Goal: Task Accomplishment & Management: Manage account settings

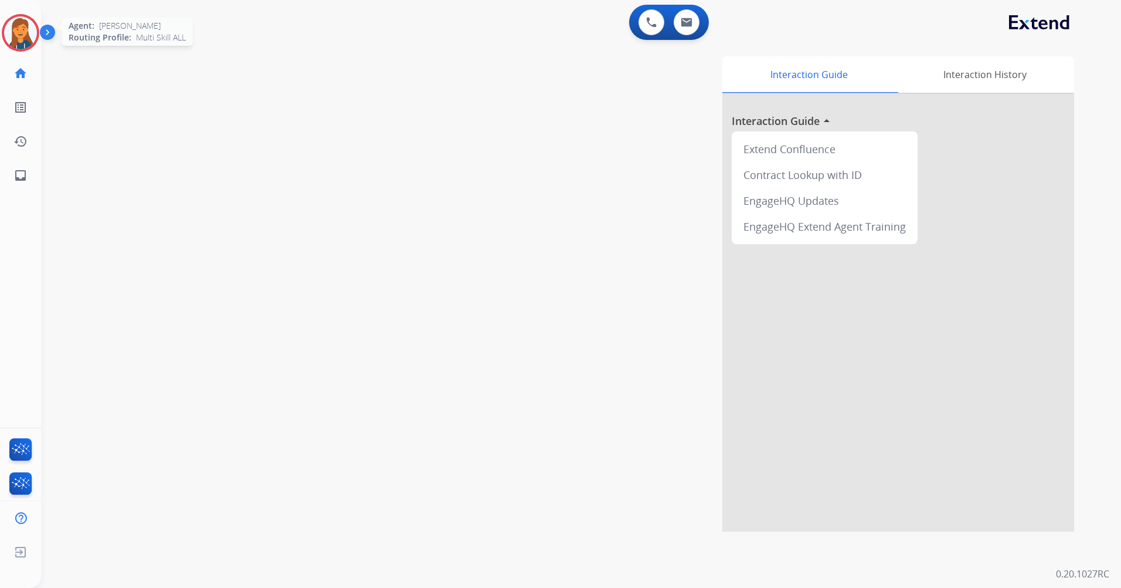
click at [14, 23] on img at bounding box center [20, 32] width 33 height 33
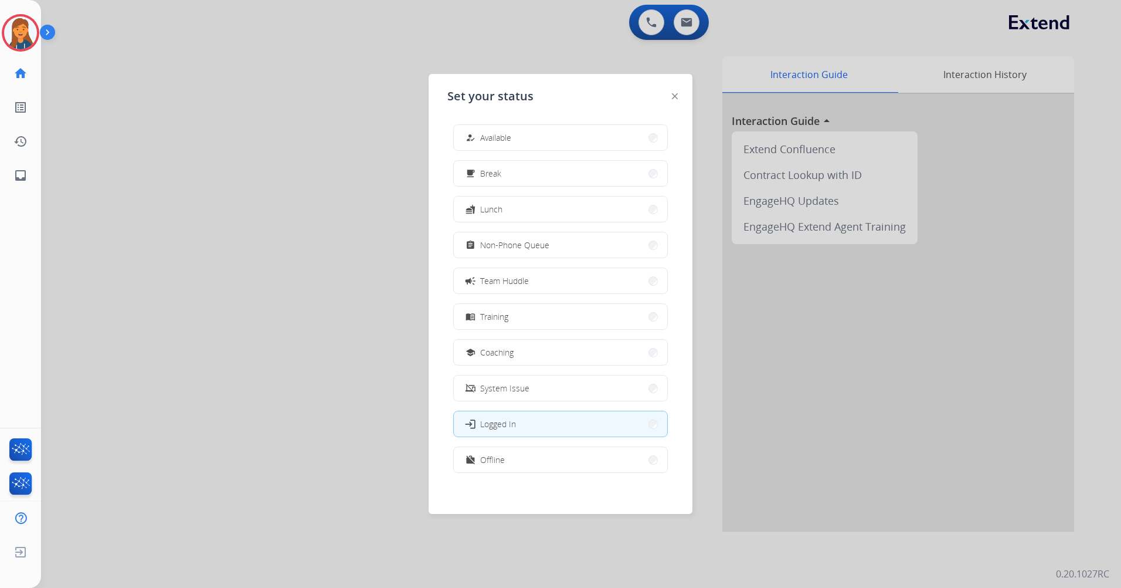
click at [355, 104] on div at bounding box center [560, 294] width 1121 height 588
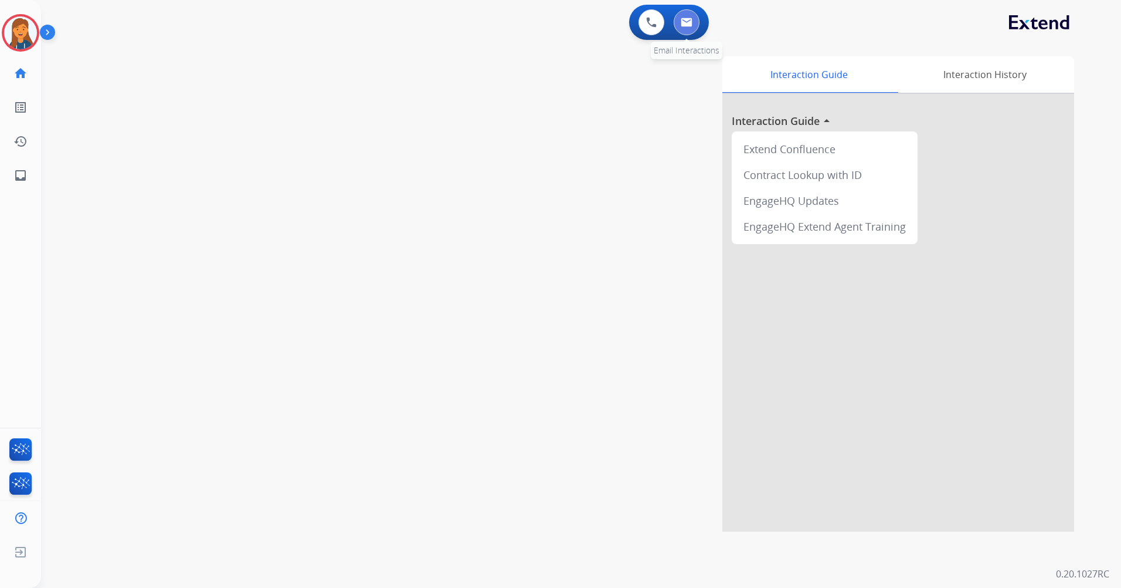
click at [692, 33] on button at bounding box center [687, 22] width 26 height 26
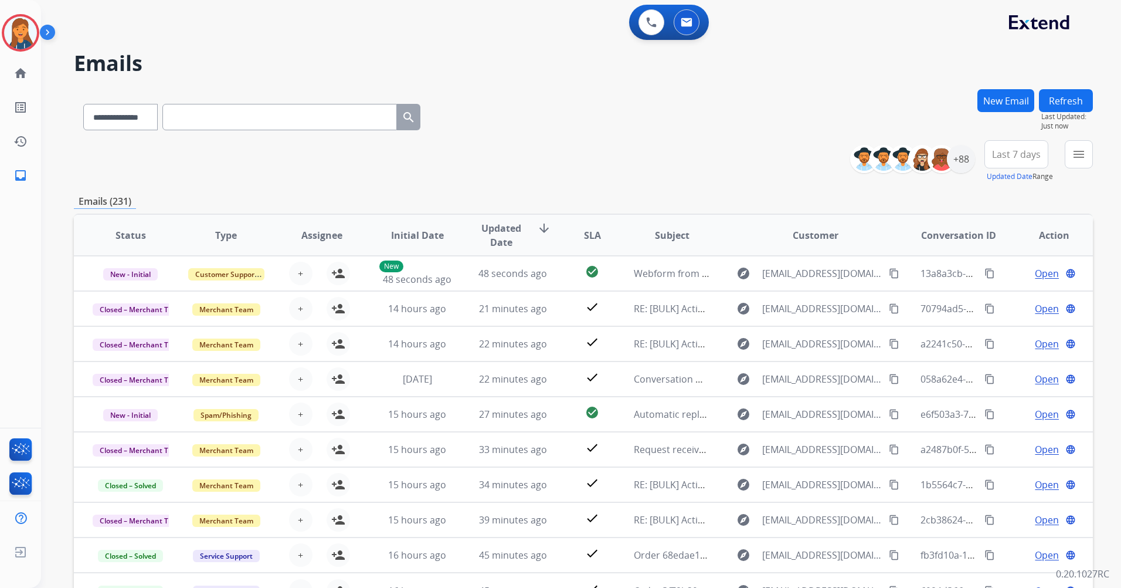
click at [307, 128] on input "text" at bounding box center [279, 117] width 235 height 26
paste input "**********"
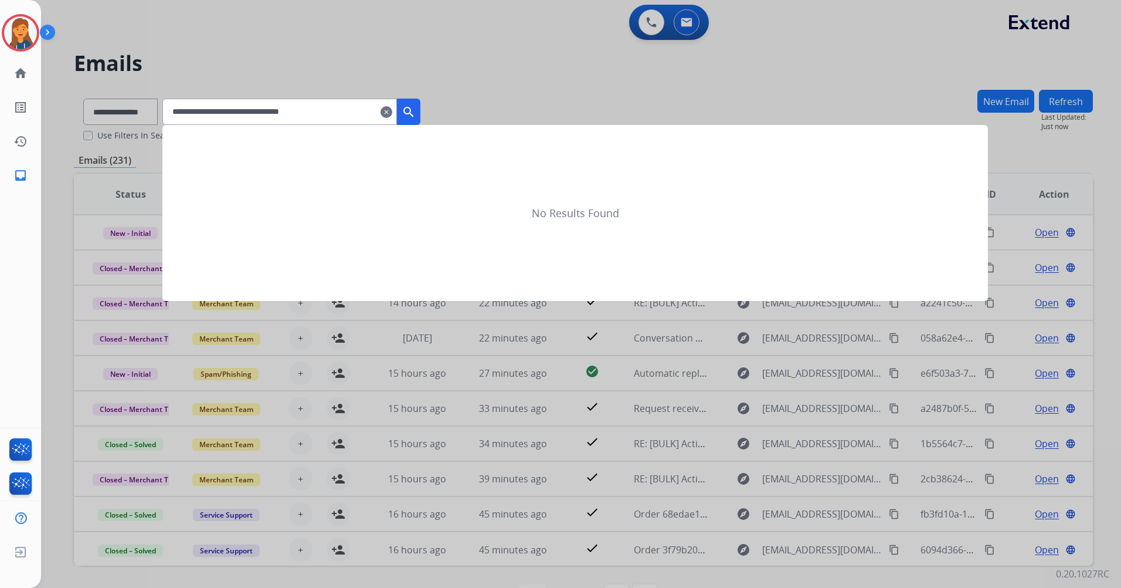
type input "**********"
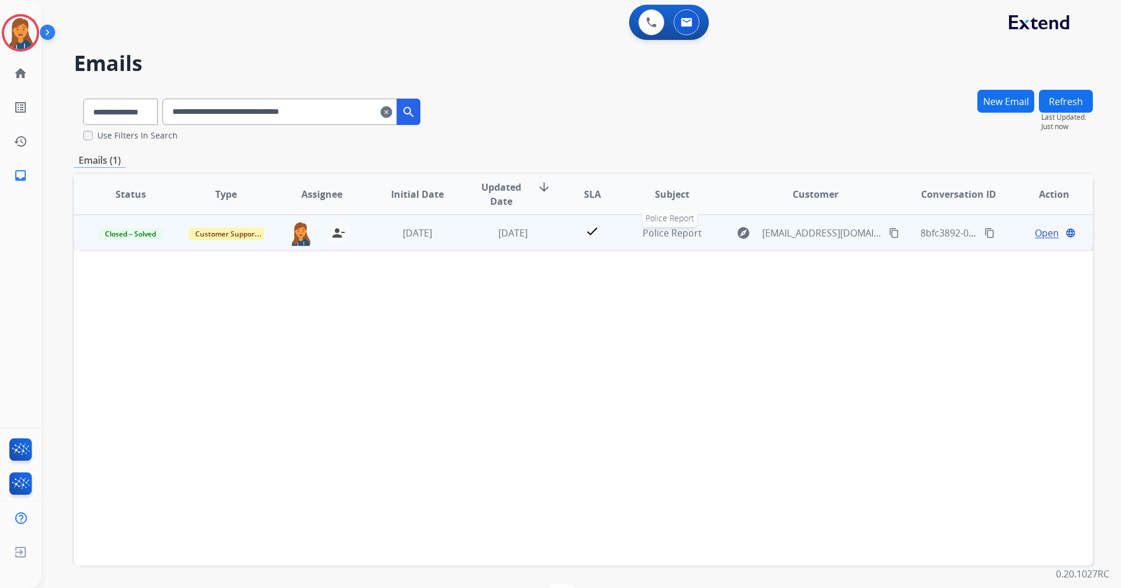
click at [659, 232] on span "Police Report" at bounding box center [672, 232] width 59 height 13
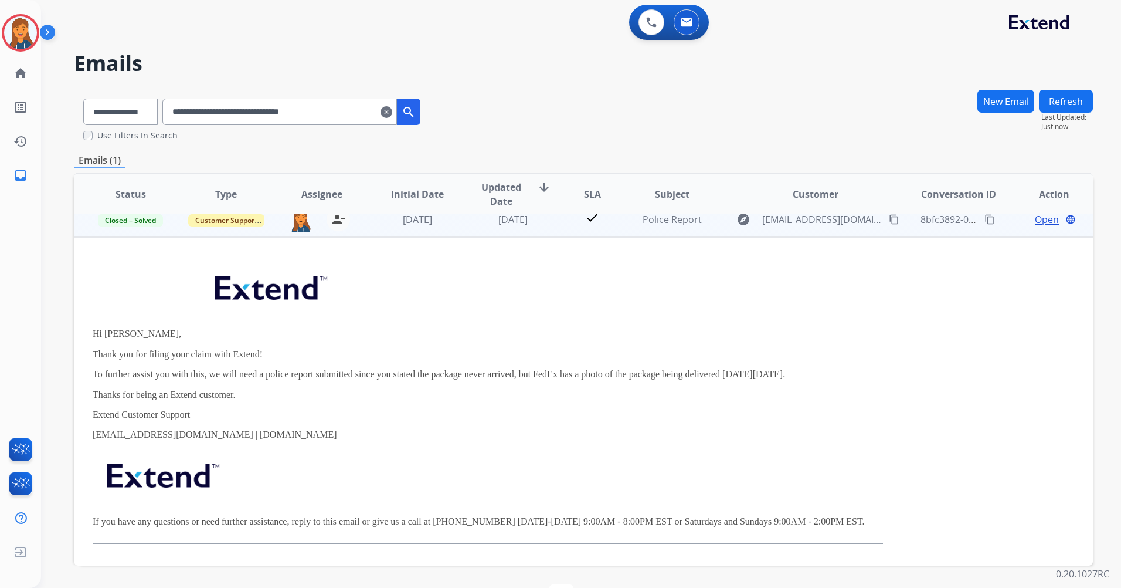
scroll to position [16, 0]
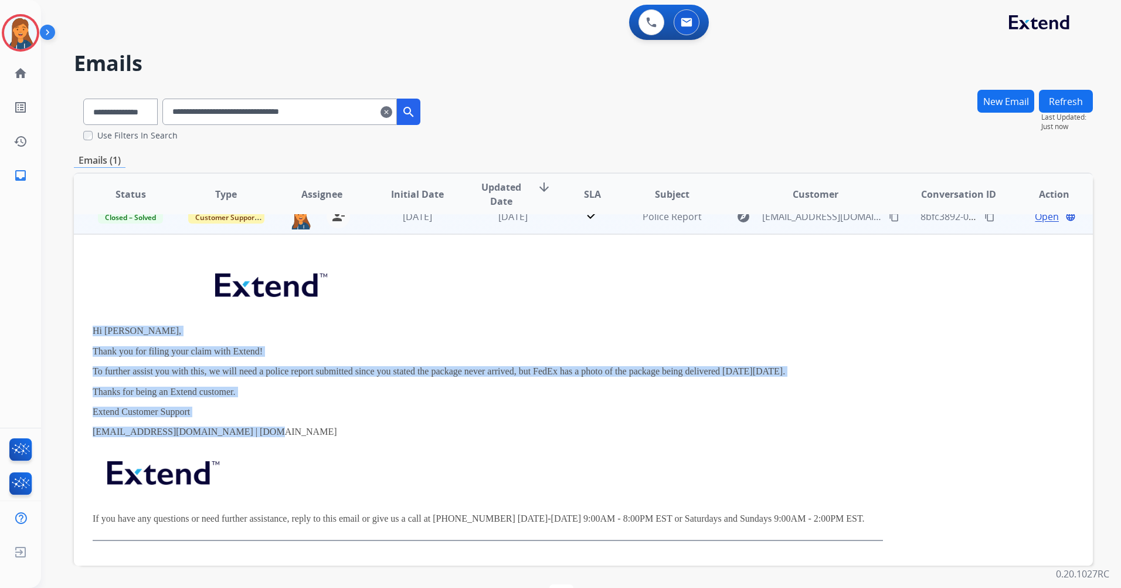
drag, startPoint x: 93, startPoint y: 330, endPoint x: 245, endPoint y: 430, distance: 182.0
click at [245, 430] on div "Hi Christopher, Thank you for filing your claim with Extend! To further assist …" at bounding box center [488, 400] width 791 height 282
copy div "Hi Christopher, Thank you for filing your claim with Extend! To further assist …"
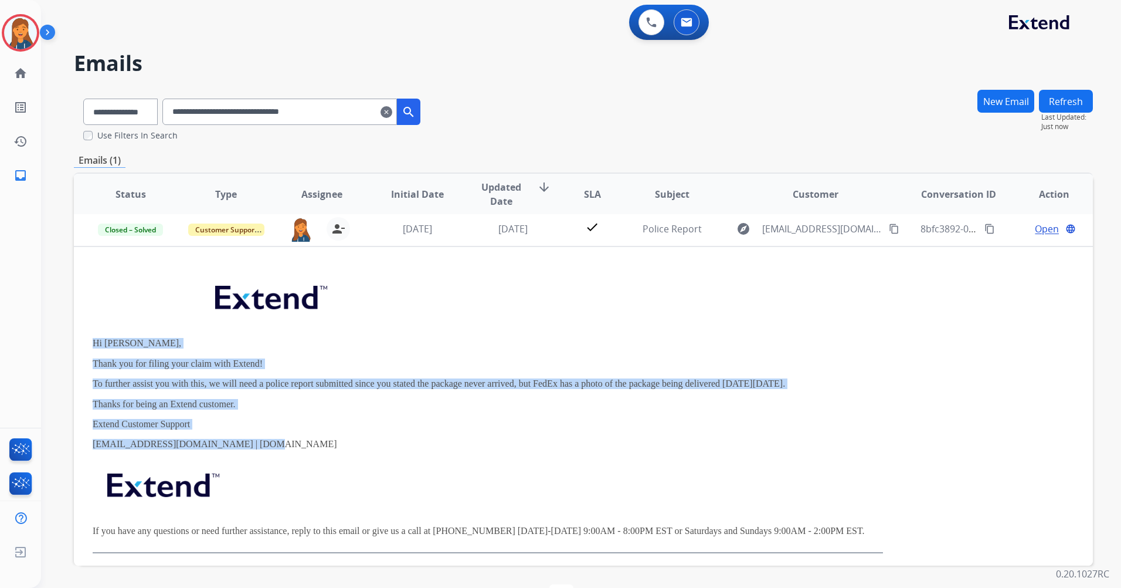
scroll to position [0, 0]
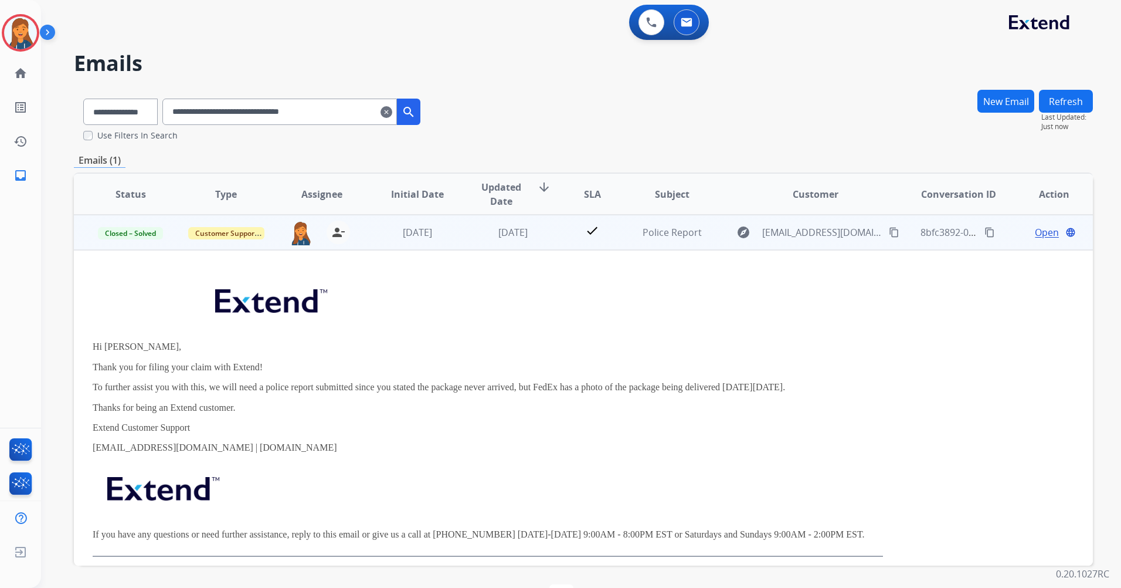
click at [201, 324] on p at bounding box center [488, 303] width 791 height 57
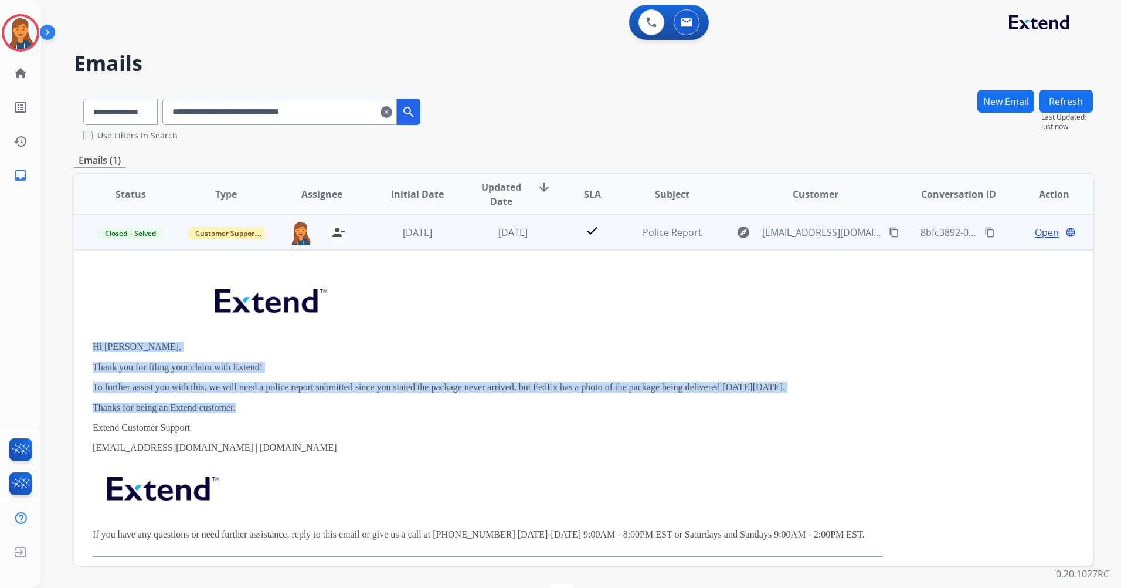
drag, startPoint x: 93, startPoint y: 344, endPoint x: 243, endPoint y: 409, distance: 163.1
click at [243, 409] on td "Hi Christopher, Thank you for filing your claim with Extend! To further assist …" at bounding box center [488, 415] width 828 height 331
copy div "Hi Christopher, Thank you for filing your claim with Extend! To further assist …"
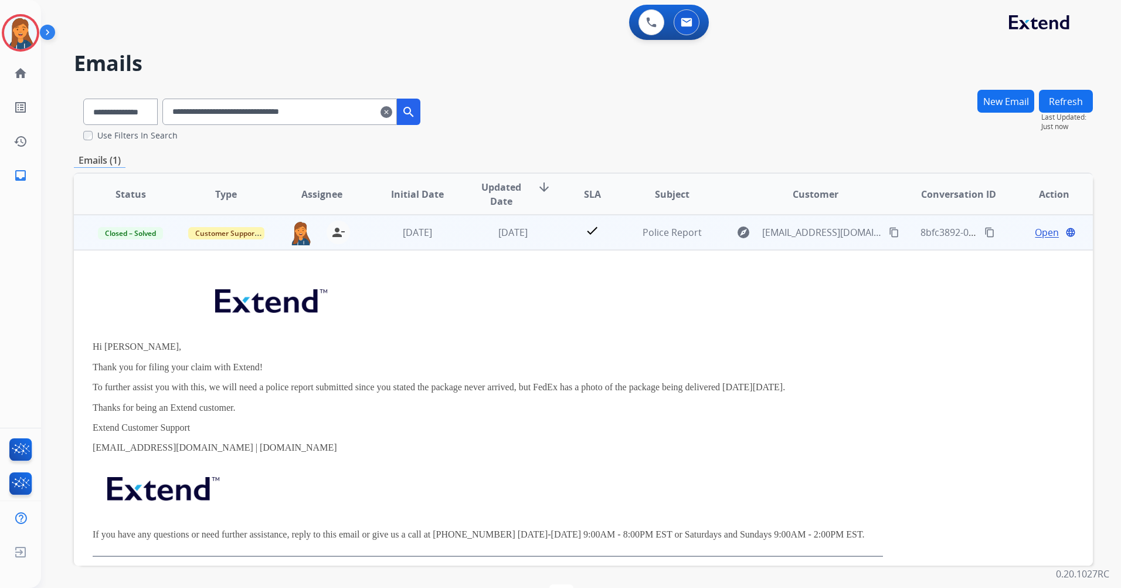
click at [1035, 234] on span "Open" at bounding box center [1047, 232] width 24 height 14
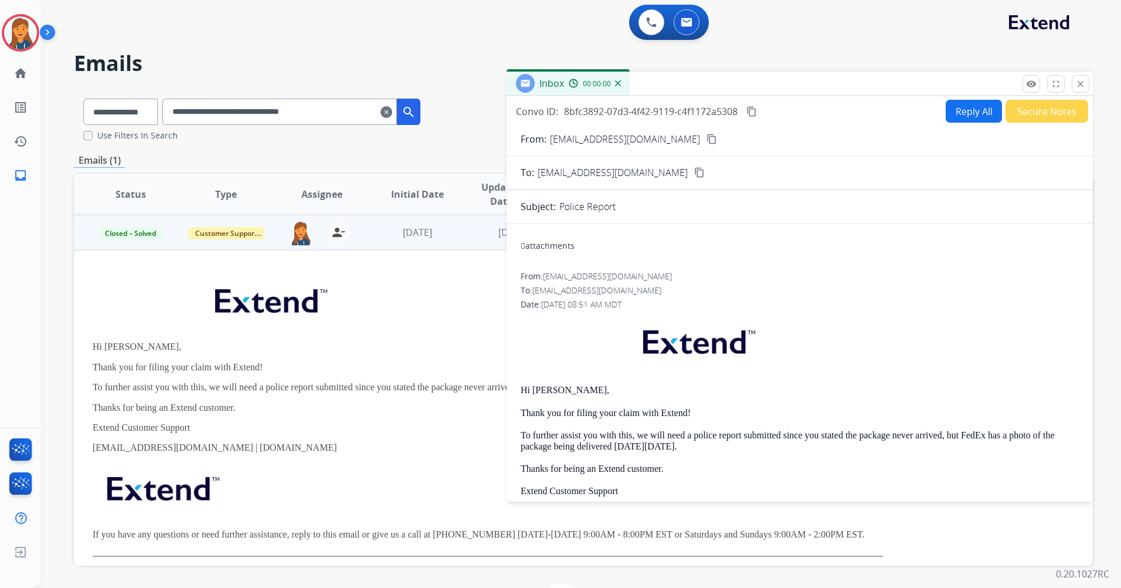
click at [966, 117] on button "Reply All" at bounding box center [974, 111] width 56 height 23
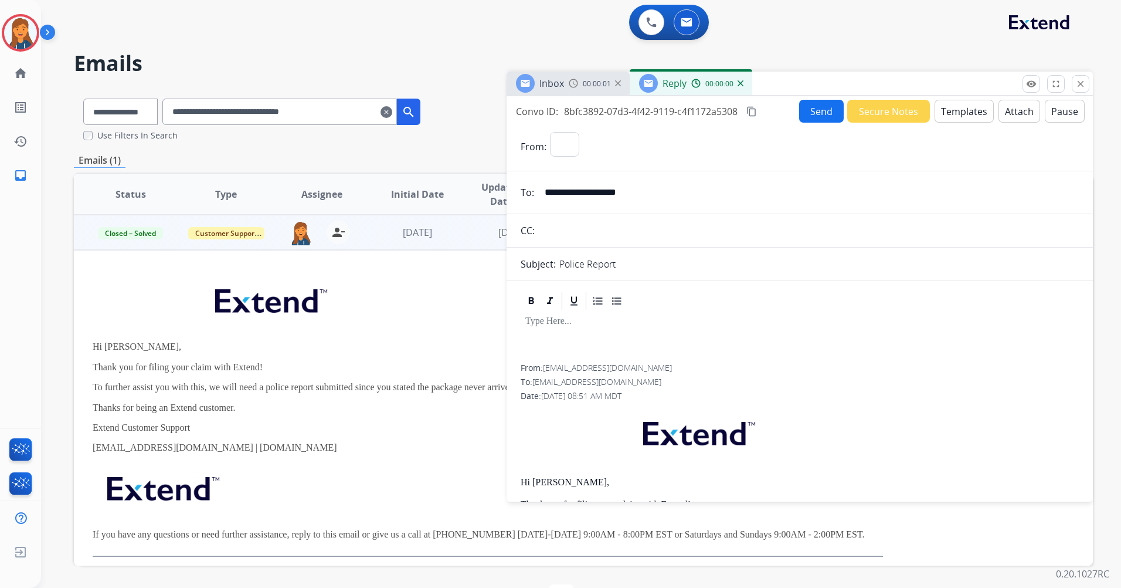
select select "**********"
click at [947, 112] on button "Templates" at bounding box center [964, 111] width 59 height 23
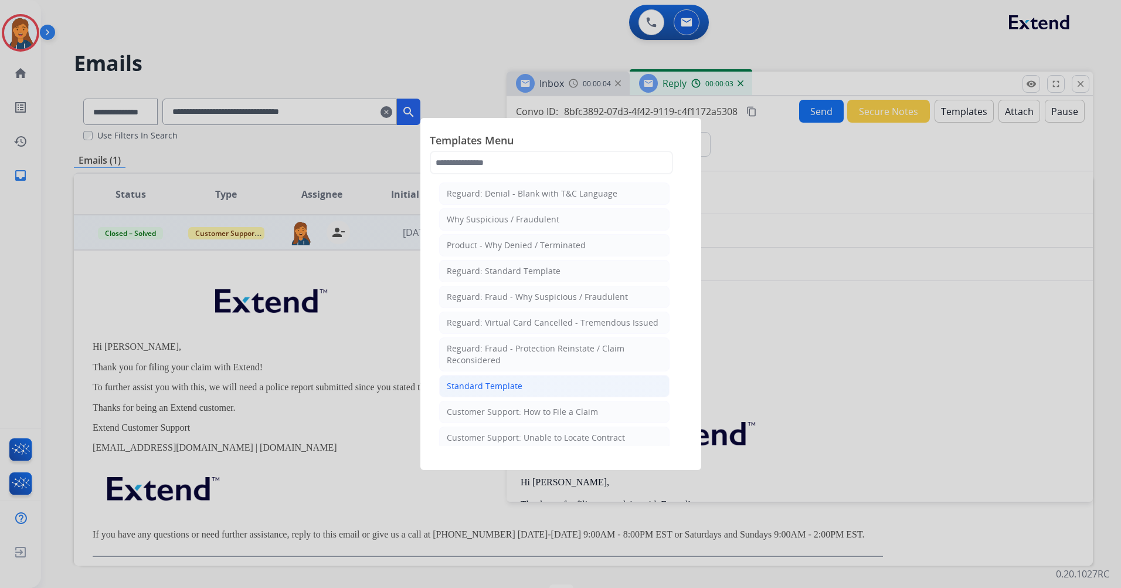
click at [515, 390] on div "Standard Template" at bounding box center [485, 386] width 76 height 12
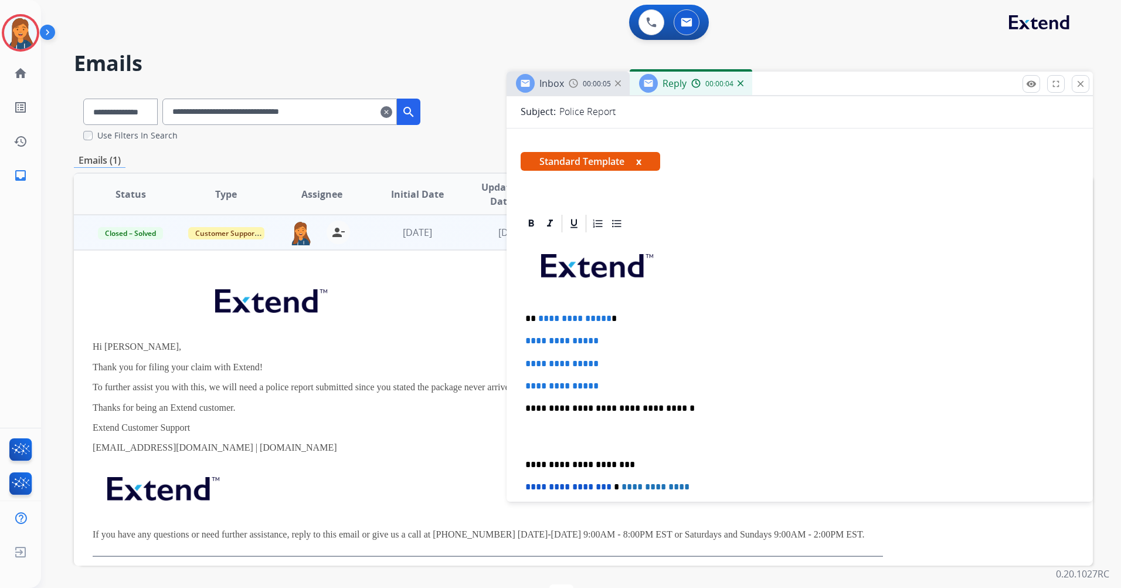
scroll to position [176, 0]
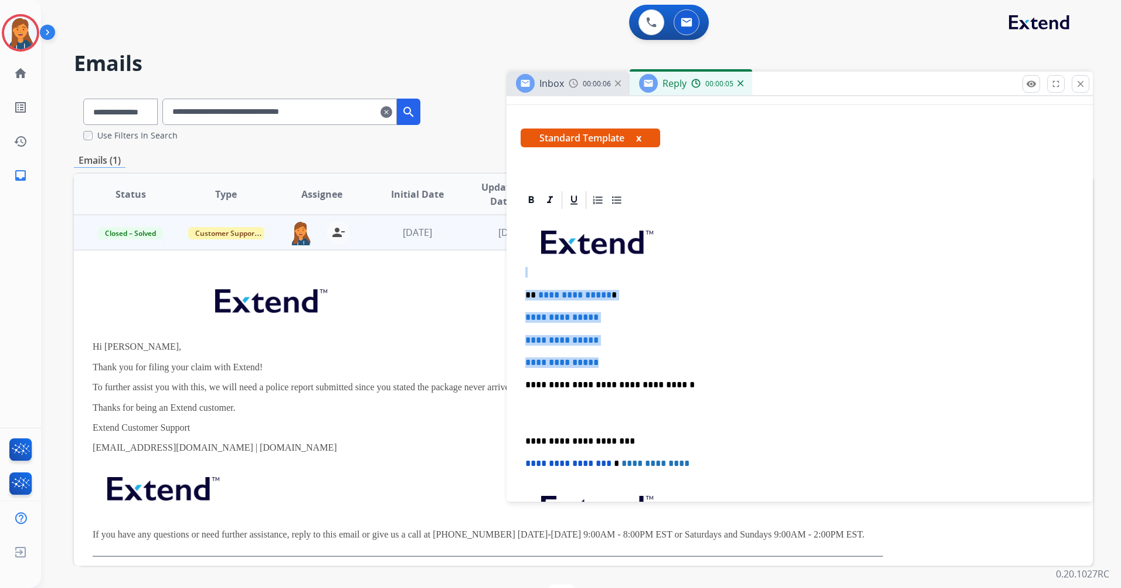
drag, startPoint x: 612, startPoint y: 364, endPoint x: 516, endPoint y: 276, distance: 129.9
click at [516, 276] on div "**********" at bounding box center [800, 590] width 587 height 802
click at [605, 360] on p "**********" at bounding box center [800, 362] width 549 height 11
drag, startPoint x: 606, startPoint y: 363, endPoint x: 526, endPoint y: 297, distance: 103.8
click at [526, 297] on div "**********" at bounding box center [800, 413] width 558 height 404
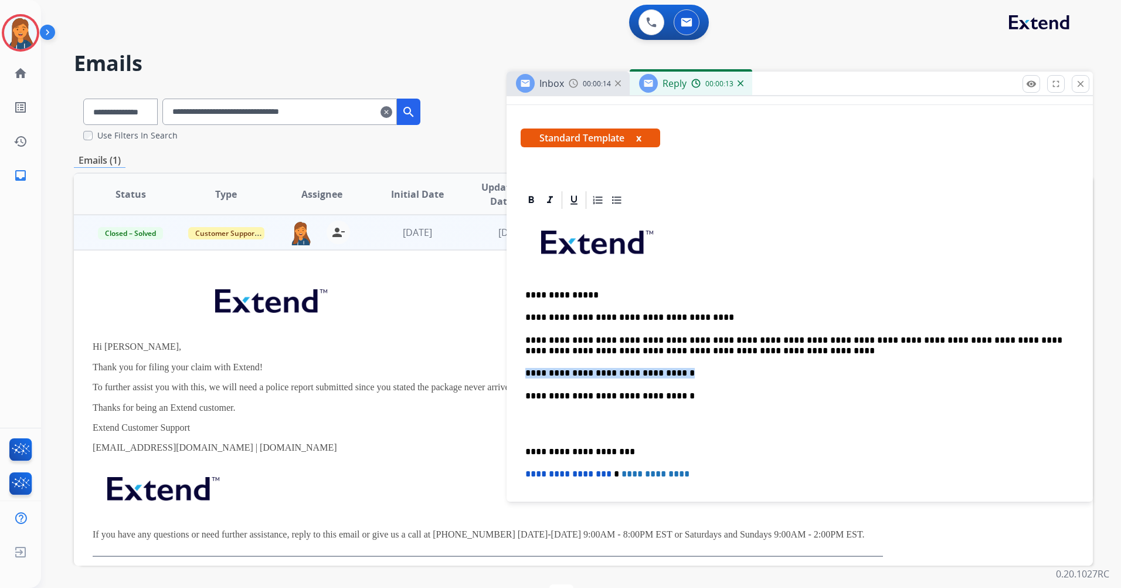
drag, startPoint x: 672, startPoint y: 375, endPoint x: 517, endPoint y: 371, distance: 155.5
click at [517, 371] on div "**********" at bounding box center [800, 595] width 587 height 812
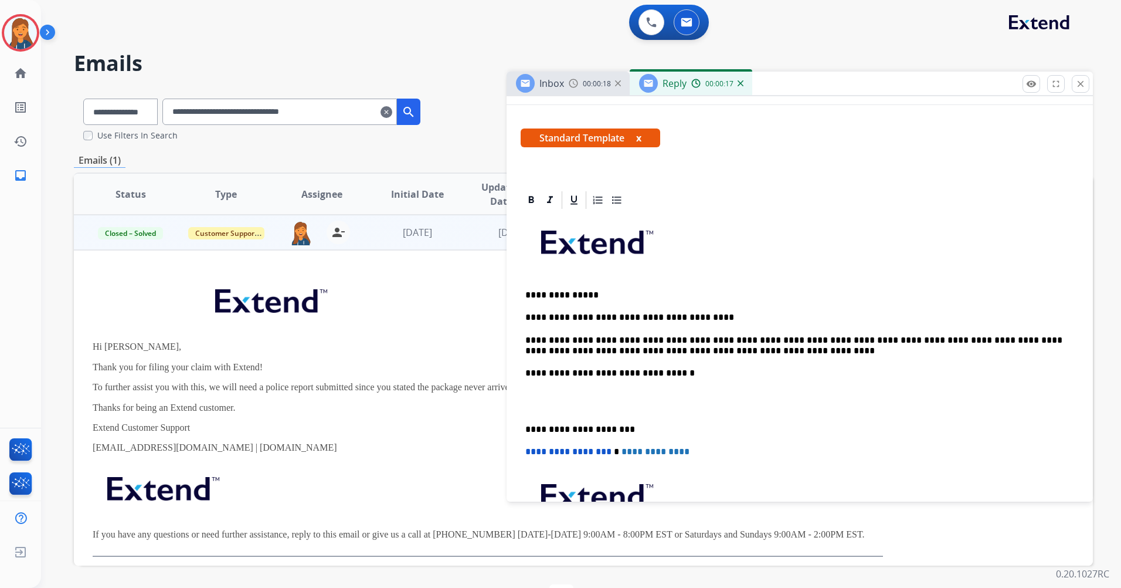
click at [521, 422] on div "**********" at bounding box center [800, 407] width 558 height 392
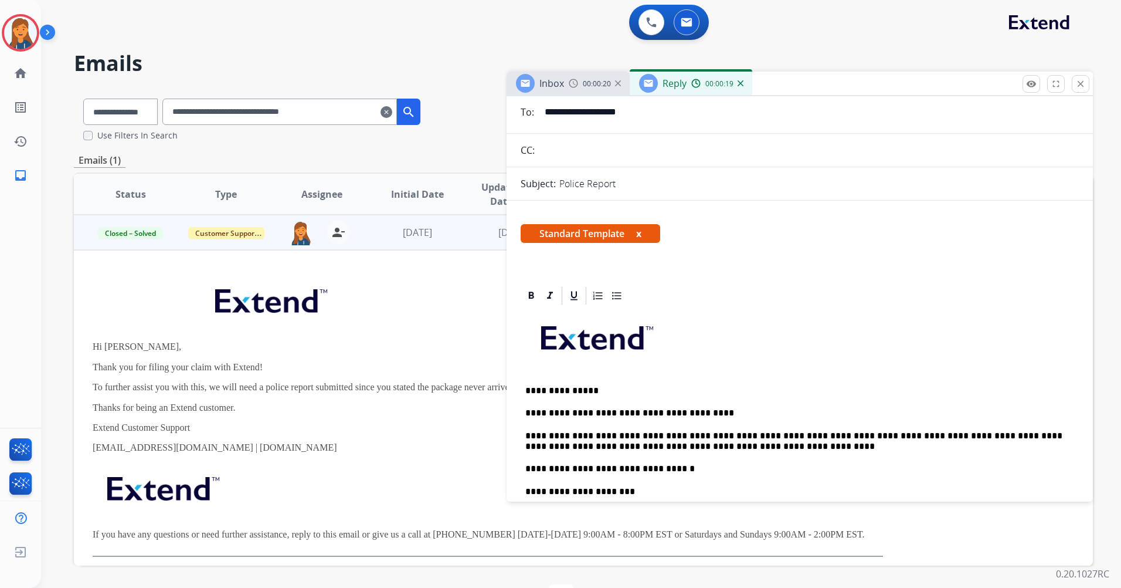
scroll to position [0, 0]
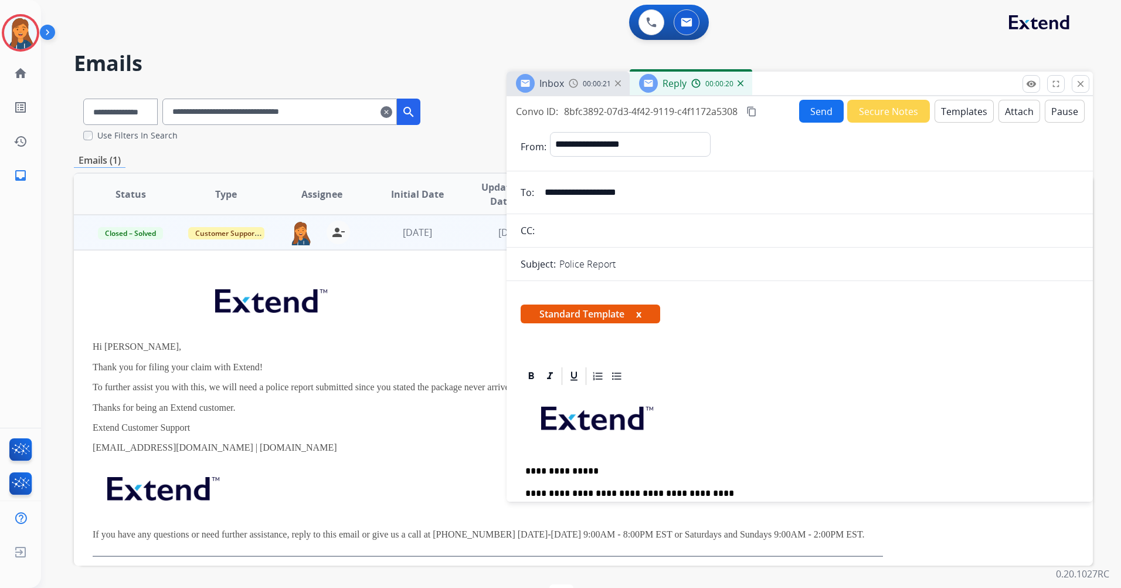
click at [754, 111] on mat-icon "content_copy" at bounding box center [752, 111] width 11 height 11
click at [808, 113] on button "Send" at bounding box center [821, 111] width 45 height 23
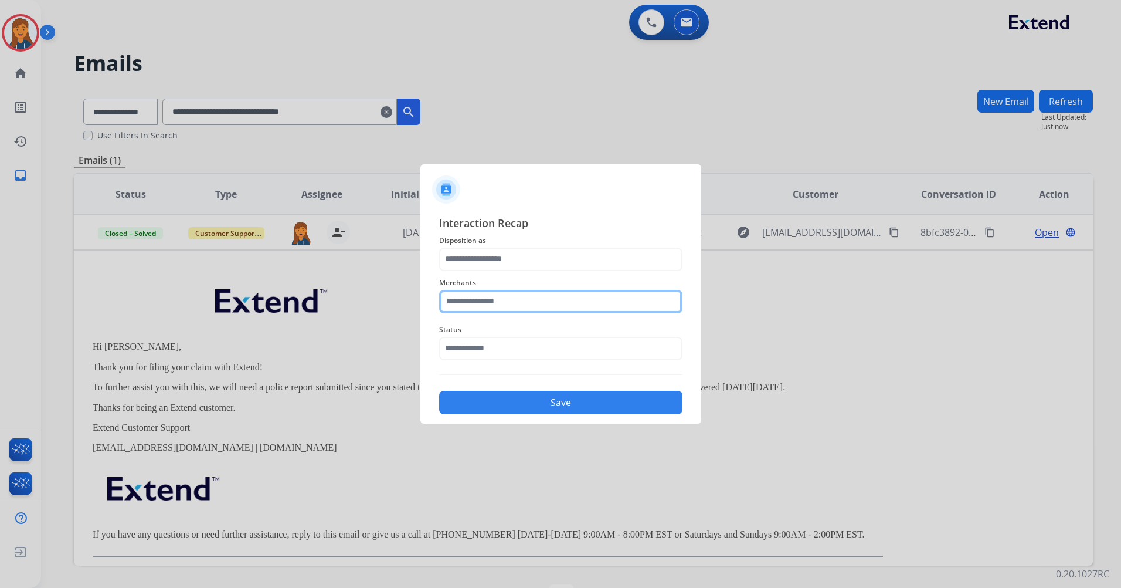
click at [557, 304] on input "text" at bounding box center [560, 301] width 243 height 23
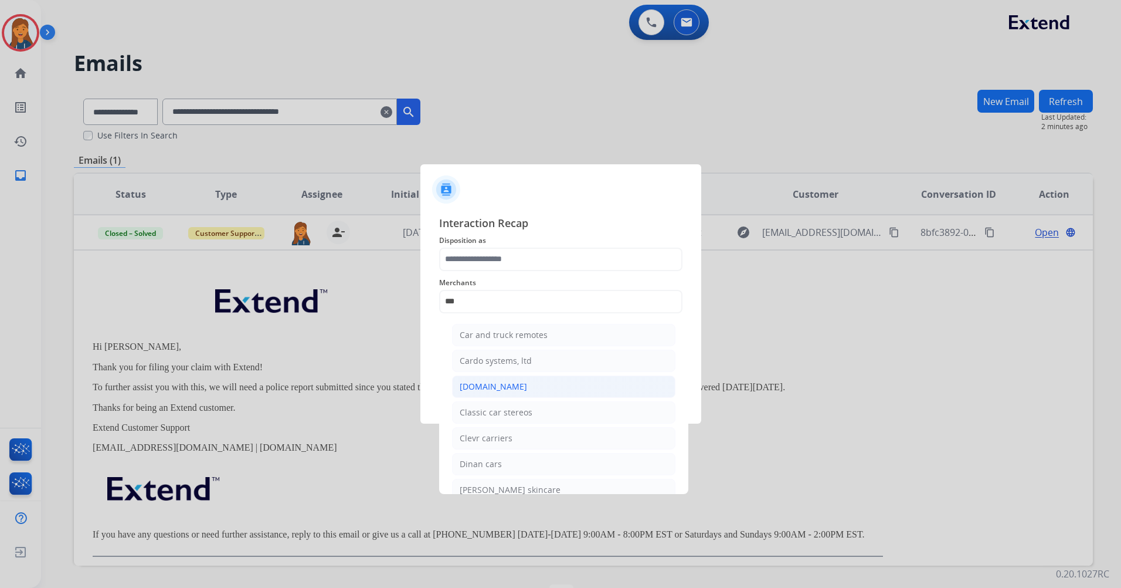
click at [519, 388] on li "[DOMAIN_NAME]" at bounding box center [563, 386] width 223 height 22
type input "**********"
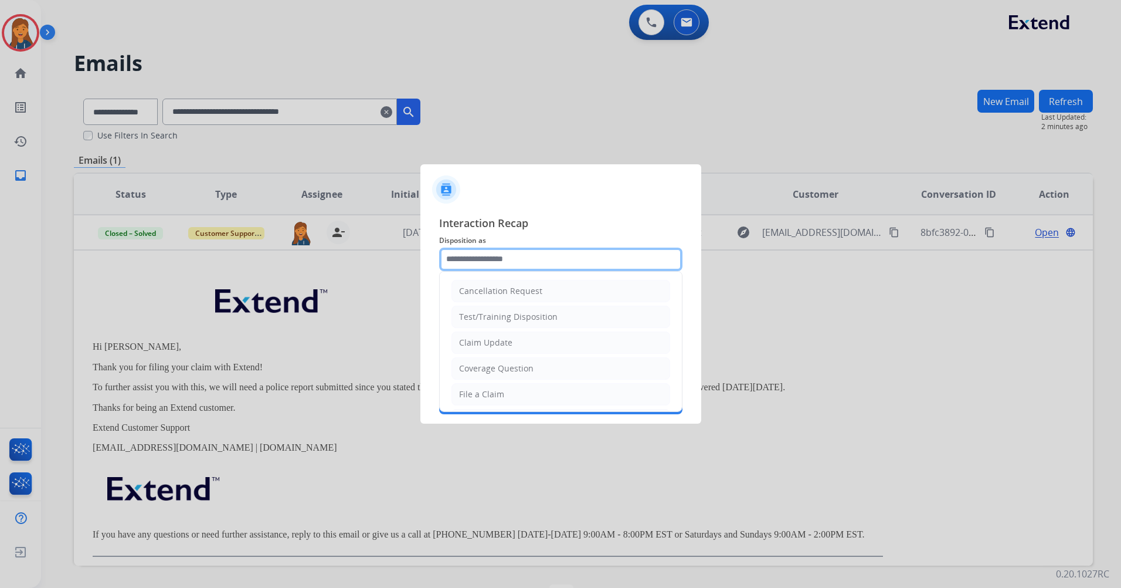
click at [499, 255] on input "text" at bounding box center [560, 259] width 243 height 23
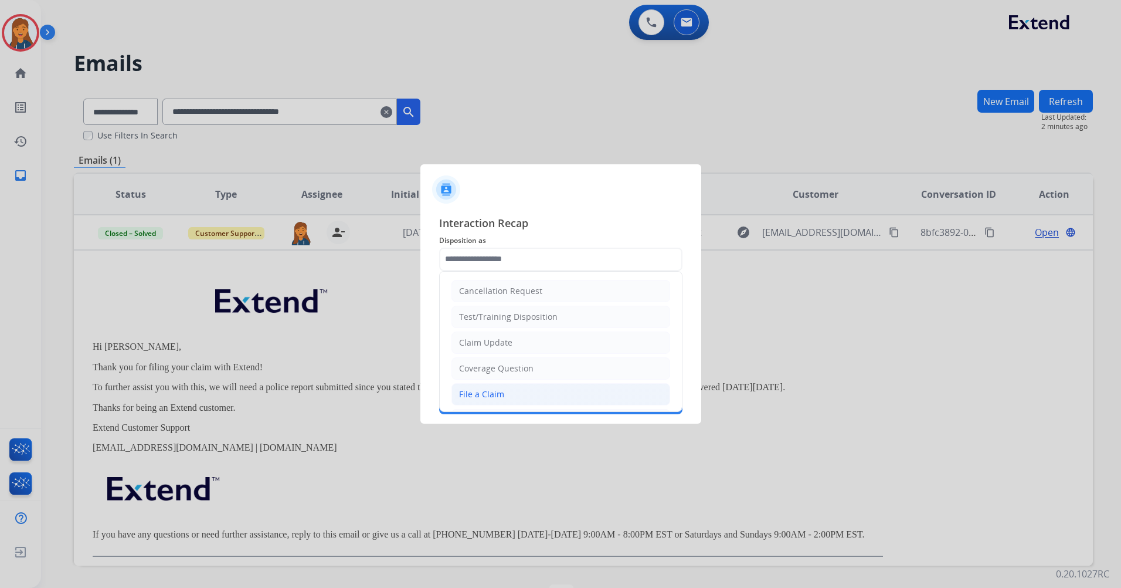
click at [488, 385] on li "File a Claim" at bounding box center [561, 394] width 219 height 22
type input "**********"
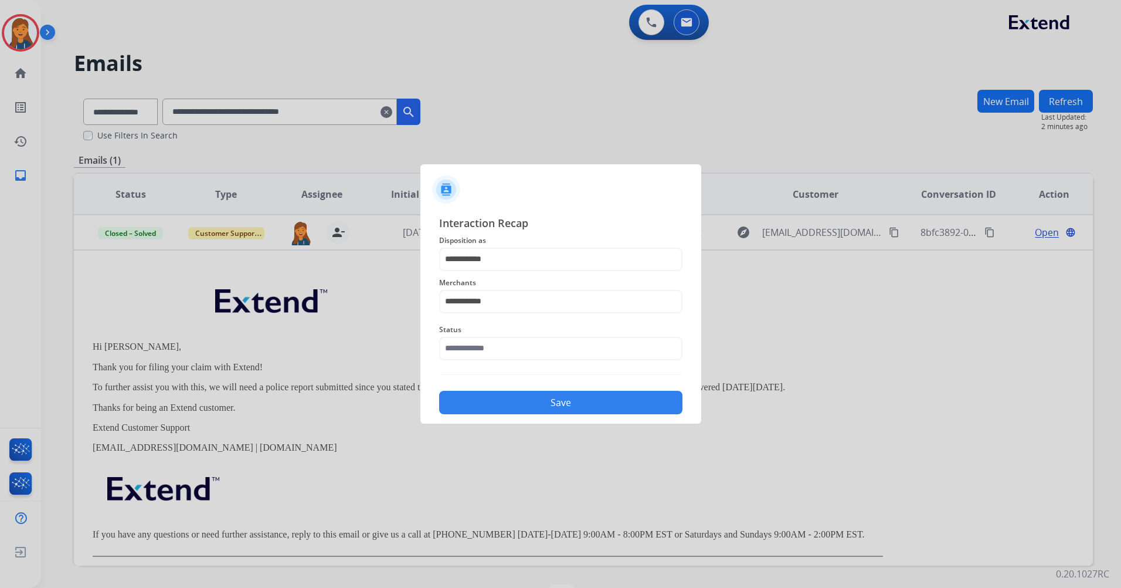
click at [483, 362] on div "Status" at bounding box center [560, 341] width 243 height 47
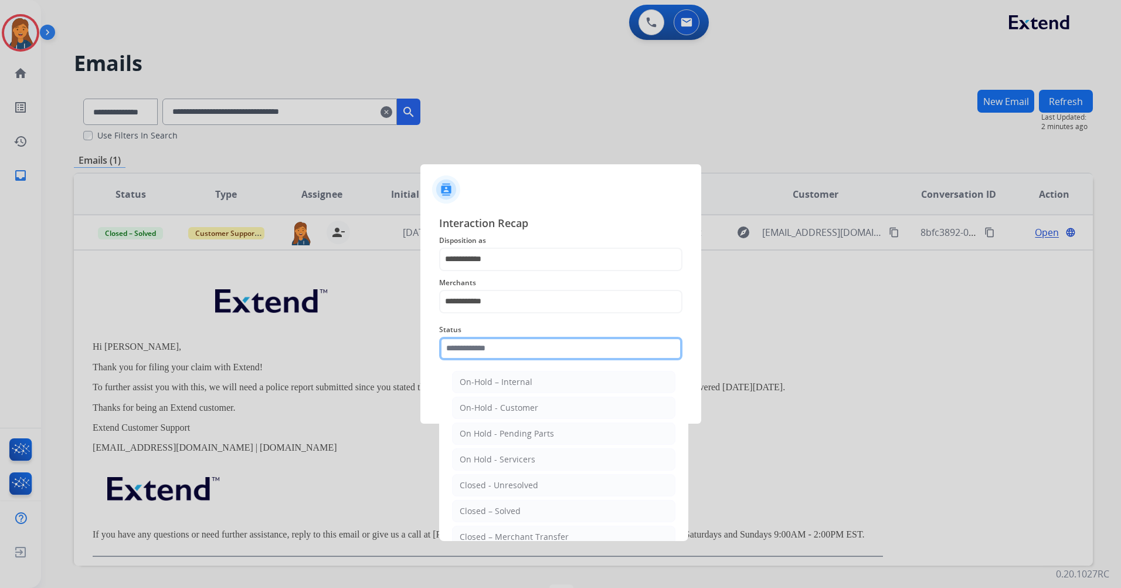
click at [481, 355] on input "text" at bounding box center [560, 348] width 243 height 23
click at [474, 506] on div "Closed – Solved" at bounding box center [490, 511] width 61 height 12
type input "**********"
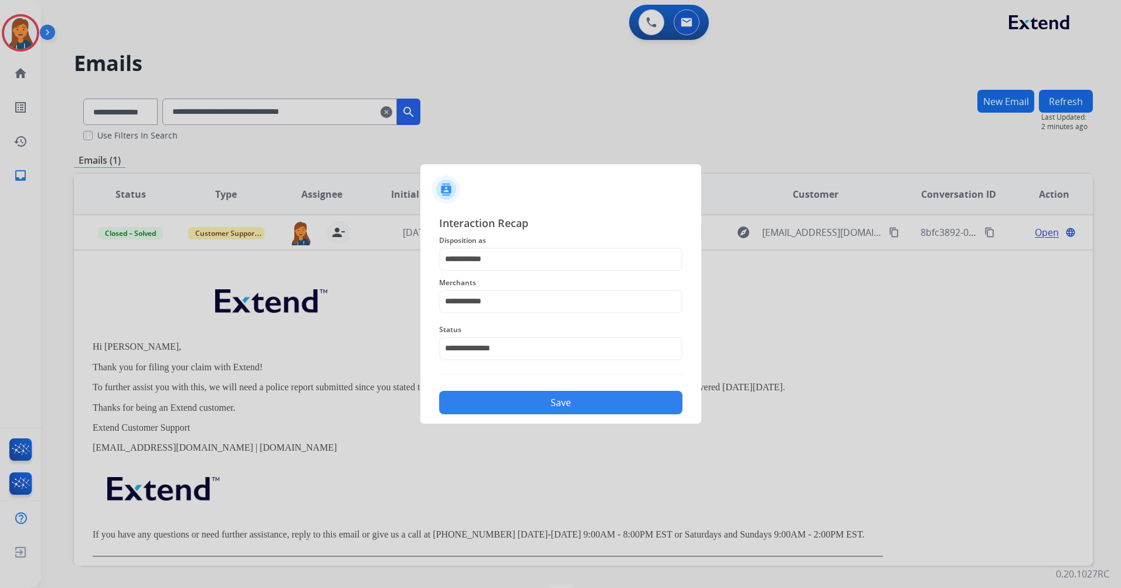
click at [474, 390] on div "Save" at bounding box center [560, 399] width 243 height 30
click at [477, 408] on button "Save" at bounding box center [560, 402] width 243 height 23
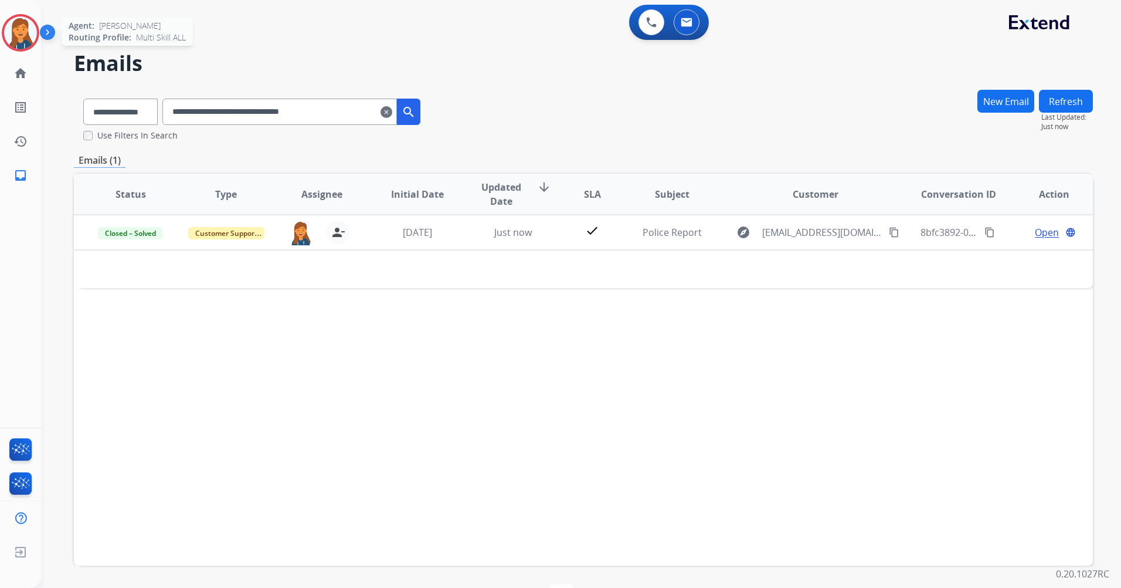
click at [18, 37] on img at bounding box center [20, 32] width 33 height 33
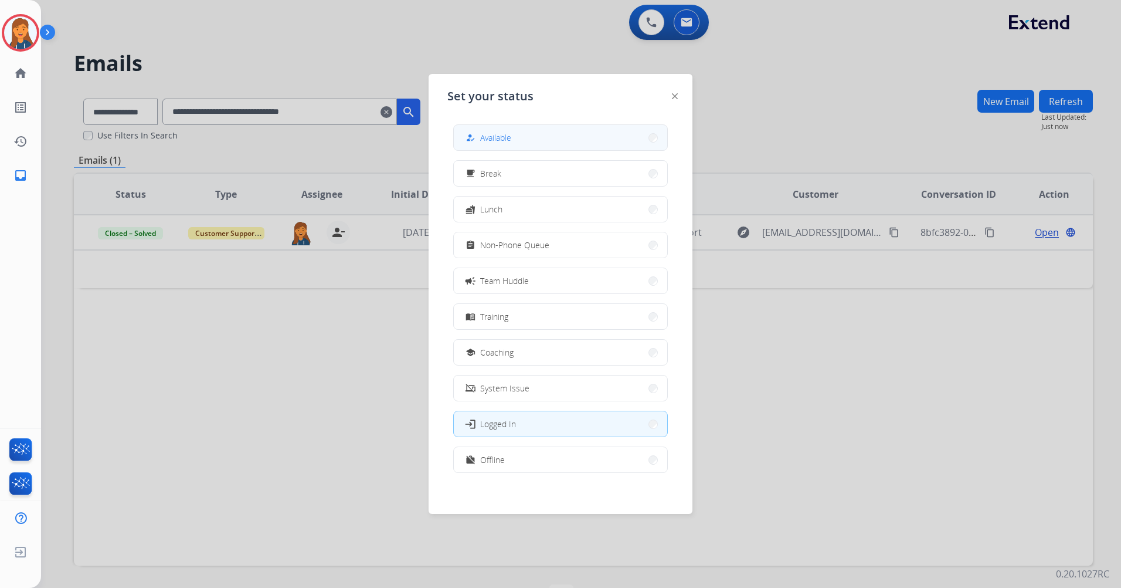
click at [538, 133] on button "how_to_reg Available" at bounding box center [560, 137] width 213 height 25
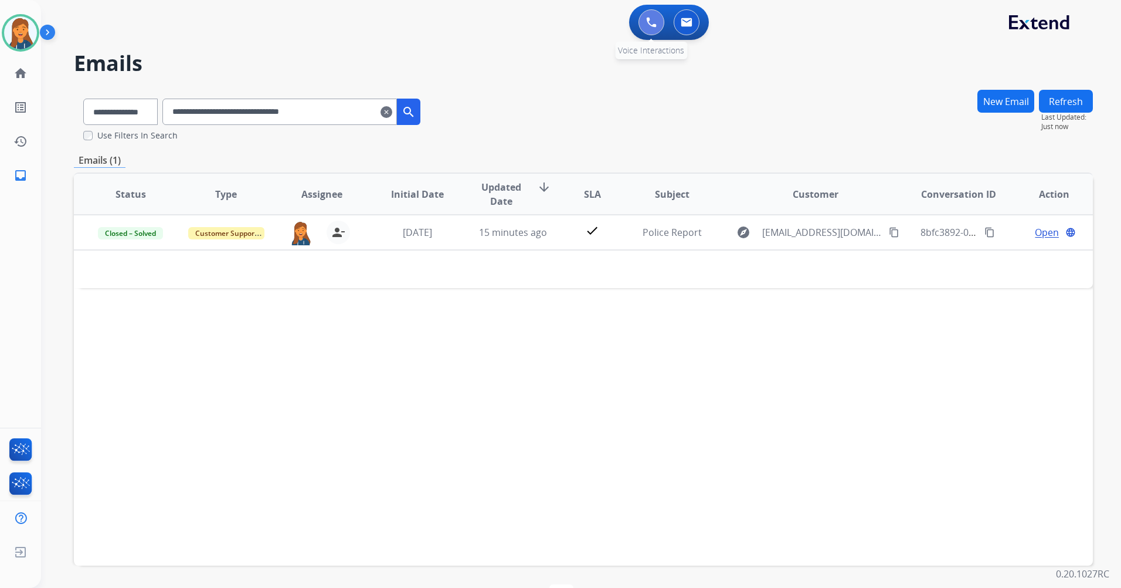
click at [653, 29] on button at bounding box center [652, 22] width 26 height 26
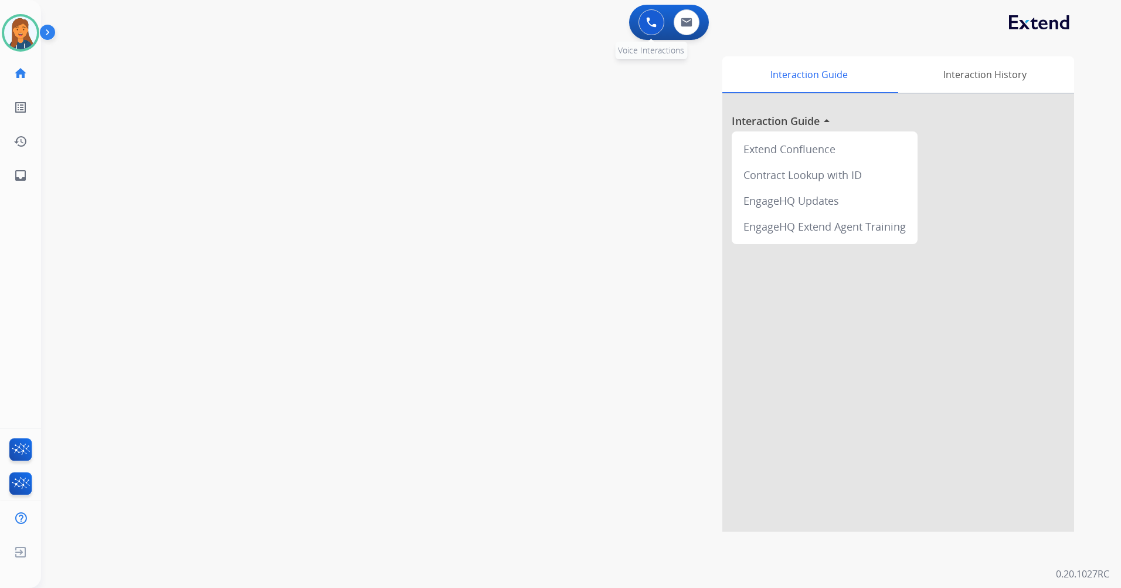
click at [651, 19] on img at bounding box center [651, 22] width 11 height 11
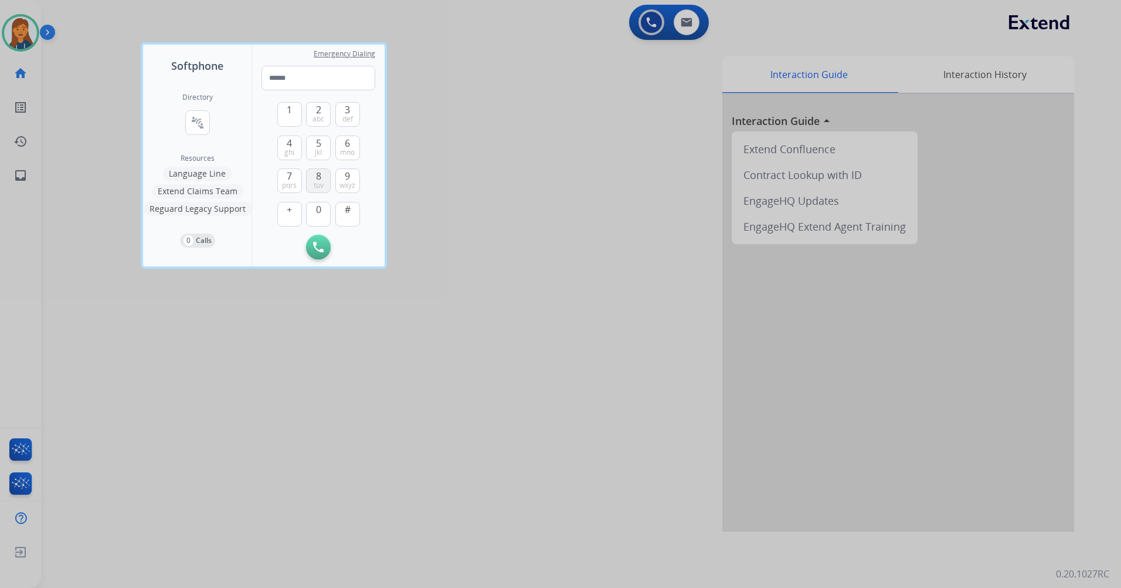
click at [316, 171] on span "8" at bounding box center [318, 176] width 5 height 14
click at [317, 145] on span "5" at bounding box center [318, 143] width 5 height 14
click at [293, 178] on button "7 pqrs" at bounding box center [289, 180] width 25 height 25
click at [345, 178] on span "9" at bounding box center [347, 176] width 5 height 14
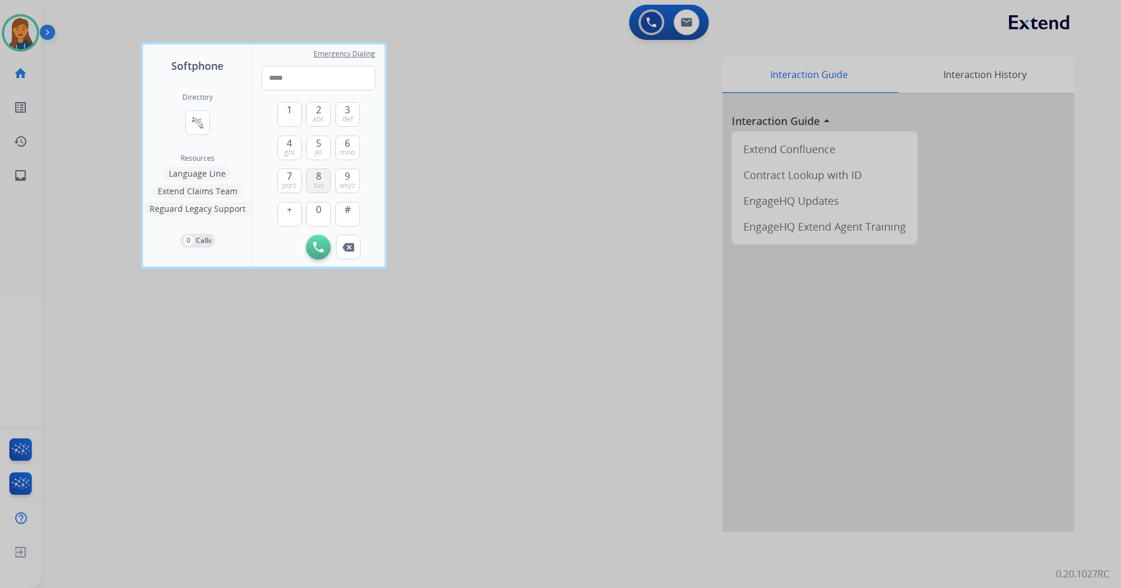
click at [321, 181] on span "tuv" at bounding box center [319, 185] width 10 height 9
click at [320, 105] on span "2" at bounding box center [318, 110] width 5 height 14
click at [294, 145] on button "4 ghi" at bounding box center [289, 147] width 25 height 25
click at [300, 114] on button "1" at bounding box center [289, 114] width 25 height 25
click at [316, 117] on span "abc" at bounding box center [319, 118] width 12 height 9
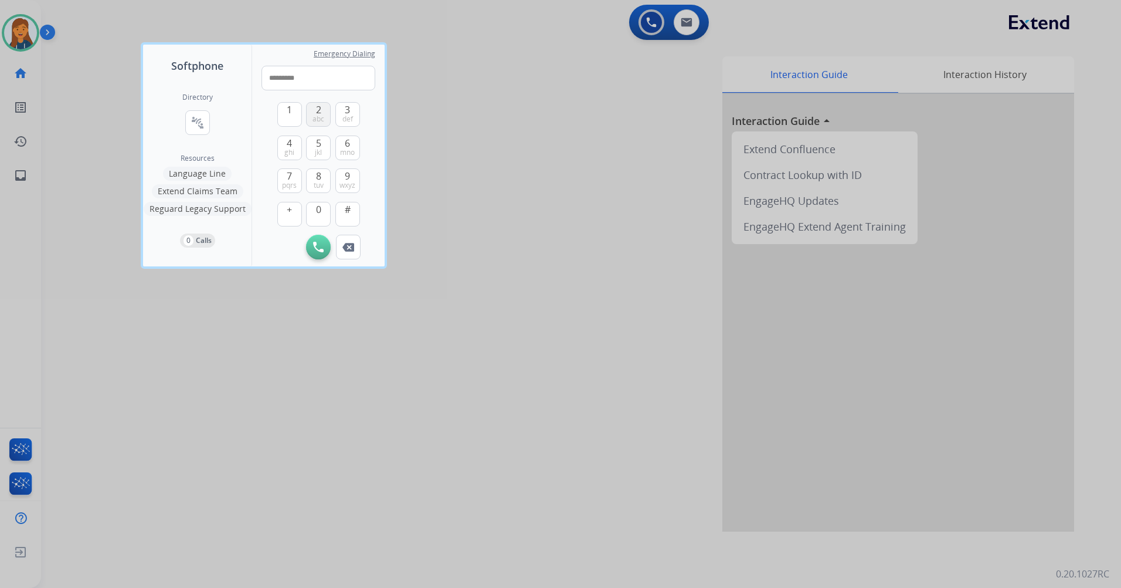
type input "**********"
click at [316, 244] on img at bounding box center [318, 247] width 11 height 11
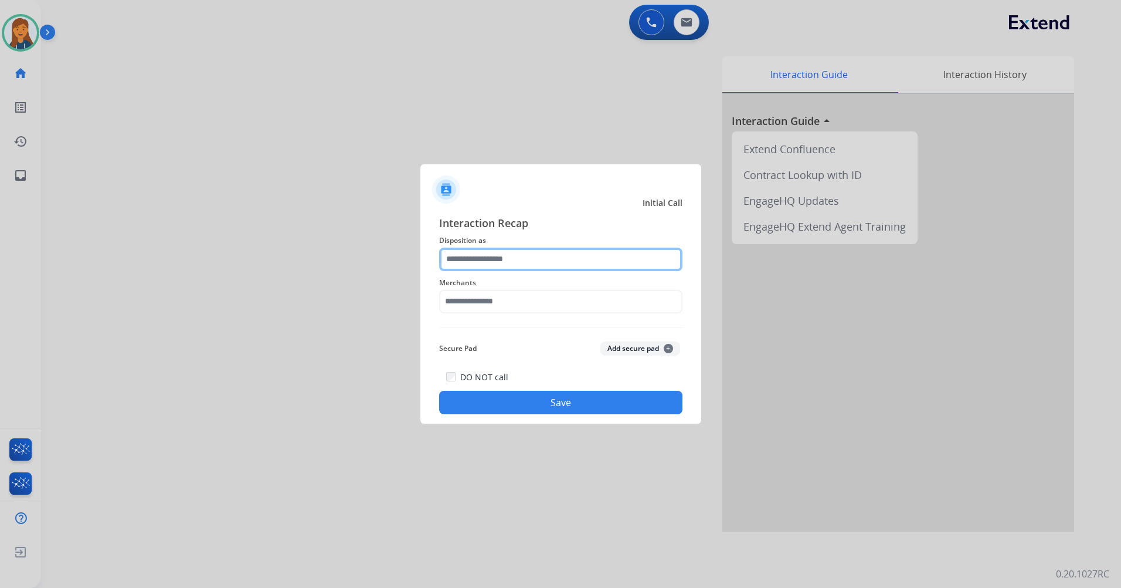
click at [502, 262] on input "text" at bounding box center [560, 259] width 243 height 23
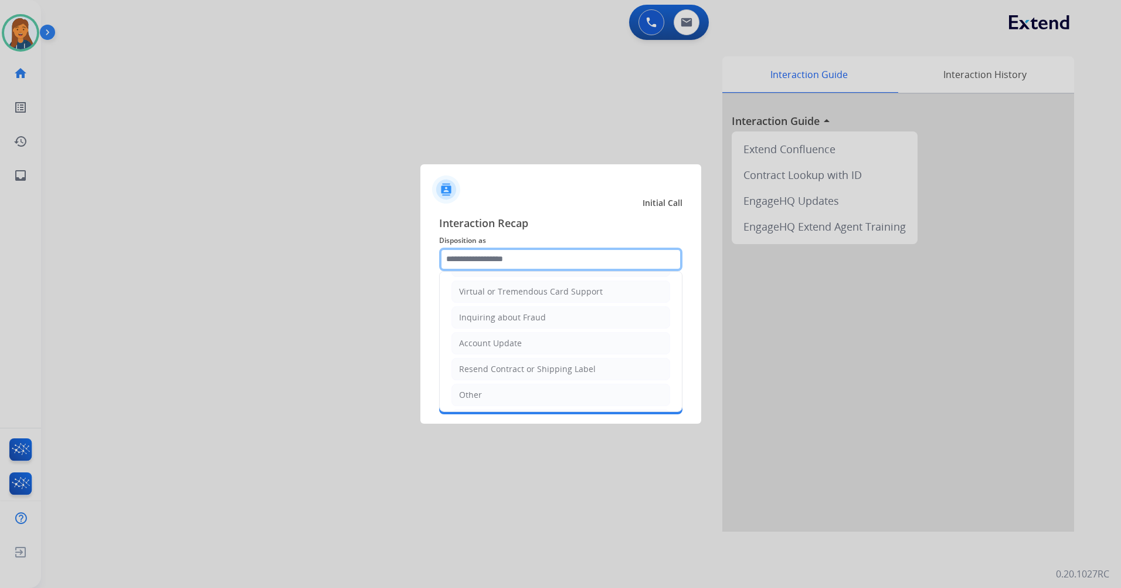
scroll to position [235, 0]
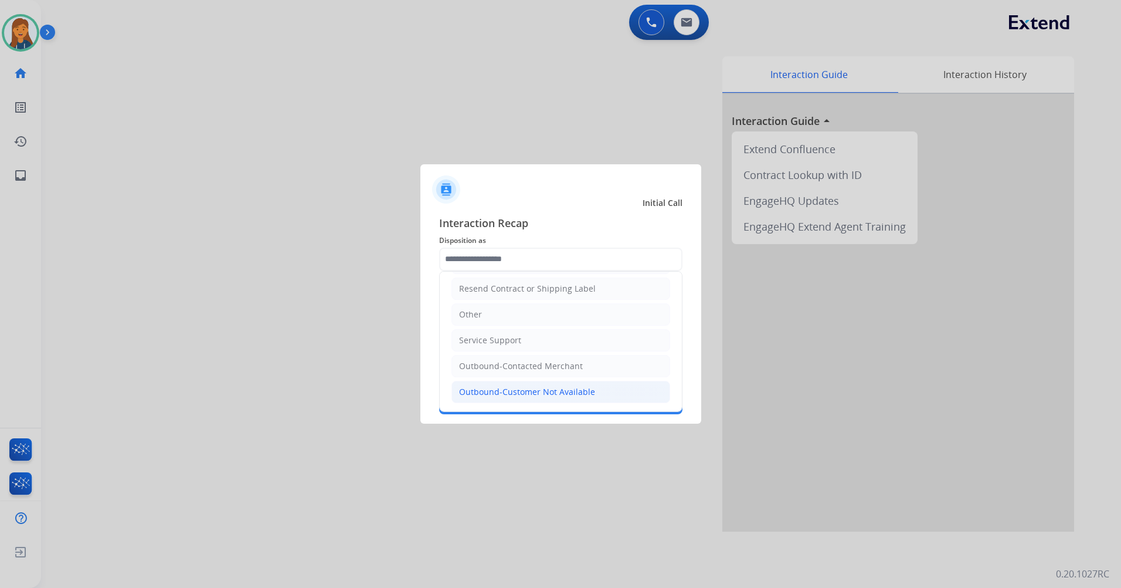
click at [499, 391] on div "Outbound-Customer Not Available" at bounding box center [527, 392] width 136 height 12
type input "**********"
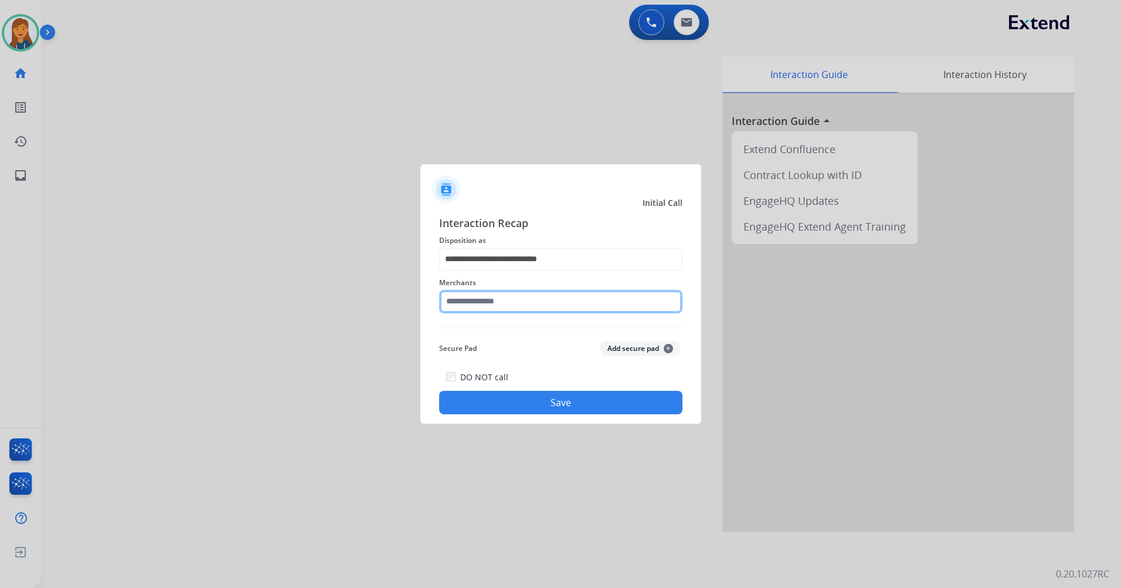
click at [479, 303] on input "text" at bounding box center [560, 301] width 243 height 23
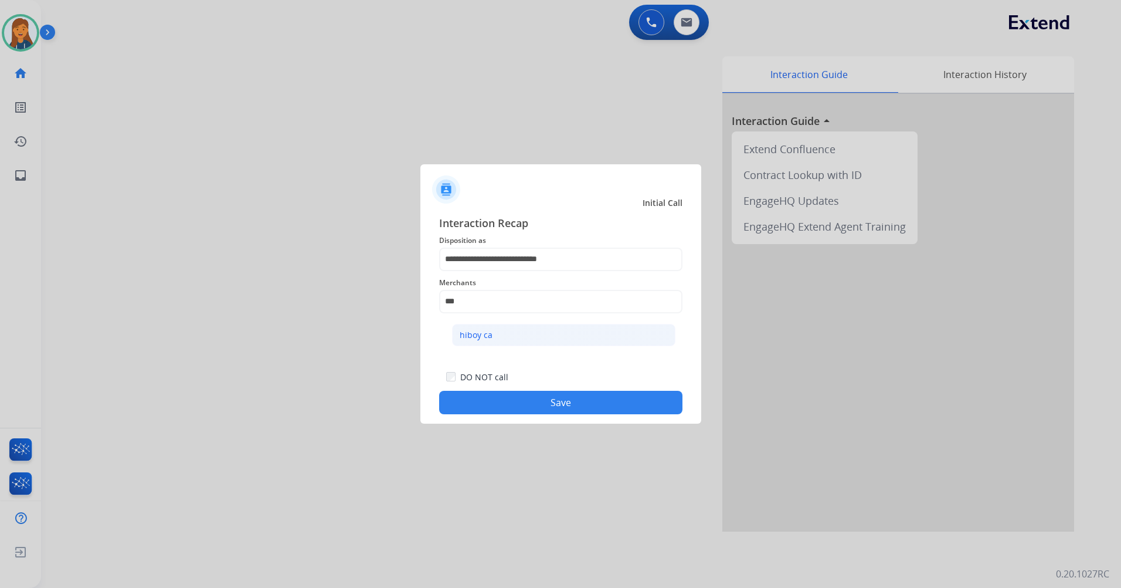
click at [498, 340] on li "hiboy ca" at bounding box center [563, 335] width 223 height 22
type input "********"
click at [505, 400] on button "Save" at bounding box center [560, 402] width 243 height 23
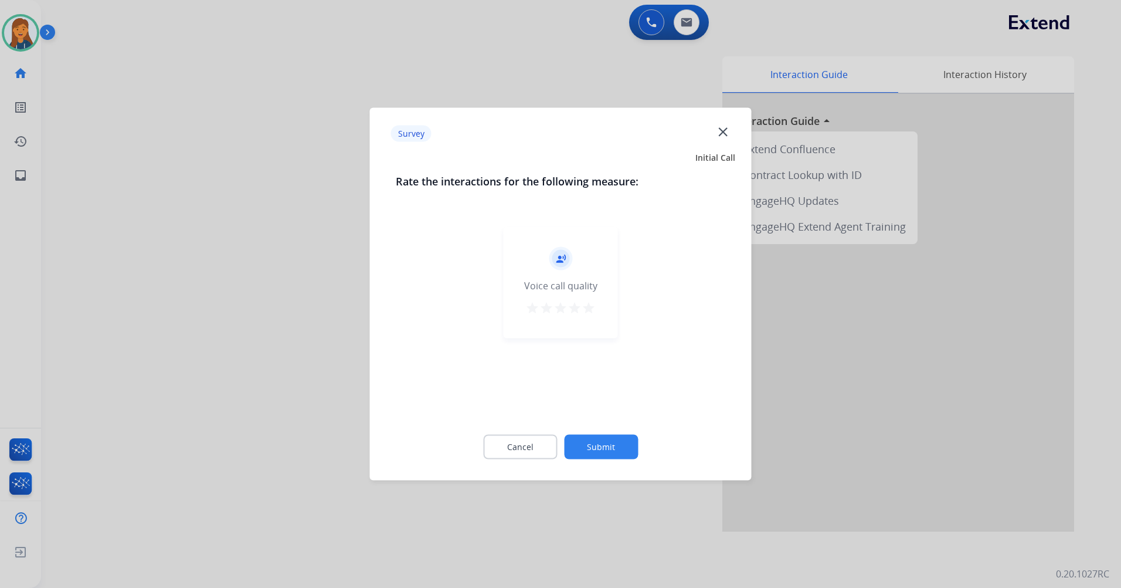
click at [588, 306] on mat-icon "star" at bounding box center [589, 308] width 14 height 14
drag, startPoint x: 601, startPoint y: 448, endPoint x: 516, endPoint y: 394, distance: 100.4
click at [600, 448] on button "Submit" at bounding box center [601, 447] width 74 height 25
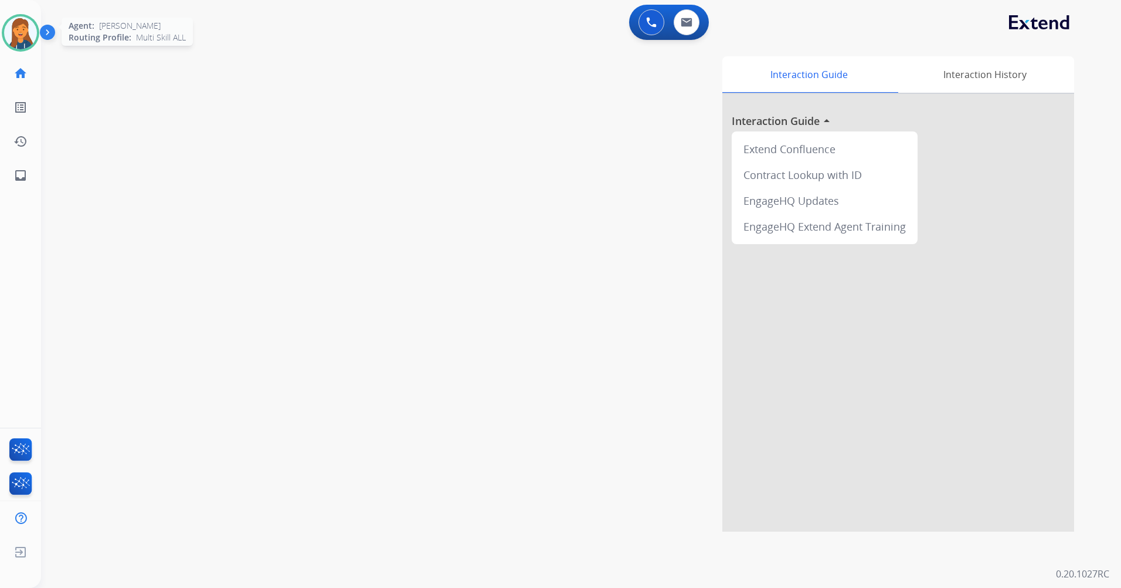
click at [16, 33] on img at bounding box center [20, 32] width 33 height 33
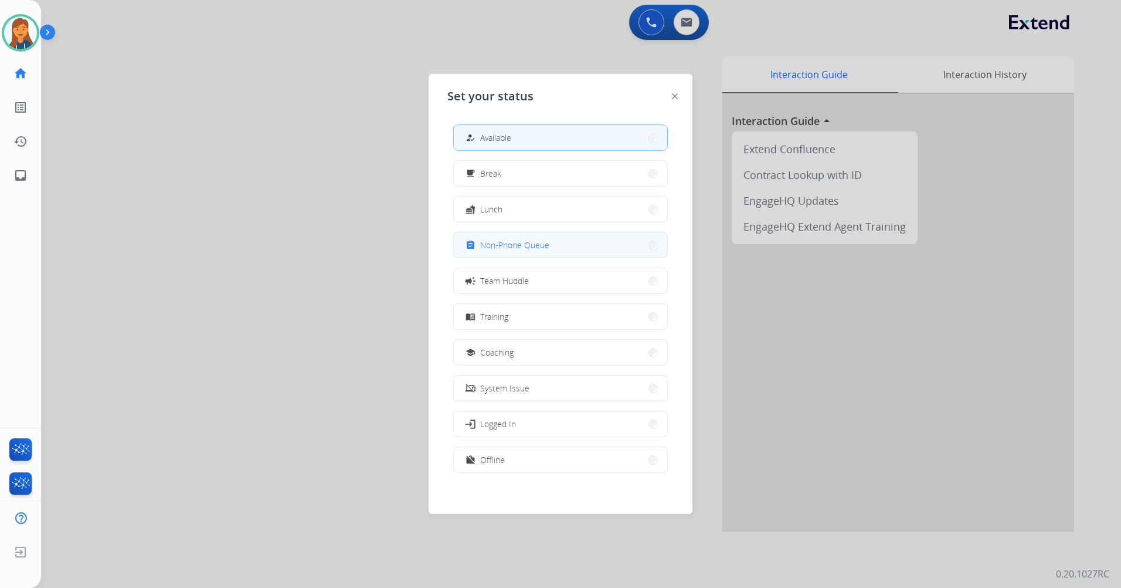
click at [501, 253] on button "assignment Non-Phone Queue" at bounding box center [560, 244] width 213 height 25
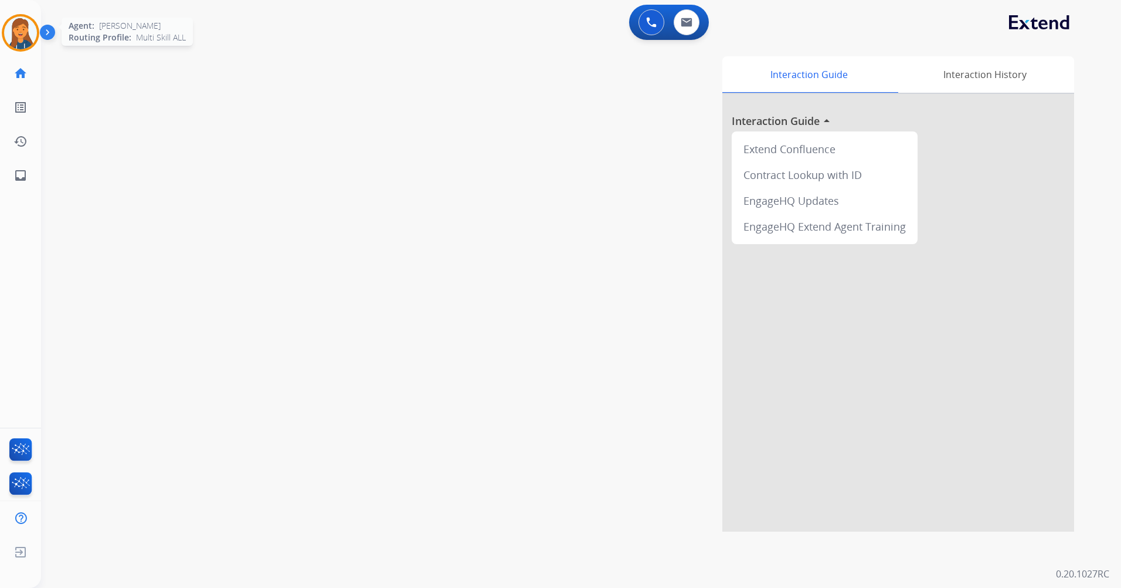
click at [28, 23] on img at bounding box center [20, 32] width 33 height 33
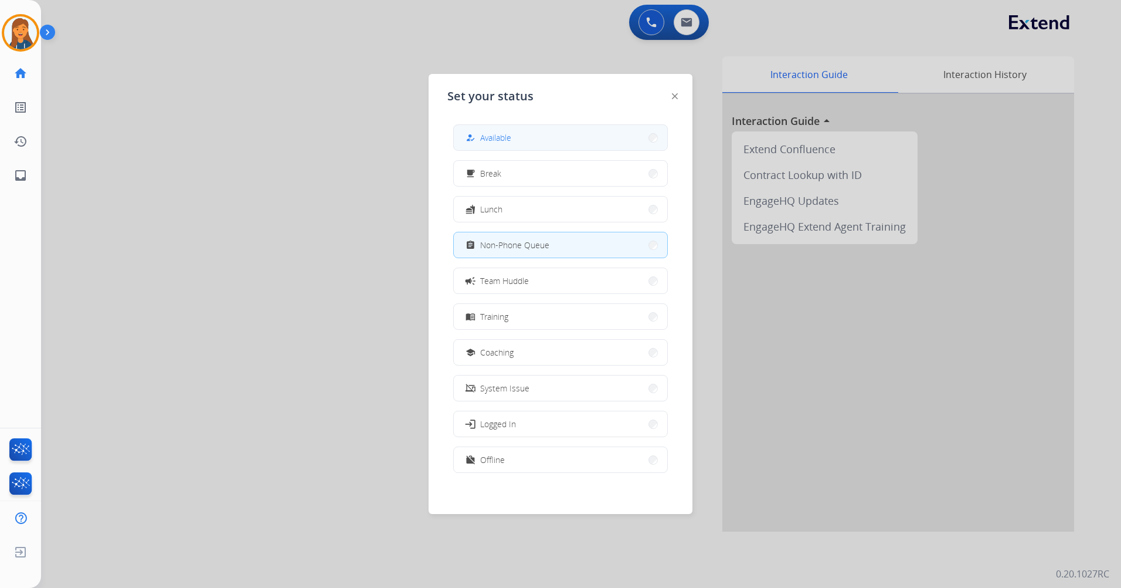
click at [513, 133] on button "how_to_reg Available" at bounding box center [560, 137] width 213 height 25
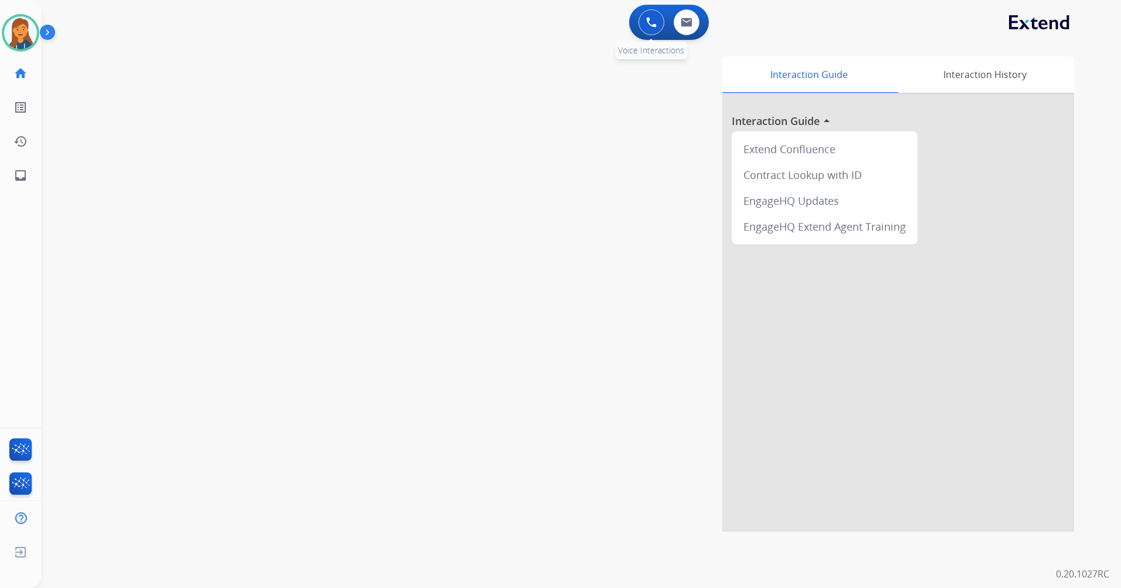
click at [645, 23] on button at bounding box center [652, 22] width 26 height 26
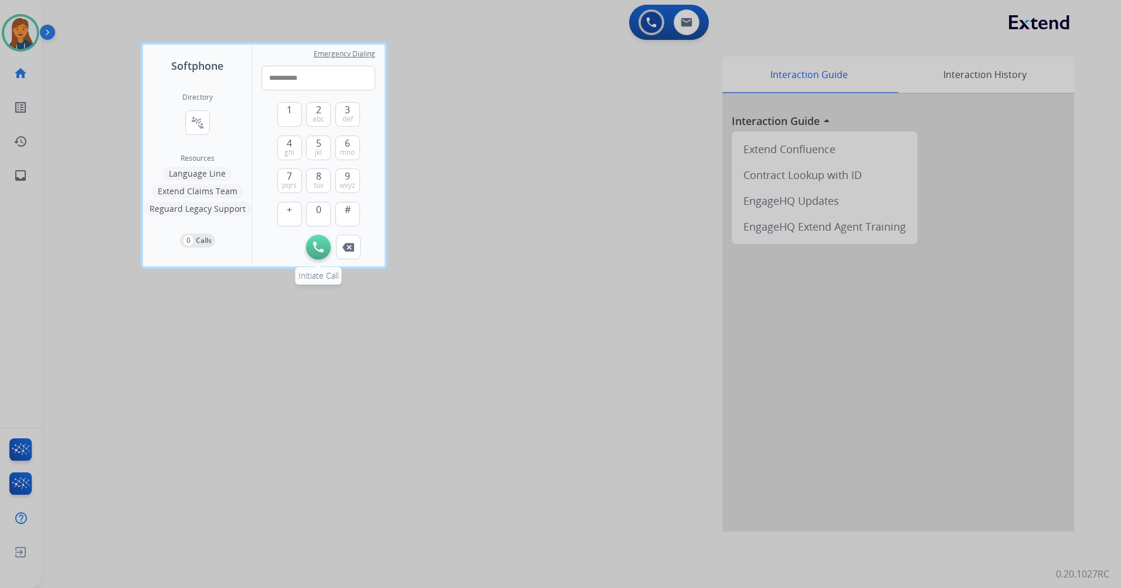
type input "**********"
click at [323, 248] on img at bounding box center [318, 247] width 11 height 11
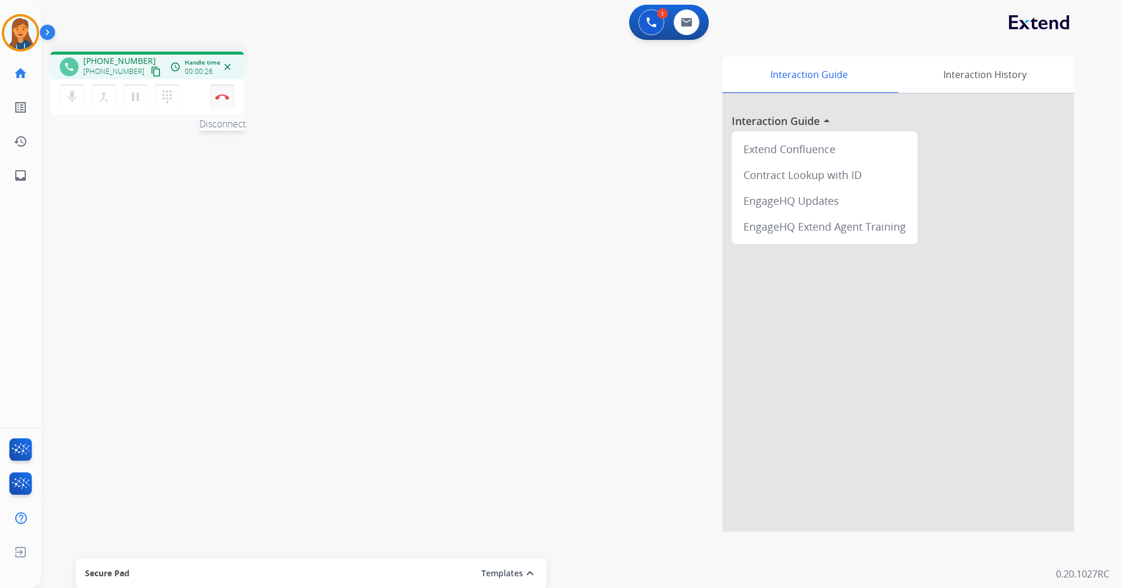
click at [226, 99] on img at bounding box center [222, 97] width 14 height 6
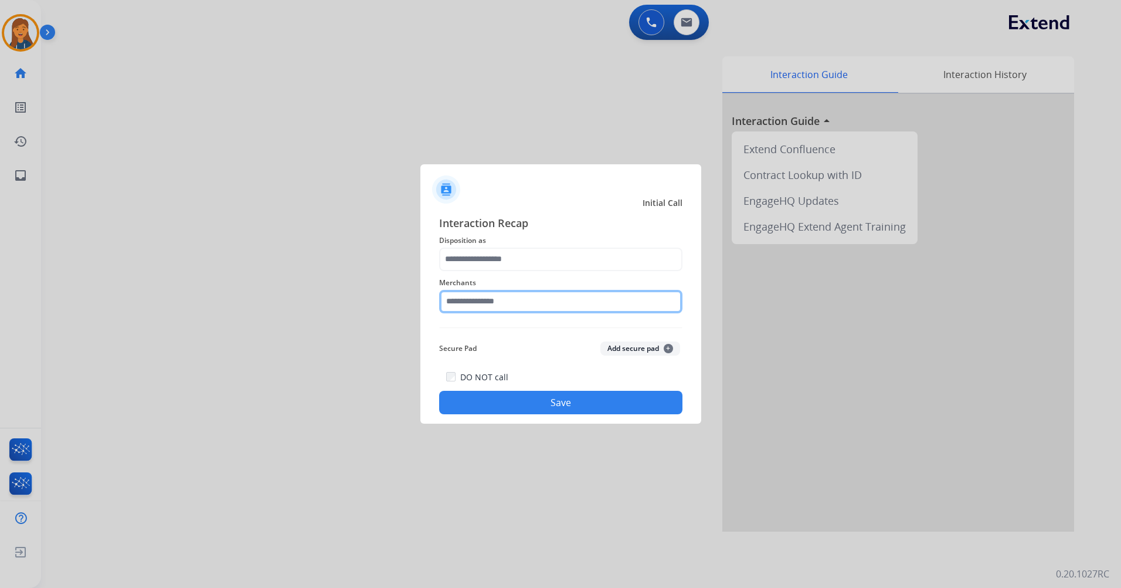
click at [478, 301] on input "text" at bounding box center [560, 301] width 243 height 23
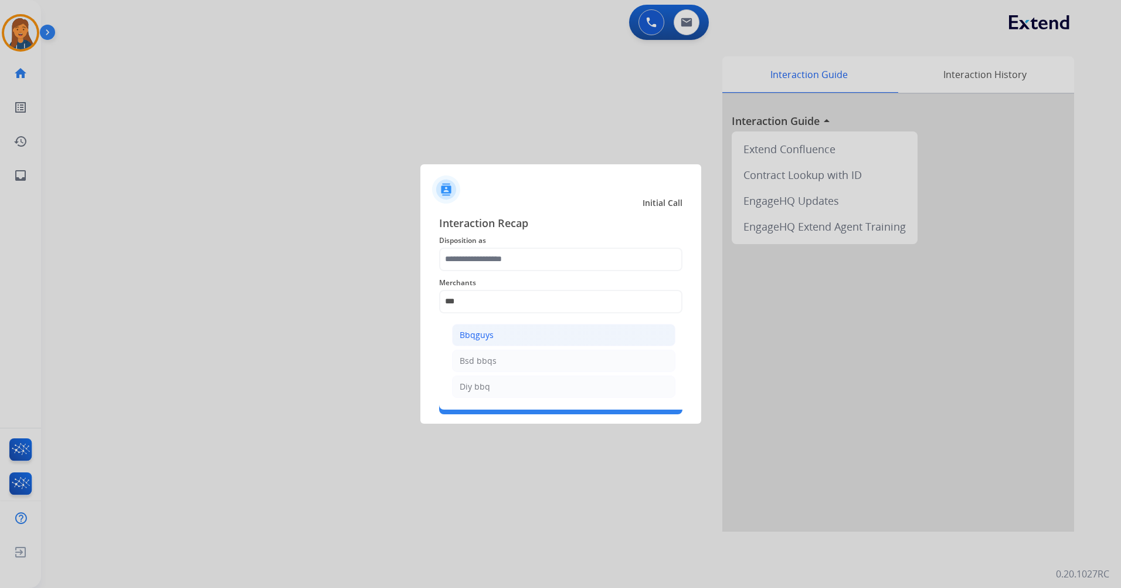
click at [460, 334] on div "Bbqguys" at bounding box center [477, 335] width 34 height 12
type input "*******"
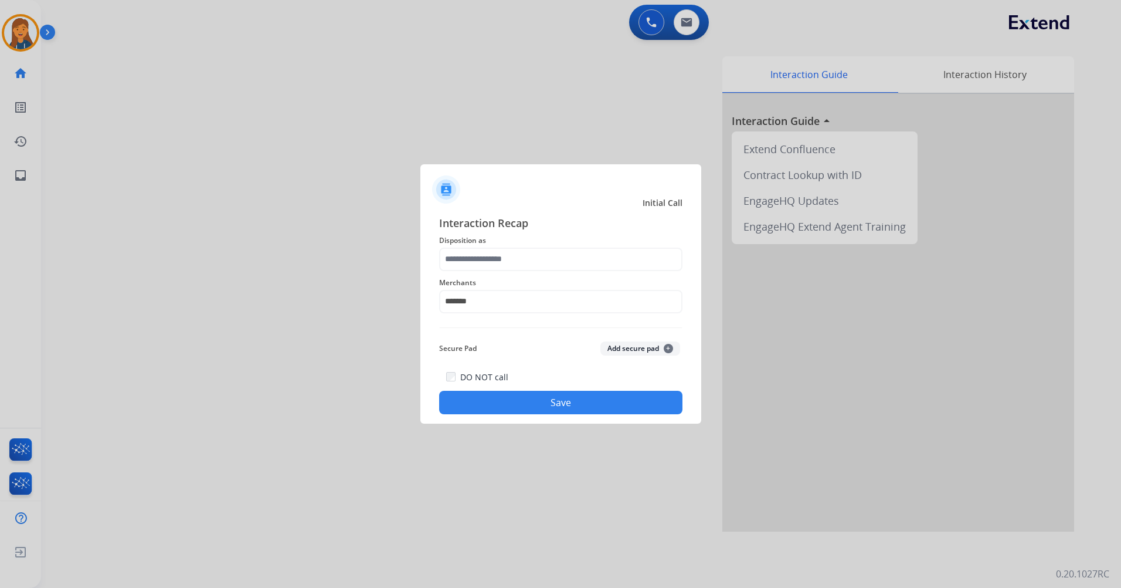
click at [498, 240] on span "Disposition as" at bounding box center [560, 240] width 243 height 14
click at [492, 257] on input "text" at bounding box center [560, 259] width 243 height 23
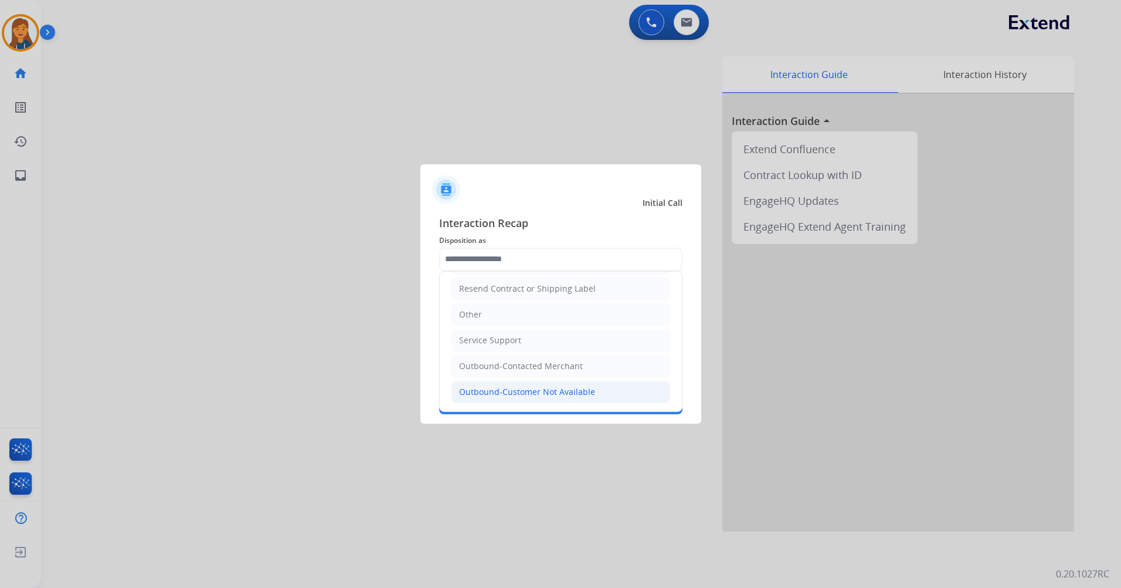
click at [510, 389] on div "Outbound-Customer Not Available" at bounding box center [527, 392] width 136 height 12
type input "**********"
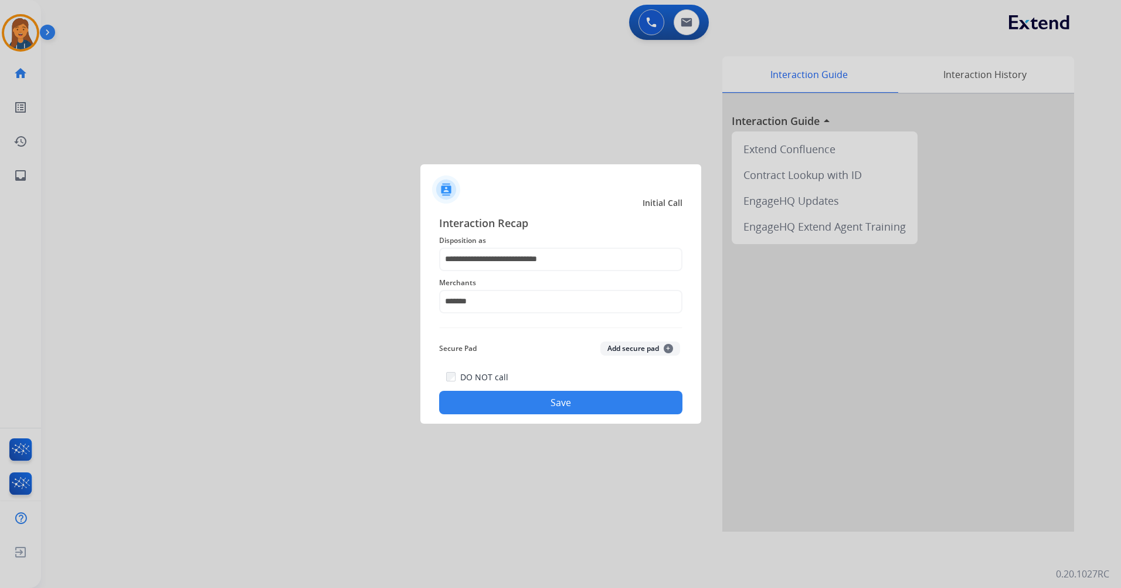
click at [524, 418] on div "**********" at bounding box center [561, 314] width 281 height 219
click at [527, 392] on button "Save" at bounding box center [560, 402] width 243 height 23
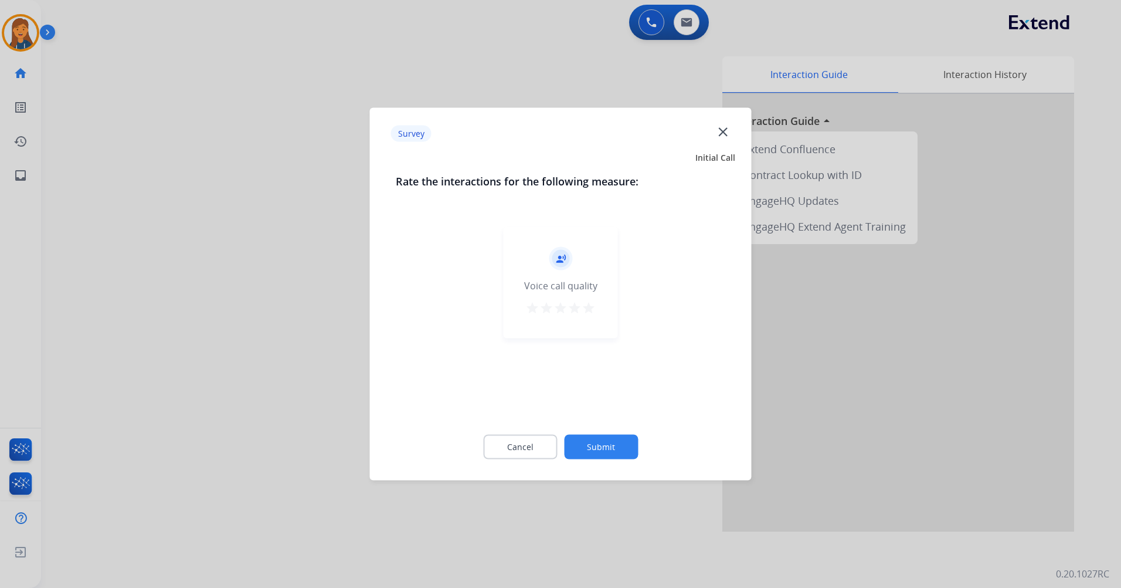
click at [594, 314] on mat-icon "star" at bounding box center [589, 308] width 14 height 14
click at [626, 452] on button "Submit" at bounding box center [601, 447] width 74 height 25
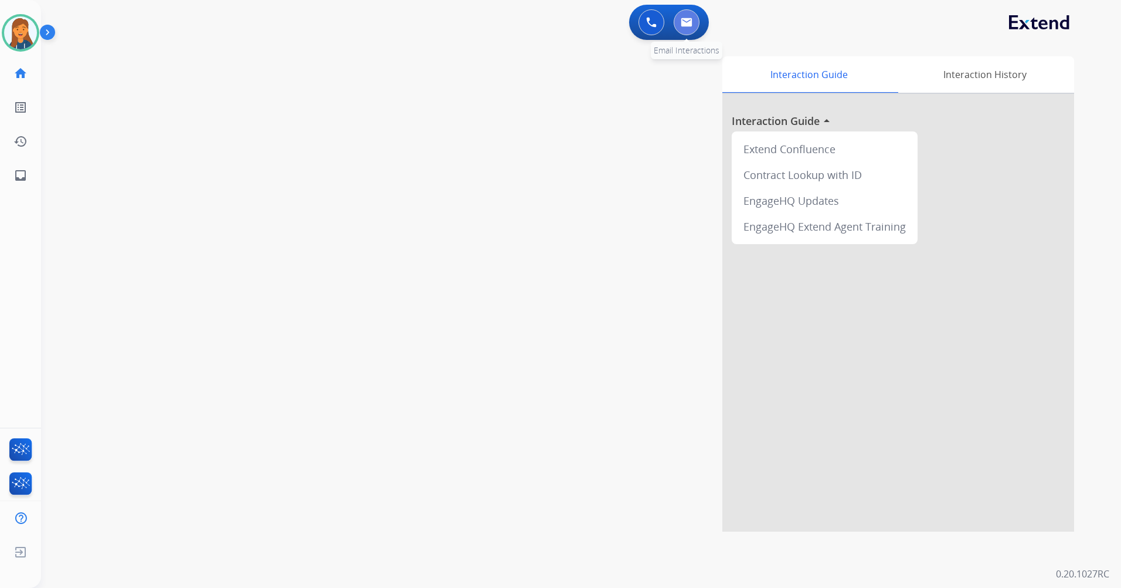
click at [692, 18] on img at bounding box center [687, 22] width 12 height 9
select select "**********"
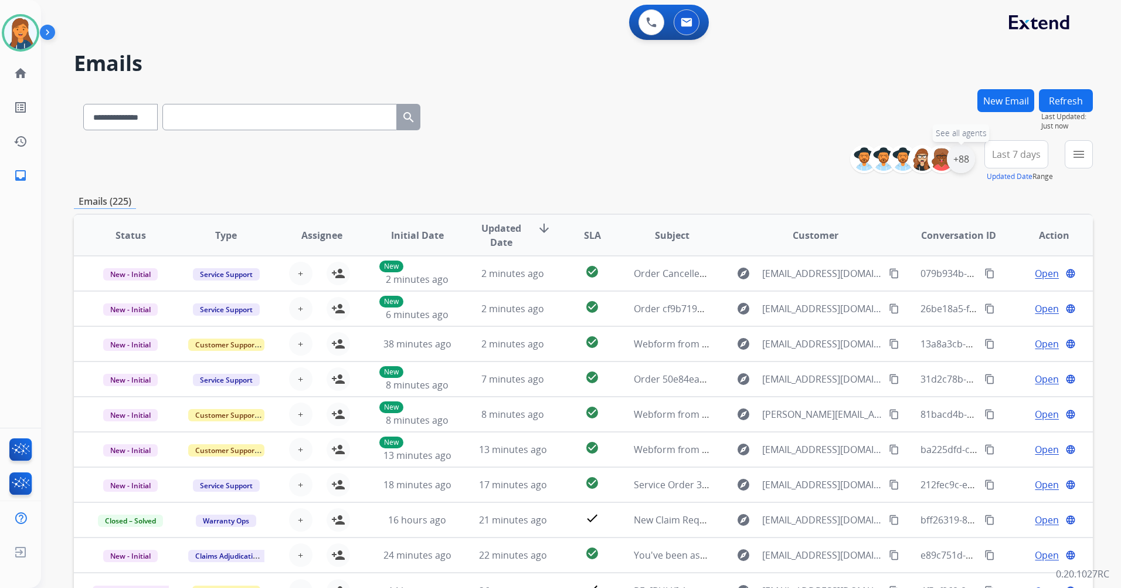
click at [955, 165] on div "+88" at bounding box center [961, 159] width 28 height 28
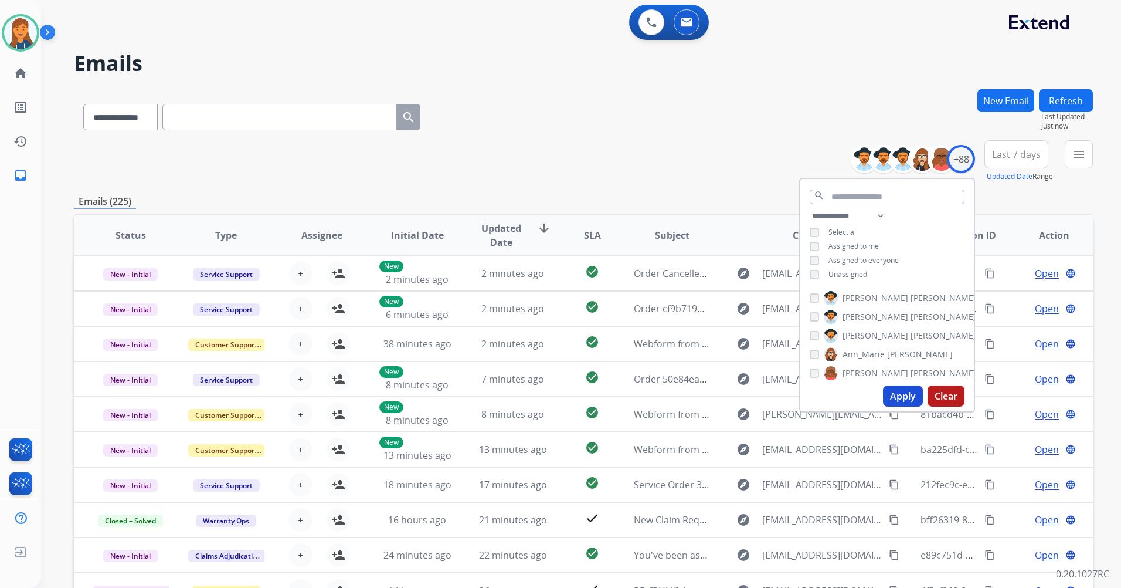
click at [836, 276] on span "Unassigned" at bounding box center [848, 274] width 39 height 10
click at [904, 393] on button "Apply" at bounding box center [903, 395] width 40 height 21
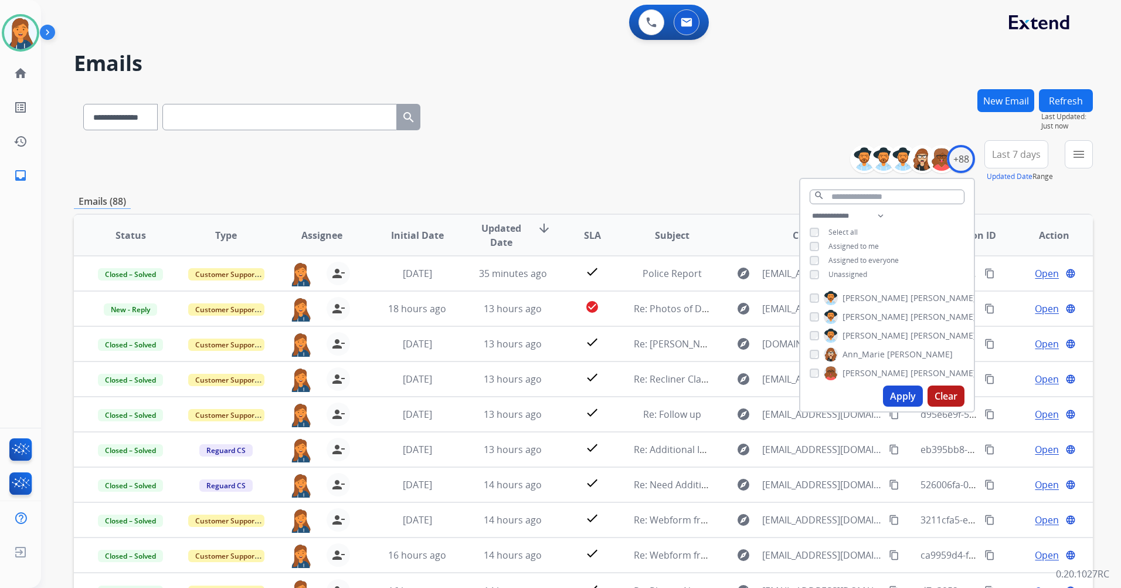
click at [1012, 152] on span "Last 7 days" at bounding box center [1016, 154] width 49 height 5
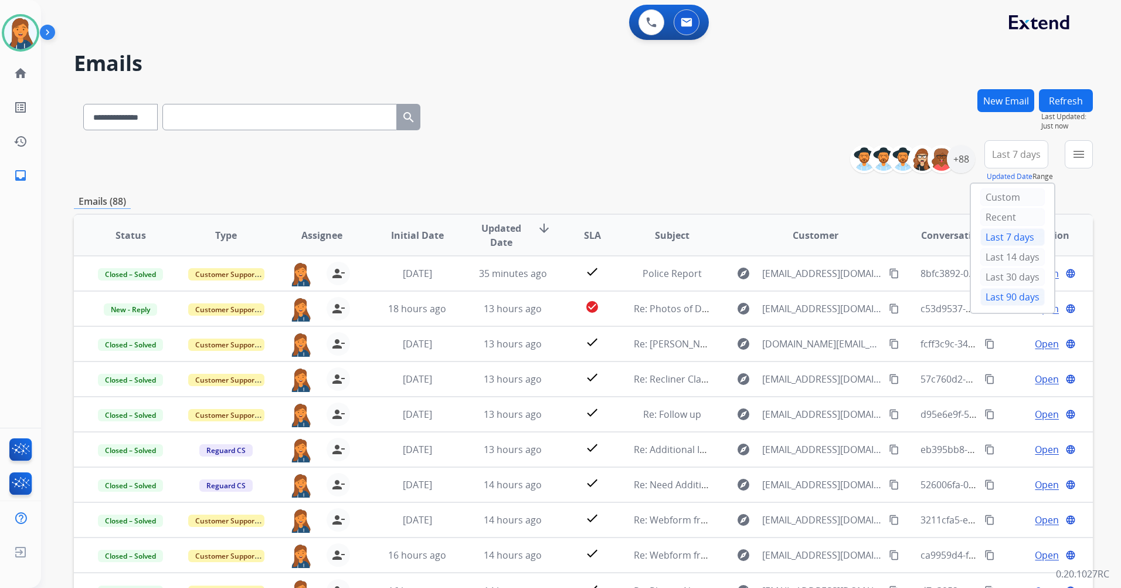
click at [987, 299] on div "Last 90 days" at bounding box center [1013, 297] width 65 height 18
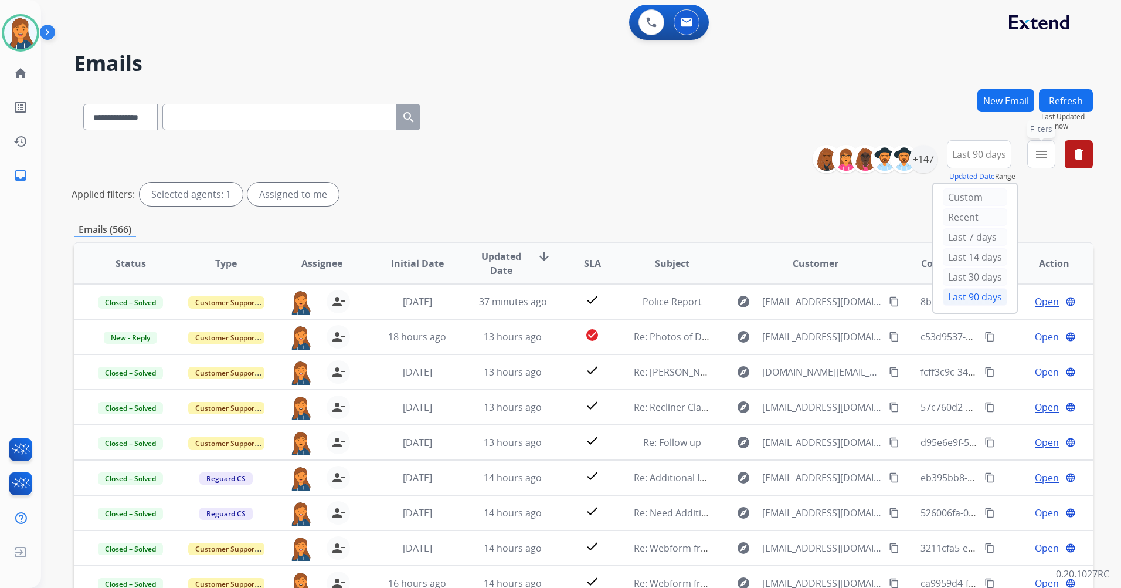
click at [1049, 147] on button "menu Filters" at bounding box center [1042, 154] width 28 height 28
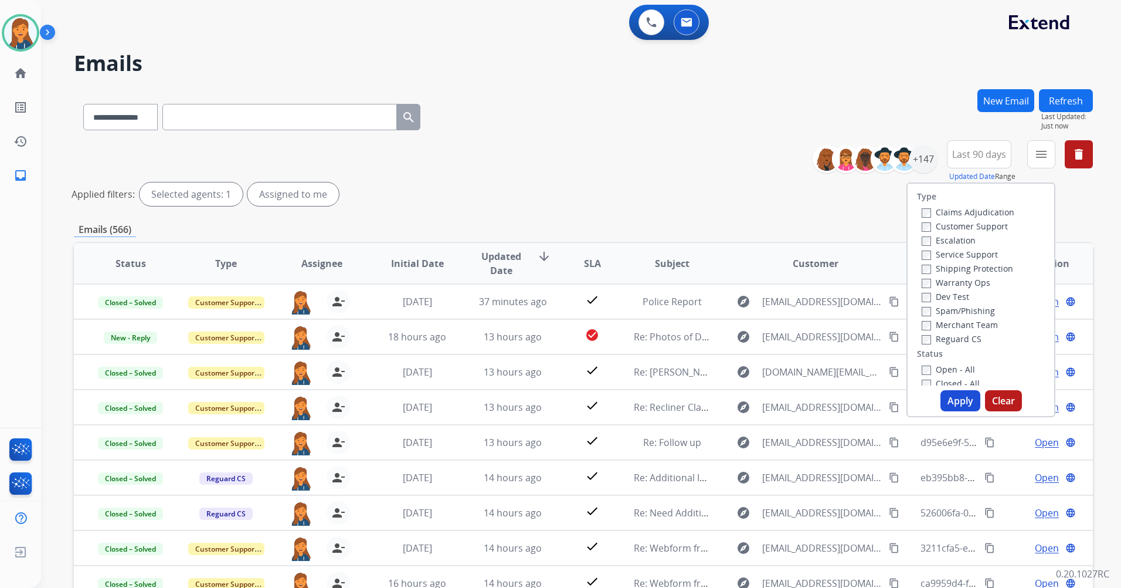
click at [958, 224] on label "Customer Support" at bounding box center [965, 226] width 86 height 11
click at [941, 266] on label "Shipping Protection" at bounding box center [967, 268] width 91 height 11
click at [938, 338] on label "Reguard CS" at bounding box center [952, 338] width 60 height 11
click at [938, 366] on label "Open - All" at bounding box center [948, 369] width 53 height 11
click at [948, 408] on button "Apply" at bounding box center [961, 400] width 40 height 21
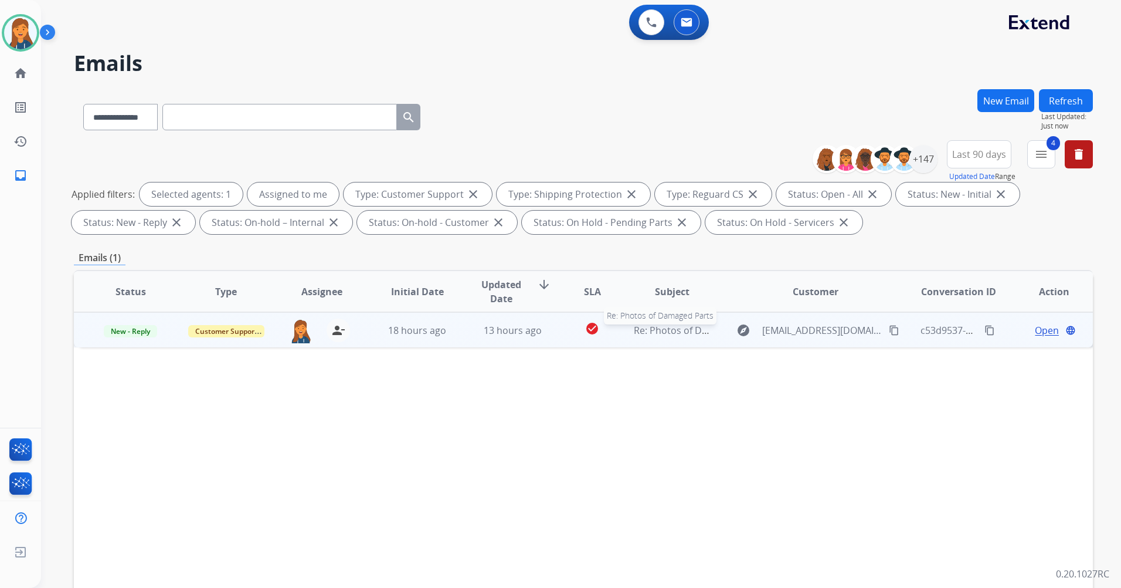
click at [670, 327] on span "Re: Photos of Damaged Parts" at bounding box center [699, 330] width 130 height 13
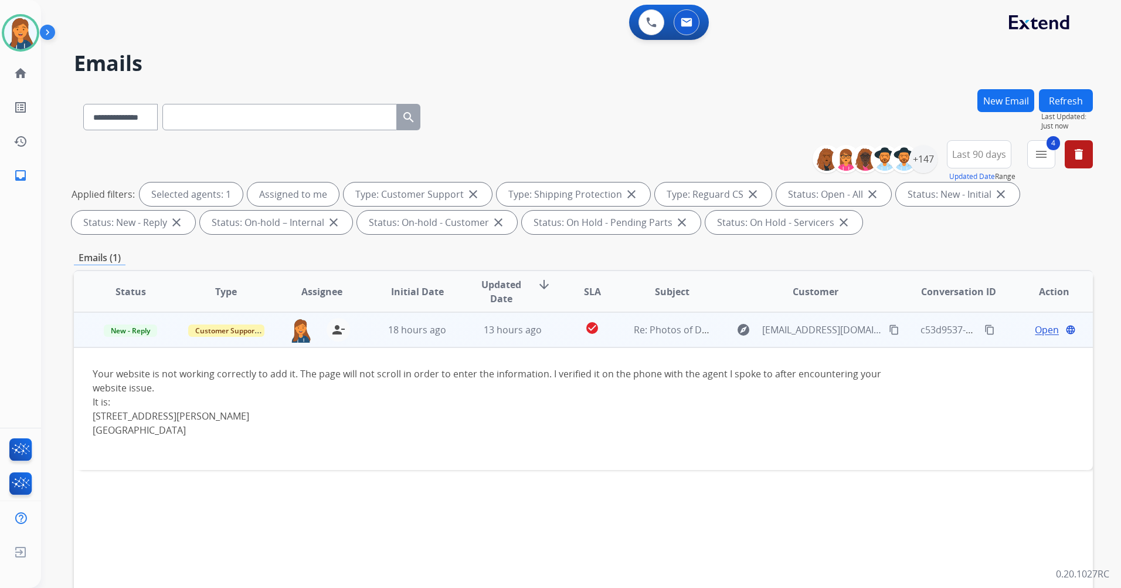
click at [1045, 328] on span "Open" at bounding box center [1047, 330] width 24 height 14
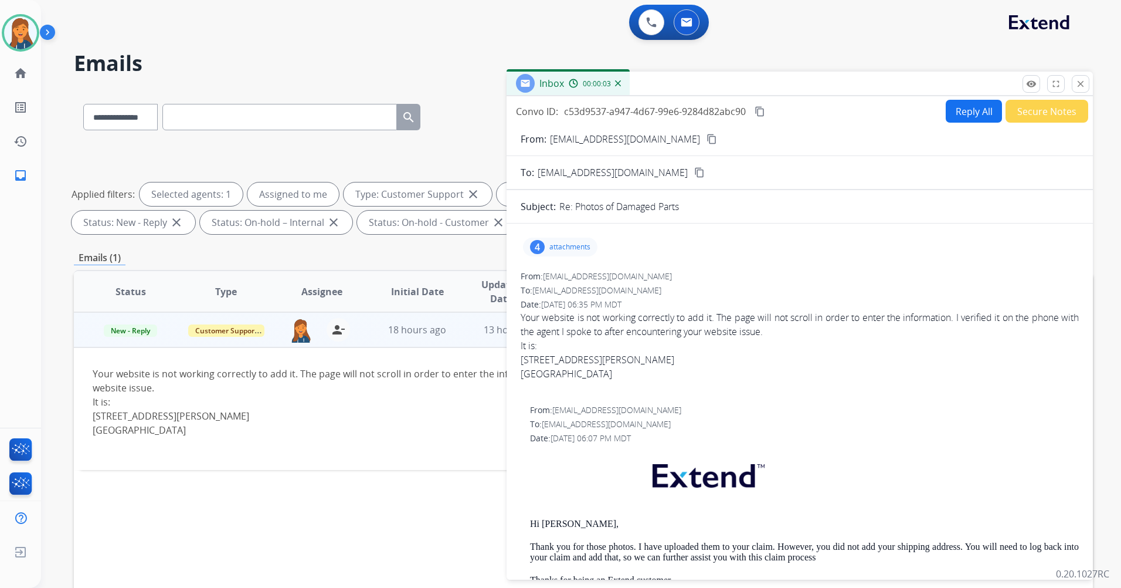
click at [545, 246] on div "4 attachments" at bounding box center [560, 247] width 74 height 19
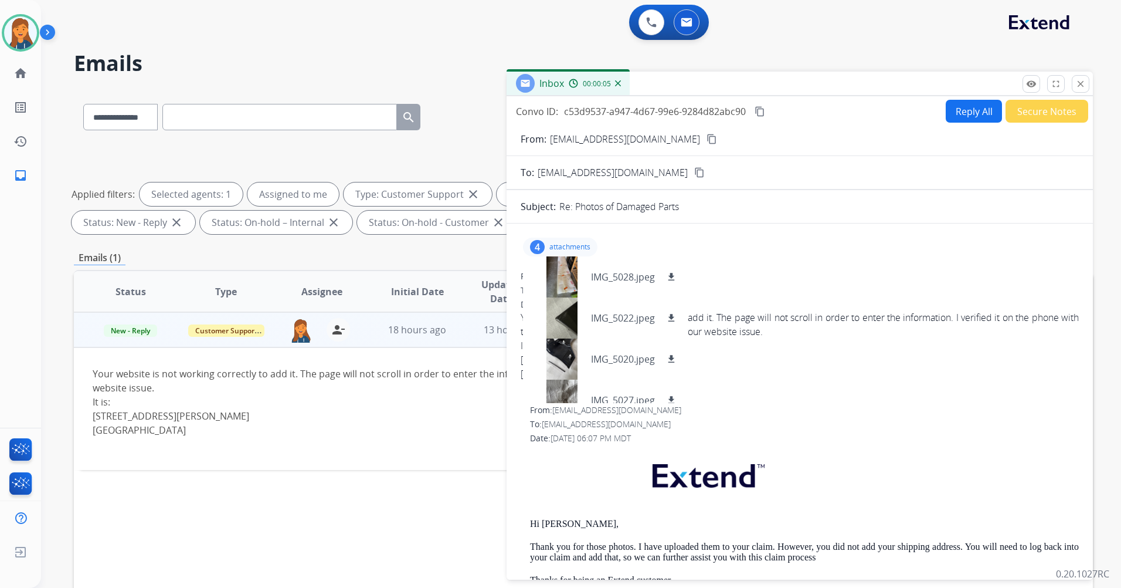
click at [707, 138] on mat-icon "content_copy" at bounding box center [712, 139] width 11 height 11
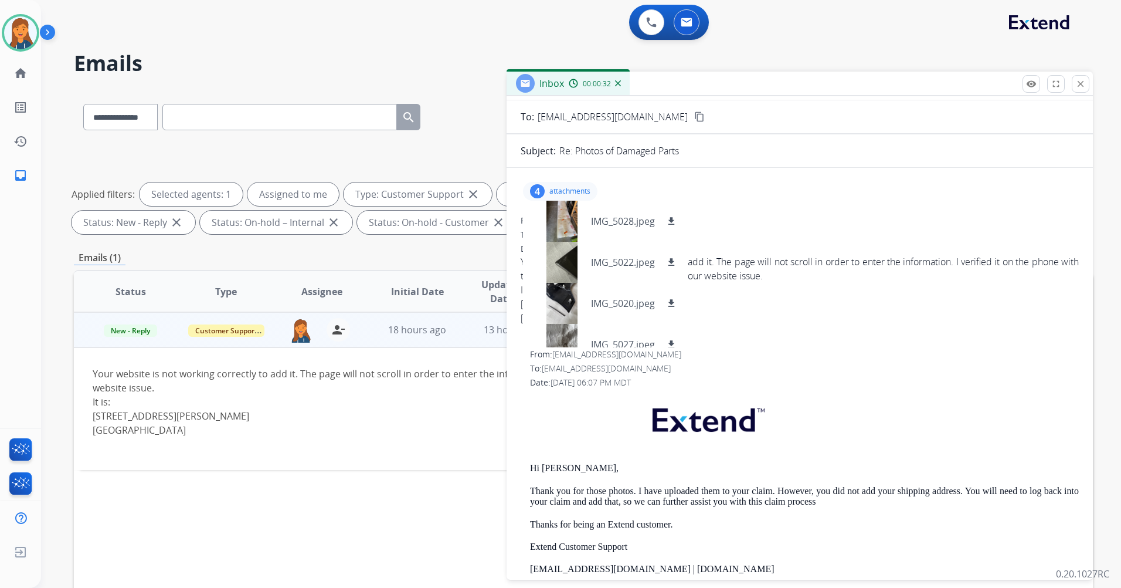
scroll to position [59, 0]
click at [758, 177] on div "4 attachments IMG_5028.jpeg download IMG_5022.jpeg download IMG_5020.jpeg downl…" at bounding box center [800, 188] width 558 height 28
click at [562, 183] on div "4 attachments IMG_5028.jpeg download IMG_5022.jpeg download IMG_5020.jpeg downl…" at bounding box center [560, 188] width 74 height 19
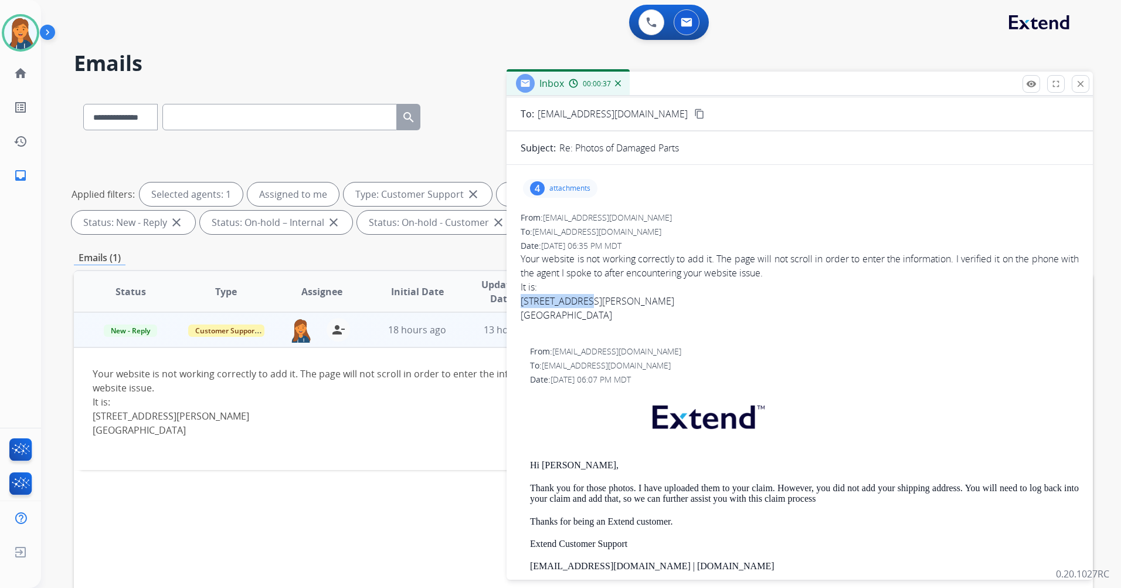
drag, startPoint x: 594, startPoint y: 300, endPoint x: 520, endPoint y: 296, distance: 73.4
copy div "[STREET_ADDRESS][PERSON_NAME]"
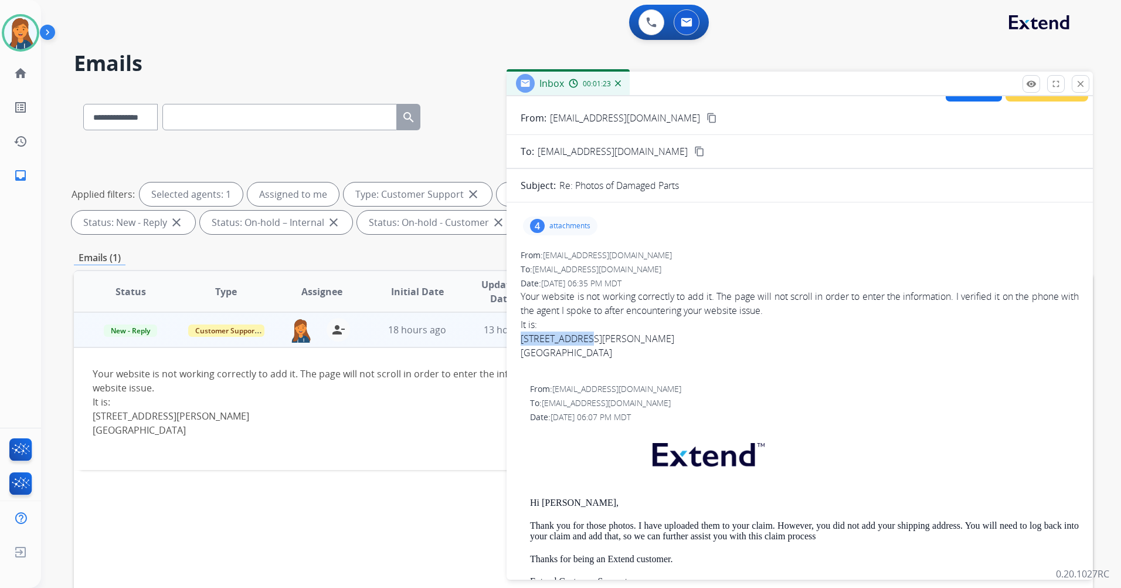
scroll to position [0, 0]
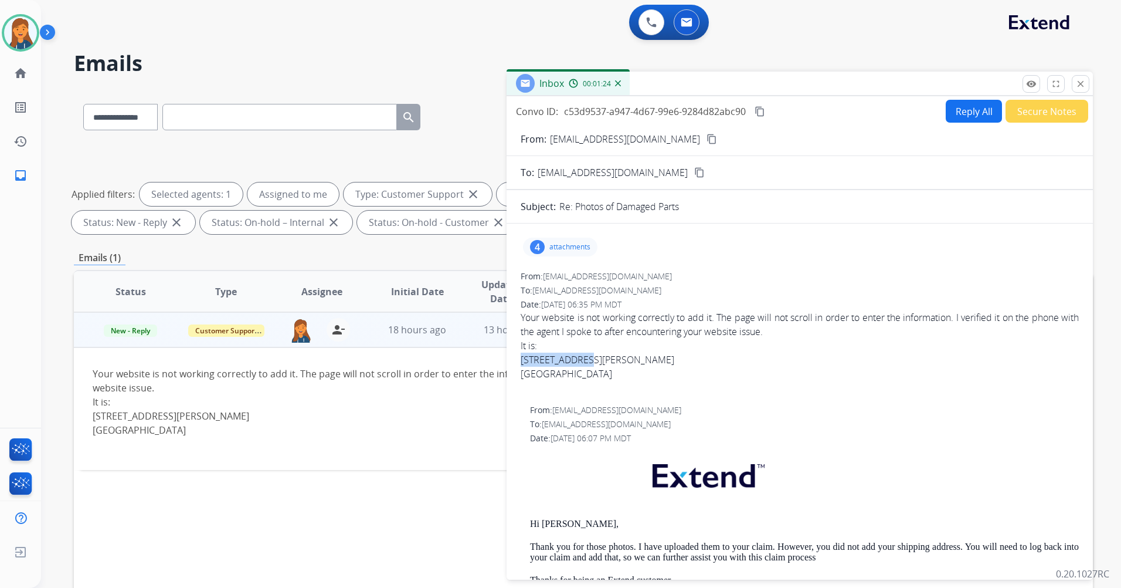
click at [972, 108] on button "Reply All" at bounding box center [974, 111] width 56 height 23
select select "**********"
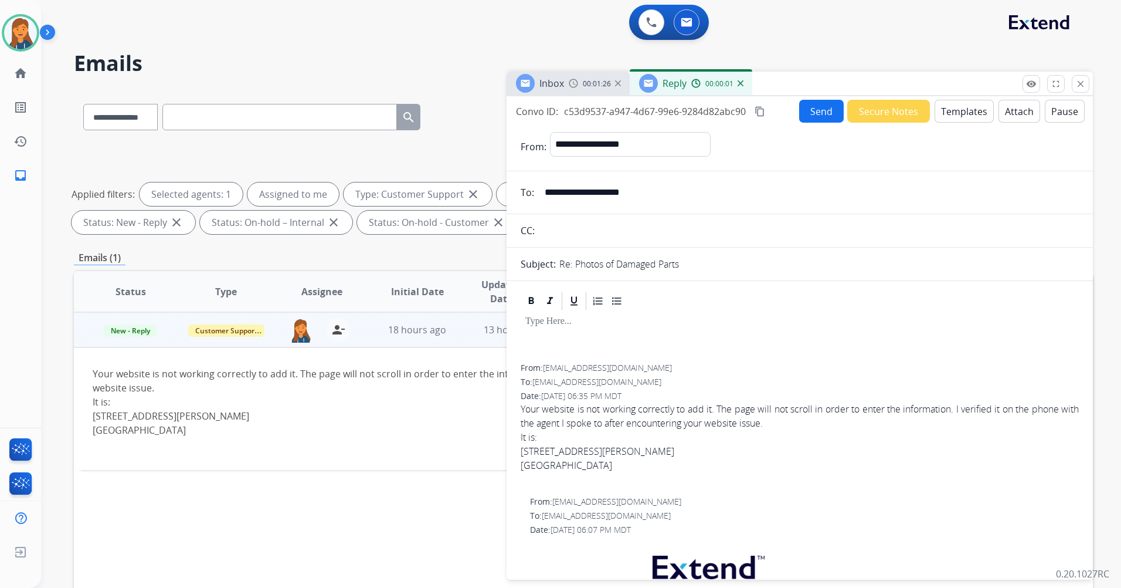
click at [935, 117] on button "Templates" at bounding box center [964, 111] width 59 height 23
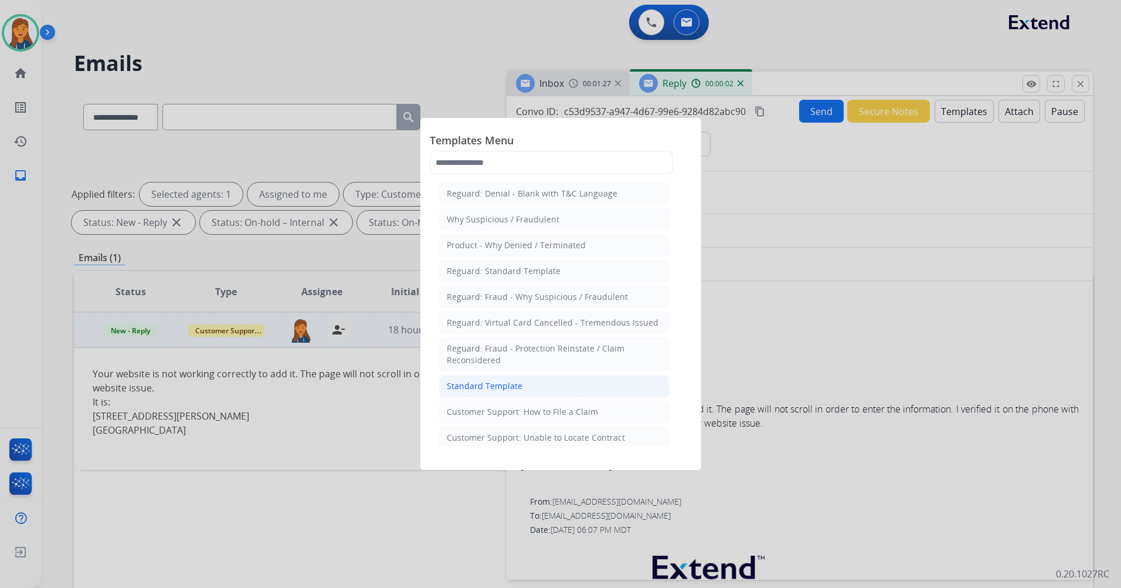
click at [468, 382] on div "Standard Template" at bounding box center [485, 386] width 76 height 12
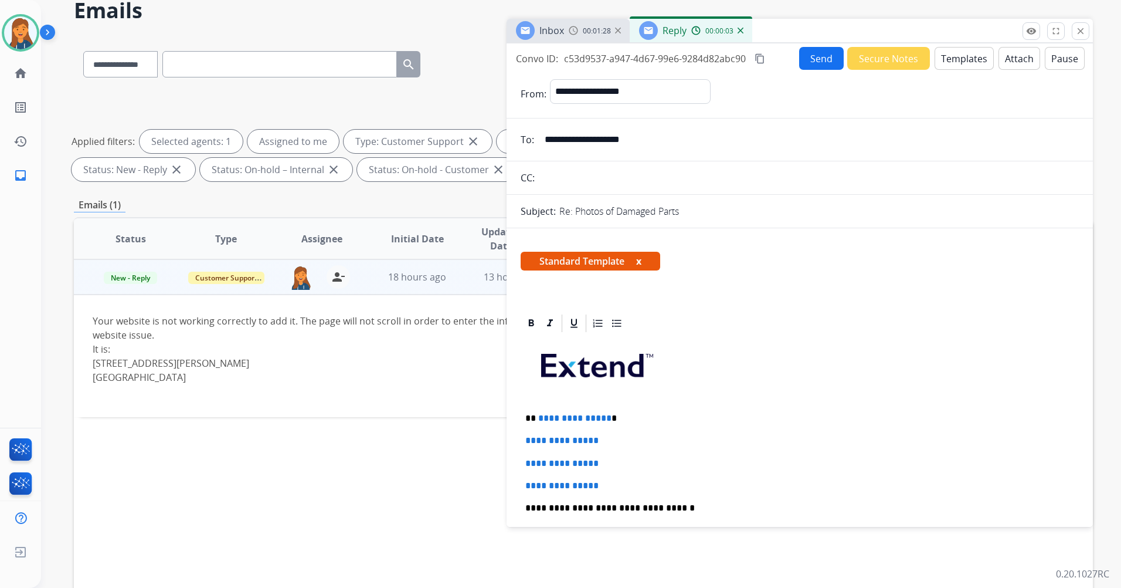
scroll to position [117, 0]
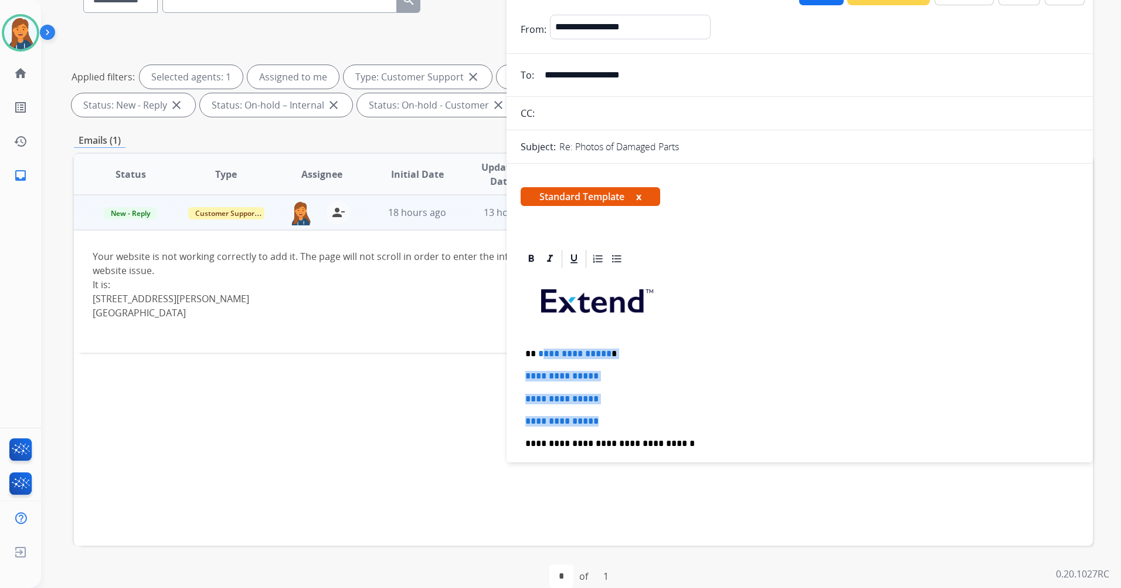
drag, startPoint x: 608, startPoint y: 418, endPoint x: 543, endPoint y: 353, distance: 92.1
click at [543, 353] on div "**********" at bounding box center [800, 471] width 558 height 404
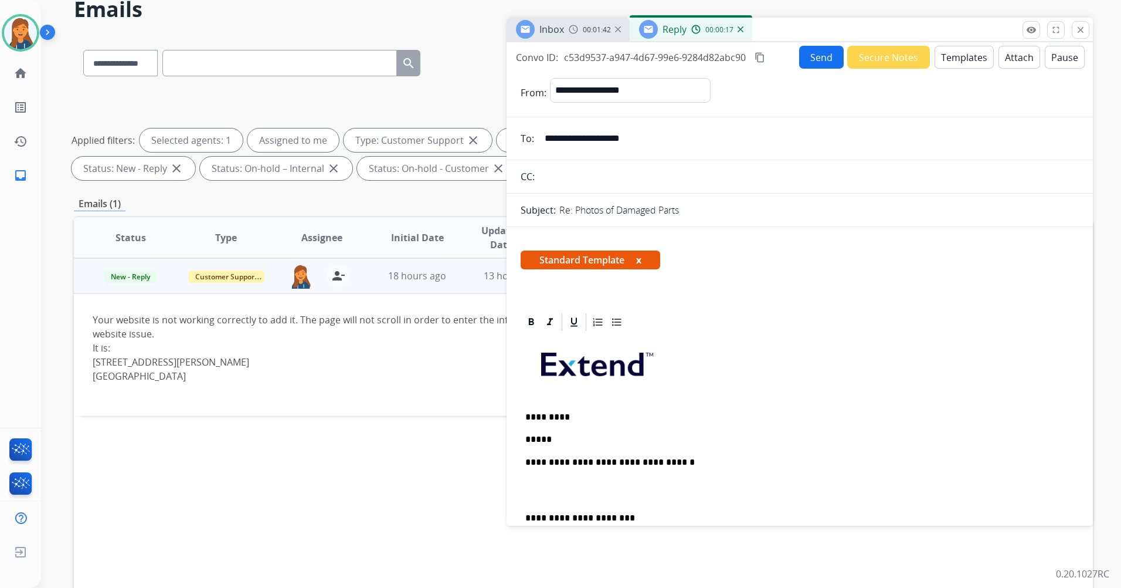
scroll to position [0, 0]
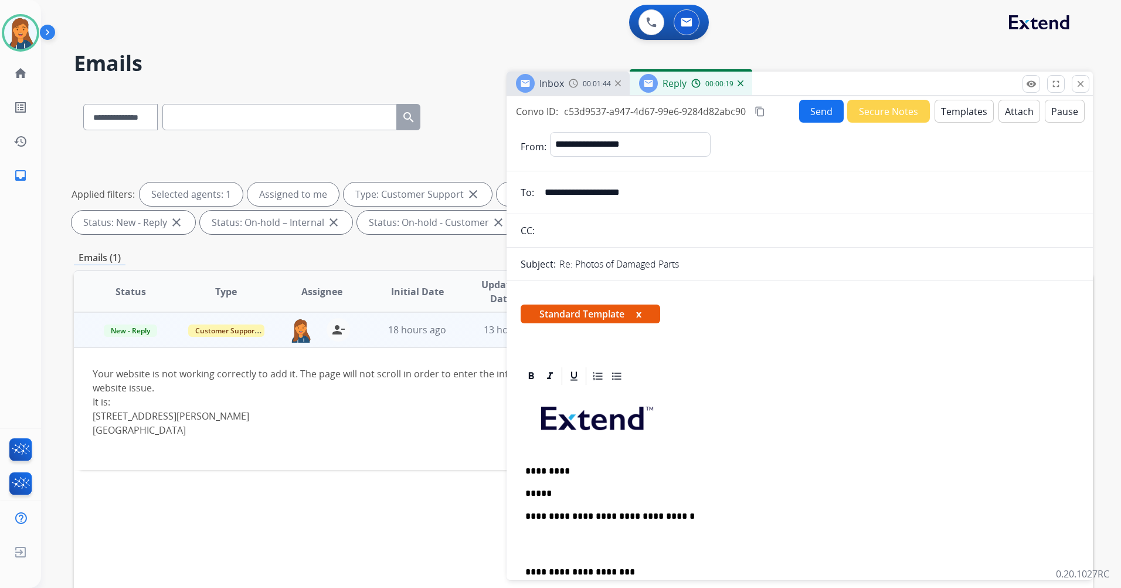
click at [742, 80] on img at bounding box center [741, 83] width 6 height 6
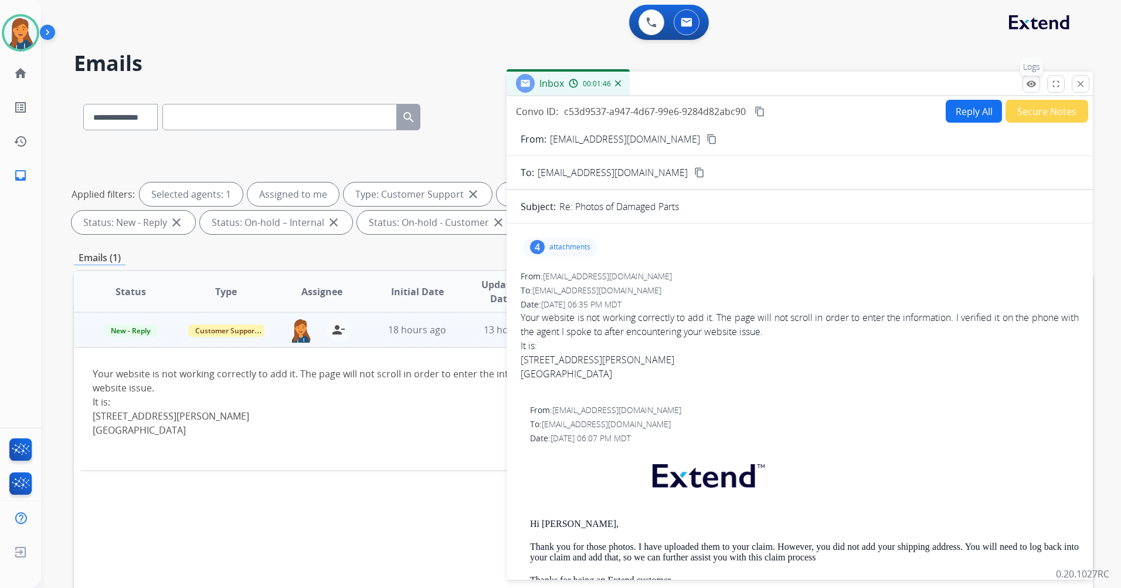
click at [1029, 83] on mat-icon "remove_red_eye" at bounding box center [1031, 84] width 11 height 11
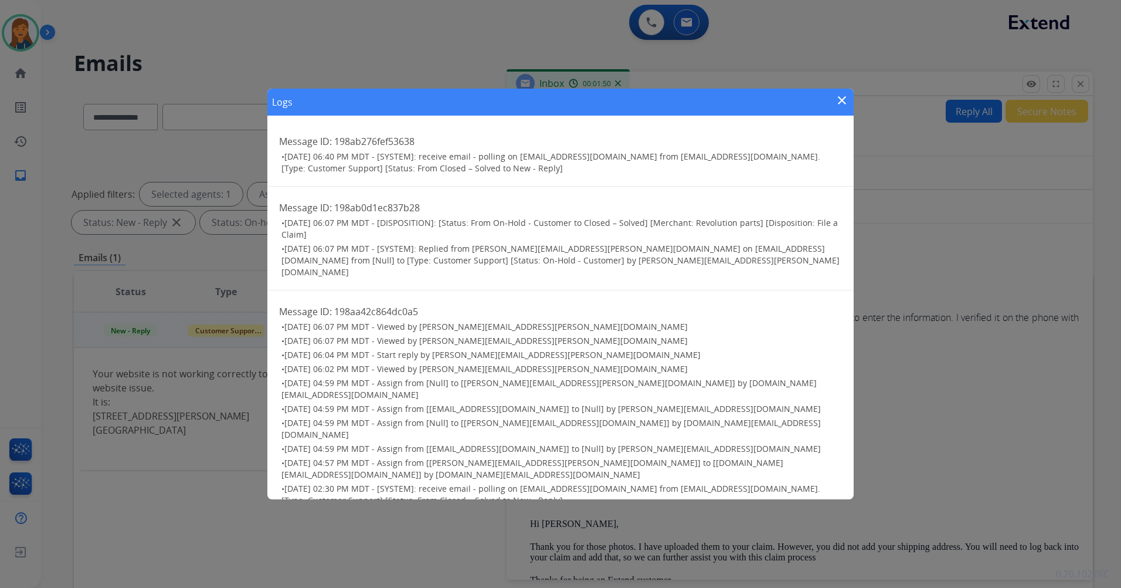
scroll to position [67, 0]
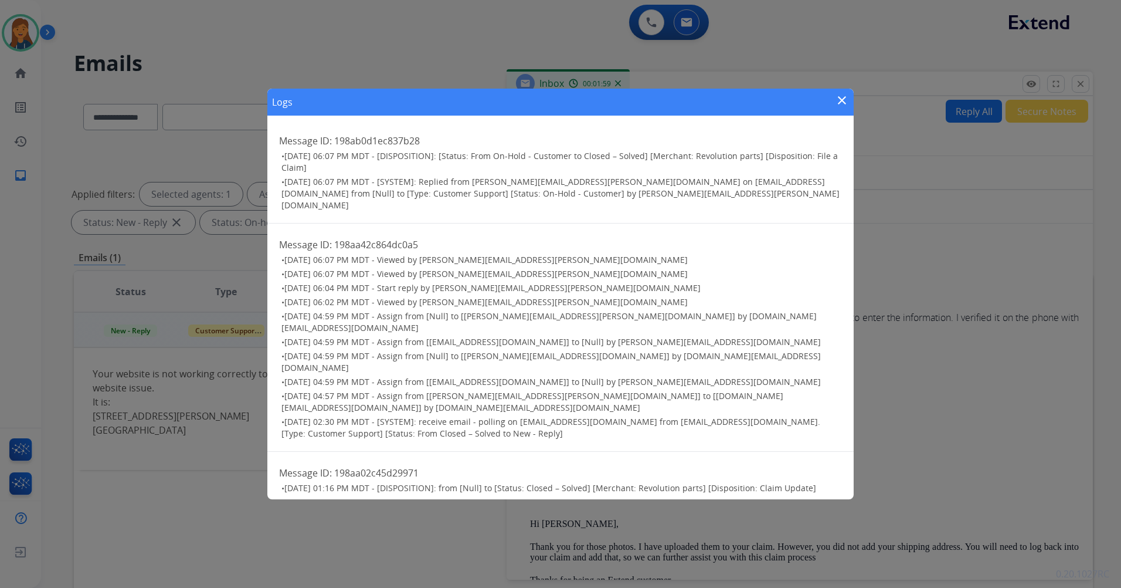
click at [839, 95] on mat-icon "close" at bounding box center [842, 100] width 14 height 14
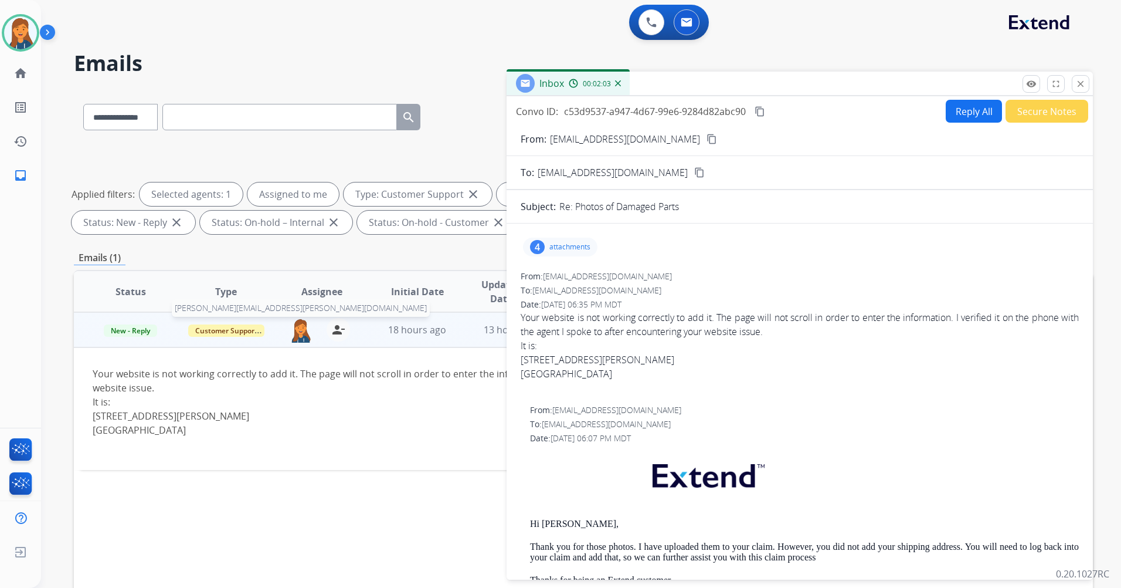
click at [301, 333] on img at bounding box center [300, 330] width 23 height 25
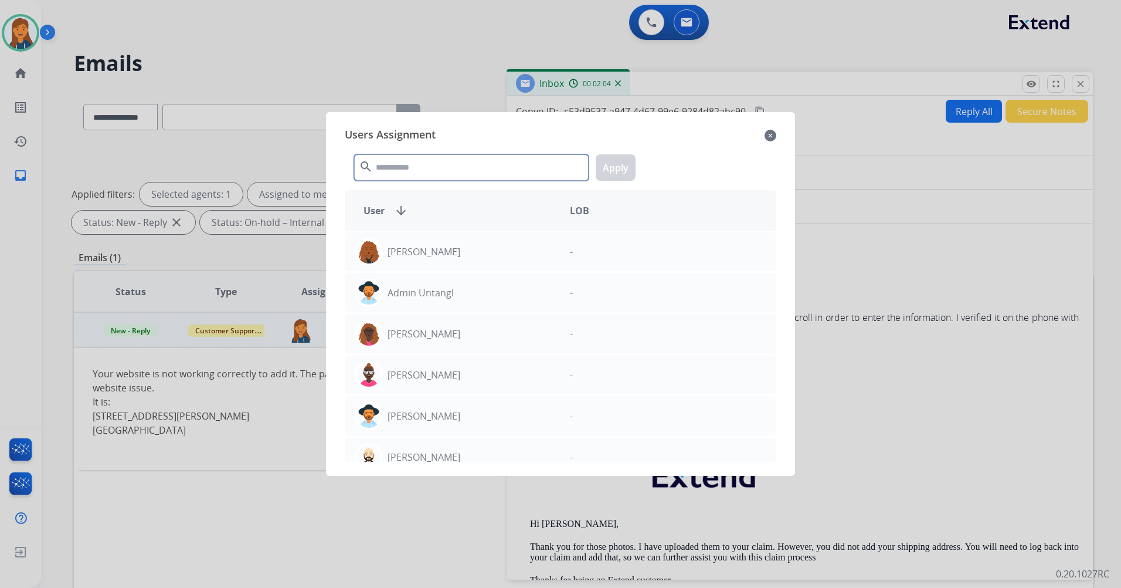
click at [431, 174] on input "text" at bounding box center [471, 167] width 235 height 26
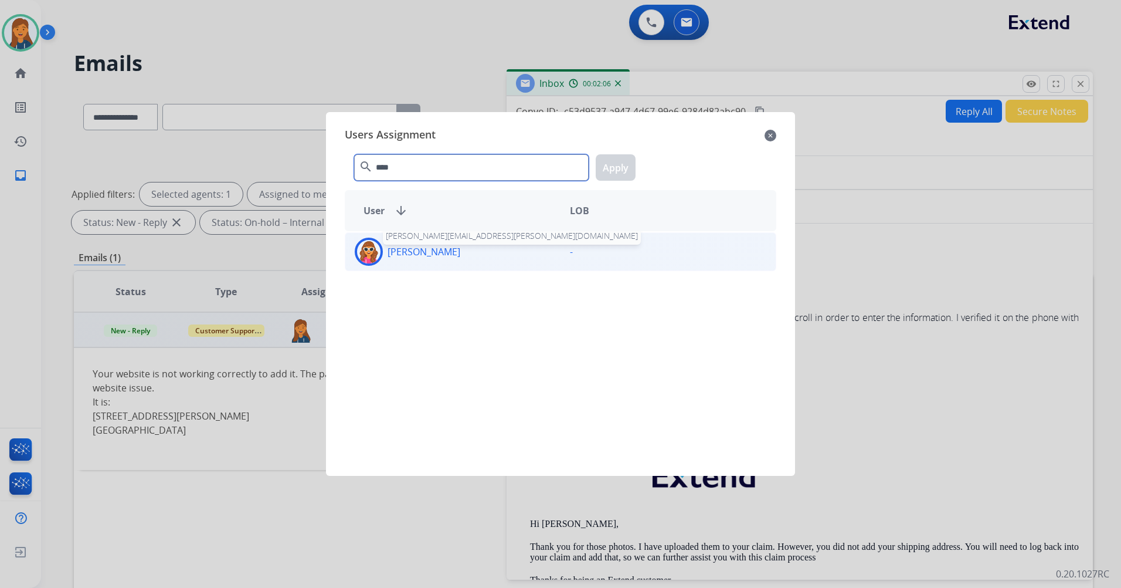
type input "****"
click at [425, 254] on p "[PERSON_NAME]" at bounding box center [424, 252] width 73 height 14
click at [614, 174] on button "Apply" at bounding box center [616, 167] width 40 height 26
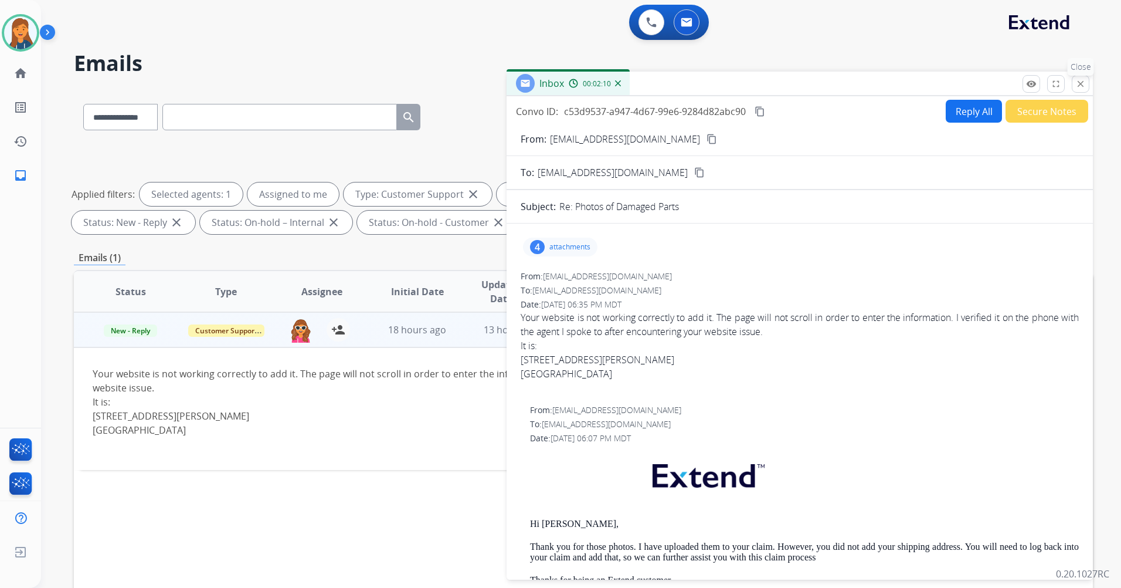
click at [1080, 82] on mat-icon "close" at bounding box center [1081, 84] width 11 height 11
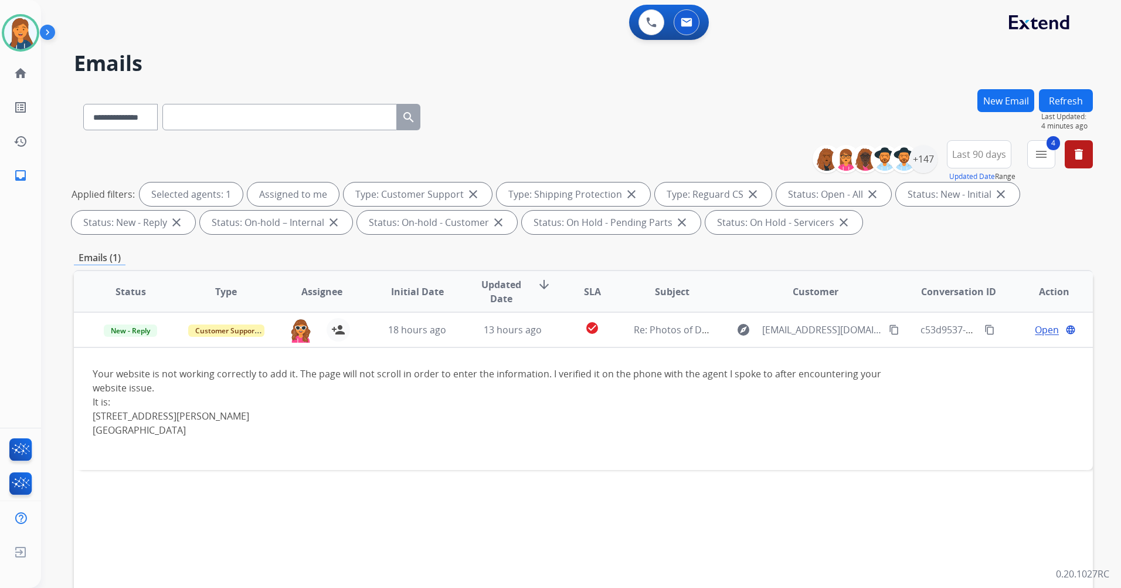
click at [1084, 218] on div "Applied filters: Selected agents: 1 Assigned to me Type: Customer Support close…" at bounding box center [581, 208] width 1019 height 52
click at [650, 22] on img at bounding box center [651, 22] width 11 height 11
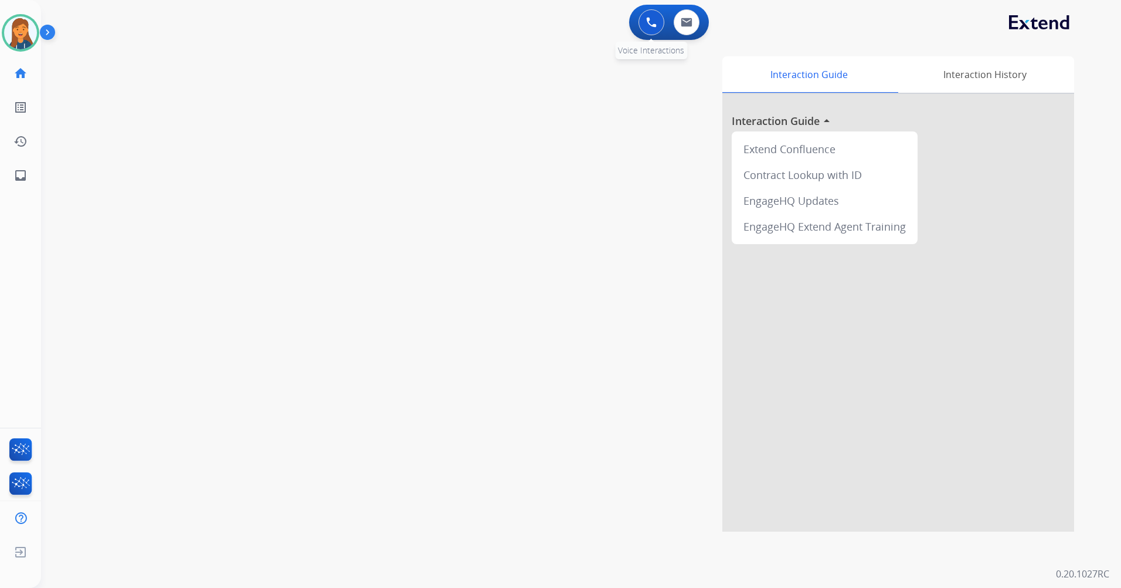
click at [640, 16] on button at bounding box center [652, 22] width 26 height 26
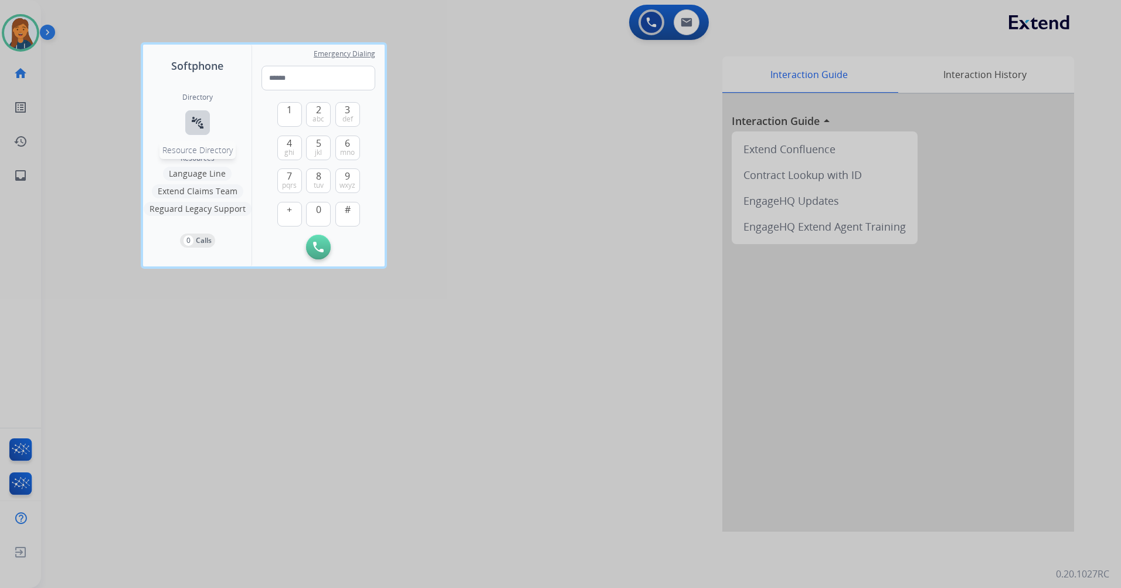
click at [200, 119] on mat-icon "connect_without_contact" at bounding box center [198, 123] width 14 height 14
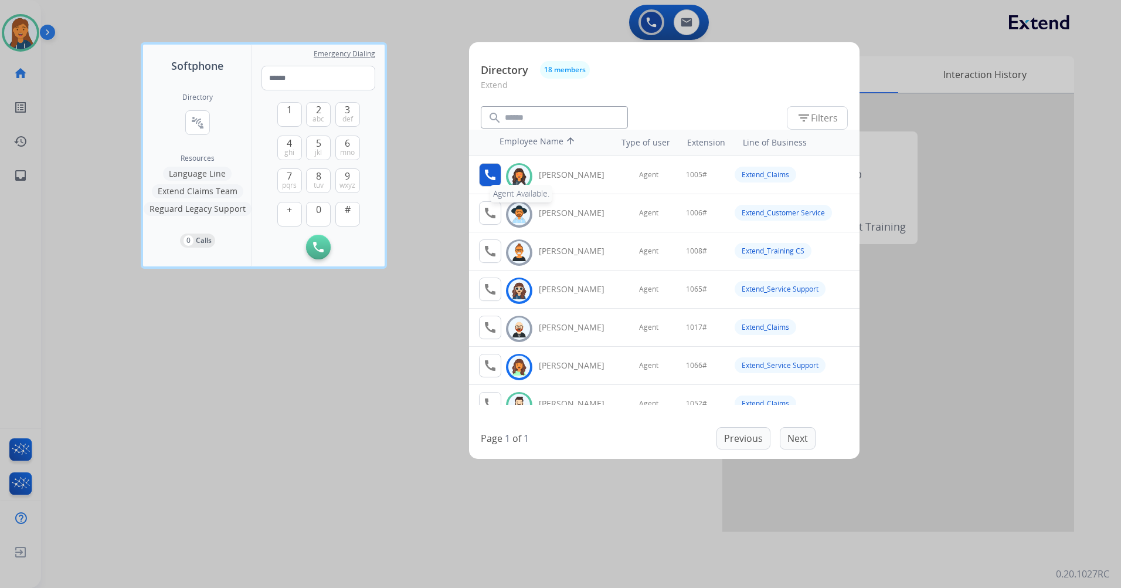
click at [494, 171] on mat-icon "call" at bounding box center [490, 175] width 14 height 14
click at [283, 105] on button "1" at bounding box center [289, 114] width 25 height 25
click at [321, 207] on span "0" at bounding box center [318, 209] width 5 height 14
click at [316, 150] on span "jkl" at bounding box center [318, 152] width 7 height 9
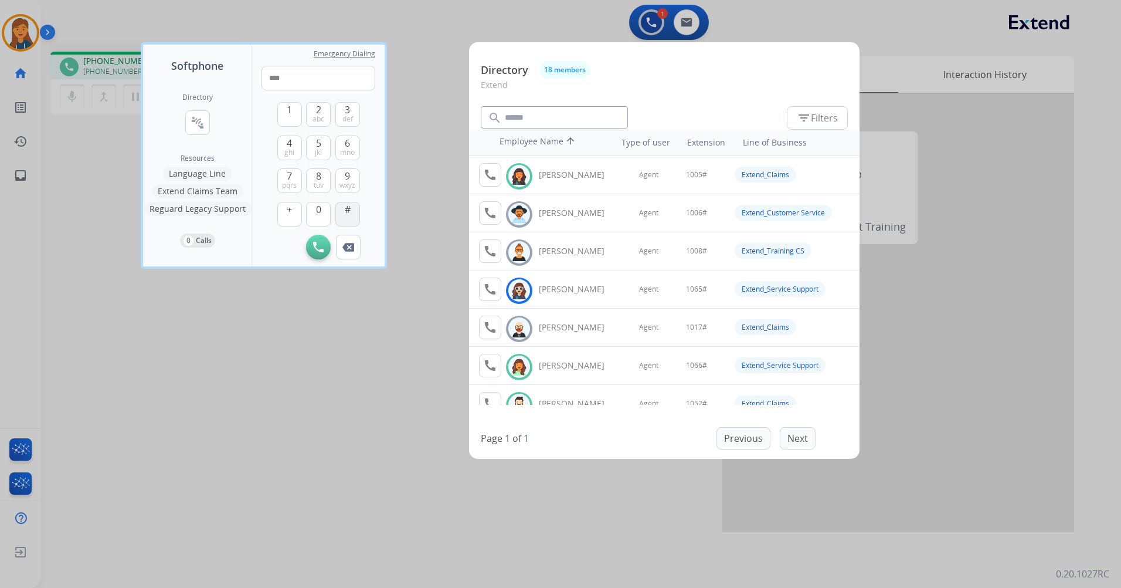
click at [345, 211] on span "#" at bounding box center [348, 209] width 6 height 14
type input "*****"
click at [271, 314] on div at bounding box center [560, 294] width 1121 height 588
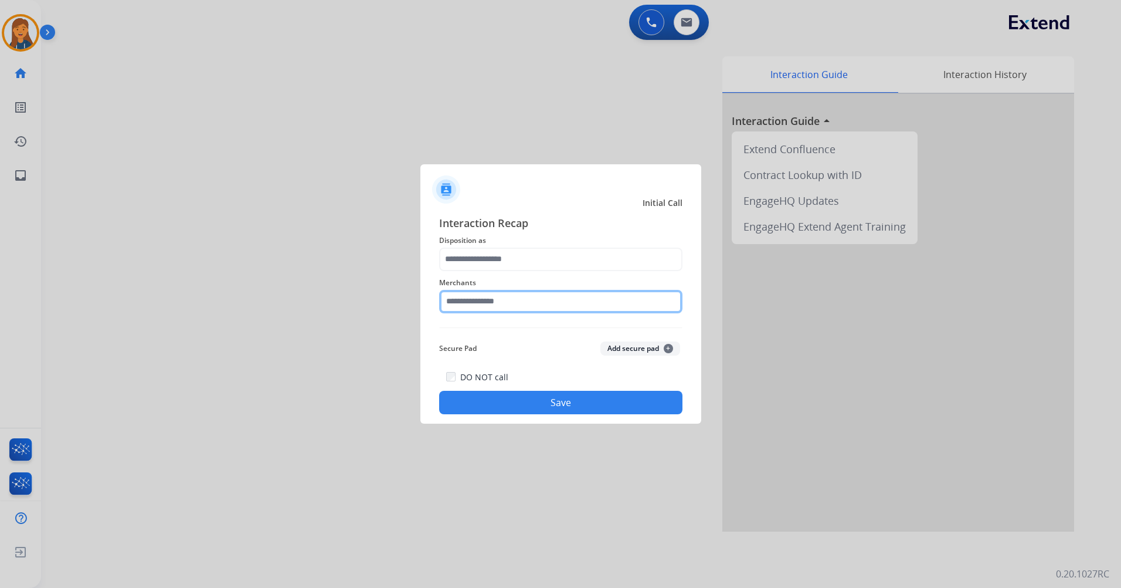
click at [494, 301] on input "text" at bounding box center [560, 301] width 243 height 23
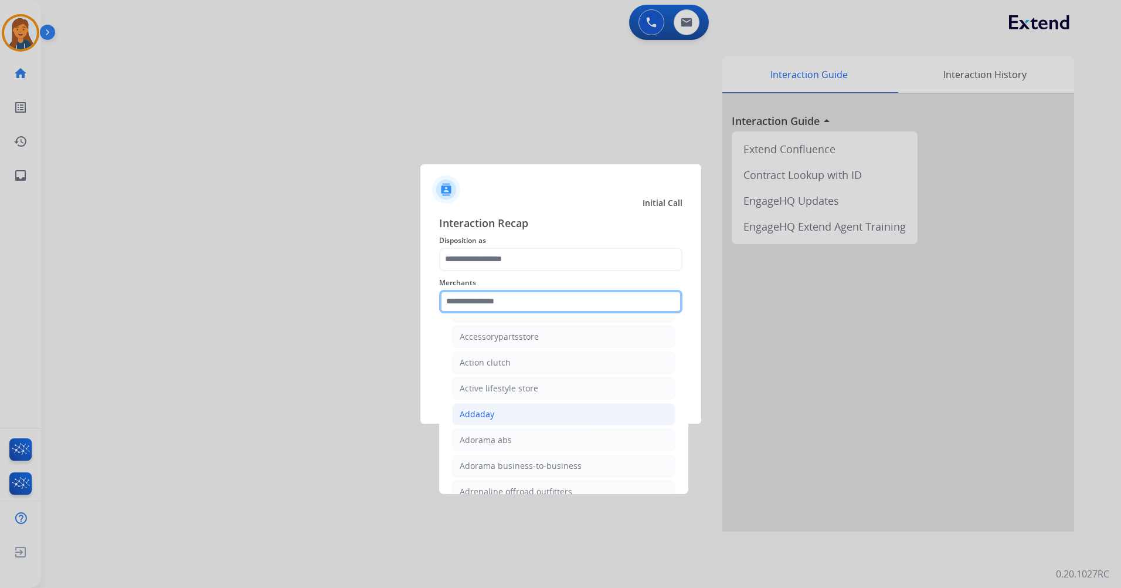
scroll to position [469, 0]
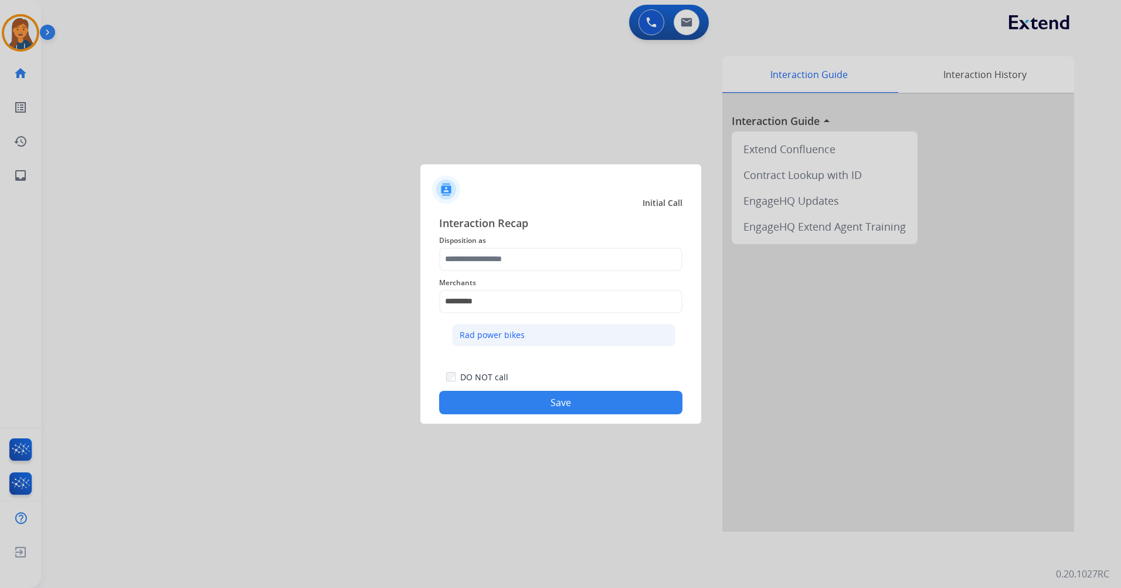
click at [483, 343] on li "Rad power bikes" at bounding box center [563, 335] width 223 height 22
type input "**********"
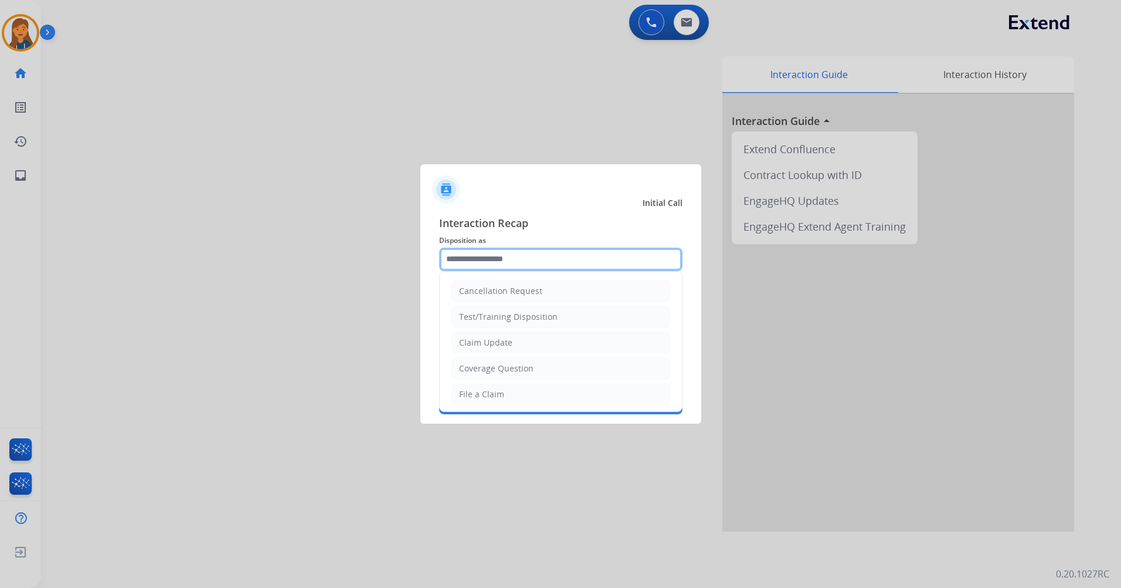
click at [497, 269] on input "text" at bounding box center [560, 259] width 243 height 23
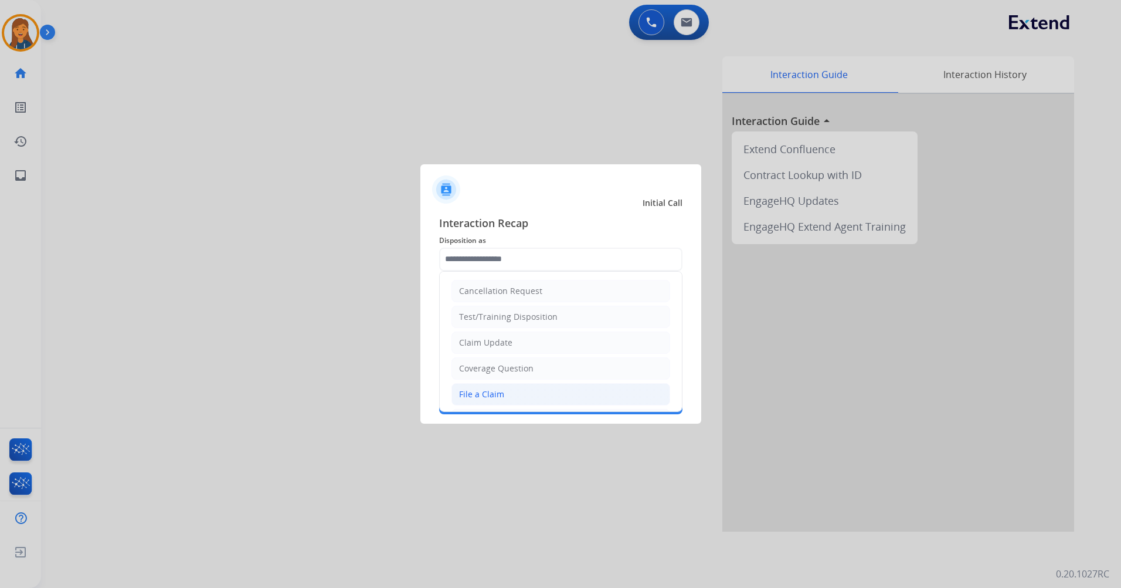
click at [501, 394] on div "File a Claim" at bounding box center [481, 394] width 45 height 12
type input "**********"
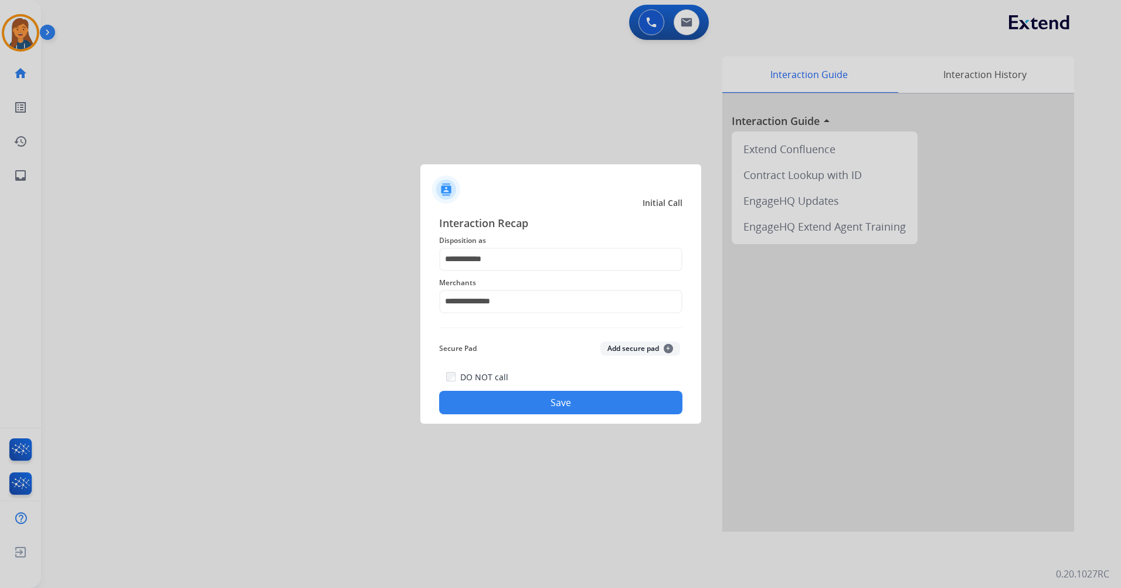
click at [503, 402] on button "Save" at bounding box center [560, 402] width 243 height 23
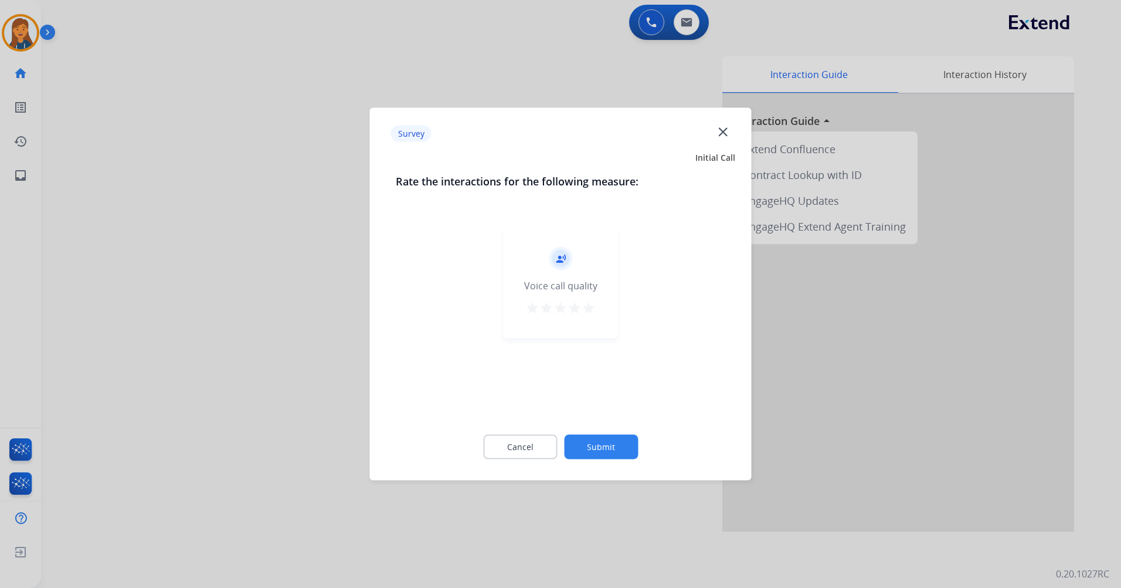
click at [588, 309] on mat-icon "star" at bounding box center [589, 308] width 14 height 14
click at [589, 452] on button "Submit" at bounding box center [601, 447] width 74 height 25
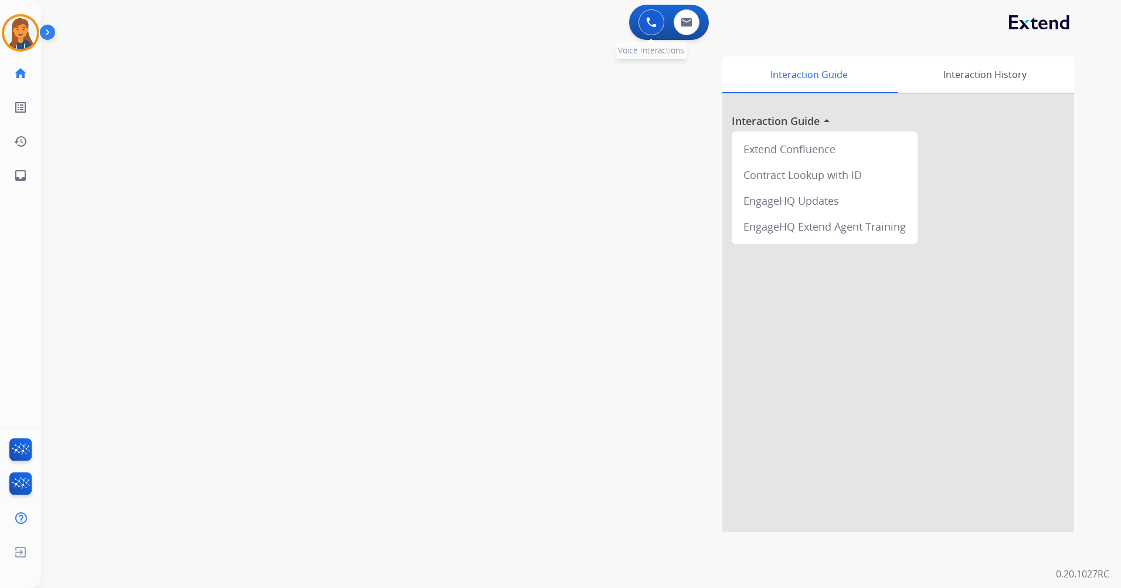
click at [650, 25] on img at bounding box center [651, 22] width 11 height 11
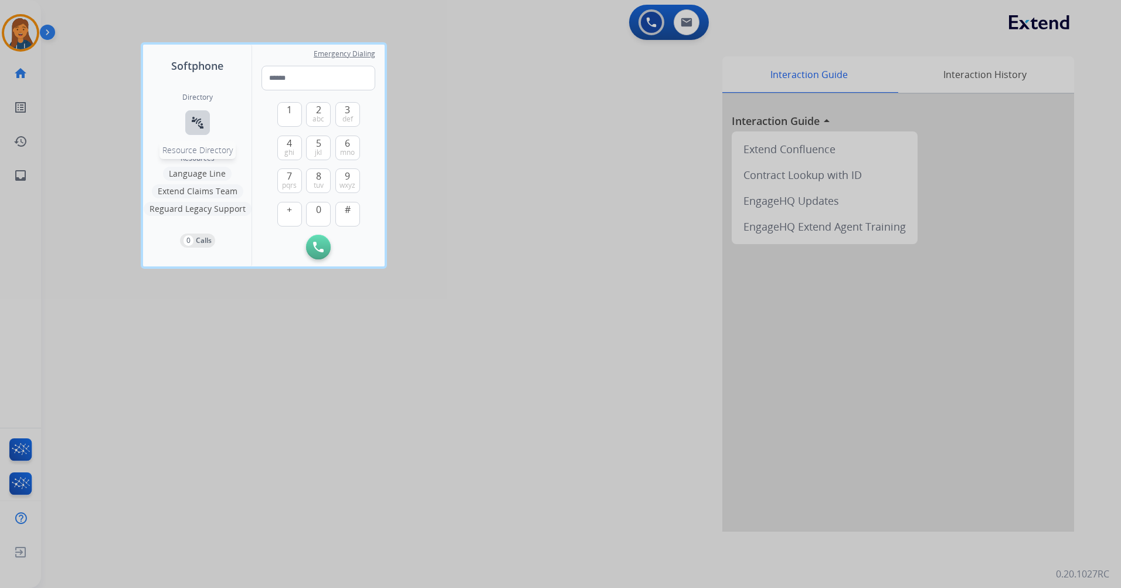
click at [196, 119] on mat-icon "connect_without_contact" at bounding box center [198, 123] width 14 height 14
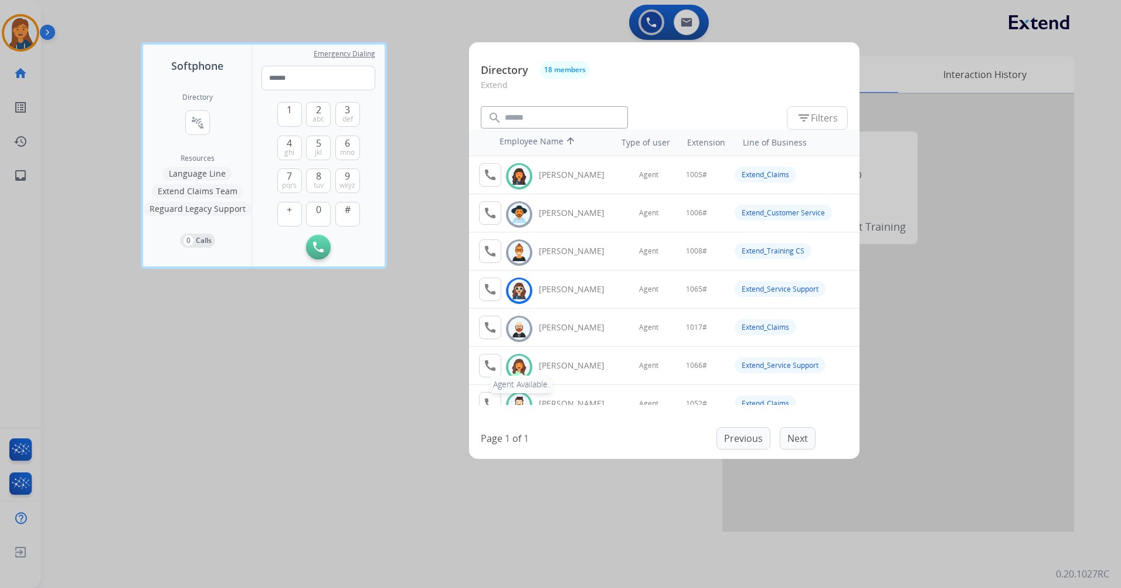
click at [492, 368] on mat-icon "call" at bounding box center [490, 365] width 14 height 14
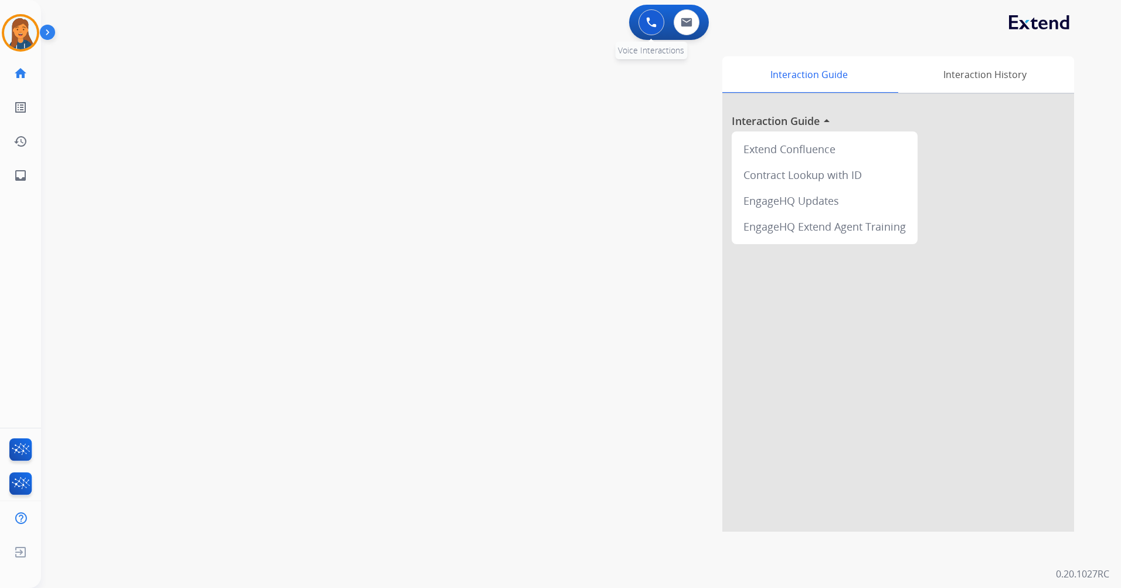
click at [655, 23] on img at bounding box center [651, 22] width 11 height 11
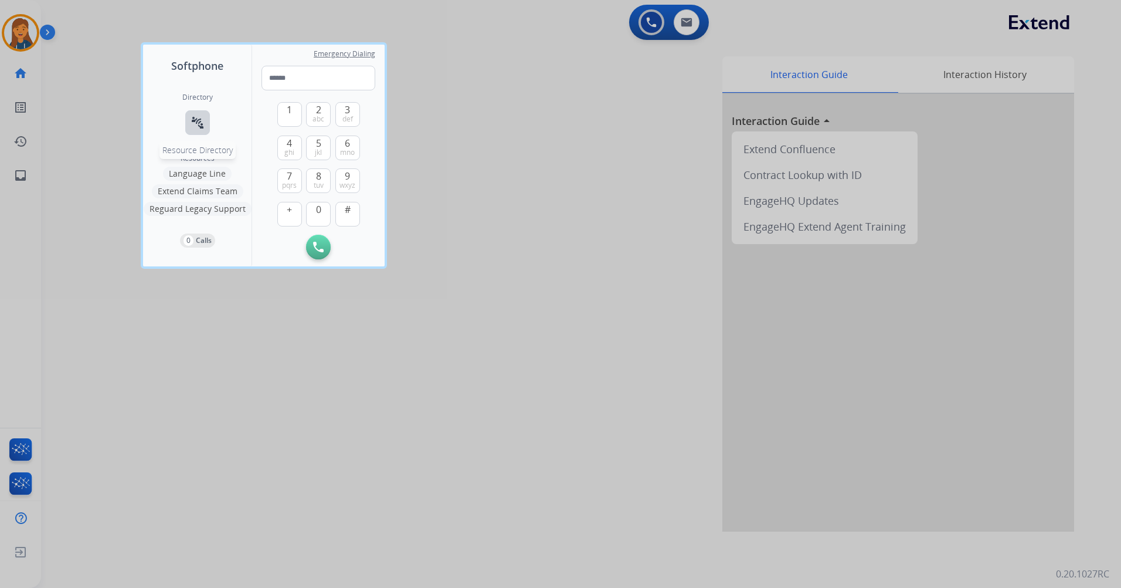
click at [199, 127] on mat-icon "connect_without_contact" at bounding box center [198, 123] width 14 height 14
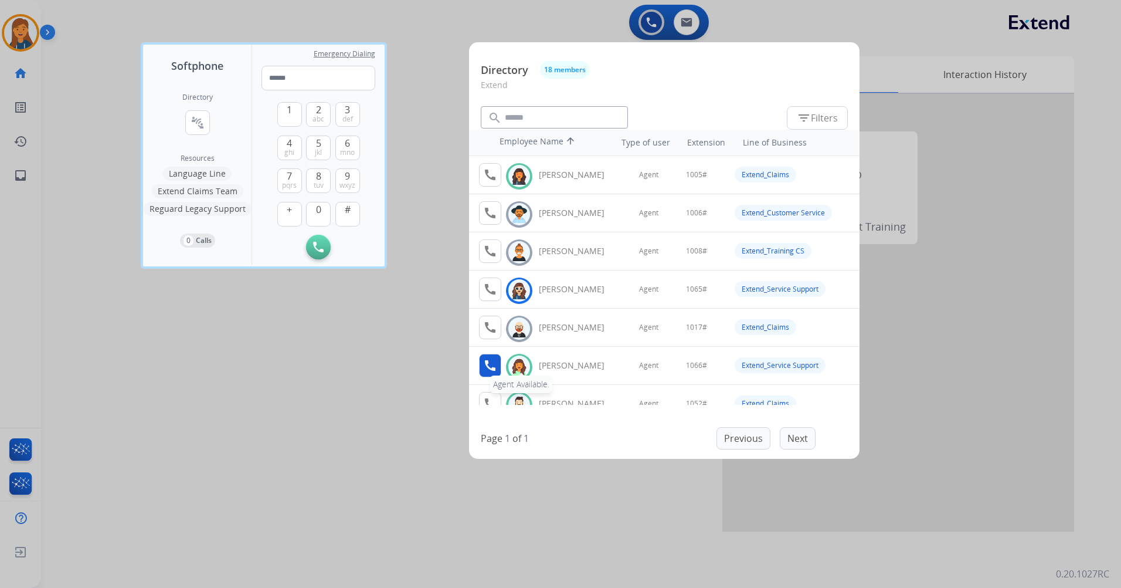
click at [493, 366] on mat-icon "call" at bounding box center [490, 365] width 14 height 14
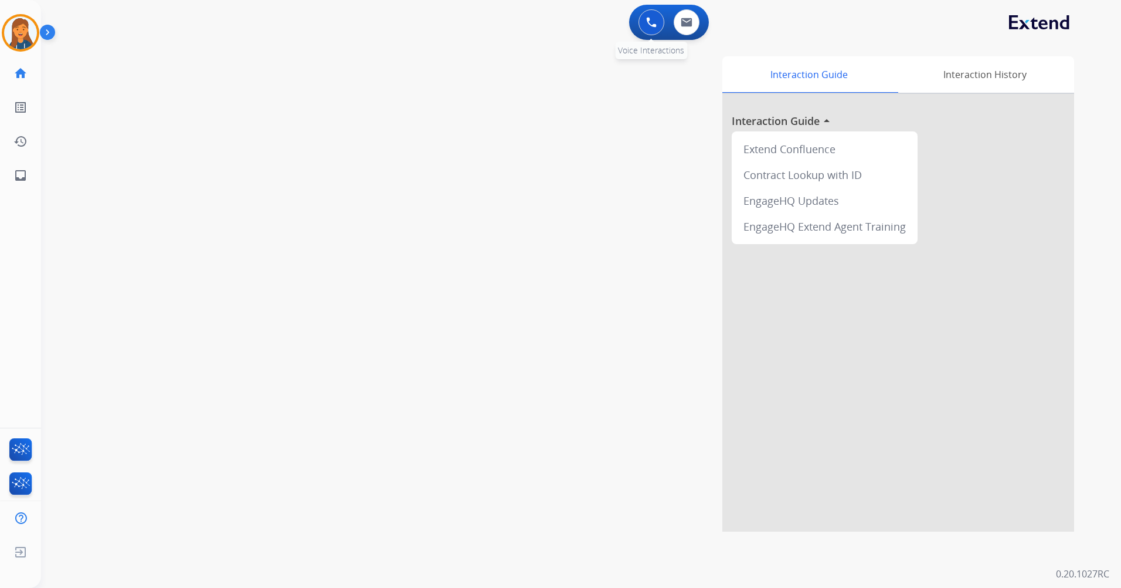
click at [646, 22] on button at bounding box center [652, 22] width 26 height 26
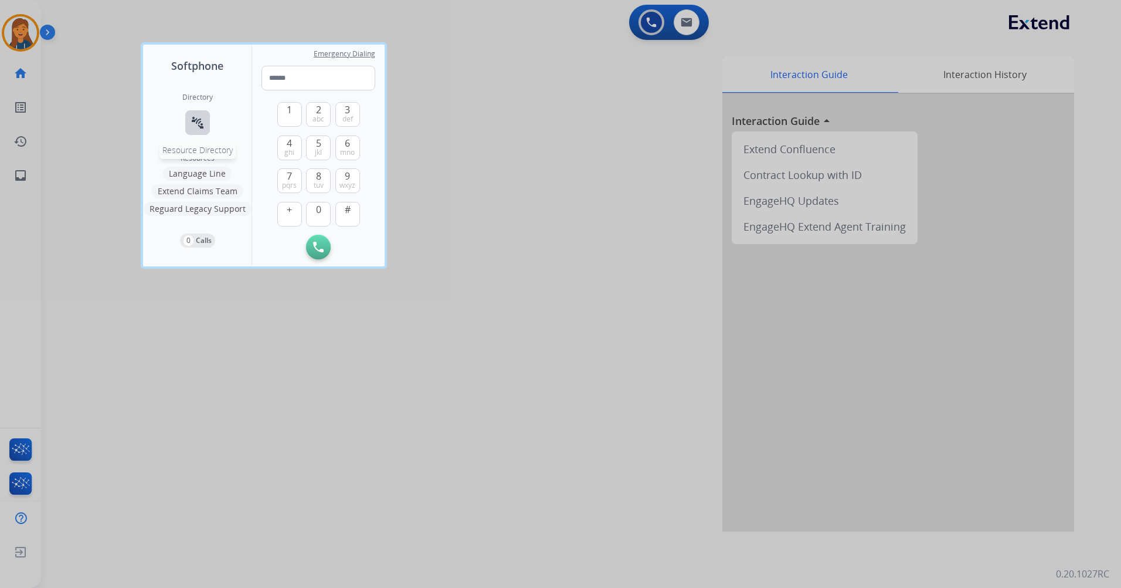
click at [202, 124] on mat-icon "connect_without_contact" at bounding box center [198, 123] width 14 height 14
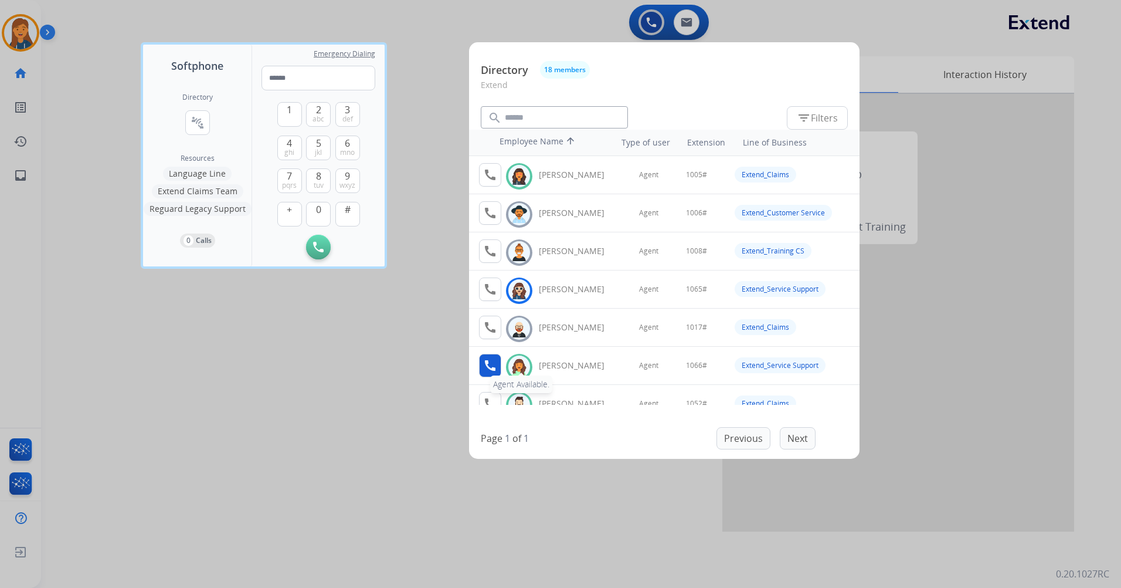
click at [496, 370] on mat-icon "call" at bounding box center [490, 365] width 14 height 14
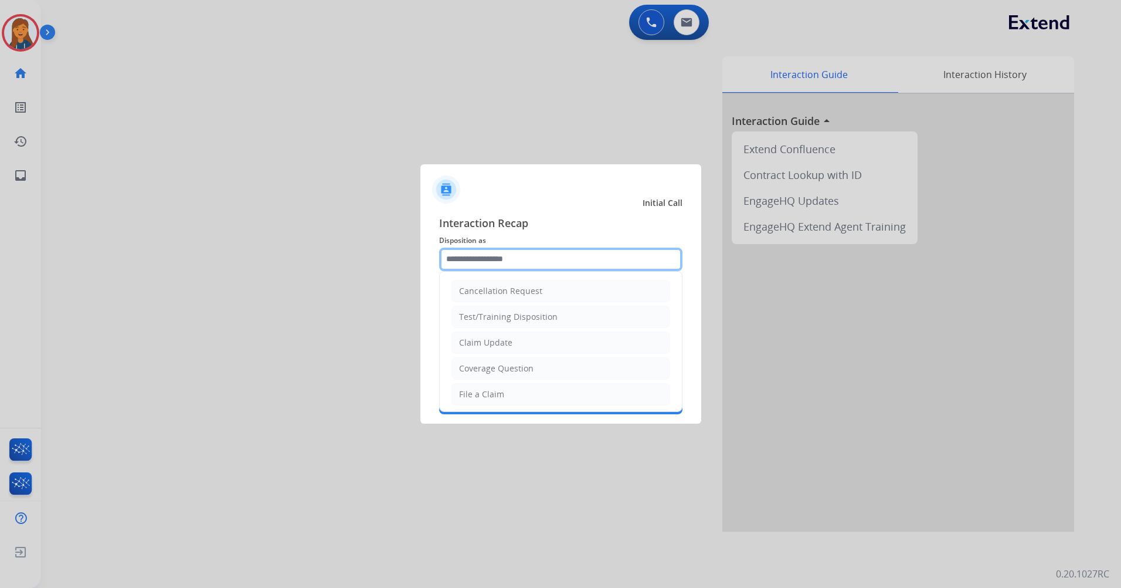
click at [481, 266] on input "text" at bounding box center [560, 259] width 243 height 23
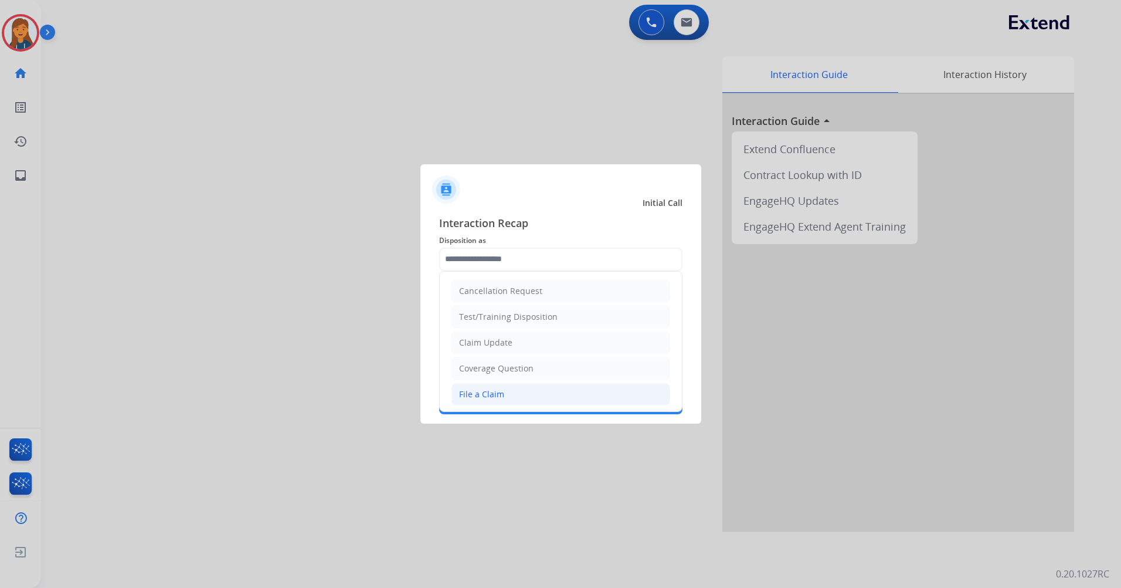
click at [500, 383] on li "File a Claim" at bounding box center [561, 394] width 219 height 22
type input "**********"
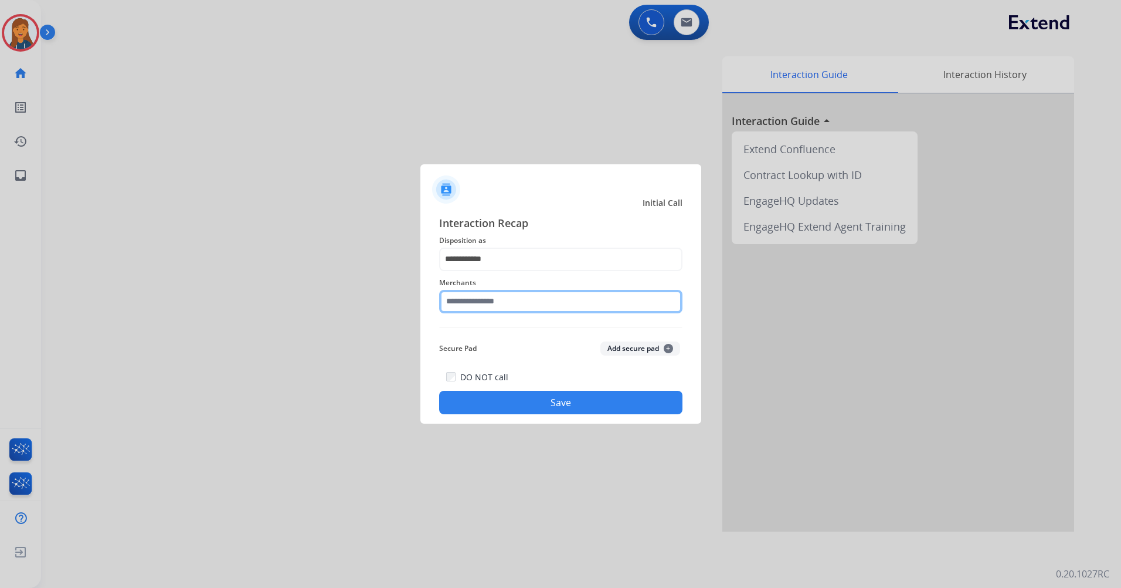
click at [501, 302] on input "text" at bounding box center [560, 301] width 243 height 23
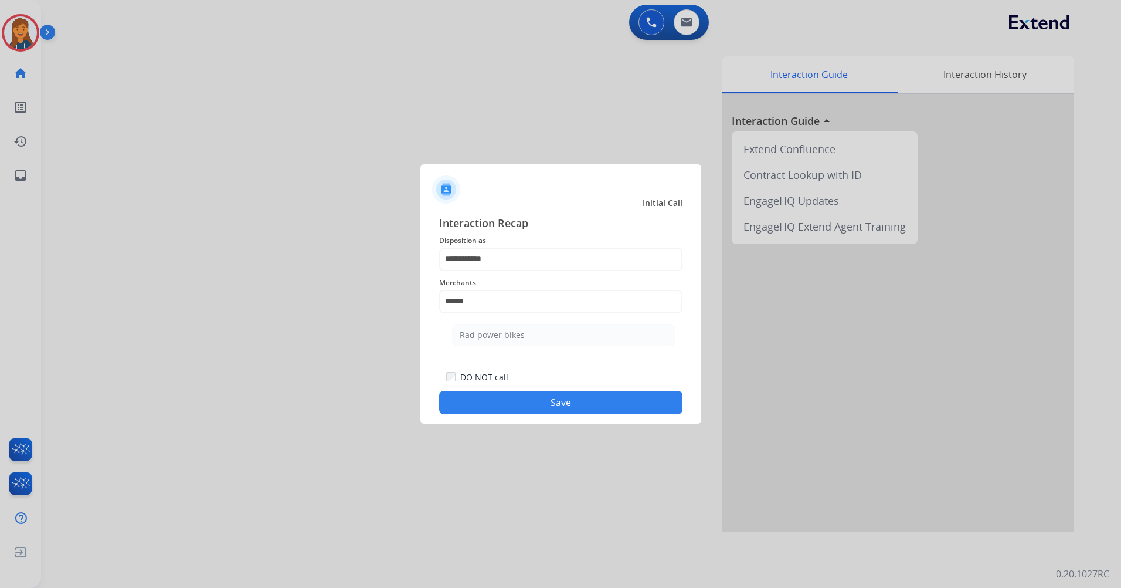
click at [505, 343] on li "Rad power bikes" at bounding box center [563, 335] width 223 height 22
type input "**********"
click at [510, 399] on button "Save" at bounding box center [560, 402] width 243 height 23
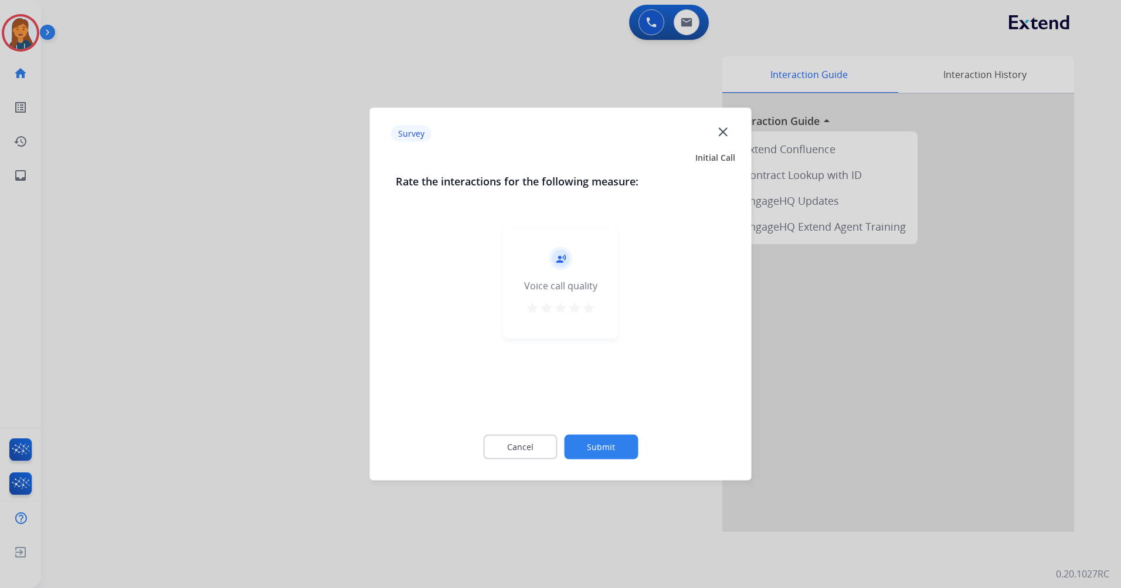
drag, startPoint x: 586, startPoint y: 306, endPoint x: 588, endPoint y: 330, distance: 24.1
click at [586, 306] on mat-icon "star" at bounding box center [589, 308] width 14 height 14
click at [609, 444] on button "Submit" at bounding box center [601, 447] width 74 height 25
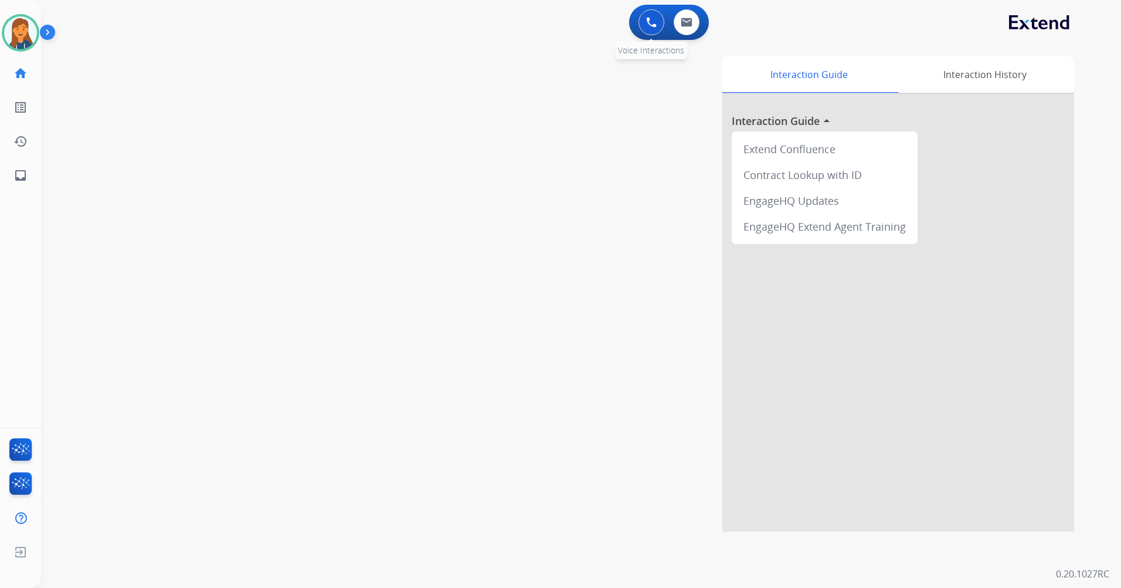
click at [649, 16] on button at bounding box center [652, 22] width 26 height 26
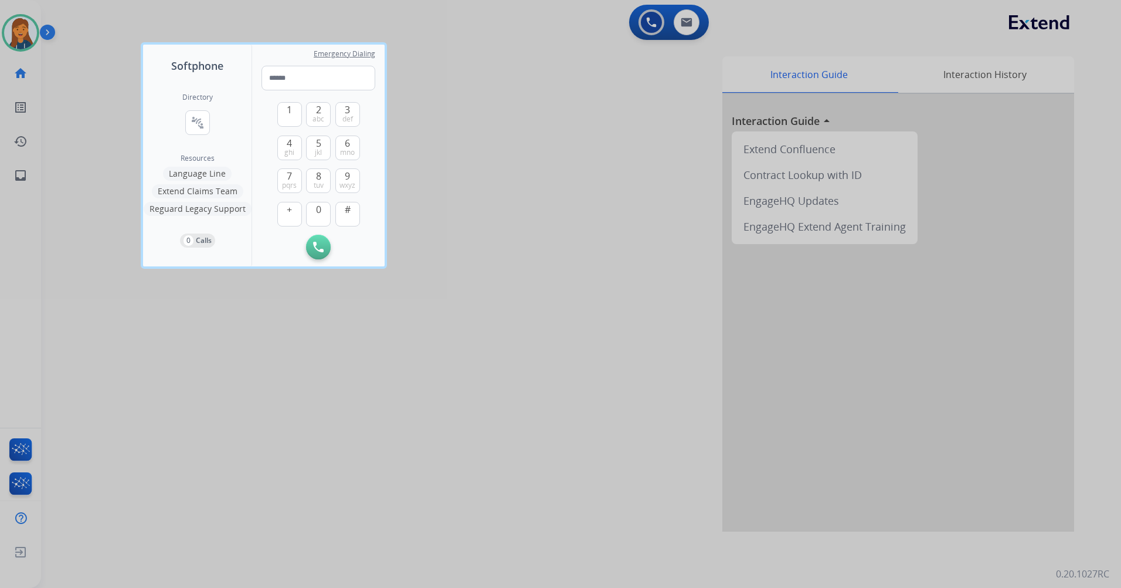
click at [195, 106] on div "Directory connect_without_contact Resource Directory" at bounding box center [197, 123] width 30 height 61
click at [195, 113] on button "connect_without_contact Resource Directory" at bounding box center [197, 122] width 25 height 25
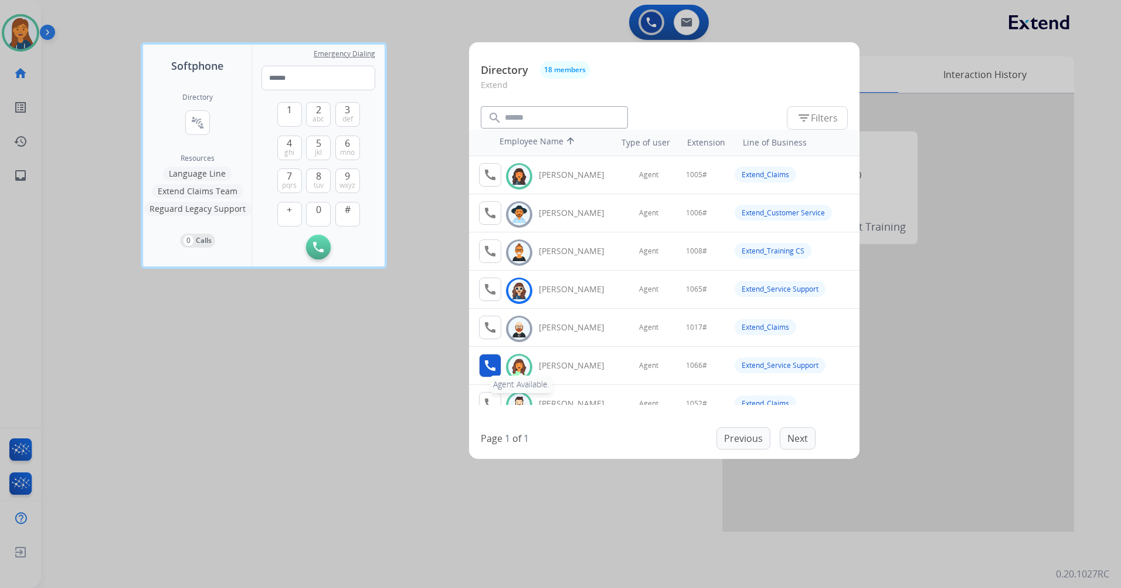
click at [498, 362] on button "call Agent Available." at bounding box center [490, 365] width 22 height 23
click at [284, 121] on button "1" at bounding box center [289, 114] width 25 height 25
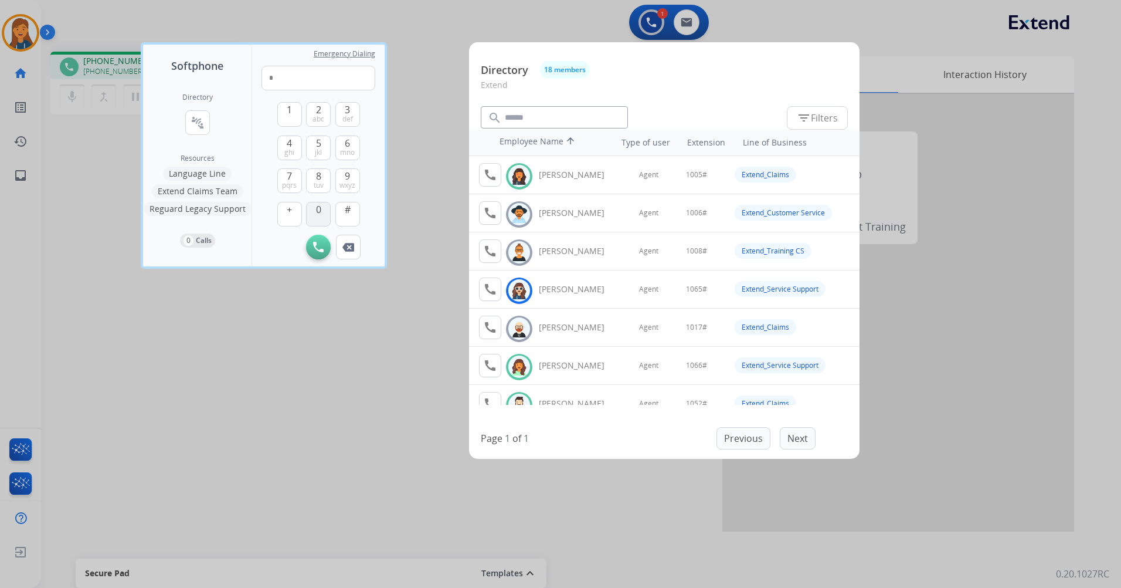
click at [321, 215] on span "0" at bounding box center [318, 209] width 5 height 14
click at [344, 154] on span "mno" at bounding box center [347, 152] width 15 height 9
click at [354, 218] on button "#" at bounding box center [347, 214] width 25 height 25
type input "*****"
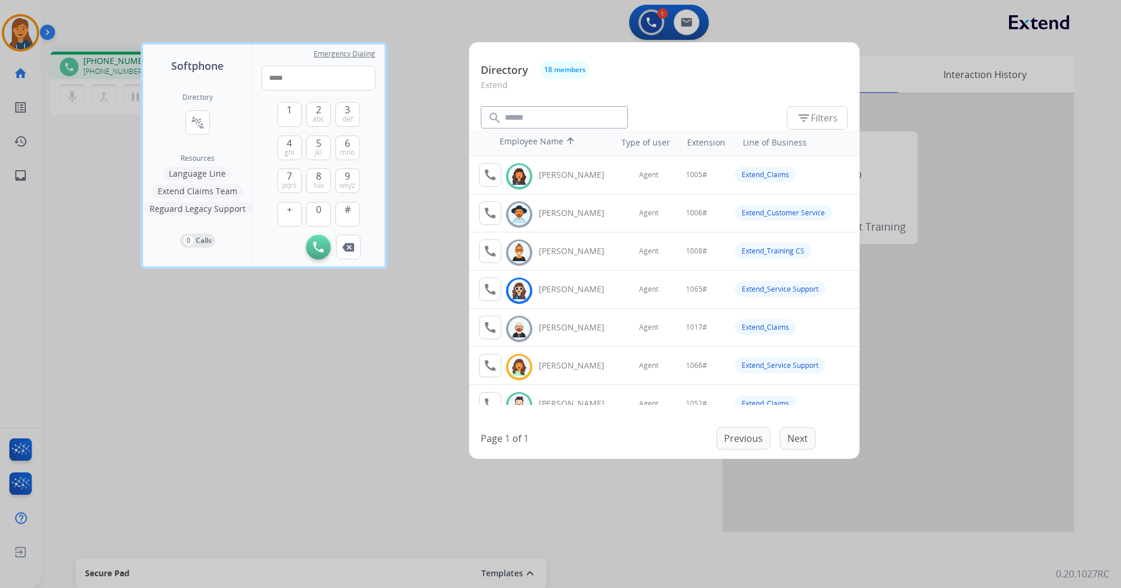
drag, startPoint x: 316, startPoint y: 346, endPoint x: 225, endPoint y: 206, distance: 166.8
click at [315, 346] on div at bounding box center [560, 294] width 1121 height 588
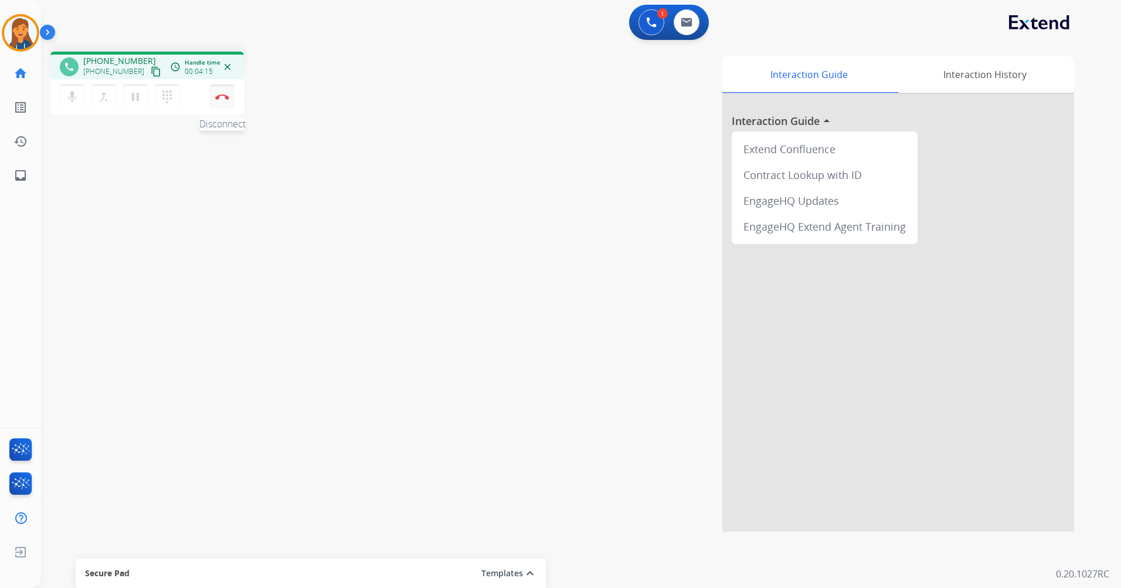
click at [230, 102] on button "Disconnect" at bounding box center [222, 96] width 25 height 25
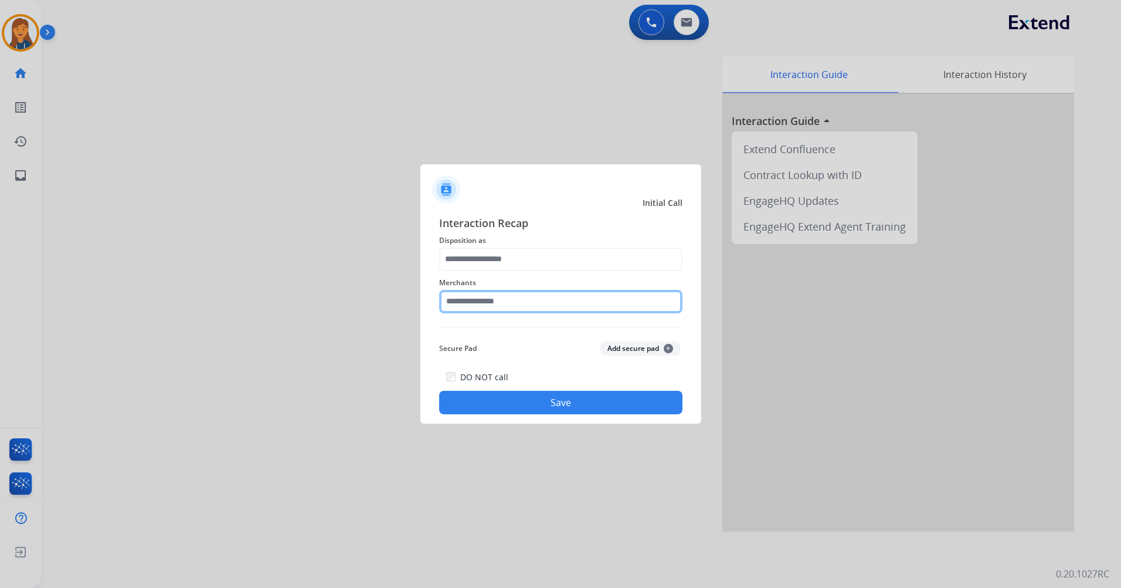
click at [516, 299] on input "text" at bounding box center [560, 301] width 243 height 23
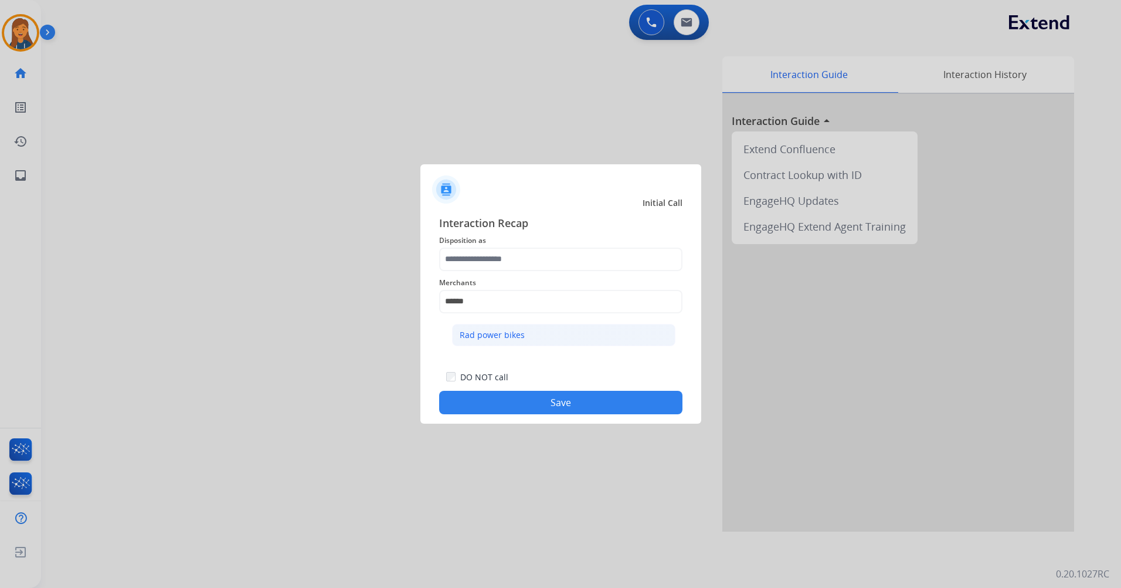
click at [487, 333] on div "Rad power bikes" at bounding box center [492, 335] width 65 height 12
type input "**********"
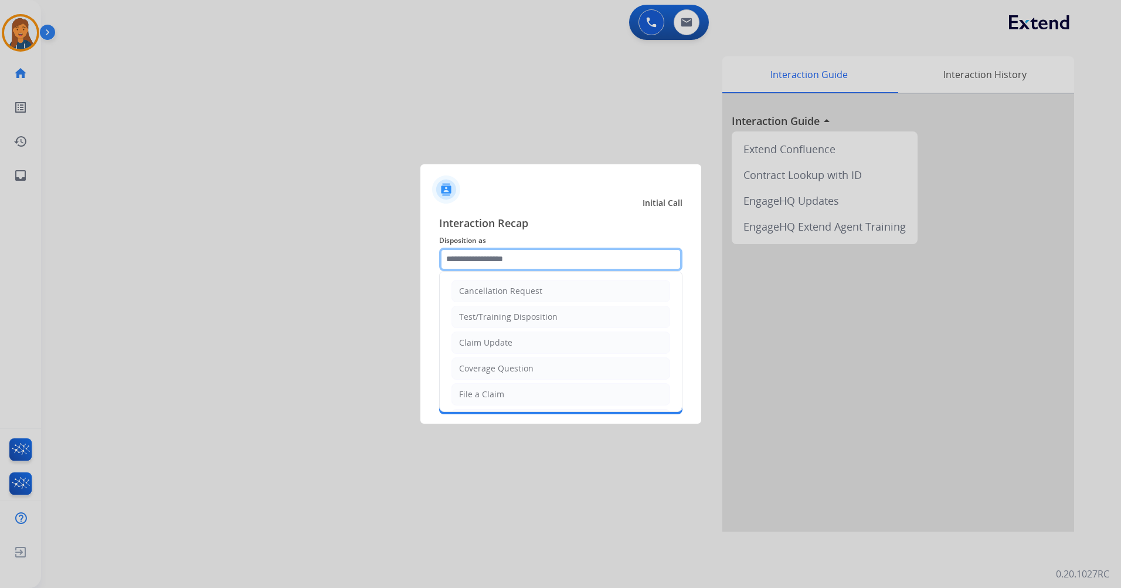
click at [503, 255] on input "text" at bounding box center [560, 259] width 243 height 23
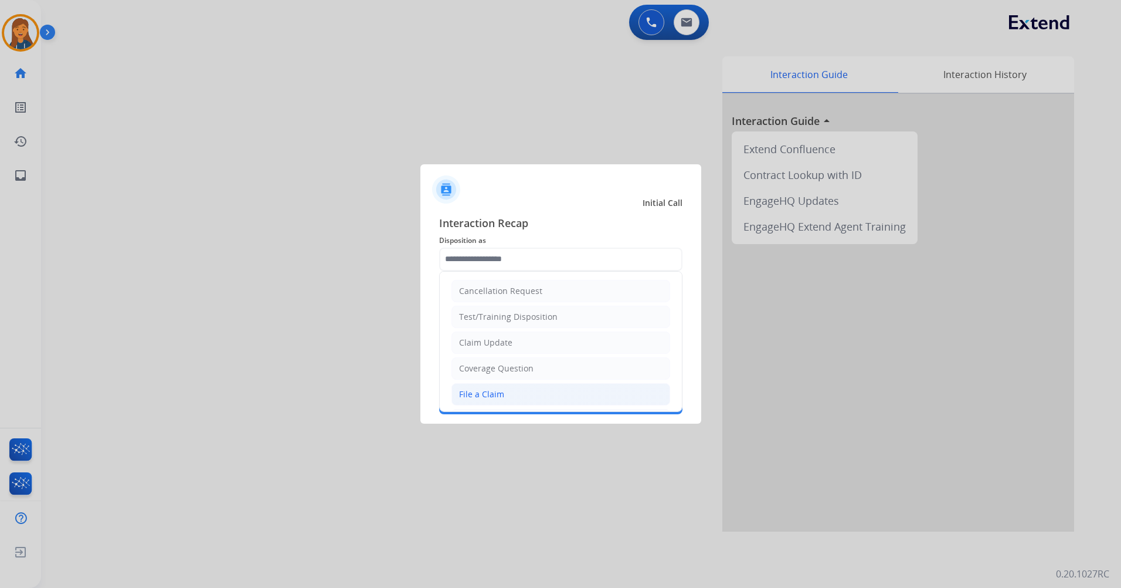
click at [480, 392] on div "File a Claim" at bounding box center [481, 394] width 45 height 12
type input "**********"
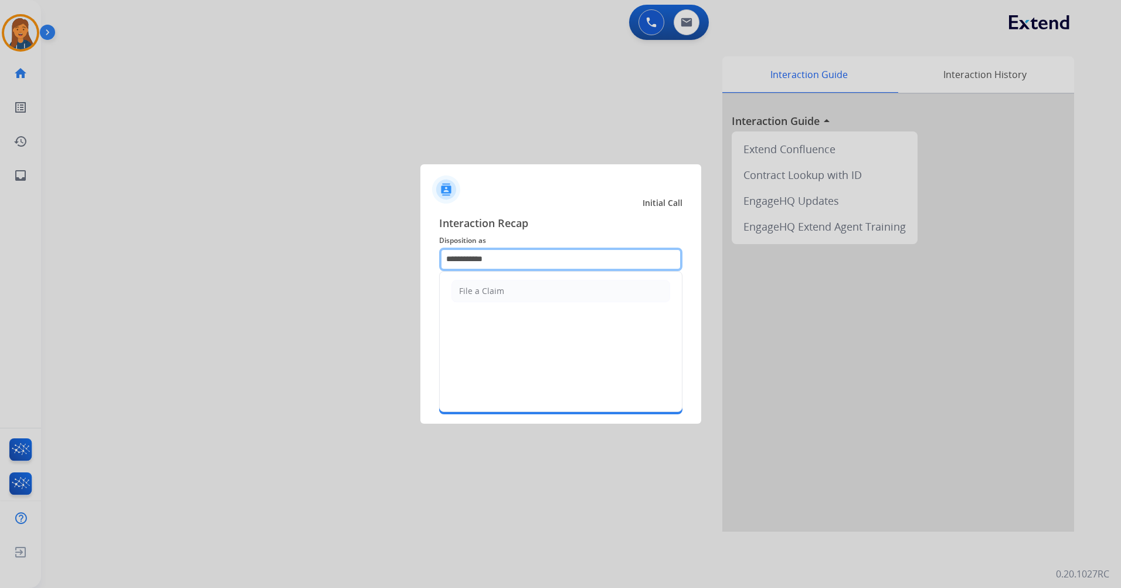
click at [515, 262] on input "**********" at bounding box center [560, 259] width 243 height 23
drag, startPoint x: 517, startPoint y: 262, endPoint x: 422, endPoint y: 266, distance: 95.1
click at [424, 266] on div "**********" at bounding box center [561, 314] width 281 height 219
click at [470, 289] on div "Other" at bounding box center [470, 291] width 23 height 12
type input "*****"
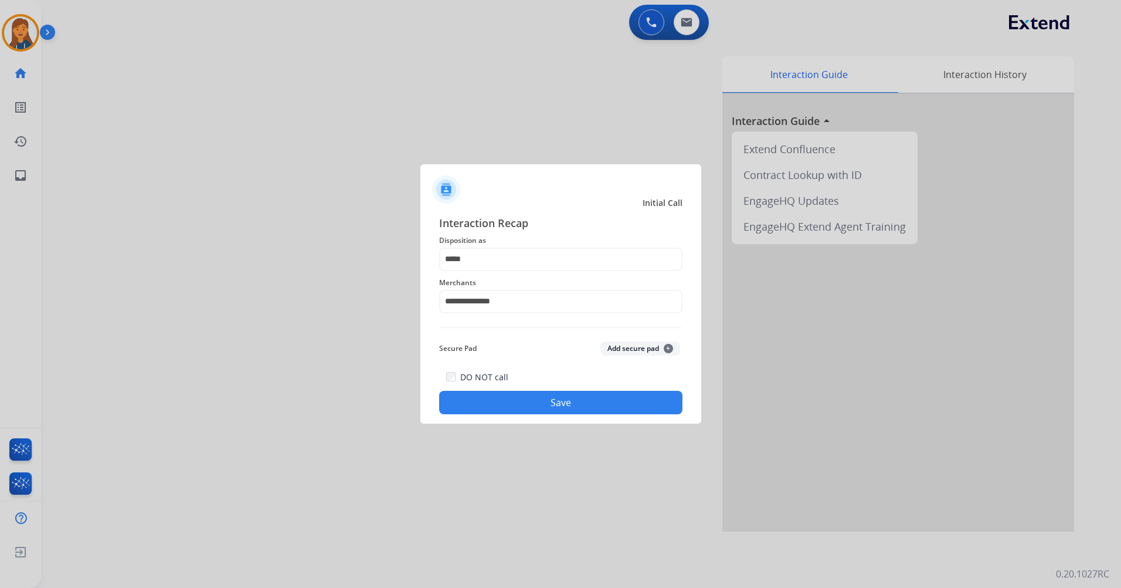
click at [489, 398] on button "Save" at bounding box center [560, 402] width 243 height 23
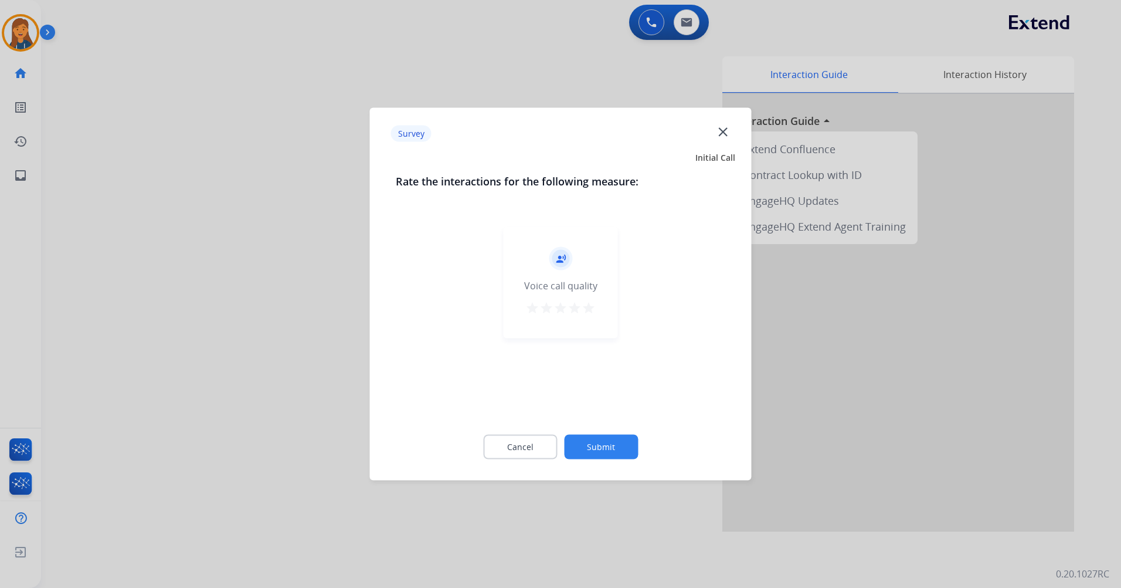
click at [591, 311] on mat-icon "star" at bounding box center [589, 308] width 14 height 14
click at [606, 445] on button "Submit" at bounding box center [601, 447] width 74 height 25
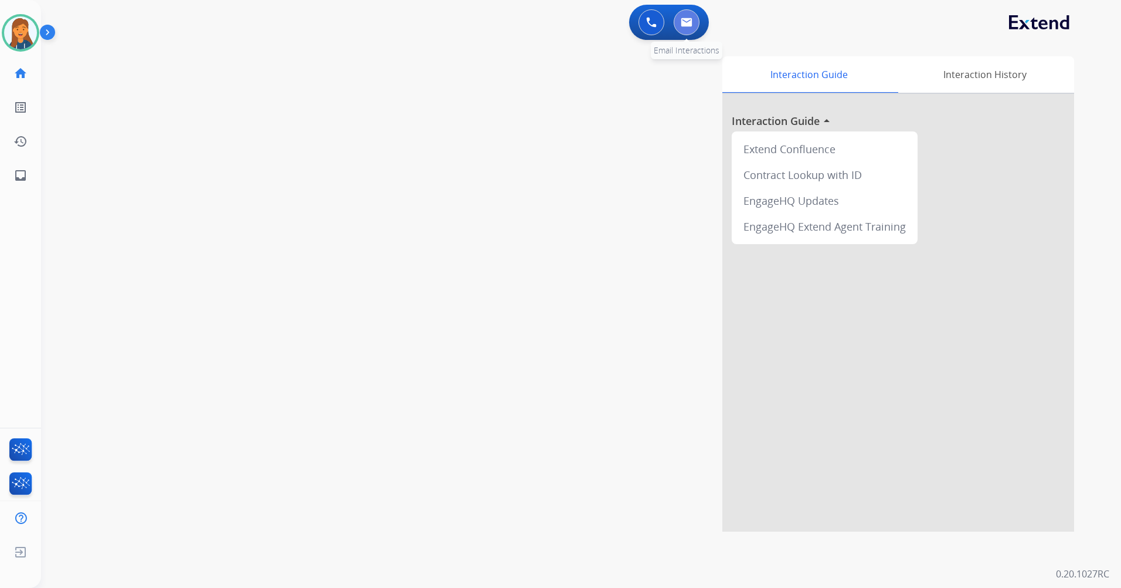
click at [689, 24] on img at bounding box center [687, 22] width 12 height 9
select select "**********"
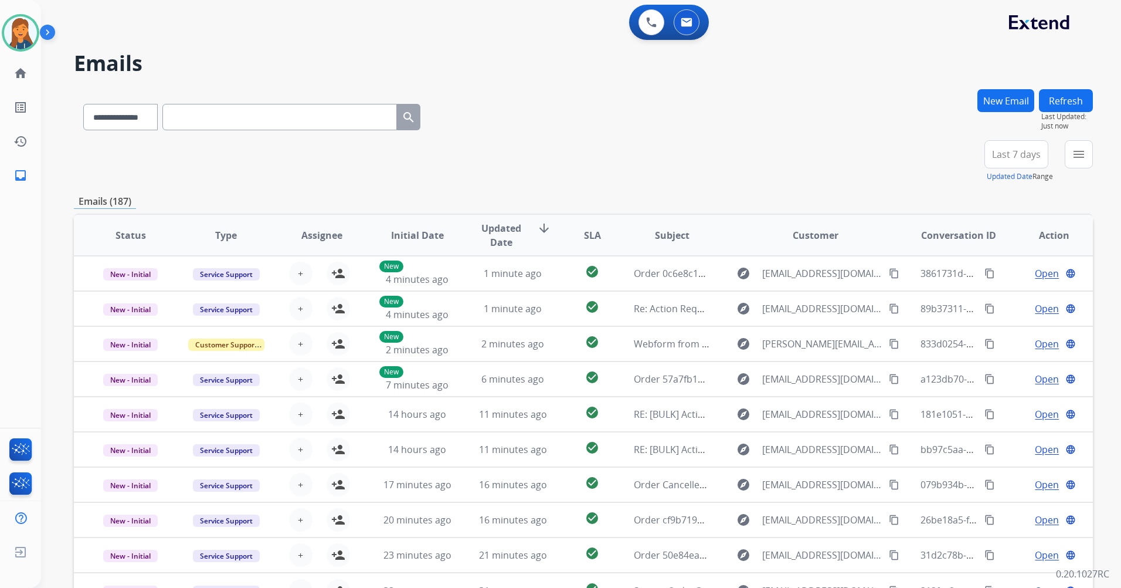
click at [1036, 152] on span "Last 7 days" at bounding box center [1016, 154] width 49 height 5
click at [997, 296] on div "Last 90 days" at bounding box center [1013, 297] width 65 height 18
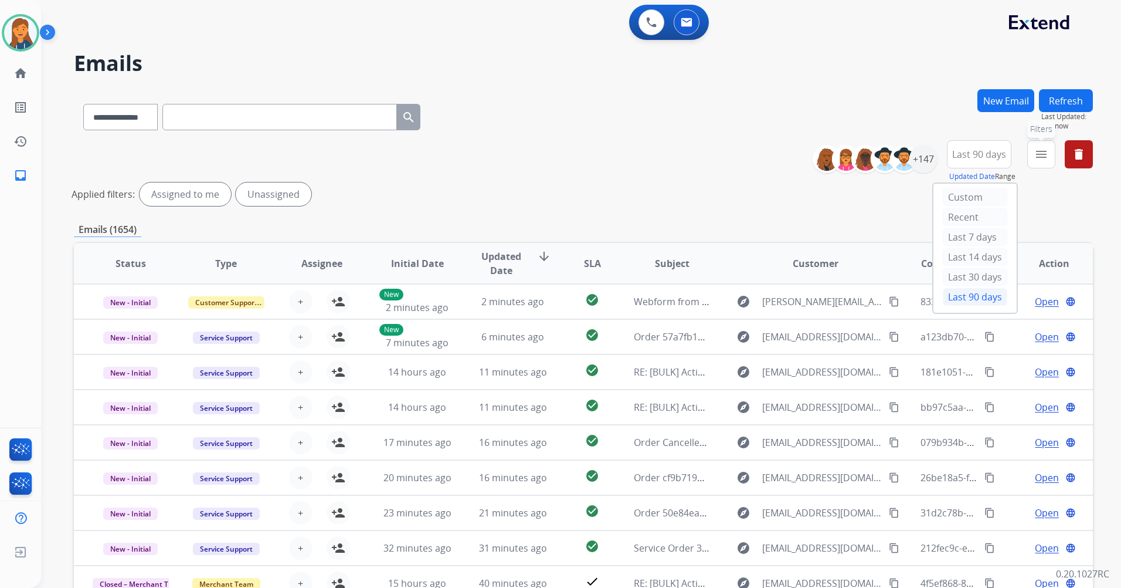
click at [1033, 161] on button "menu Filters" at bounding box center [1042, 154] width 28 height 28
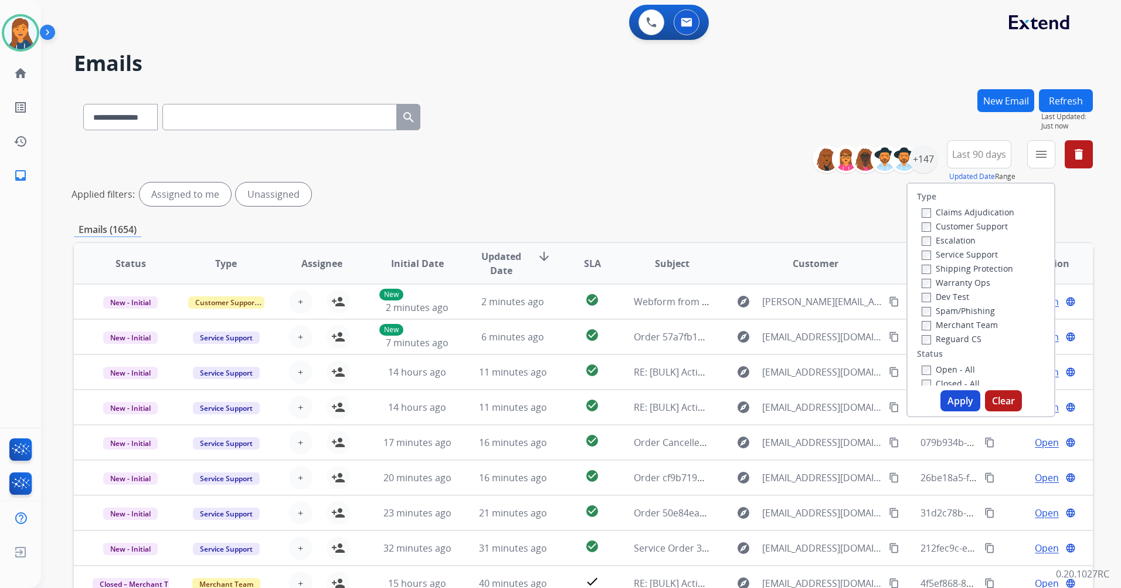
click at [960, 225] on label "Customer Support" at bounding box center [965, 226] width 86 height 11
click at [969, 270] on label "Shipping Protection" at bounding box center [967, 268] width 91 height 11
click at [954, 337] on label "Reguard CS" at bounding box center [952, 338] width 60 height 11
click at [957, 375] on div "Open - All" at bounding box center [983, 369] width 123 height 14
click at [953, 366] on label "Open - All" at bounding box center [948, 369] width 53 height 11
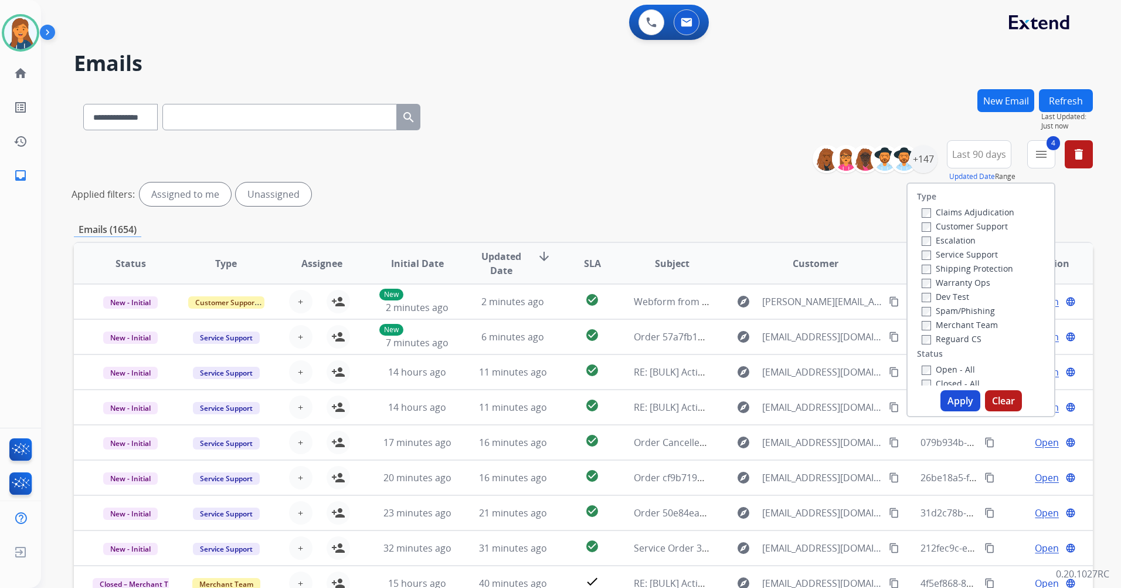
click at [958, 401] on button "Apply" at bounding box center [961, 400] width 40 height 21
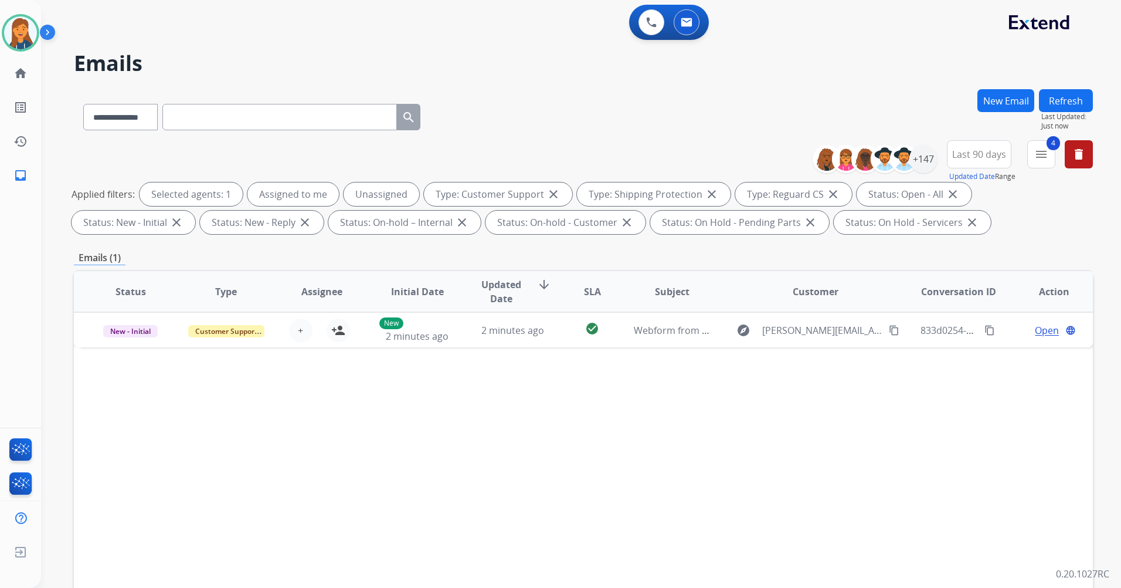
click at [1066, 111] on button "Refresh" at bounding box center [1066, 100] width 54 height 23
click at [31, 41] on img at bounding box center [20, 32] width 33 height 33
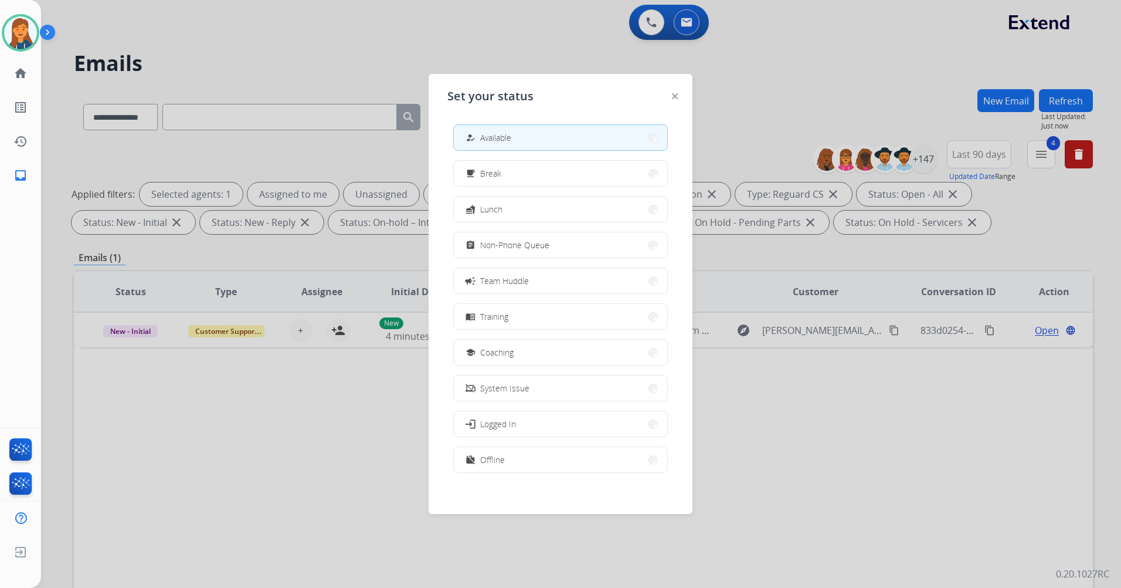
click at [131, 565] on div at bounding box center [560, 294] width 1121 height 588
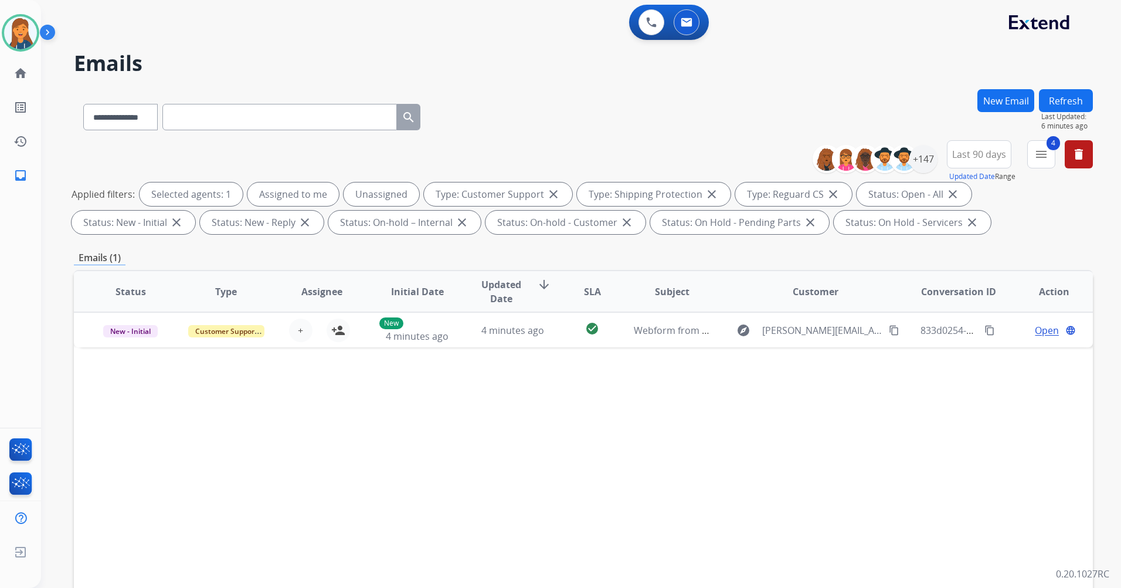
click at [1056, 96] on button "Refresh" at bounding box center [1066, 100] width 54 height 23
click at [18, 45] on img at bounding box center [20, 32] width 33 height 33
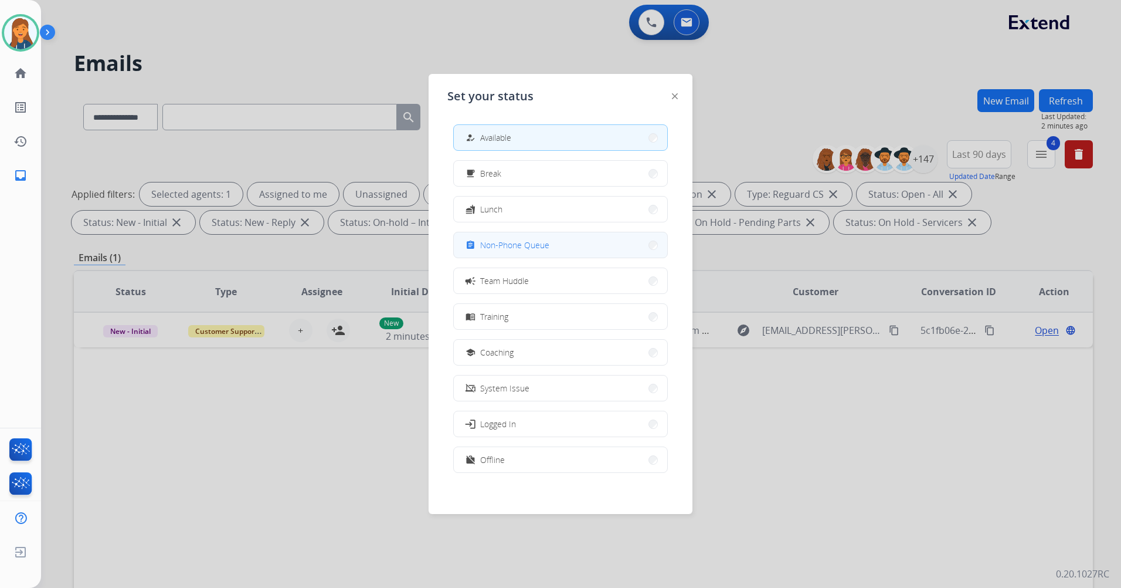
click at [517, 245] on span "Non-Phone Queue" at bounding box center [514, 245] width 69 height 12
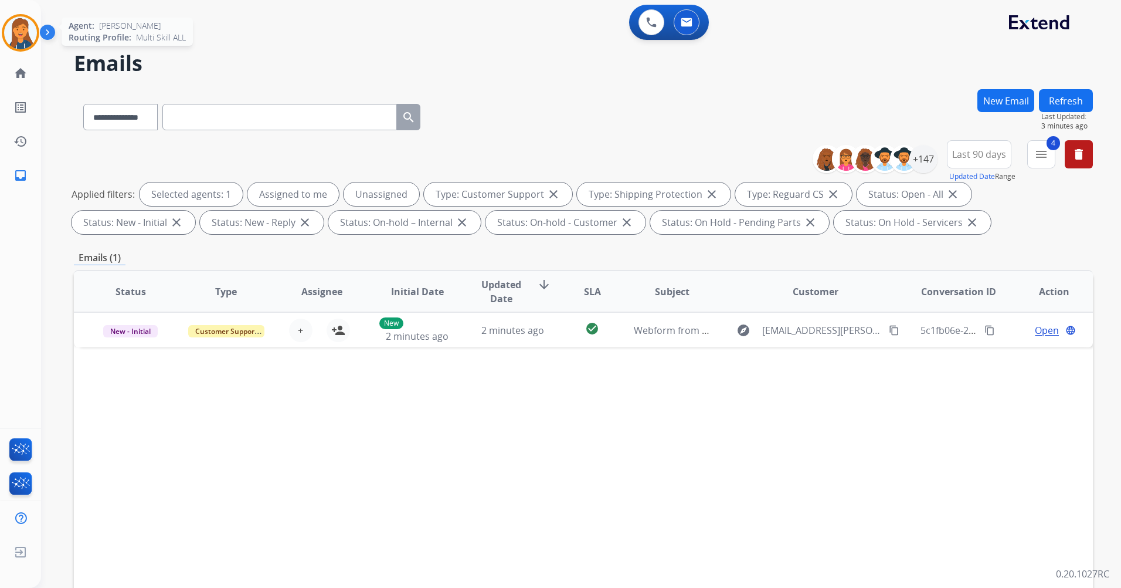
click at [21, 39] on img at bounding box center [20, 32] width 33 height 33
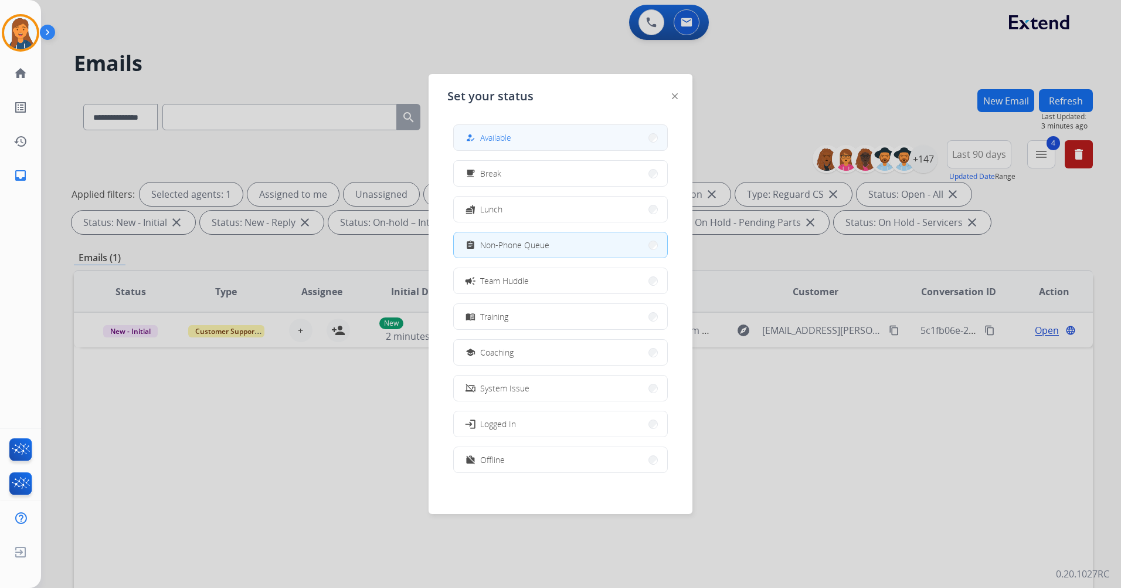
click at [488, 134] on span "Available" at bounding box center [495, 137] width 31 height 12
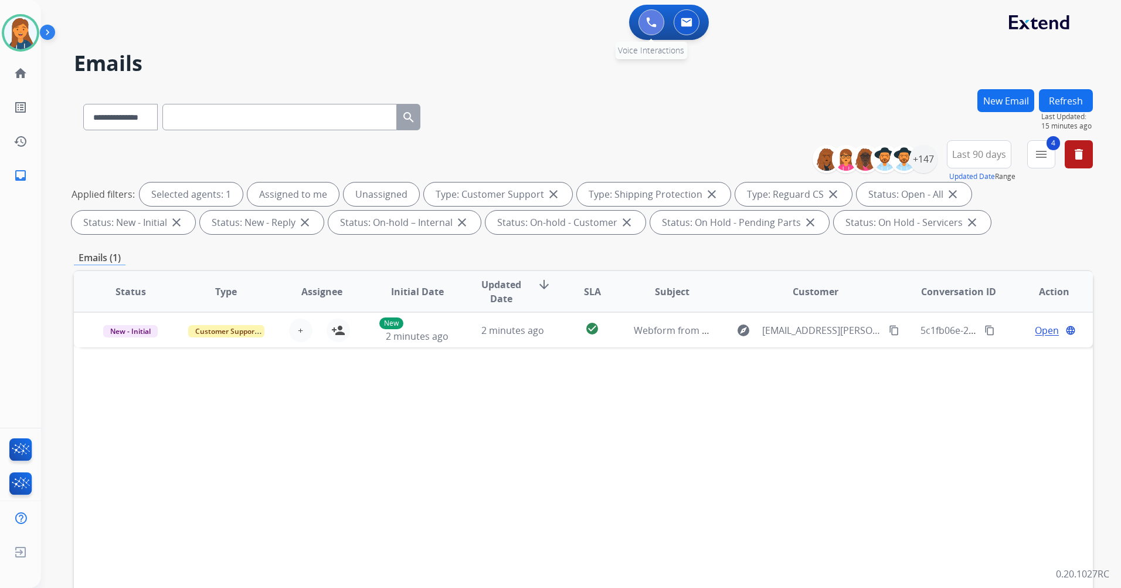
click at [654, 19] on img at bounding box center [651, 22] width 11 height 11
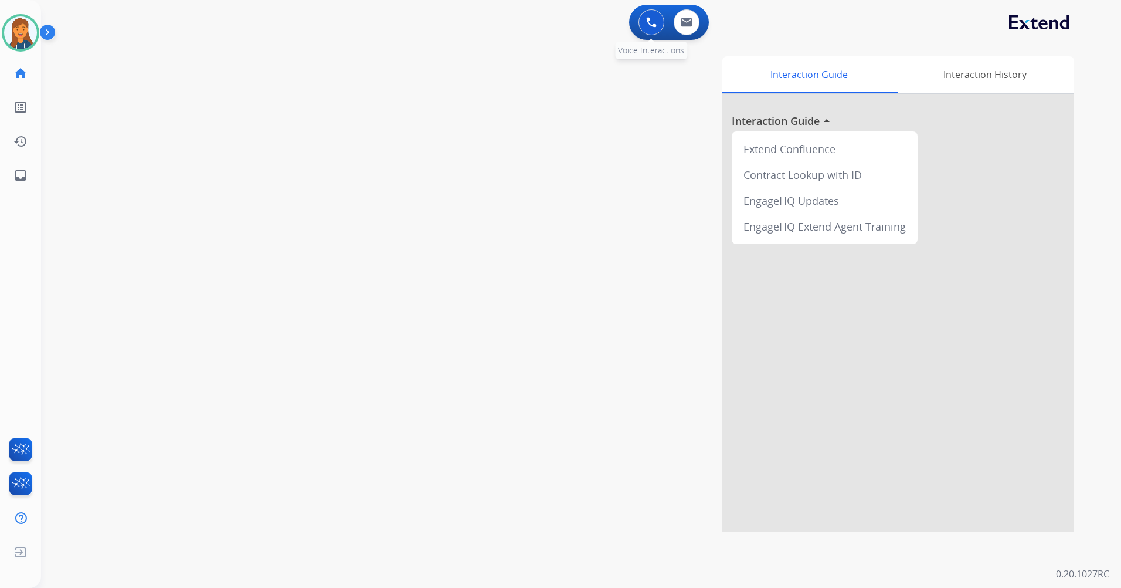
click at [653, 24] on img at bounding box center [651, 22] width 11 height 11
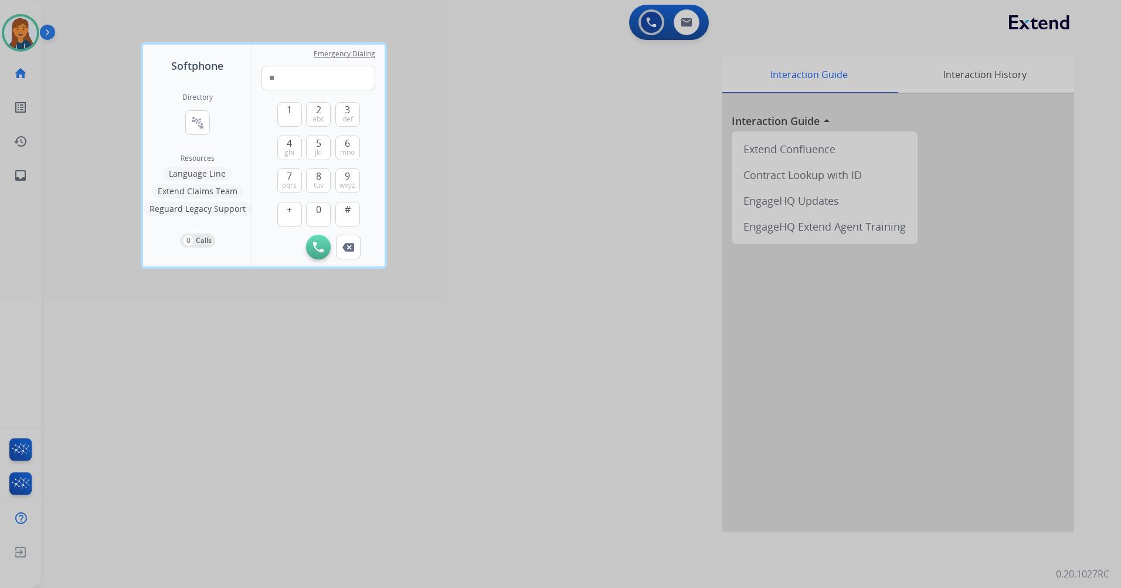
type input "*"
type input "**********"
click at [327, 246] on button "Initiate Call" at bounding box center [318, 247] width 25 height 25
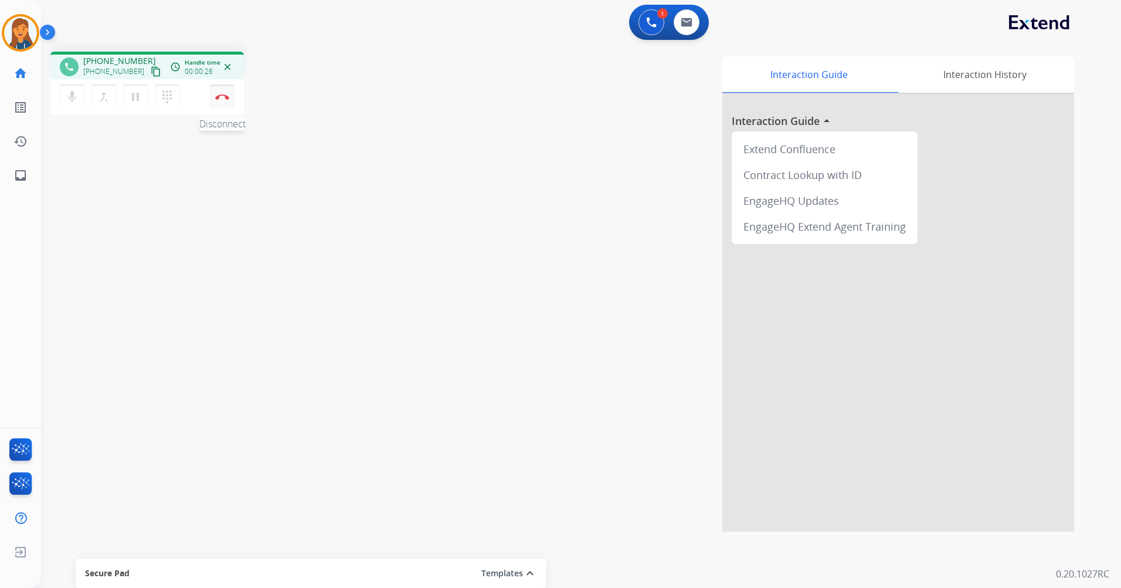
click at [225, 93] on button "Disconnect" at bounding box center [222, 96] width 25 height 25
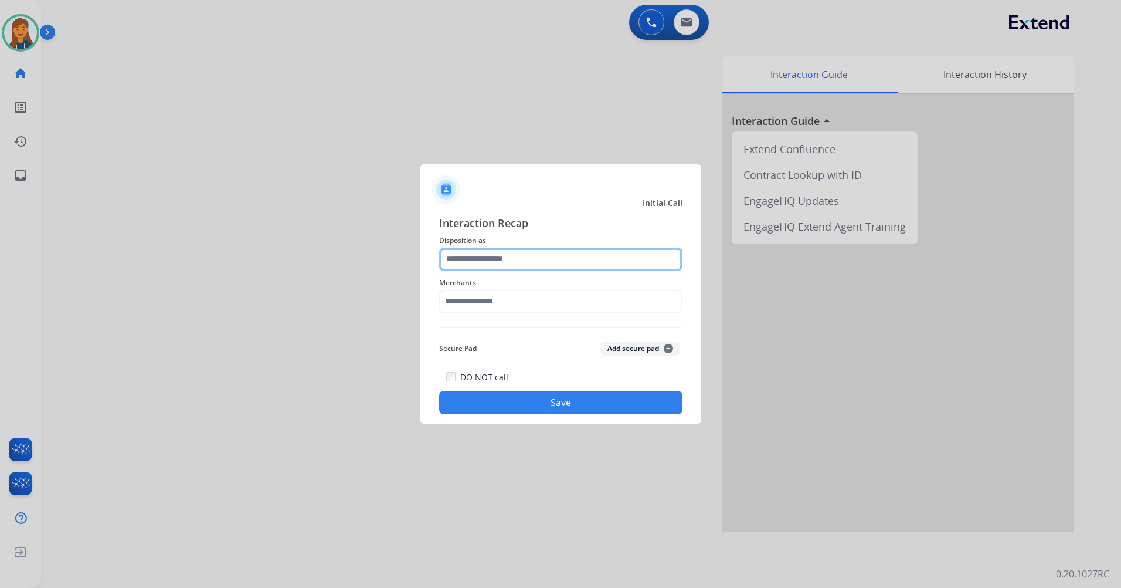
click at [478, 260] on input "text" at bounding box center [560, 259] width 243 height 23
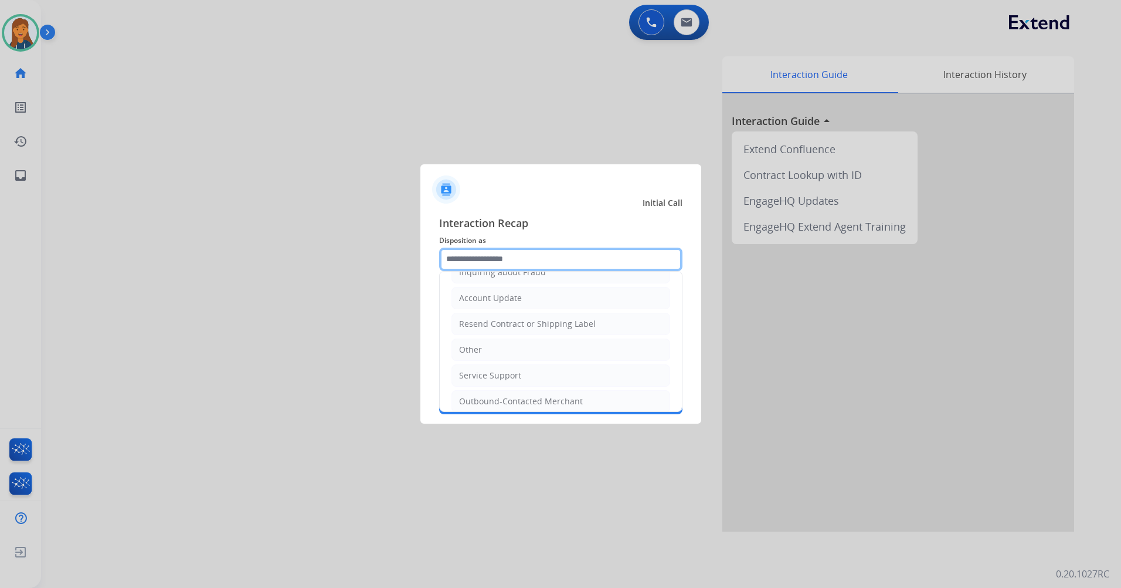
scroll to position [235, 0]
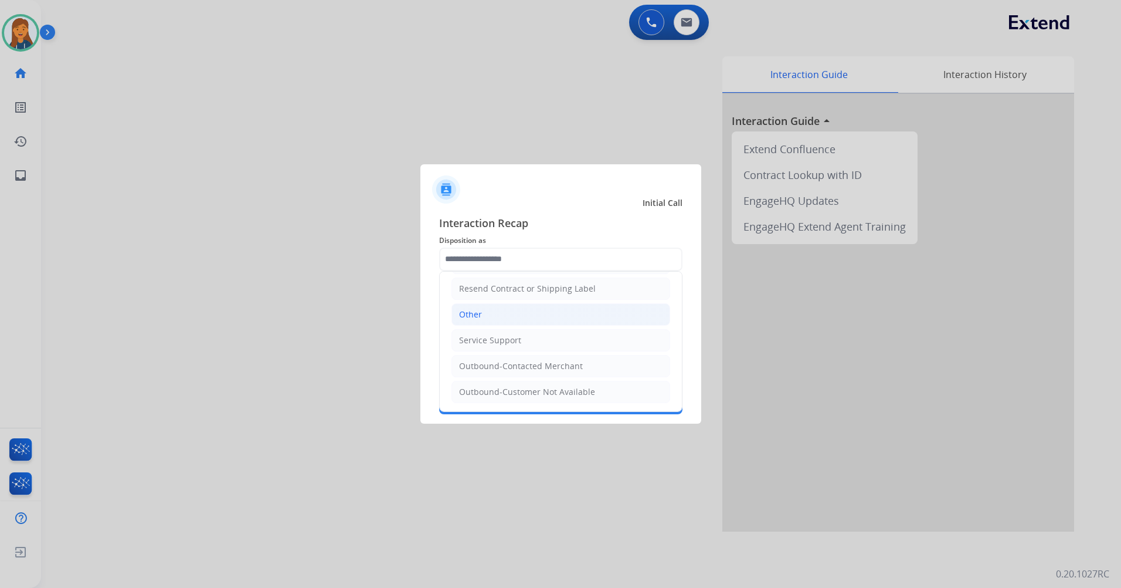
click at [482, 317] on li "Other" at bounding box center [561, 314] width 219 height 22
type input "*****"
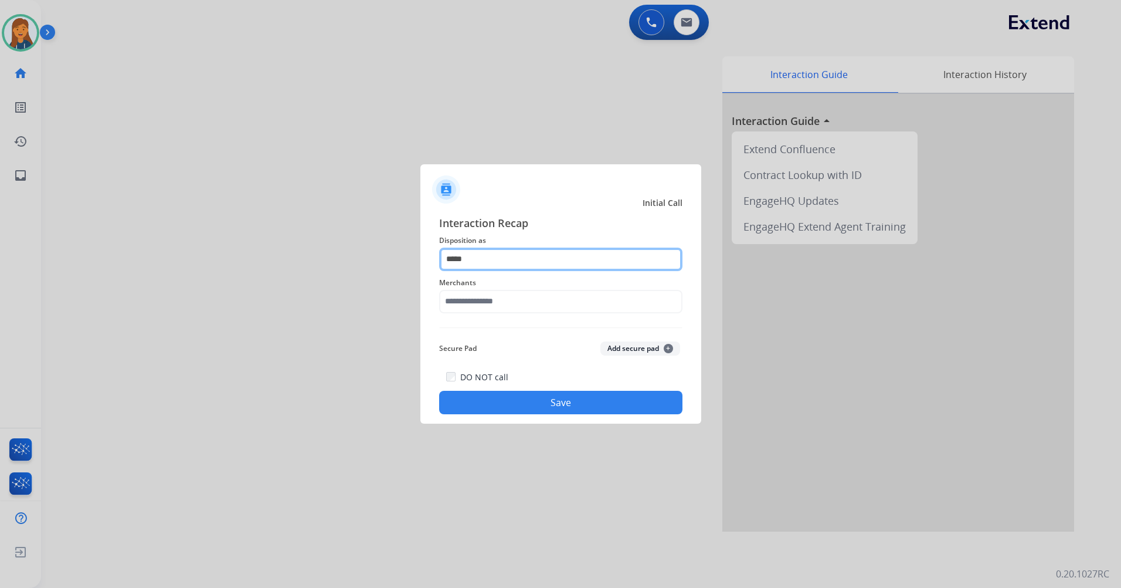
click at [482, 255] on input "*****" at bounding box center [560, 259] width 243 height 23
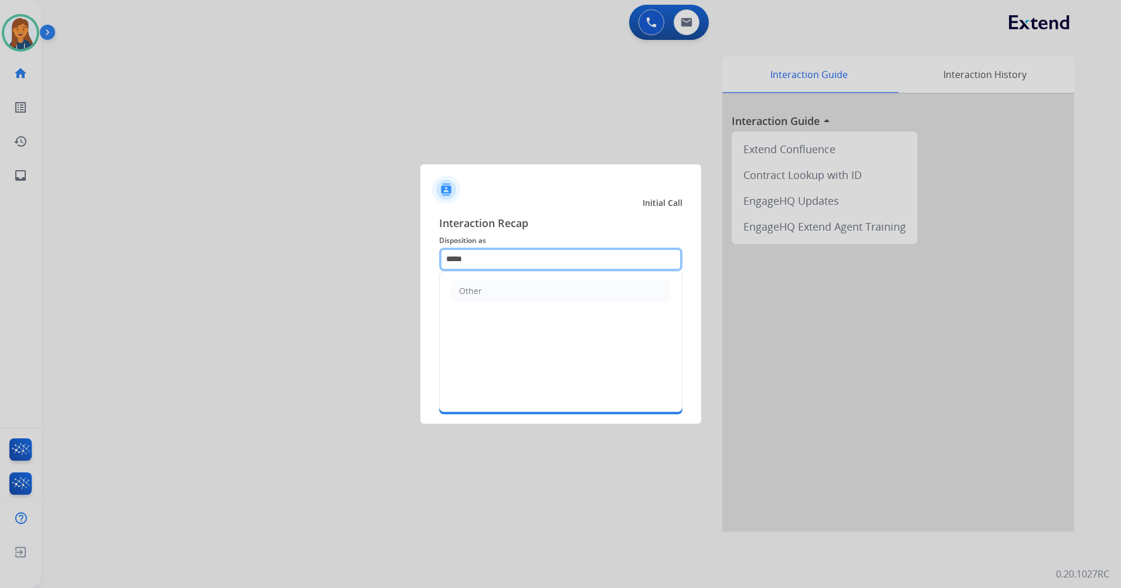
drag, startPoint x: 483, startPoint y: 259, endPoint x: 367, endPoint y: 239, distance: 117.8
click at [0, 239] on app-contact-recap-modal "Initial Call Interaction Recap Disposition as ***** Other Merchants Secure Pad …" at bounding box center [0, 294] width 0 height 588
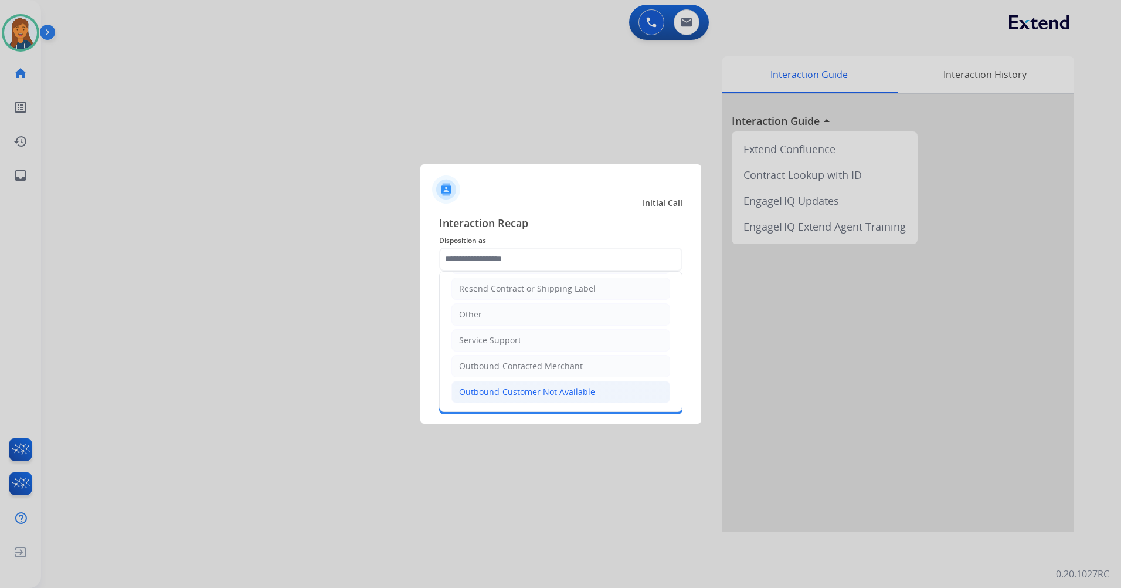
click at [528, 387] on div "Outbound-Customer Not Available" at bounding box center [527, 392] width 136 height 12
type input "**********"
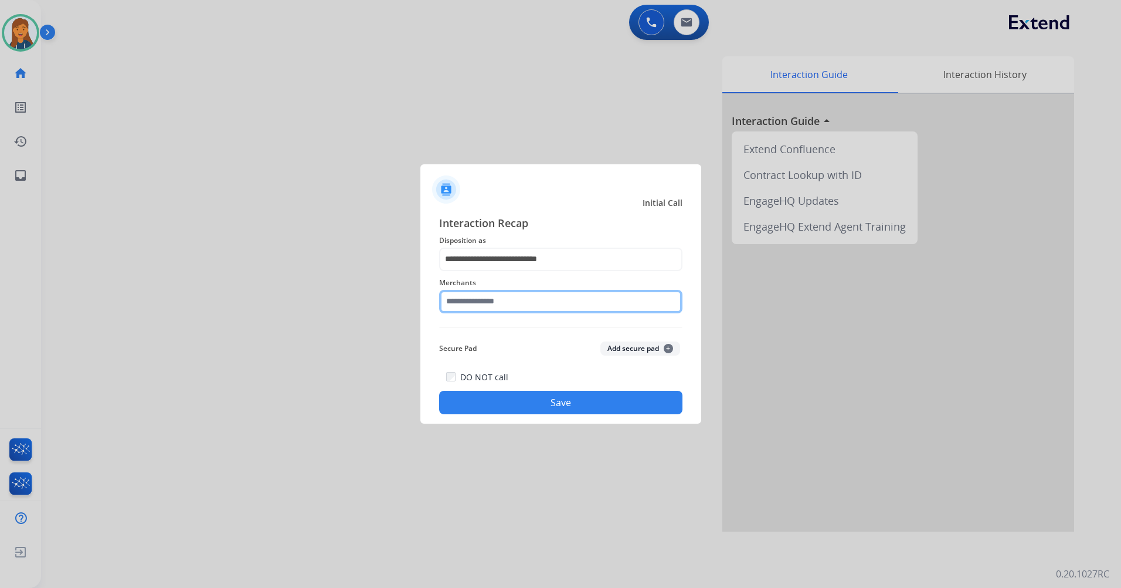
click at [487, 302] on input "text" at bounding box center [560, 301] width 243 height 23
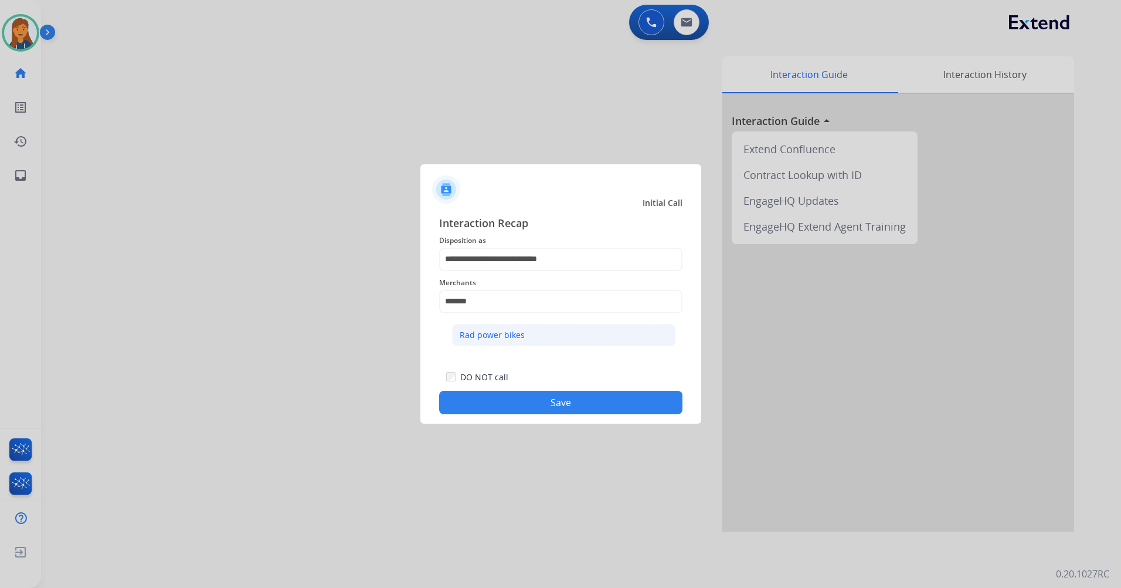
click at [489, 339] on div "Rad power bikes" at bounding box center [492, 335] width 65 height 12
type input "**********"
click at [483, 406] on button "Save" at bounding box center [560, 402] width 243 height 23
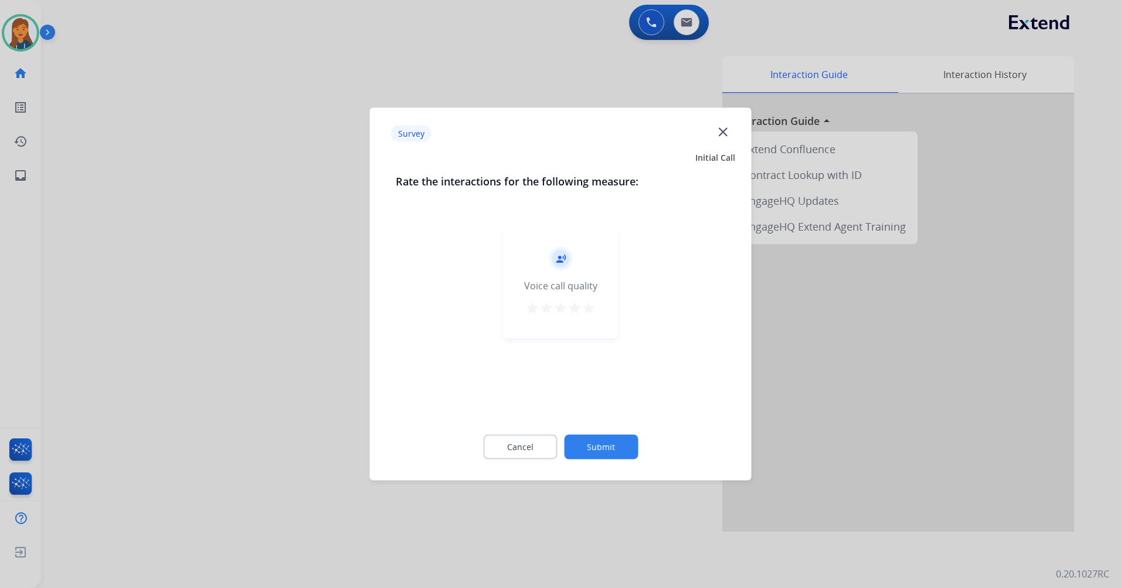
click at [589, 309] on mat-icon "star" at bounding box center [589, 308] width 14 height 14
click at [594, 443] on button "Submit" at bounding box center [601, 447] width 74 height 25
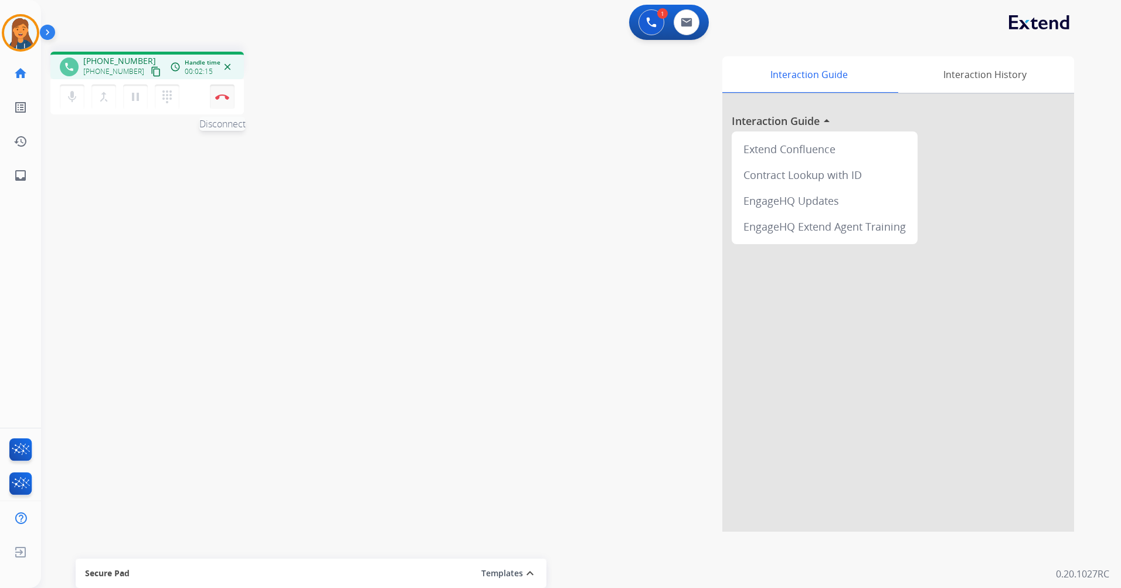
click at [223, 95] on img at bounding box center [222, 97] width 14 height 6
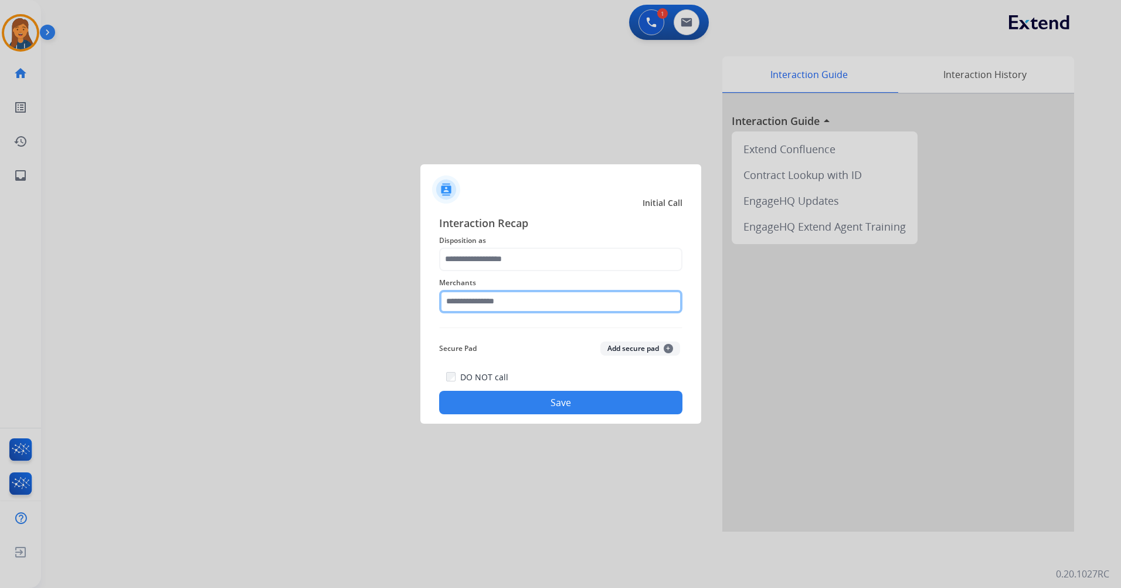
click at [482, 294] on input "text" at bounding box center [560, 301] width 243 height 23
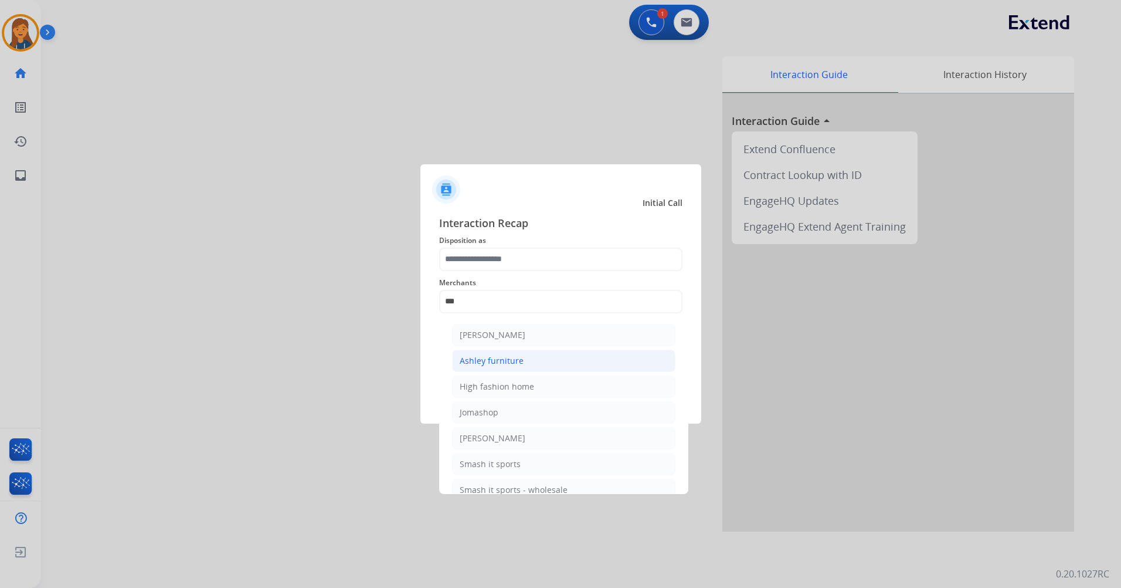
click at [479, 353] on li "Ashley furniture" at bounding box center [563, 361] width 223 height 22
type input "**********"
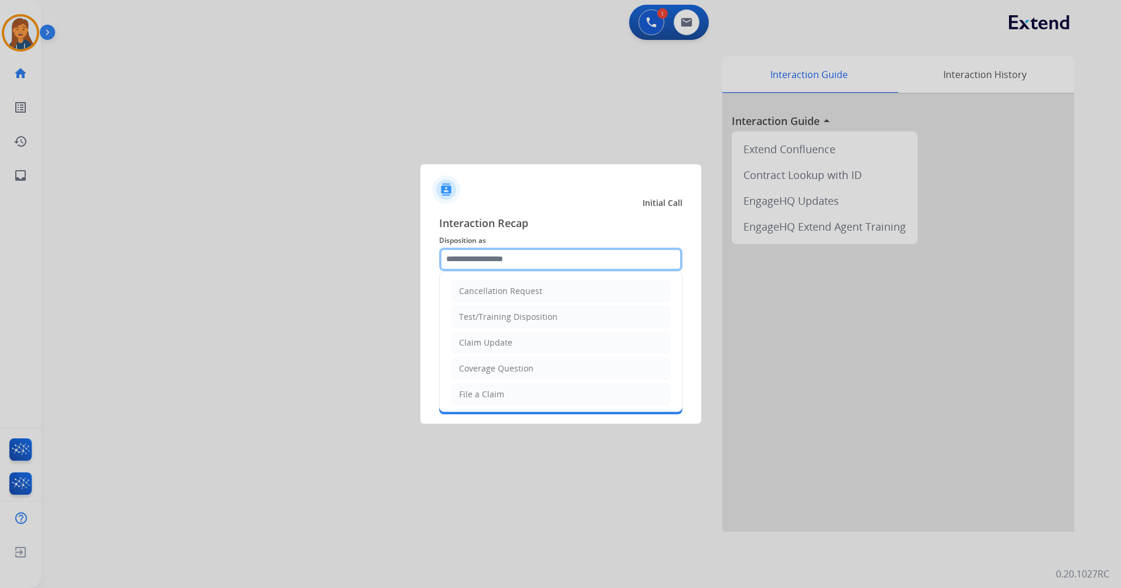
click at [475, 269] on input "text" at bounding box center [560, 259] width 243 height 23
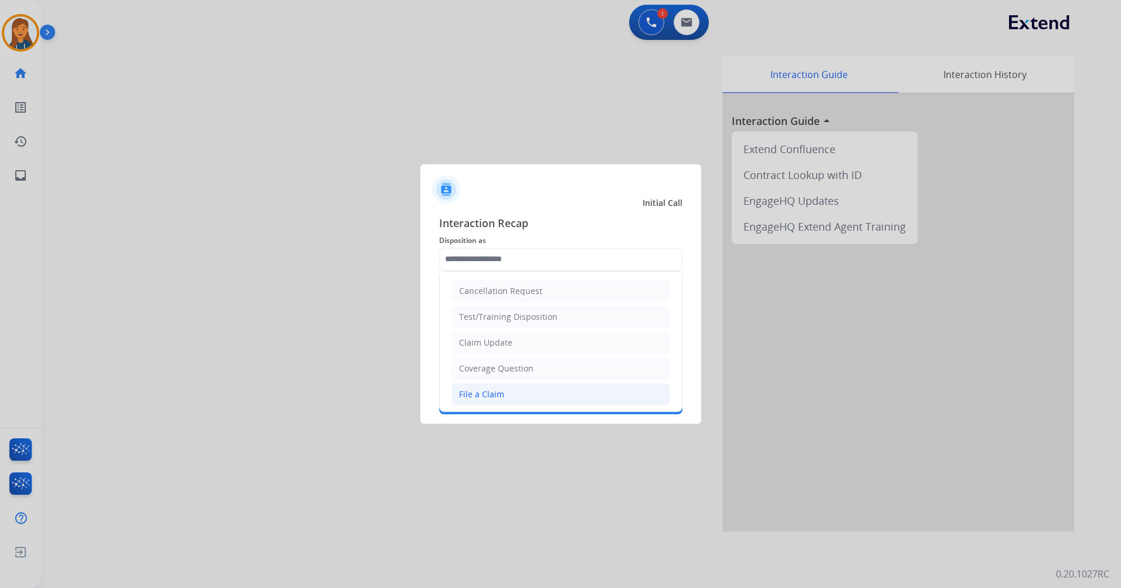
click at [479, 400] on li "File a Claim" at bounding box center [561, 394] width 219 height 22
type input "**********"
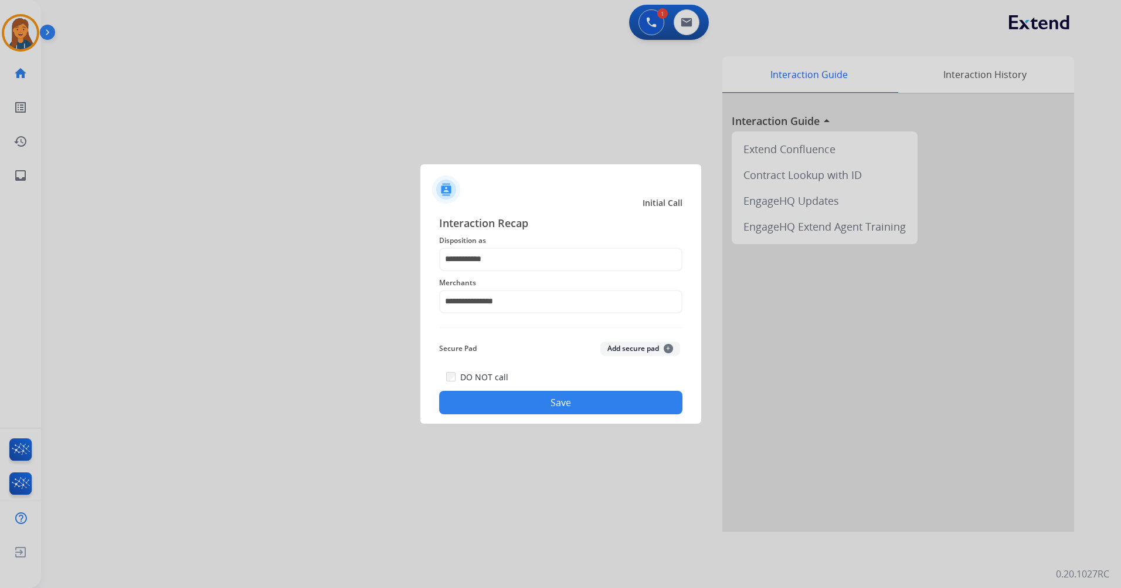
click at [612, 405] on button "Save" at bounding box center [560, 402] width 243 height 23
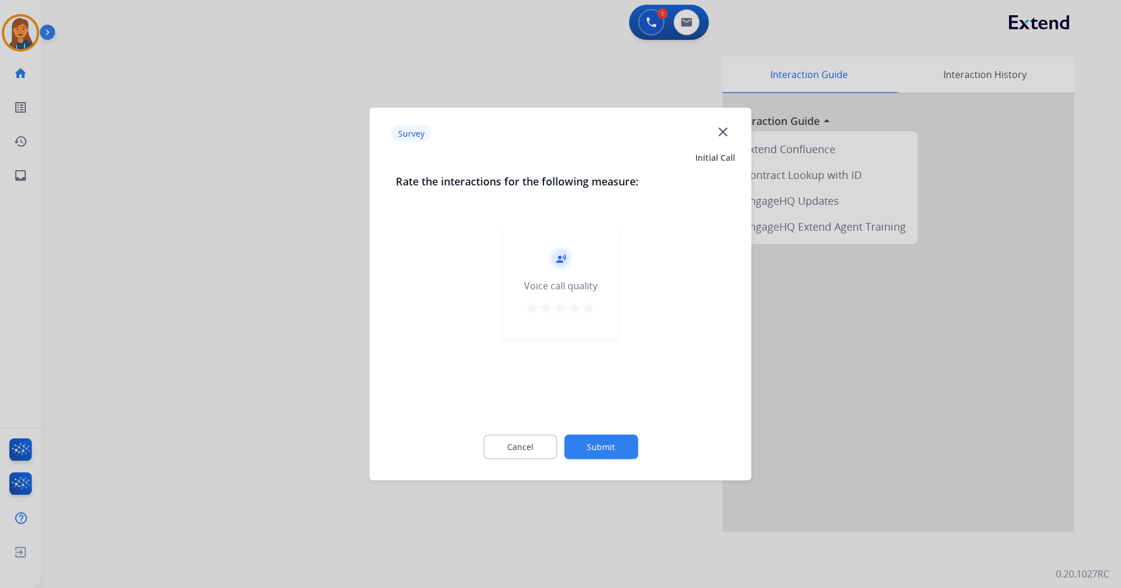
click at [585, 317] on button "star" at bounding box center [589, 310] width 14 height 18
click at [599, 450] on button "Submit" at bounding box center [601, 447] width 74 height 25
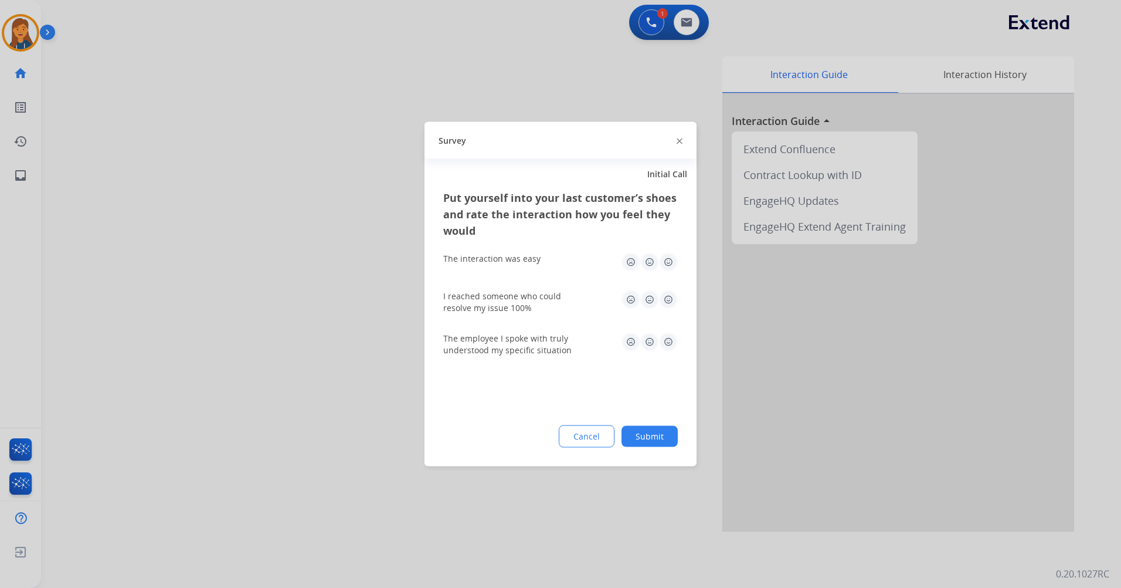
click at [675, 265] on img at bounding box center [668, 262] width 19 height 19
click at [665, 300] on img at bounding box center [668, 299] width 19 height 19
click at [670, 344] on img at bounding box center [668, 342] width 19 height 19
click at [639, 448] on div "Put yourself into your last customer’s shoes and rate the interaction how you f…" at bounding box center [561, 327] width 272 height 277
click at [638, 429] on button "Submit" at bounding box center [650, 436] width 56 height 21
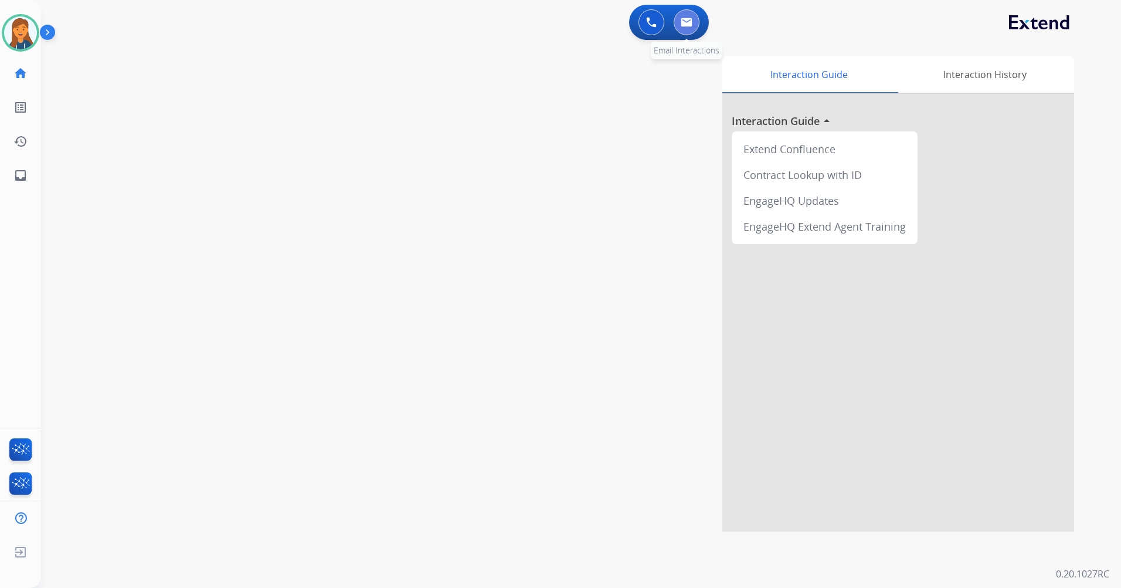
click at [690, 18] on img at bounding box center [687, 22] width 12 height 9
select select "**********"
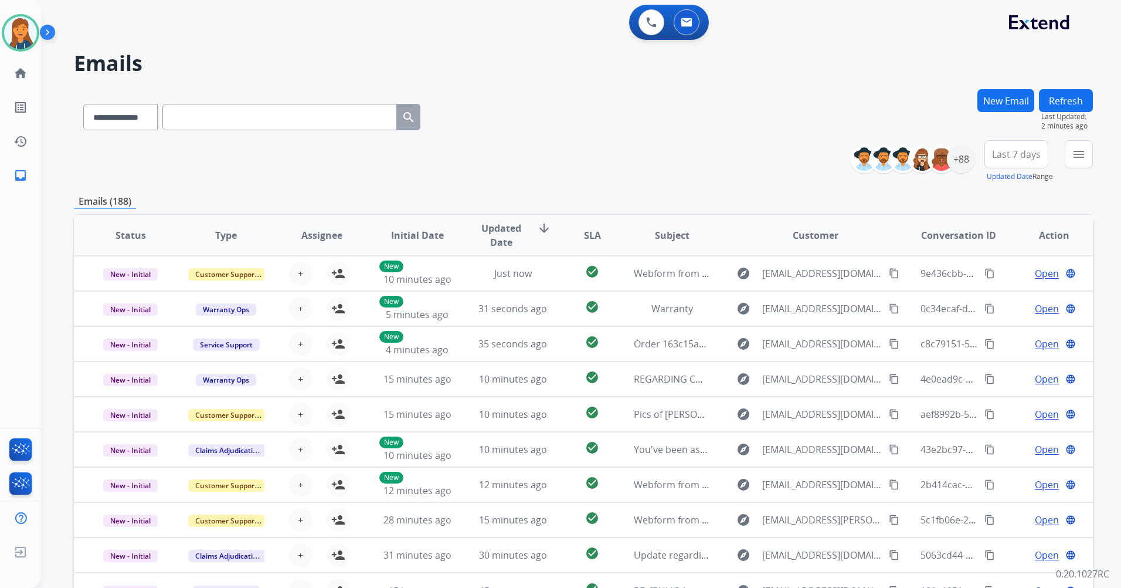
click at [1038, 152] on span "Last 7 days" at bounding box center [1016, 154] width 49 height 5
click at [990, 300] on div "Last 90 days" at bounding box center [1013, 297] width 65 height 18
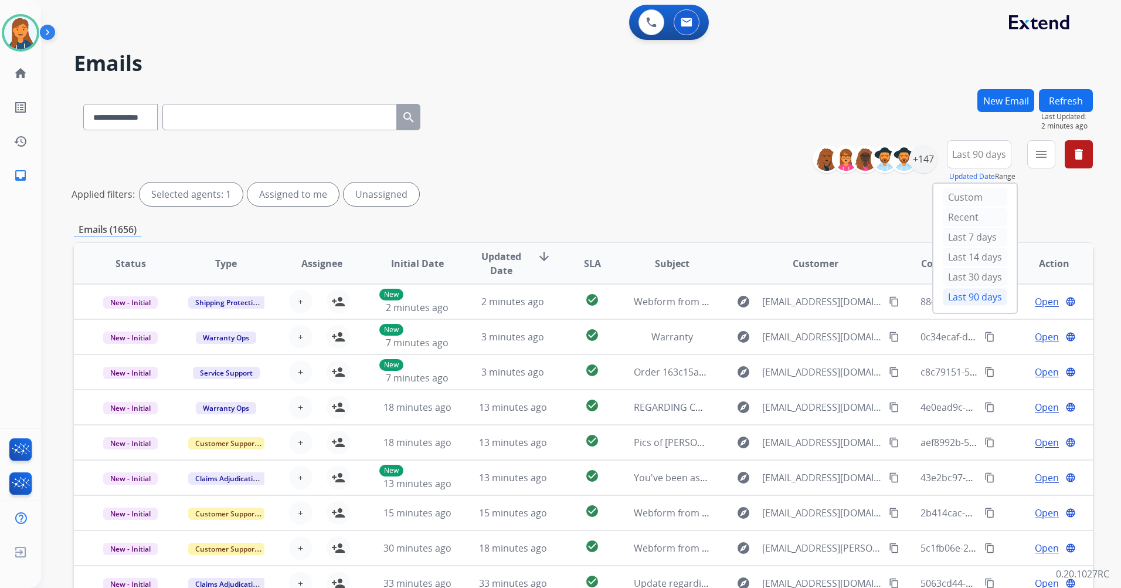
click at [1029, 162] on button "menu" at bounding box center [1042, 154] width 28 height 28
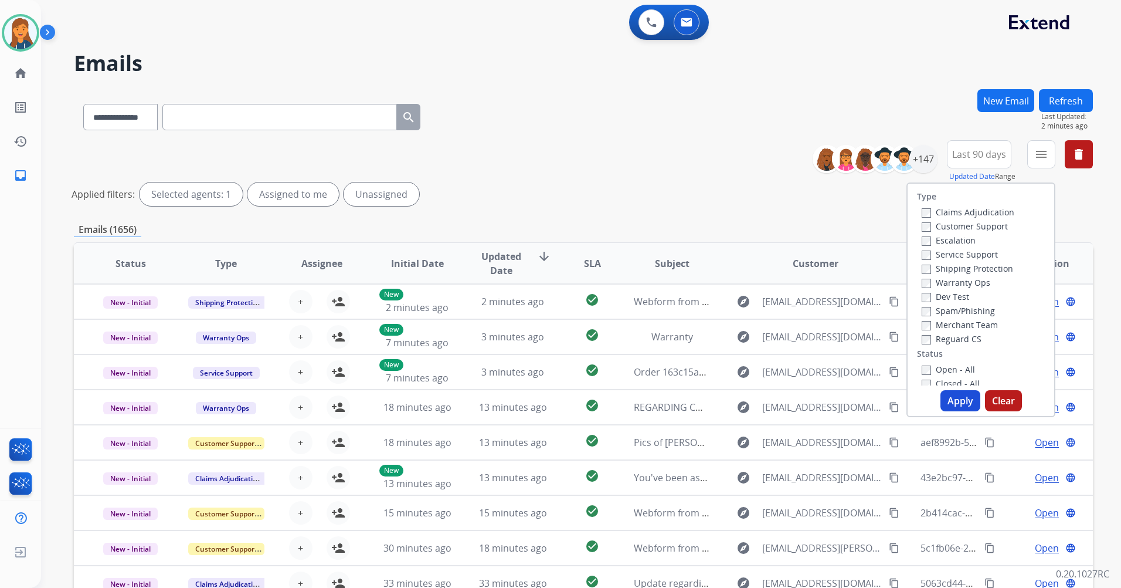
click at [971, 222] on label "Customer Support" at bounding box center [965, 226] width 86 height 11
click at [968, 268] on label "Shipping Protection" at bounding box center [967, 268] width 91 height 11
drag, startPoint x: 968, startPoint y: 268, endPoint x: 947, endPoint y: 343, distance: 77.6
click at [947, 343] on label "Reguard CS" at bounding box center [952, 338] width 60 height 11
click at [941, 271] on label "Shipping Protection" at bounding box center [967, 268] width 91 height 11
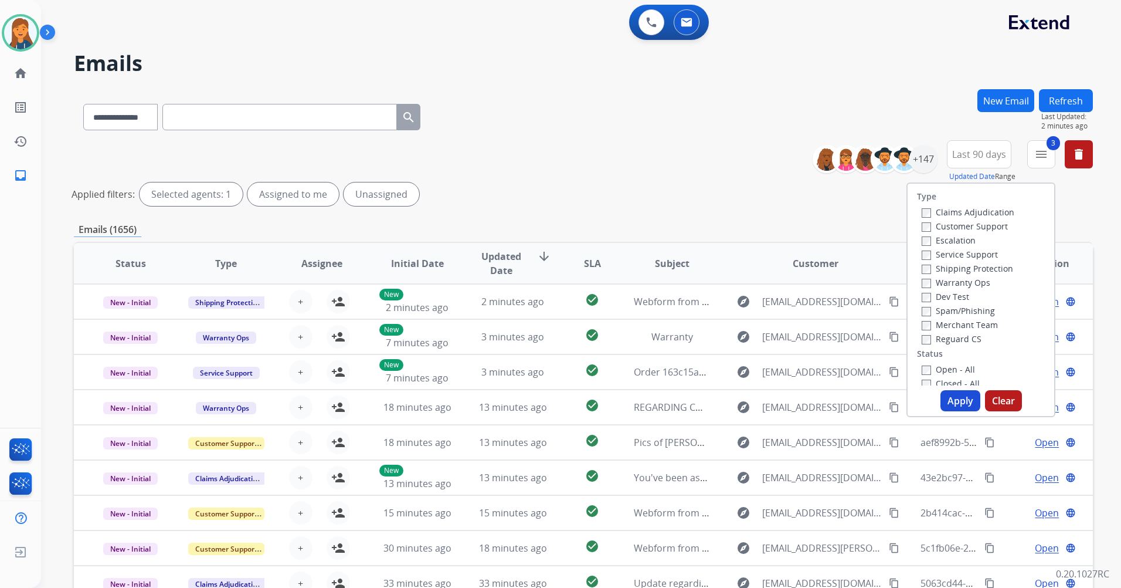
click at [948, 401] on button "Apply" at bounding box center [961, 400] width 40 height 21
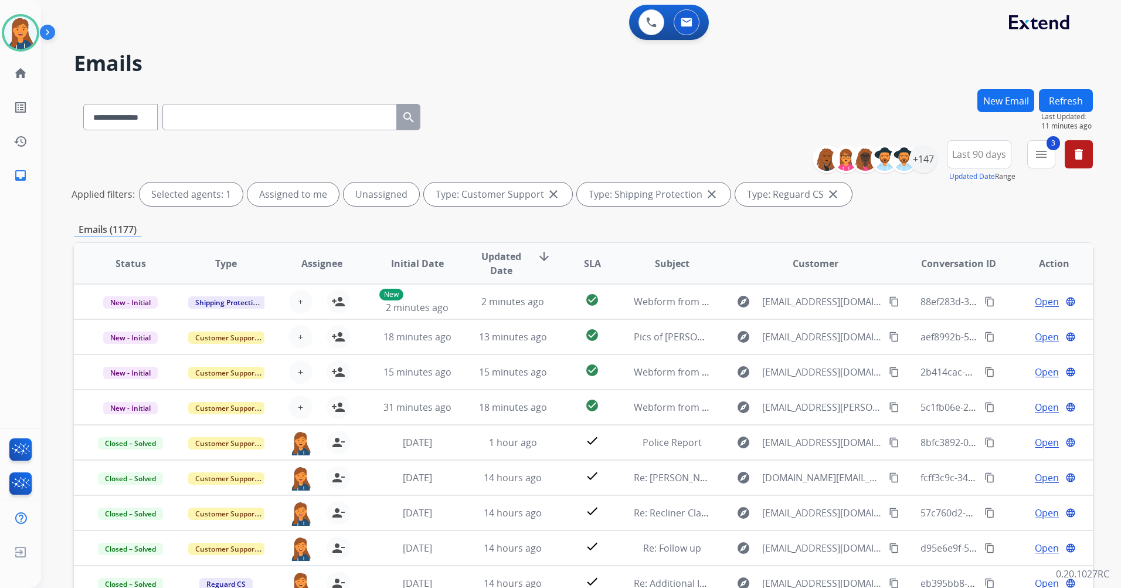
click at [1063, 110] on button "Refresh" at bounding box center [1066, 100] width 54 height 23
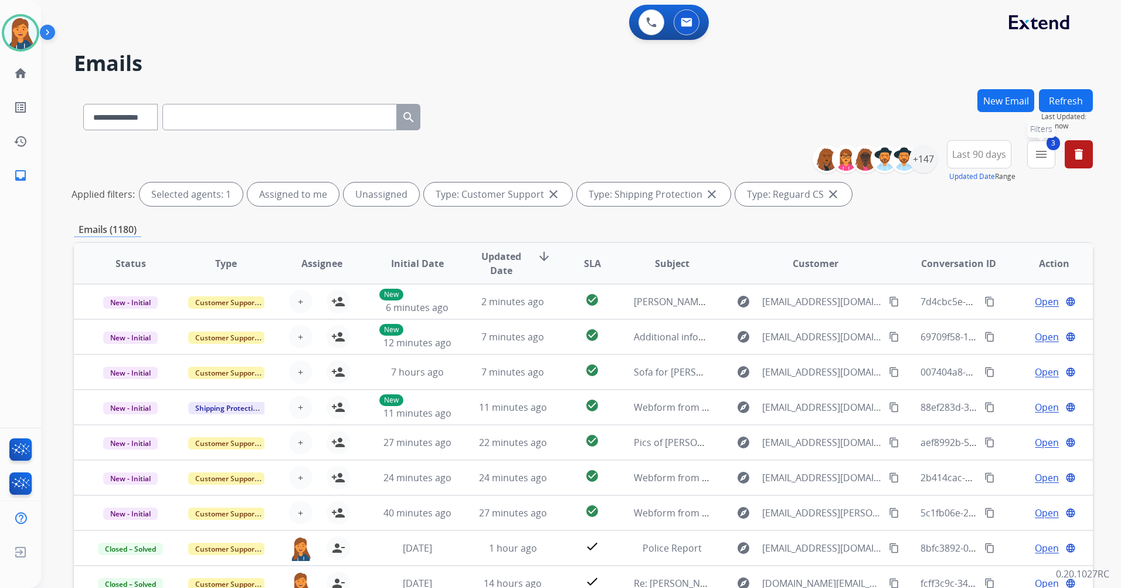
click at [1039, 157] on mat-icon "menu" at bounding box center [1042, 154] width 14 height 14
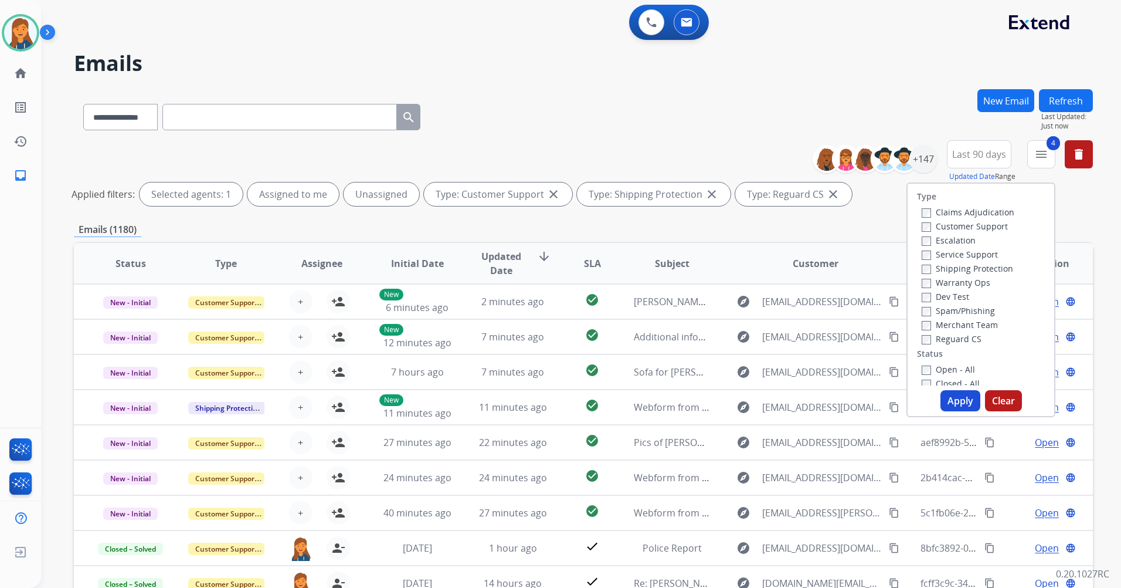
click at [965, 402] on button "Apply" at bounding box center [961, 400] width 40 height 21
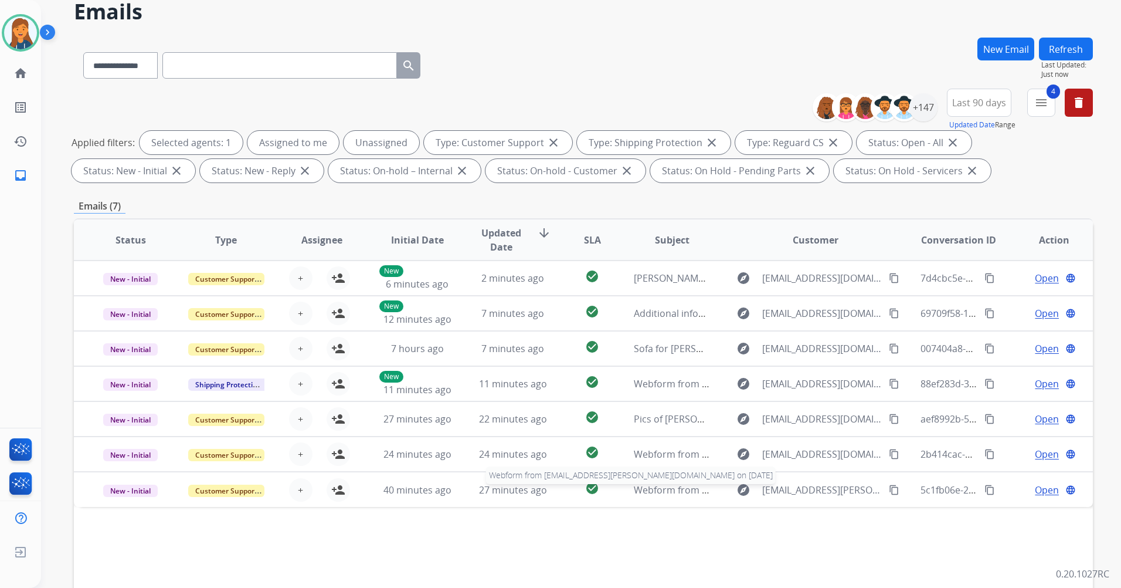
scroll to position [59, 0]
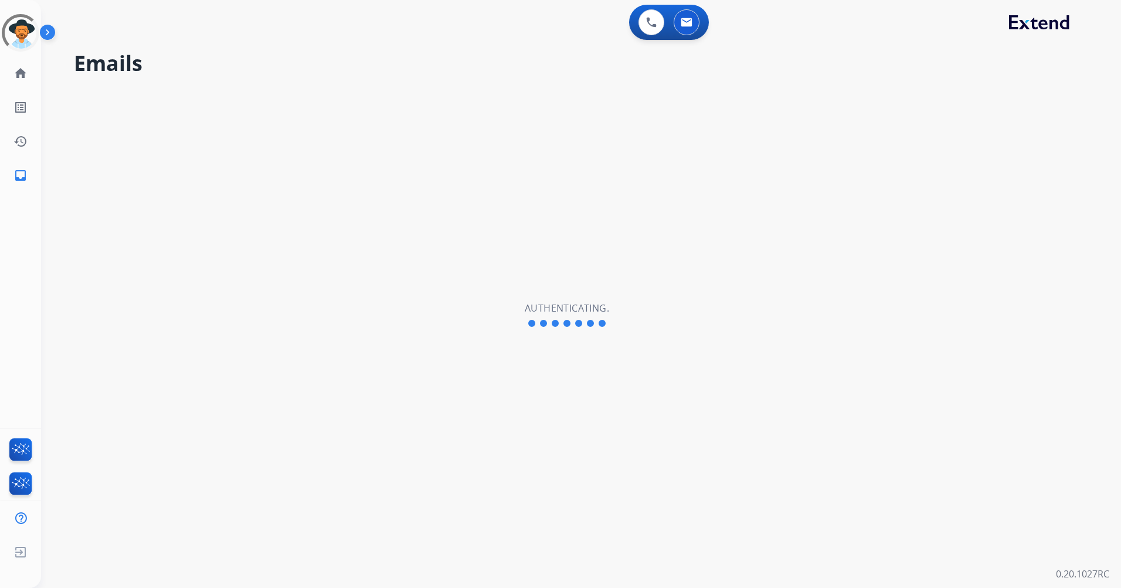
select select "**********"
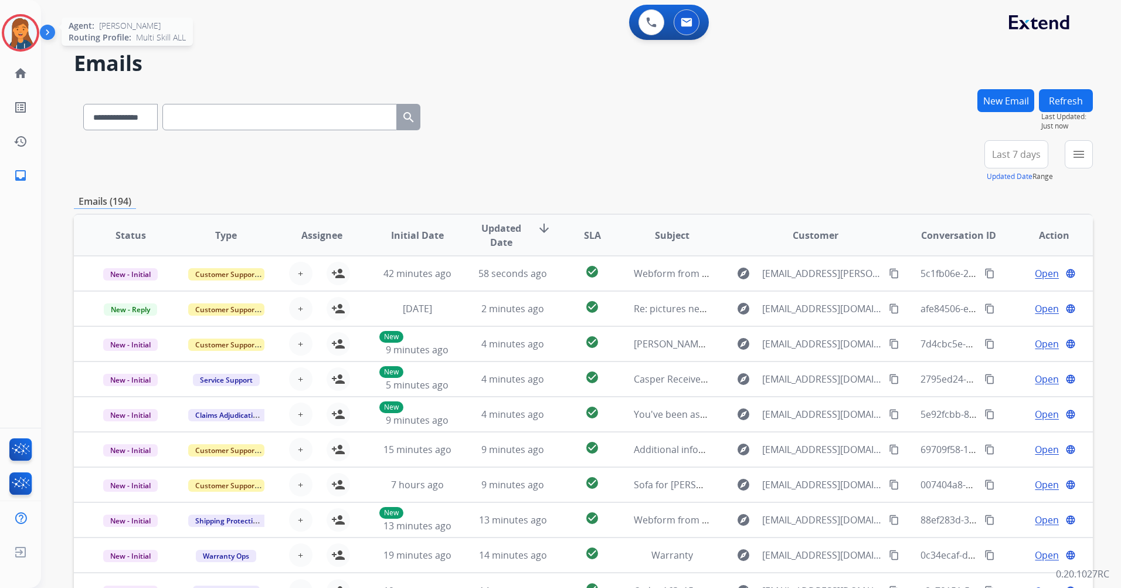
click at [19, 33] on img at bounding box center [20, 32] width 33 height 33
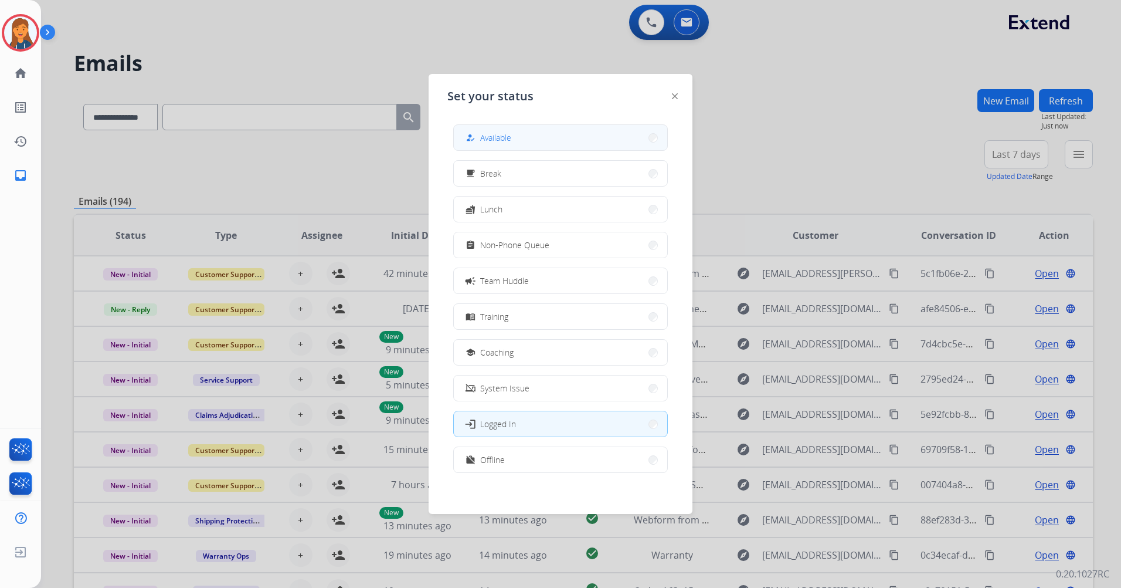
click at [481, 135] on div "how_to_reg Available" at bounding box center [487, 138] width 48 height 14
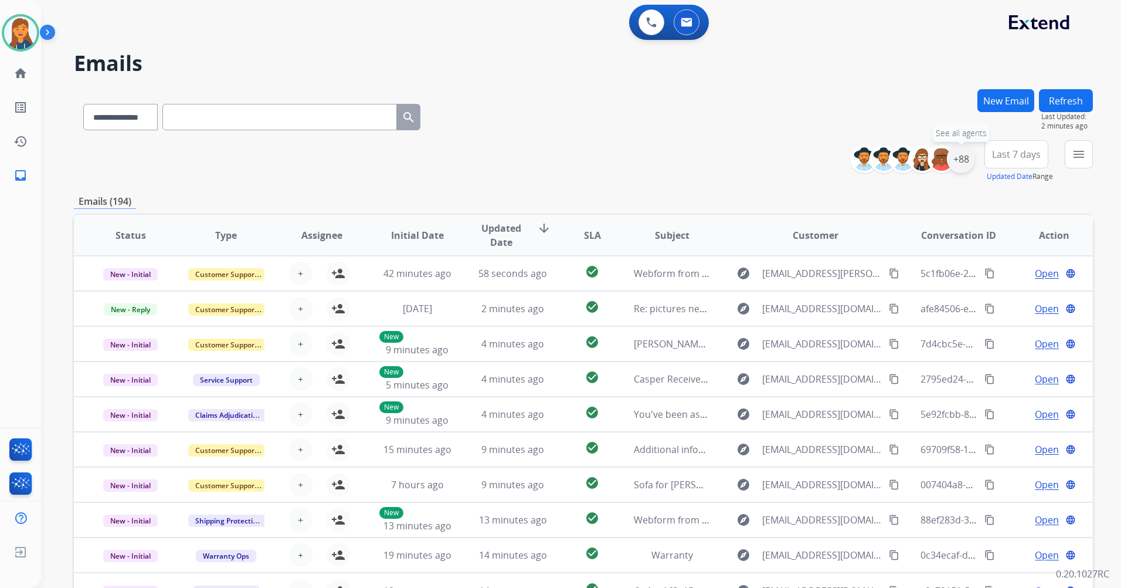
click at [962, 154] on div "+88" at bounding box center [961, 159] width 28 height 28
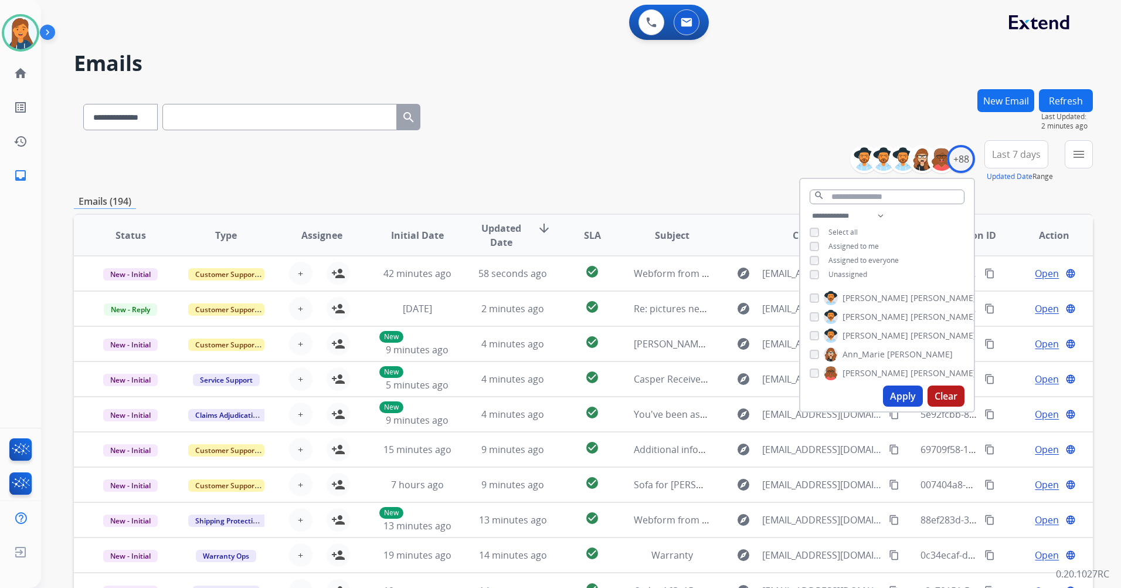
click at [1009, 156] on span "Last 7 days" at bounding box center [1016, 154] width 49 height 5
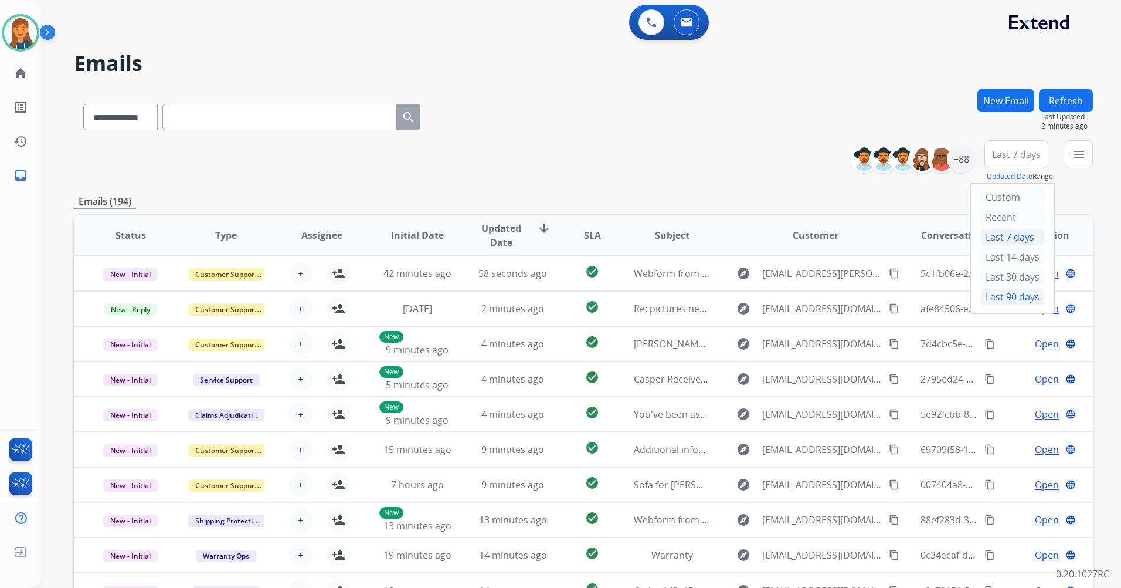
click at [1002, 289] on div "Last 90 days" at bounding box center [1013, 297] width 65 height 18
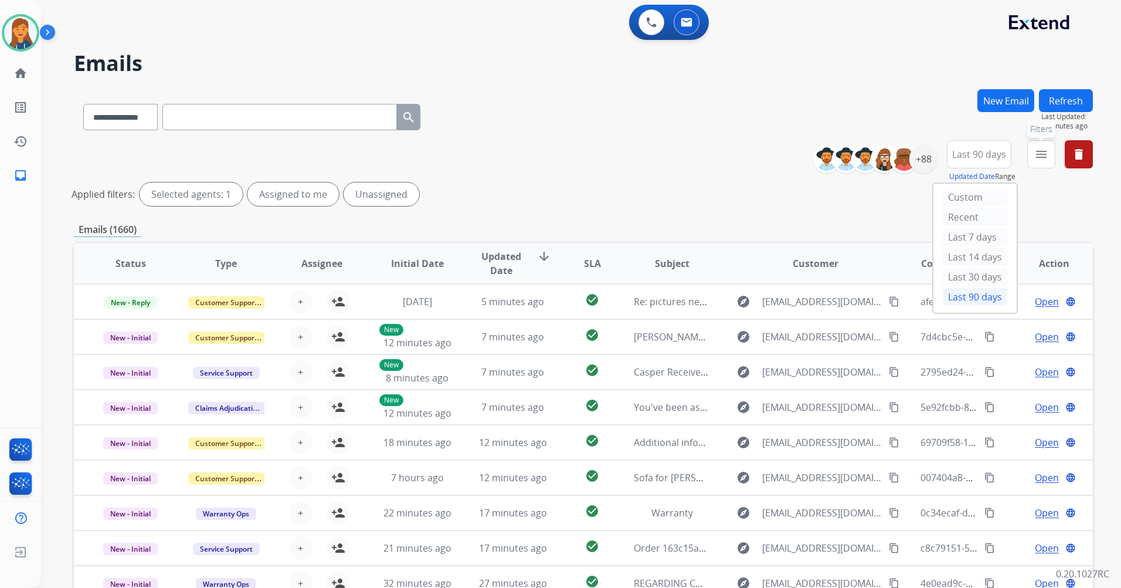
click at [1045, 148] on mat-icon "menu" at bounding box center [1042, 154] width 14 height 14
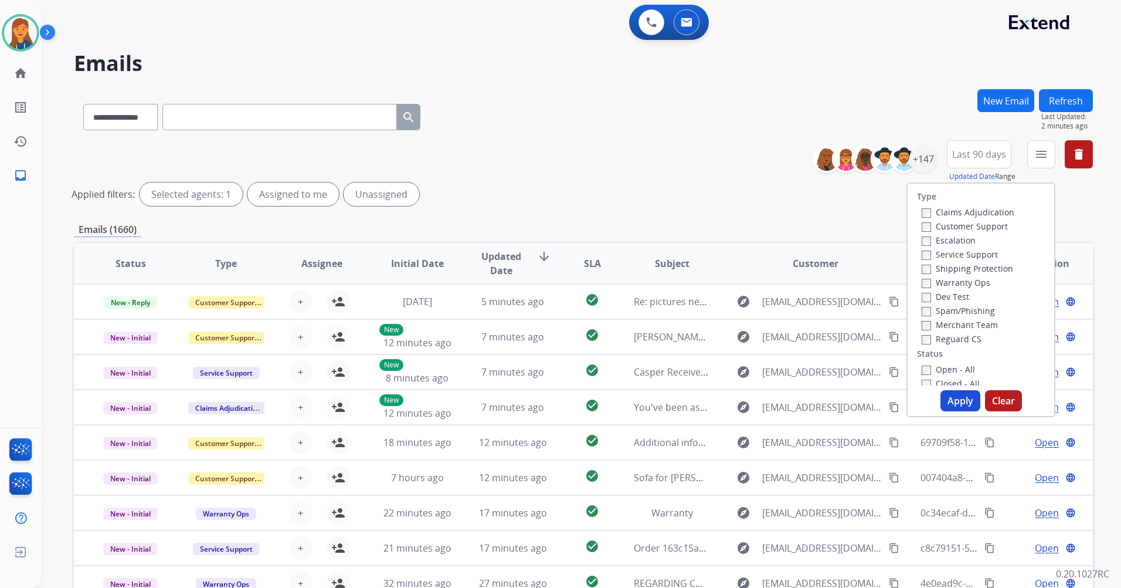
click at [968, 224] on label "Customer Support" at bounding box center [965, 226] width 86 height 11
click at [937, 266] on label "Shipping Protection" at bounding box center [967, 268] width 91 height 11
click at [929, 335] on label "Reguard CS" at bounding box center [952, 338] width 60 height 11
click at [940, 370] on label "Open - All" at bounding box center [948, 369] width 53 height 11
click at [947, 398] on button "Apply" at bounding box center [961, 400] width 40 height 21
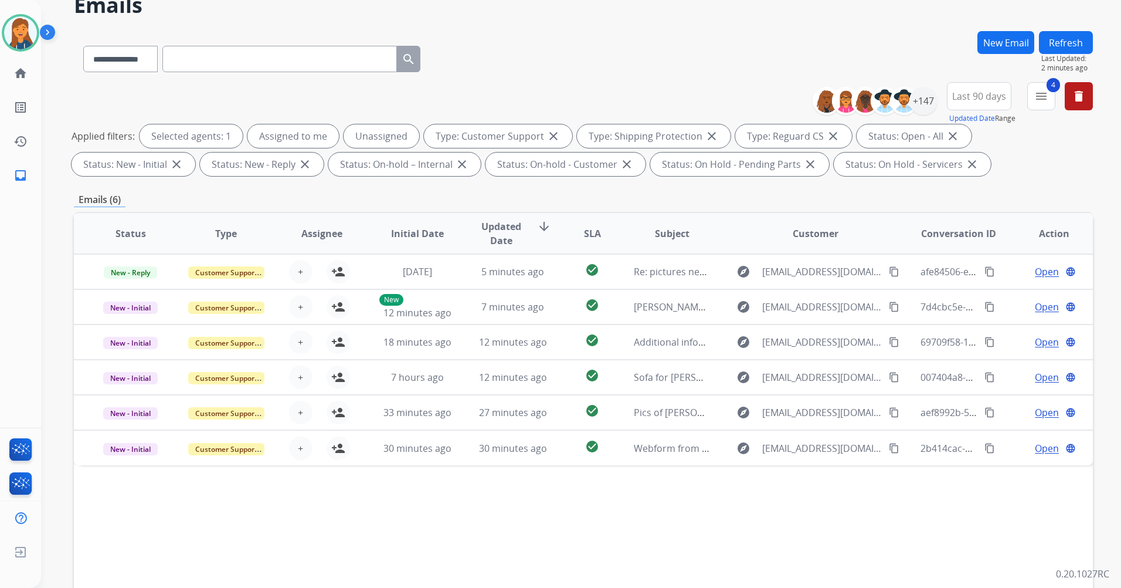
scroll to position [59, 0]
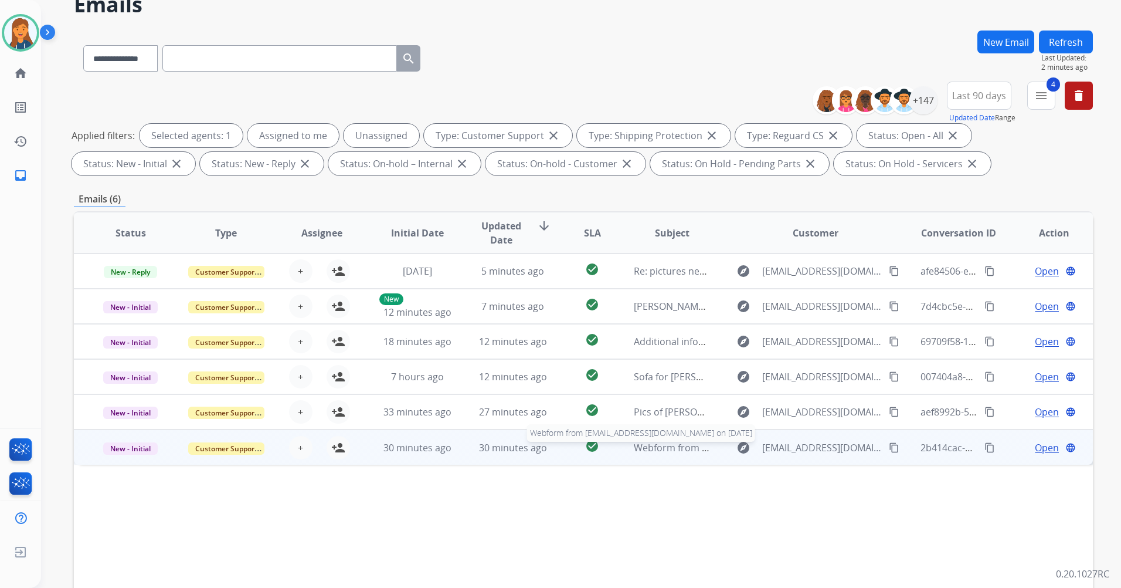
click at [668, 450] on span "Webform from [EMAIL_ADDRESS][DOMAIN_NAME] on [DATE]" at bounding box center [767, 447] width 266 height 13
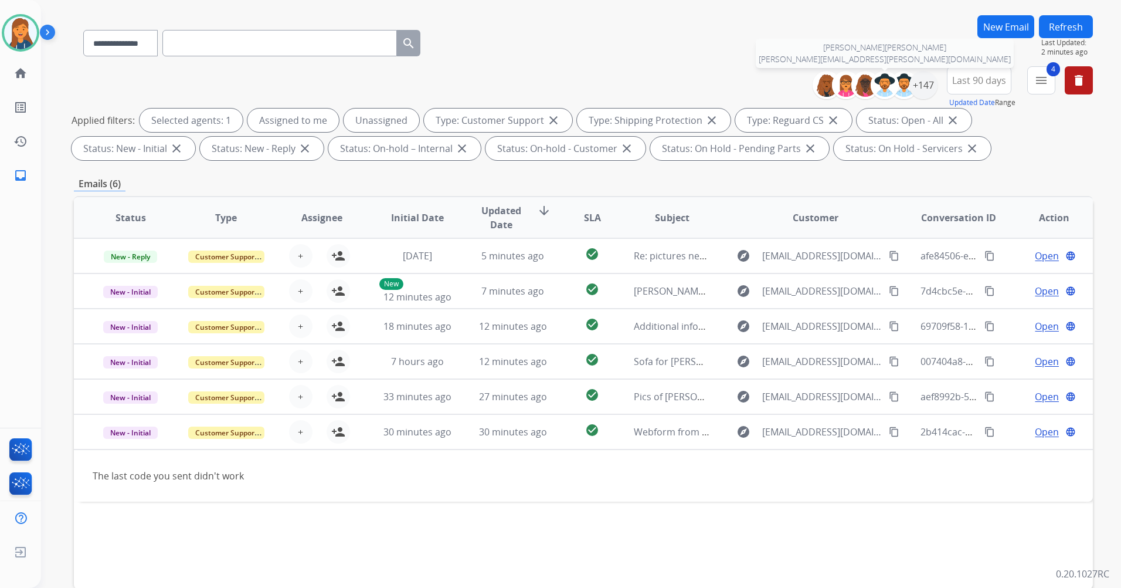
scroll to position [0, 0]
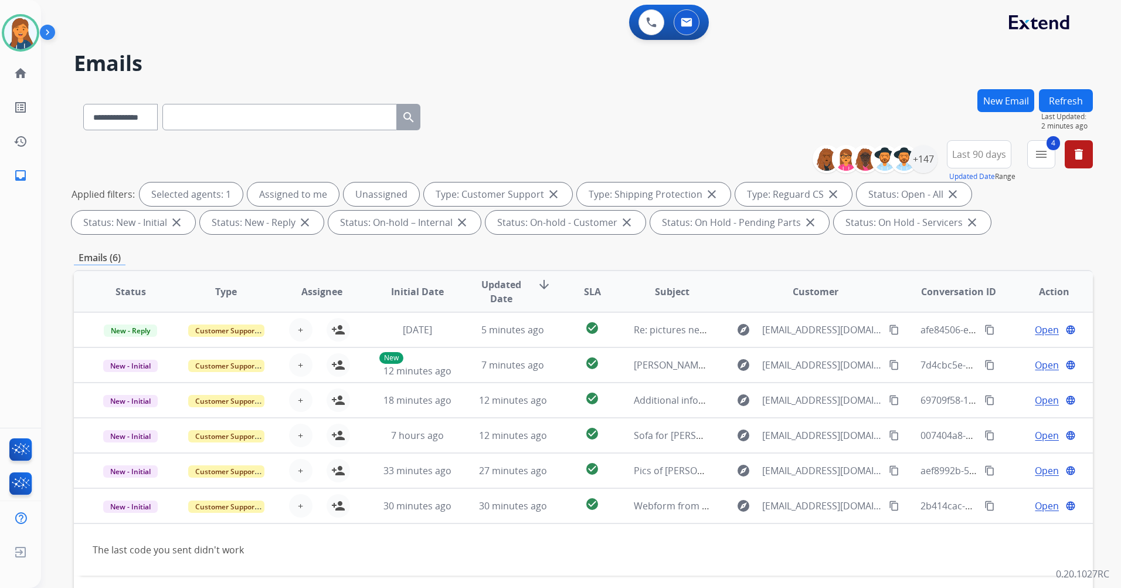
click at [1061, 106] on button "Refresh" at bounding box center [1066, 100] width 54 height 23
click at [1083, 110] on button "Refresh" at bounding box center [1066, 100] width 54 height 23
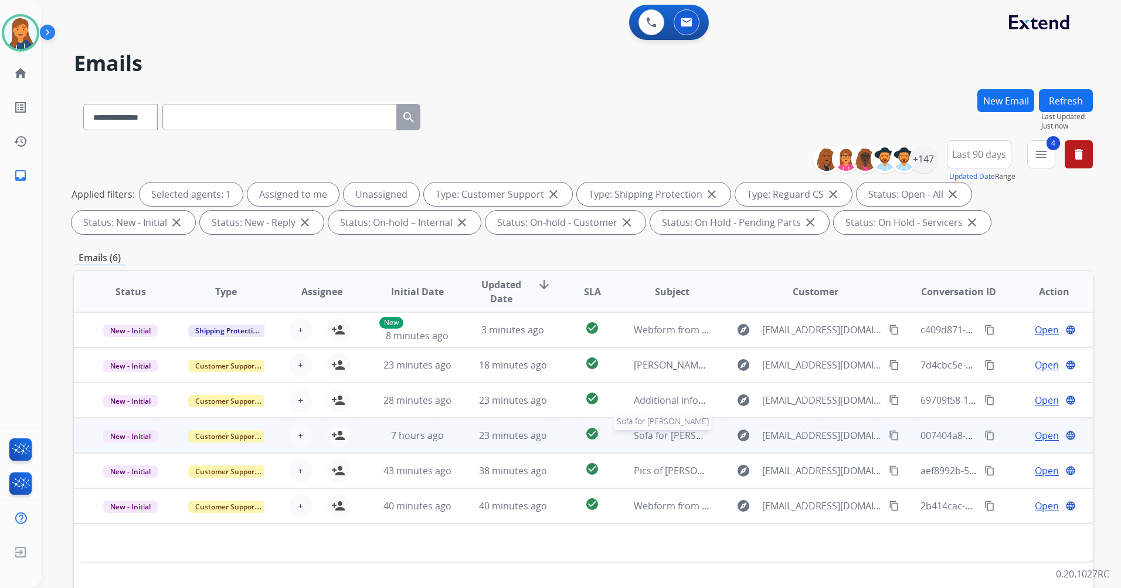
click at [661, 440] on span "Sofa for [PERSON_NAME]" at bounding box center [689, 435] width 110 height 13
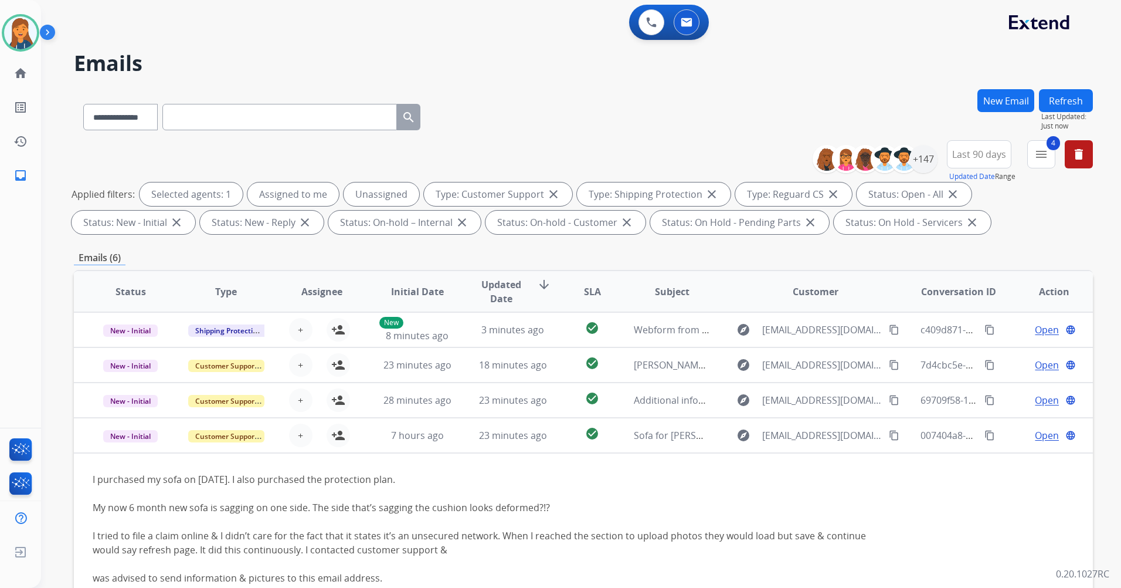
click at [1084, 98] on button "Refresh" at bounding box center [1066, 100] width 54 height 23
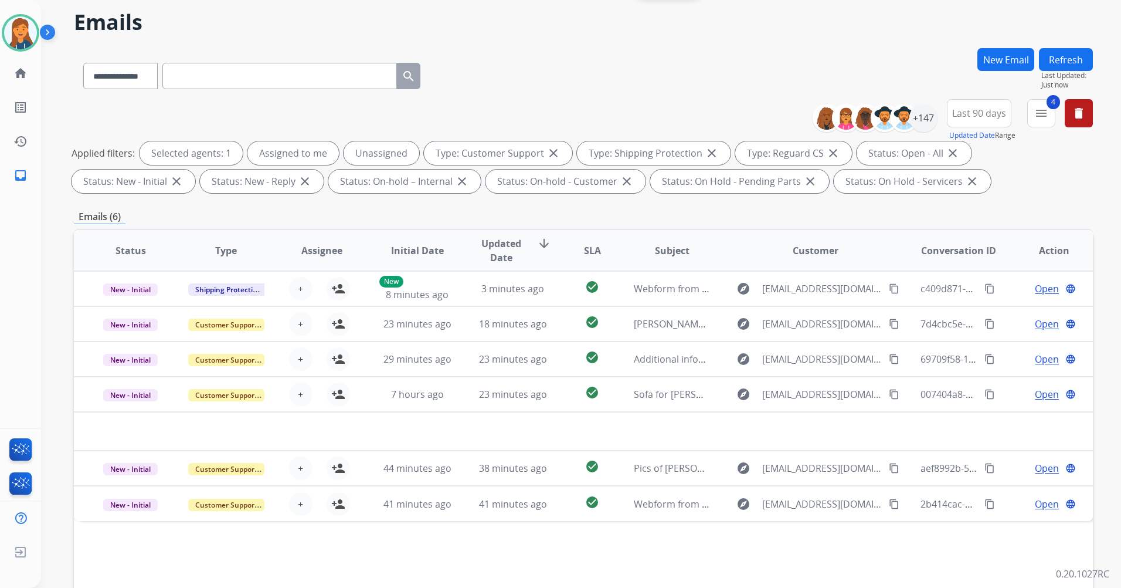
scroll to position [117, 0]
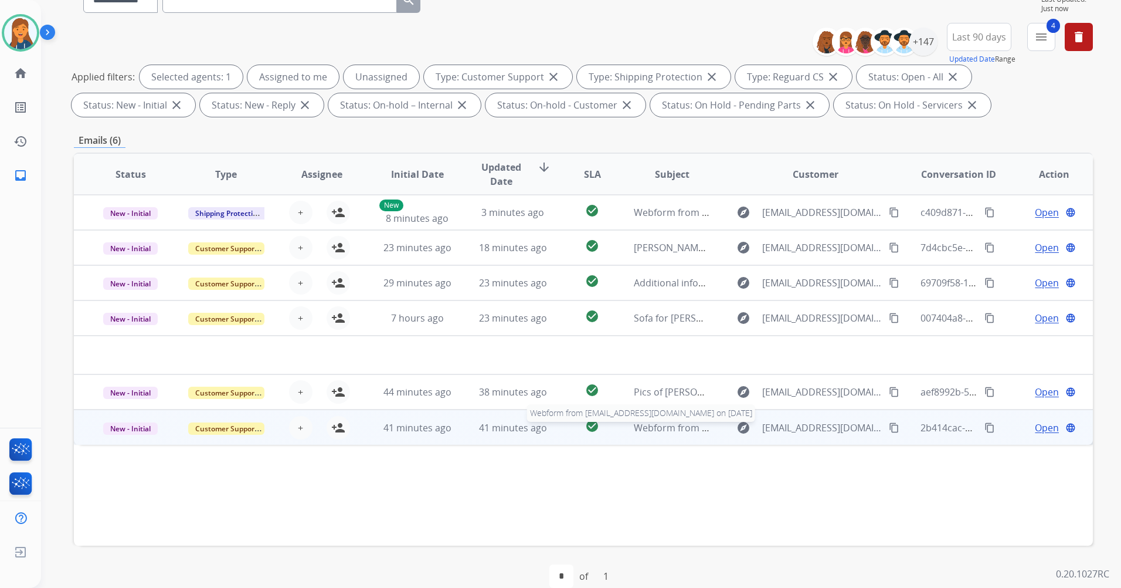
click at [675, 429] on span "Webform from [EMAIL_ADDRESS][DOMAIN_NAME] on [DATE]" at bounding box center [767, 427] width 266 height 13
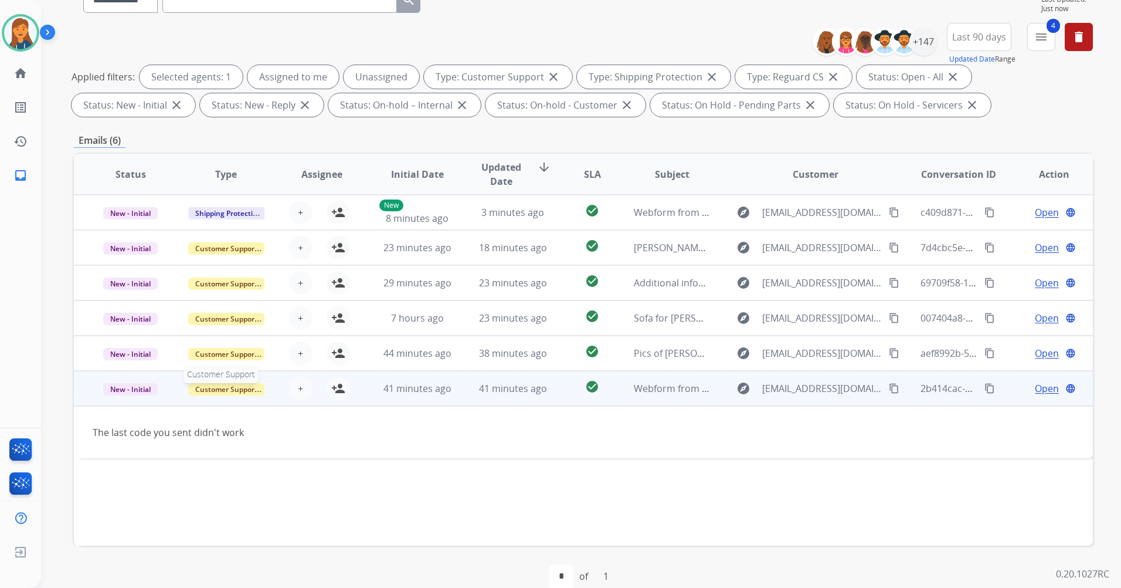
scroll to position [0, 0]
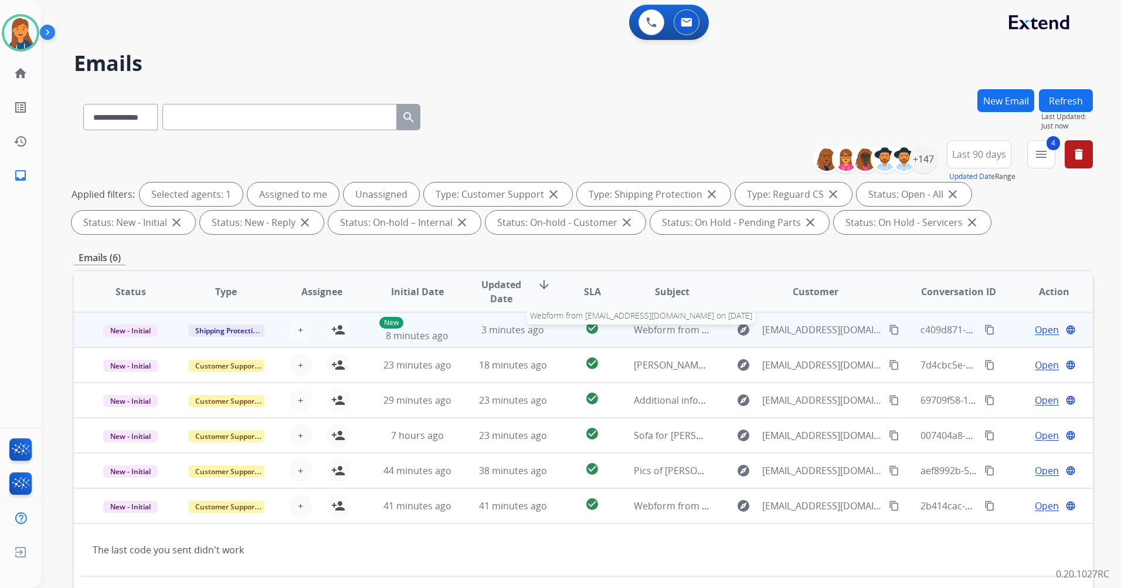
click at [635, 333] on span "Webform from [EMAIL_ADDRESS][DOMAIN_NAME] on [DATE]" at bounding box center [767, 329] width 266 height 13
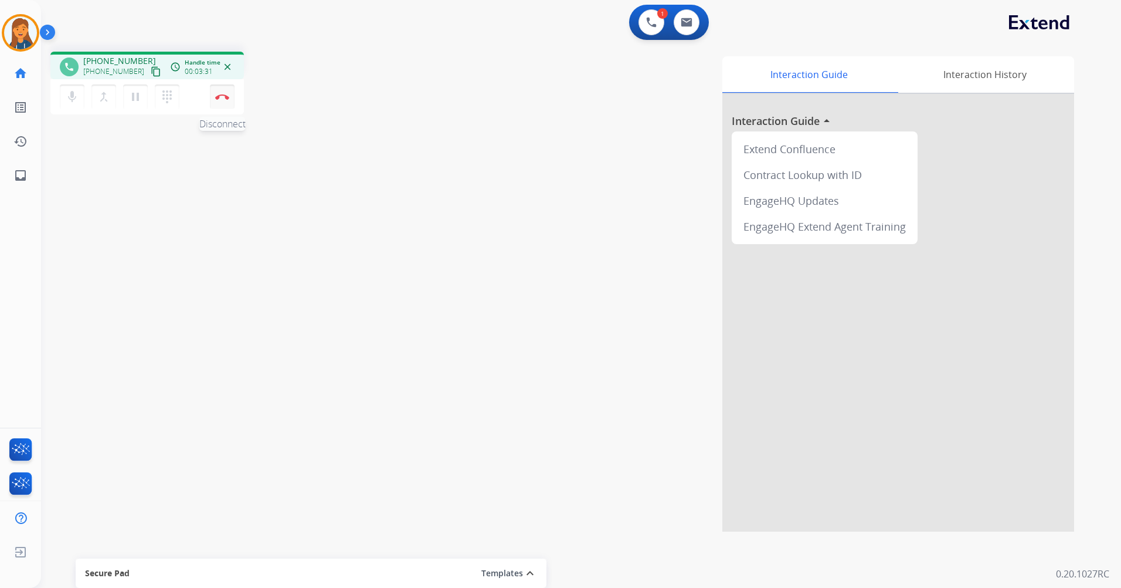
click at [225, 97] on img at bounding box center [222, 97] width 14 height 6
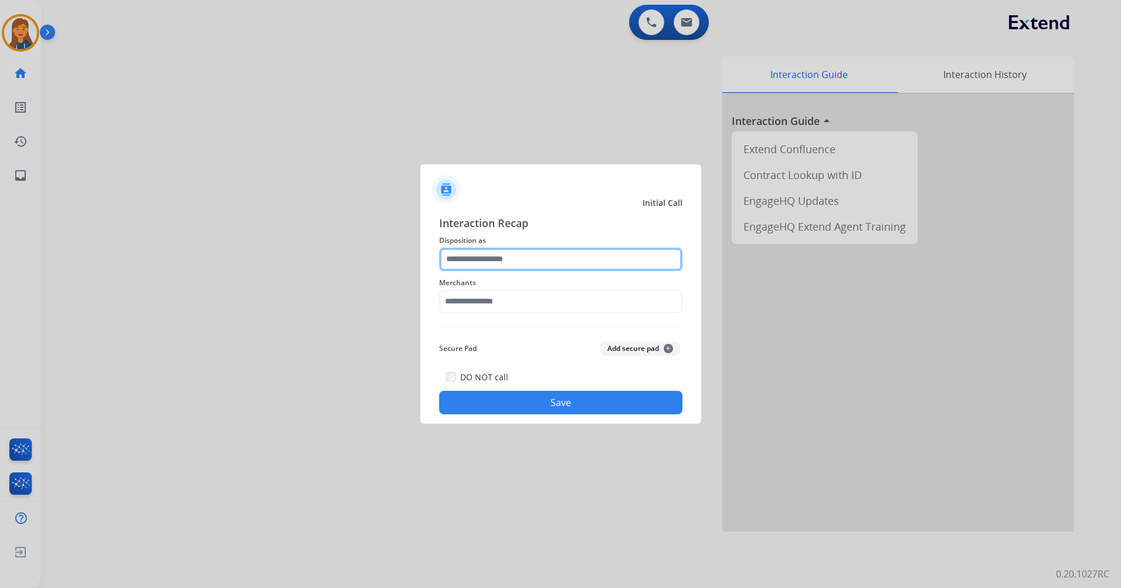
click at [500, 256] on input "text" at bounding box center [560, 259] width 243 height 23
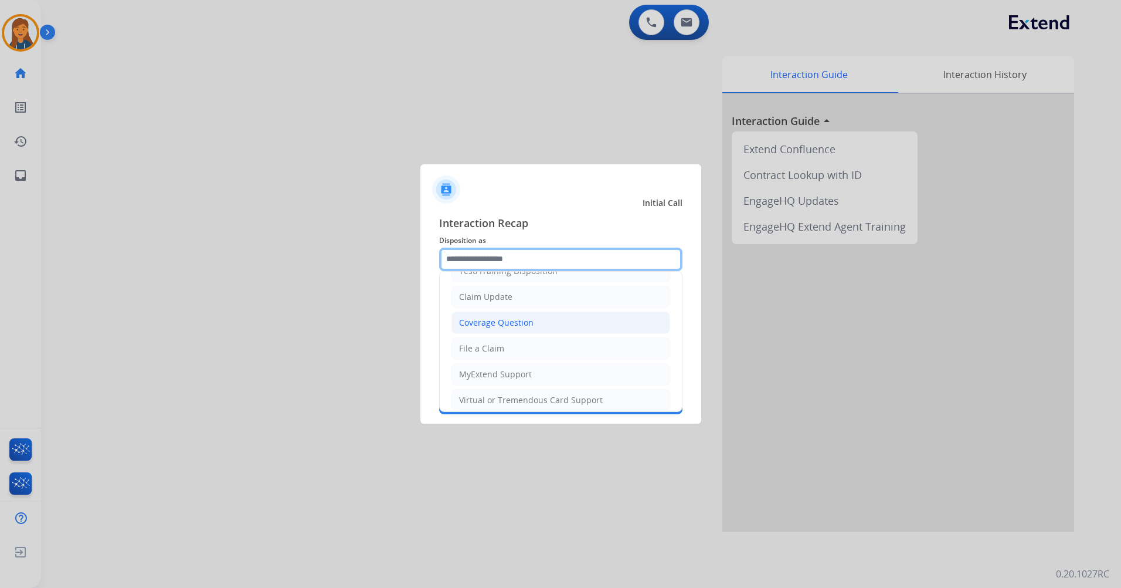
scroll to position [117, 0]
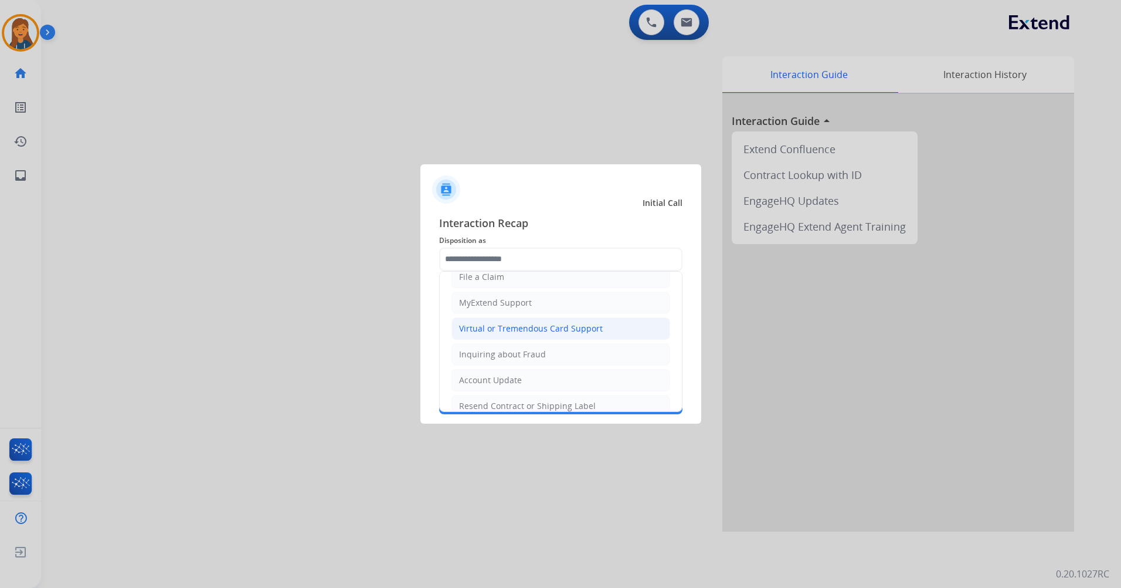
click at [498, 333] on div "Virtual or Tremendous Card Support" at bounding box center [531, 329] width 144 height 12
type input "**********"
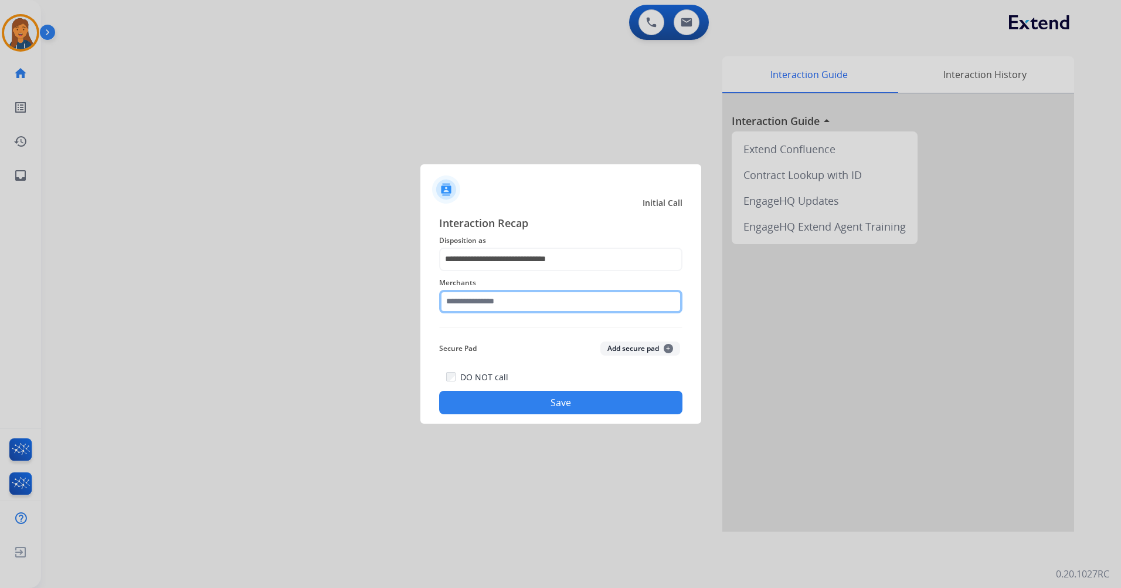
click at [497, 303] on input "text" at bounding box center [560, 301] width 243 height 23
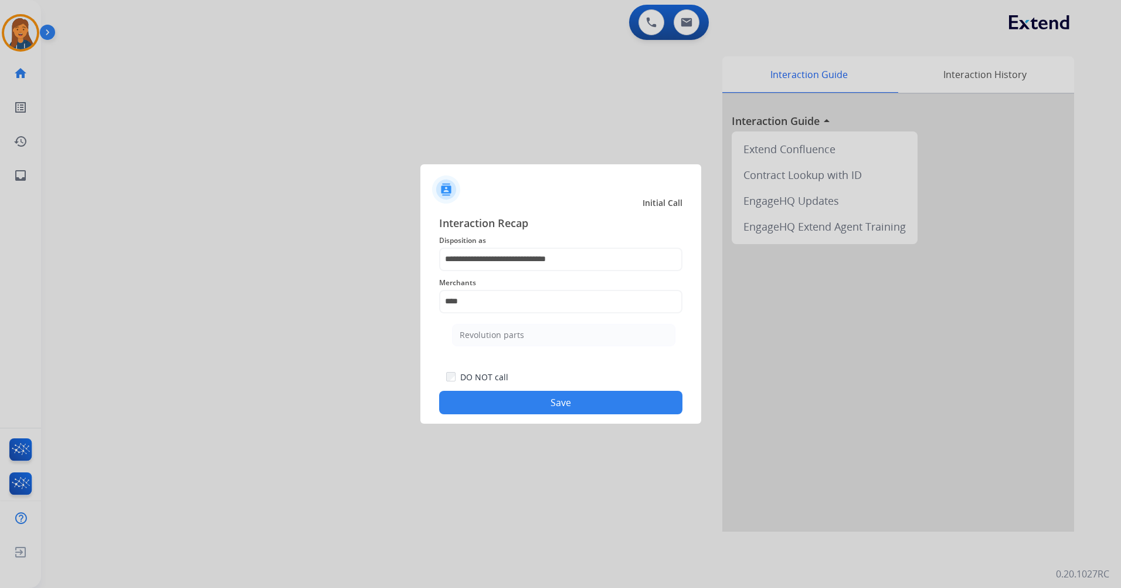
click at [479, 327] on li "Revolution parts" at bounding box center [563, 335] width 223 height 22
type input "**********"
click at [494, 401] on button "Save" at bounding box center [560, 402] width 243 height 23
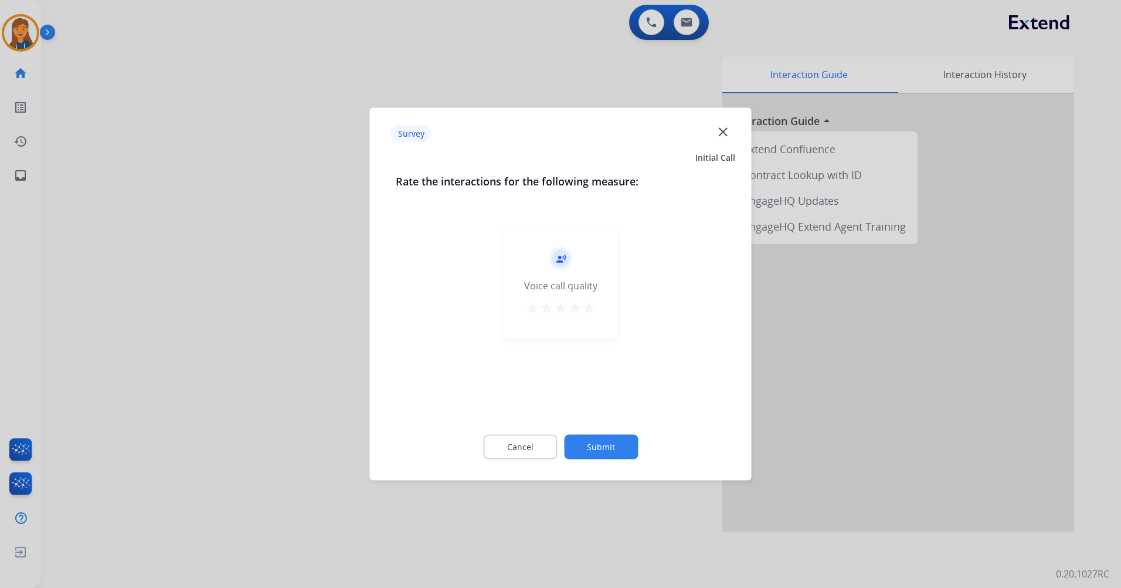
click at [585, 314] on mat-icon "star" at bounding box center [589, 308] width 14 height 14
click at [604, 454] on button "Submit" at bounding box center [601, 447] width 74 height 25
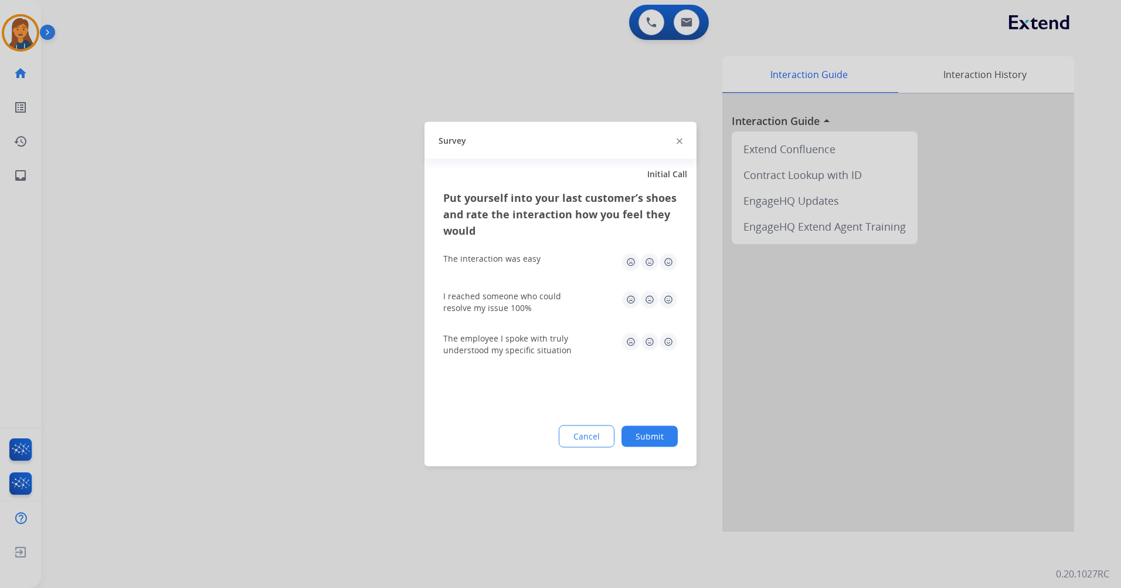
click at [663, 260] on img at bounding box center [668, 262] width 19 height 19
click at [670, 301] on img at bounding box center [668, 299] width 19 height 19
click at [662, 353] on div "The employee I spoke with truly understood my specific situation" at bounding box center [560, 344] width 235 height 23
click at [669, 345] on img at bounding box center [668, 342] width 19 height 19
click at [658, 436] on button "Submit" at bounding box center [650, 436] width 56 height 21
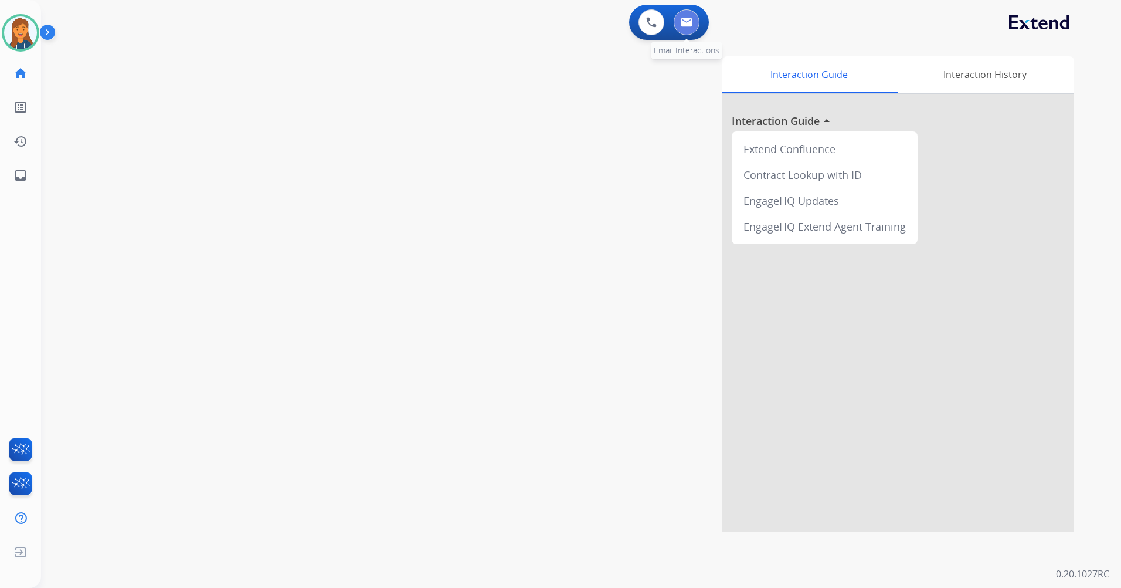
click at [694, 25] on button at bounding box center [687, 22] width 26 height 26
select select "**********"
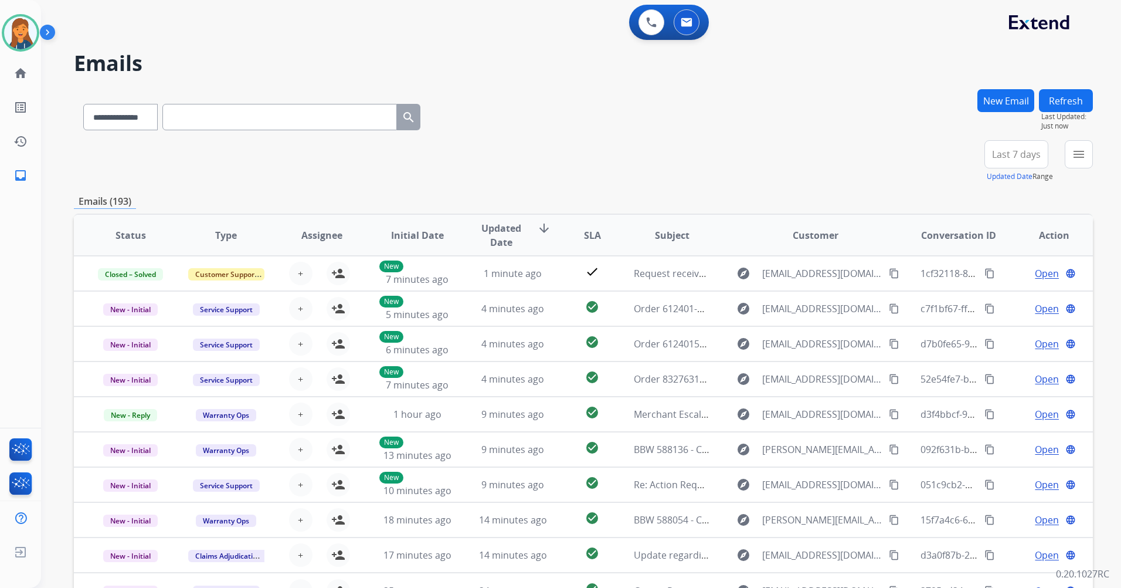
click at [1031, 144] on button "Last 7 days" at bounding box center [1017, 154] width 64 height 28
click at [991, 303] on div "Last 90 days" at bounding box center [1013, 297] width 65 height 18
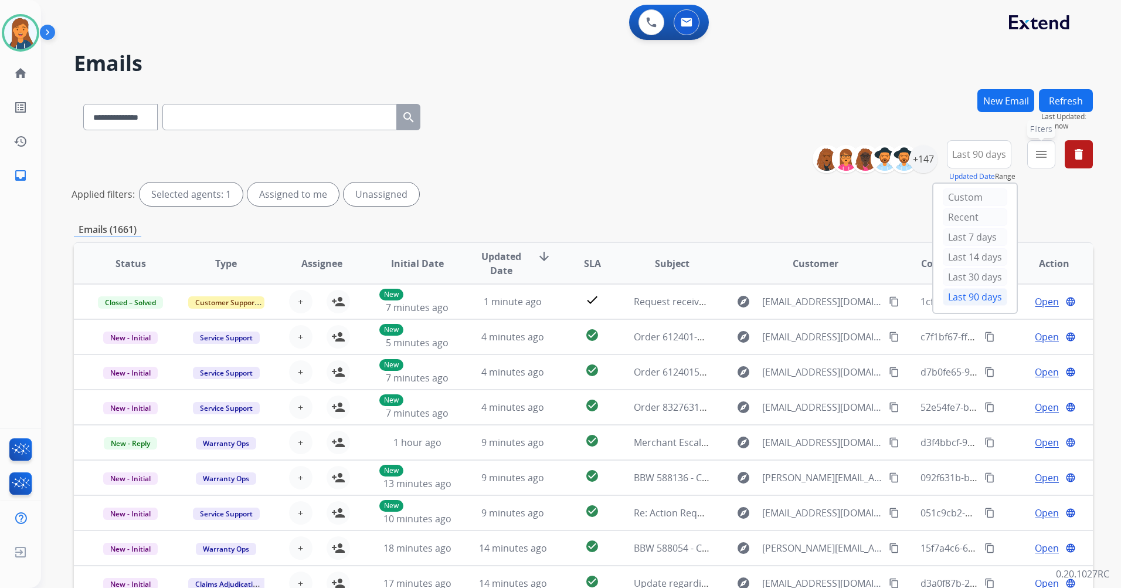
click at [1040, 160] on mat-icon "menu" at bounding box center [1042, 154] width 14 height 14
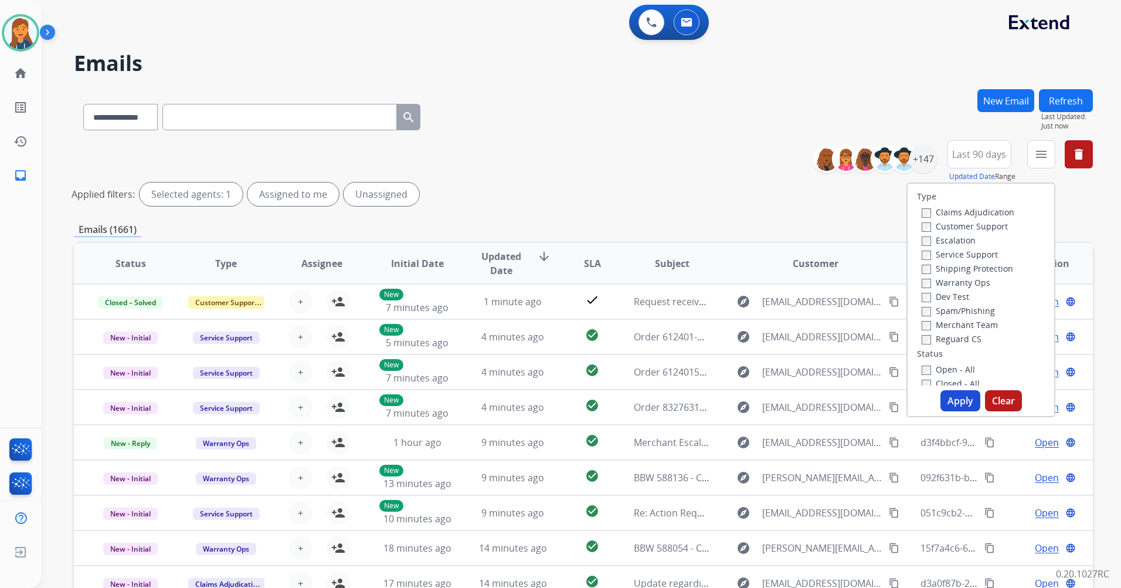
click at [964, 226] on label "Customer Support" at bounding box center [965, 226] width 86 height 11
click at [958, 269] on label "Shipping Protection" at bounding box center [967, 268] width 91 height 11
click at [945, 334] on label "Reguard CS" at bounding box center [952, 338] width 60 height 11
click at [938, 371] on label "Open - All" at bounding box center [948, 369] width 53 height 11
click at [954, 397] on button "Apply" at bounding box center [961, 400] width 40 height 21
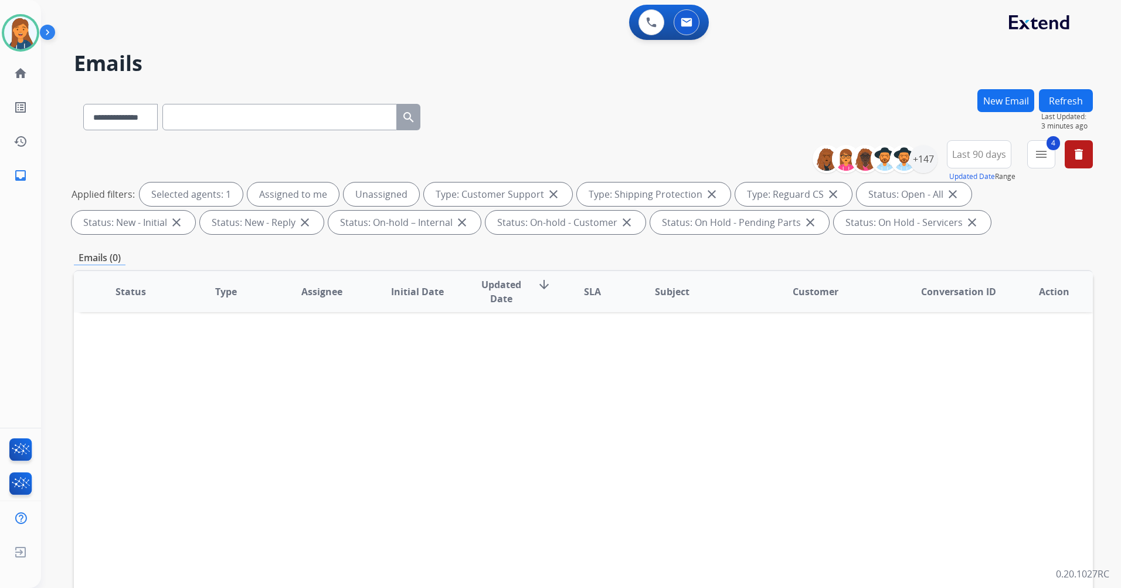
click at [1060, 109] on button "Refresh" at bounding box center [1066, 100] width 54 height 23
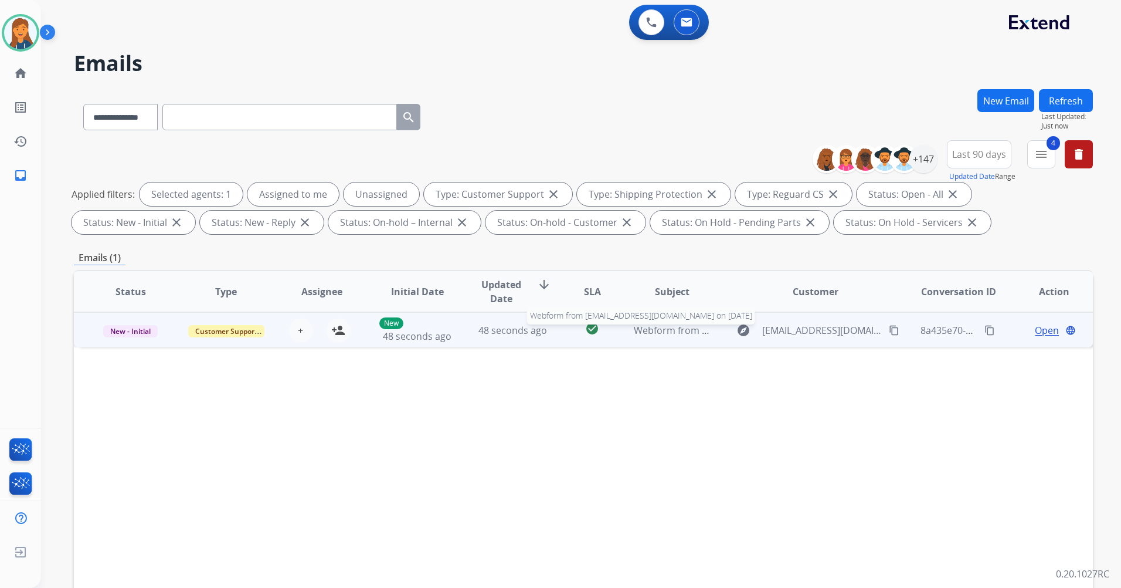
click at [676, 333] on span "Webform from [EMAIL_ADDRESS][DOMAIN_NAME] on [DATE]" at bounding box center [767, 330] width 266 height 13
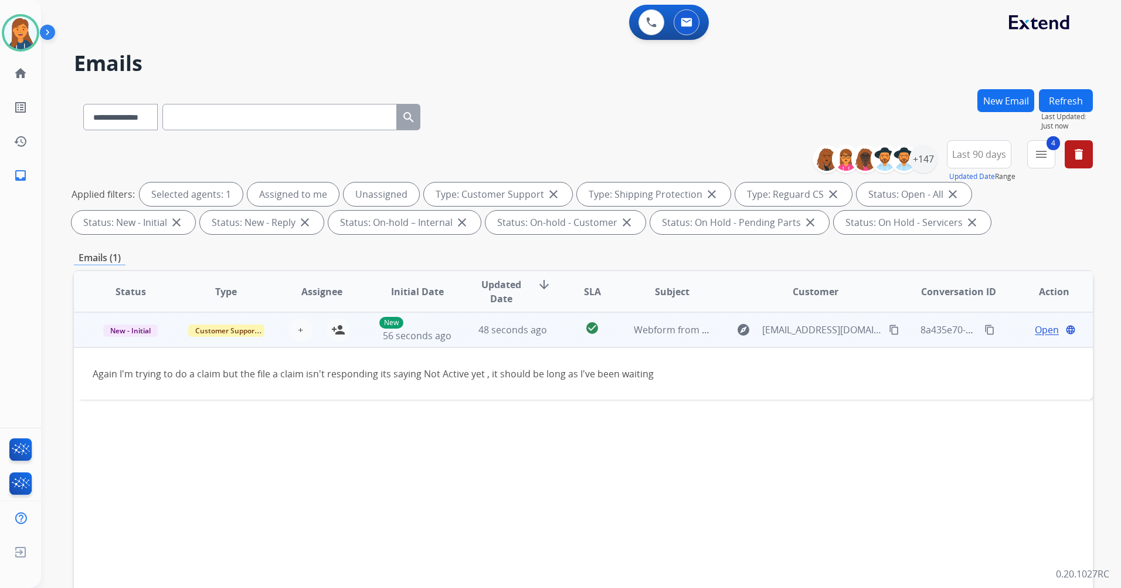
click at [902, 331] on td "8a435e70-16d7-4b00-a227-f978f3370c0c content_copy" at bounding box center [950, 329] width 96 height 35
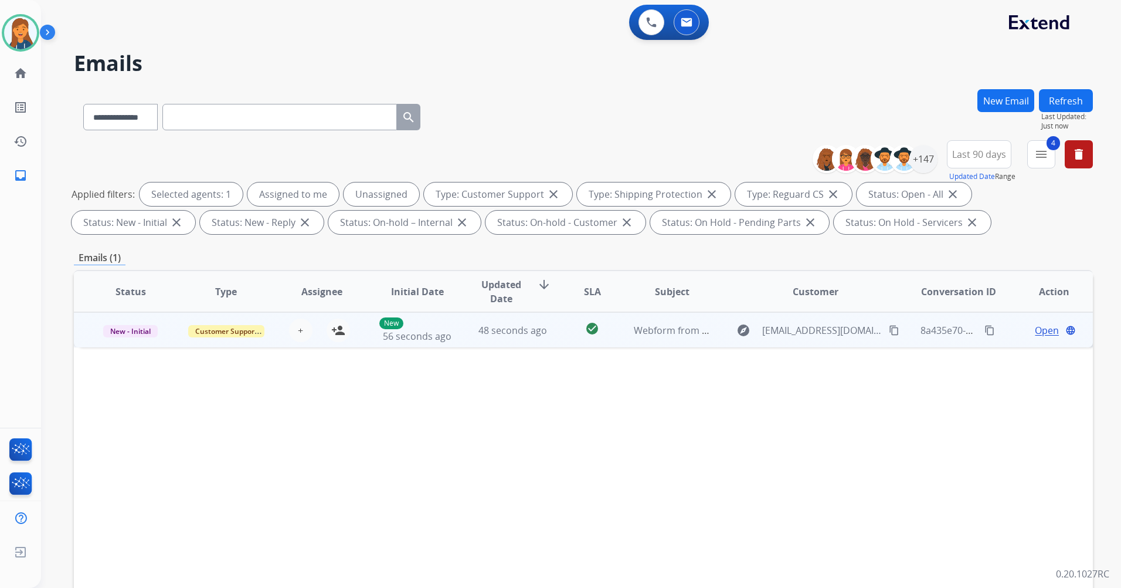
drag, startPoint x: 890, startPoint y: 327, endPoint x: 870, endPoint y: 315, distance: 23.6
click at [889, 328] on mat-icon "content_copy" at bounding box center [894, 330] width 11 height 11
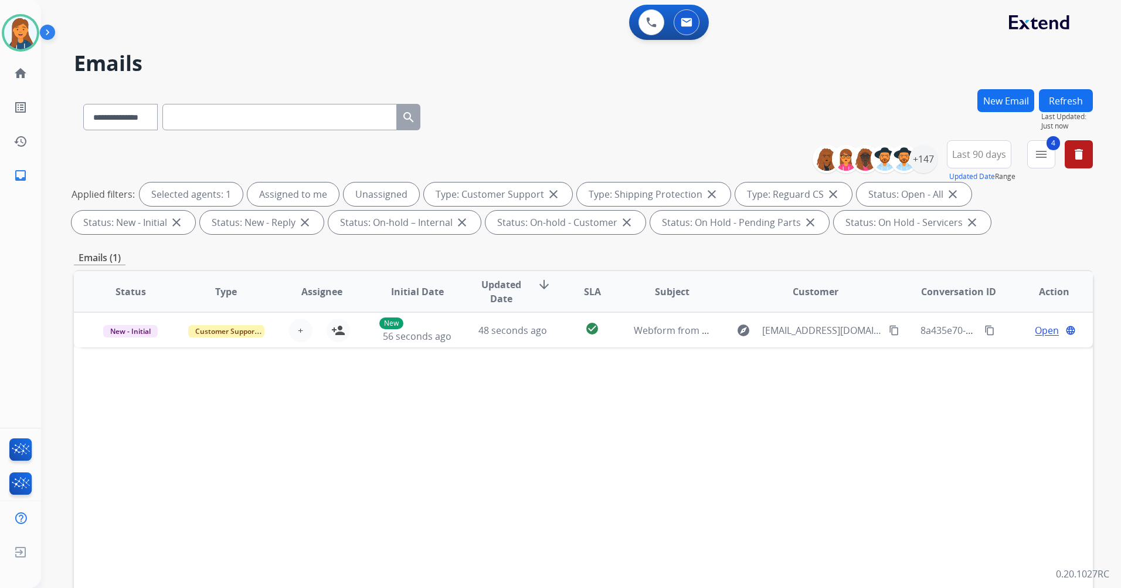
drag, startPoint x: 1062, startPoint y: 100, endPoint x: 1055, endPoint y: 96, distance: 7.9
click at [1062, 100] on button "Refresh" at bounding box center [1066, 100] width 54 height 23
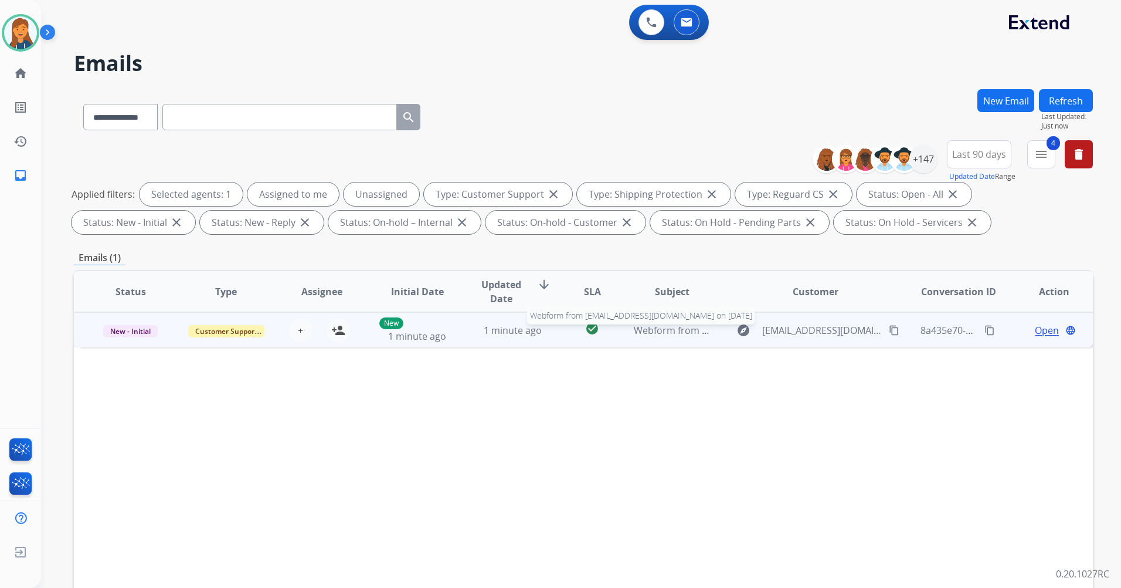
click at [685, 330] on span "Webform from [EMAIL_ADDRESS][DOMAIN_NAME] on [DATE]" at bounding box center [767, 330] width 266 height 13
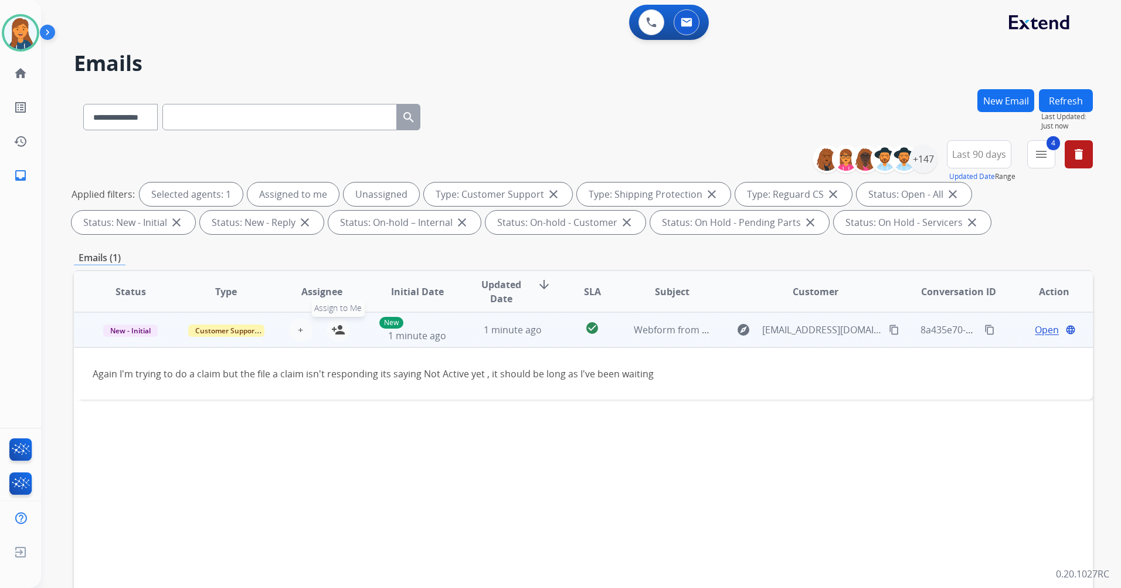
drag, startPoint x: 338, startPoint y: 327, endPoint x: 347, endPoint y: 326, distance: 8.8
click at [337, 327] on mat-icon "person_add" at bounding box center [338, 330] width 14 height 14
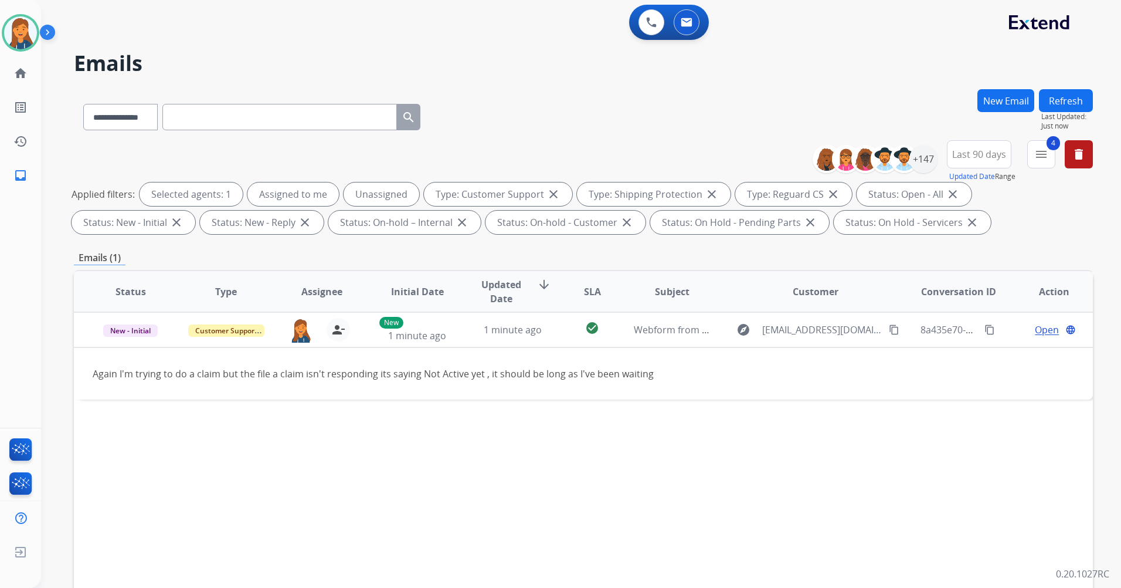
click at [1067, 91] on button "Refresh" at bounding box center [1066, 100] width 54 height 23
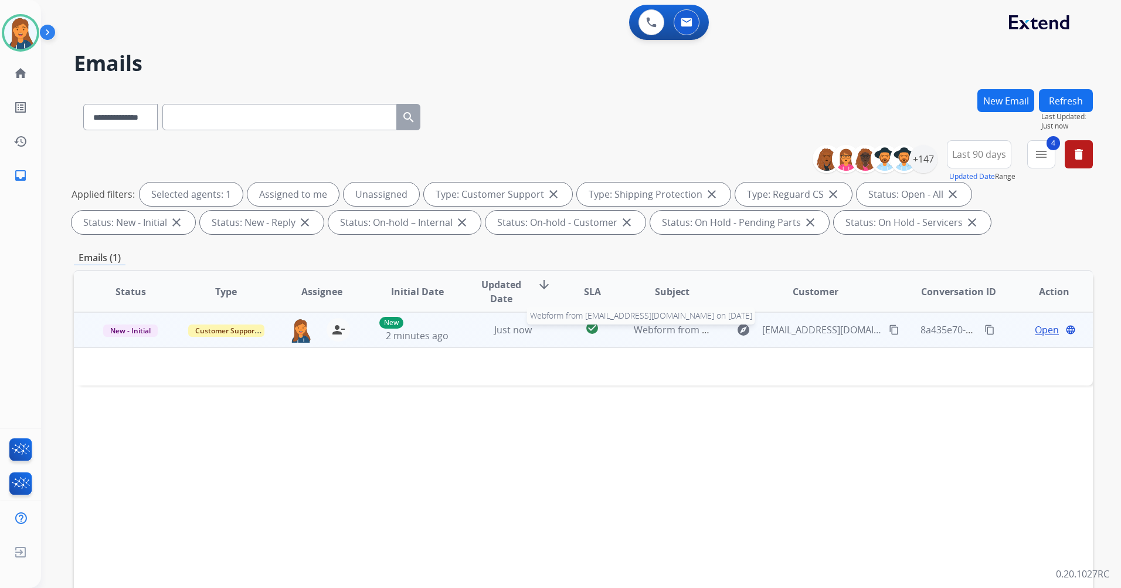
click at [663, 326] on span "Webform from [EMAIL_ADDRESS][DOMAIN_NAME] on [DATE]" at bounding box center [767, 329] width 266 height 13
click at [663, 331] on span "Webform from [EMAIL_ADDRESS][DOMAIN_NAME] on [DATE]" at bounding box center [767, 330] width 266 height 13
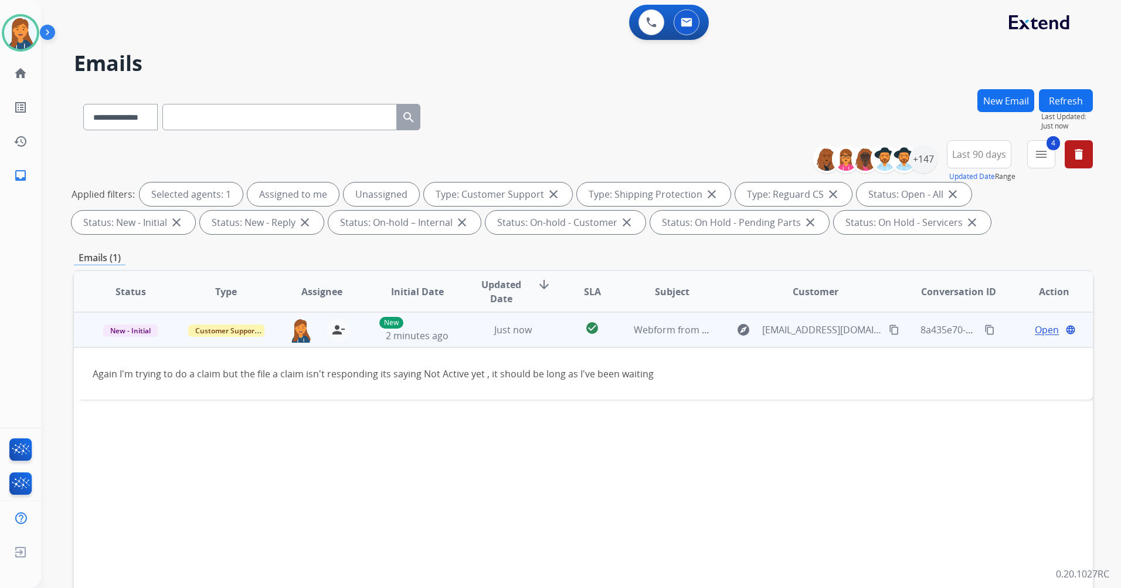
click at [1035, 335] on span "Open" at bounding box center [1047, 330] width 24 height 14
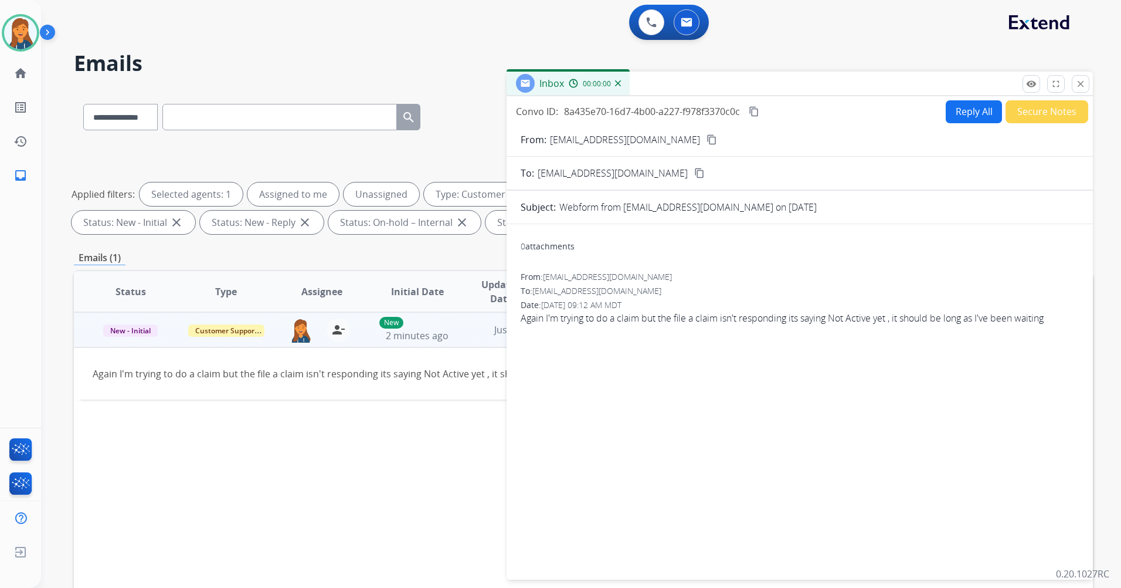
click at [975, 100] on button "Reply All" at bounding box center [974, 111] width 56 height 23
select select "**********"
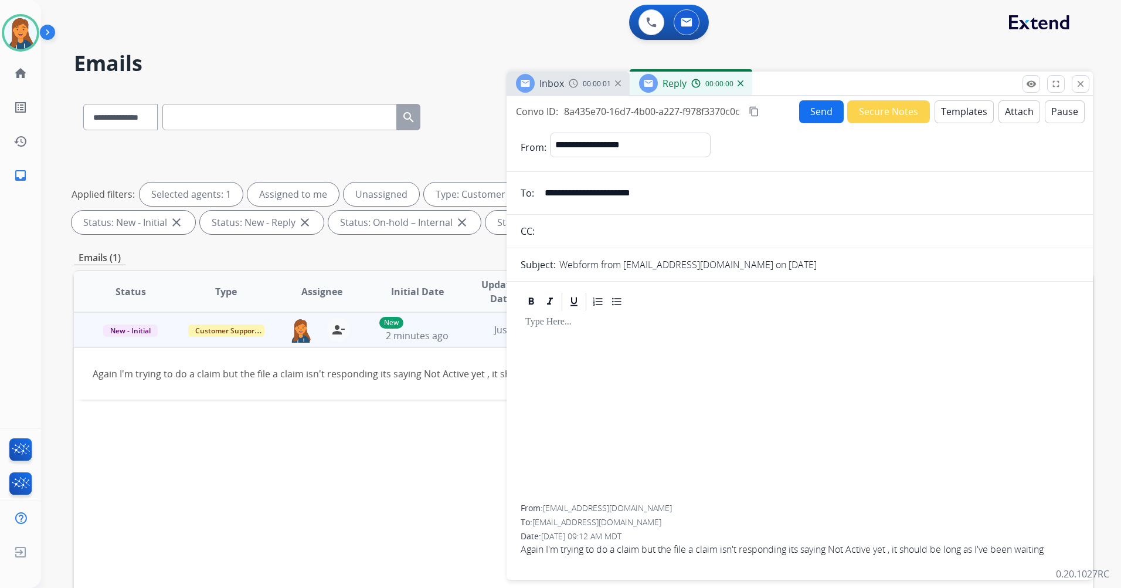
click at [953, 113] on button "Templates" at bounding box center [964, 111] width 59 height 23
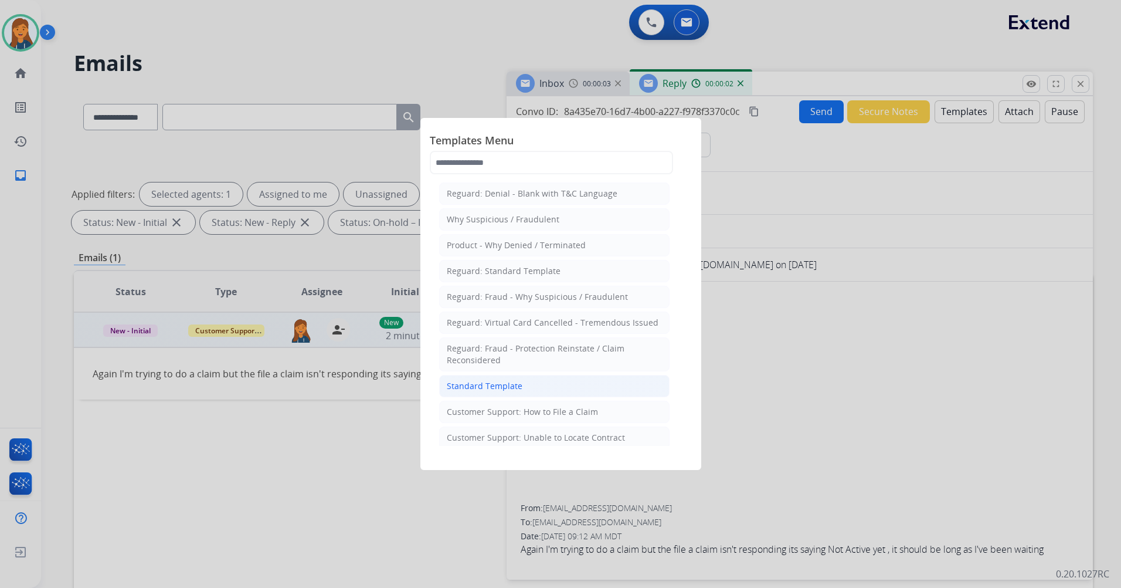
click at [473, 391] on div "Standard Template" at bounding box center [485, 386] width 76 height 12
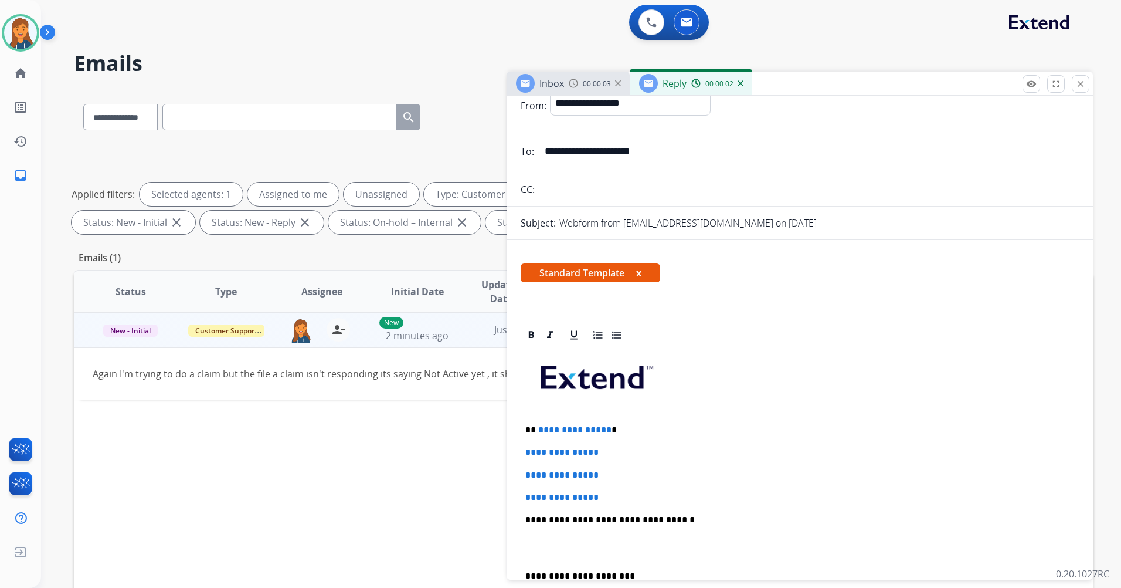
scroll to position [117, 0]
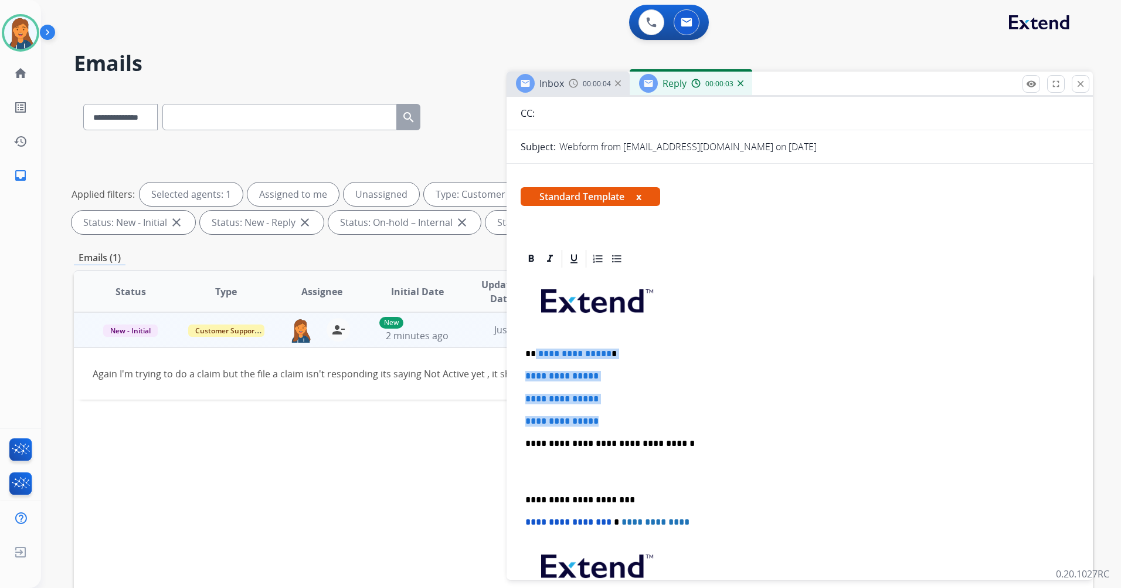
drag, startPoint x: 609, startPoint y: 425, endPoint x: 535, endPoint y: 356, distance: 101.2
click at [534, 356] on div "**********" at bounding box center [800, 471] width 558 height 404
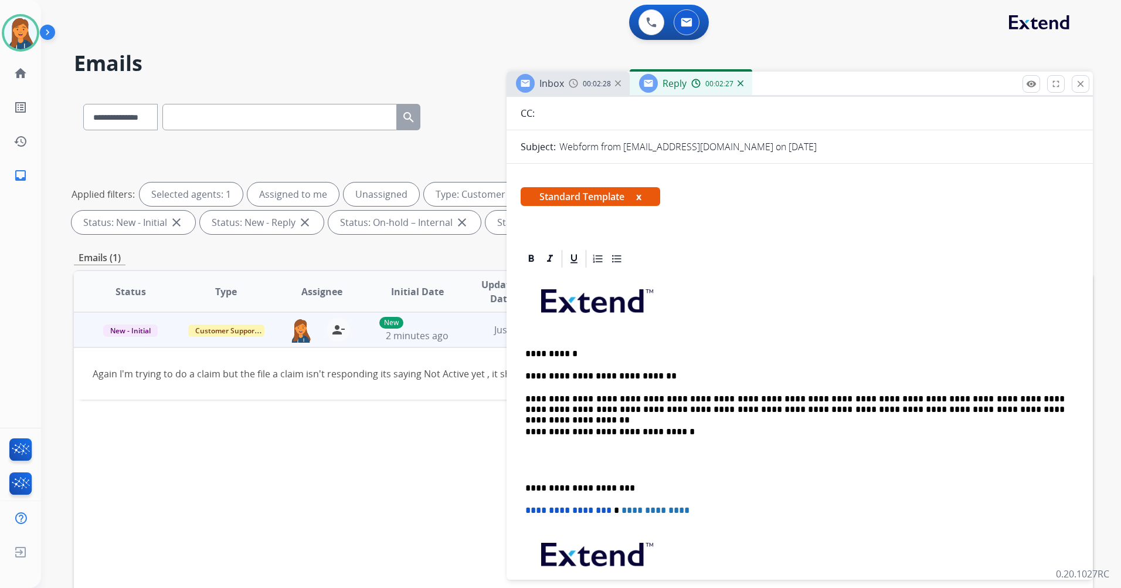
click at [953, 409] on p "**********" at bounding box center [796, 405] width 540 height 22
drag, startPoint x: 953, startPoint y: 409, endPoint x: 841, endPoint y: 404, distance: 112.2
click at [841, 404] on p "**********" at bounding box center [796, 405] width 540 height 22
click at [1004, 412] on p "**********" at bounding box center [796, 405] width 540 height 22
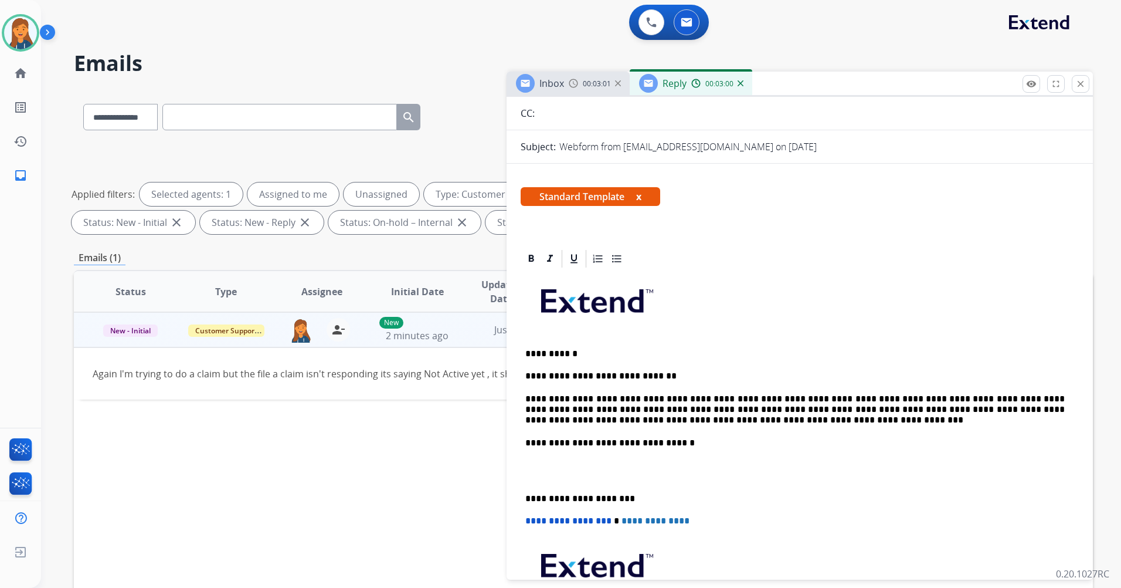
click at [523, 494] on div "**********" at bounding box center [800, 470] width 558 height 403
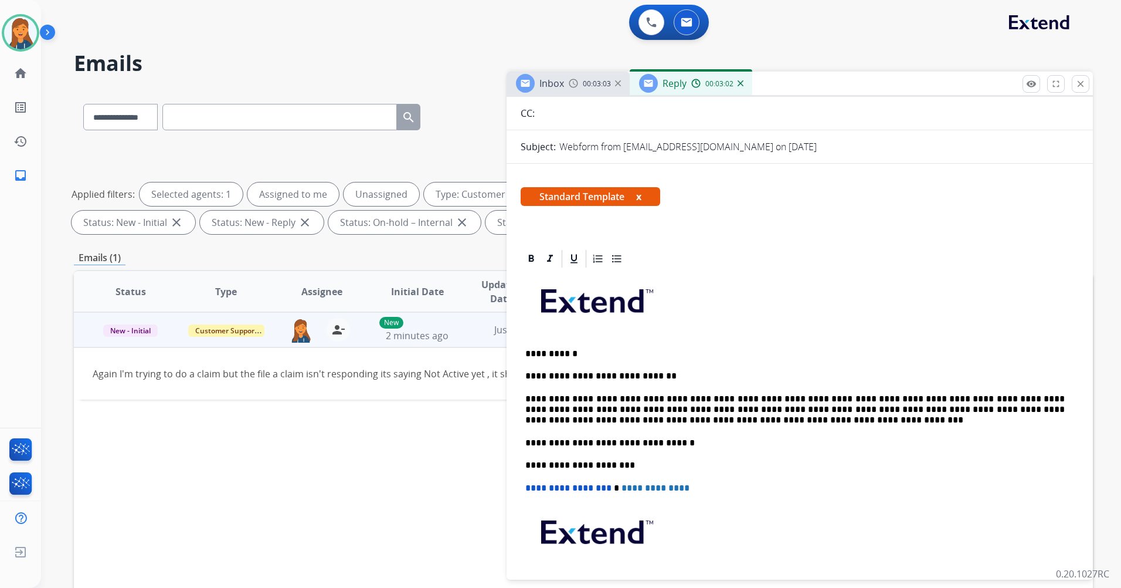
click at [1009, 399] on p "**********" at bounding box center [796, 410] width 540 height 32
click at [1009, 366] on div "**********" at bounding box center [800, 454] width 558 height 370
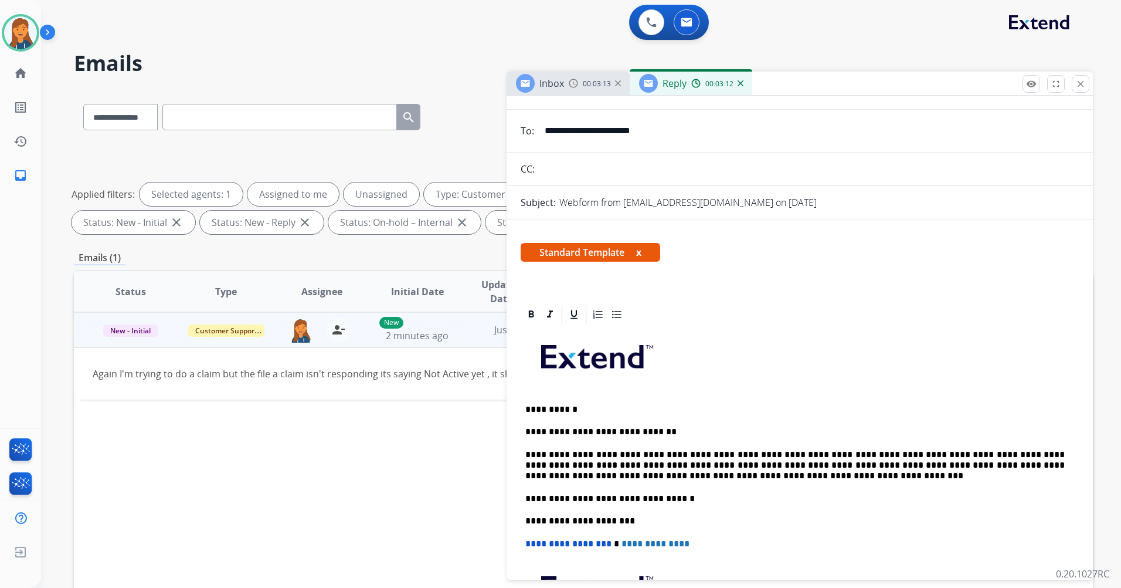
scroll to position [0, 0]
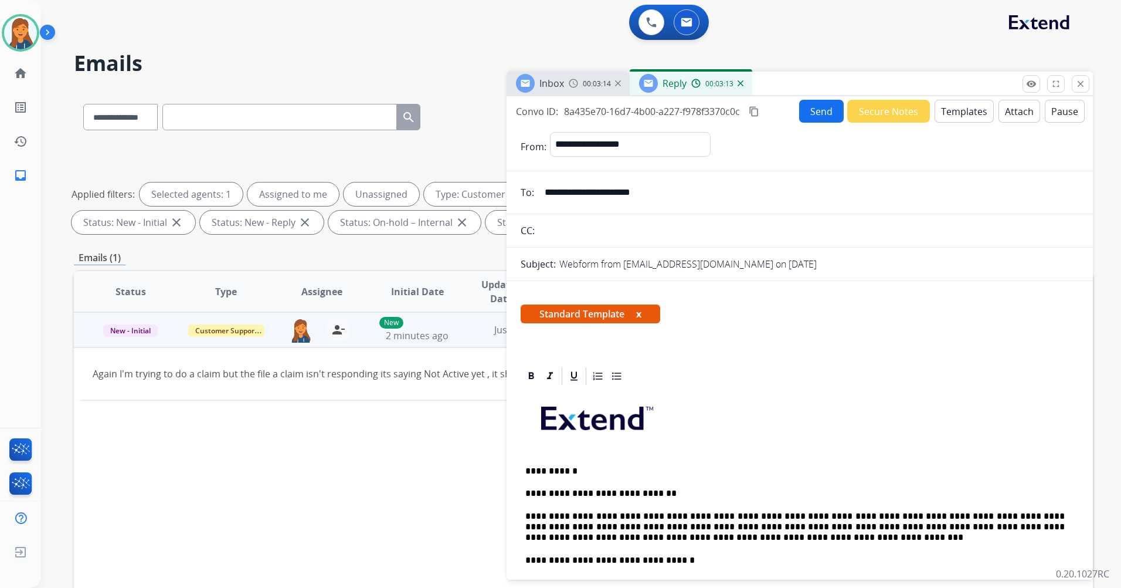
click at [758, 109] on mat-icon "content_copy" at bounding box center [754, 111] width 11 height 11
click at [816, 107] on button "Send" at bounding box center [821, 111] width 45 height 23
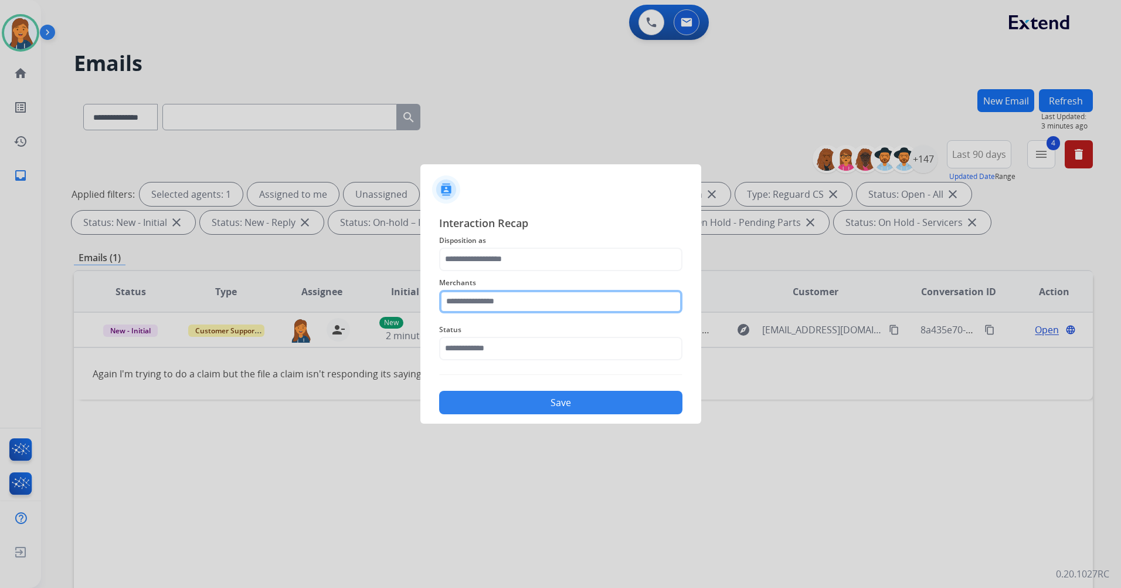
click at [471, 309] on input "text" at bounding box center [560, 301] width 243 height 23
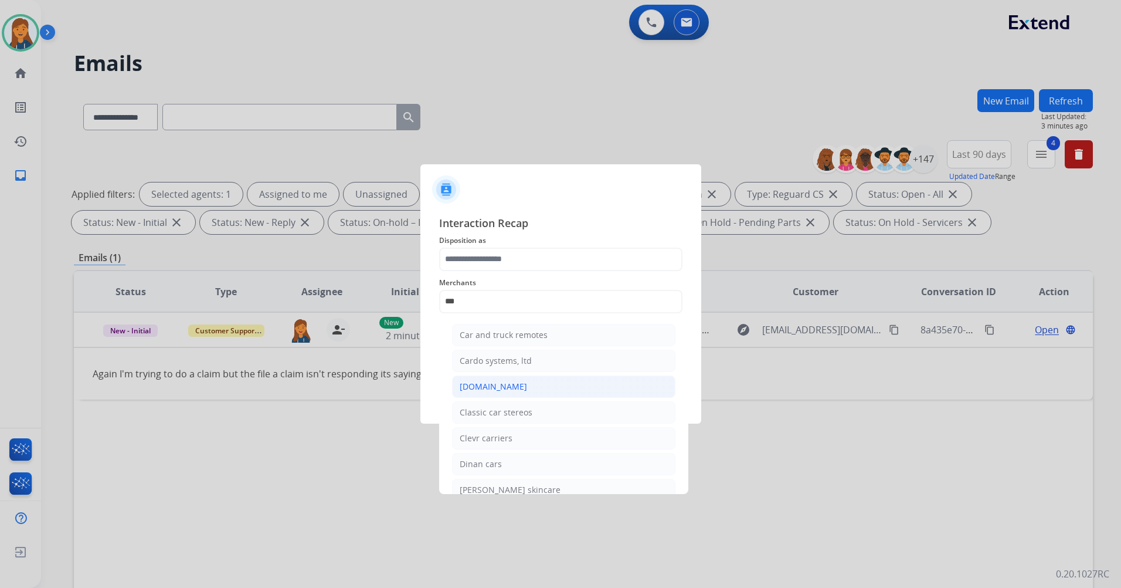
click at [481, 386] on div "[DOMAIN_NAME]" at bounding box center [493, 387] width 67 height 12
type input "**********"
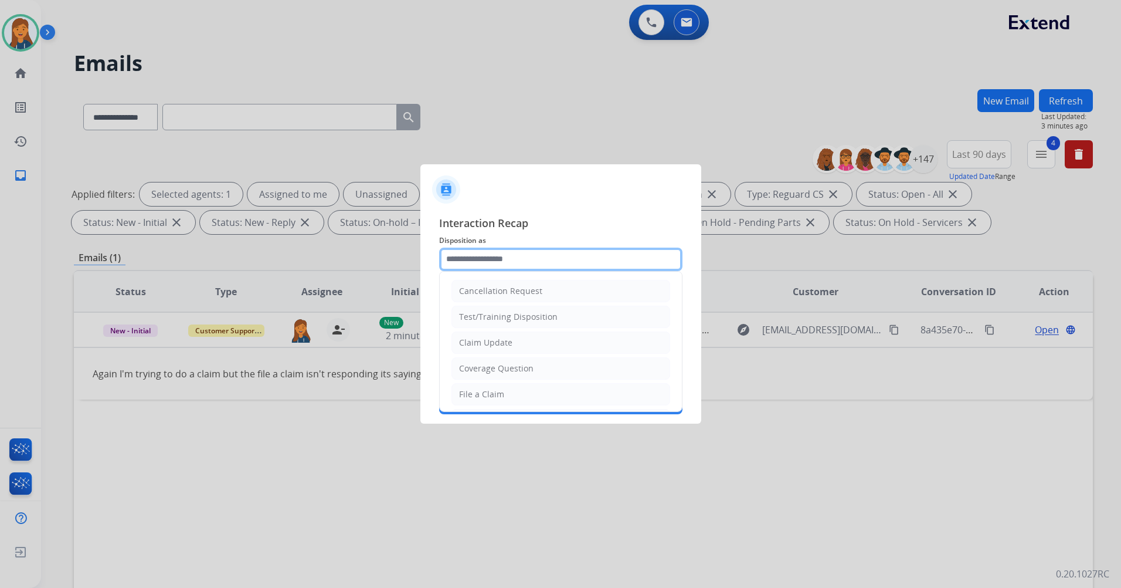
click at [492, 267] on input "text" at bounding box center [560, 259] width 243 height 23
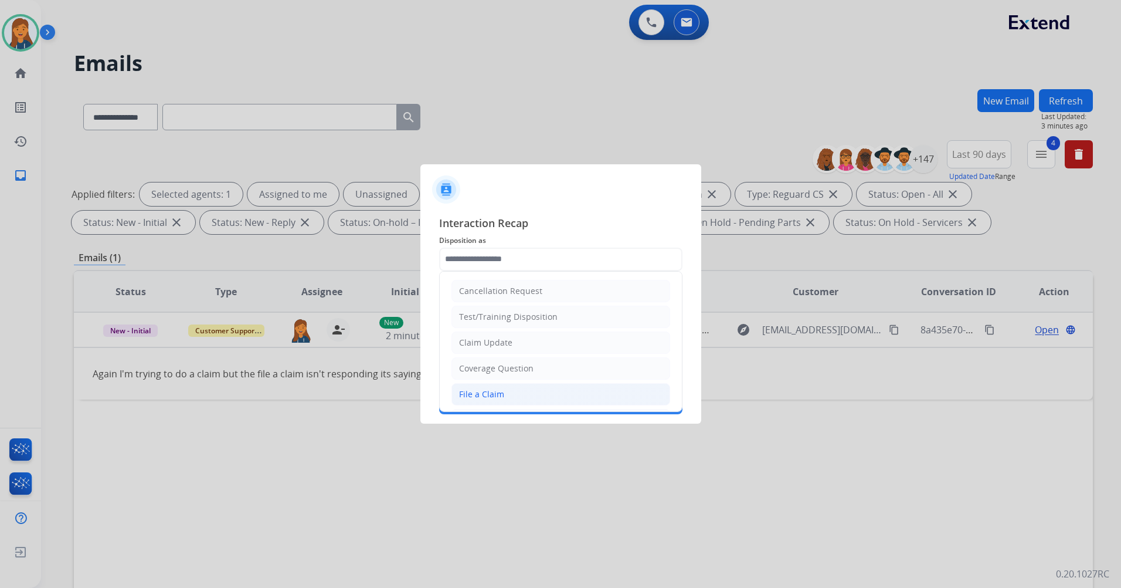
click at [474, 397] on div "File a Claim" at bounding box center [481, 394] width 45 height 12
type input "**********"
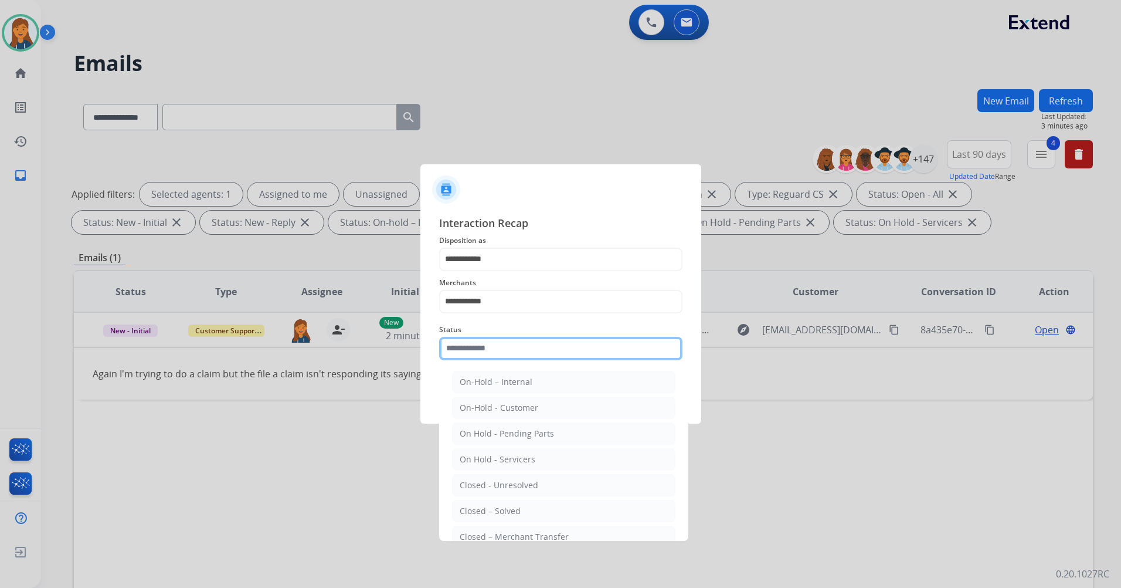
click at [492, 341] on input "text" at bounding box center [560, 348] width 243 height 23
drag, startPoint x: 487, startPoint y: 509, endPoint x: 486, endPoint y: 465, distance: 44.0
click at [487, 510] on div "Closed – Solved" at bounding box center [490, 511] width 61 height 12
type input "**********"
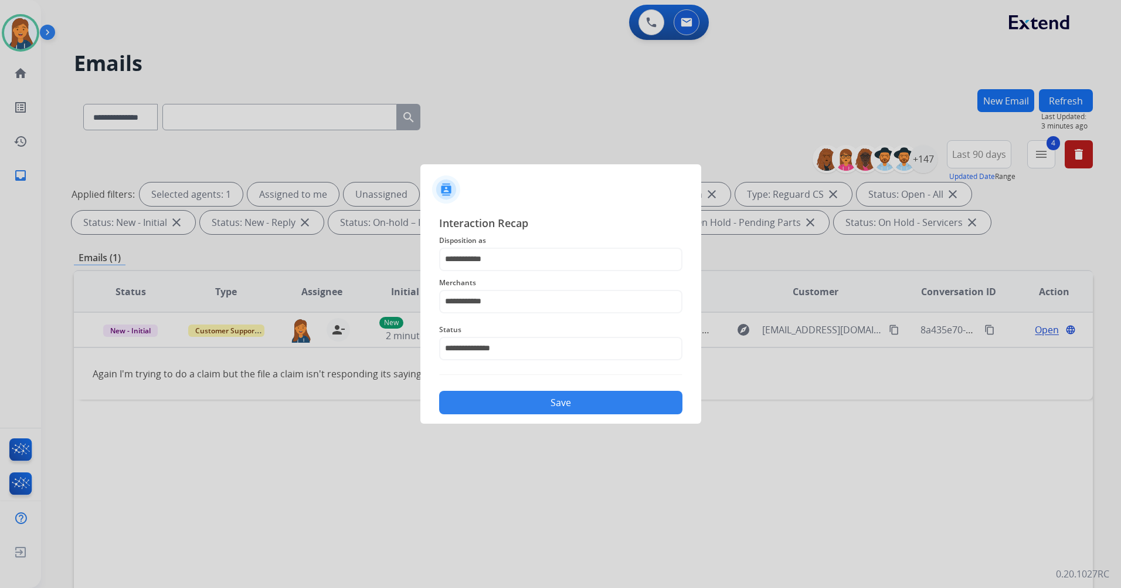
click at [502, 399] on button "Save" at bounding box center [560, 402] width 243 height 23
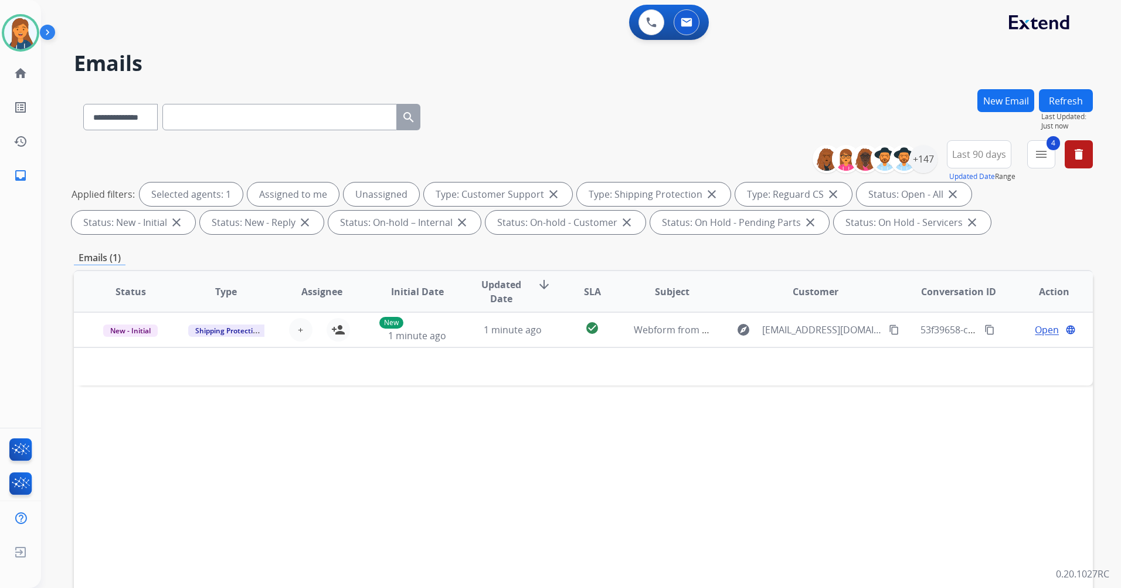
click at [1051, 103] on button "Refresh" at bounding box center [1066, 100] width 54 height 23
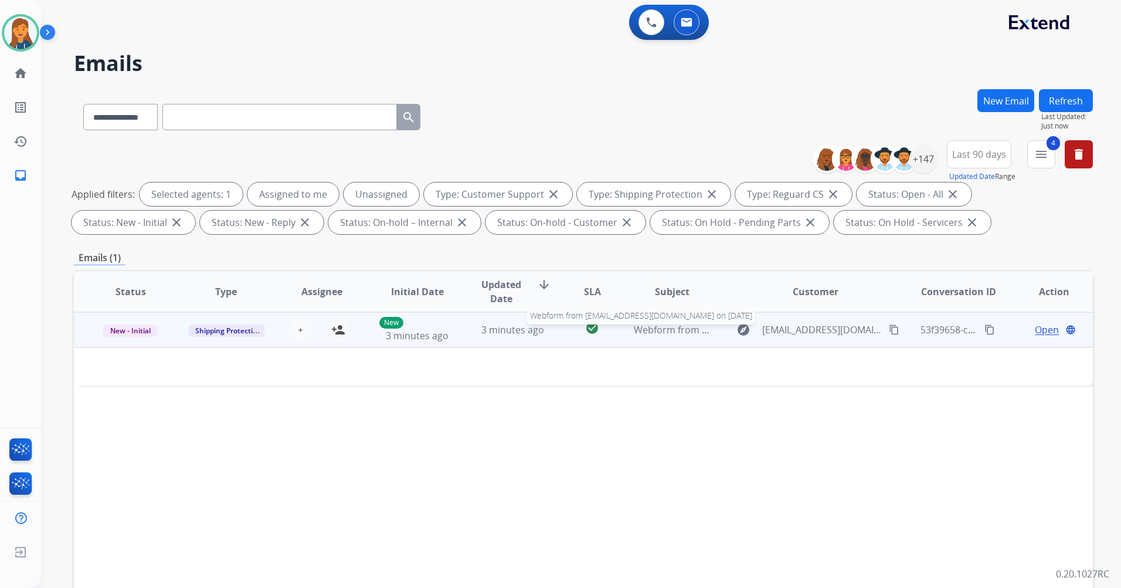
click at [660, 330] on span "Webform from loikha999999@gmail.com on 08/15/2025" at bounding box center [767, 329] width 266 height 13
click at [660, 330] on span "Webform from loikha999999@gmail.com on 08/15/2025" at bounding box center [767, 330] width 266 height 13
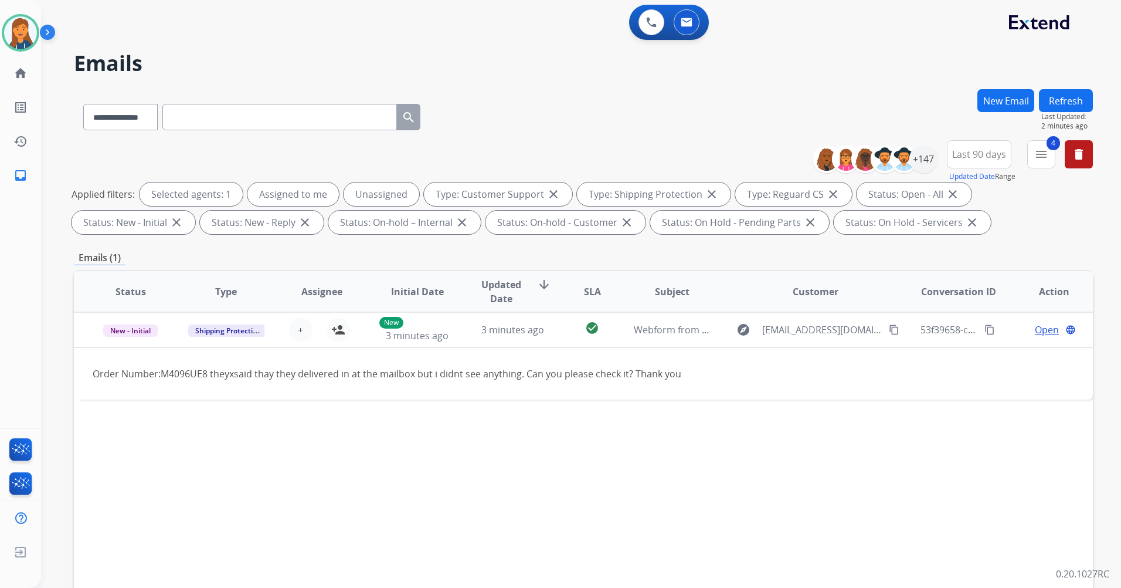
click at [1059, 101] on button "Refresh" at bounding box center [1066, 100] width 54 height 23
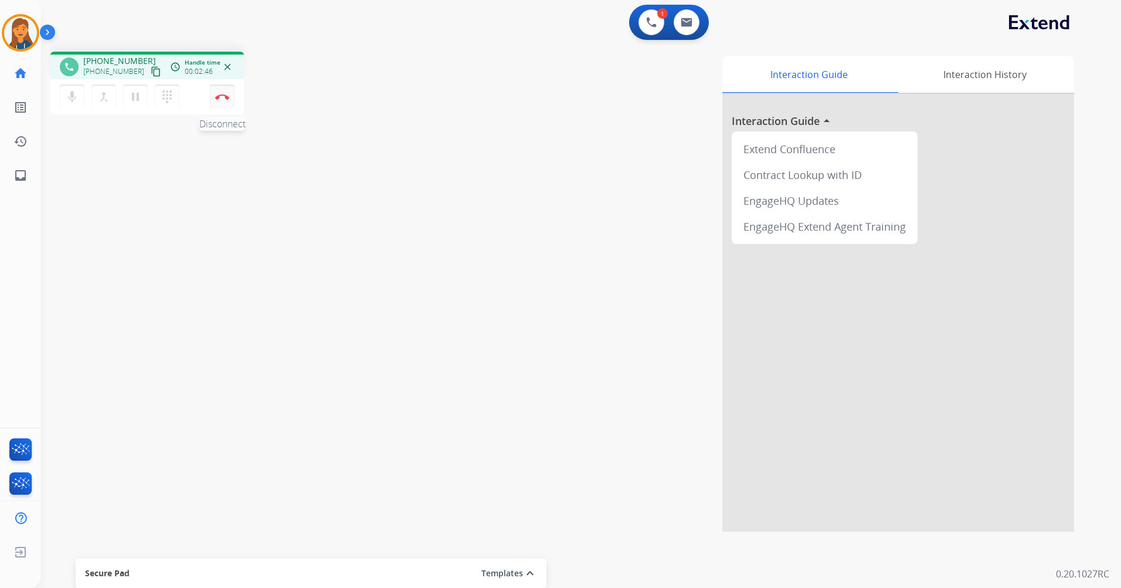
click at [223, 100] on button "Disconnect" at bounding box center [222, 96] width 25 height 25
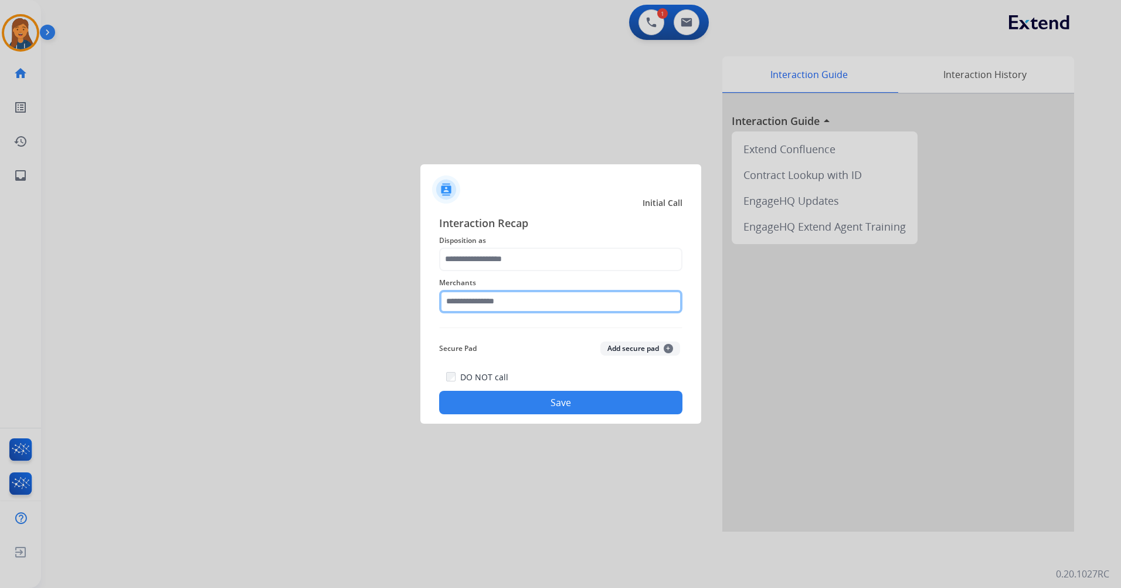
click at [496, 304] on input "text" at bounding box center [560, 301] width 243 height 23
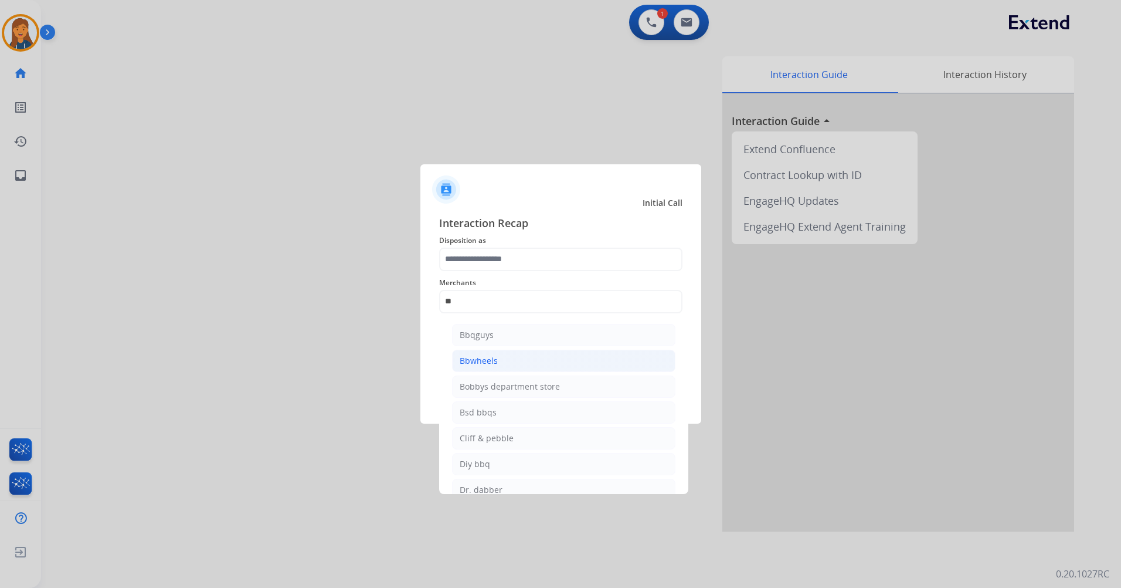
click at [501, 358] on li "Bbwheels" at bounding box center [563, 361] width 223 height 22
type input "********"
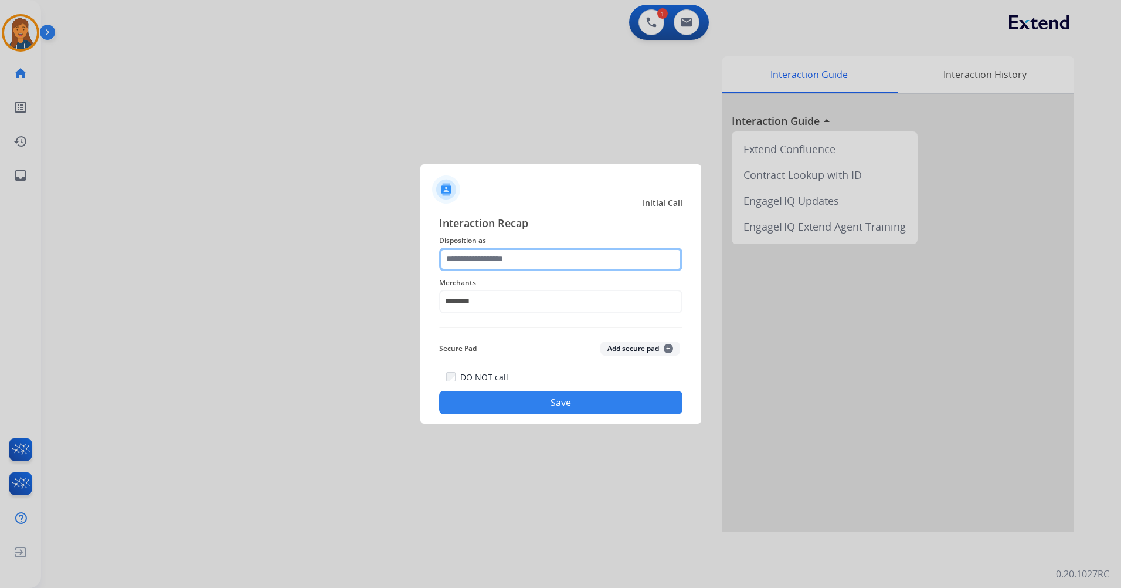
click at [494, 262] on input "text" at bounding box center [560, 259] width 243 height 23
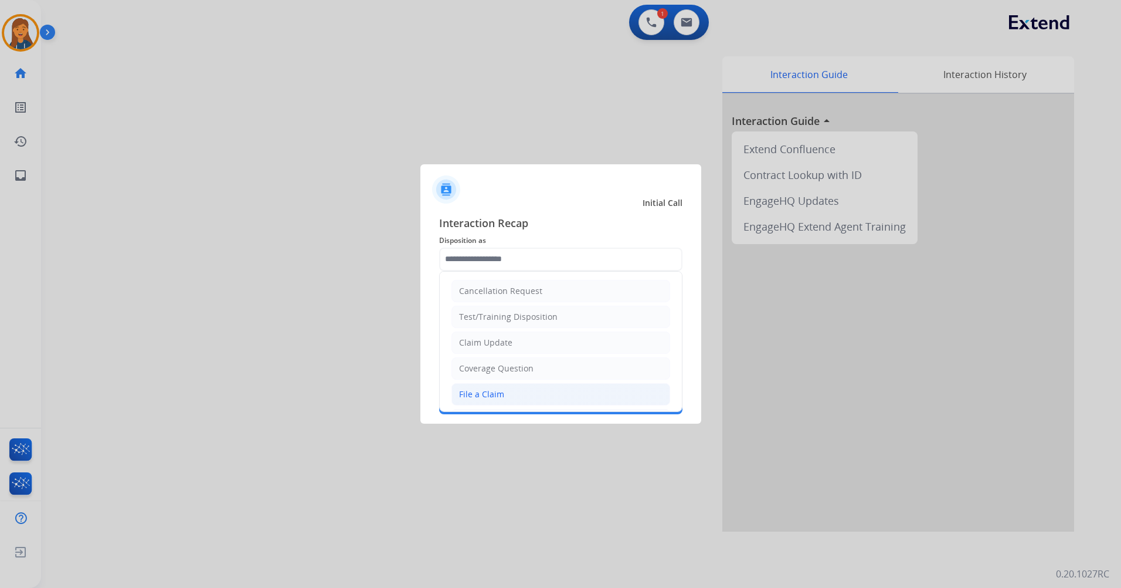
click at [487, 394] on div "File a Claim" at bounding box center [481, 394] width 45 height 12
type input "**********"
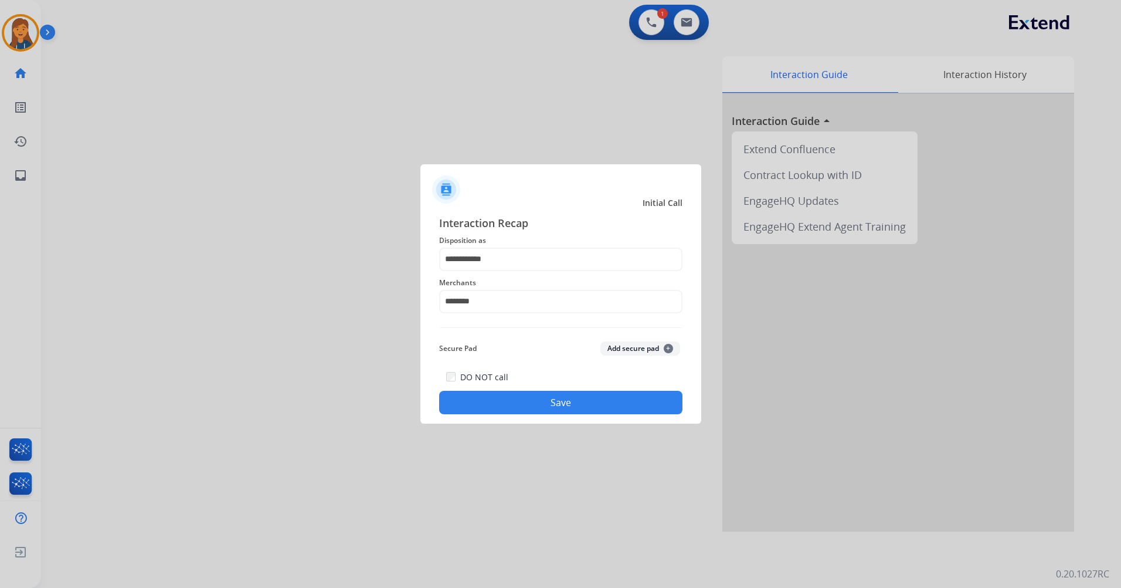
click at [498, 396] on button "Save" at bounding box center [560, 402] width 243 height 23
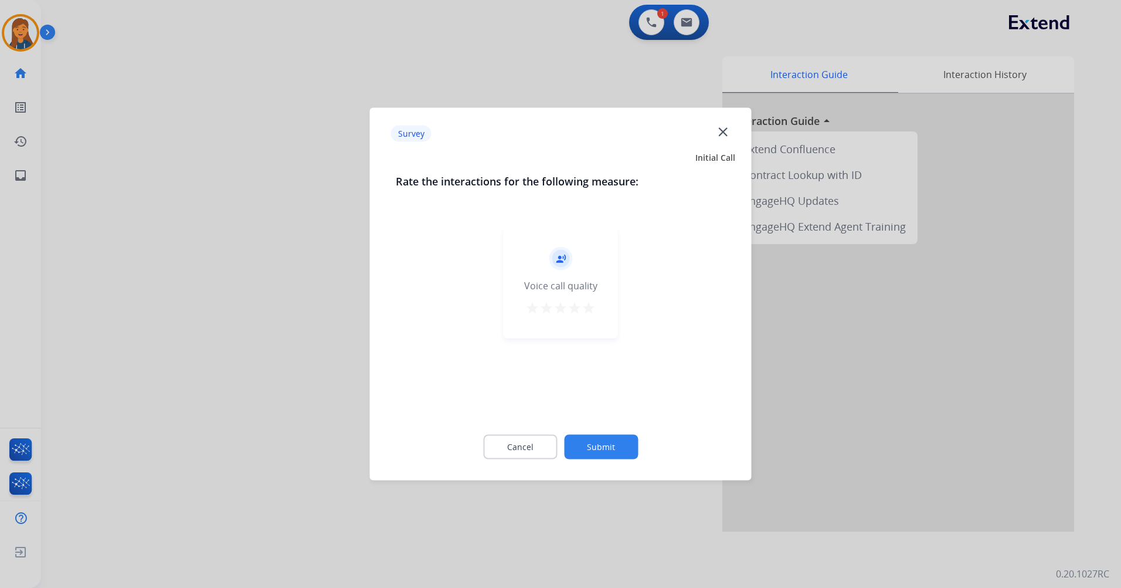
click at [586, 311] on mat-icon "star" at bounding box center [589, 308] width 14 height 14
click at [606, 446] on button "Submit" at bounding box center [601, 447] width 74 height 25
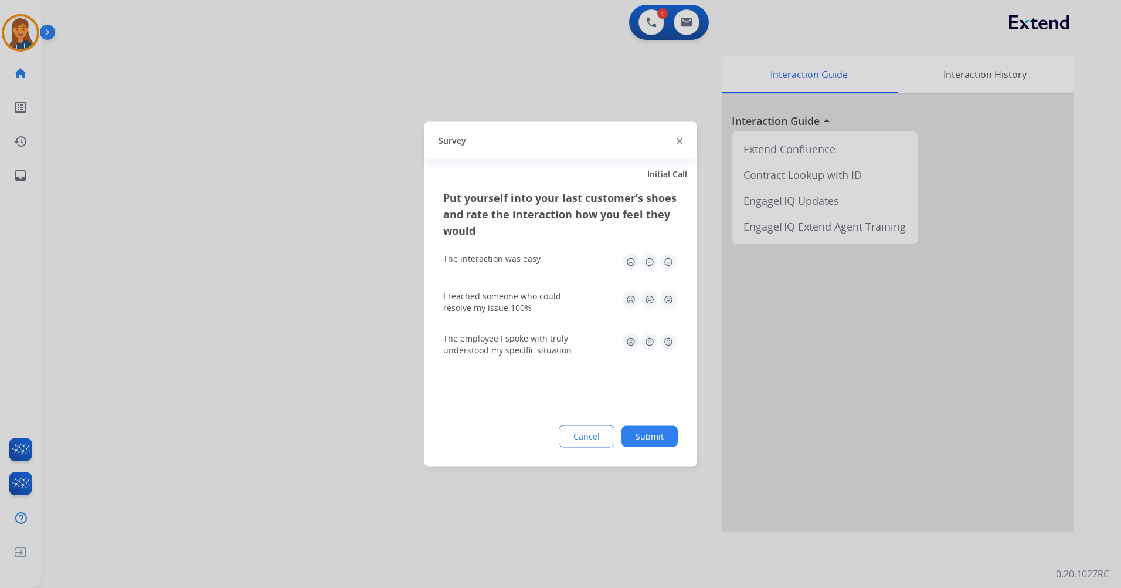
click at [670, 267] on img at bounding box center [668, 262] width 19 height 19
drag, startPoint x: 670, startPoint y: 298, endPoint x: 670, endPoint y: 321, distance: 23.5
click at [670, 299] on img at bounding box center [668, 299] width 19 height 19
click at [669, 338] on img at bounding box center [668, 342] width 19 height 19
click at [653, 427] on button "Submit" at bounding box center [650, 436] width 56 height 21
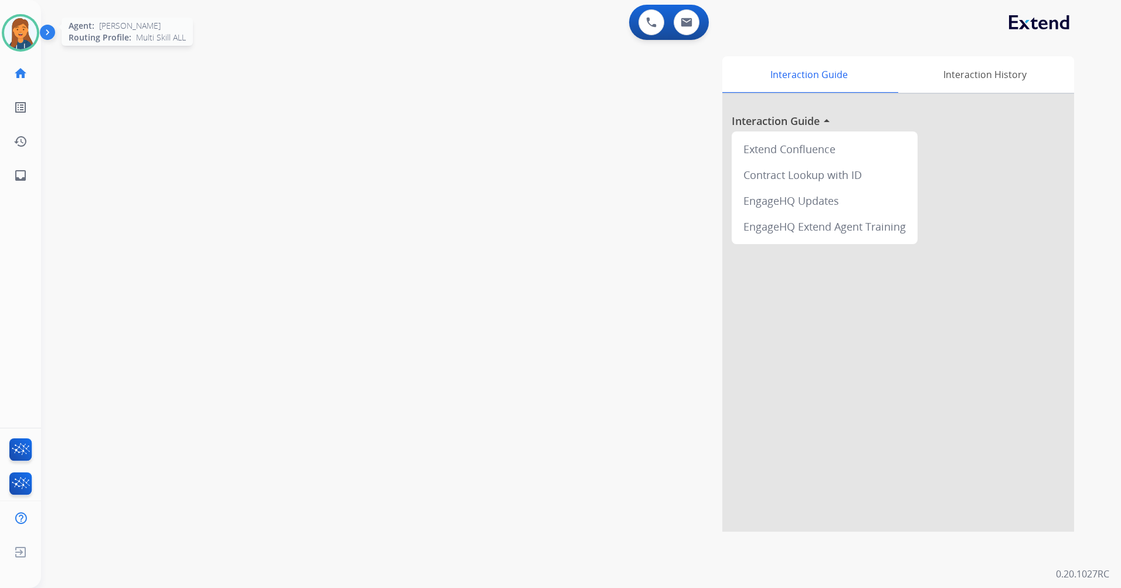
drag, startPoint x: 21, startPoint y: 18, endPoint x: 25, endPoint y: 23, distance: 6.2
click at [21, 18] on img at bounding box center [20, 32] width 33 height 33
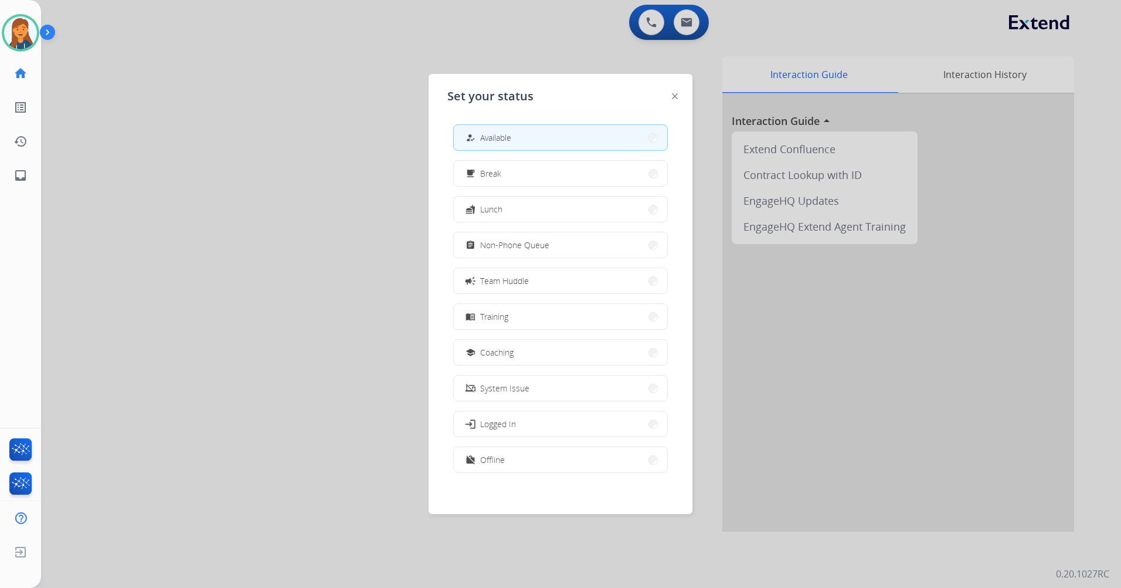
drag, startPoint x: 516, startPoint y: 237, endPoint x: 385, endPoint y: 253, distance: 132.4
click at [516, 237] on button "assignment Non-Phone Queue" at bounding box center [560, 244] width 213 height 25
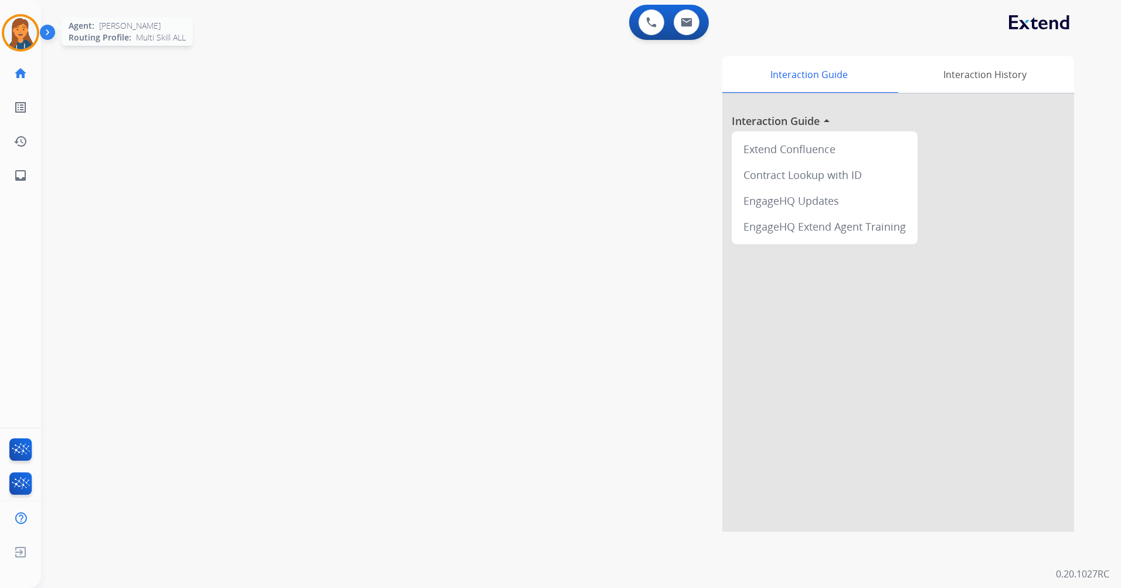
click at [25, 29] on img at bounding box center [20, 32] width 33 height 33
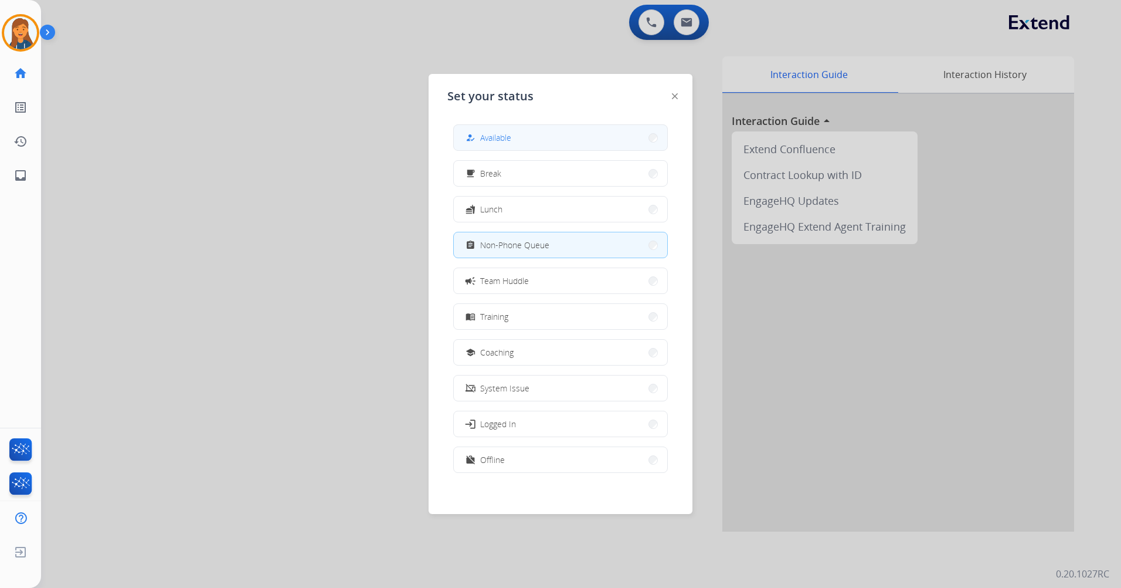
click at [544, 134] on button "how_to_reg Available" at bounding box center [560, 137] width 213 height 25
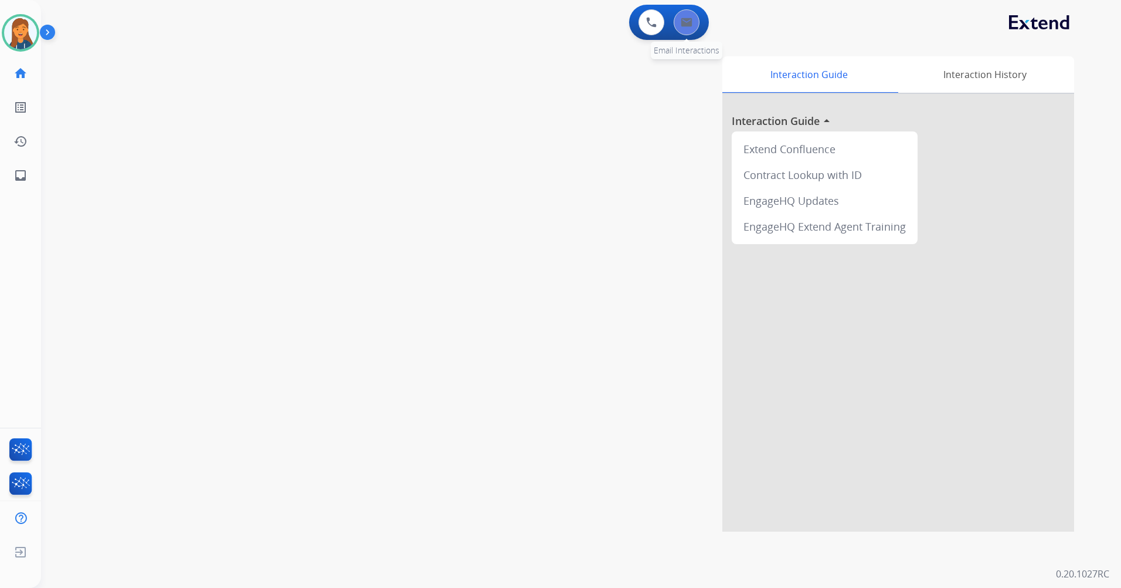
click at [696, 32] on div "0 Email Interactions" at bounding box center [686, 22] width 35 height 26
click at [693, 30] on button at bounding box center [687, 22] width 26 height 26
select select "**********"
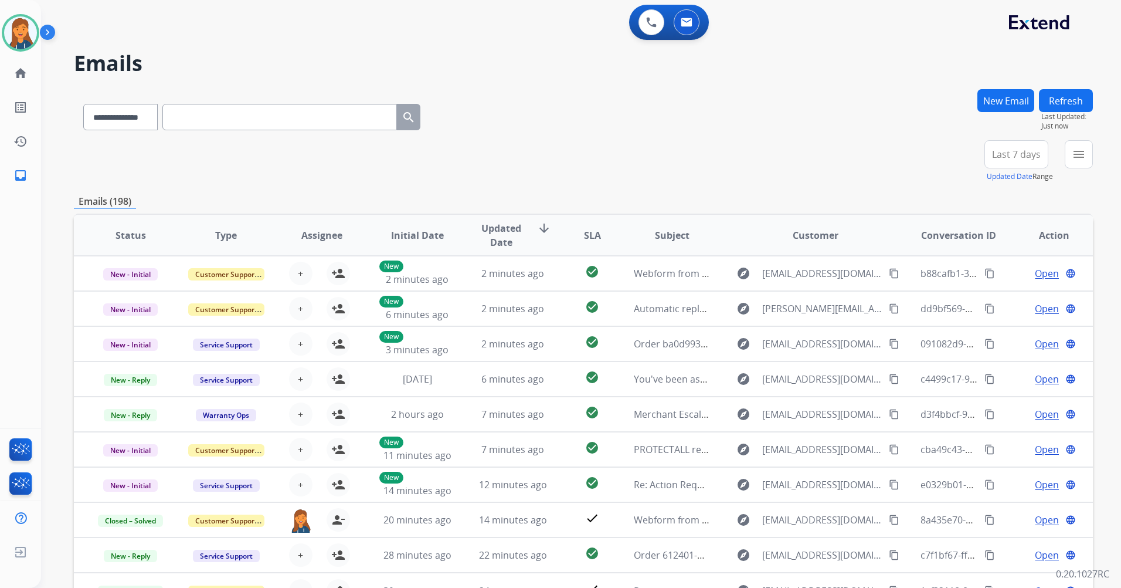
click at [1008, 152] on span "Last 7 days" at bounding box center [1016, 154] width 49 height 5
click at [994, 296] on div "Last 90 days" at bounding box center [1013, 297] width 65 height 18
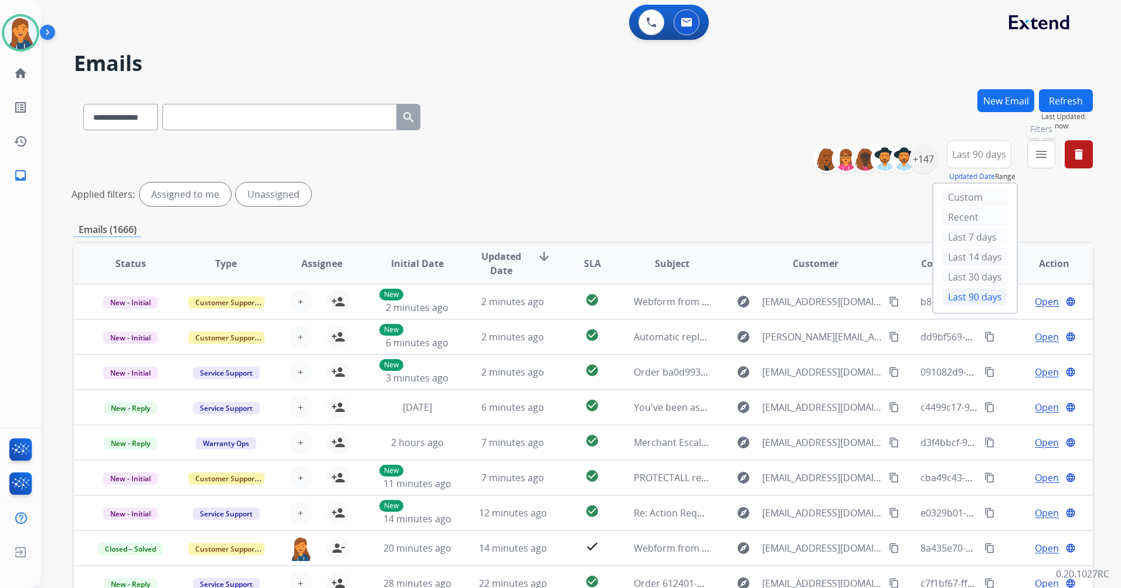
click at [1043, 164] on button "menu Filters" at bounding box center [1042, 154] width 28 height 28
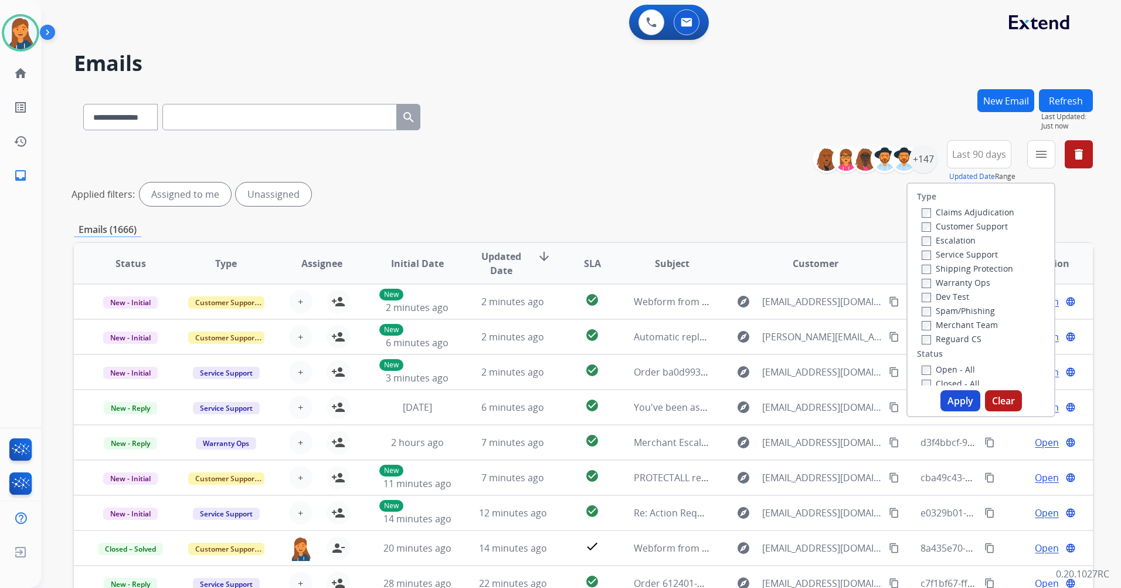
click at [953, 225] on label "Customer Support" at bounding box center [965, 226] width 86 height 11
drag, startPoint x: 953, startPoint y: 266, endPoint x: 951, endPoint y: 287, distance: 21.1
click at [952, 267] on label "Shipping Protection" at bounding box center [967, 268] width 91 height 11
click at [941, 340] on label "Reguard CS" at bounding box center [952, 338] width 60 height 11
click at [938, 368] on label "Open - All" at bounding box center [948, 369] width 53 height 11
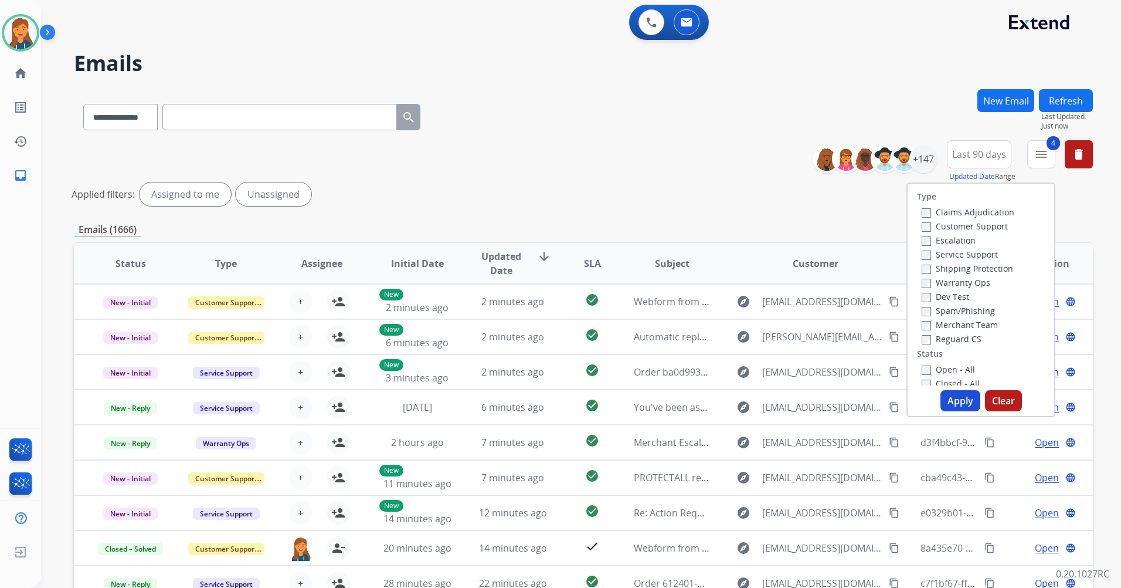
click at [946, 398] on button "Apply" at bounding box center [961, 400] width 40 height 21
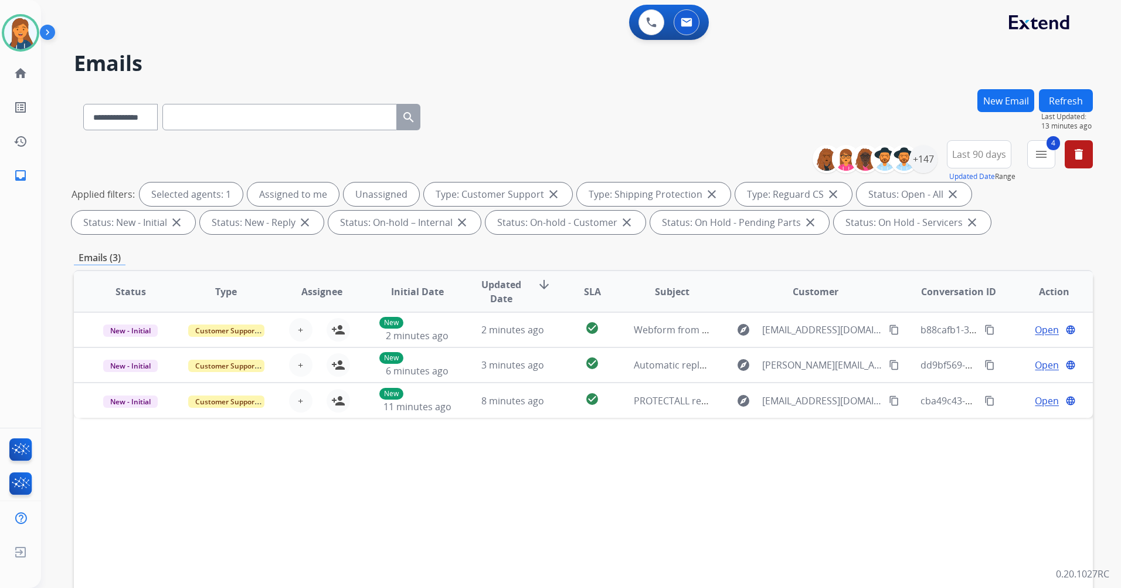
click at [1067, 107] on button "Refresh" at bounding box center [1066, 100] width 54 height 23
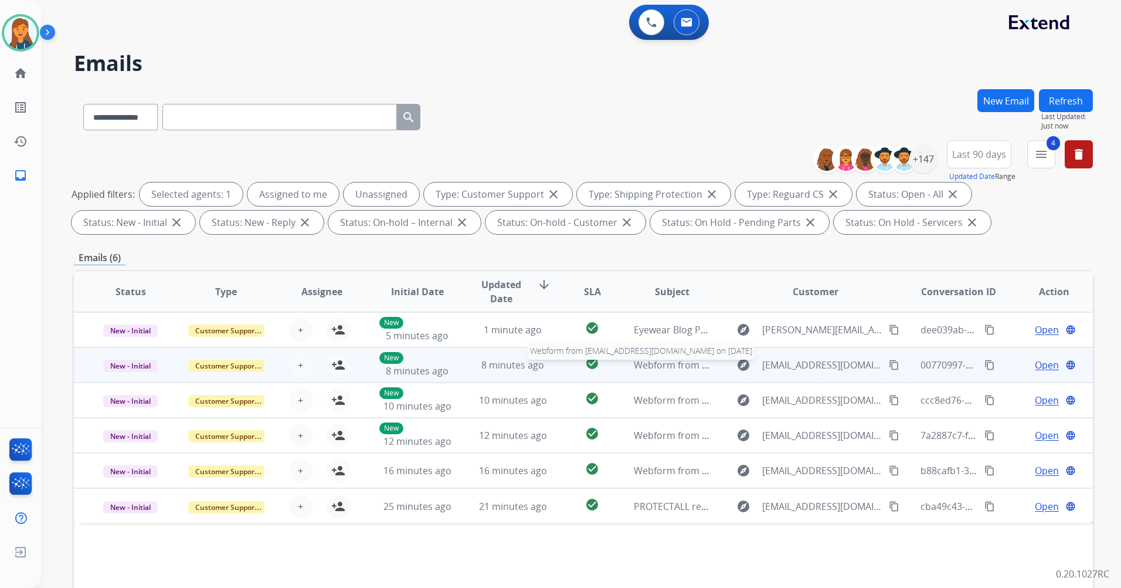
click at [643, 364] on span "Webform from aorg2033@gmail.com on 08/15/2025" at bounding box center [767, 364] width 266 height 13
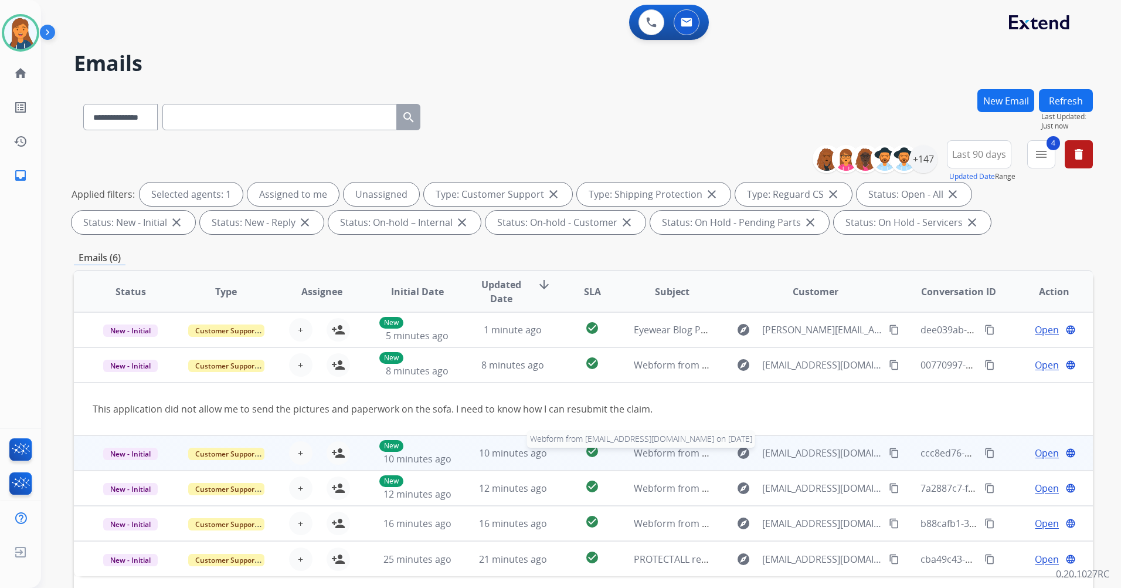
click at [665, 452] on span "Webform from harris6571@yahoo.com on 08/15/2025" at bounding box center [767, 452] width 266 height 13
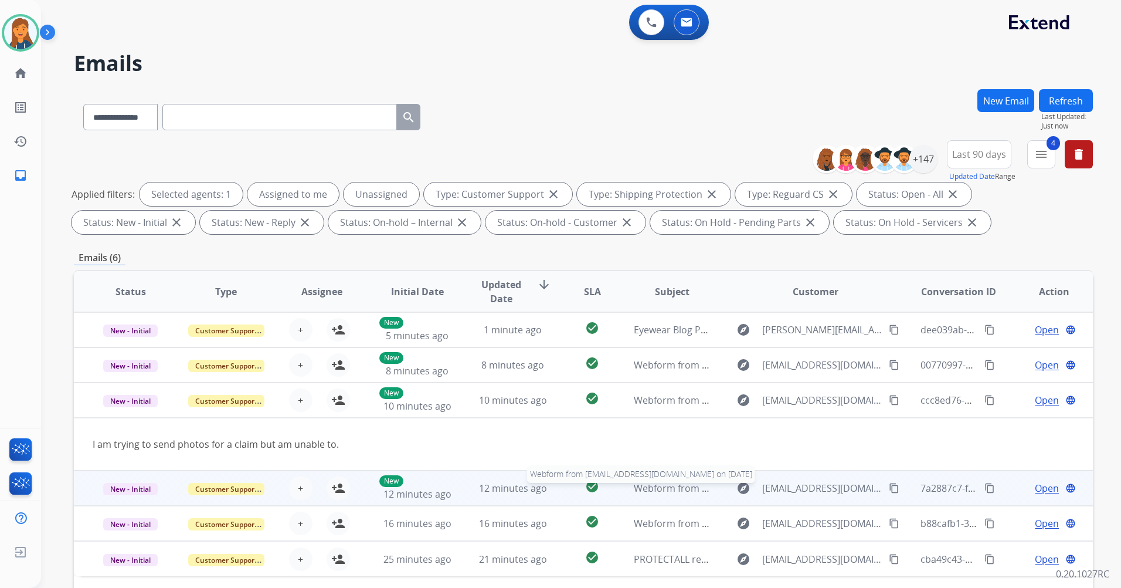
click at [674, 493] on span "Webform from juanantonioaldaco@gmail.com on 08/15/2025" at bounding box center [767, 488] width 266 height 13
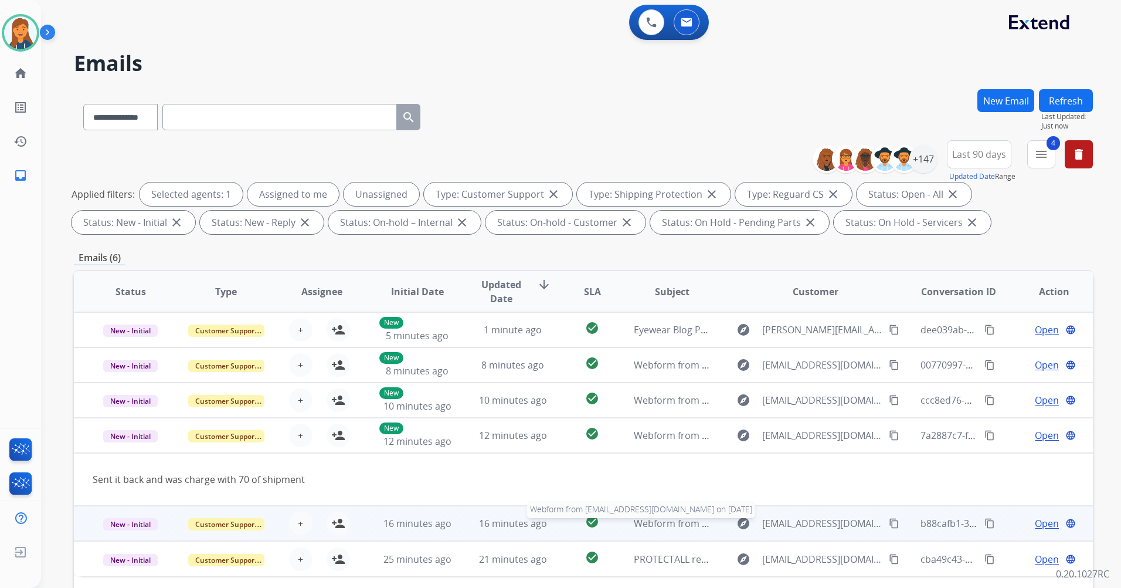
click at [649, 526] on span "Webform from mmemming@yahoo.com on 08/15/2025" at bounding box center [767, 523] width 266 height 13
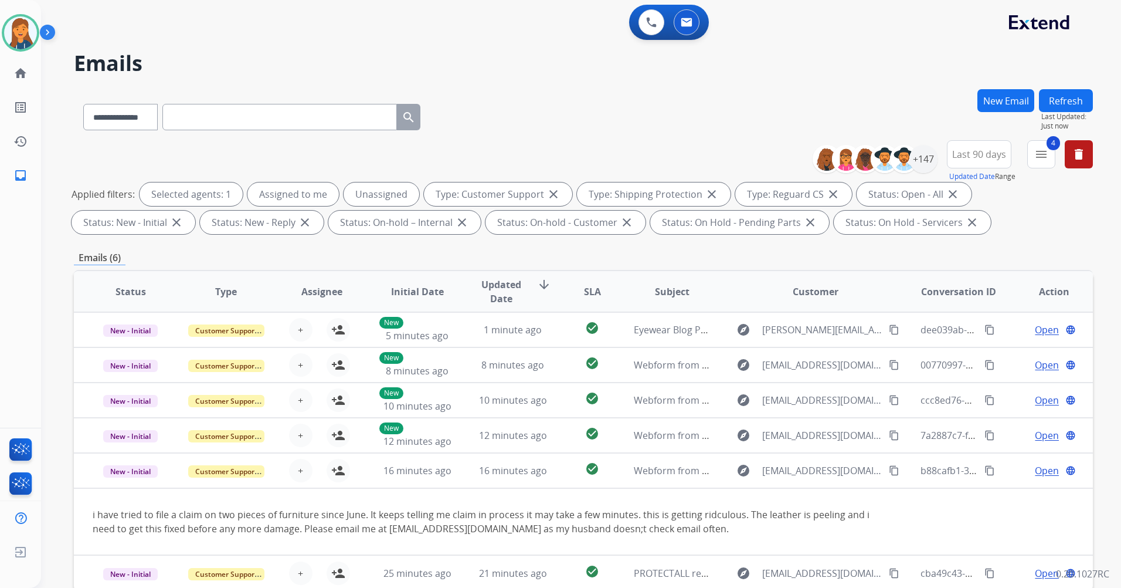
click at [1063, 93] on button "Refresh" at bounding box center [1066, 100] width 54 height 23
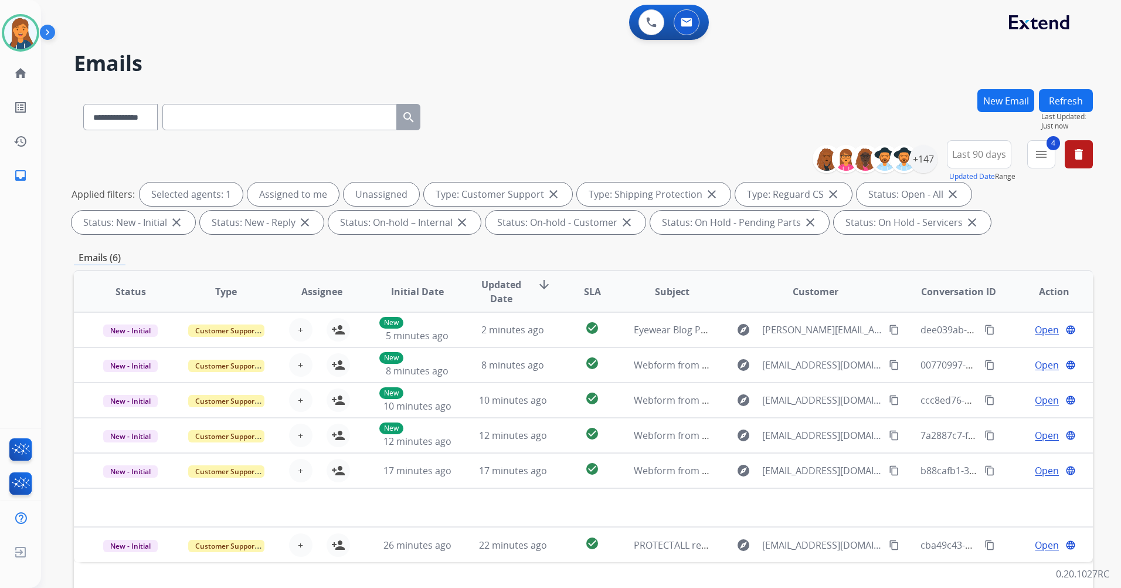
click at [1071, 100] on button "Refresh" at bounding box center [1066, 100] width 54 height 23
click at [1072, 103] on button "Refresh" at bounding box center [1066, 100] width 54 height 23
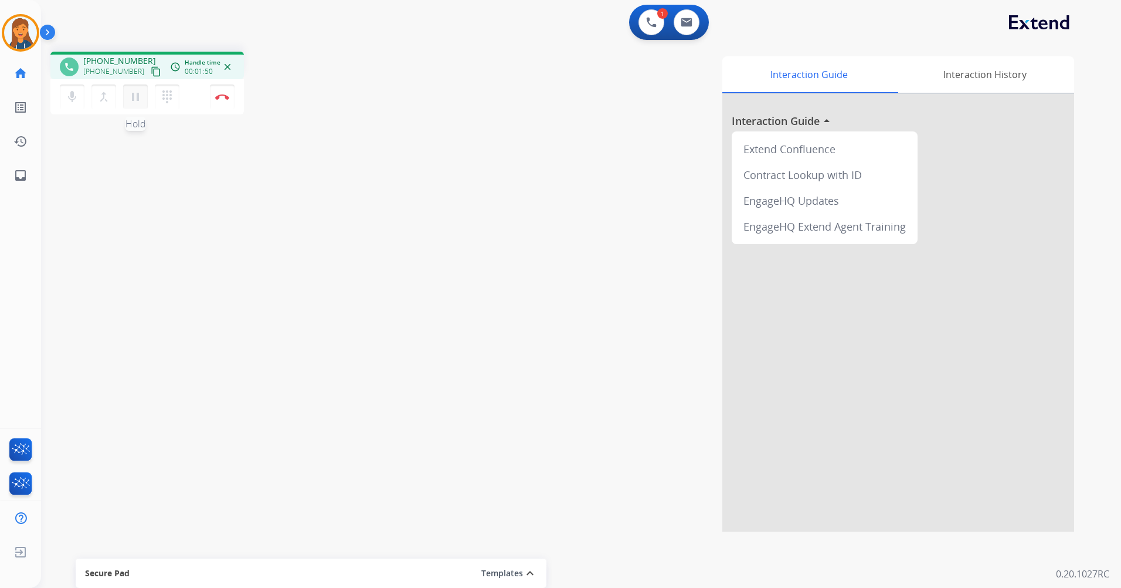
click at [138, 99] on mat-icon "pause" at bounding box center [135, 97] width 14 height 14
click at [130, 93] on mat-icon "play_arrow" at bounding box center [135, 97] width 14 height 14
click at [225, 89] on button "Disconnect" at bounding box center [222, 96] width 25 height 25
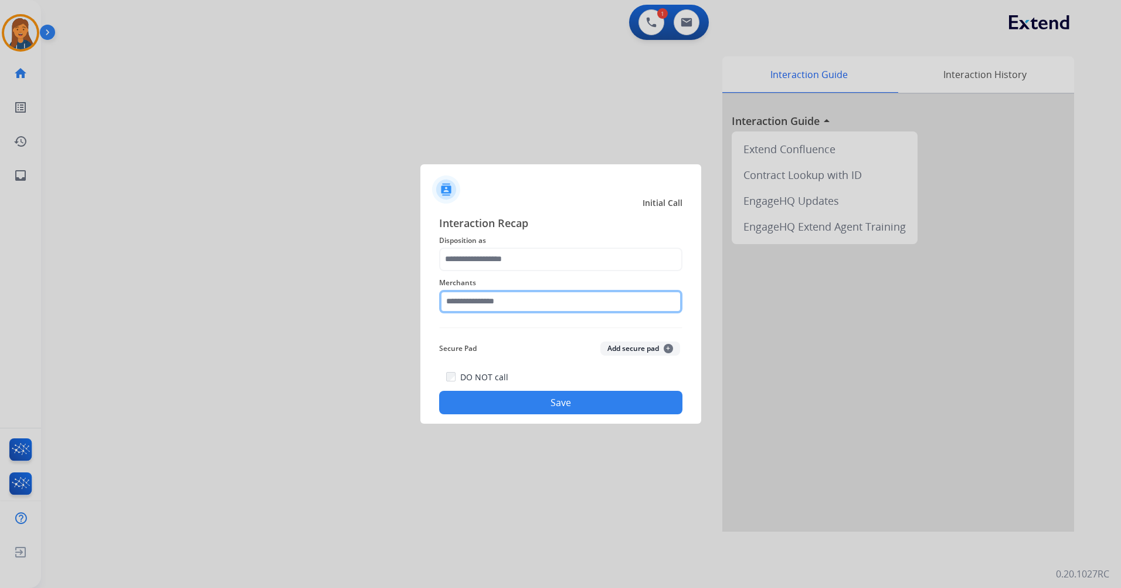
click at [484, 306] on input "text" at bounding box center [560, 301] width 243 height 23
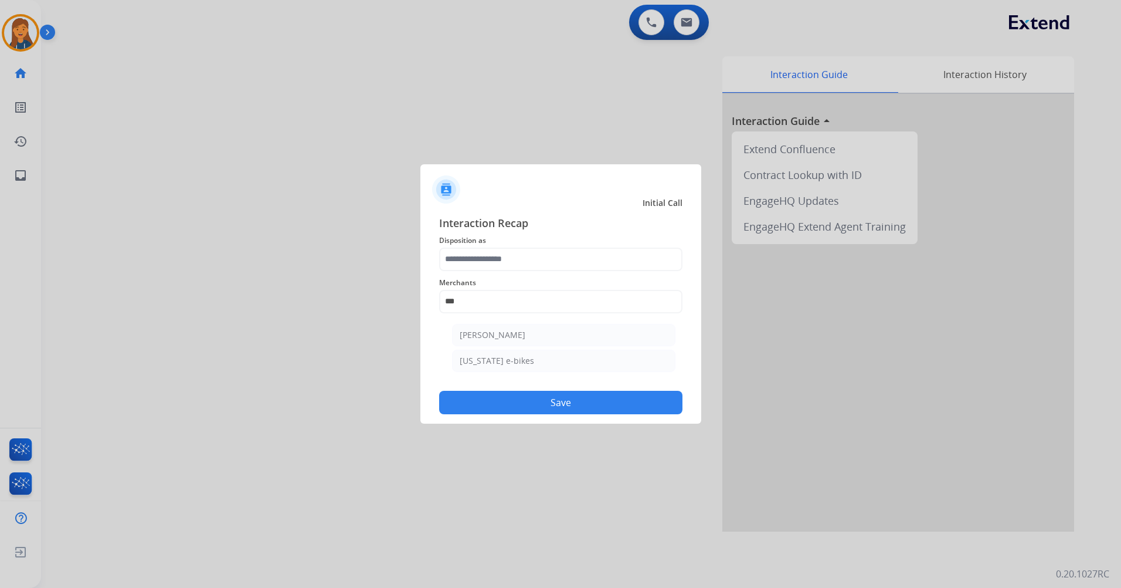
drag, startPoint x: 483, startPoint y: 333, endPoint x: 461, endPoint y: 230, distance: 104.9
click at [481, 333] on div "Ashley - Reguard" at bounding box center [493, 335] width 66 height 12
type input "**********"
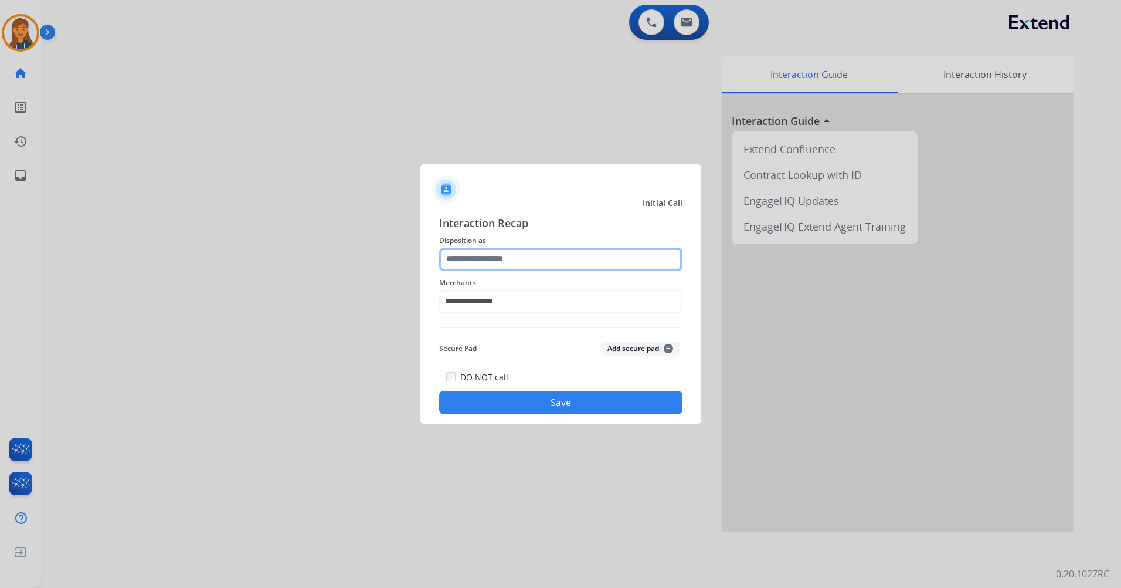
drag, startPoint x: 458, startPoint y: 256, endPoint x: 452, endPoint y: 256, distance: 6.5
click at [452, 256] on input "text" at bounding box center [560, 259] width 243 height 23
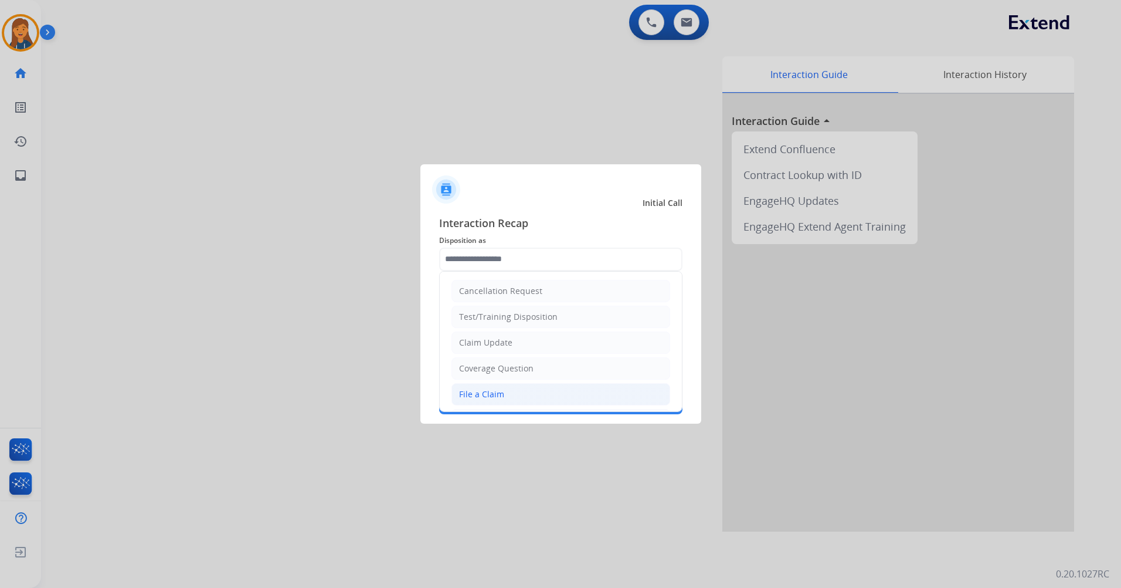
click at [467, 383] on li "File a Claim" at bounding box center [561, 394] width 219 height 22
type input "**********"
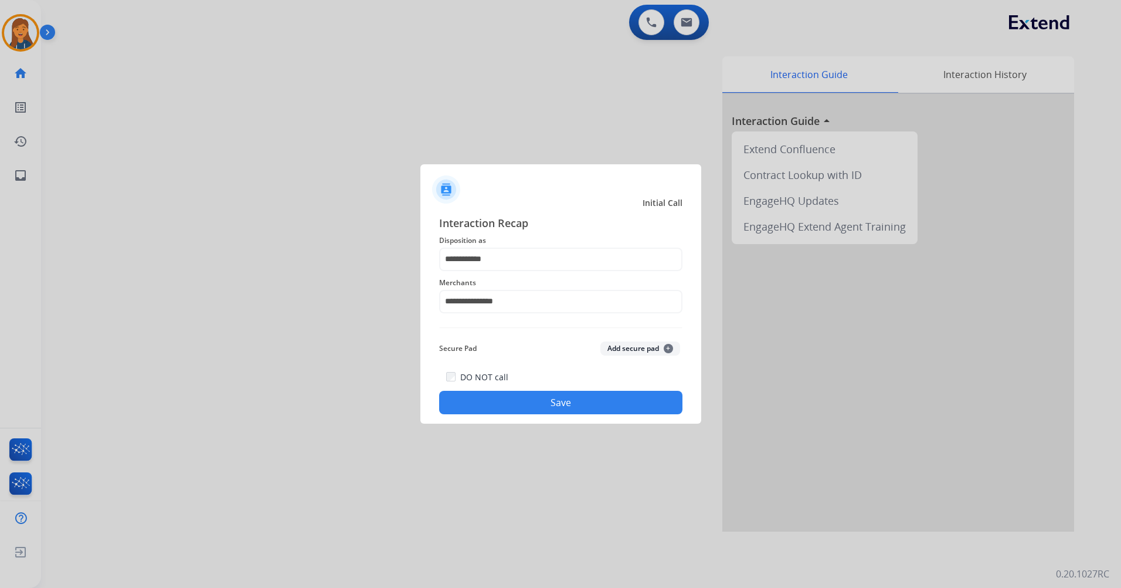
click at [484, 402] on button "Save" at bounding box center [560, 402] width 243 height 23
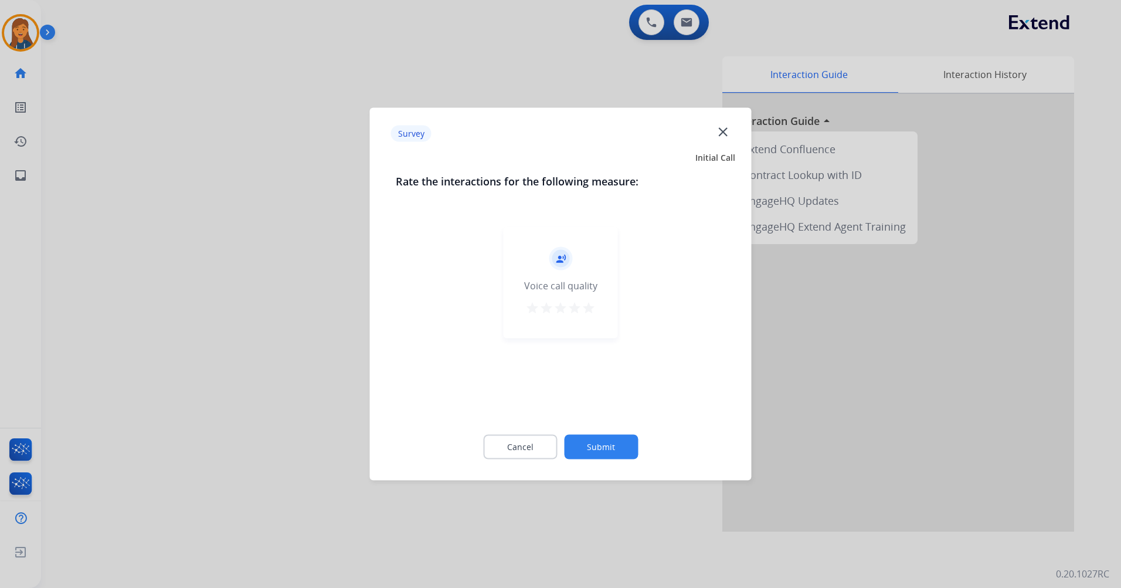
click at [589, 309] on mat-icon "star" at bounding box center [589, 308] width 14 height 14
click at [608, 436] on button "Submit" at bounding box center [601, 447] width 74 height 25
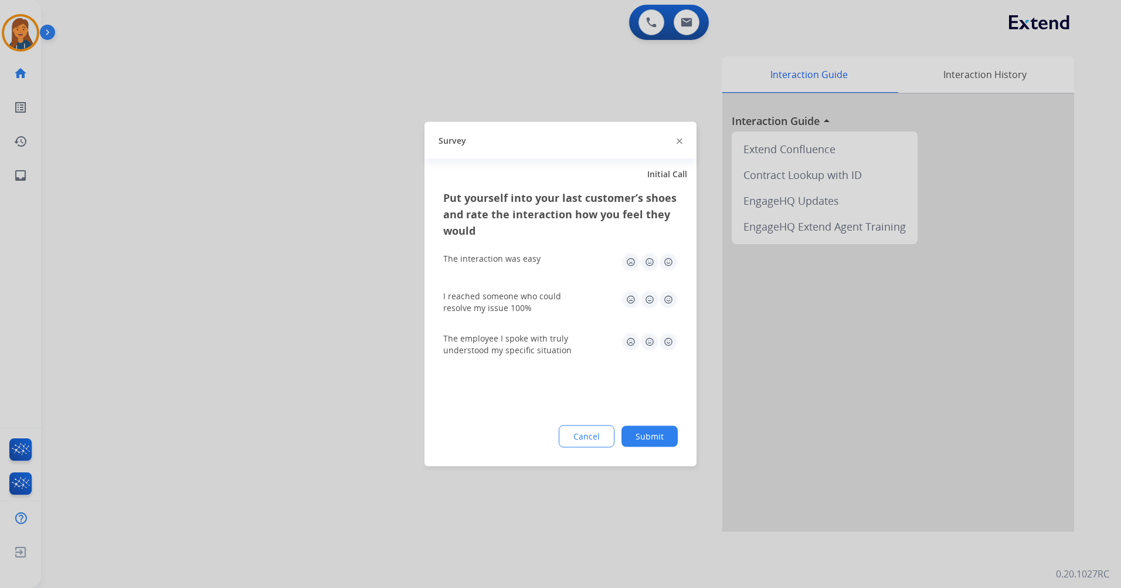
drag, startPoint x: 679, startPoint y: 260, endPoint x: 665, endPoint y: 266, distance: 15.2
click at [670, 265] on div "Put yourself into your last customer’s shoes and rate the interaction how you f…" at bounding box center [561, 327] width 272 height 277
click at [665, 266] on img at bounding box center [668, 262] width 19 height 19
click at [673, 298] on img at bounding box center [668, 299] width 19 height 19
click at [665, 343] on img at bounding box center [668, 342] width 19 height 19
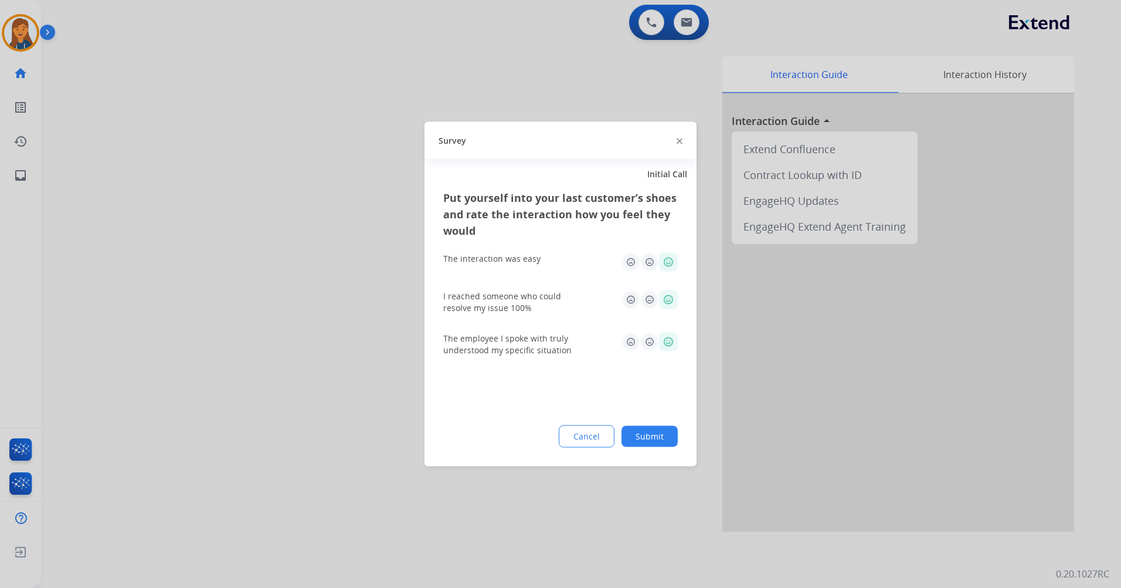
click at [655, 424] on div "Put yourself into your last customer’s shoes and rate the interaction how you f…" at bounding box center [561, 327] width 272 height 277
click at [646, 446] on button "Submit" at bounding box center [650, 436] width 56 height 21
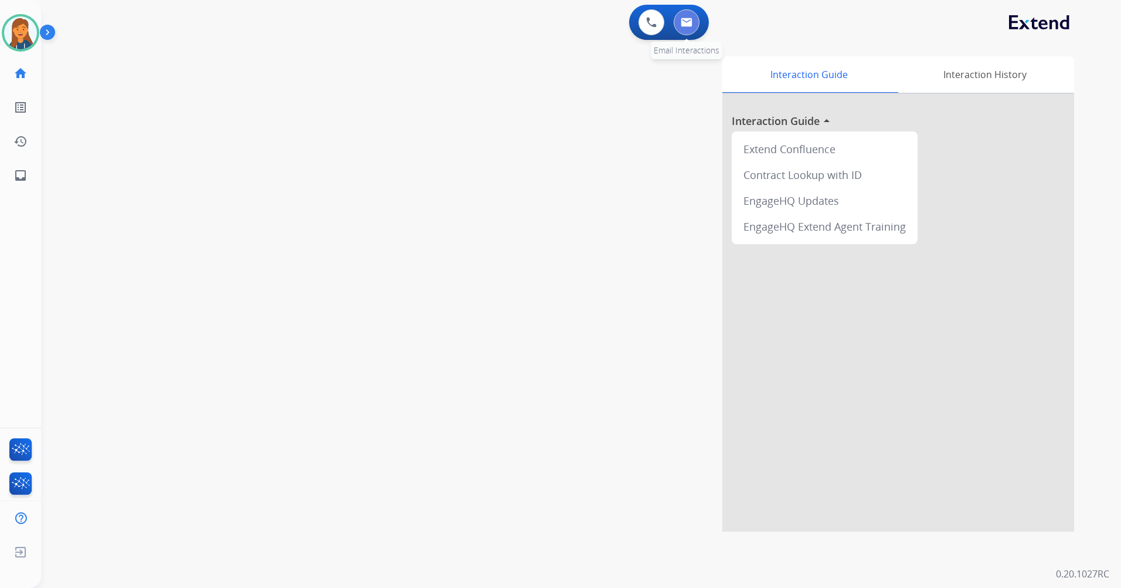
click at [691, 20] on img at bounding box center [687, 22] width 12 height 9
select select "**********"
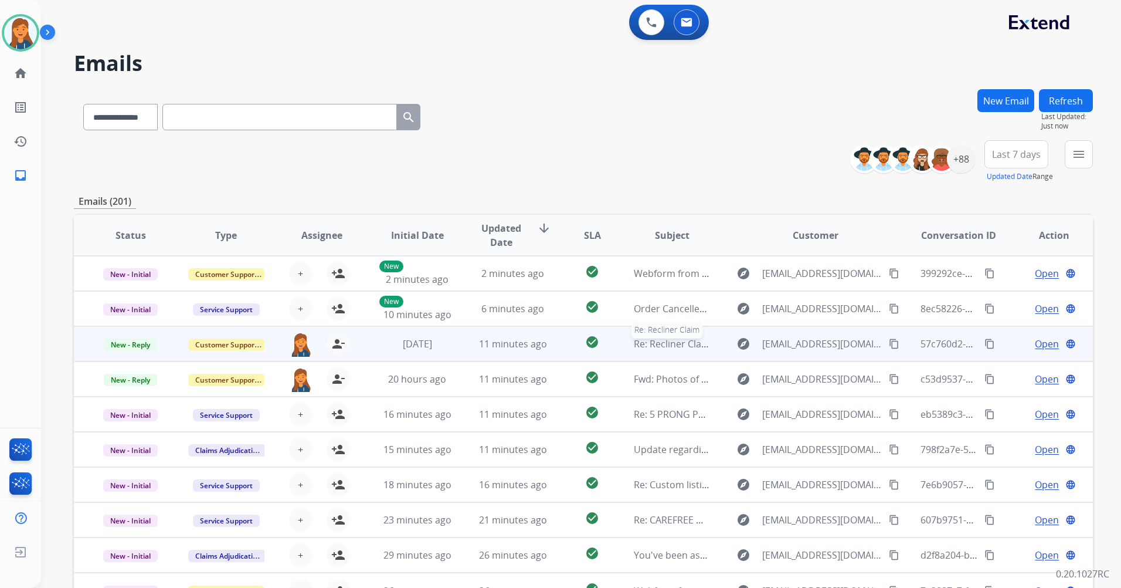
click at [660, 345] on span "Re: Recliner Claim" at bounding box center [673, 343] width 79 height 13
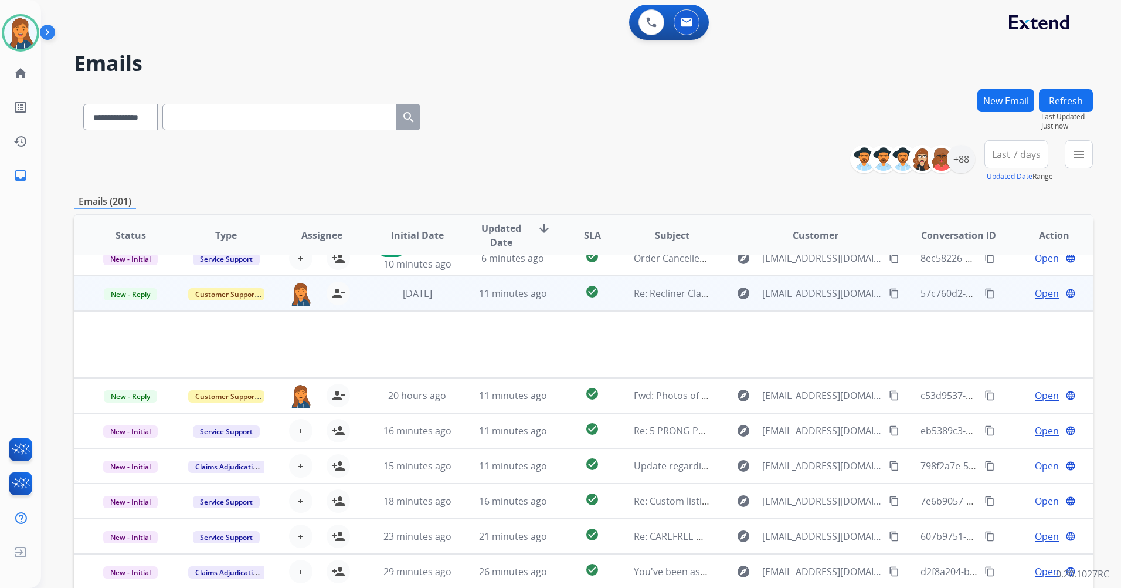
scroll to position [68, 0]
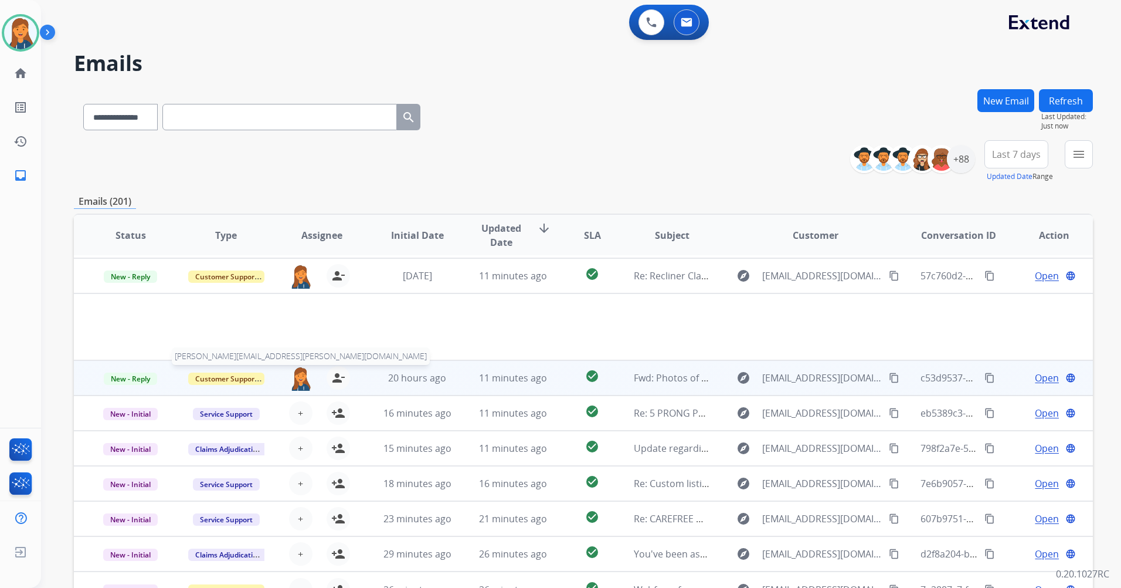
click at [298, 384] on img at bounding box center [300, 378] width 23 height 25
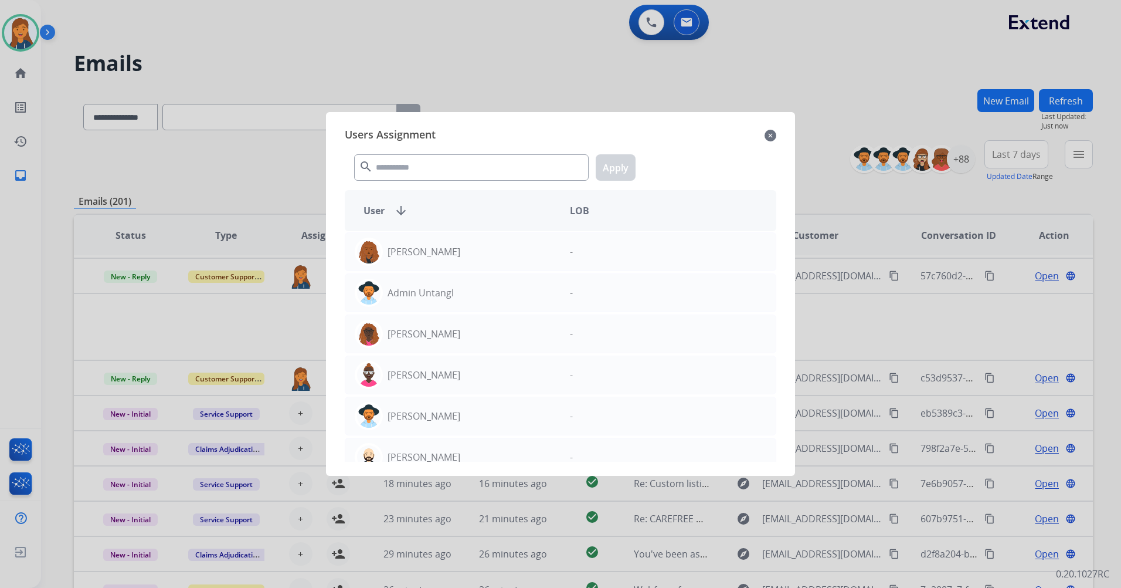
click at [771, 135] on mat-icon "close" at bounding box center [771, 135] width 12 height 14
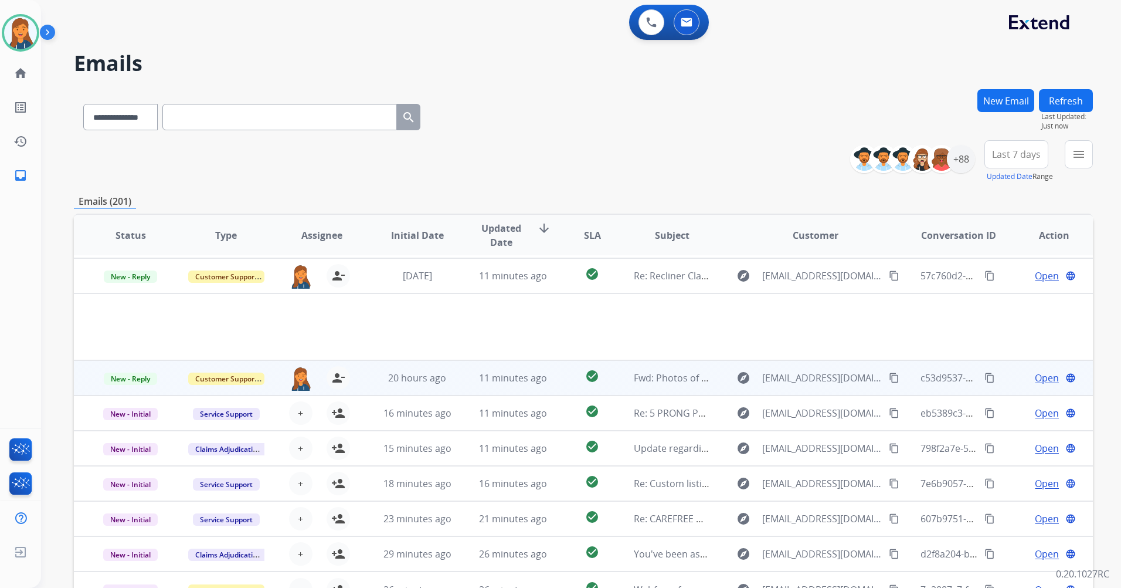
click at [1041, 380] on span "Open" at bounding box center [1047, 378] width 24 height 14
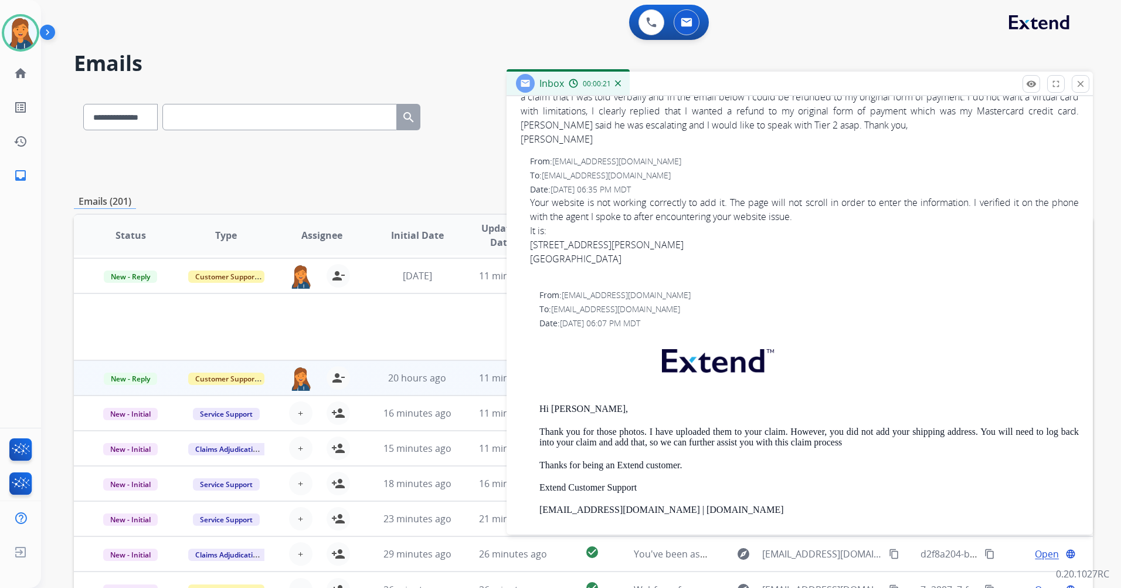
scroll to position [0, 0]
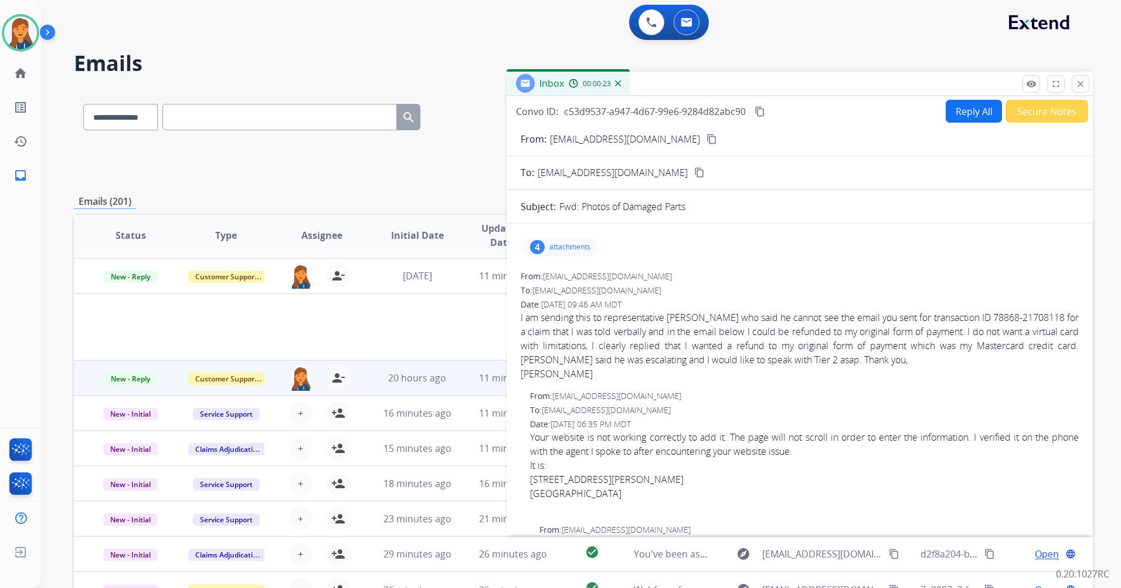
click at [707, 141] on mat-icon "content_copy" at bounding box center [712, 139] width 11 height 11
click at [454, 150] on div "**********" at bounding box center [583, 161] width 1019 height 42
drag, startPoint x: 1081, startPoint y: 87, endPoint x: 1086, endPoint y: 100, distance: 13.9
click at [1083, 87] on mat-icon "close" at bounding box center [1081, 84] width 11 height 11
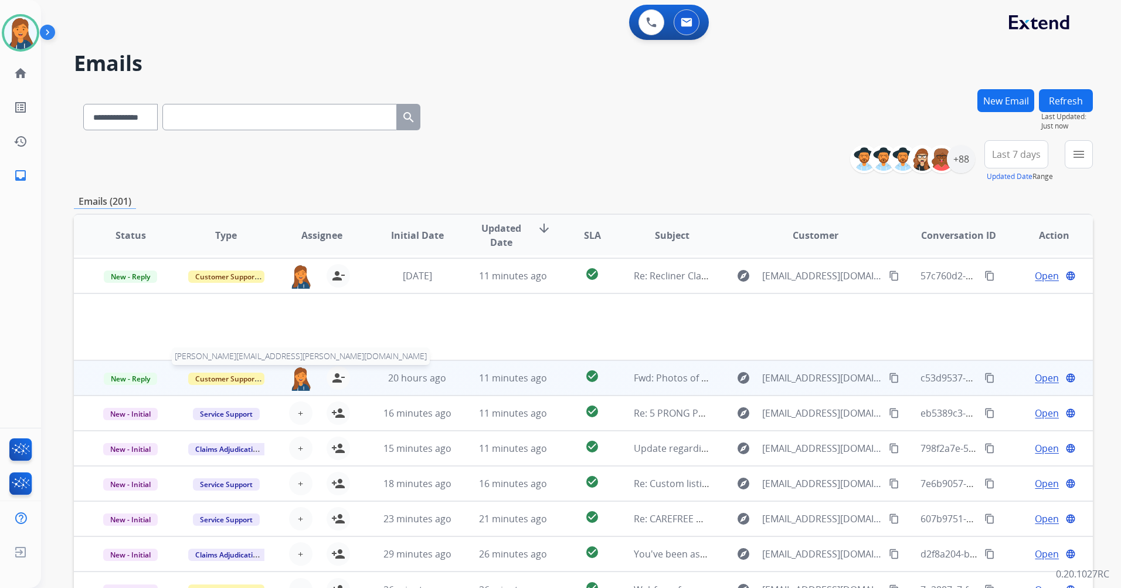
click at [301, 383] on img at bounding box center [300, 378] width 23 height 25
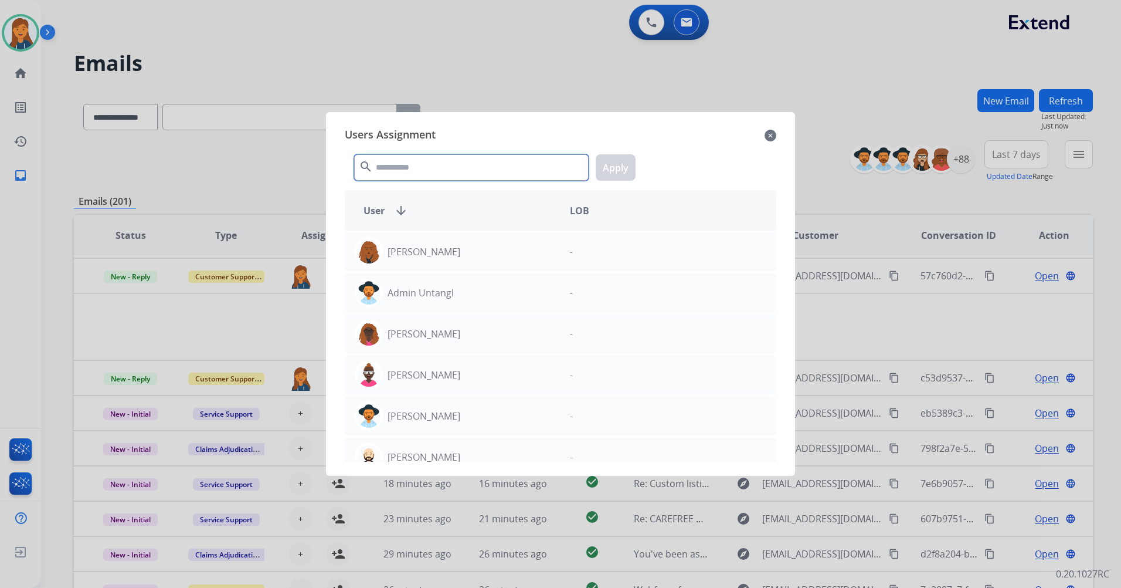
click at [449, 170] on input "text" at bounding box center [471, 167] width 235 height 26
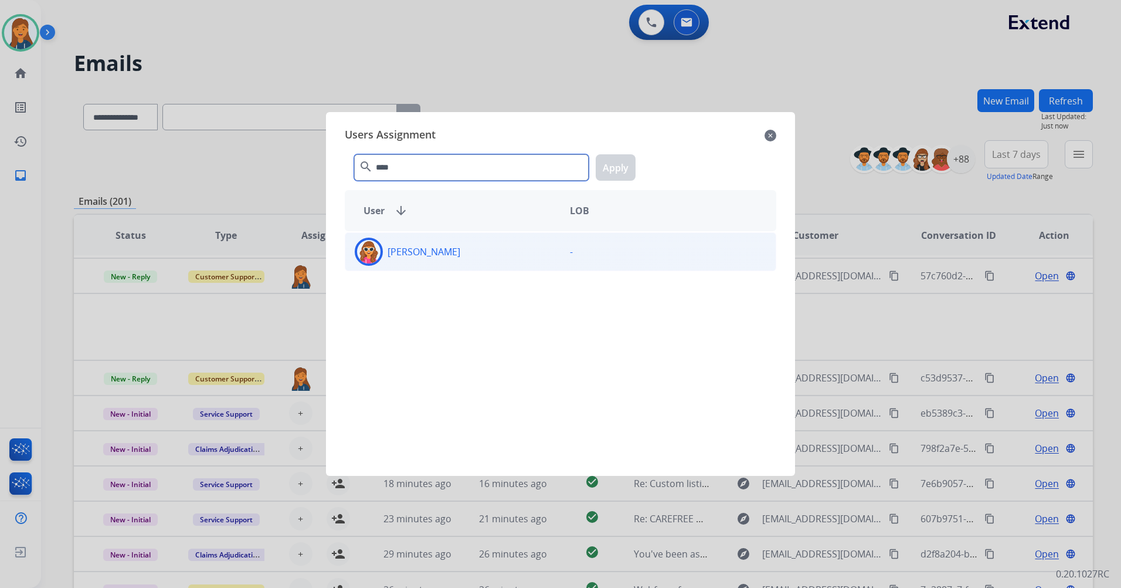
type input "****"
click at [406, 247] on p "Brigitte Ritter" at bounding box center [424, 252] width 73 height 14
click at [617, 161] on button "Apply" at bounding box center [616, 167] width 40 height 26
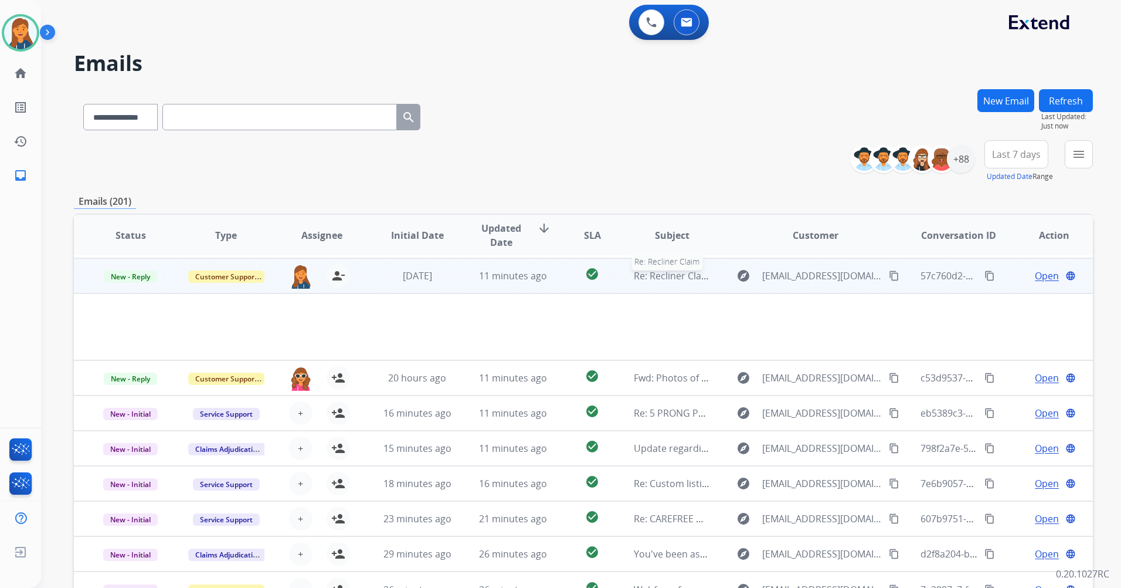
click at [662, 276] on span "Re: Recliner Claim" at bounding box center [673, 275] width 79 height 13
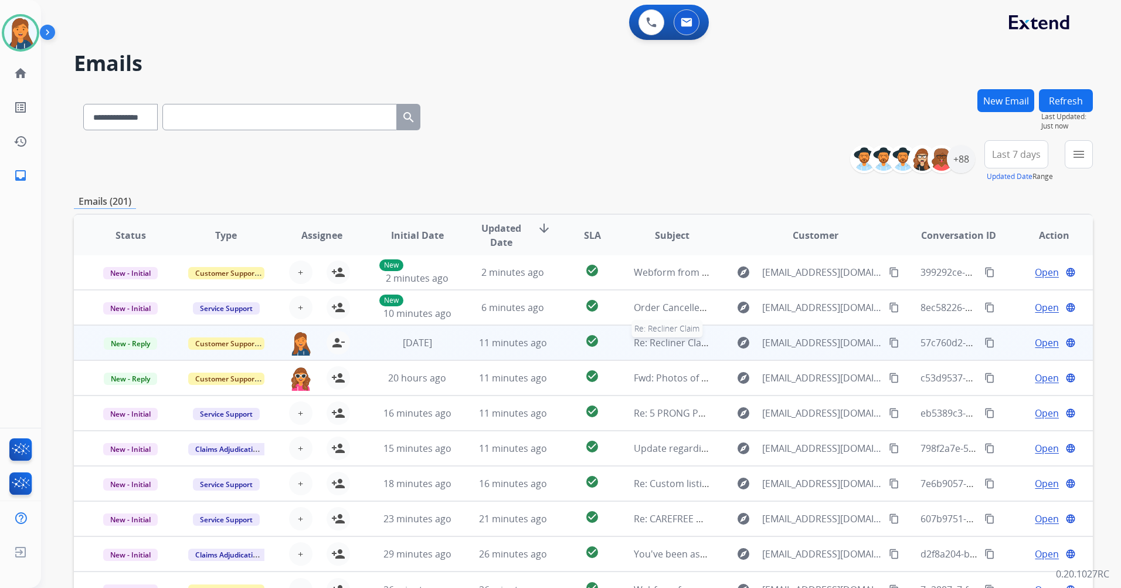
click at [672, 341] on span "Re: Recliner Claim" at bounding box center [673, 342] width 79 height 13
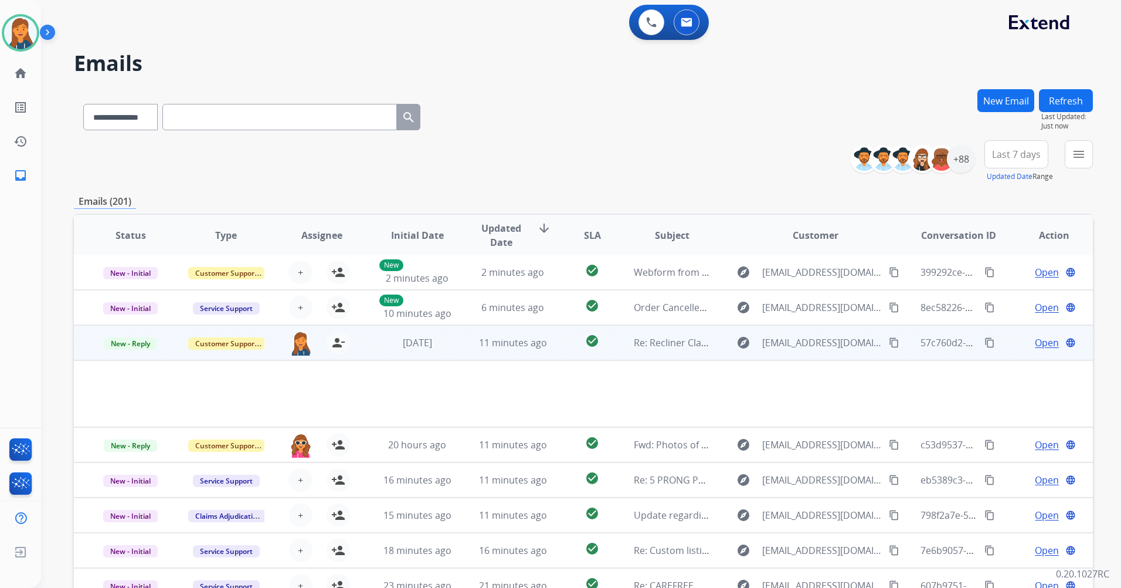
scroll to position [68, 0]
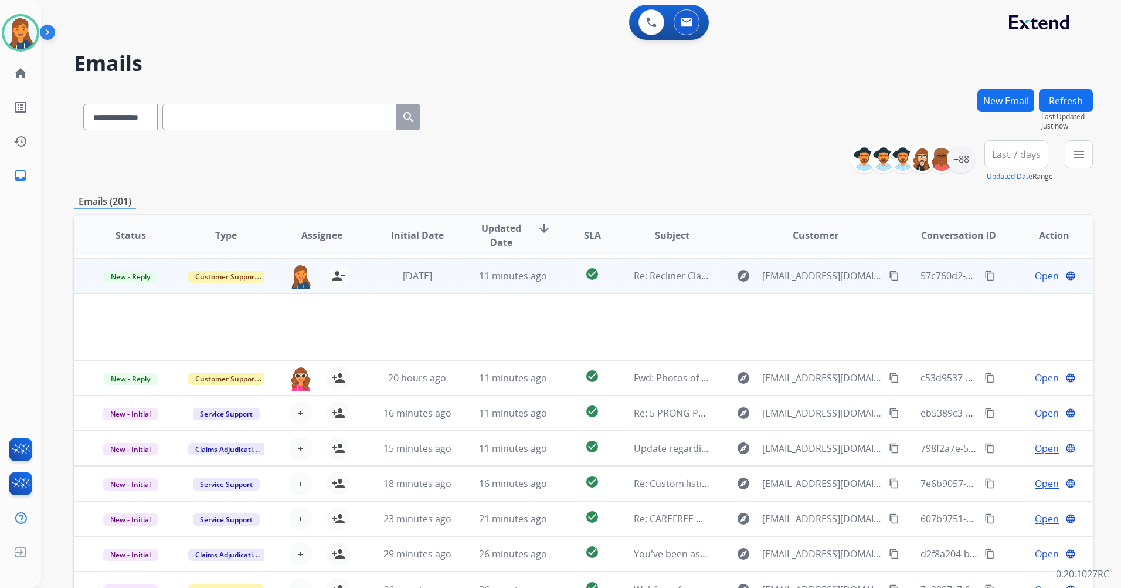
click at [1038, 275] on span "Open" at bounding box center [1047, 276] width 24 height 14
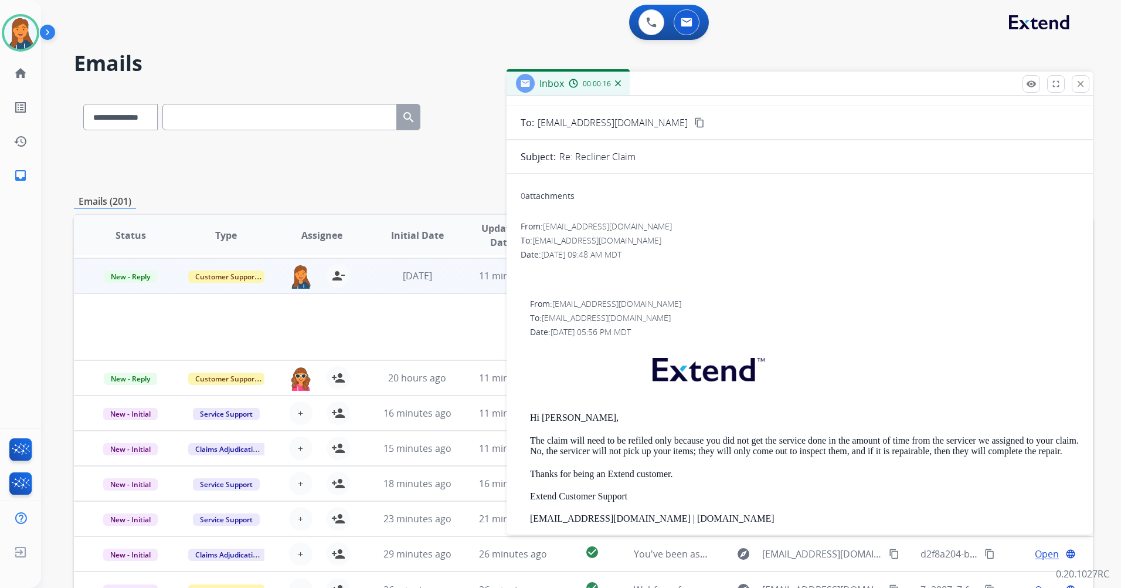
scroll to position [0, 0]
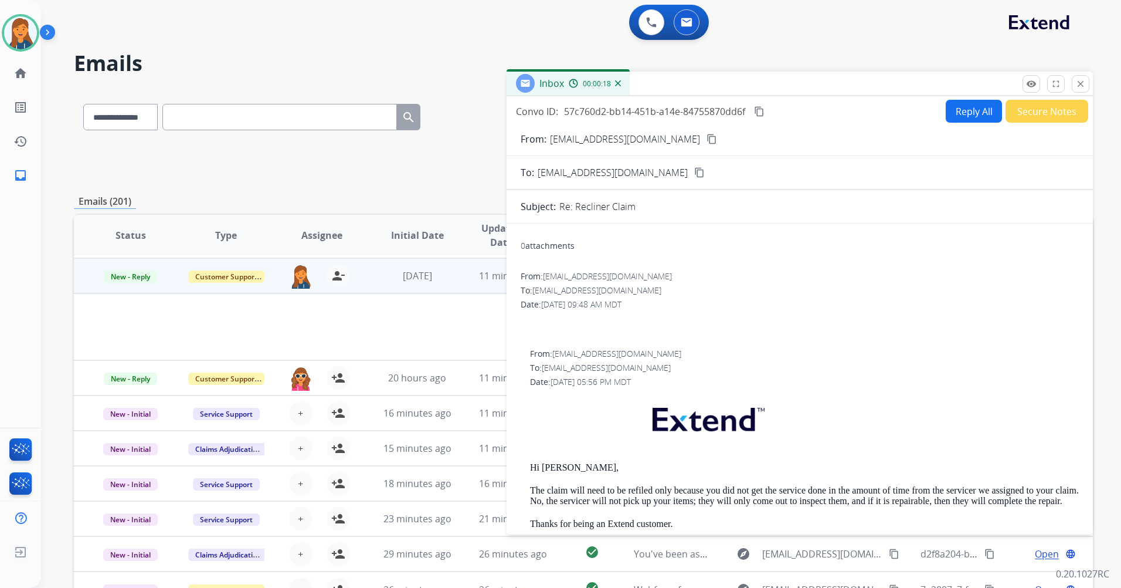
click at [1027, 117] on button "Secure Notes" at bounding box center [1047, 111] width 83 height 23
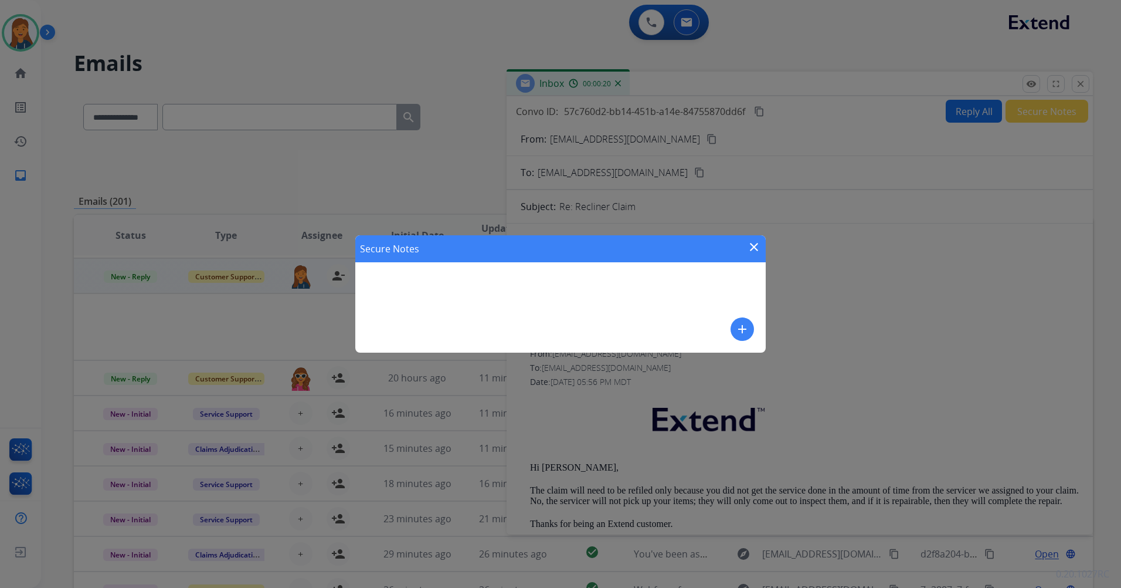
click at [747, 324] on mat-icon "add" at bounding box center [743, 329] width 14 height 14
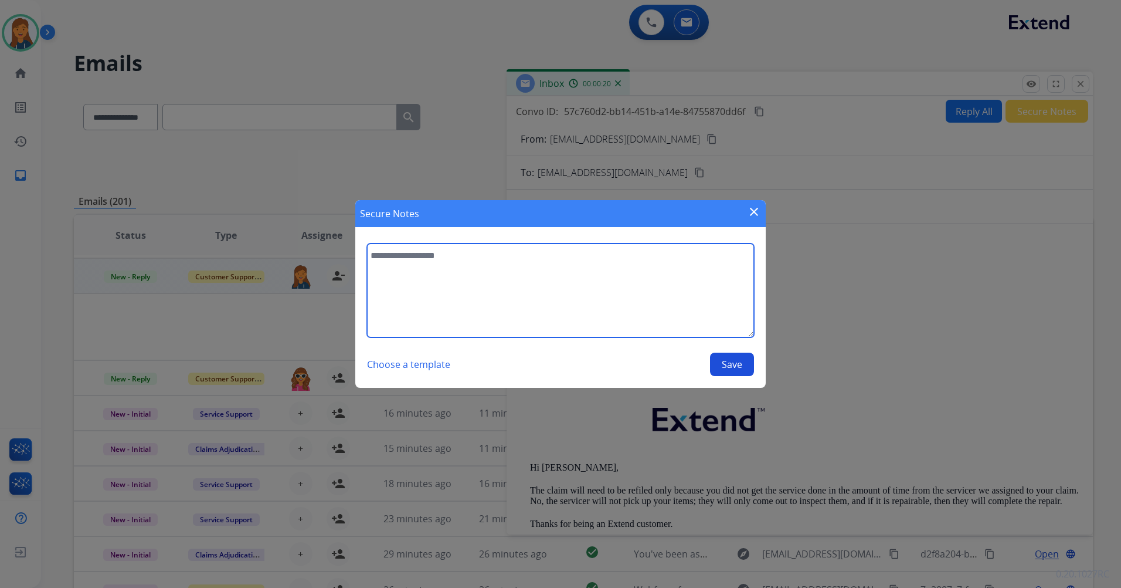
drag, startPoint x: 612, startPoint y: 271, endPoint x: 607, endPoint y: 277, distance: 8.3
click at [611, 271] on textarea at bounding box center [560, 290] width 387 height 94
type textarea "**********"
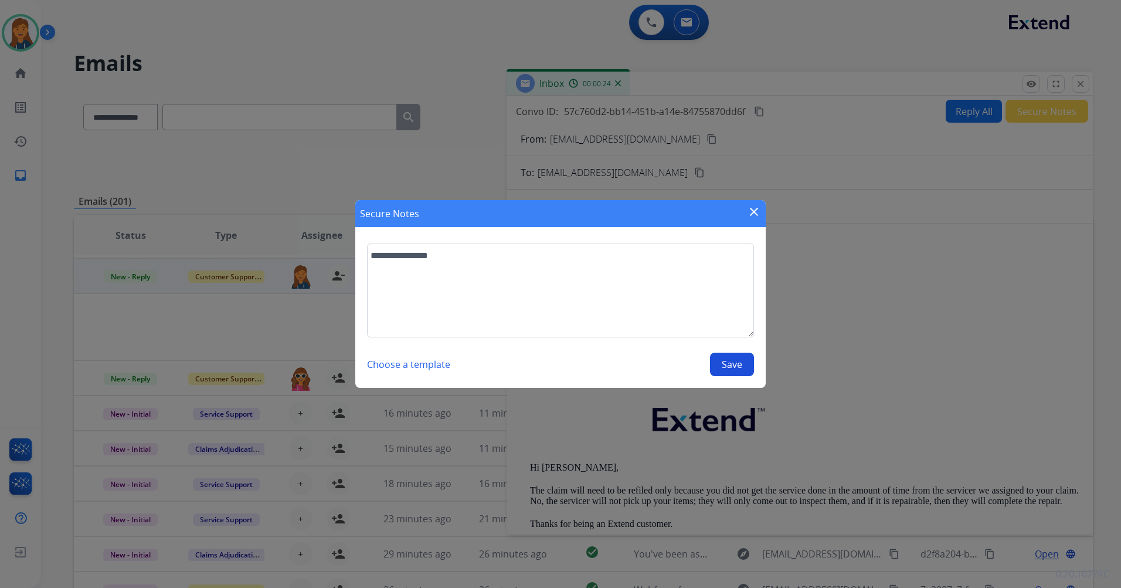
click at [733, 359] on button "Save" at bounding box center [732, 364] width 44 height 23
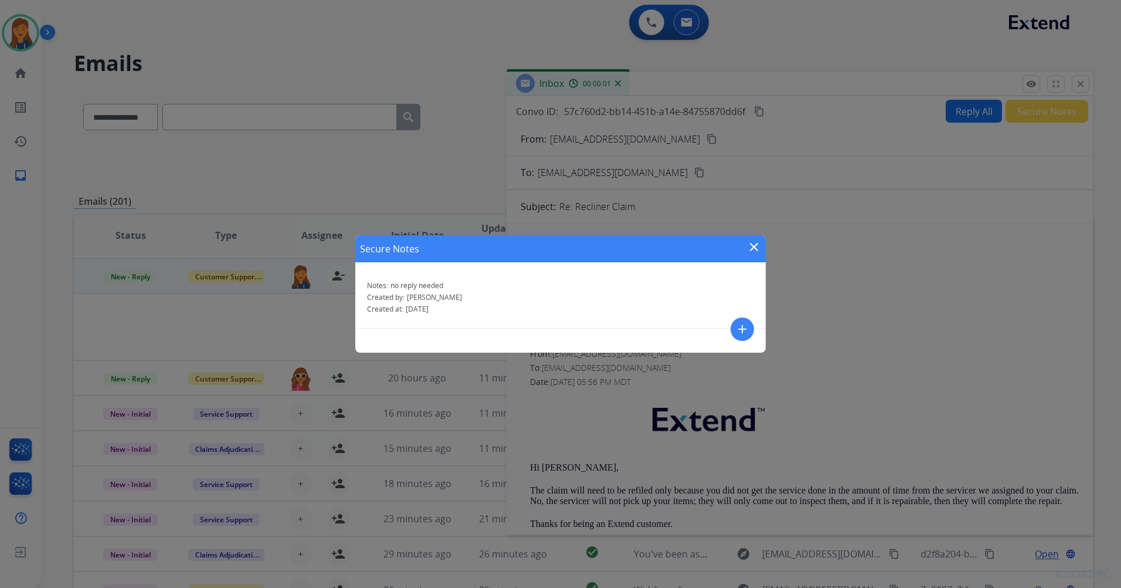
click at [745, 252] on div "Secure Notes close" at bounding box center [560, 248] width 411 height 27
click at [754, 250] on mat-icon "close" at bounding box center [754, 247] width 14 height 14
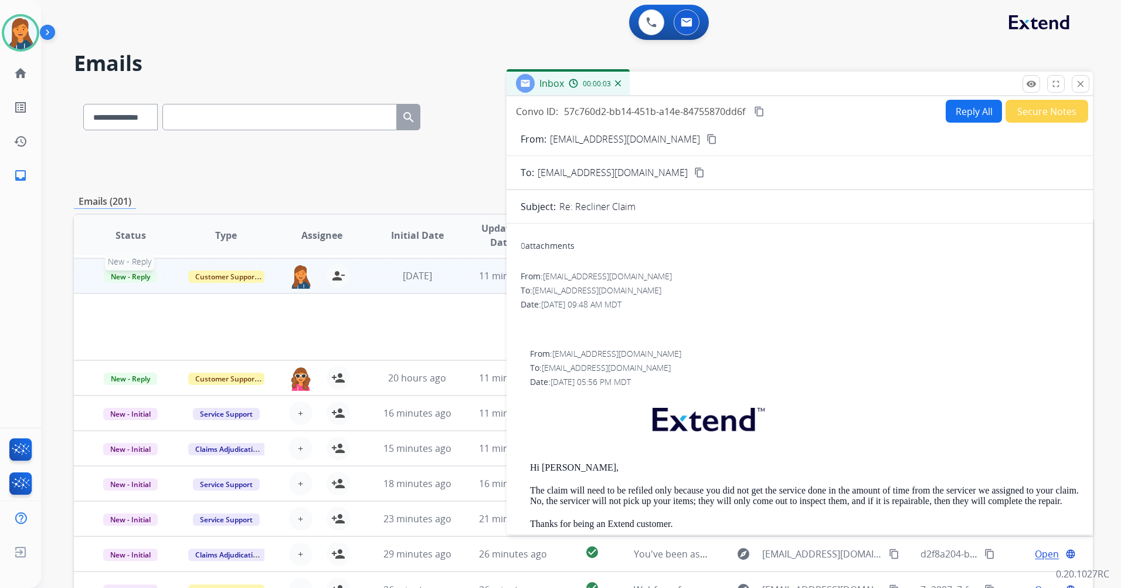
click at [112, 279] on span "New - Reply" at bounding box center [130, 276] width 53 height 12
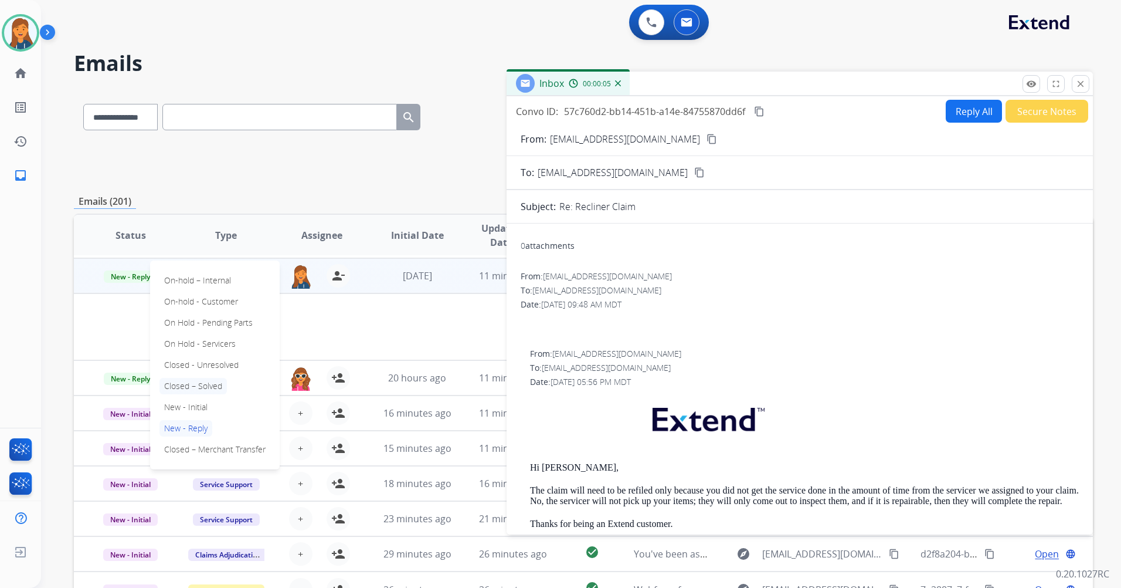
click at [199, 387] on p "Closed – Solved" at bounding box center [193, 386] width 67 height 16
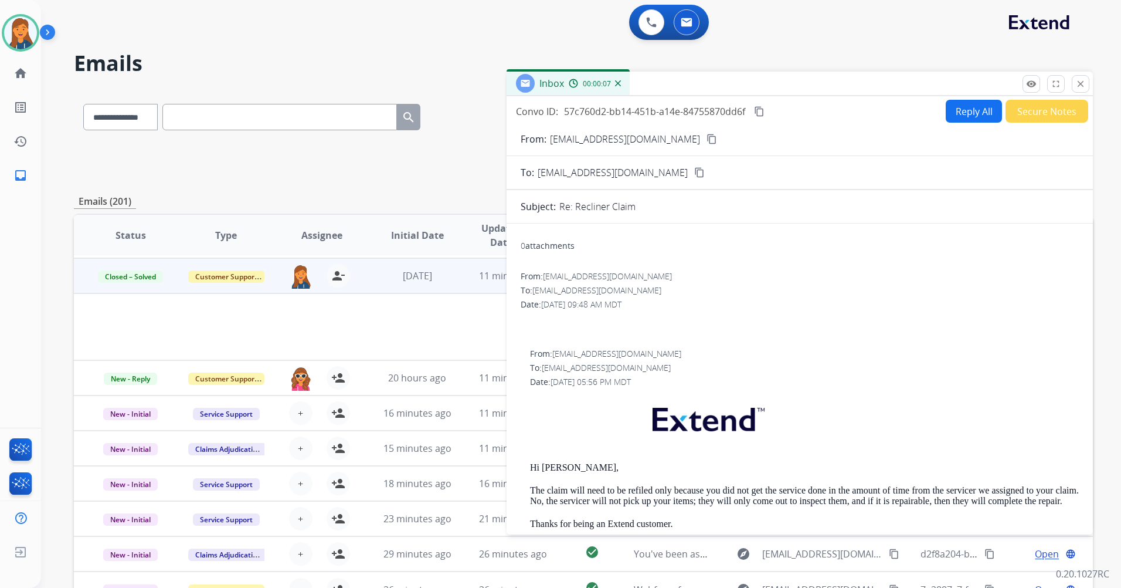
click at [70, 297] on div "**********" at bounding box center [567, 336] width 1052 height 588
click at [1087, 84] on button "close Close" at bounding box center [1081, 84] width 18 height 18
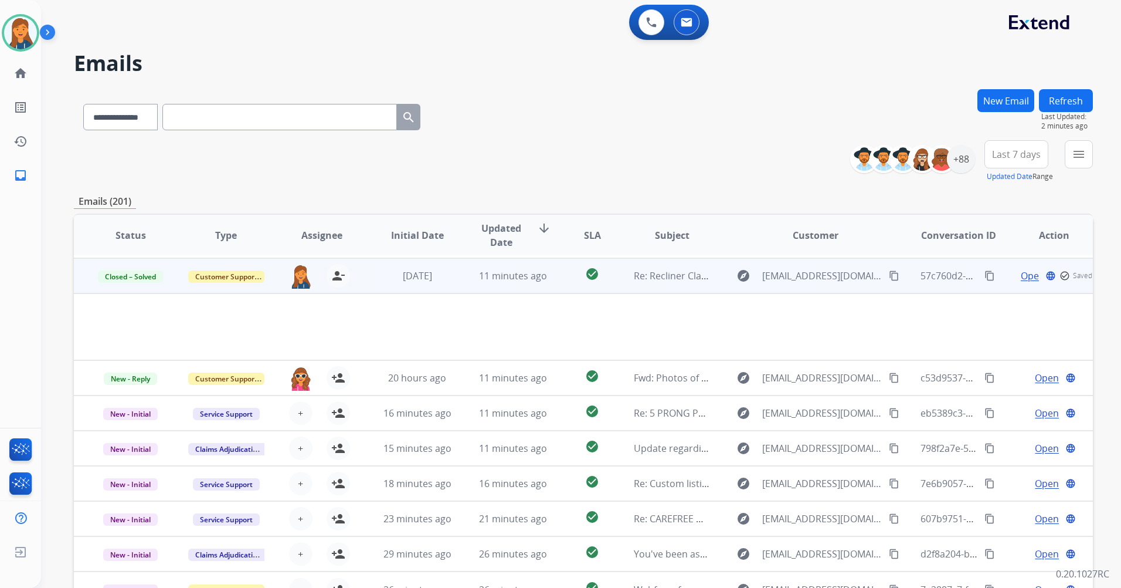
click at [1062, 100] on button "Refresh" at bounding box center [1066, 100] width 54 height 23
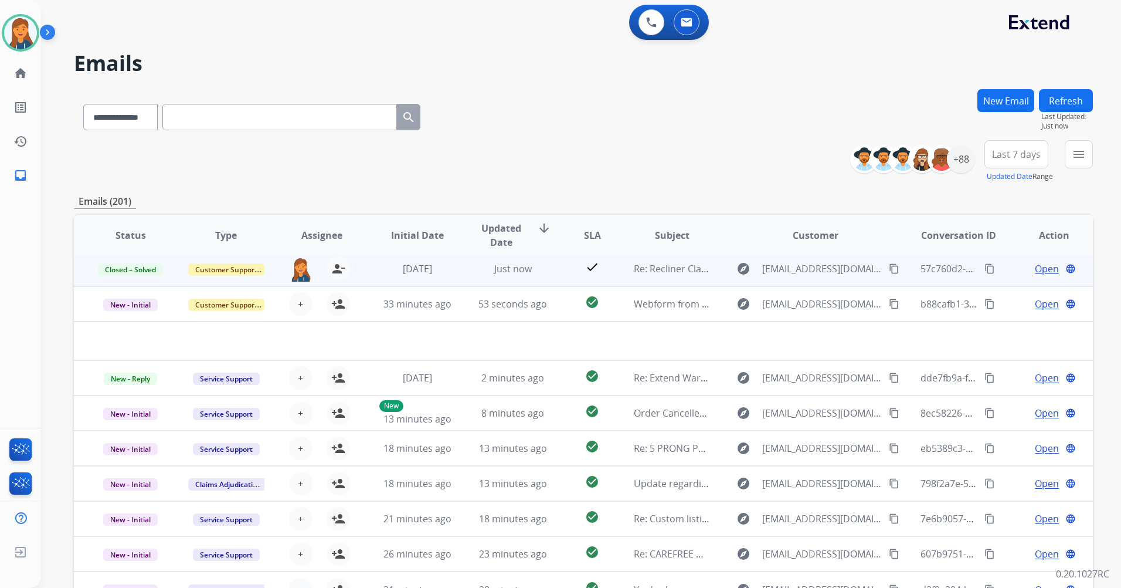
scroll to position [80, 0]
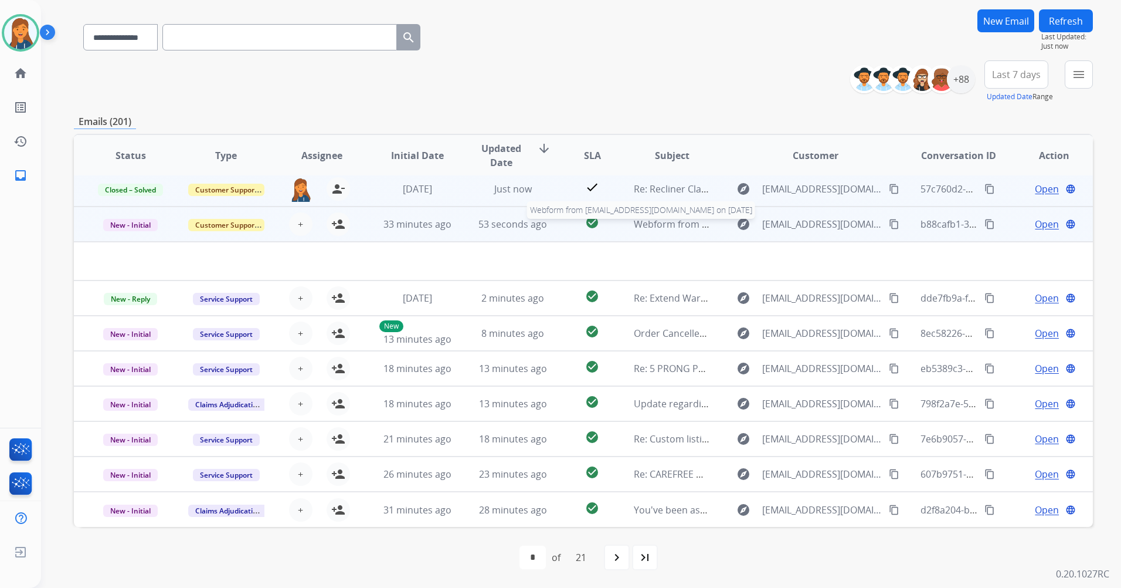
click at [660, 227] on span "Webform from mmemming@yahoo.com on 08/15/2025" at bounding box center [767, 224] width 266 height 13
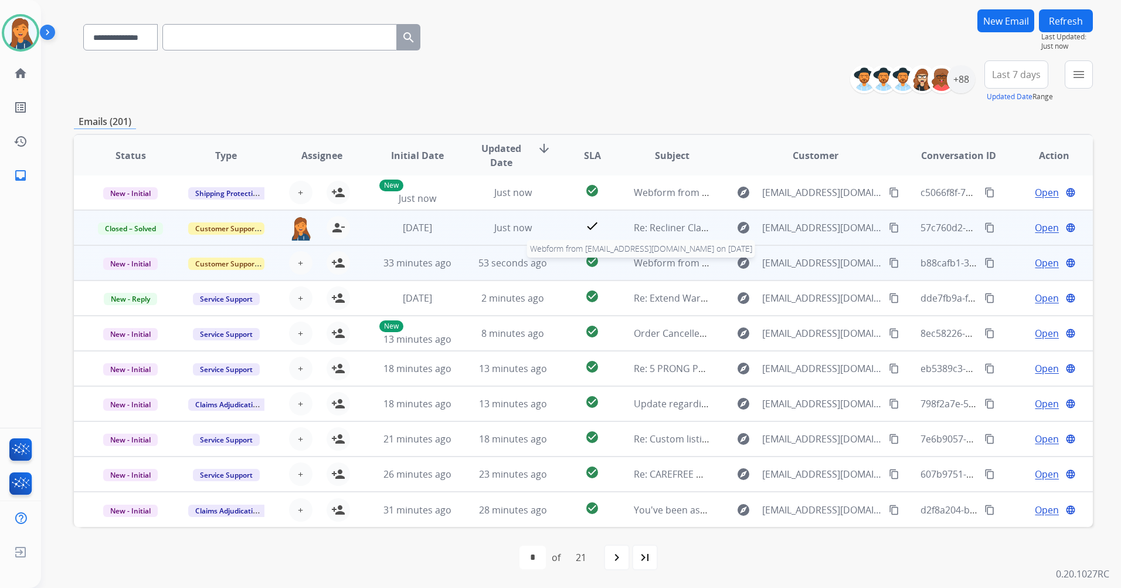
click at [660, 258] on span "Webform from mmemming@yahoo.com on 08/15/2025" at bounding box center [767, 262] width 266 height 13
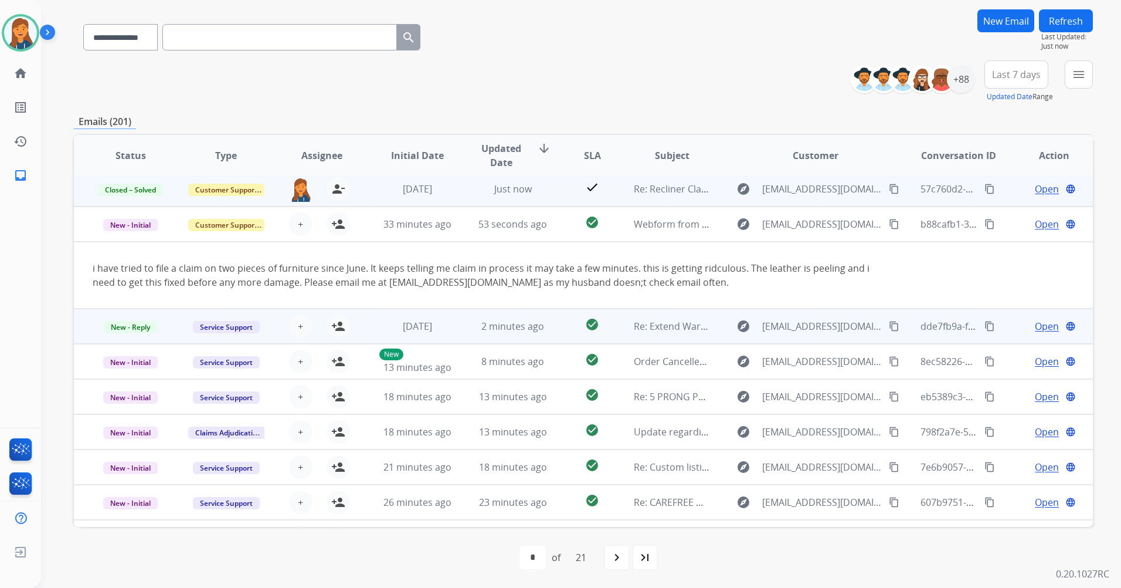
scroll to position [68, 0]
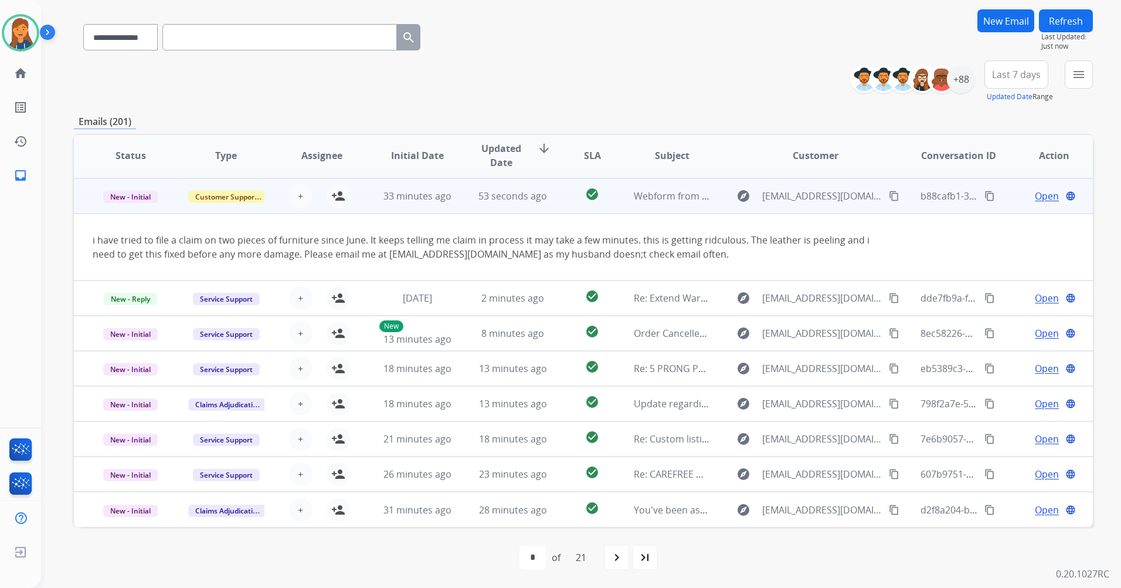
click at [889, 196] on mat-icon "content_copy" at bounding box center [894, 196] width 11 height 11
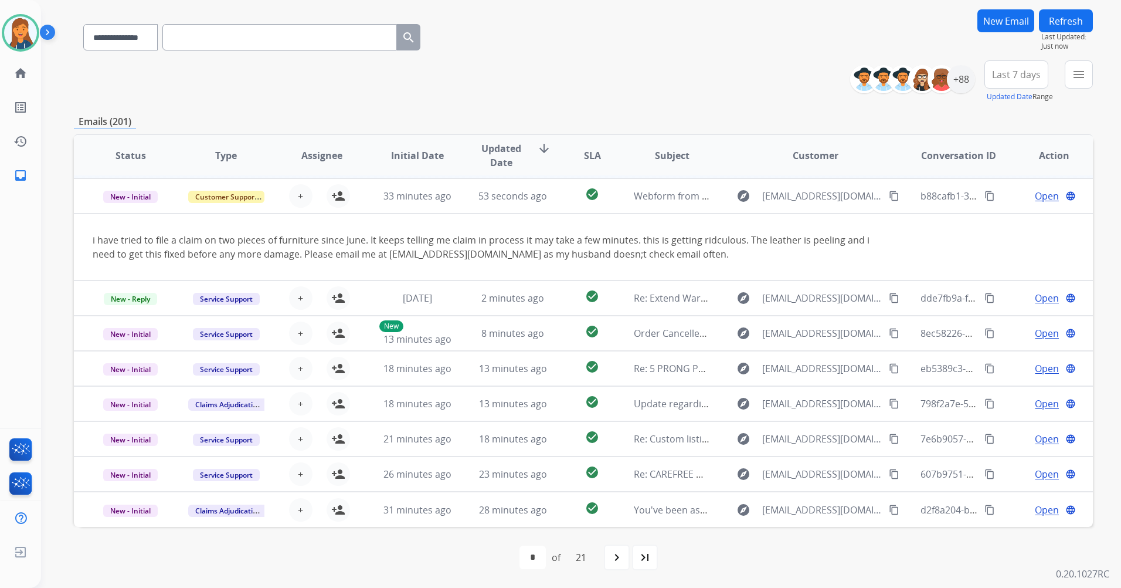
click at [1072, 26] on button "Refresh" at bounding box center [1066, 20] width 54 height 23
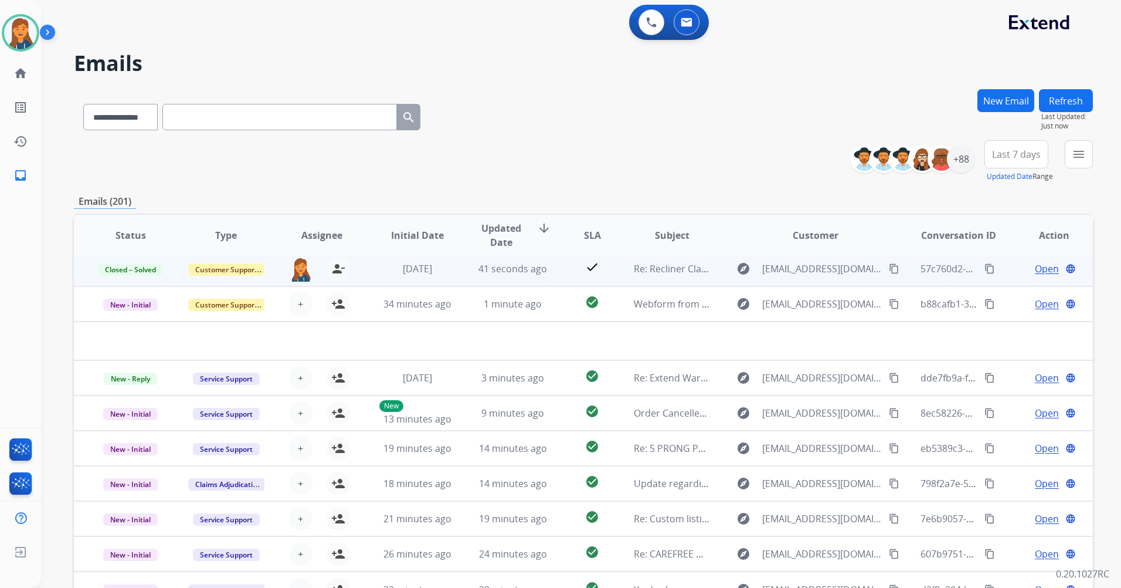
scroll to position [40, 0]
click at [1036, 145] on button "Last 7 days" at bounding box center [1017, 154] width 64 height 28
click at [1010, 299] on div "Last 90 days" at bounding box center [1013, 297] width 65 height 18
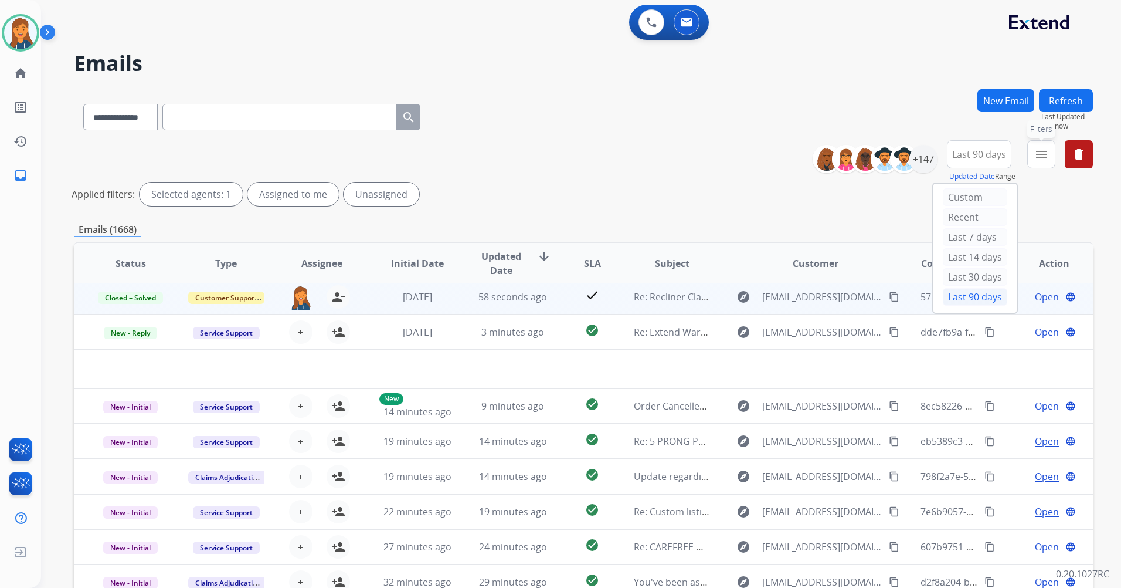
click at [1043, 147] on button "menu Filters" at bounding box center [1042, 154] width 28 height 28
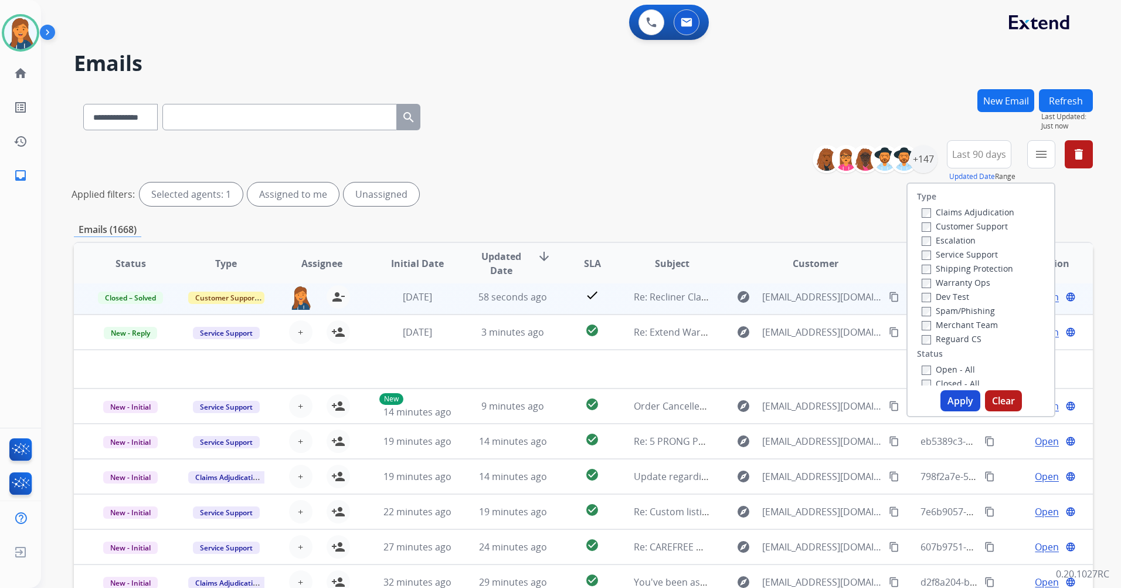
click at [962, 225] on label "Customer Support" at bounding box center [965, 226] width 86 height 11
click at [965, 268] on label "Shipping Protection" at bounding box center [967, 268] width 91 height 11
click at [950, 343] on label "Reguard CS" at bounding box center [952, 338] width 60 height 11
click at [950, 370] on label "Open - All" at bounding box center [948, 369] width 53 height 11
click at [945, 398] on button "Apply" at bounding box center [961, 400] width 40 height 21
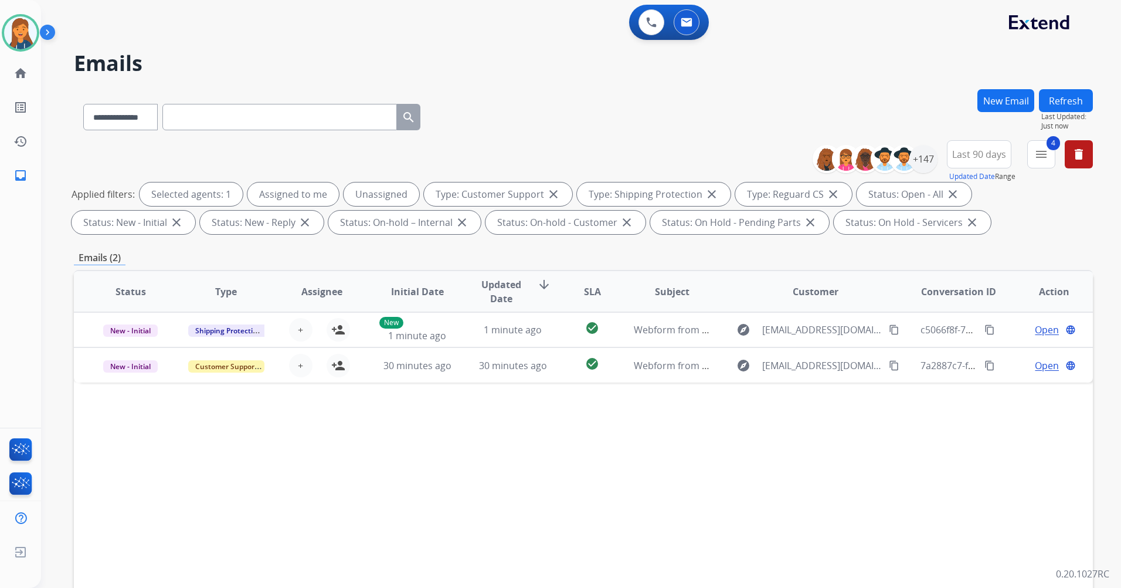
scroll to position [0, 0]
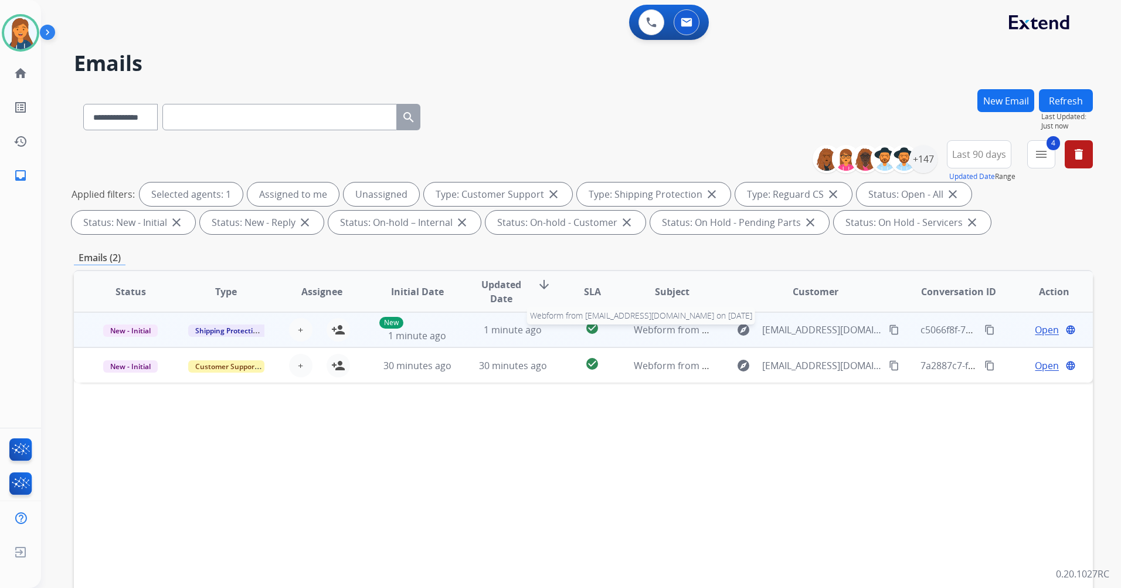
click at [658, 333] on span "Webform from [EMAIL_ADDRESS][DOMAIN_NAME] on [DATE]" at bounding box center [767, 329] width 266 height 13
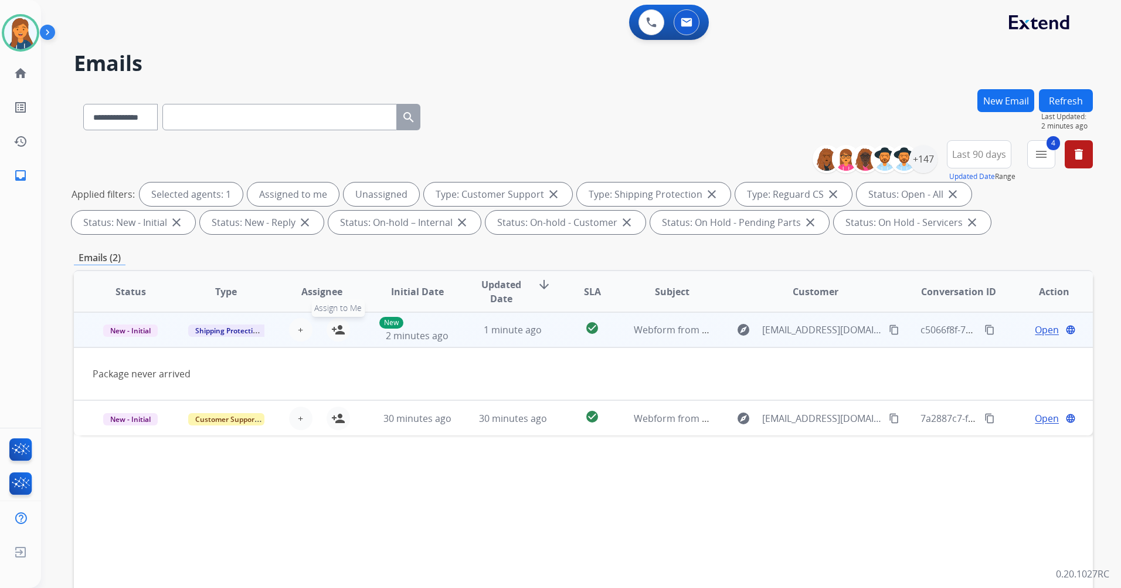
click at [337, 331] on mat-icon "person_add" at bounding box center [338, 330] width 14 height 14
click at [1038, 328] on span "Open" at bounding box center [1047, 330] width 24 height 14
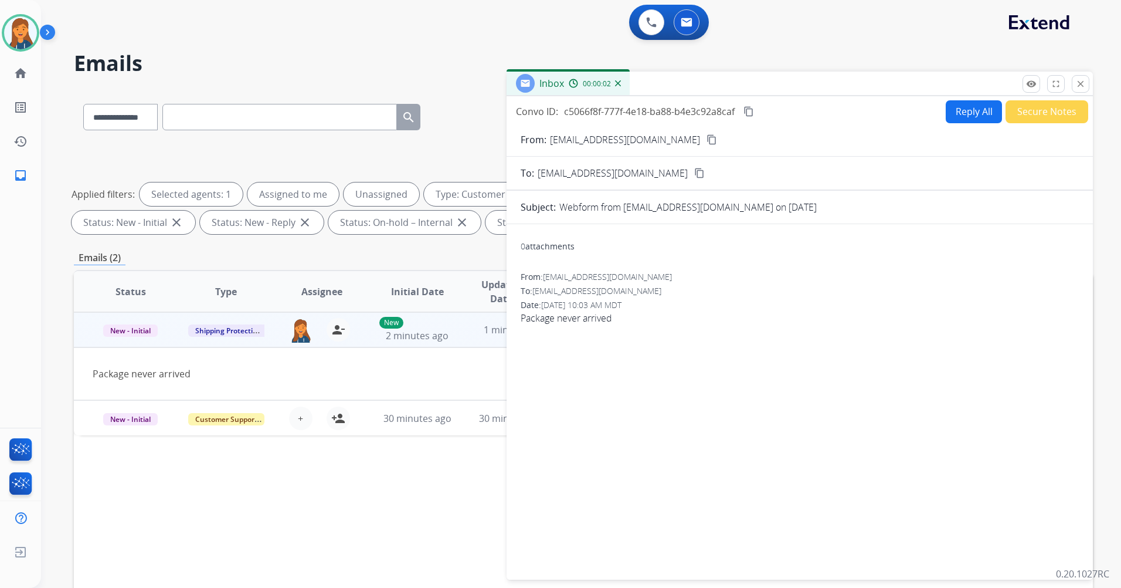
click at [707, 138] on mat-icon "content_copy" at bounding box center [712, 139] width 11 height 11
click at [954, 106] on button "Reply All" at bounding box center [974, 111] width 56 height 23
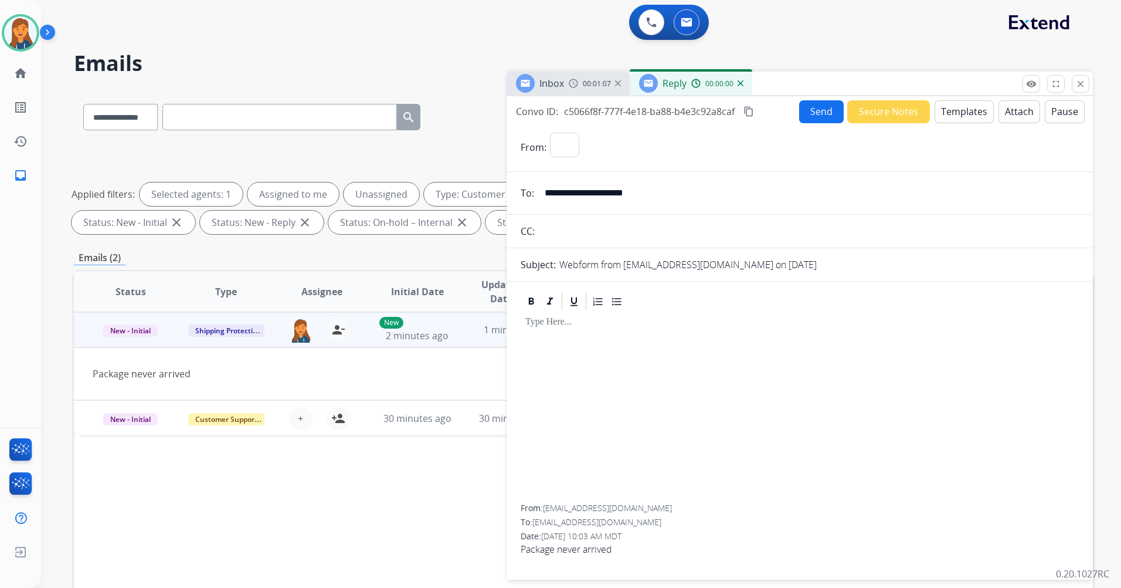
select select "**********"
click at [962, 106] on button "Templates" at bounding box center [964, 111] width 59 height 23
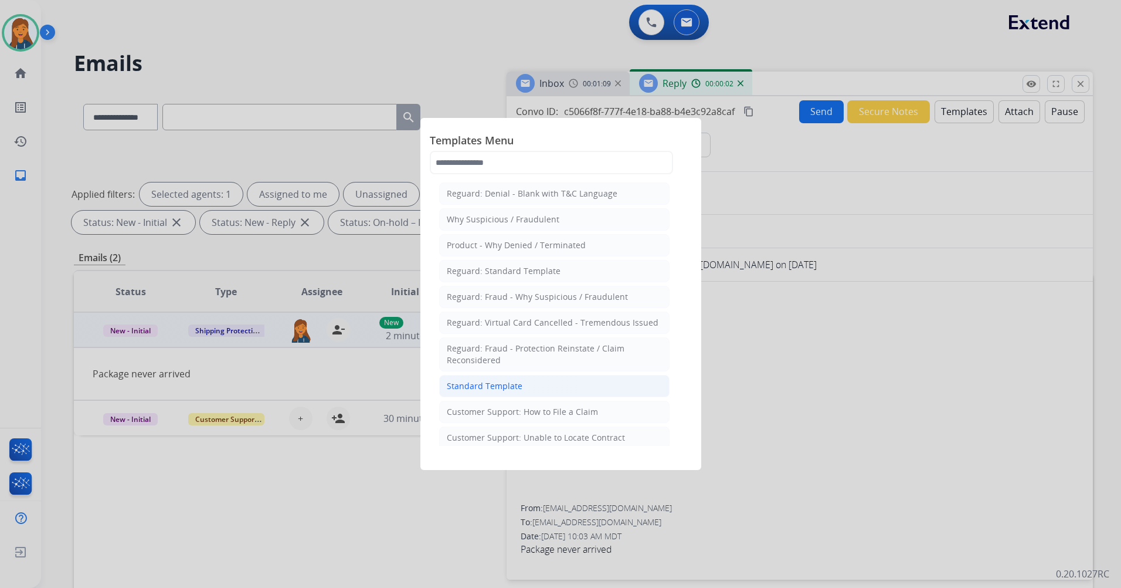
click at [485, 387] on div "Standard Template" at bounding box center [485, 386] width 76 height 12
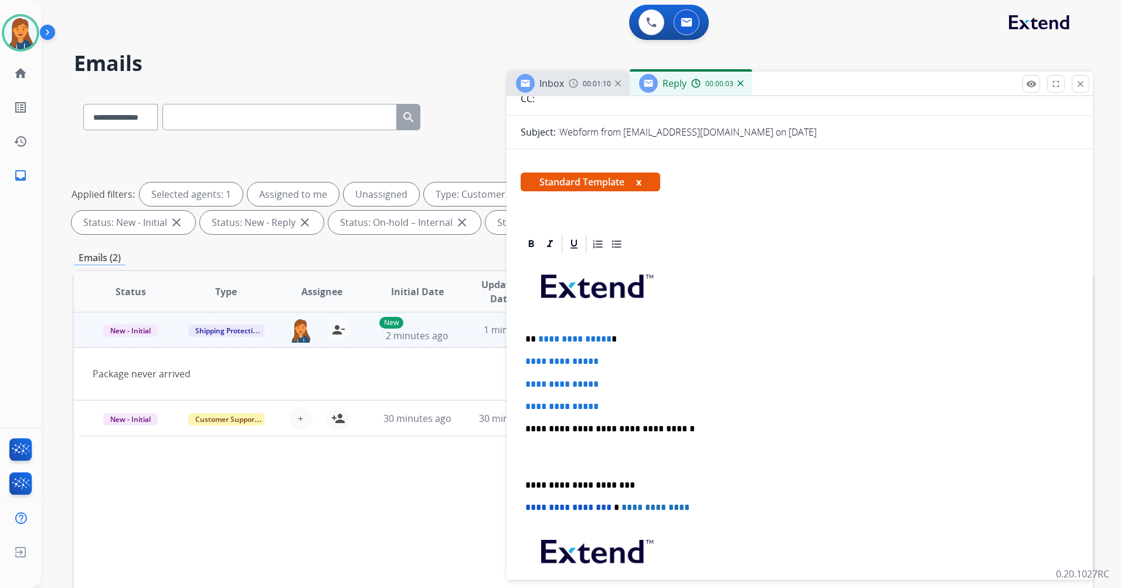
scroll to position [176, 0]
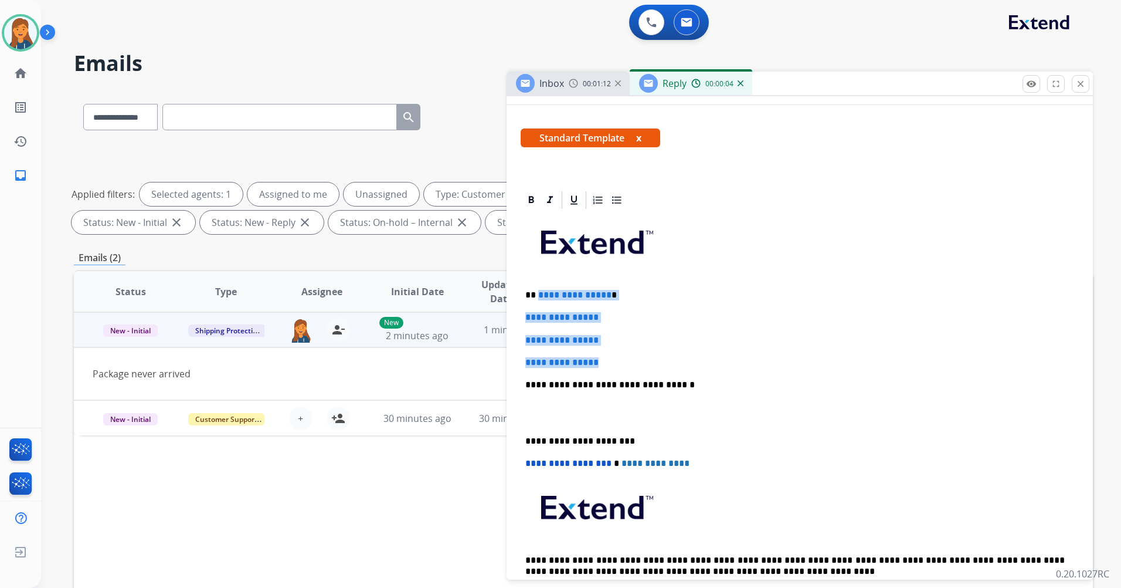
drag, startPoint x: 608, startPoint y: 359, endPoint x: 538, endPoint y: 286, distance: 100.8
click at [538, 286] on div "**********" at bounding box center [800, 413] width 558 height 404
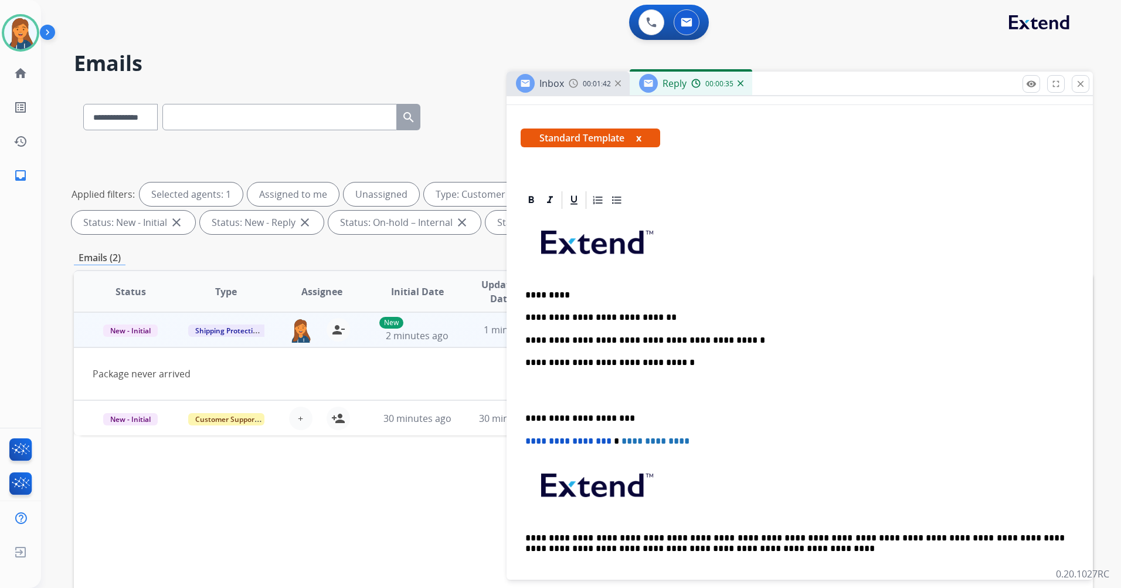
click at [707, 341] on p "**********" at bounding box center [796, 340] width 540 height 11
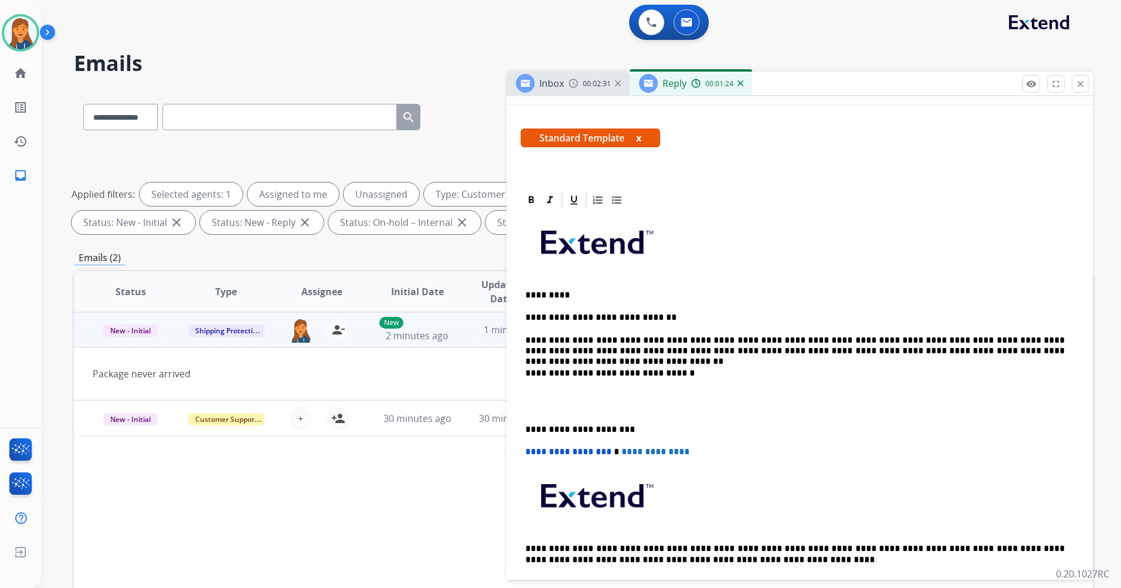
click at [523, 428] on div "**********" at bounding box center [800, 407] width 558 height 392
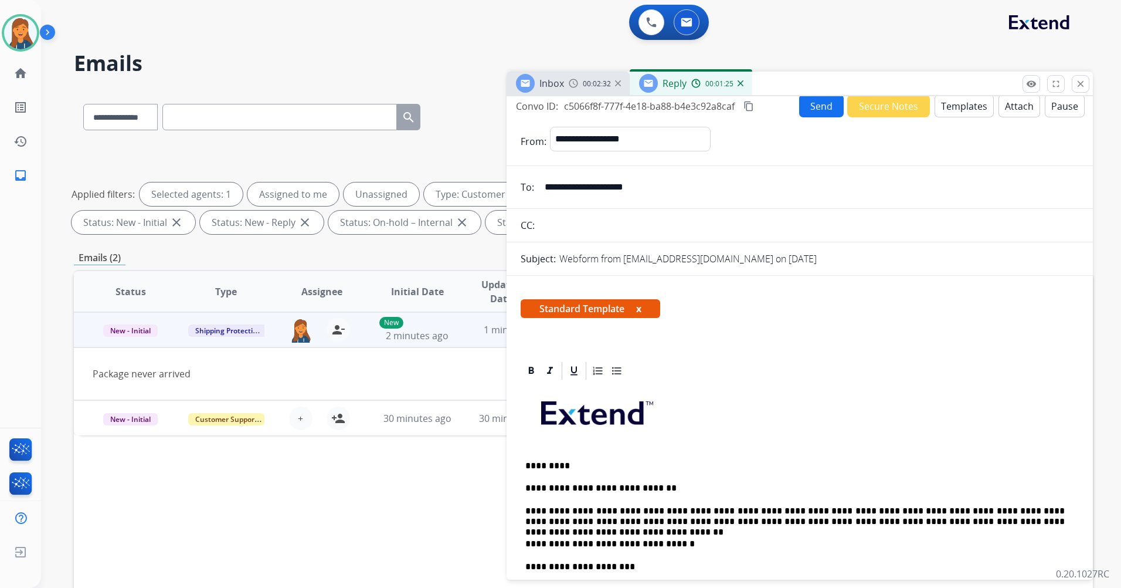
scroll to position [0, 0]
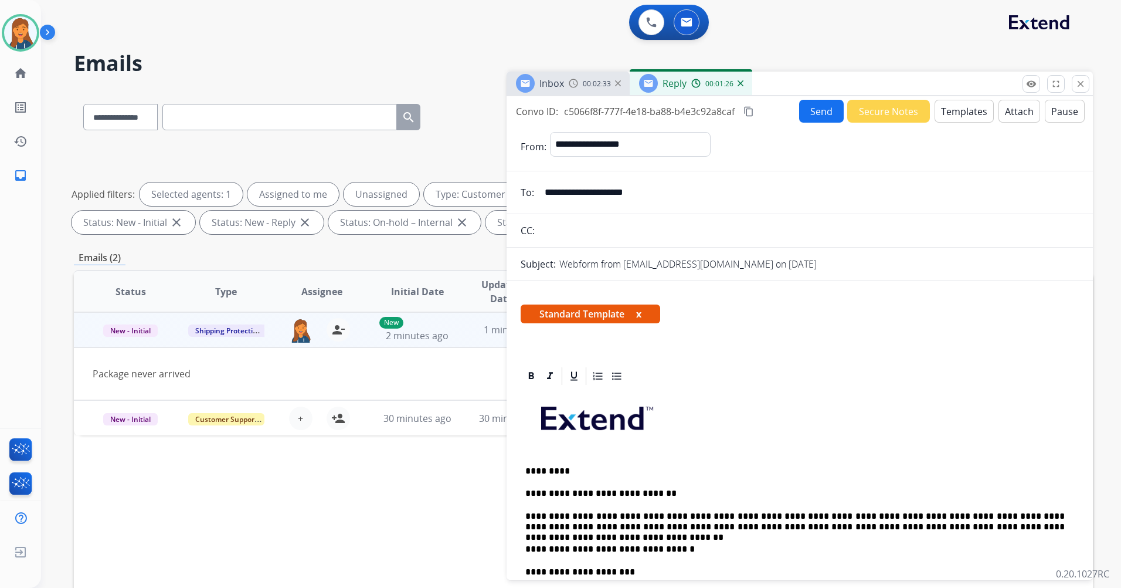
click at [749, 113] on mat-icon "content_copy" at bounding box center [749, 111] width 11 height 11
click at [808, 110] on button "Send" at bounding box center [821, 111] width 45 height 23
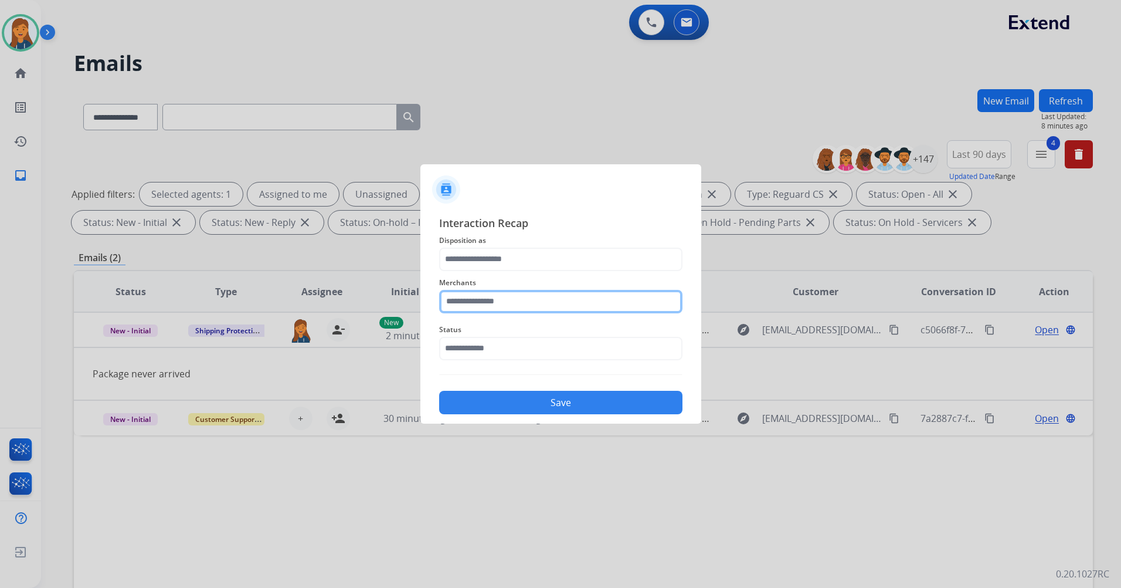
click at [512, 306] on input "text" at bounding box center [560, 301] width 243 height 23
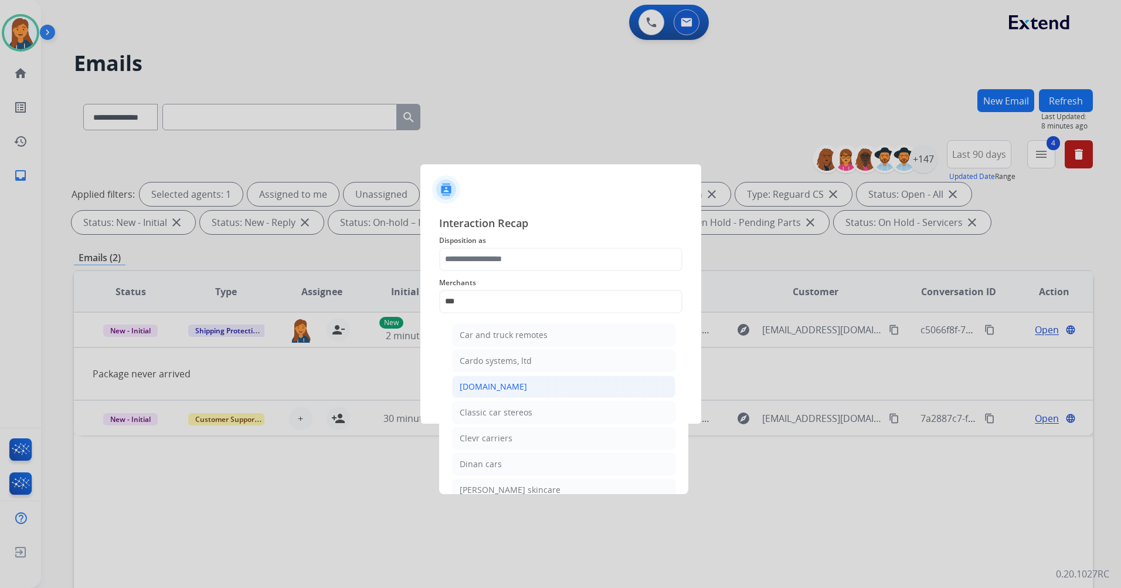
click at [521, 382] on li "Carparts.com" at bounding box center [563, 386] width 223 height 22
type input "**********"
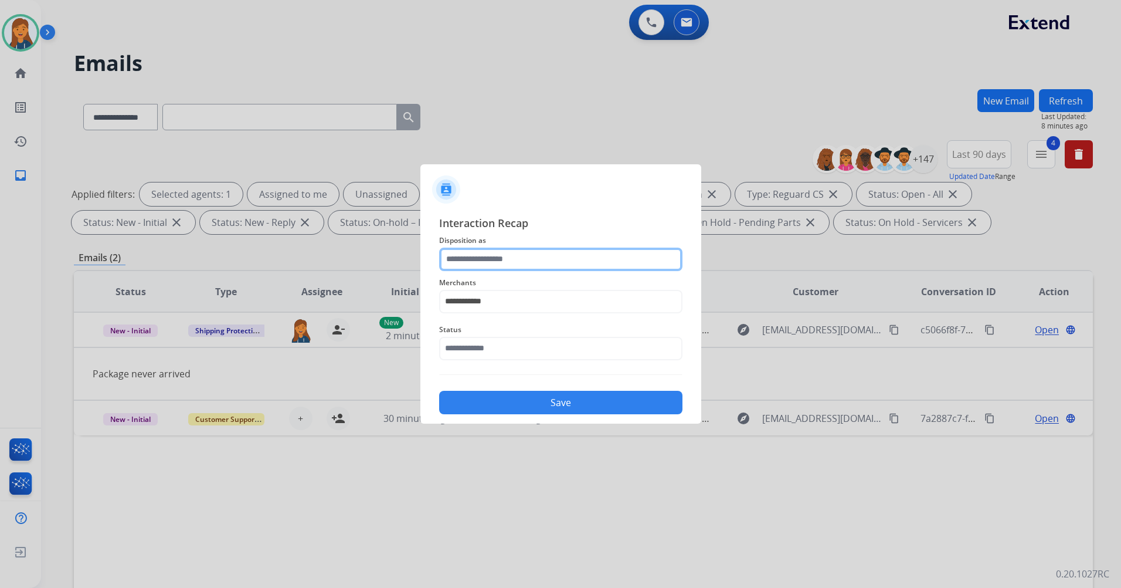
click at [528, 262] on input "text" at bounding box center [560, 259] width 243 height 23
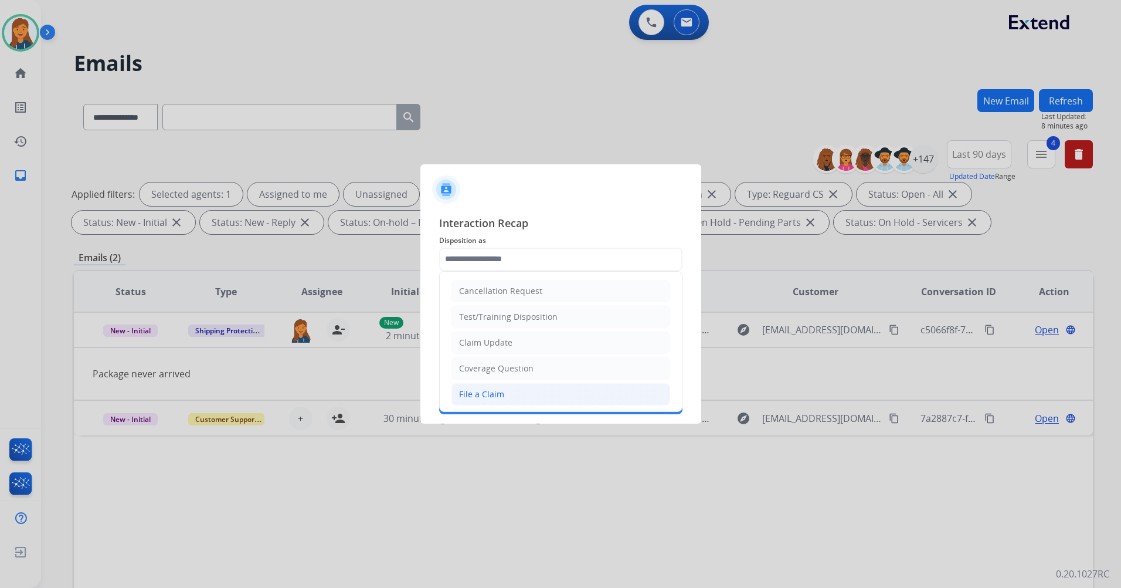
click at [513, 389] on li "File a Claim" at bounding box center [561, 394] width 219 height 22
type input "**********"
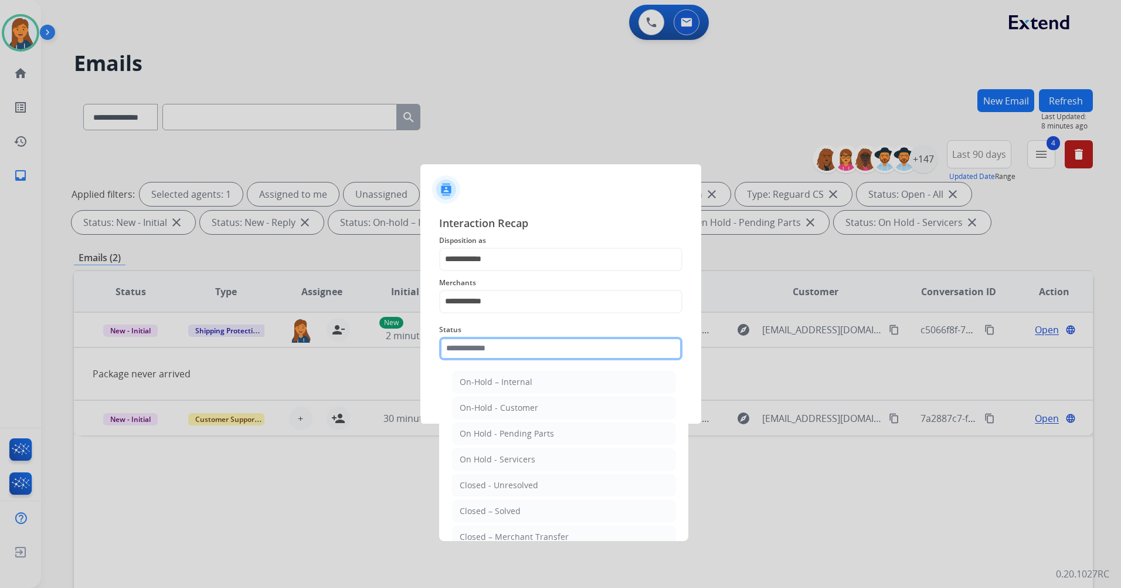
click at [505, 349] on input "text" at bounding box center [560, 348] width 243 height 23
click at [506, 511] on div "Closed – Solved" at bounding box center [490, 511] width 61 height 12
type input "**********"
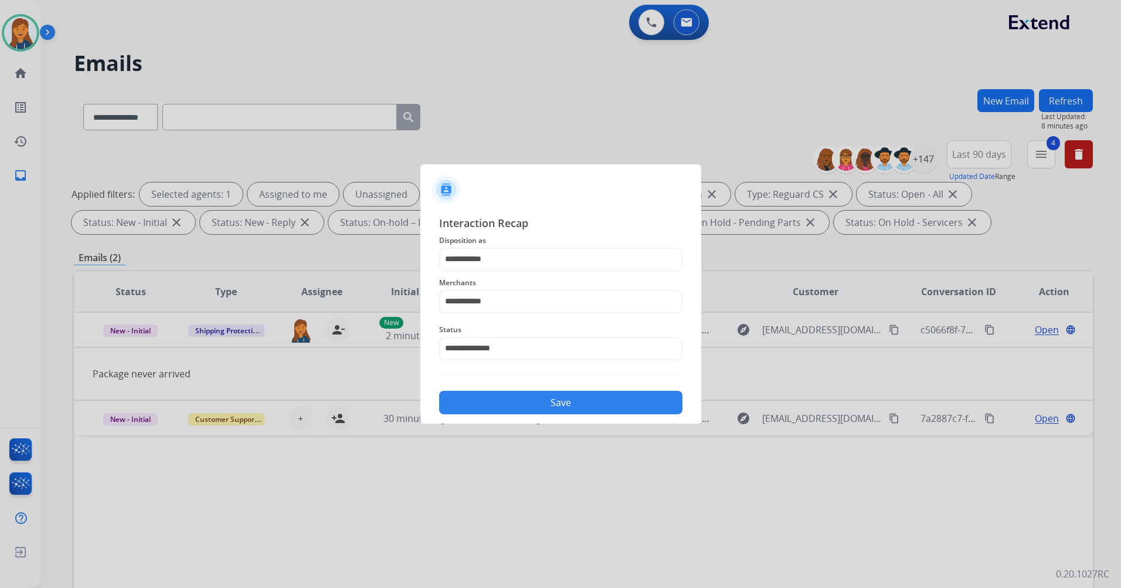
click at [524, 405] on button "Save" at bounding box center [560, 402] width 243 height 23
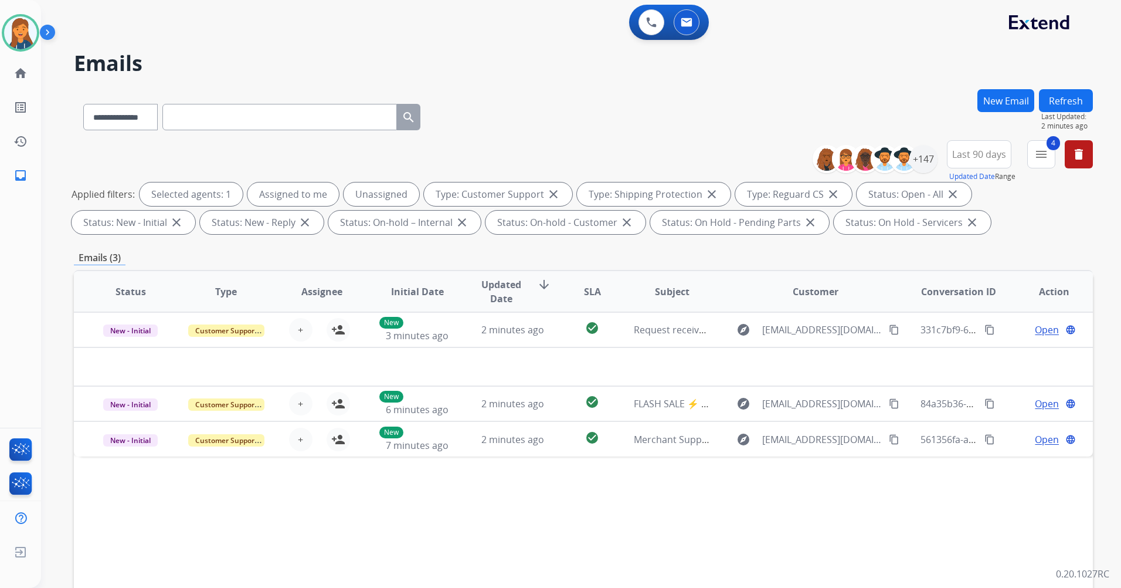
click at [1063, 99] on button "Refresh" at bounding box center [1066, 100] width 54 height 23
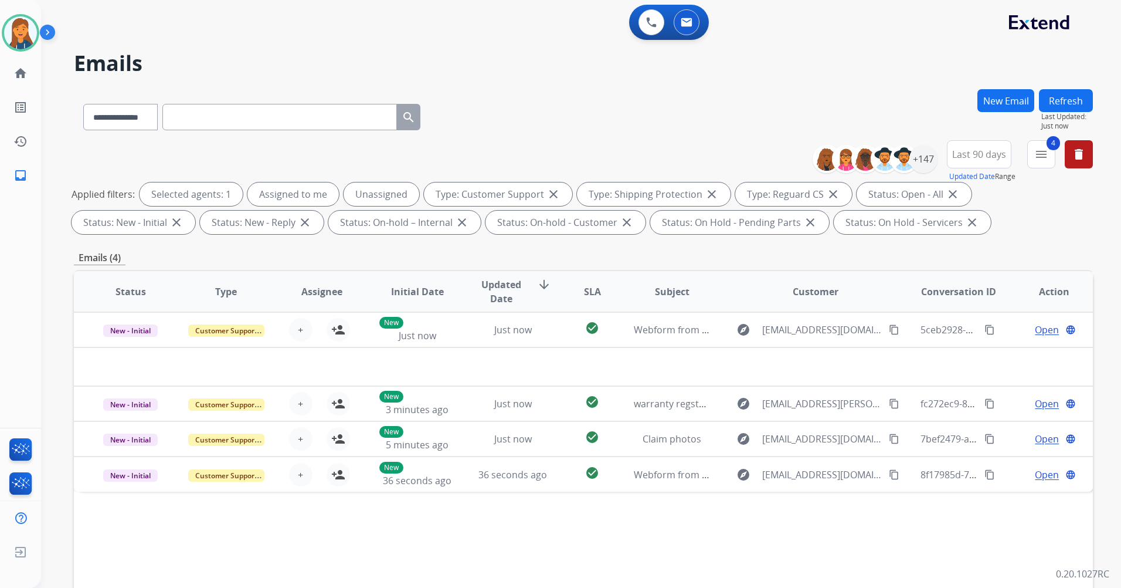
click at [1090, 95] on button "Refresh" at bounding box center [1066, 100] width 54 height 23
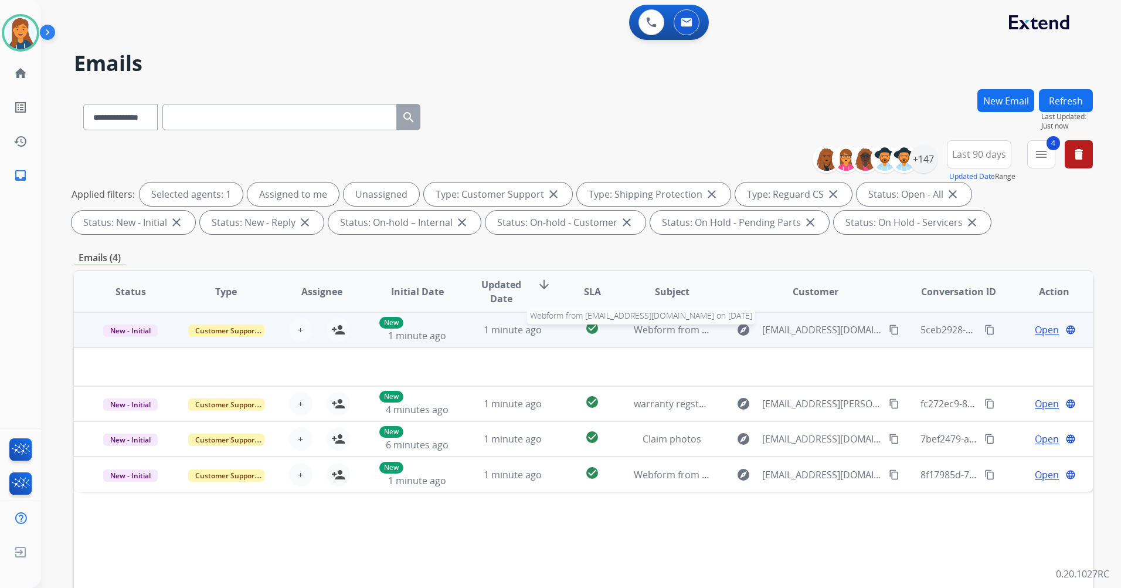
click at [662, 329] on span "Webform from [EMAIL_ADDRESS][DOMAIN_NAME] on [DATE]" at bounding box center [767, 329] width 266 height 13
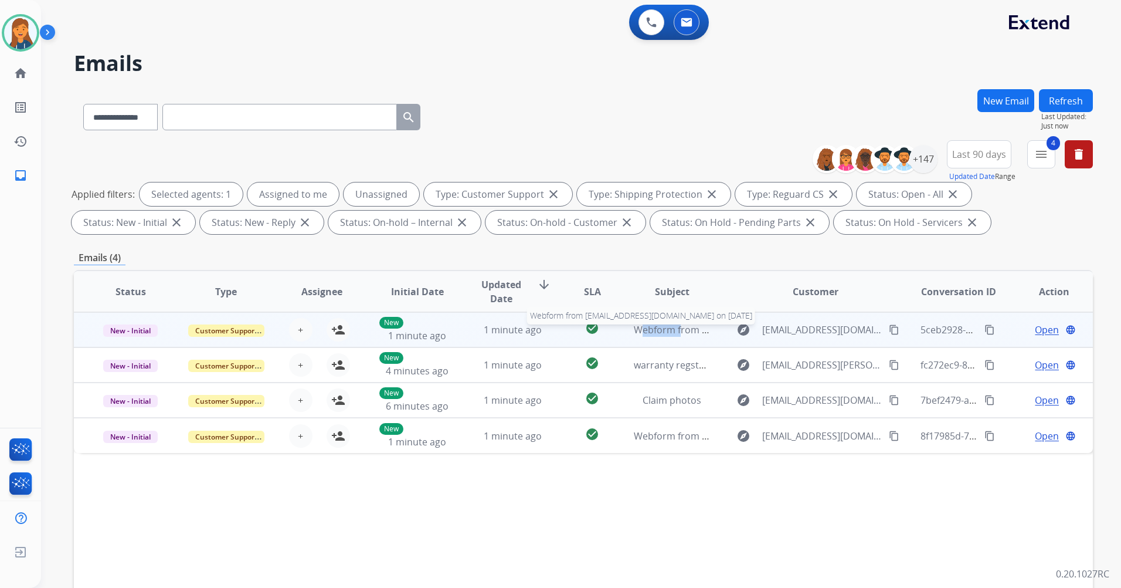
click at [662, 329] on span "Webform from [EMAIL_ADDRESS][DOMAIN_NAME] on [DATE]" at bounding box center [767, 329] width 266 height 13
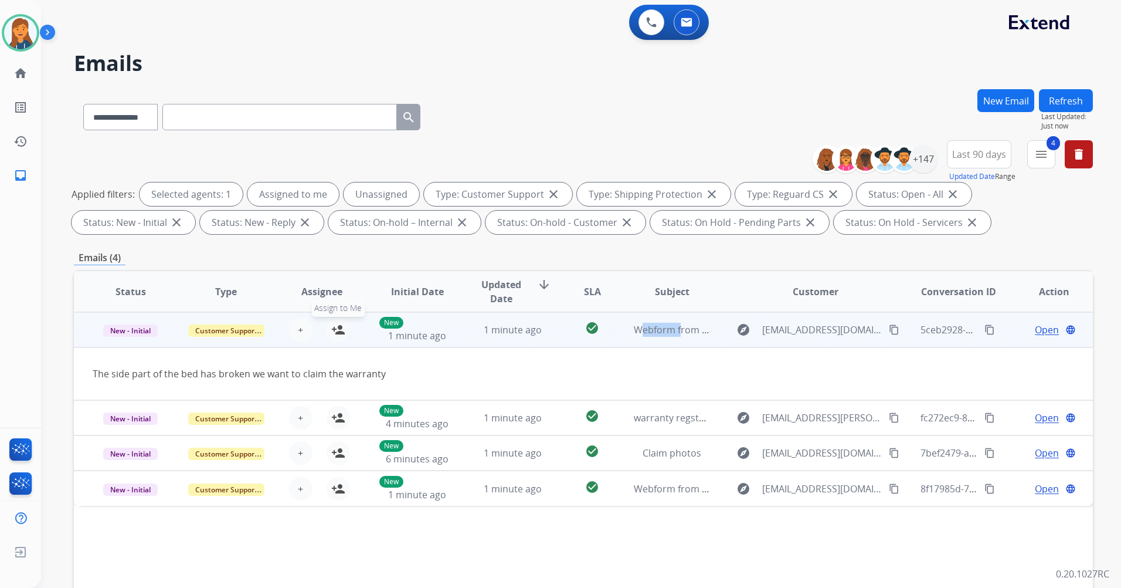
click at [340, 330] on mat-icon "person_add" at bounding box center [338, 330] width 14 height 14
click at [1037, 331] on span "Open" at bounding box center [1047, 330] width 24 height 14
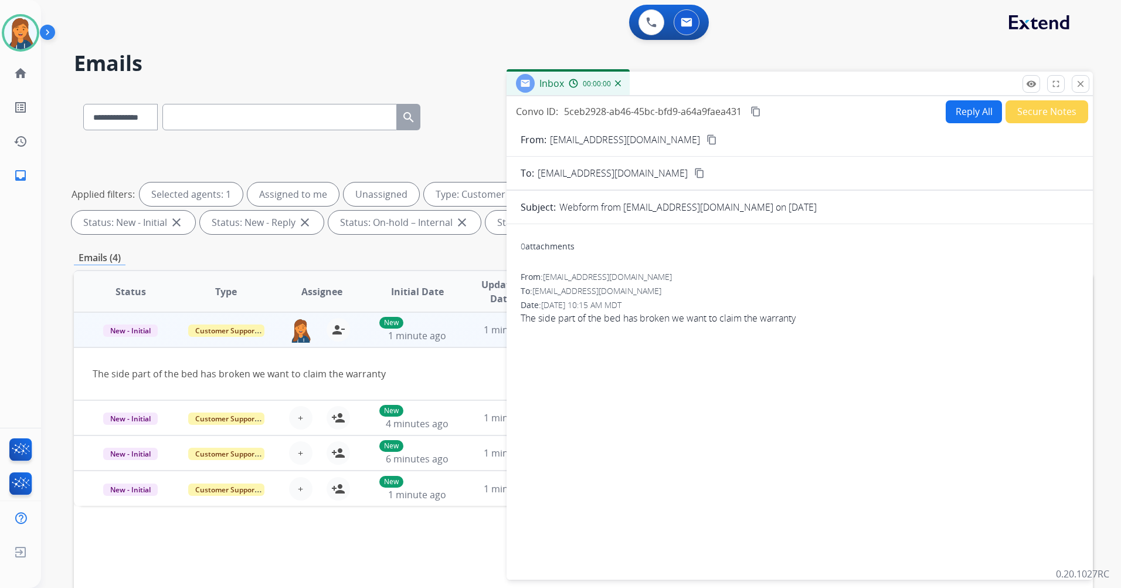
click at [707, 138] on mat-icon "content_copy" at bounding box center [712, 139] width 11 height 11
click at [960, 116] on button "Reply All" at bounding box center [974, 111] width 56 height 23
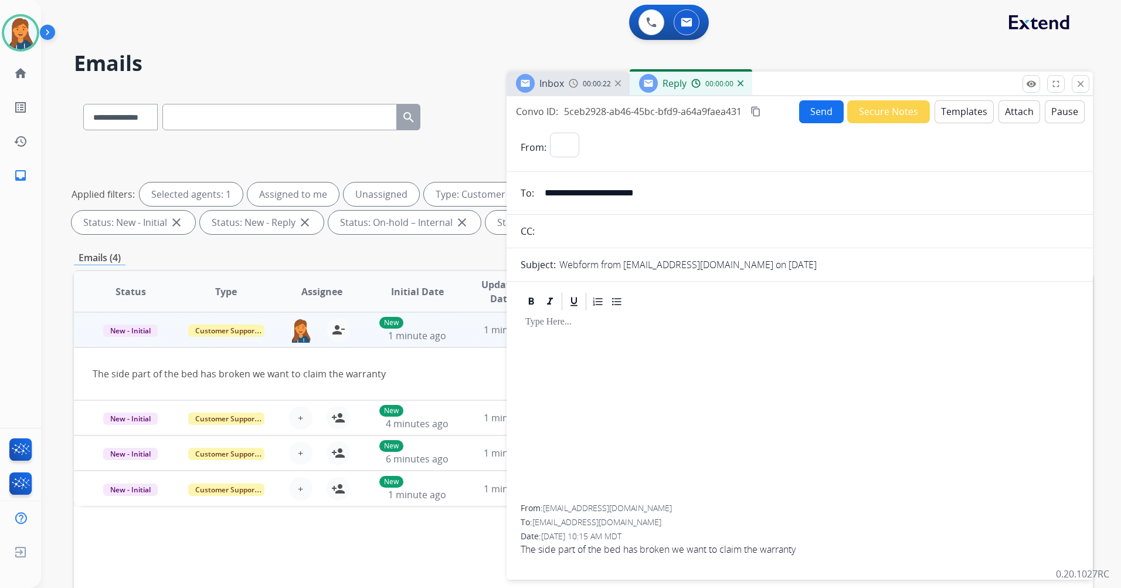
select select "**********"
click at [935, 113] on button "Templates" at bounding box center [964, 111] width 59 height 23
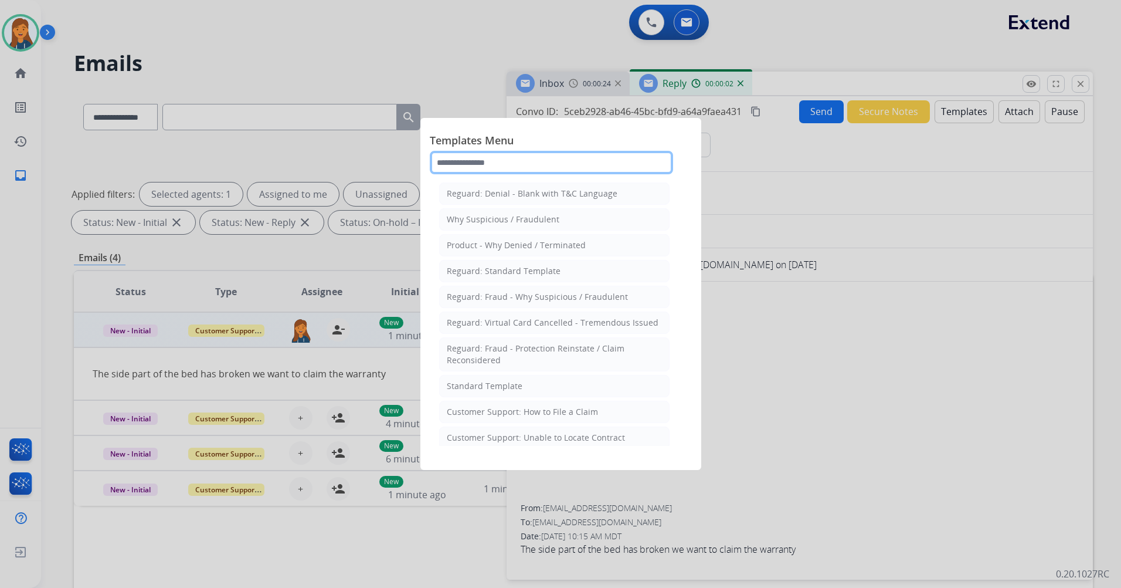
click at [537, 169] on input "text" at bounding box center [551, 162] width 243 height 23
type input "******"
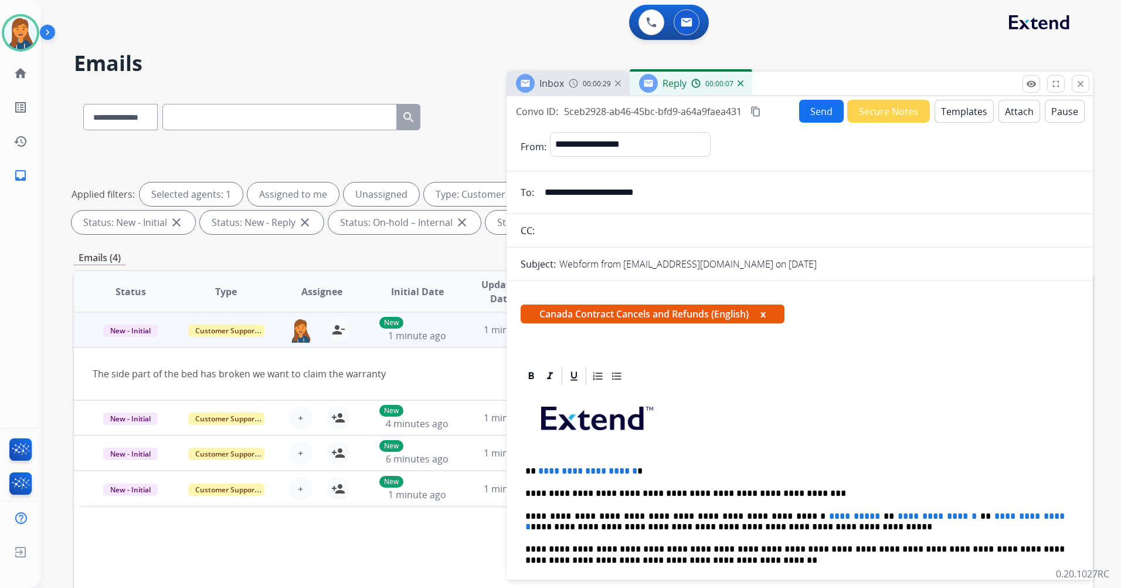
click at [944, 114] on button "Templates" at bounding box center [964, 111] width 59 height 23
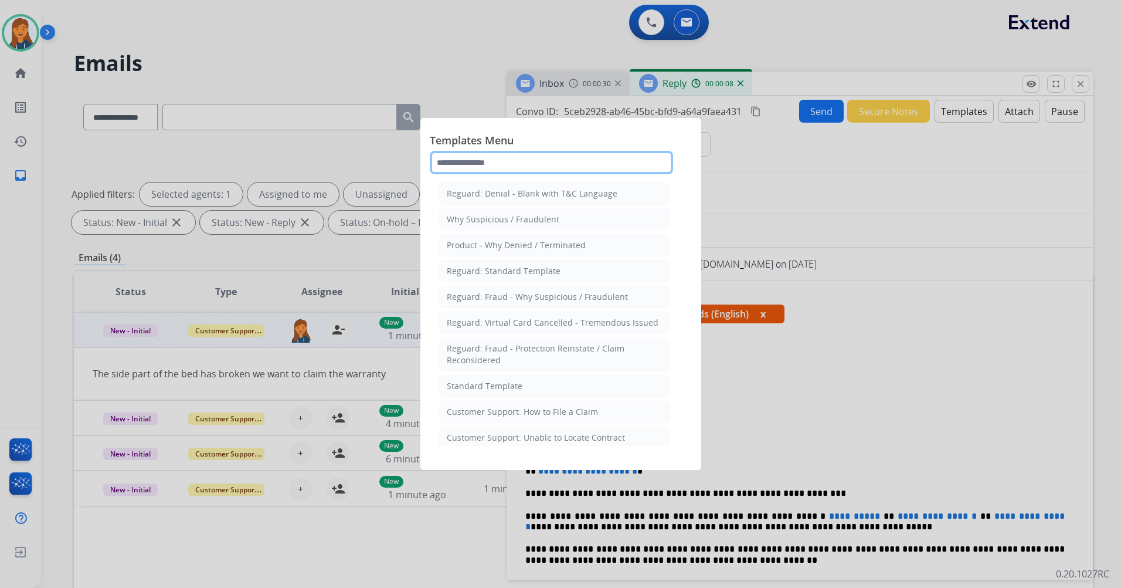
click at [581, 157] on input "text" at bounding box center [551, 162] width 243 height 23
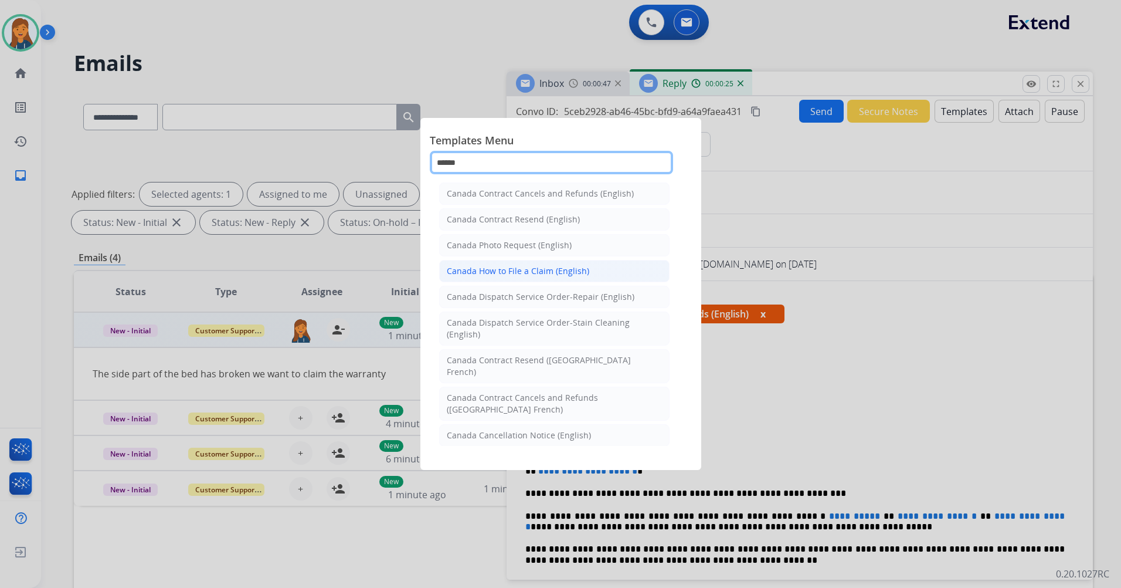
type input "******"
click at [568, 273] on div "Canada How to File a Claim (English)" at bounding box center [518, 271] width 143 height 12
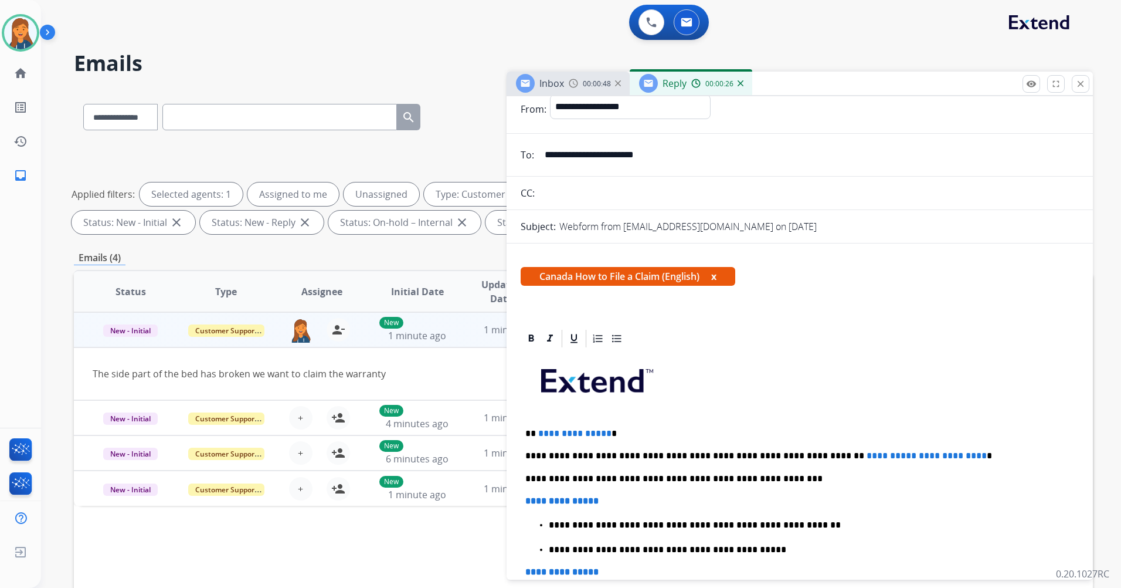
scroll to position [59, 0]
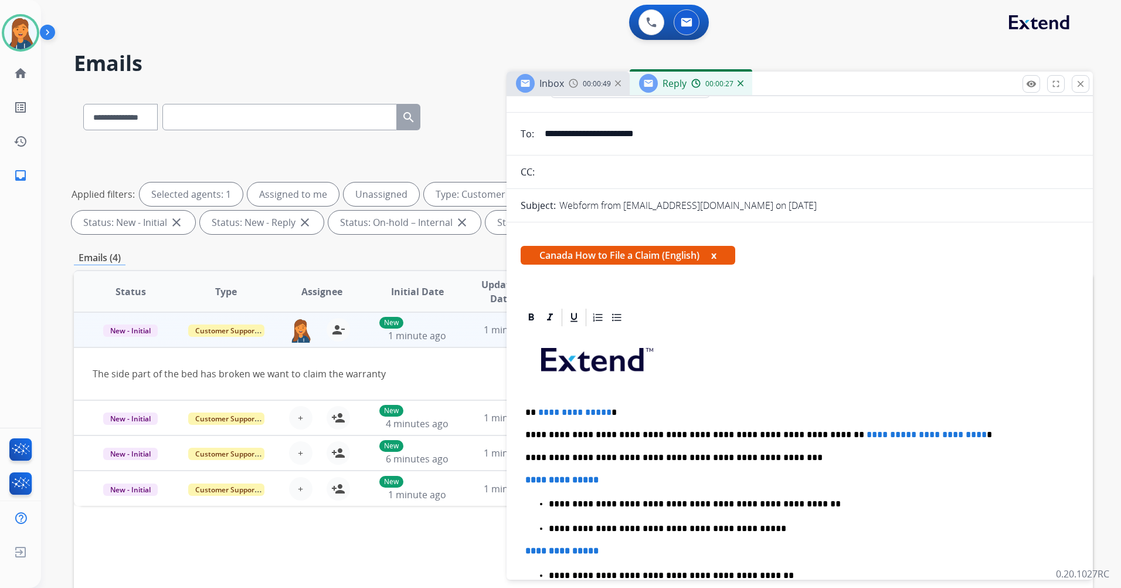
click at [604, 411] on span "**********" at bounding box center [574, 412] width 73 height 9
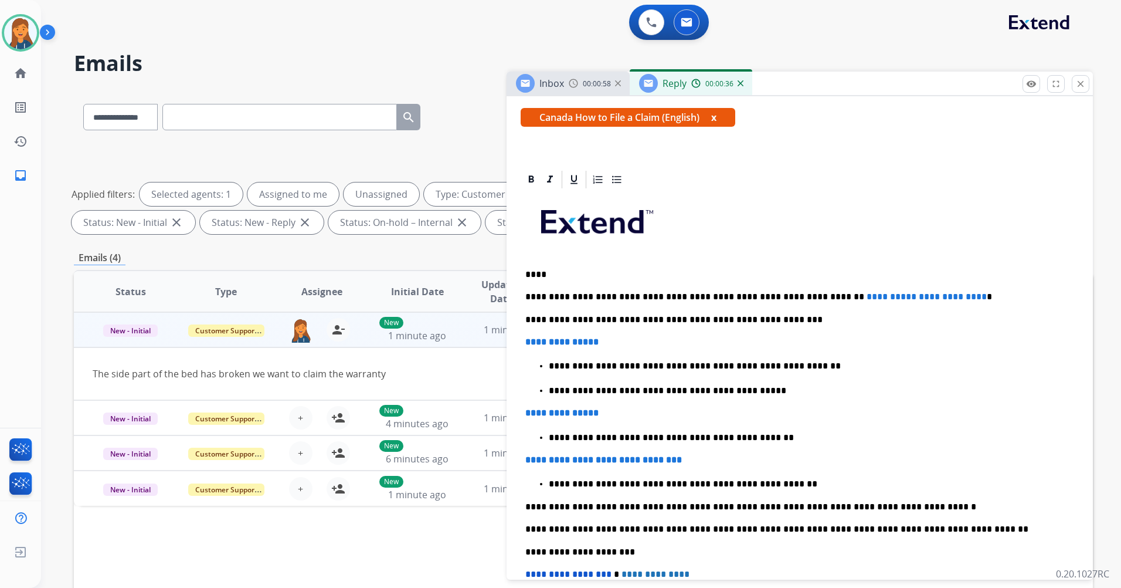
scroll to position [235, 0]
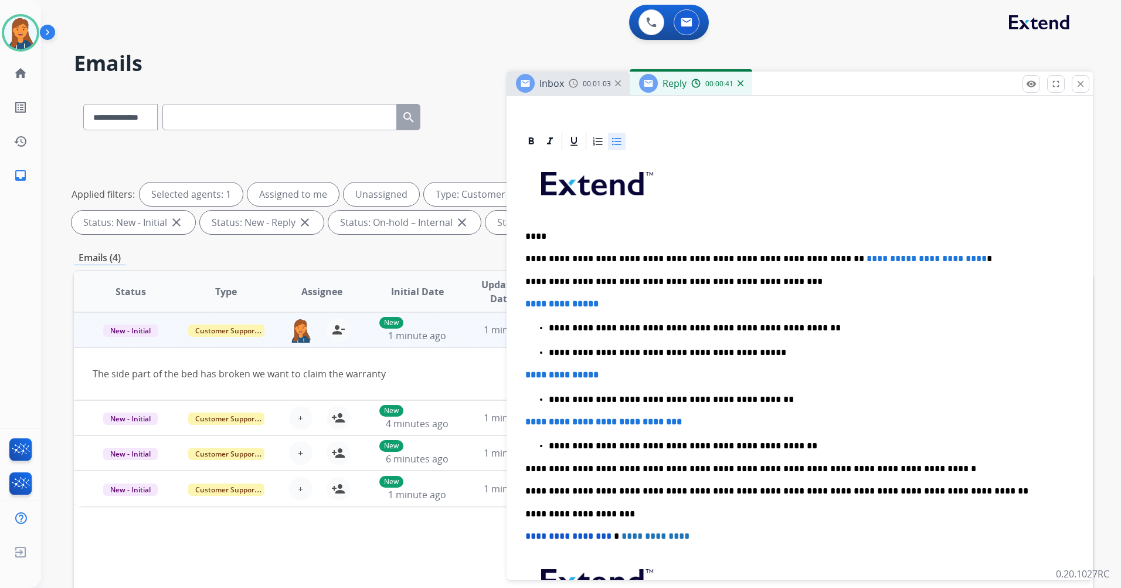
drag, startPoint x: 743, startPoint y: 353, endPoint x: 754, endPoint y: 358, distance: 12.9
click at [754, 357] on p "**********" at bounding box center [807, 352] width 516 height 11
click at [755, 358] on div "**********" at bounding box center [800, 436] width 558 height 568
click at [867, 257] on span "**********" at bounding box center [892, 258] width 50 height 9
click at [867, 258] on span "**********" at bounding box center [892, 258] width 50 height 9
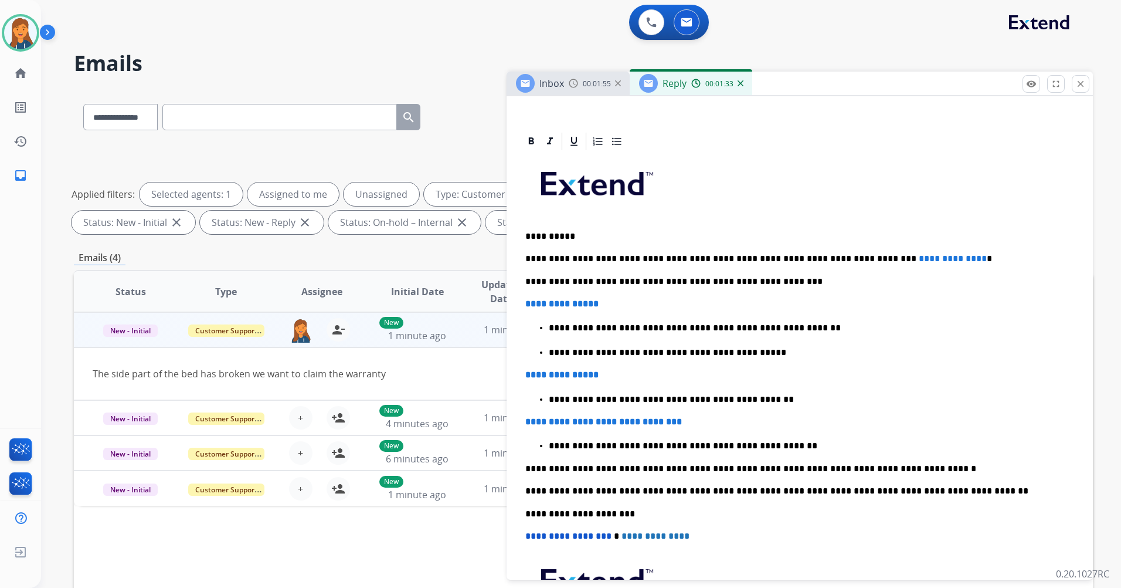
click at [932, 257] on span "**********" at bounding box center [953, 258] width 68 height 9
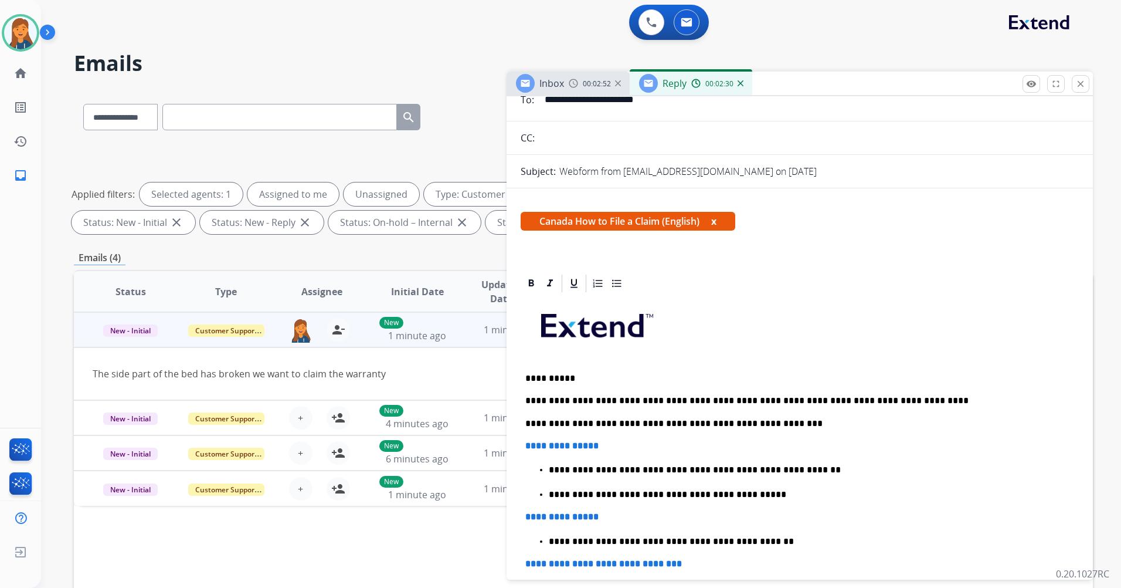
scroll to position [0, 0]
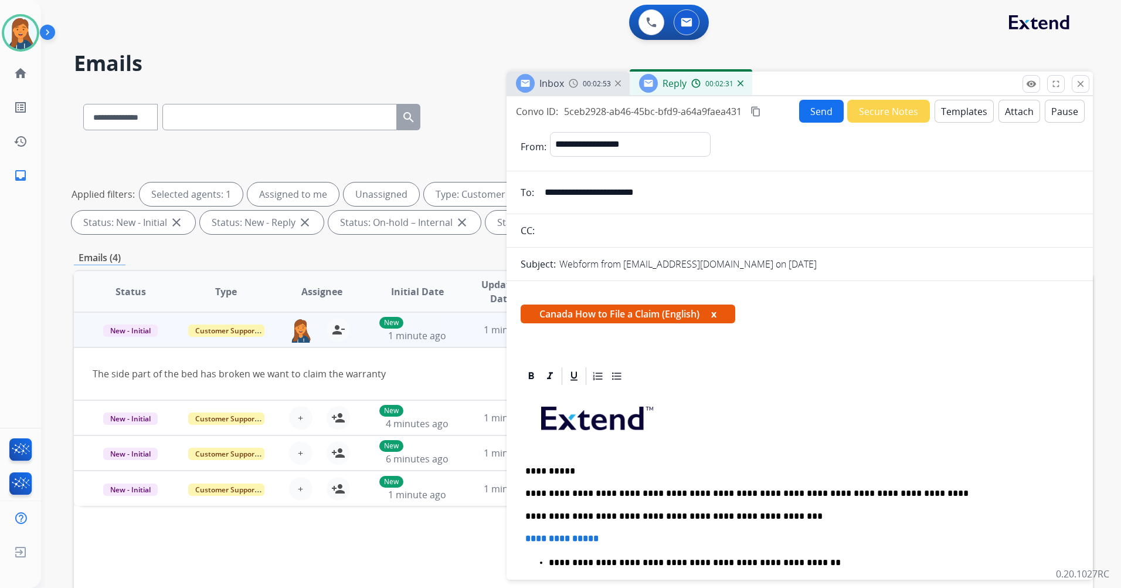
click at [757, 108] on mat-icon "content_copy" at bounding box center [756, 111] width 11 height 11
click at [811, 109] on button "Send" at bounding box center [821, 111] width 45 height 23
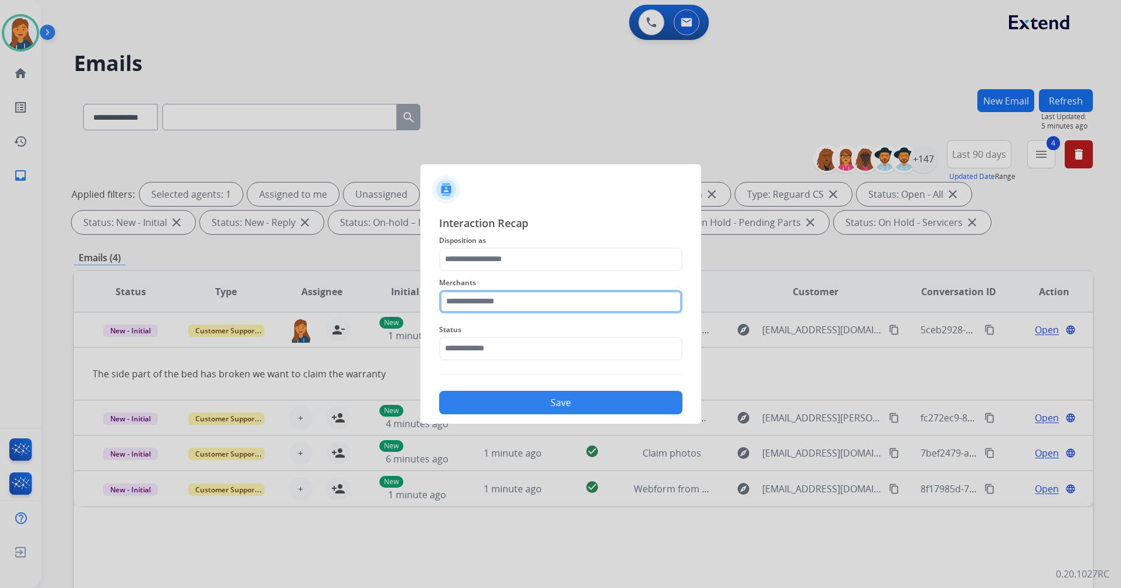
click at [526, 304] on input "text" at bounding box center [560, 301] width 243 height 23
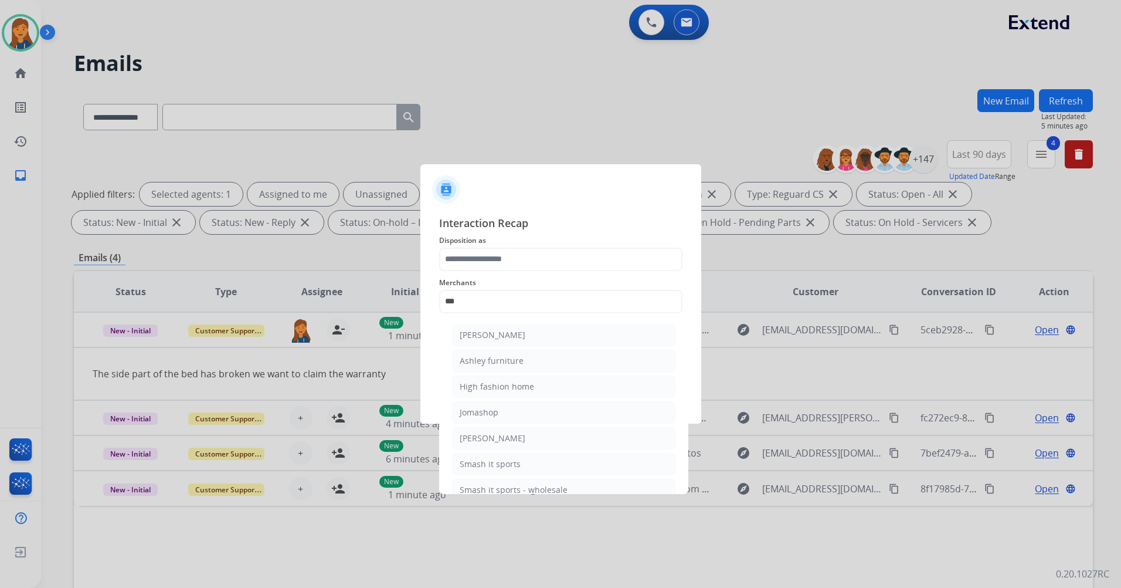
click at [524, 361] on li "Ashley furniture" at bounding box center [563, 361] width 223 height 22
type input "**********"
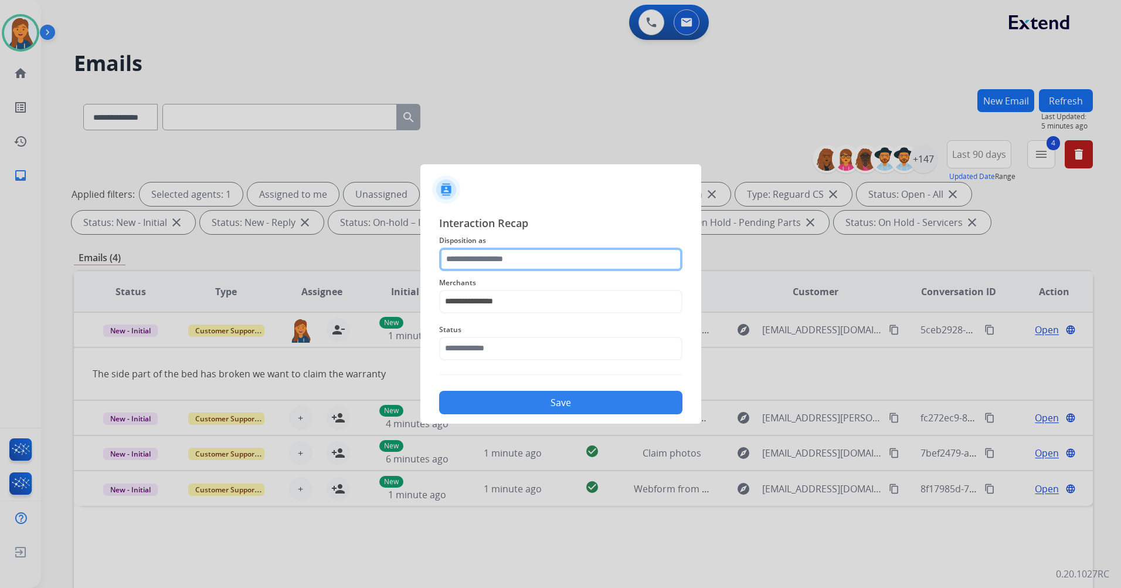
click at [520, 257] on input "text" at bounding box center [560, 259] width 243 height 23
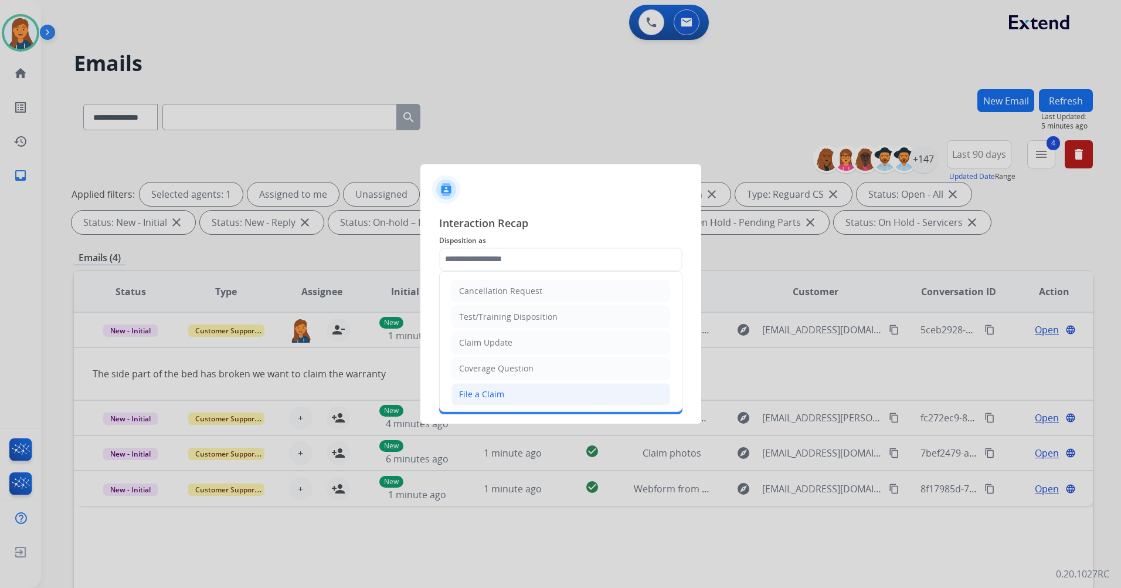
click at [489, 394] on div "File a Claim" at bounding box center [481, 394] width 45 height 12
type input "**********"
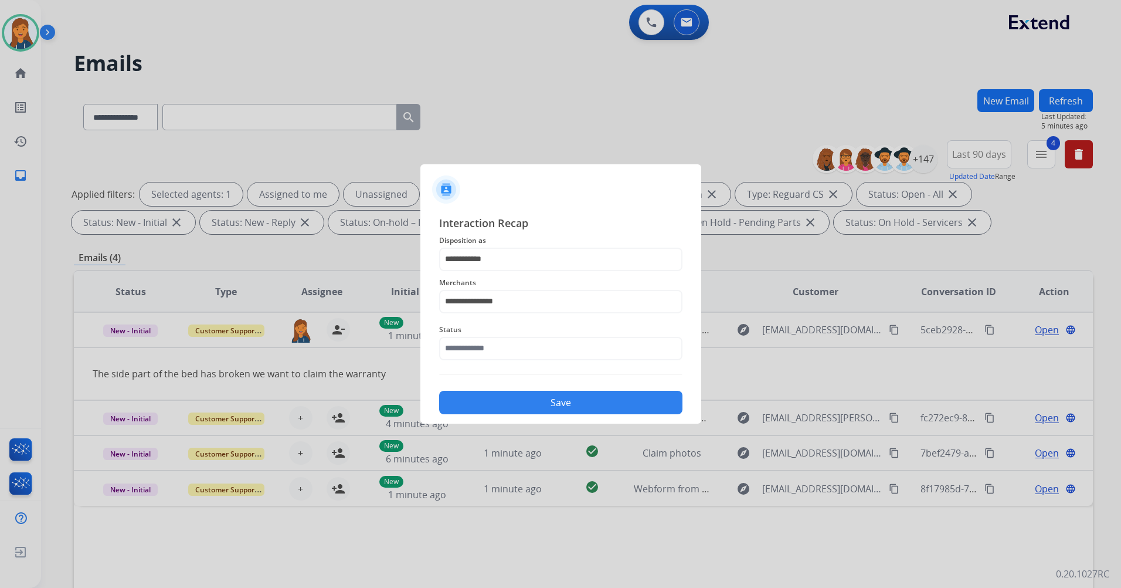
click at [487, 333] on span "Status" at bounding box center [560, 330] width 243 height 14
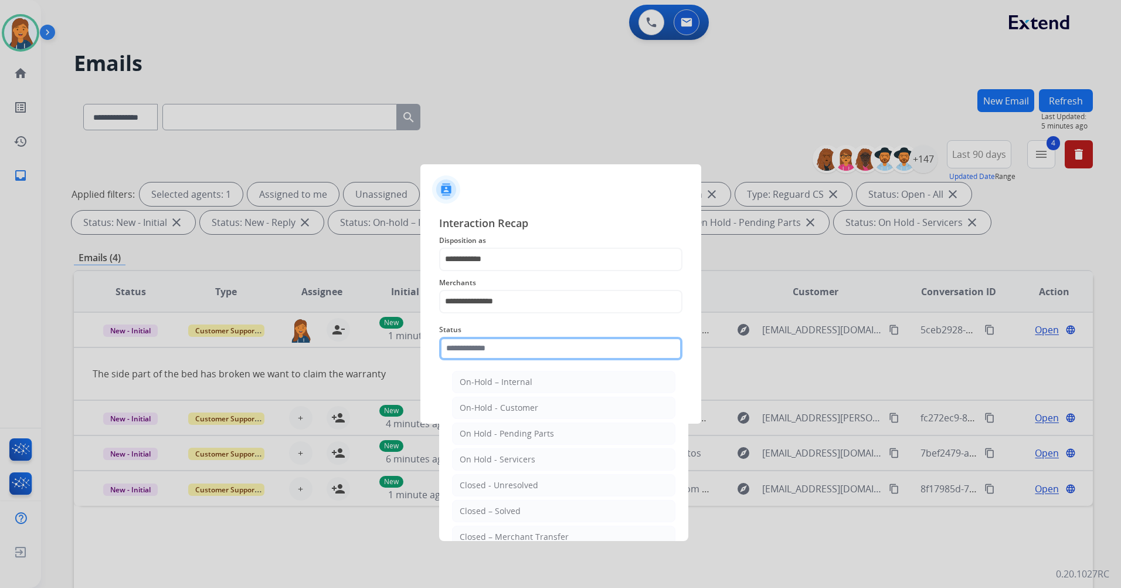
click at [485, 341] on input "text" at bounding box center [560, 348] width 243 height 23
click at [487, 509] on div "Closed – Solved" at bounding box center [490, 511] width 61 height 12
type input "**********"
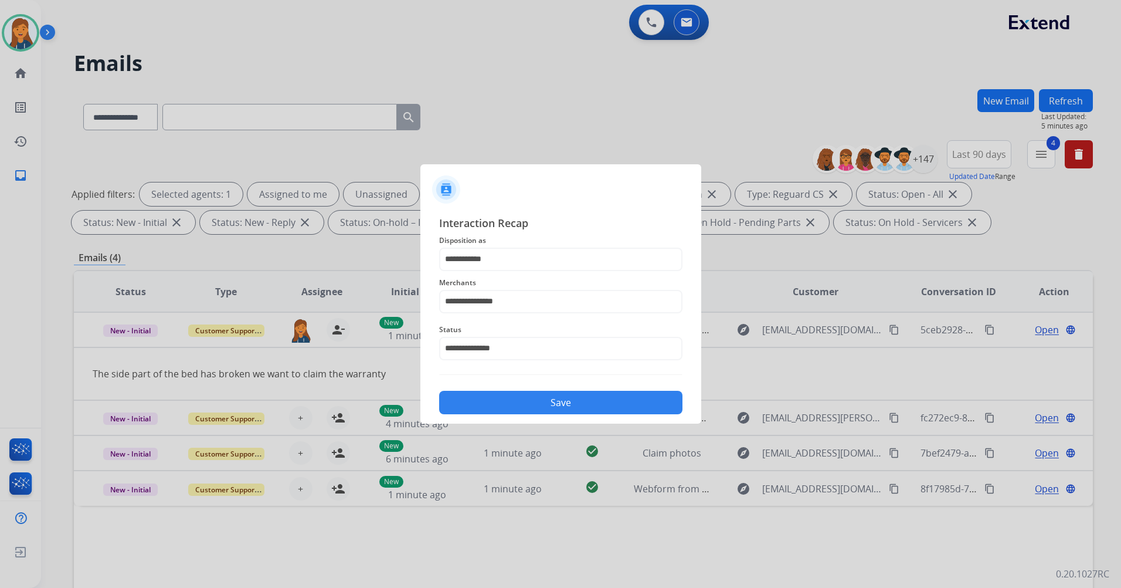
click at [505, 409] on button "Save" at bounding box center [560, 402] width 243 height 23
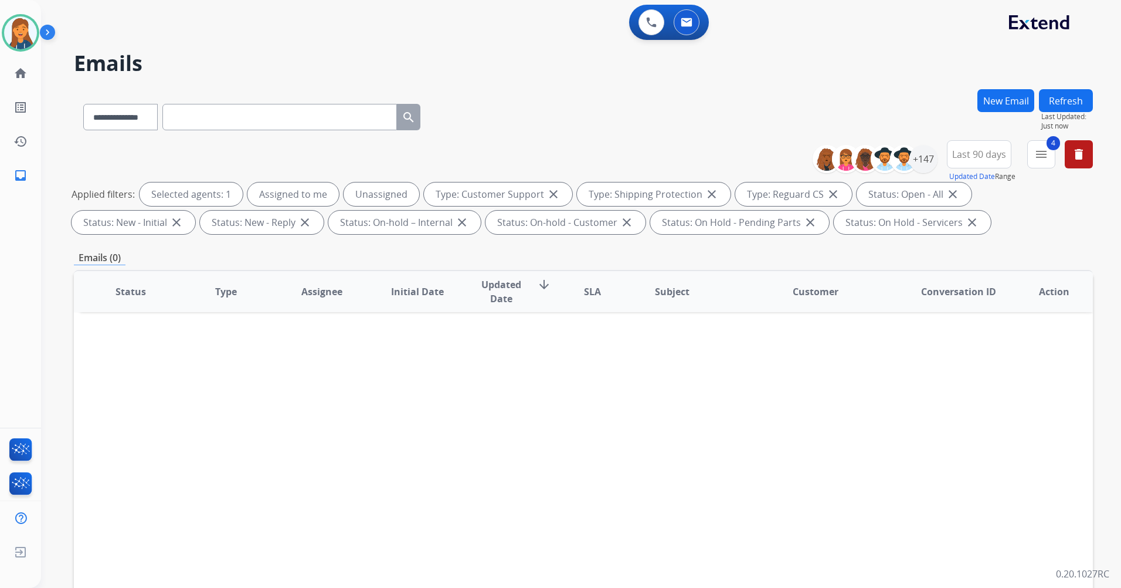
click at [1068, 95] on button "Refresh" at bounding box center [1066, 100] width 54 height 23
click at [1056, 110] on button "Refresh" at bounding box center [1066, 100] width 54 height 23
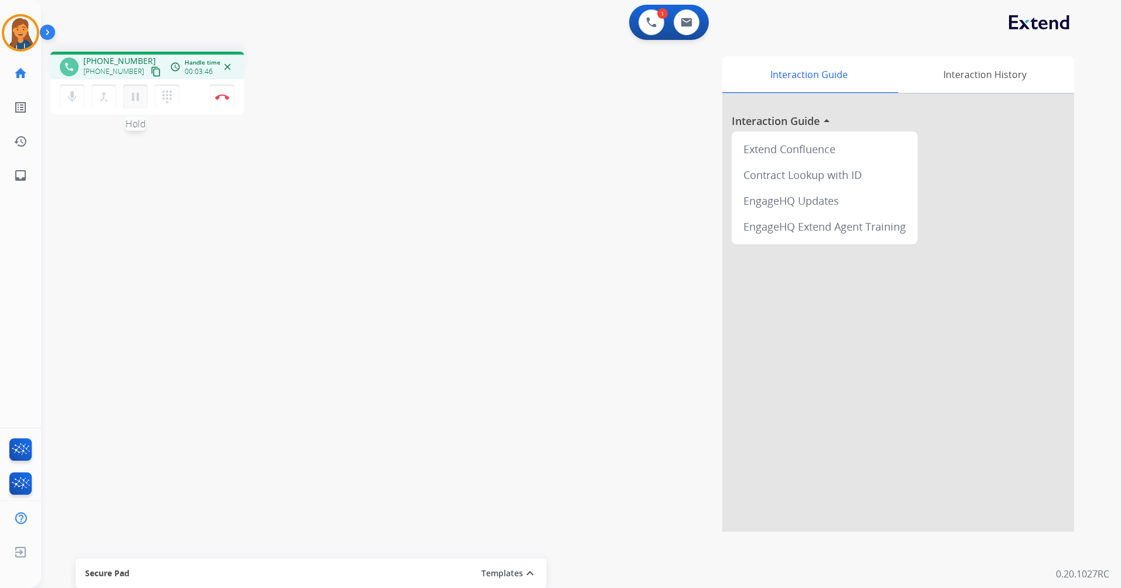
click at [137, 101] on mat-icon "pause" at bounding box center [135, 97] width 14 height 14
click at [167, 94] on mat-icon "dialpad" at bounding box center [167, 97] width 14 height 14
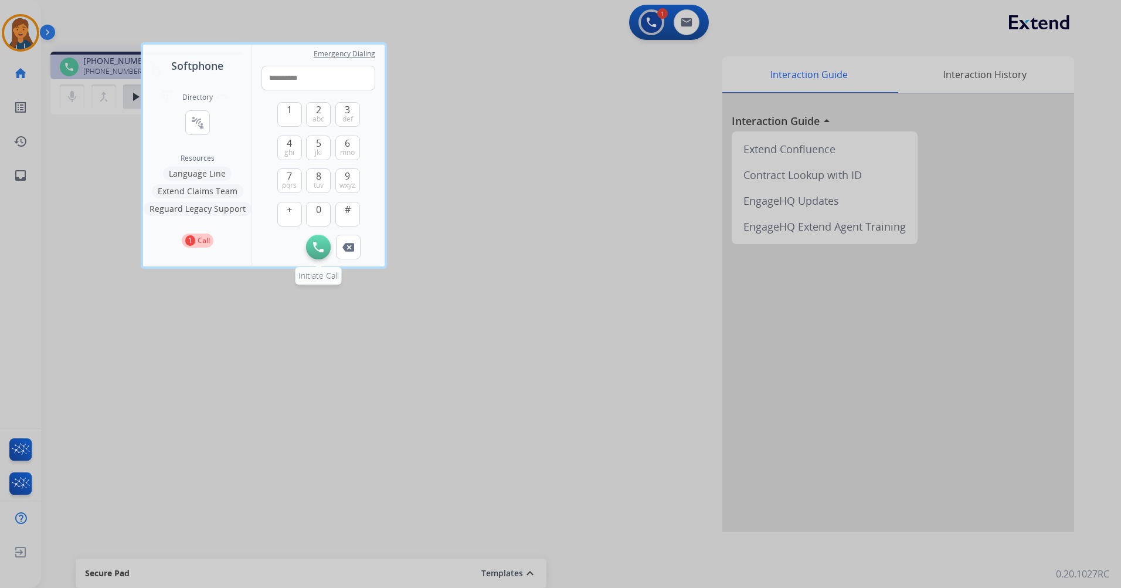
type input "**********"
click at [311, 249] on button "Initiate Call" at bounding box center [318, 247] width 25 height 25
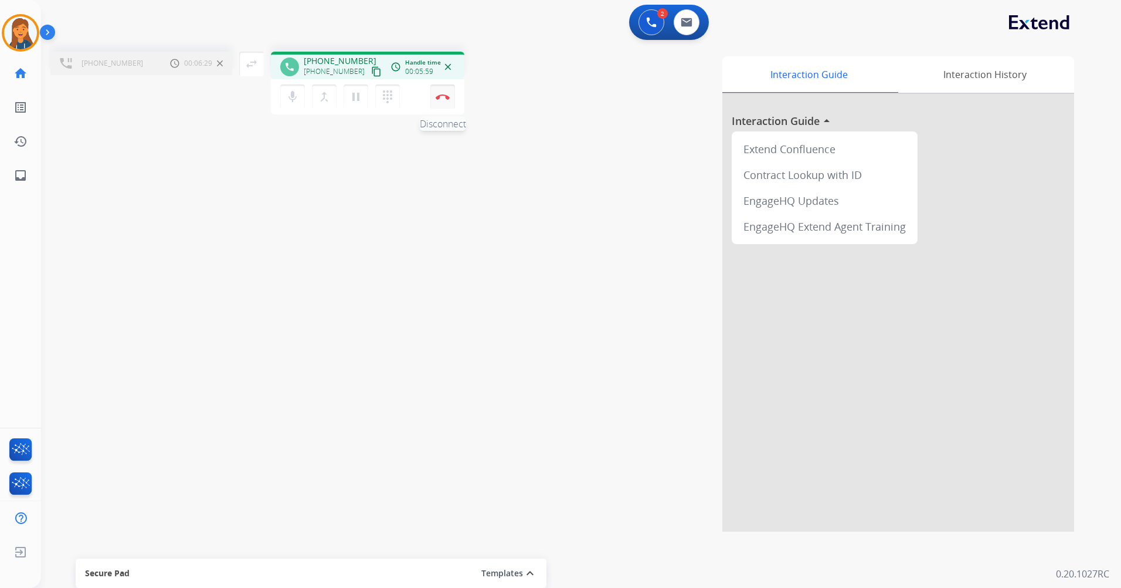
click at [439, 97] on img at bounding box center [443, 97] width 14 height 6
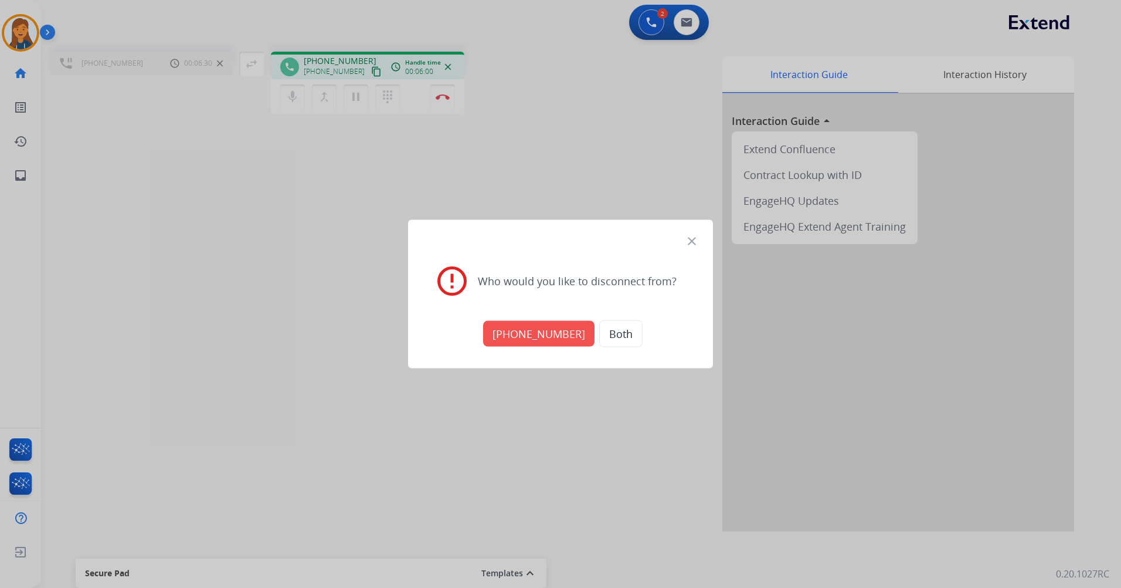
click at [519, 339] on button "+18004633339" at bounding box center [538, 334] width 111 height 26
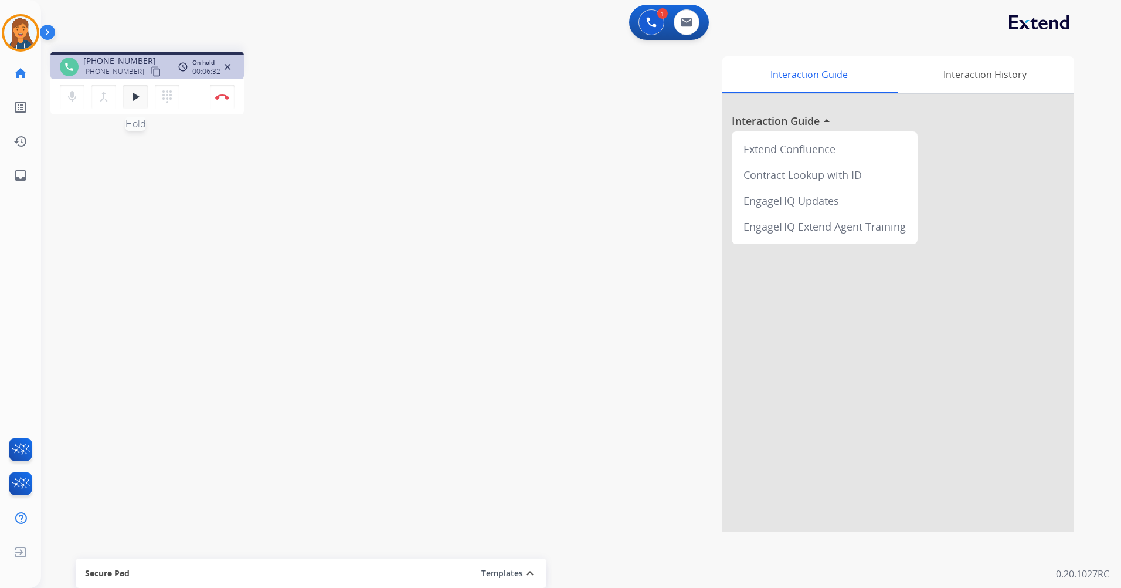
click at [128, 101] on mat-icon "play_arrow" at bounding box center [135, 97] width 14 height 14
click at [221, 99] on img at bounding box center [222, 97] width 14 height 6
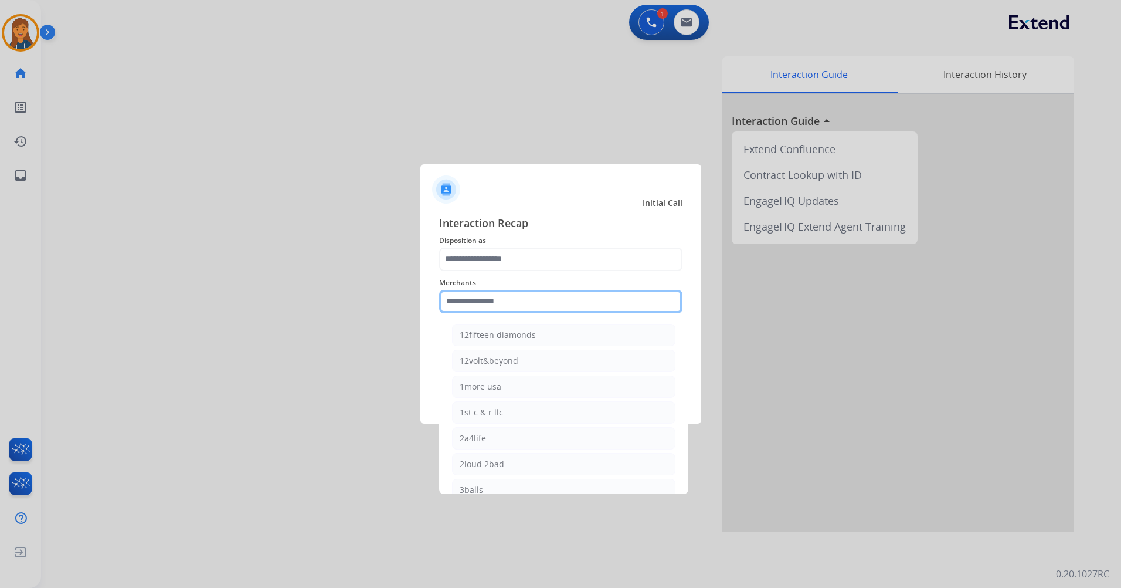
click at [470, 297] on input "text" at bounding box center [560, 301] width 243 height 23
click at [465, 322] on ul "Bed bath & beyond Bedding sheets pillows Landhill beds Milliard bedding Nest be…" at bounding box center [564, 415] width 231 height 195
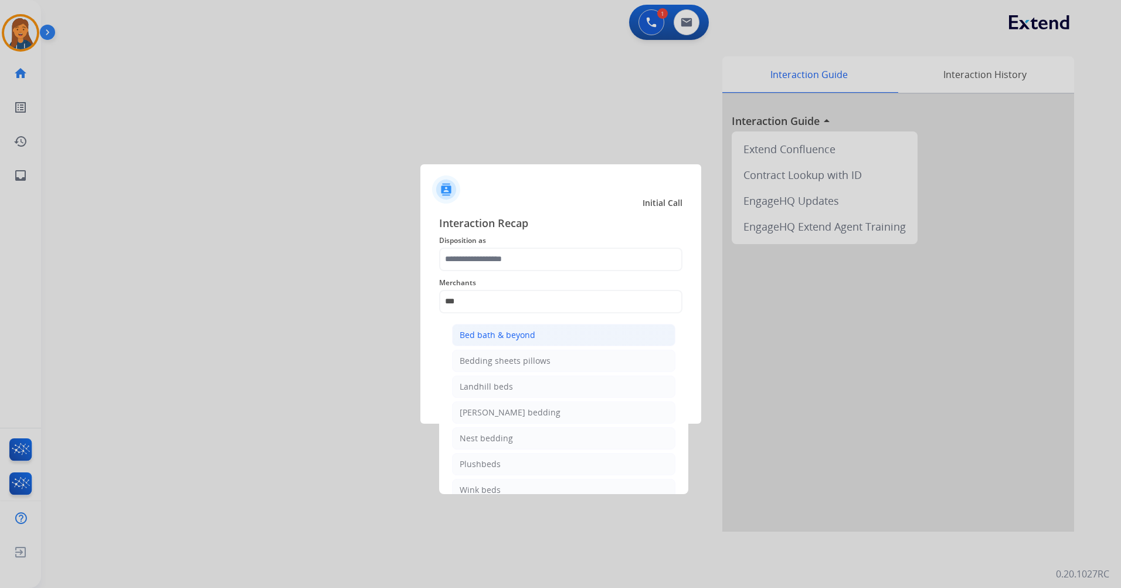
click at [468, 330] on div "Bed bath & beyond" at bounding box center [498, 335] width 76 height 12
type input "**********"
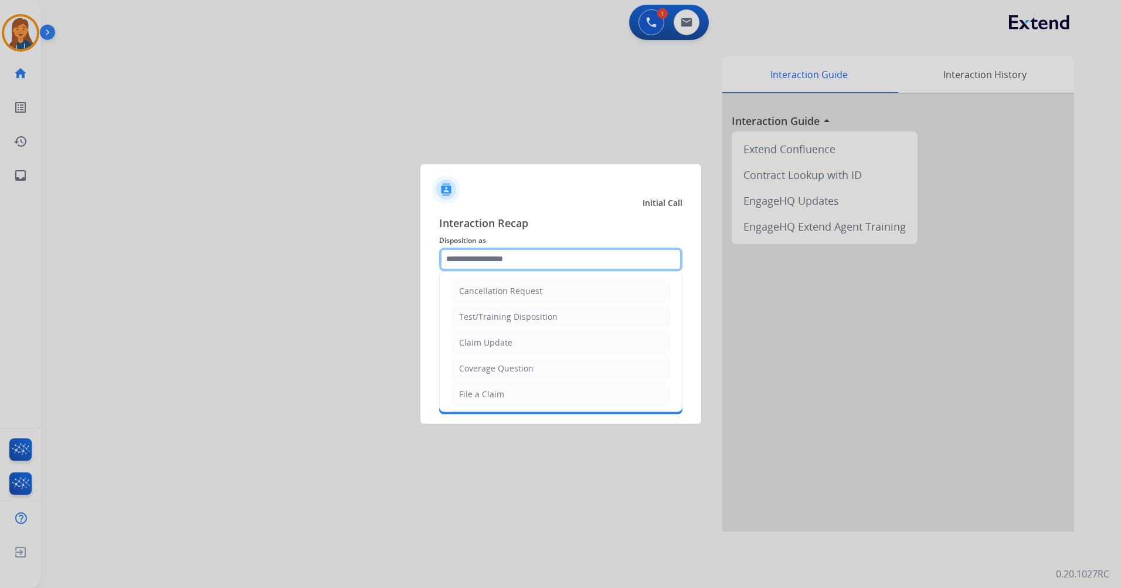
click at [478, 250] on input "text" at bounding box center [560, 259] width 243 height 23
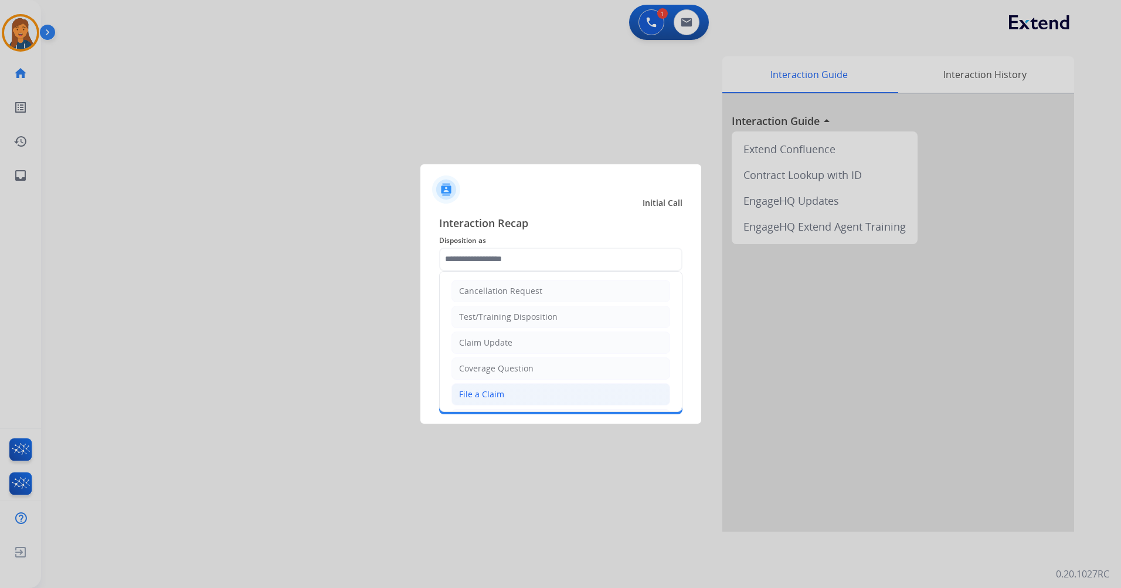
click at [489, 391] on div "File a Claim" at bounding box center [481, 394] width 45 height 12
type input "**********"
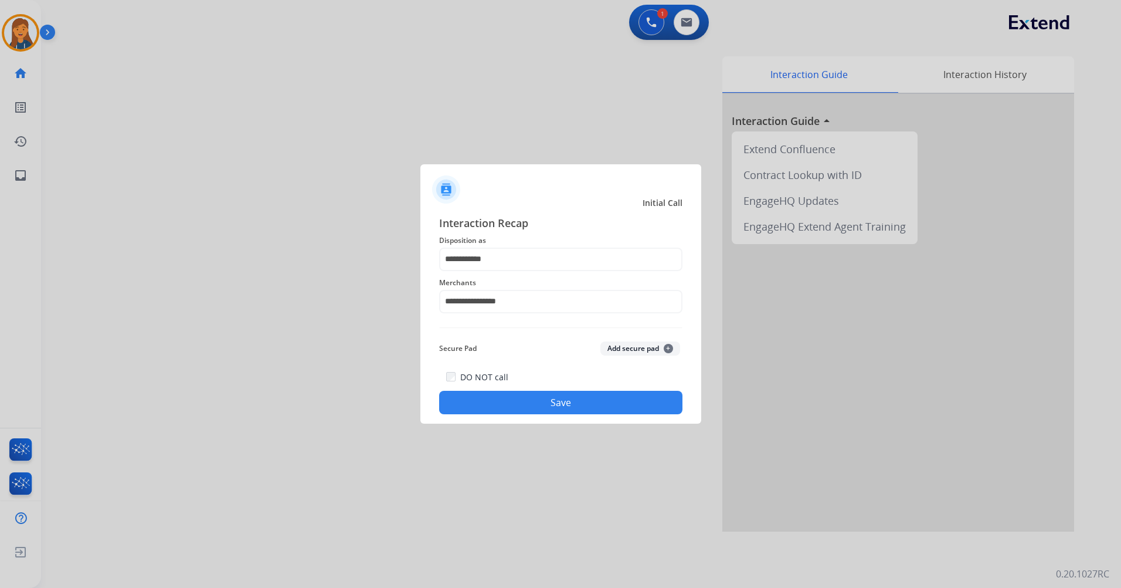
click at [500, 399] on button "Save" at bounding box center [560, 402] width 243 height 23
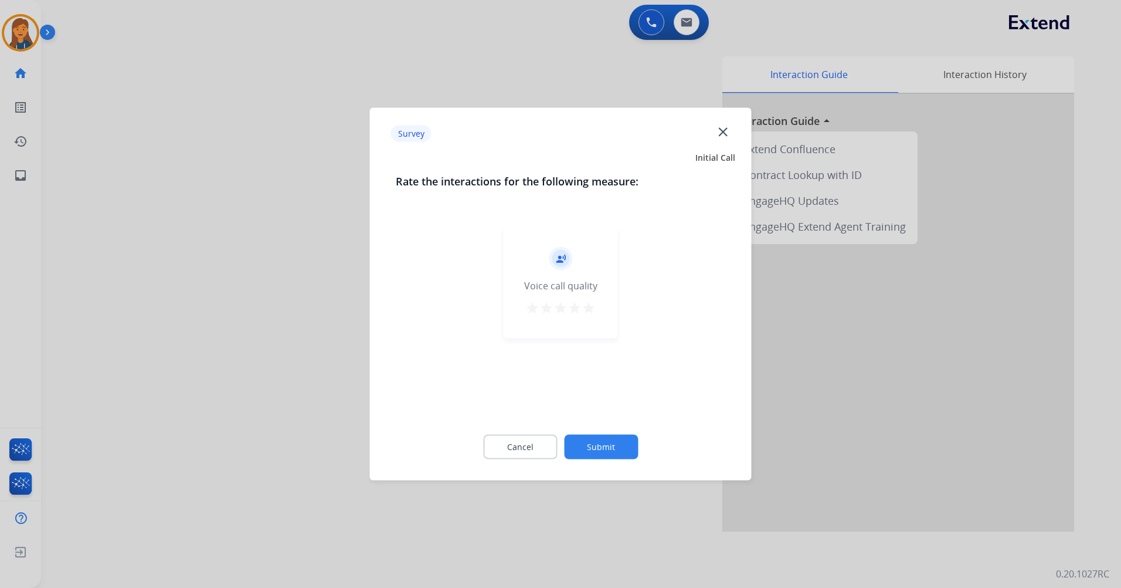
click at [590, 310] on mat-icon "star" at bounding box center [589, 308] width 14 height 14
click at [596, 442] on button "Submit" at bounding box center [601, 447] width 74 height 25
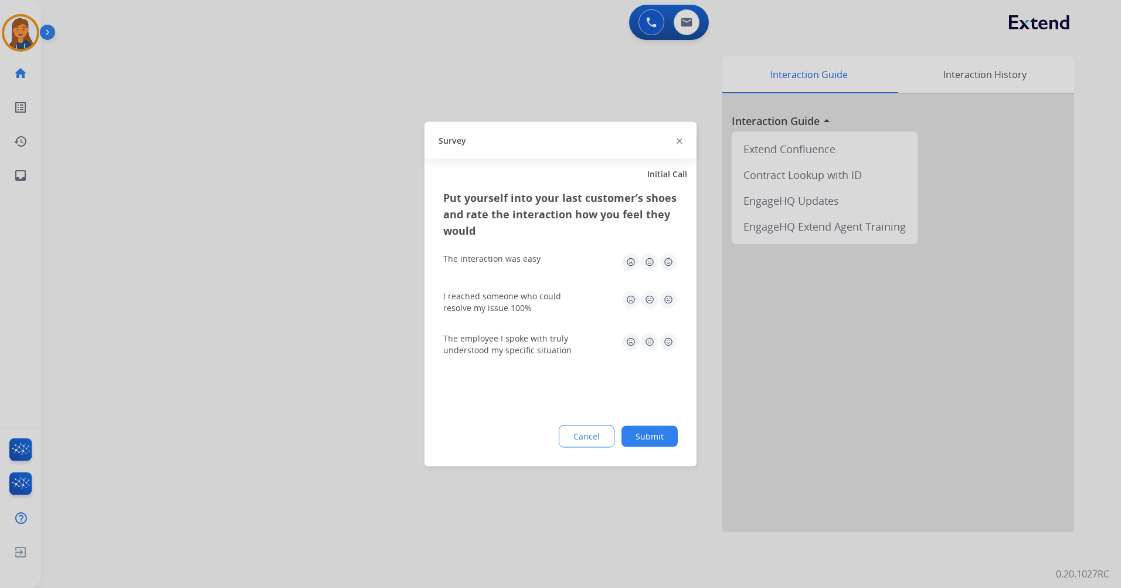
click at [666, 263] on img at bounding box center [668, 262] width 19 height 19
click at [682, 304] on div "Put yourself into your last customer’s shoes and rate the interaction how you f…" at bounding box center [561, 327] width 272 height 277
click at [670, 297] on img at bounding box center [668, 299] width 19 height 19
click at [664, 347] on img at bounding box center [668, 342] width 19 height 19
click at [645, 436] on button "Submit" at bounding box center [650, 436] width 56 height 21
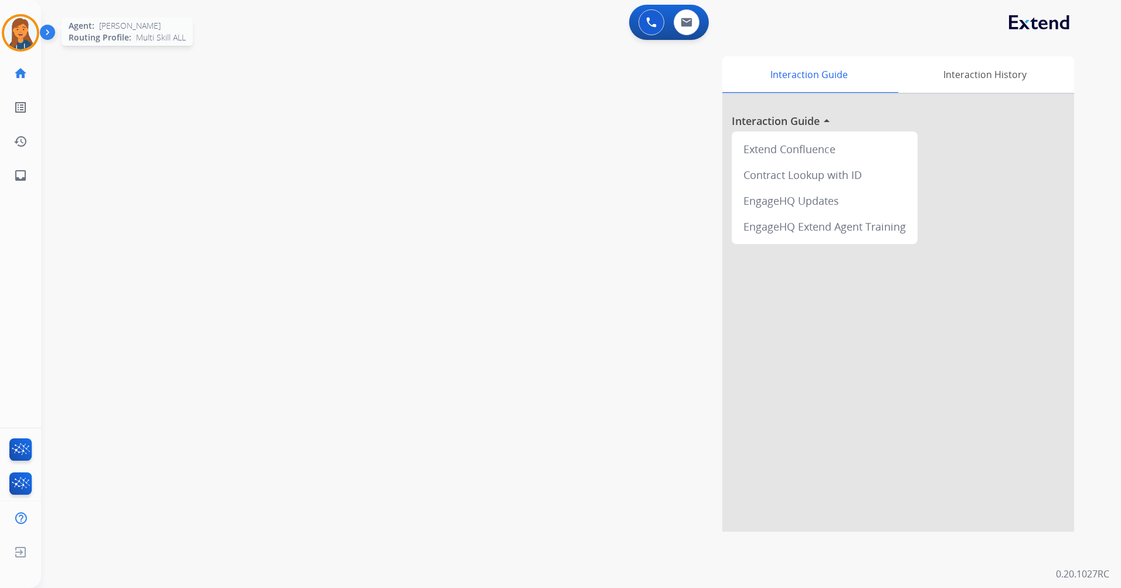
click at [32, 34] on img at bounding box center [20, 32] width 33 height 33
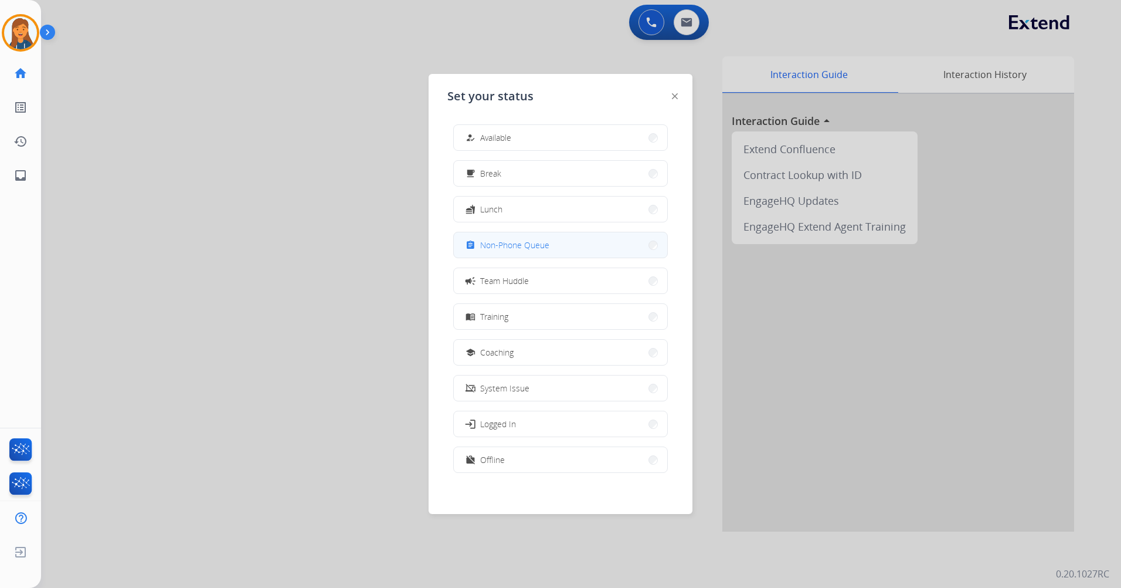
click at [509, 248] on span "Non-Phone Queue" at bounding box center [514, 245] width 69 height 12
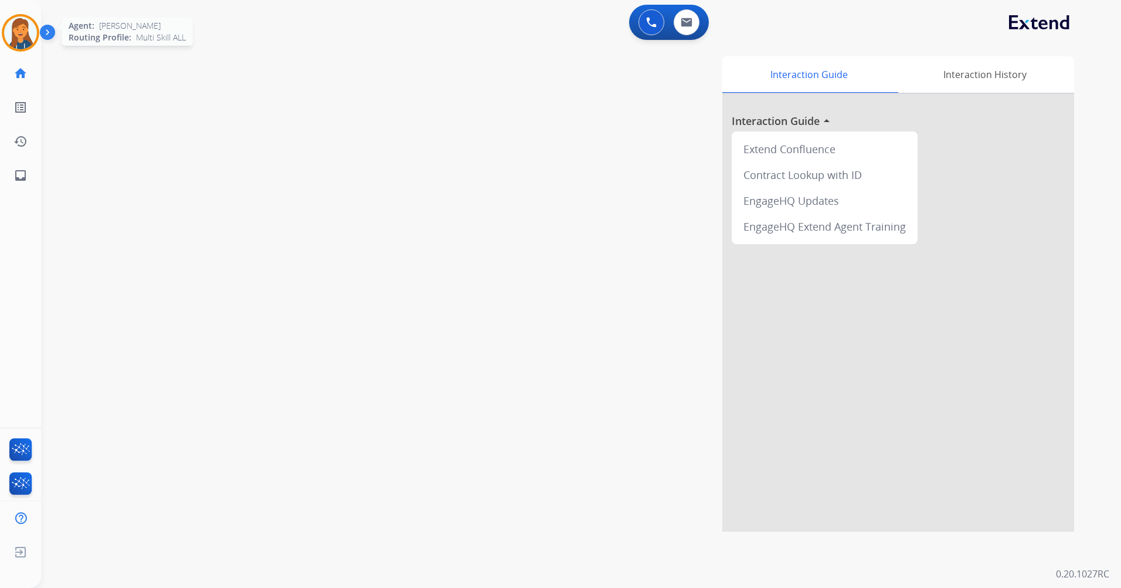
click at [25, 36] on img at bounding box center [20, 32] width 33 height 33
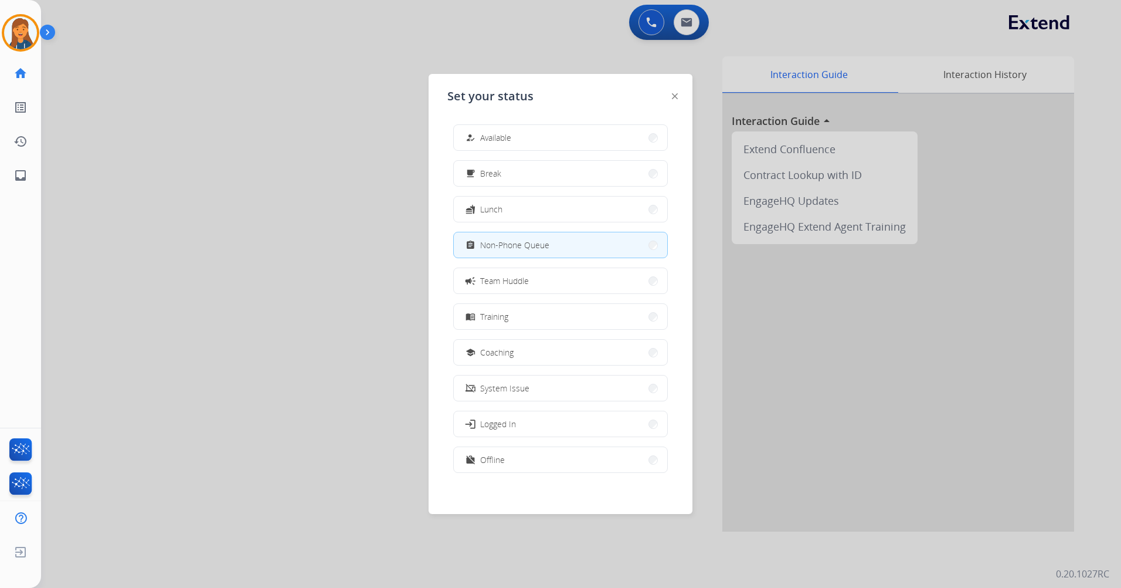
drag, startPoint x: 500, startPoint y: 141, endPoint x: 449, endPoint y: 152, distance: 52.2
click at [500, 141] on span "Available" at bounding box center [495, 137] width 31 height 12
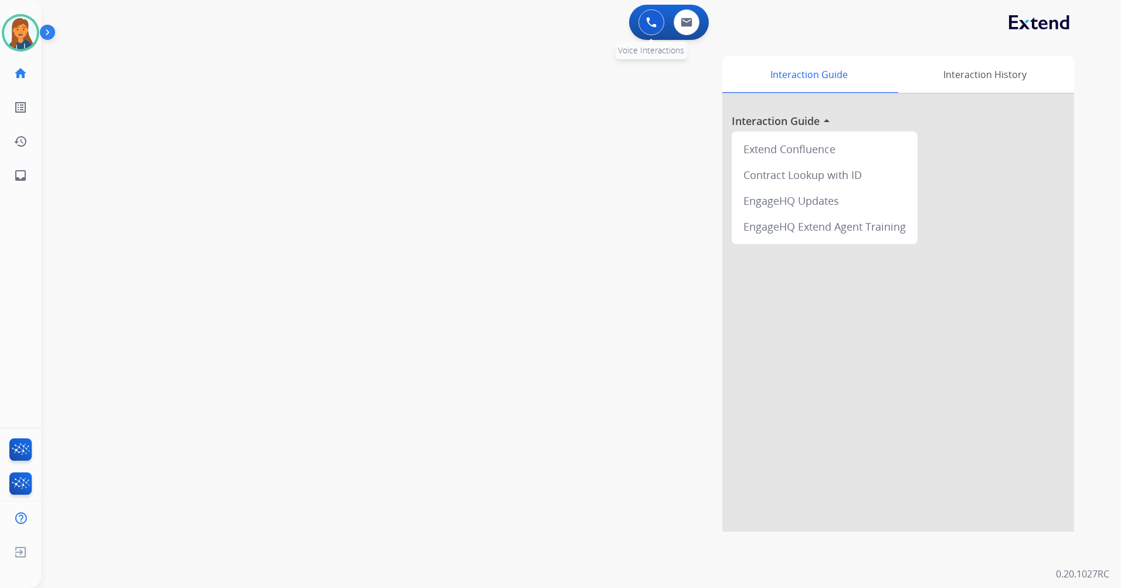
click at [643, 21] on button at bounding box center [652, 22] width 26 height 26
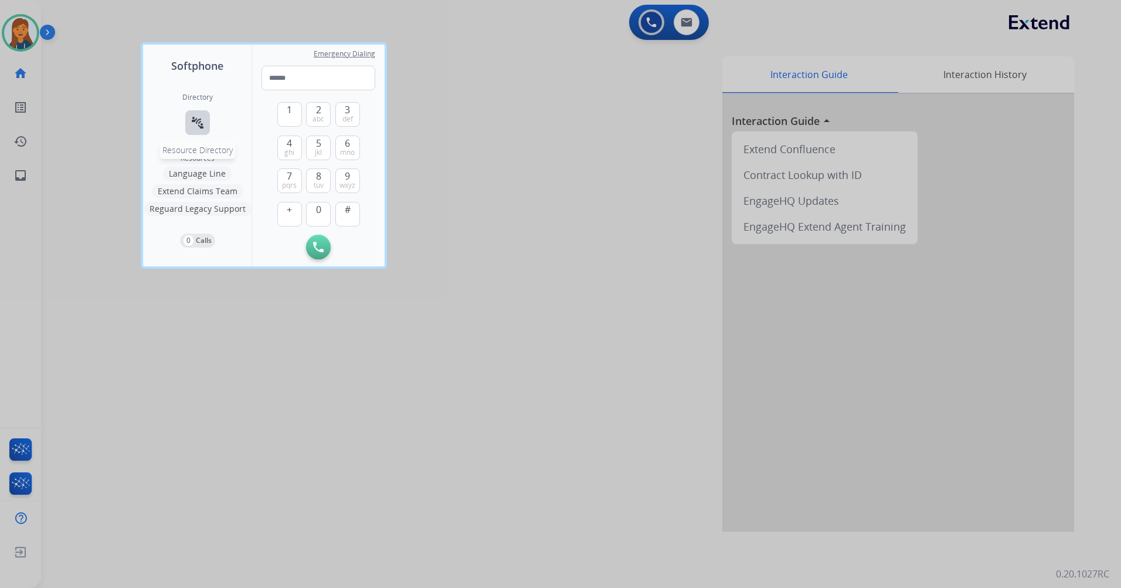
click at [195, 132] on button "connect_without_contact Resource Directory" at bounding box center [197, 122] width 25 height 25
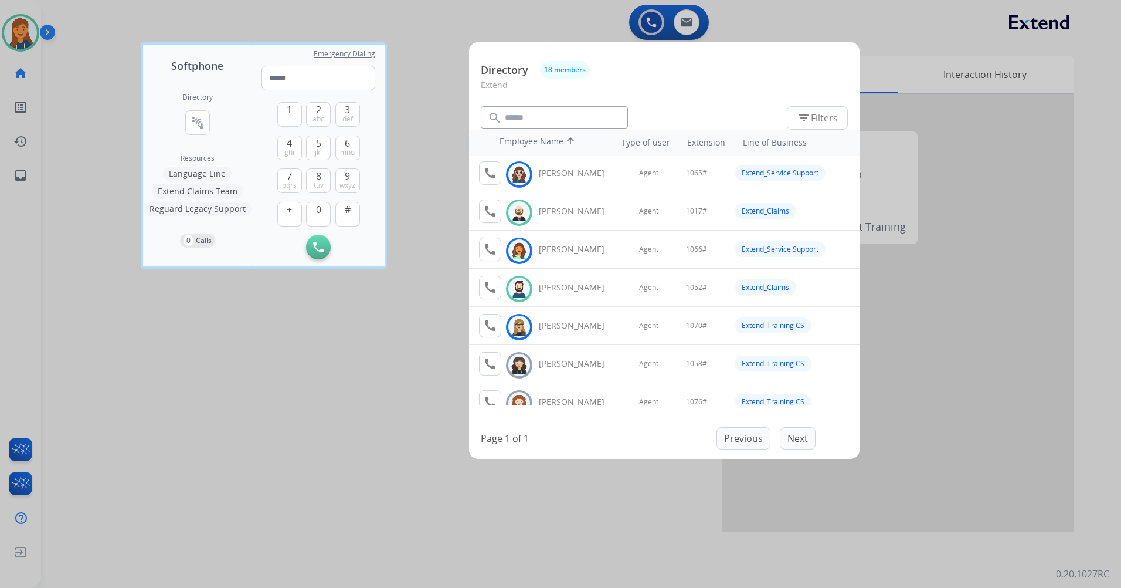
scroll to position [117, 0]
click at [491, 287] on mat-icon "call" at bounding box center [490, 286] width 14 height 14
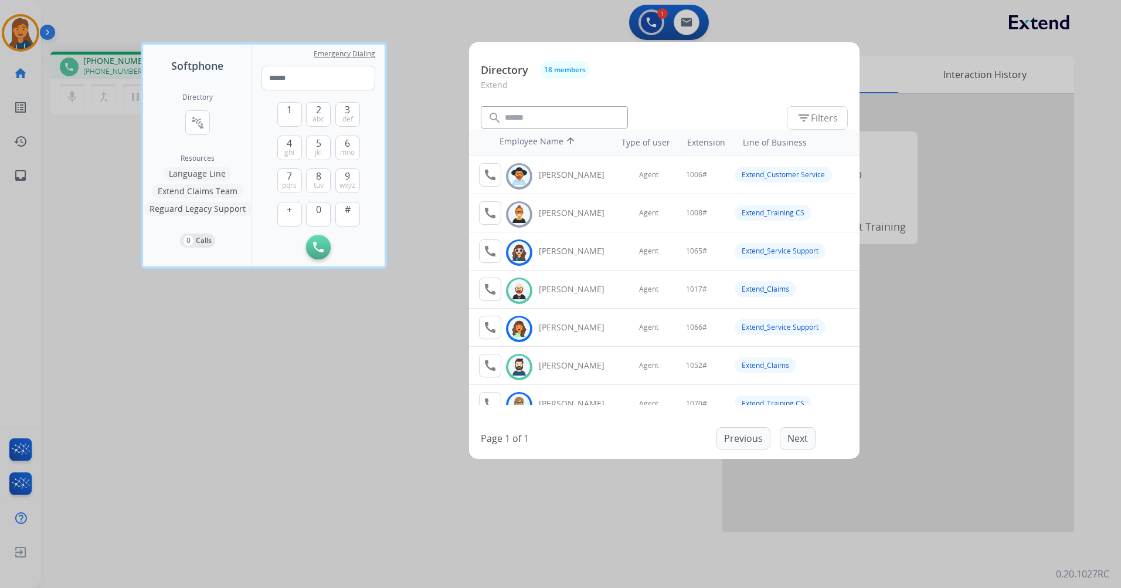
scroll to position [59, 0]
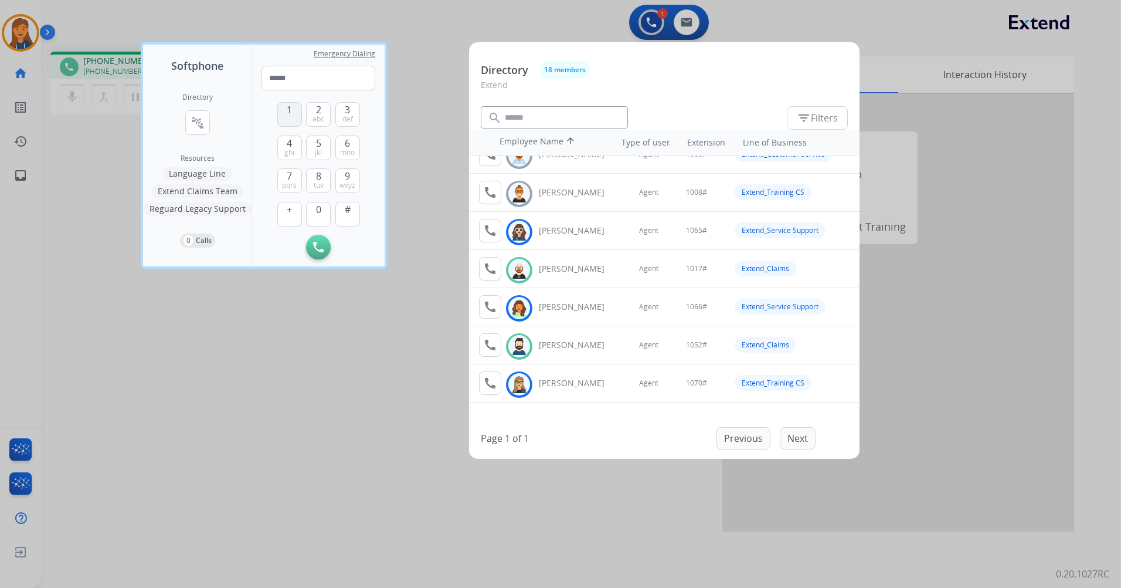
click at [290, 112] on span "1" at bounding box center [289, 110] width 5 height 14
click at [320, 216] on span "0" at bounding box center [318, 209] width 5 height 14
click at [309, 142] on button "5 jkl" at bounding box center [318, 147] width 25 height 25
click at [319, 116] on span "abc" at bounding box center [319, 118] width 12 height 9
click at [342, 213] on button "#" at bounding box center [347, 214] width 25 height 25
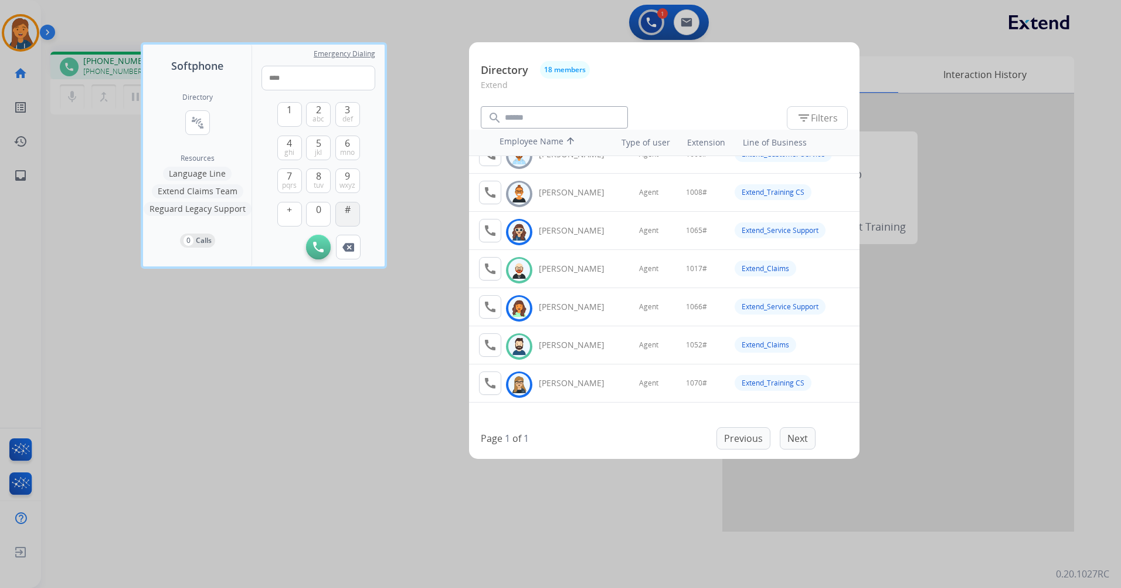
type input "*****"
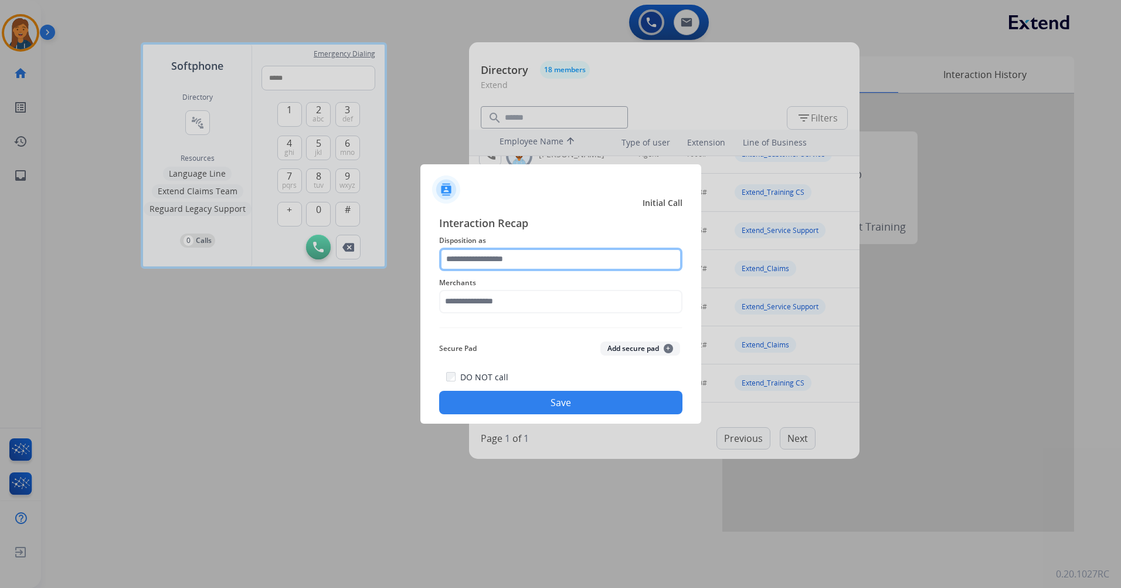
click at [505, 257] on input "text" at bounding box center [560, 259] width 243 height 23
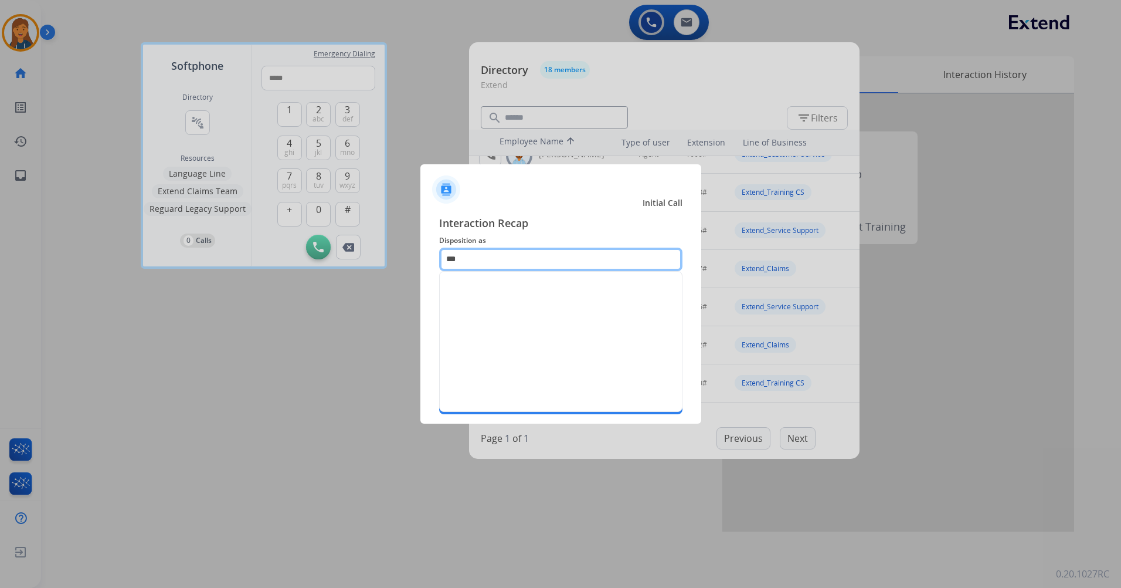
type input "****"
drag, startPoint x: 506, startPoint y: 258, endPoint x: 437, endPoint y: 274, distance: 70.4
click at [437, 274] on div "Interaction Recap Disposition as **** Merchants Secure Pad Add secure pad + DO …" at bounding box center [561, 314] width 281 height 219
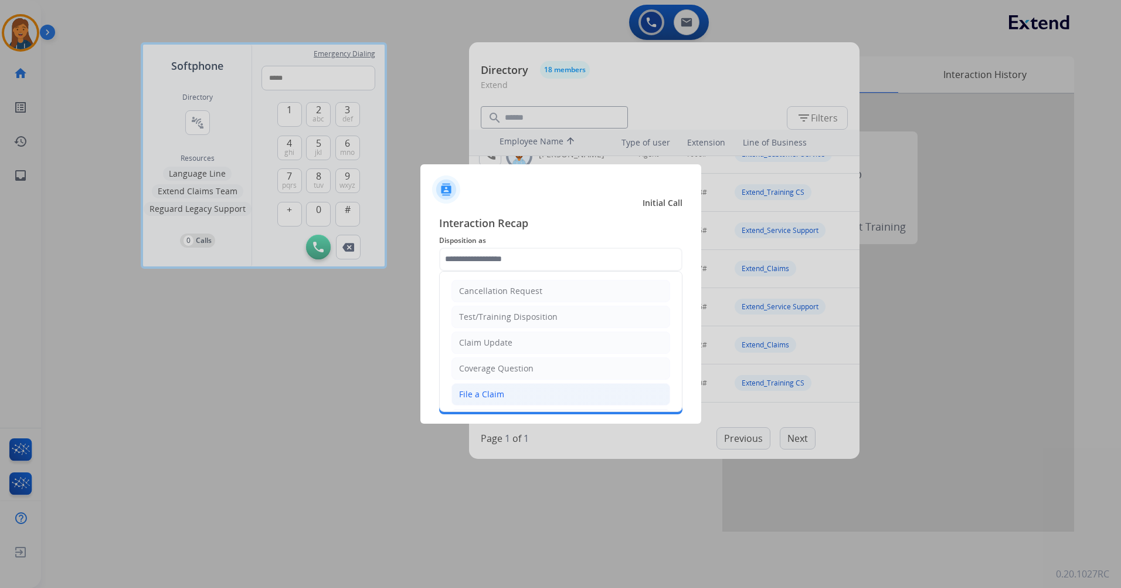
click at [510, 398] on li "File a Claim" at bounding box center [561, 394] width 219 height 22
type input "**********"
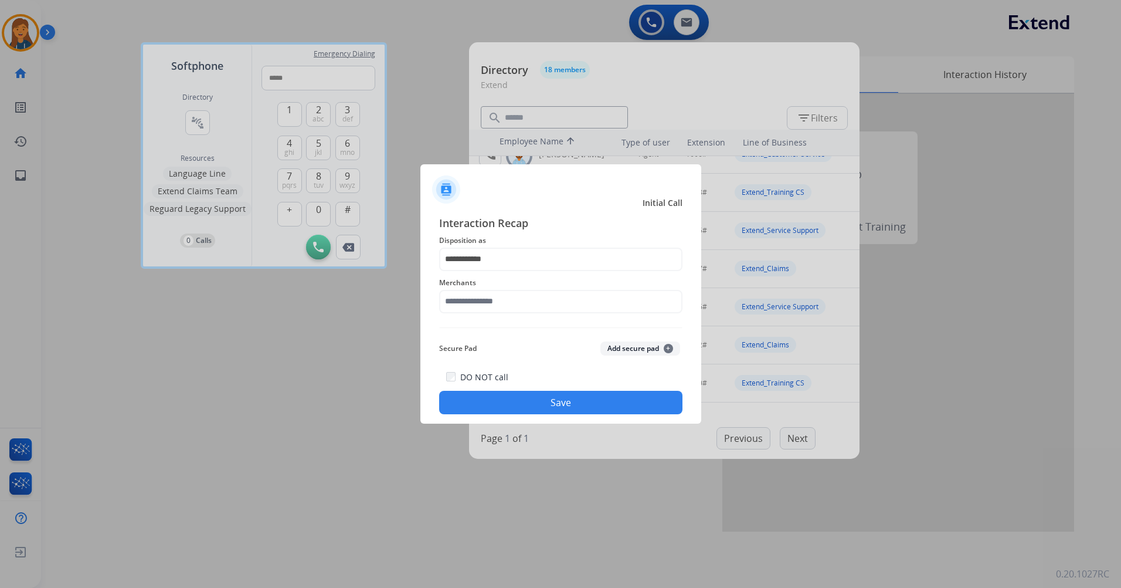
drag, startPoint x: 497, startPoint y: 280, endPoint x: 493, endPoint y: 306, distance: 26.0
click at [497, 293] on div "Merchants" at bounding box center [560, 294] width 243 height 47
click at [493, 306] on input "text" at bounding box center [560, 301] width 243 height 23
click at [514, 335] on div "Heat press nation" at bounding box center [495, 335] width 70 height 12
type input "**********"
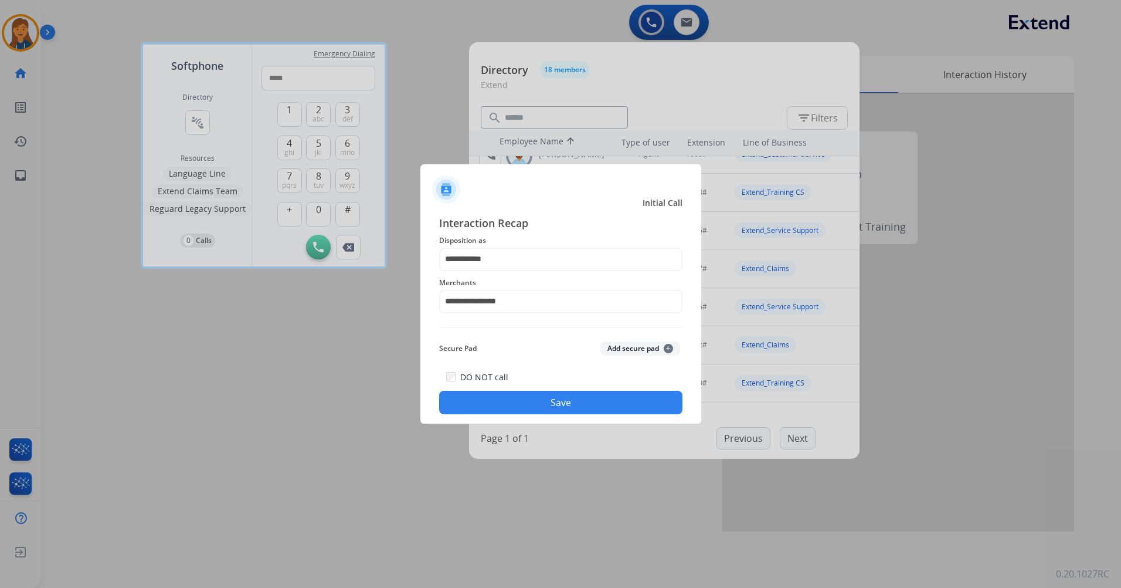
click at [513, 394] on button "Save" at bounding box center [560, 402] width 243 height 23
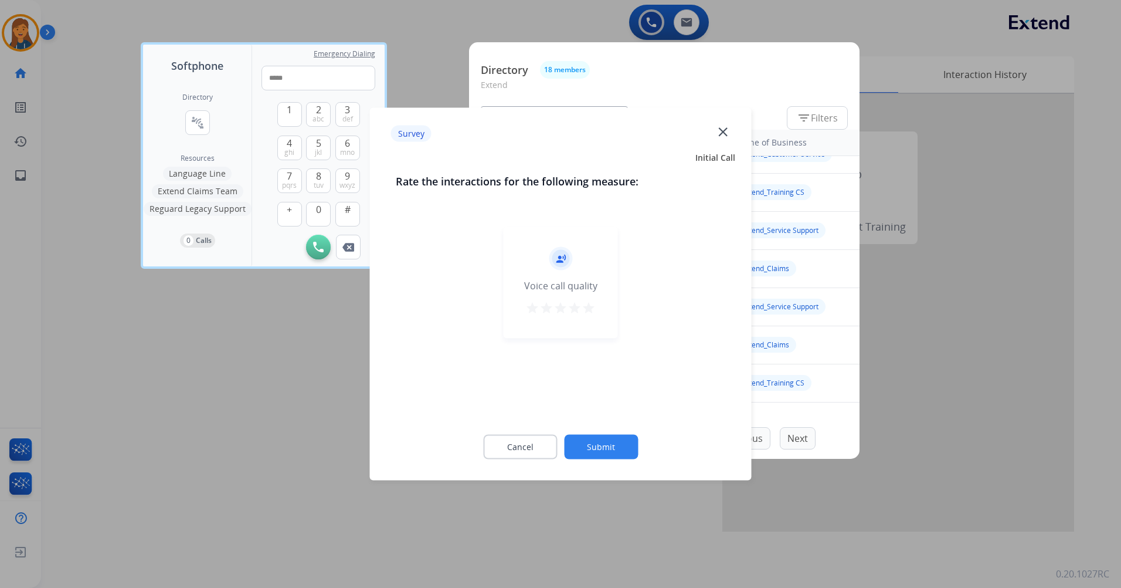
click at [589, 310] on mat-icon "star" at bounding box center [589, 308] width 14 height 14
drag, startPoint x: 602, startPoint y: 429, endPoint x: 583, endPoint y: 446, distance: 26.2
click at [602, 431] on div "Cancel Submit" at bounding box center [561, 447] width 330 height 53
click at [583, 446] on button "Submit" at bounding box center [601, 447] width 74 height 25
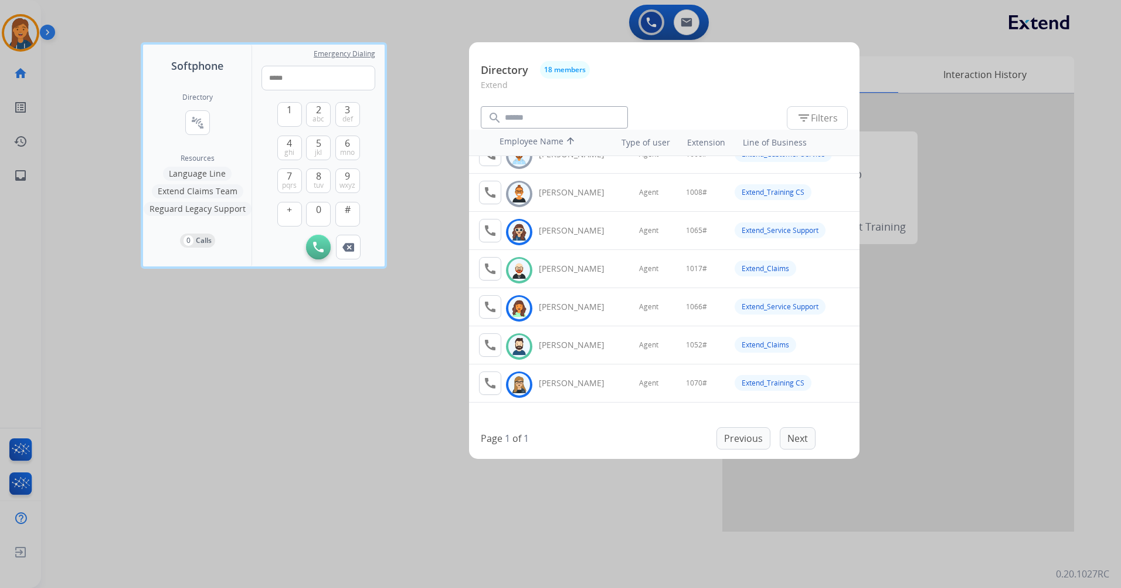
click at [392, 408] on div at bounding box center [560, 294] width 1121 height 588
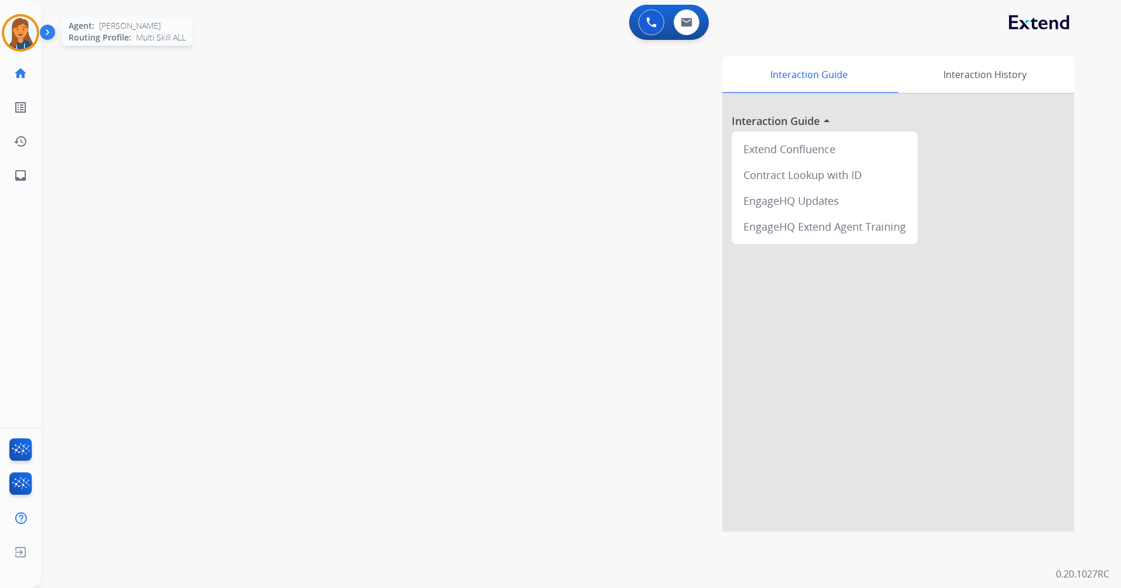
click at [27, 25] on img at bounding box center [20, 32] width 33 height 33
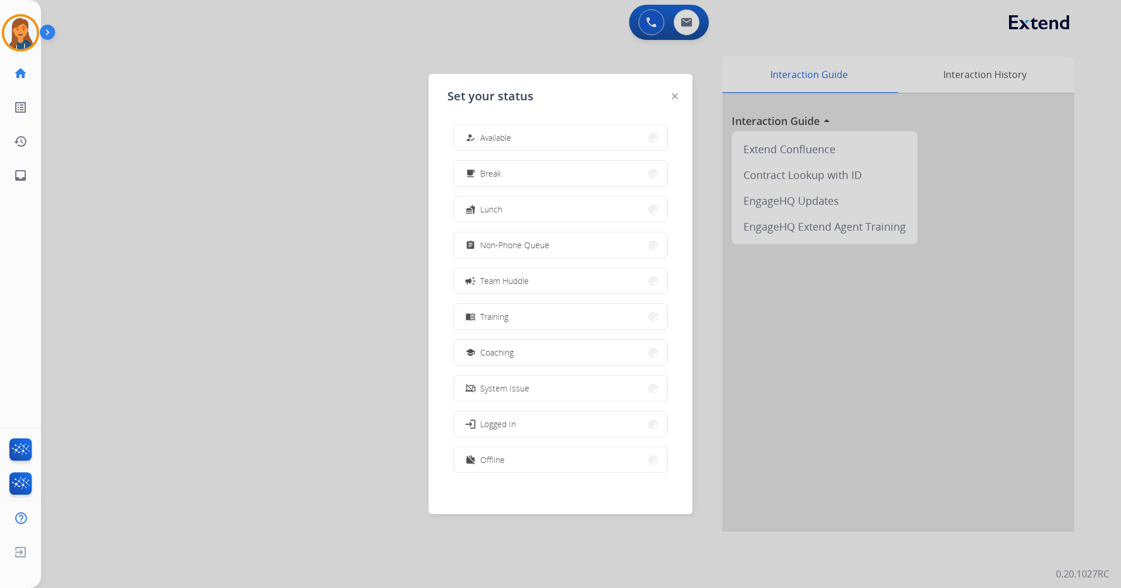
click at [567, 128] on button "how_to_reg Available" at bounding box center [560, 137] width 213 height 25
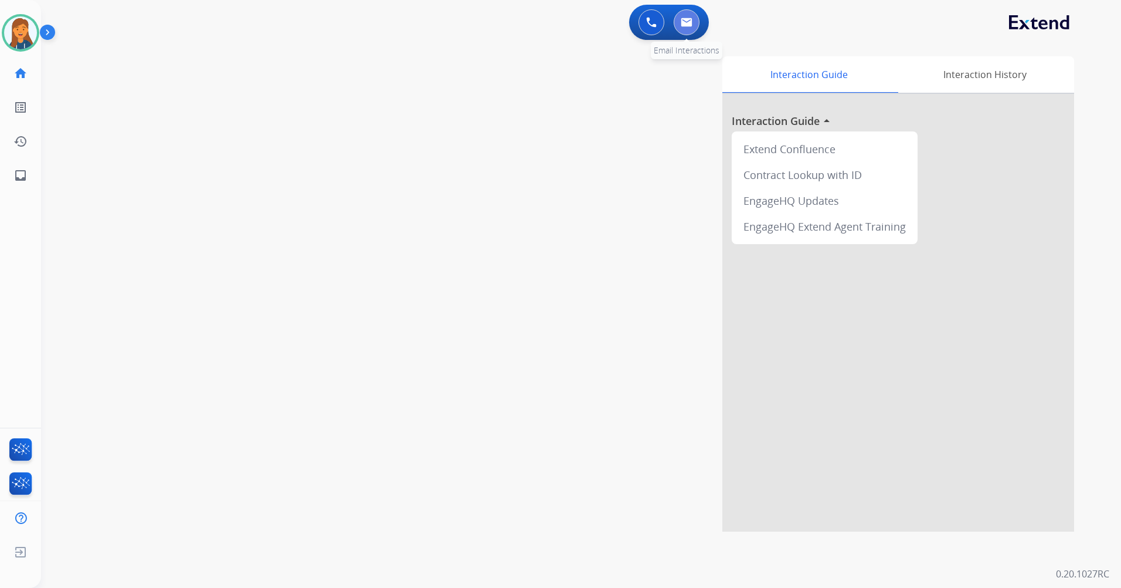
click at [690, 17] on button at bounding box center [687, 22] width 26 height 26
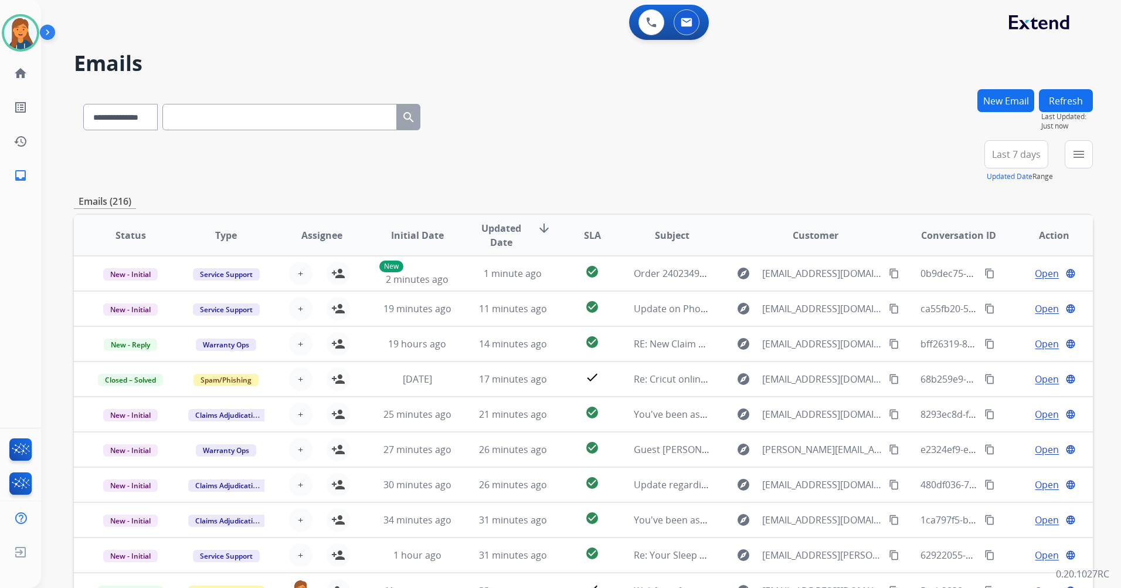
click at [1012, 152] on span "Last 7 days" at bounding box center [1016, 154] width 49 height 5
click at [1004, 294] on div "Last 90 days" at bounding box center [1013, 297] width 65 height 18
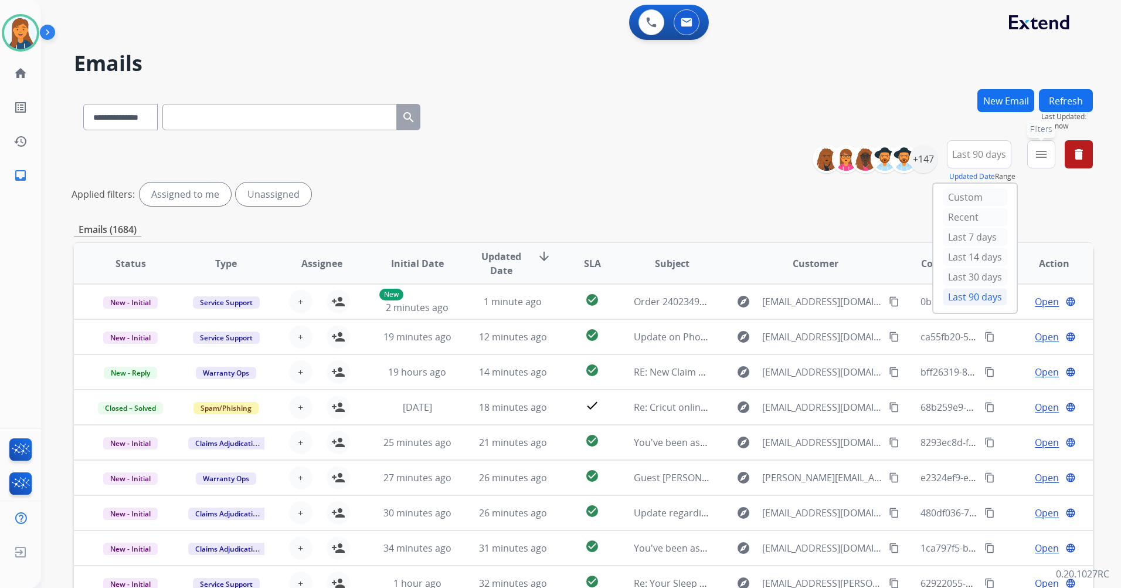
click at [1031, 150] on button "menu Filters" at bounding box center [1042, 154] width 28 height 28
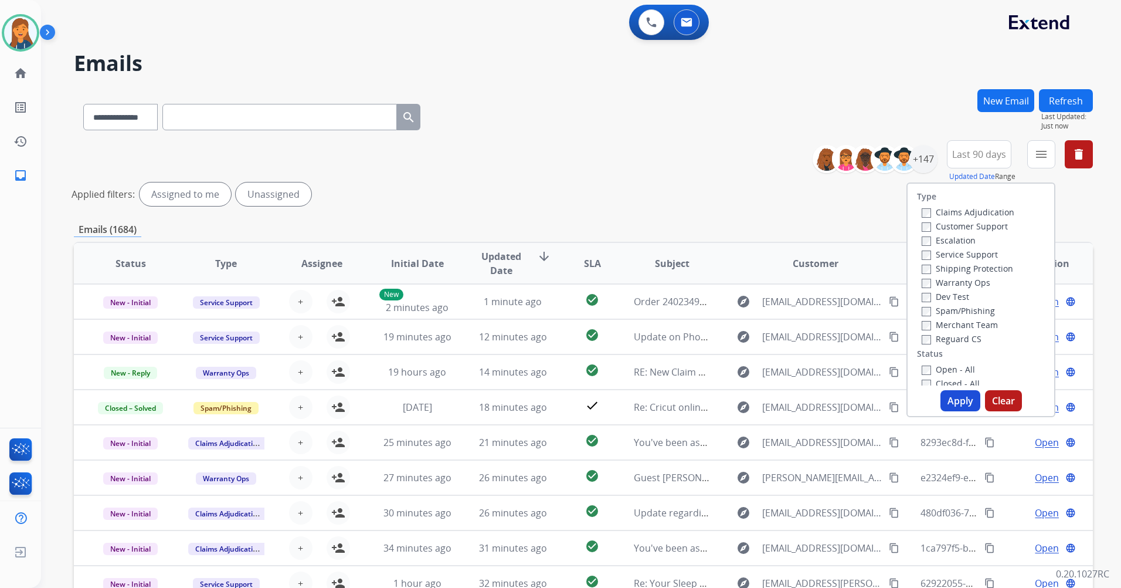
click at [935, 226] on label "Customer Support" at bounding box center [965, 226] width 86 height 11
click at [947, 267] on label "Shipping Protection" at bounding box center [967, 268] width 91 height 11
click at [951, 335] on label "Reguard CS" at bounding box center [952, 338] width 60 height 11
click at [948, 365] on label "Open - All" at bounding box center [948, 369] width 53 height 11
click at [953, 399] on button "Apply" at bounding box center [961, 400] width 40 height 21
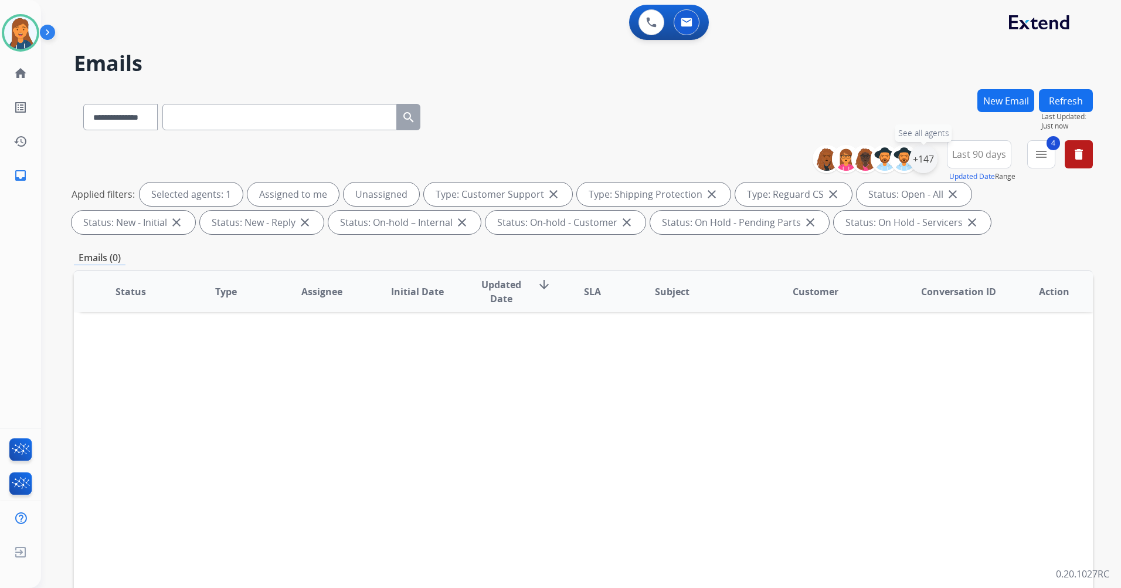
click at [930, 159] on div "+147" at bounding box center [924, 159] width 28 height 28
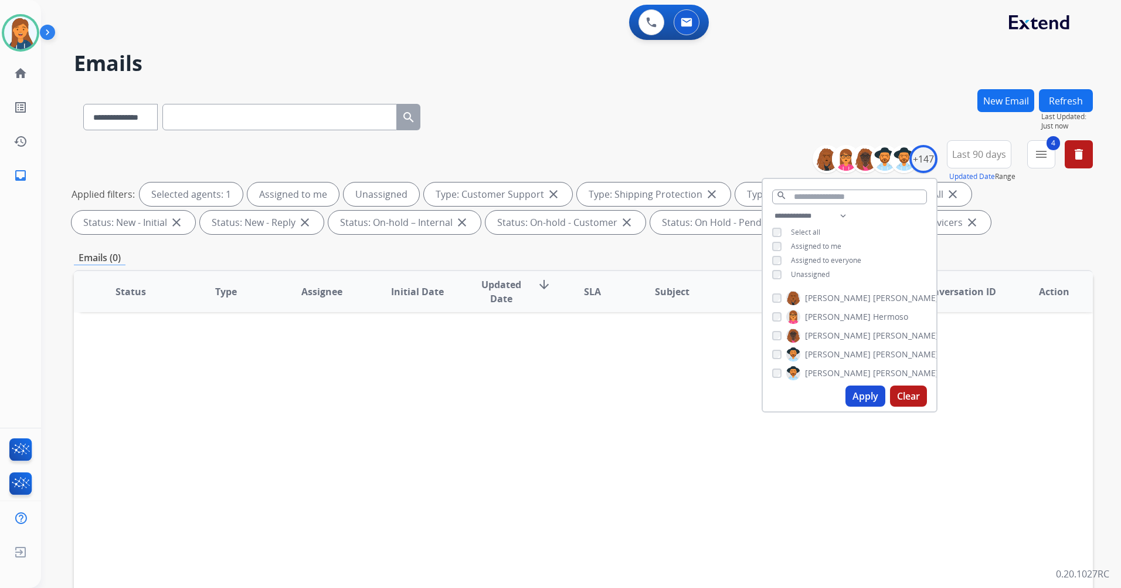
click at [977, 144] on button "Last 90 days" at bounding box center [979, 154] width 65 height 28
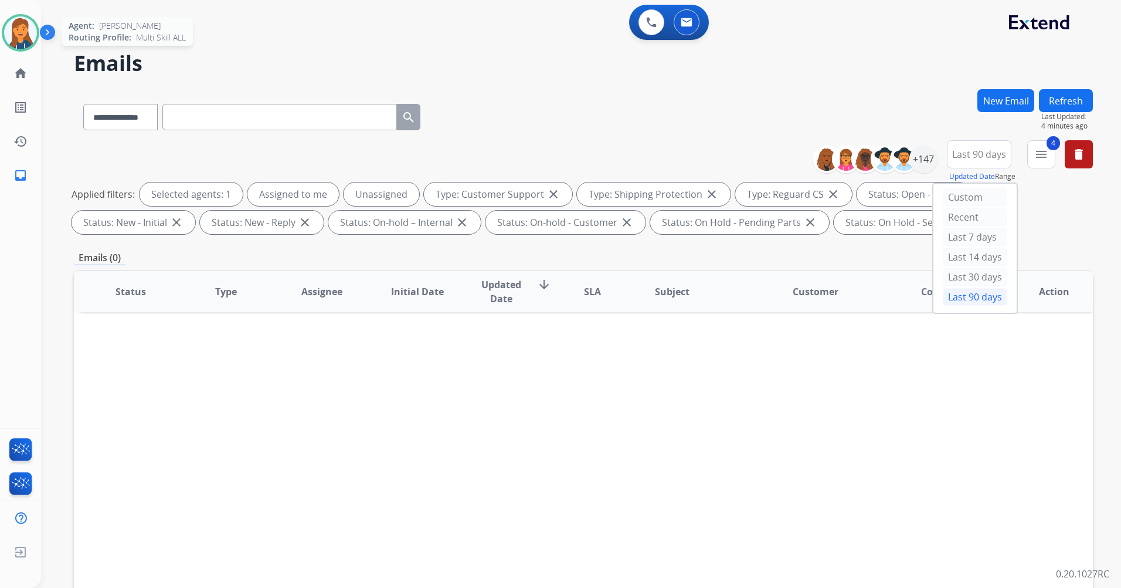
click at [35, 29] on img at bounding box center [20, 32] width 33 height 33
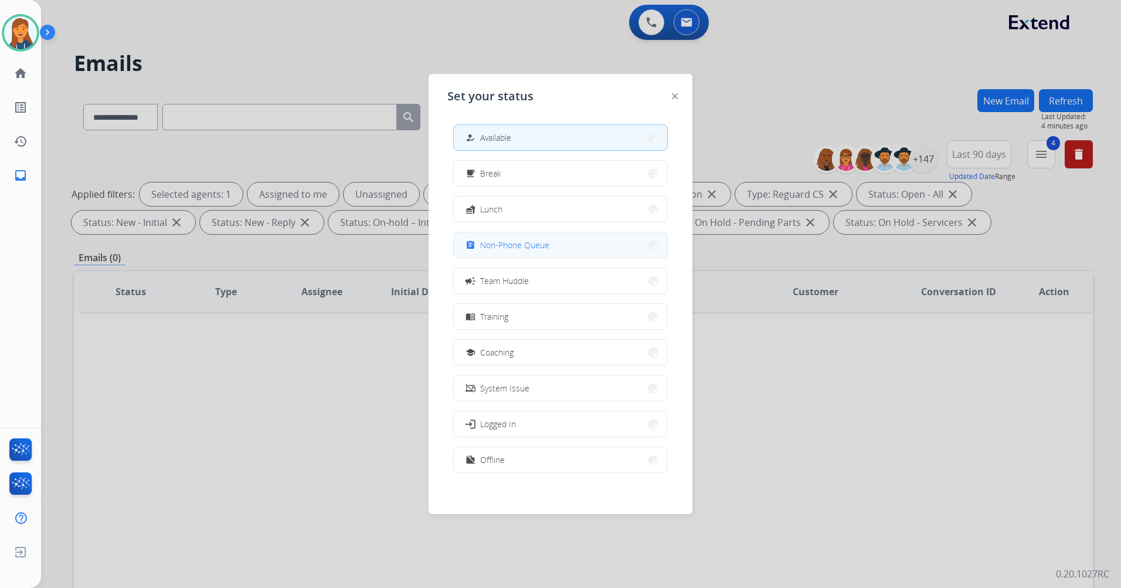
click at [518, 245] on span "Non-Phone Queue" at bounding box center [514, 245] width 69 height 12
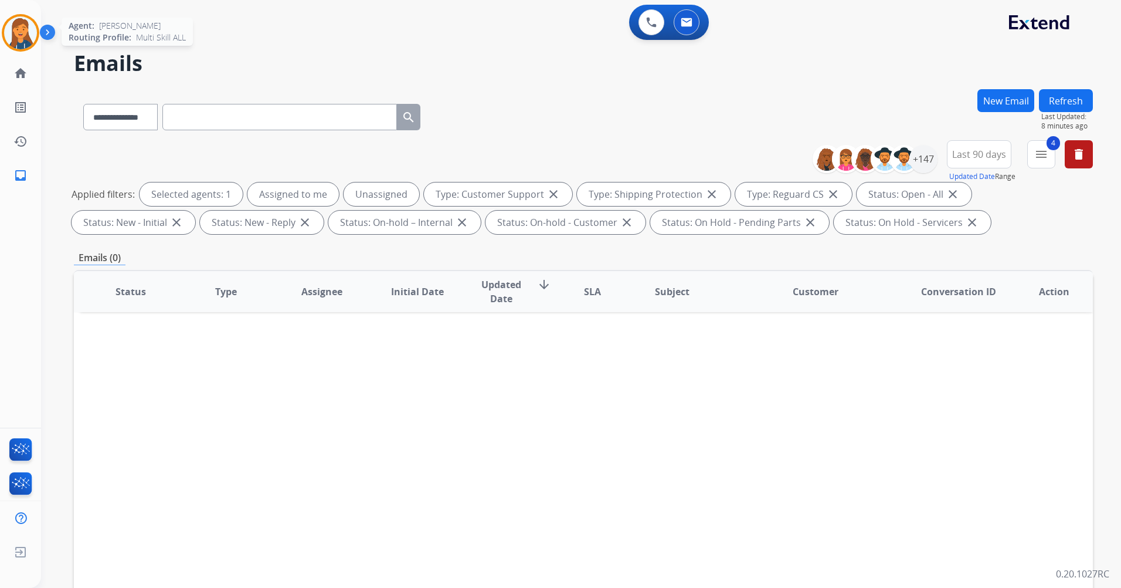
click at [17, 32] on img at bounding box center [20, 32] width 33 height 33
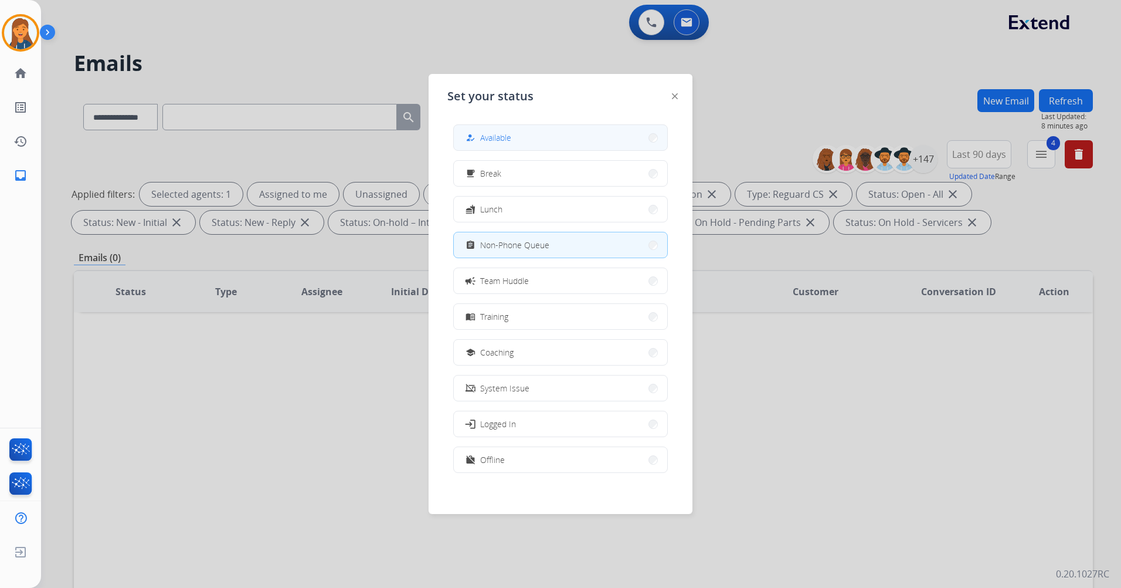
click at [469, 140] on div "how_to_reg" at bounding box center [471, 138] width 17 height 14
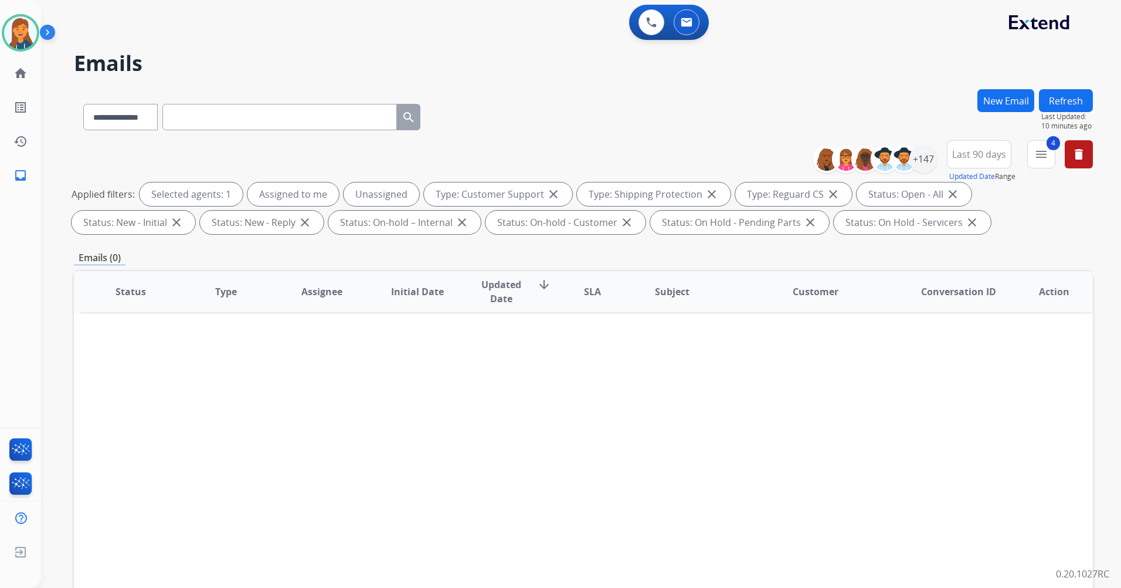
click at [1062, 108] on button "Refresh" at bounding box center [1066, 100] width 54 height 23
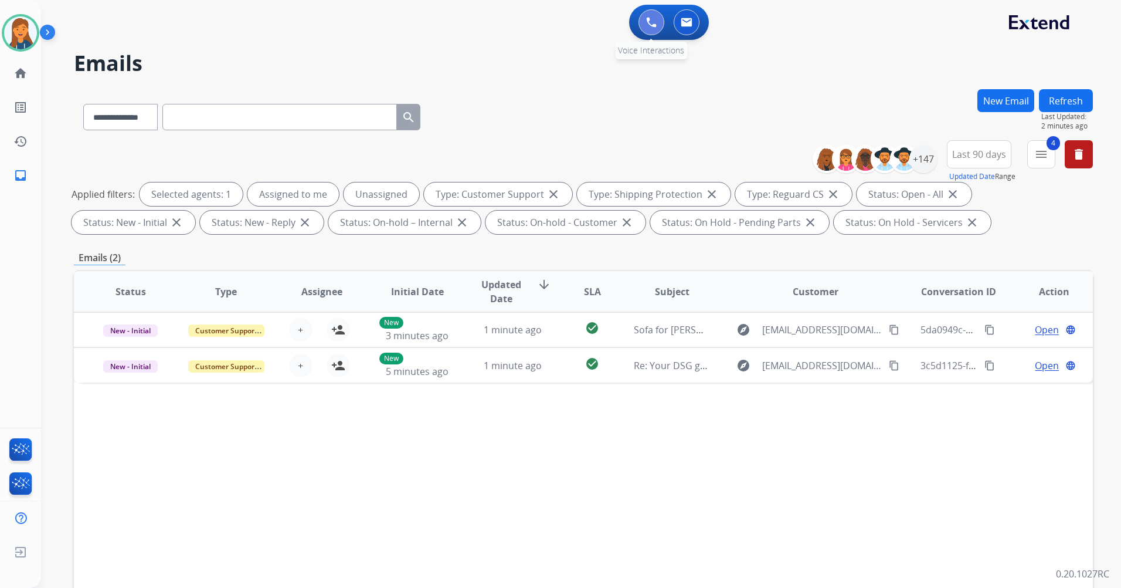
click at [649, 21] on img at bounding box center [651, 22] width 11 height 11
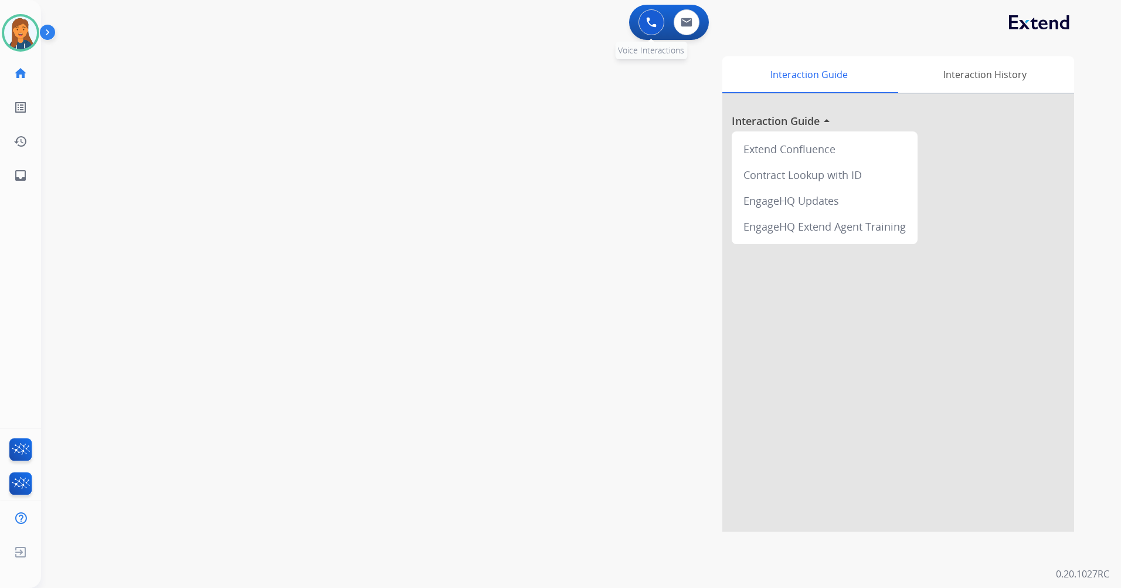
click at [640, 21] on button at bounding box center [652, 22] width 26 height 26
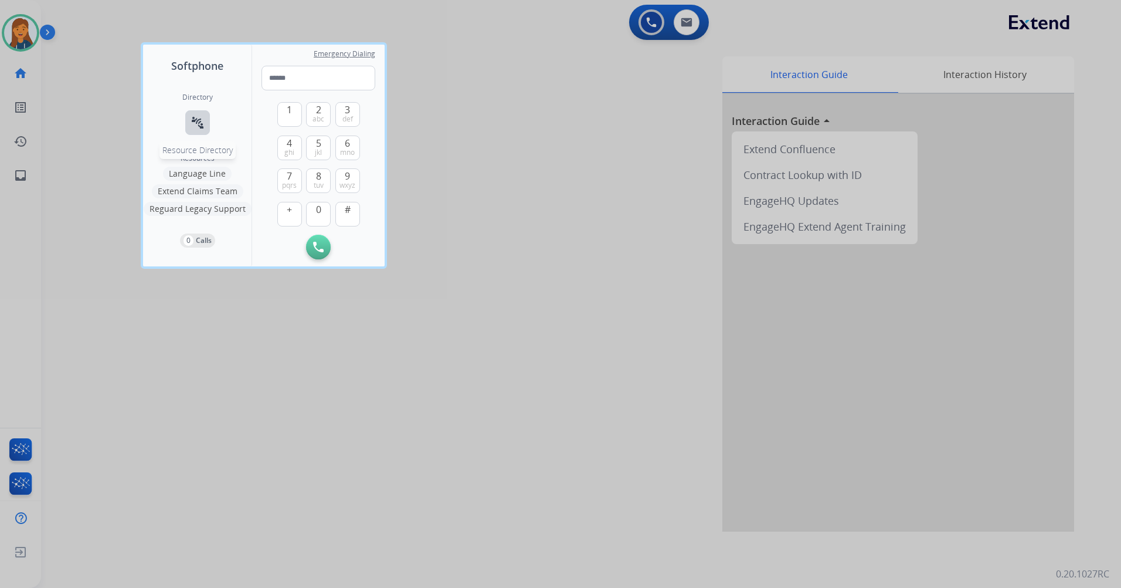
click at [199, 114] on button "connect_without_contact Resource Directory" at bounding box center [197, 122] width 25 height 25
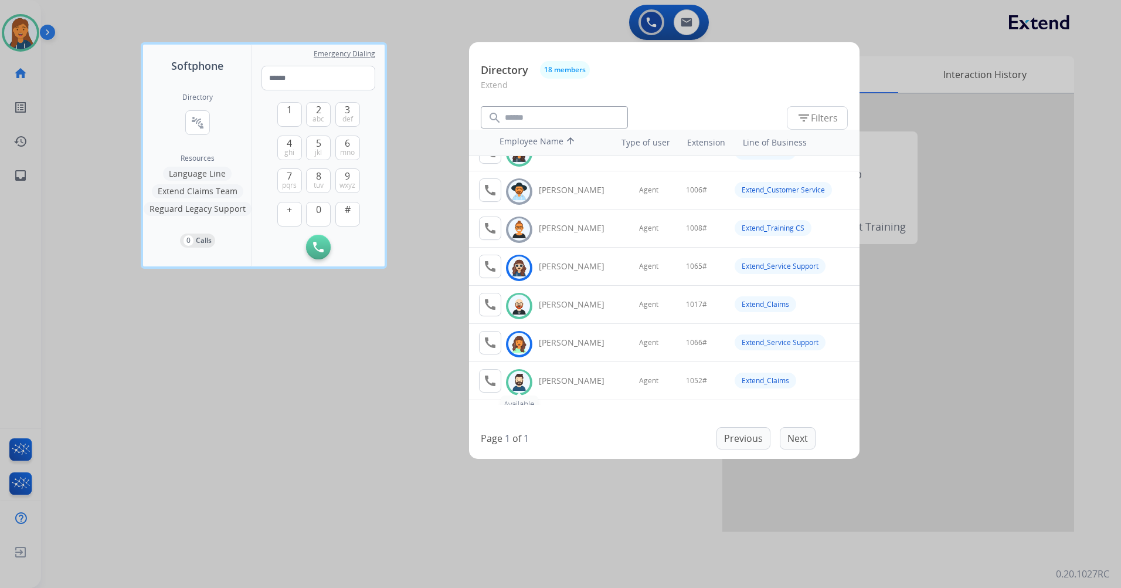
scroll to position [59, 0]
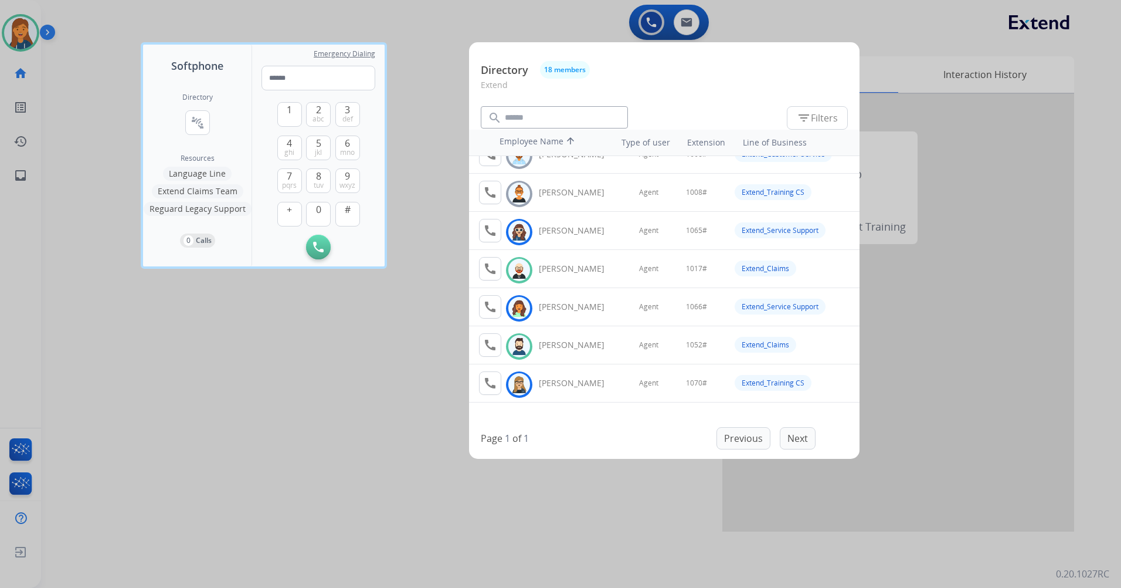
click at [436, 122] on div at bounding box center [560, 294] width 1121 height 588
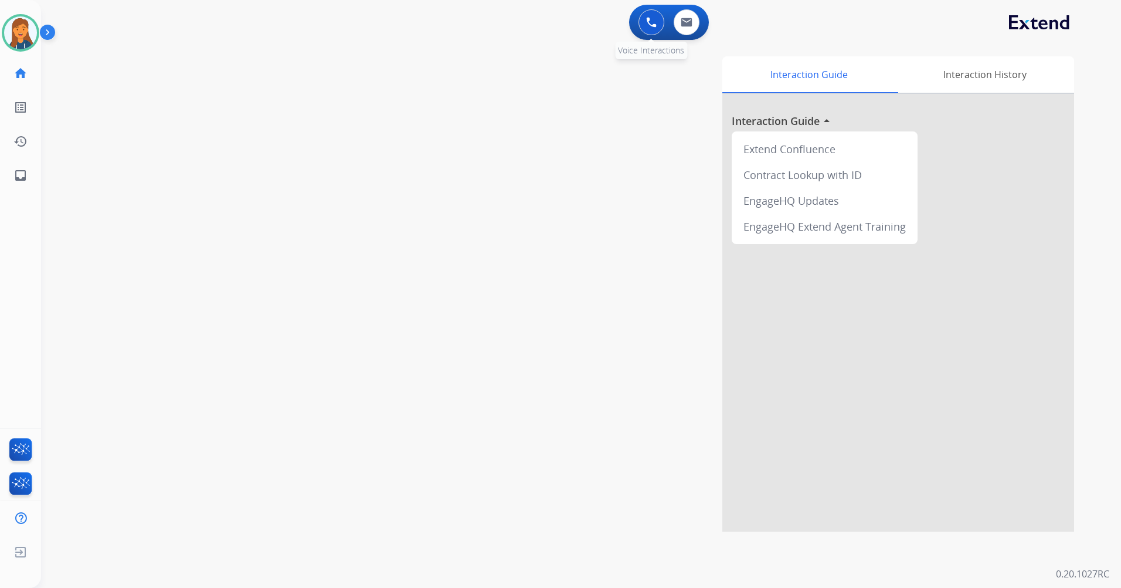
click at [655, 29] on button at bounding box center [652, 22] width 26 height 26
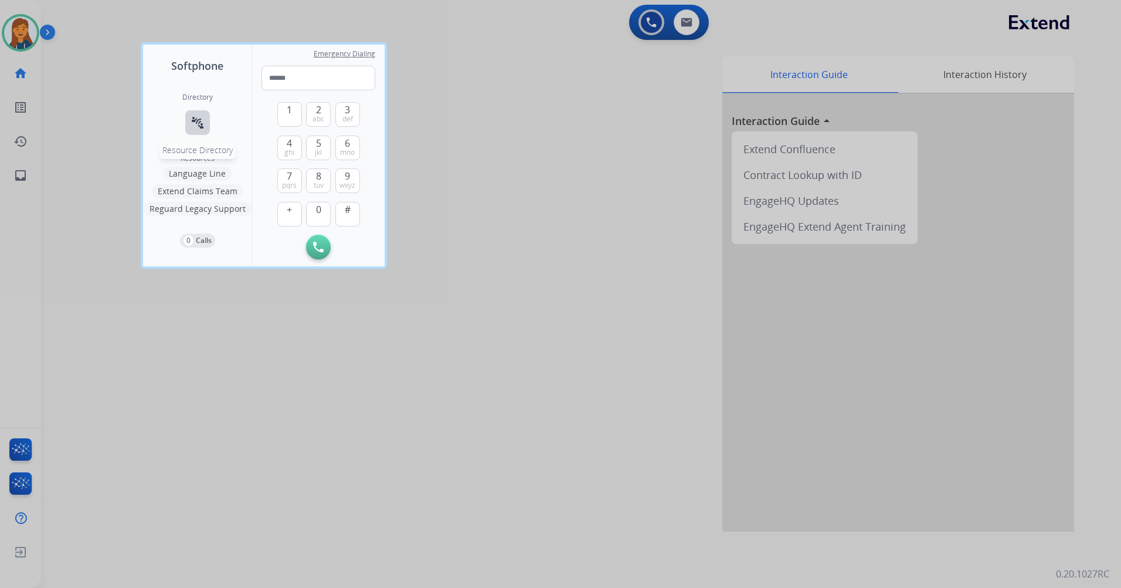
click at [206, 118] on div "Directory connect_without_contact Resource Directory" at bounding box center [197, 123] width 30 height 61
drag, startPoint x: 206, startPoint y: 118, endPoint x: 199, endPoint y: 121, distance: 7.6
click at [199, 121] on mat-icon "connect_without_contact" at bounding box center [198, 123] width 14 height 14
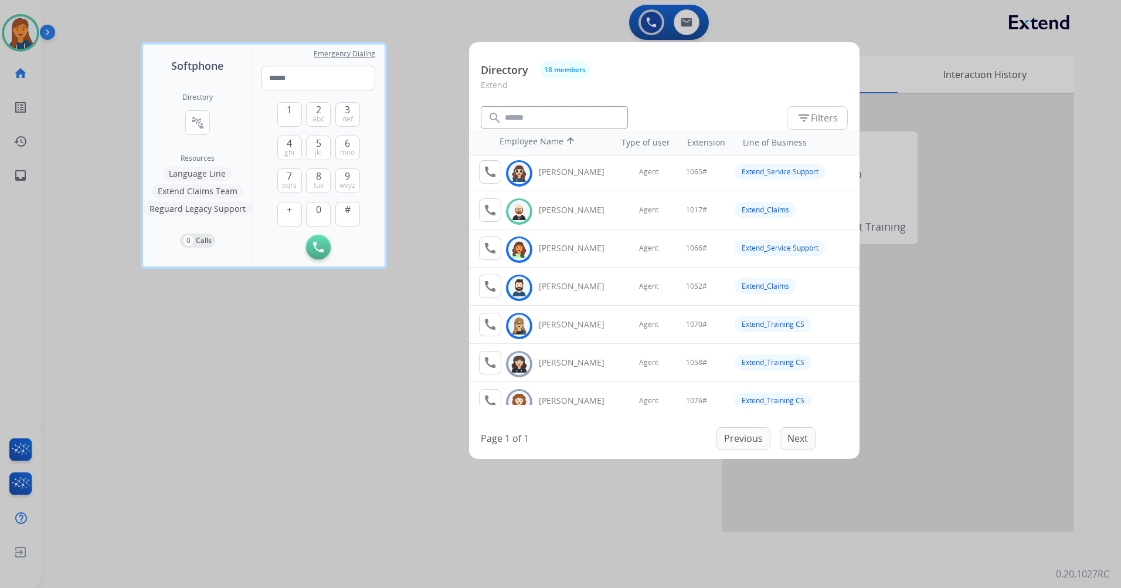
scroll to position [0, 0]
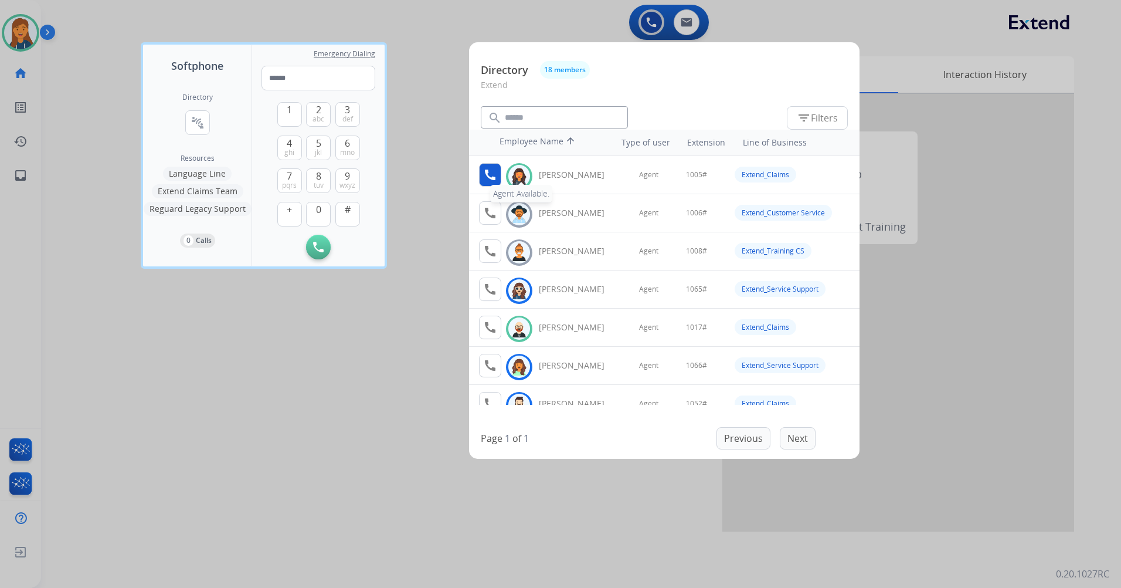
click at [486, 185] on button "call Agent Available." at bounding box center [490, 174] width 22 height 23
click at [292, 110] on span "1" at bounding box center [289, 110] width 5 height 14
click at [324, 213] on button "0" at bounding box center [318, 214] width 25 height 25
click at [320, 141] on span "5" at bounding box center [318, 143] width 5 height 14
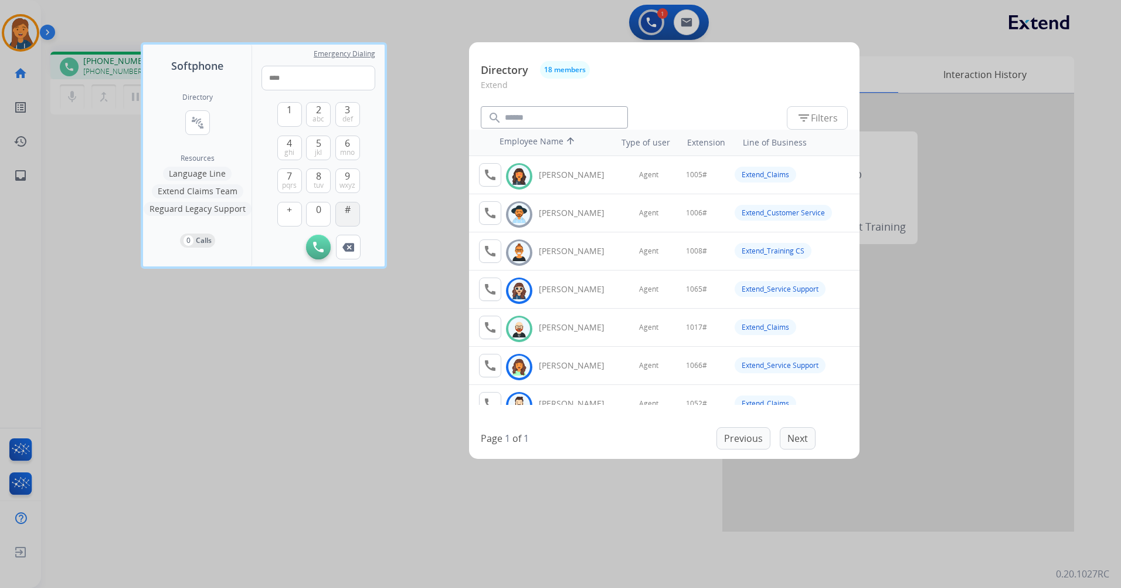
click at [341, 214] on button "#" at bounding box center [347, 214] width 25 height 25
type input "*****"
click at [300, 392] on div "Softphone Directory connect_without_contact Resource Directory Resources Langua…" at bounding box center [560, 294] width 1121 height 588
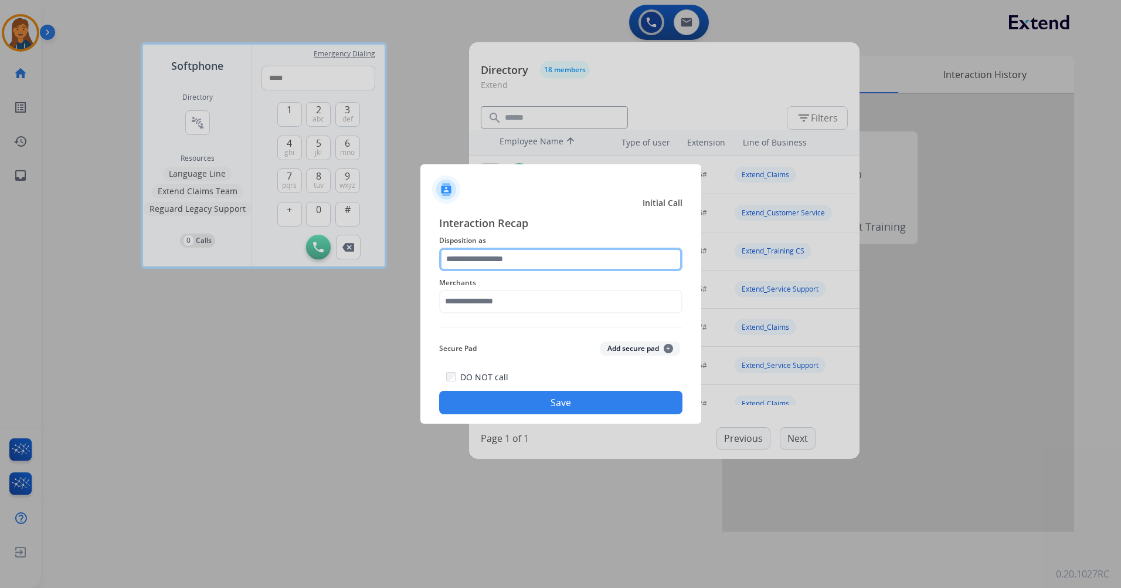
click at [512, 263] on input "text" at bounding box center [560, 259] width 243 height 23
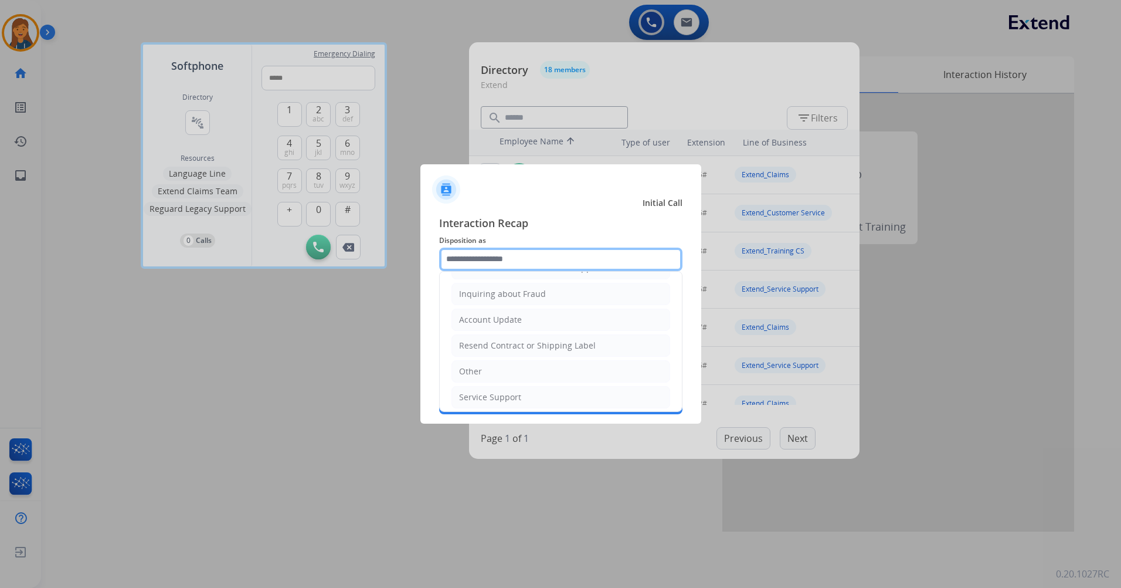
scroll to position [235, 0]
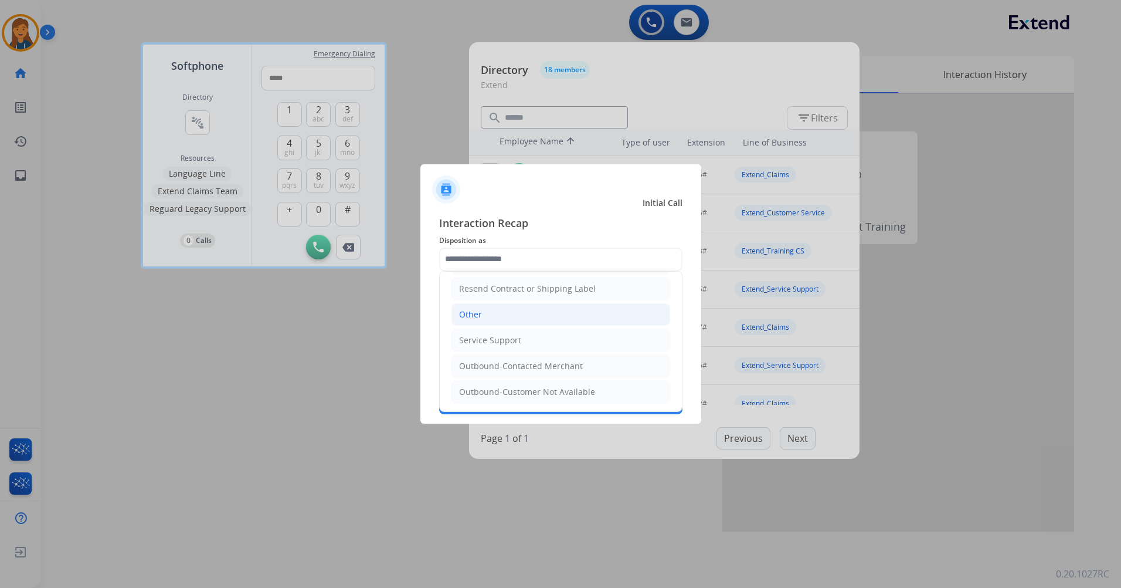
click at [488, 318] on li "Other" at bounding box center [561, 314] width 219 height 22
type input "*****"
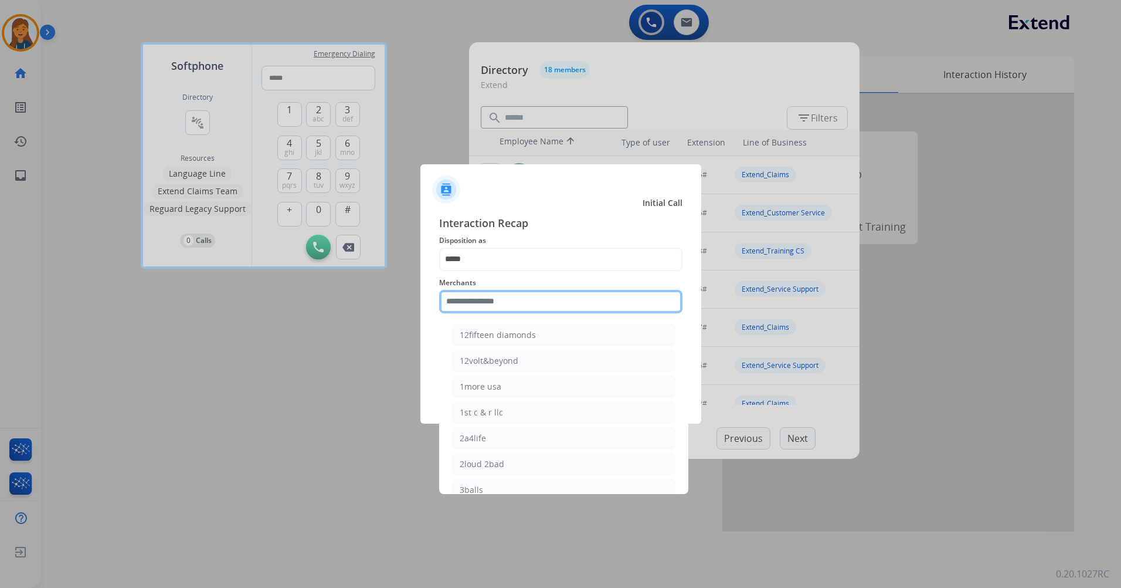
click at [488, 306] on input "text" at bounding box center [560, 301] width 243 height 23
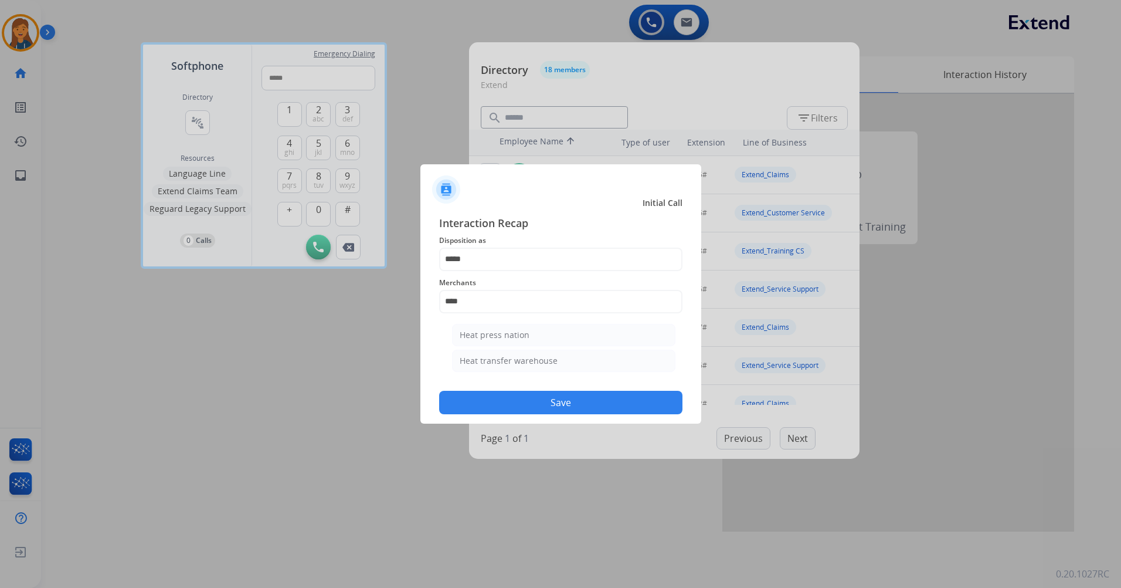
click at [516, 336] on div "Heat press nation" at bounding box center [495, 335] width 70 height 12
type input "**********"
click at [532, 407] on button "Save" at bounding box center [560, 402] width 243 height 23
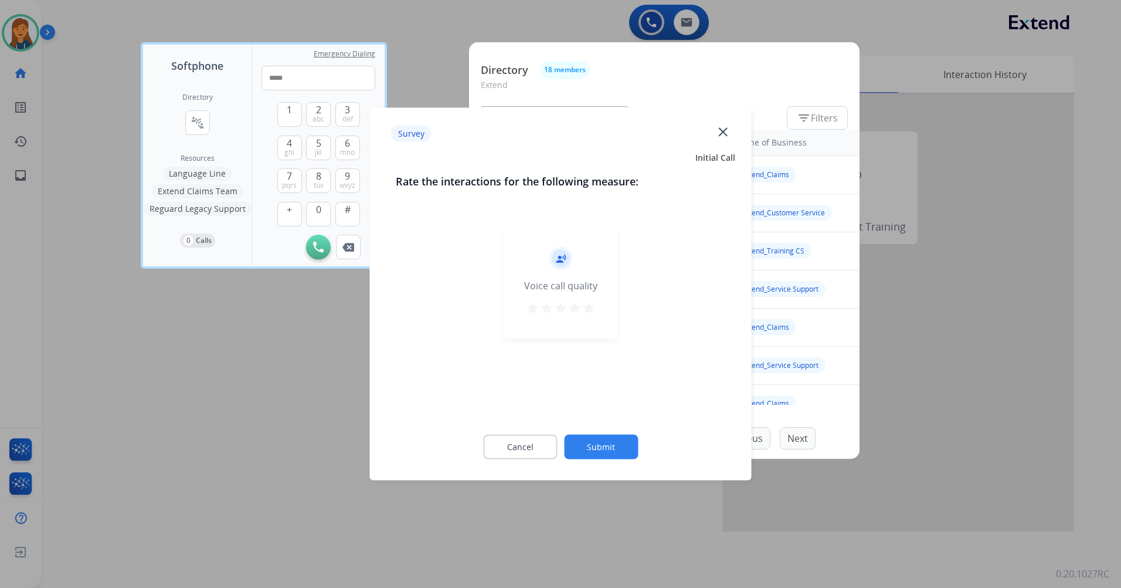
click at [589, 311] on mat-icon "star" at bounding box center [589, 308] width 14 height 14
click at [602, 448] on button "Submit" at bounding box center [601, 447] width 74 height 25
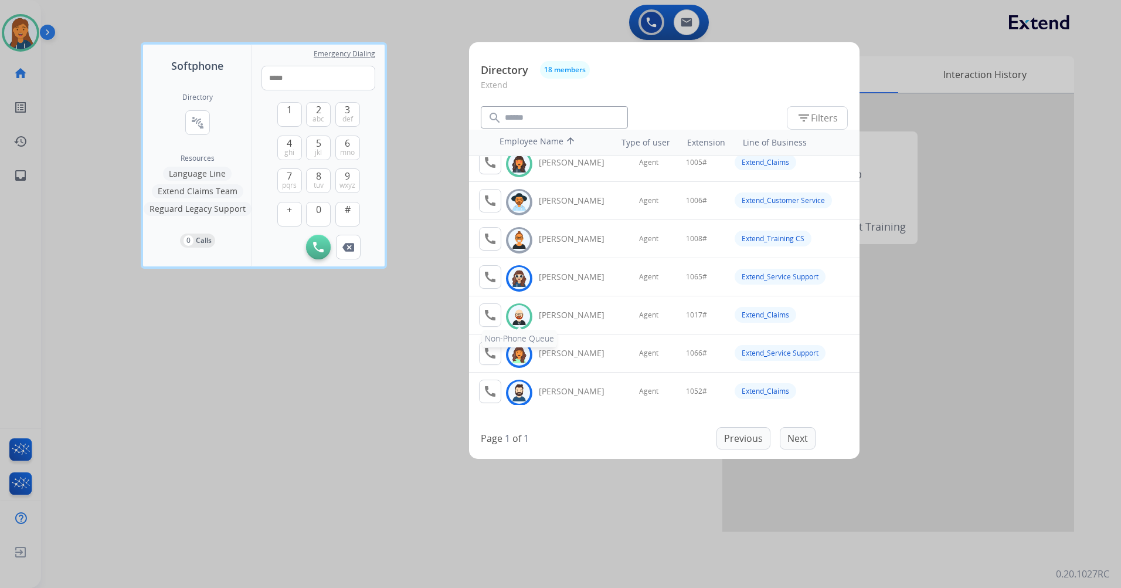
scroll to position [0, 0]
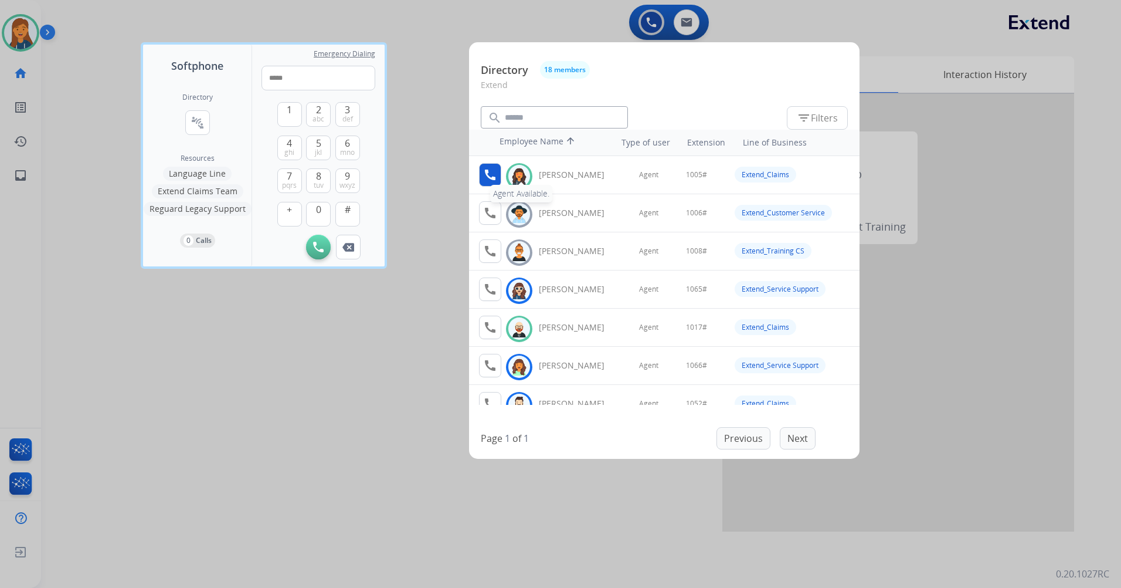
click at [497, 175] on mat-icon "call" at bounding box center [490, 175] width 14 height 14
click at [289, 119] on button "1" at bounding box center [289, 114] width 25 height 25
click at [322, 204] on button "0" at bounding box center [318, 214] width 25 height 25
click at [319, 144] on span "5" at bounding box center [318, 143] width 5 height 14
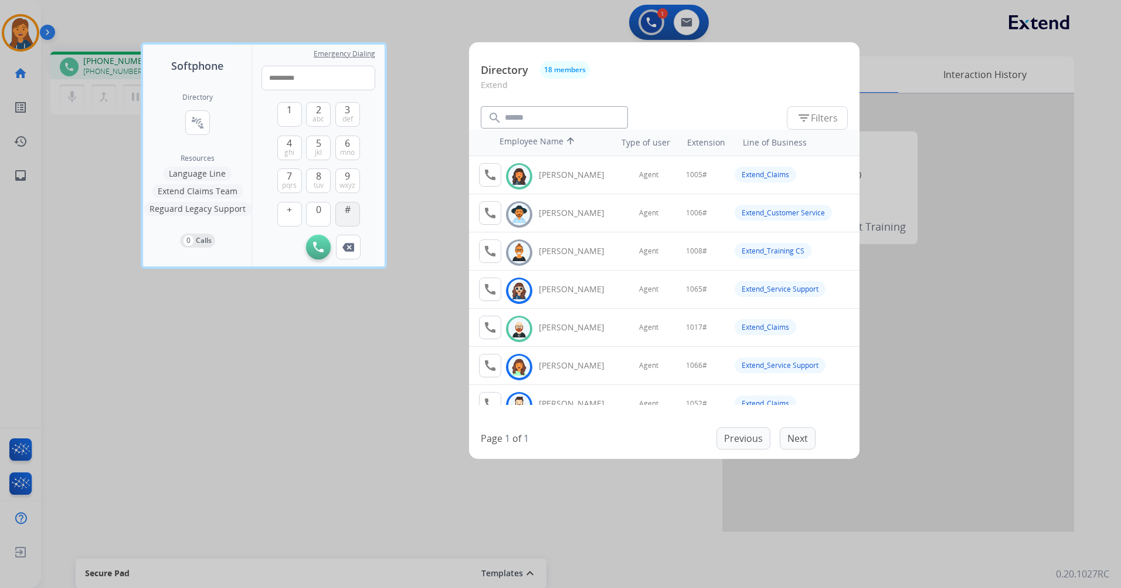
click at [346, 216] on button "#" at bounding box center [347, 214] width 25 height 25
type input "**********"
click at [326, 300] on div at bounding box center [560, 294] width 1121 height 588
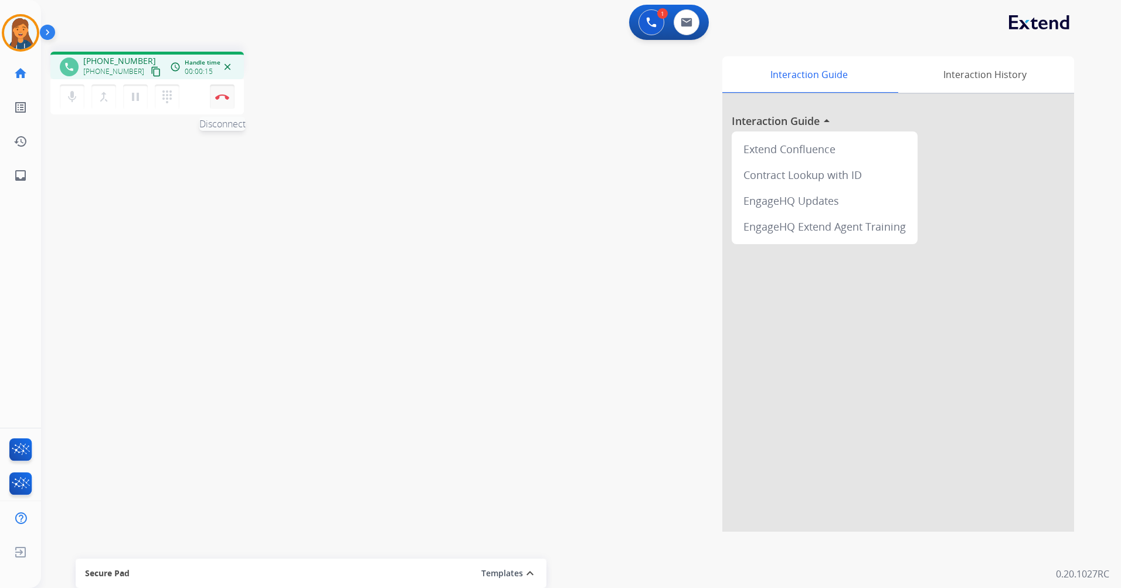
click at [219, 89] on button "Disconnect" at bounding box center [222, 96] width 25 height 25
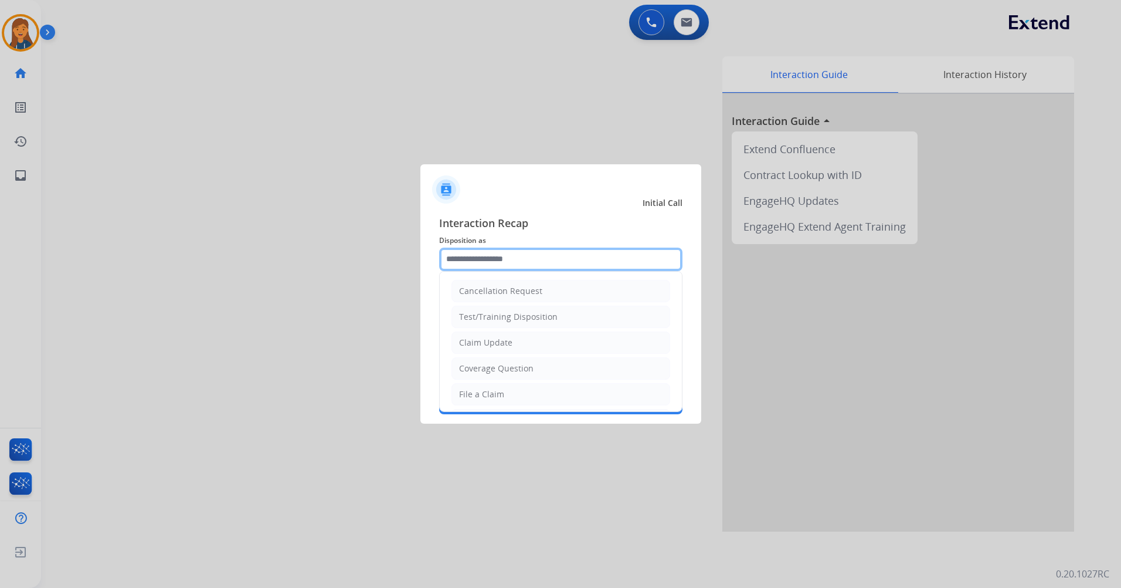
click at [506, 260] on input "text" at bounding box center [560, 259] width 243 height 23
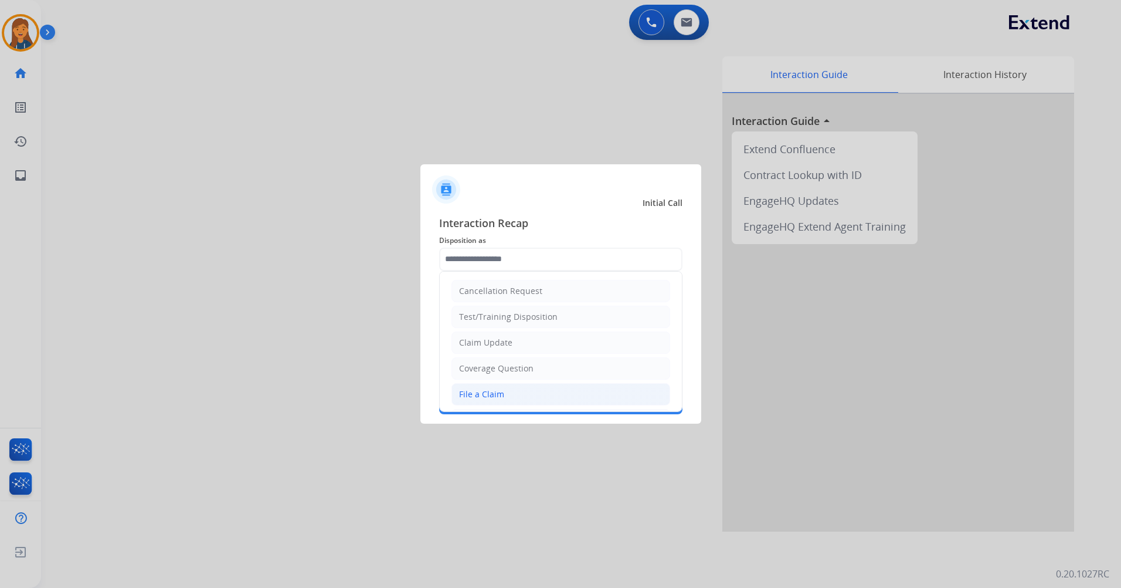
click at [475, 401] on li "File a Claim" at bounding box center [561, 394] width 219 height 22
type input "**********"
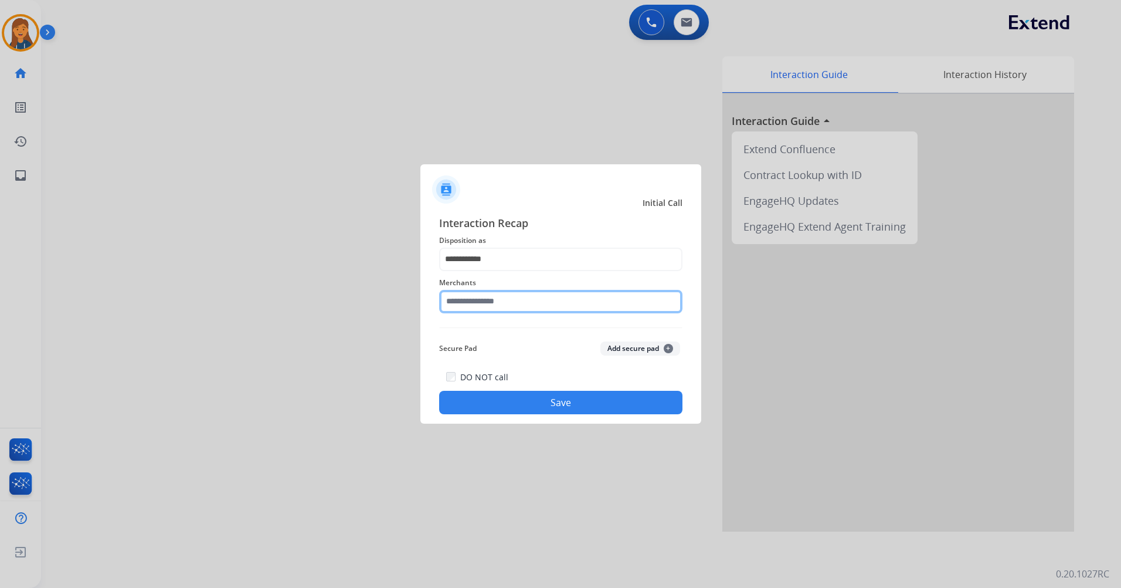
click at [490, 294] on input "text" at bounding box center [560, 301] width 243 height 23
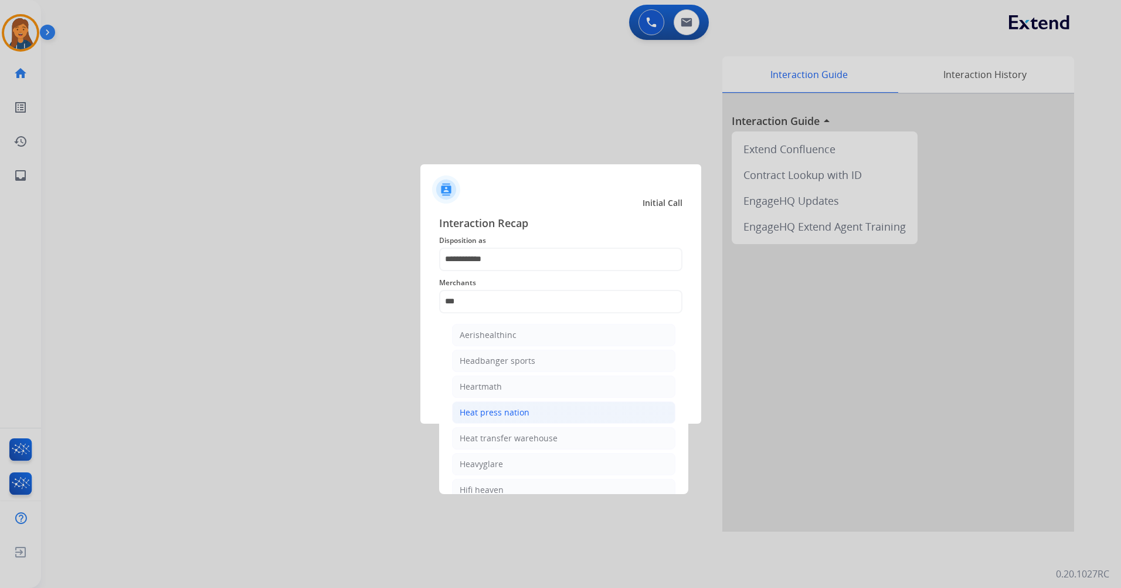
click at [507, 415] on div "Heat press nation" at bounding box center [495, 412] width 70 height 12
type input "**********"
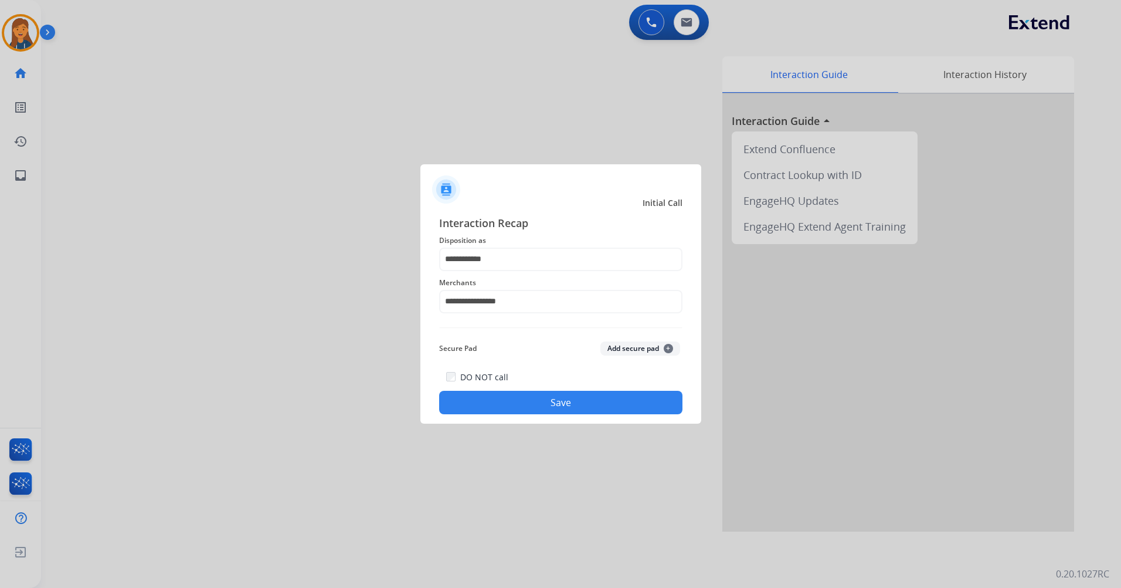
click at [511, 407] on button "Save" at bounding box center [560, 402] width 243 height 23
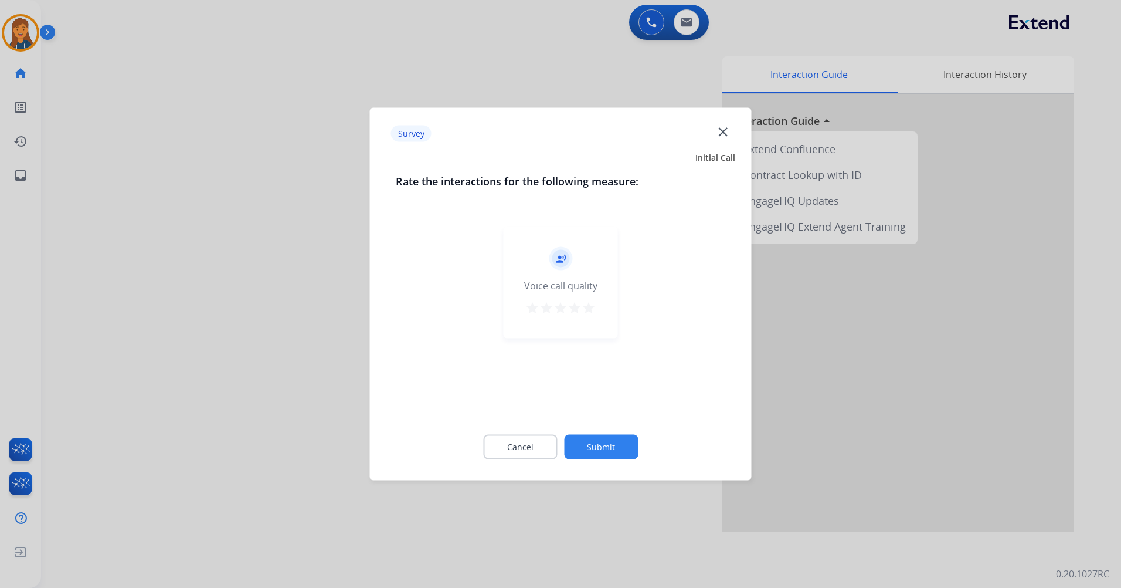
click at [586, 311] on mat-icon "star" at bounding box center [589, 308] width 14 height 14
click at [584, 445] on button "Submit" at bounding box center [601, 447] width 74 height 25
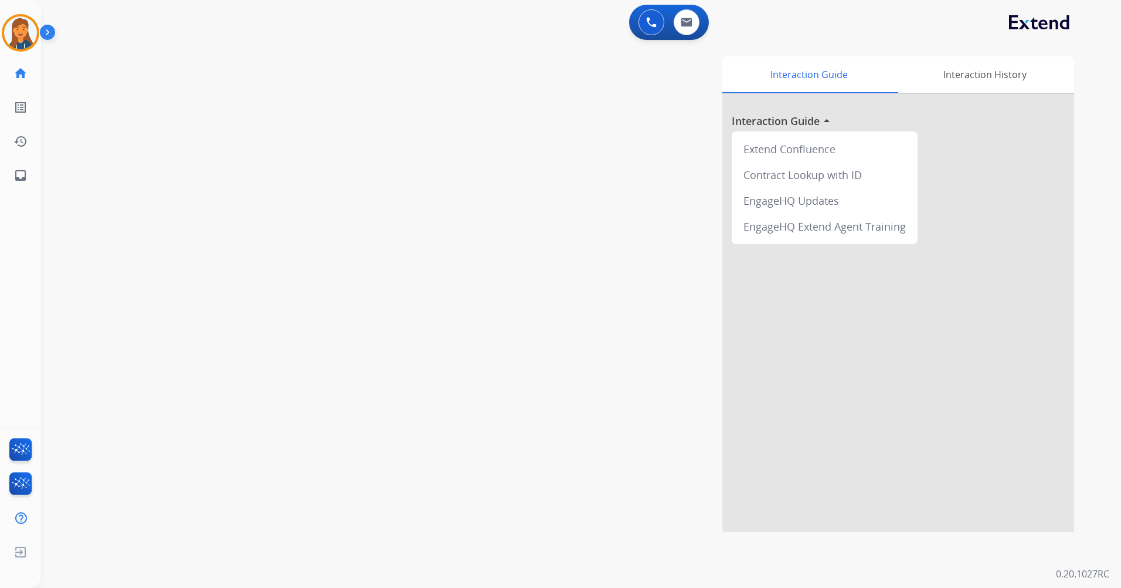
click at [640, 38] on div "0 Voice Interactions 0 Email Interactions" at bounding box center [669, 22] width 80 height 35
click at [646, 28] on button at bounding box center [652, 22] width 26 height 26
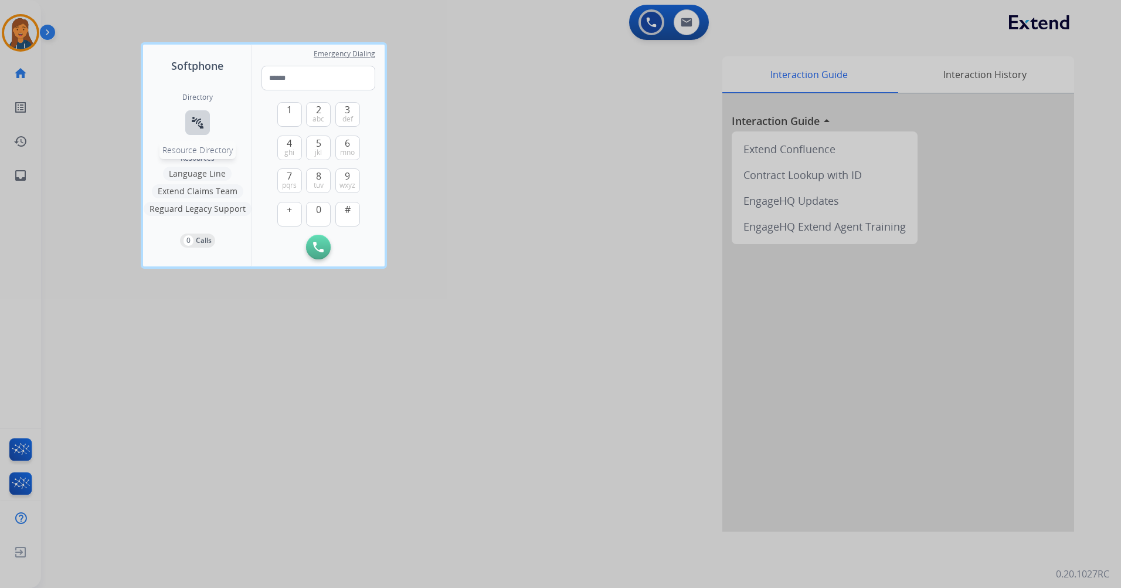
click at [202, 120] on button "connect_without_contact Resource Directory" at bounding box center [197, 122] width 25 height 25
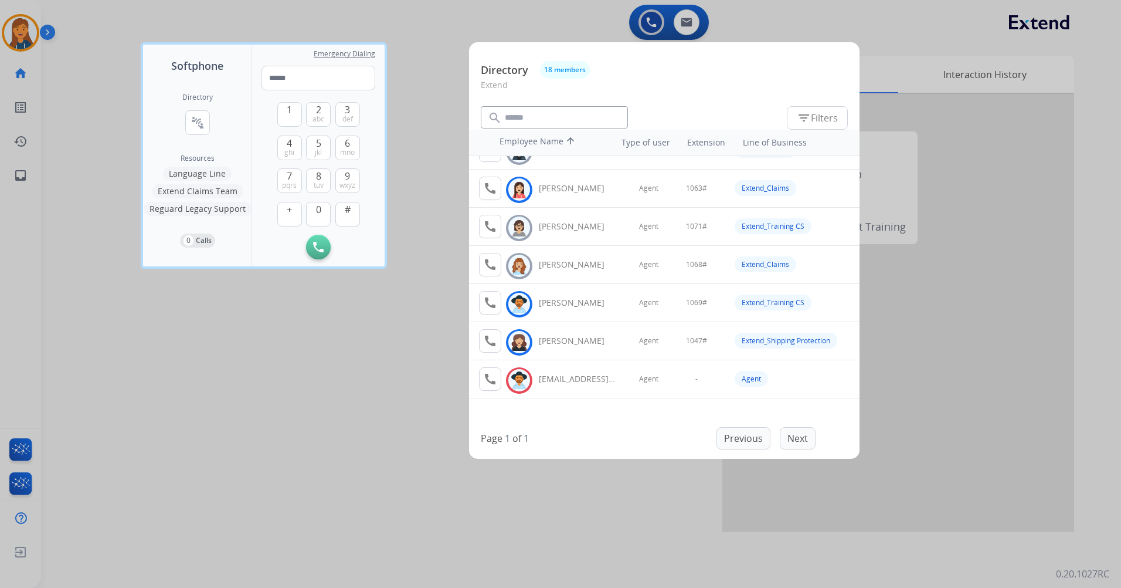
scroll to position [447, 0]
click at [386, 398] on div at bounding box center [560, 294] width 1121 height 588
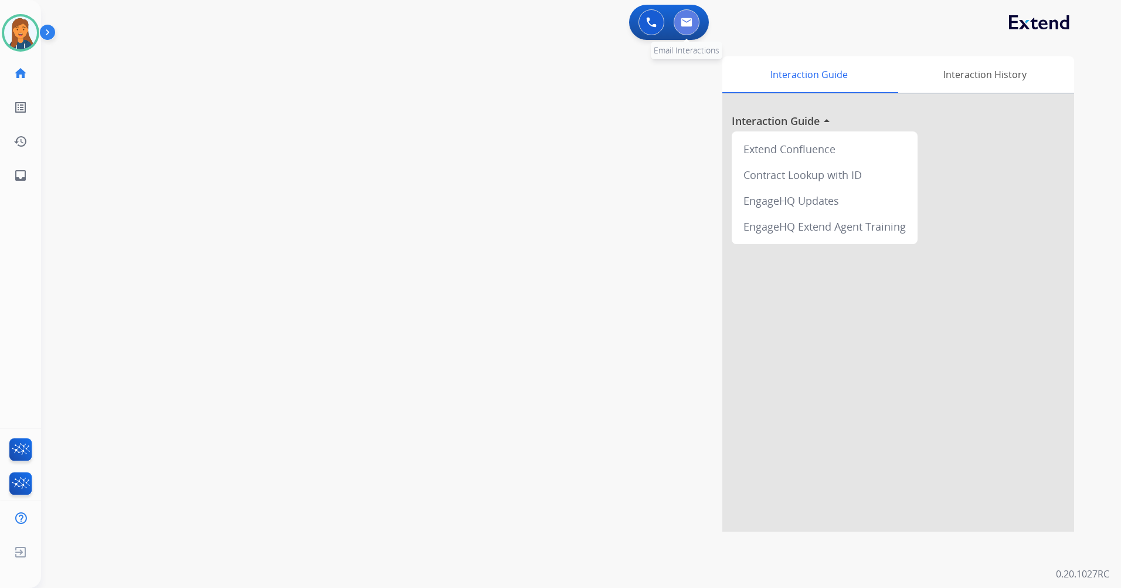
click at [682, 16] on button at bounding box center [687, 22] width 26 height 26
select select "**********"
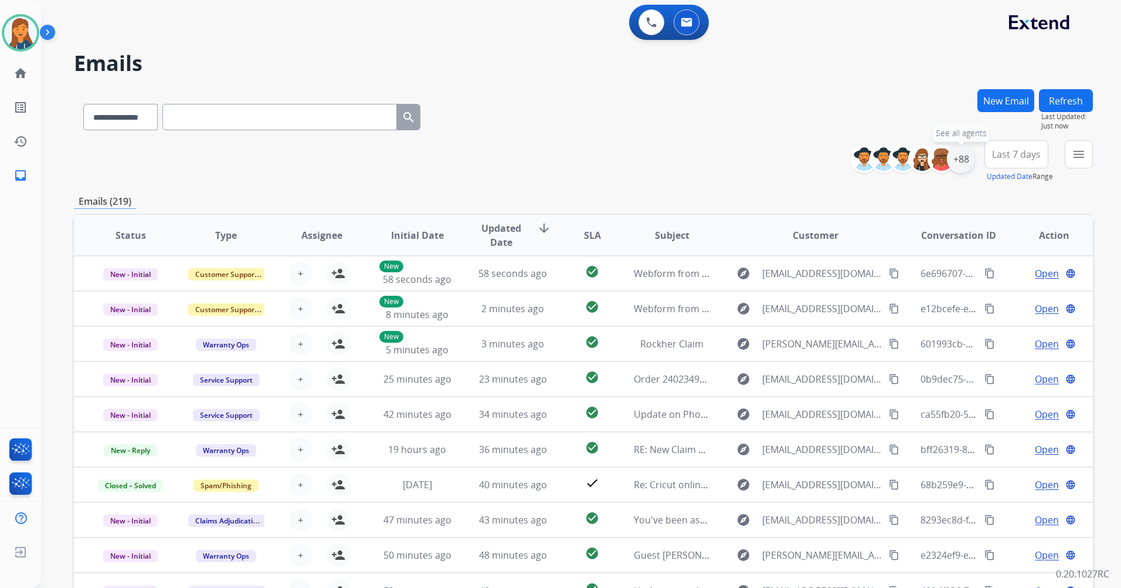
click at [967, 157] on div "+88" at bounding box center [961, 159] width 28 height 28
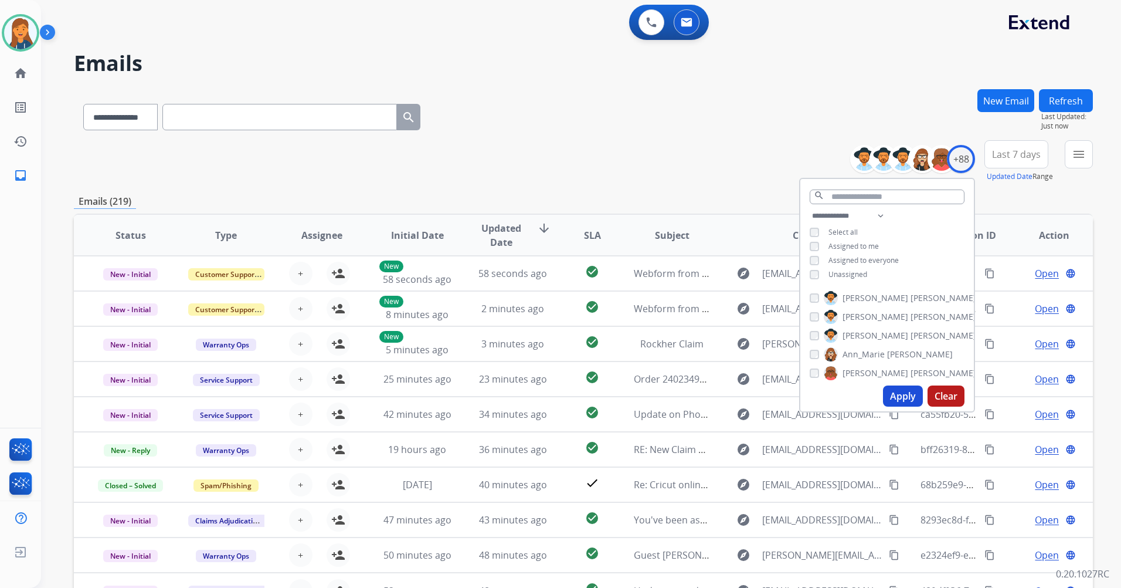
click at [1029, 157] on span "Last 7 days" at bounding box center [1016, 154] width 49 height 5
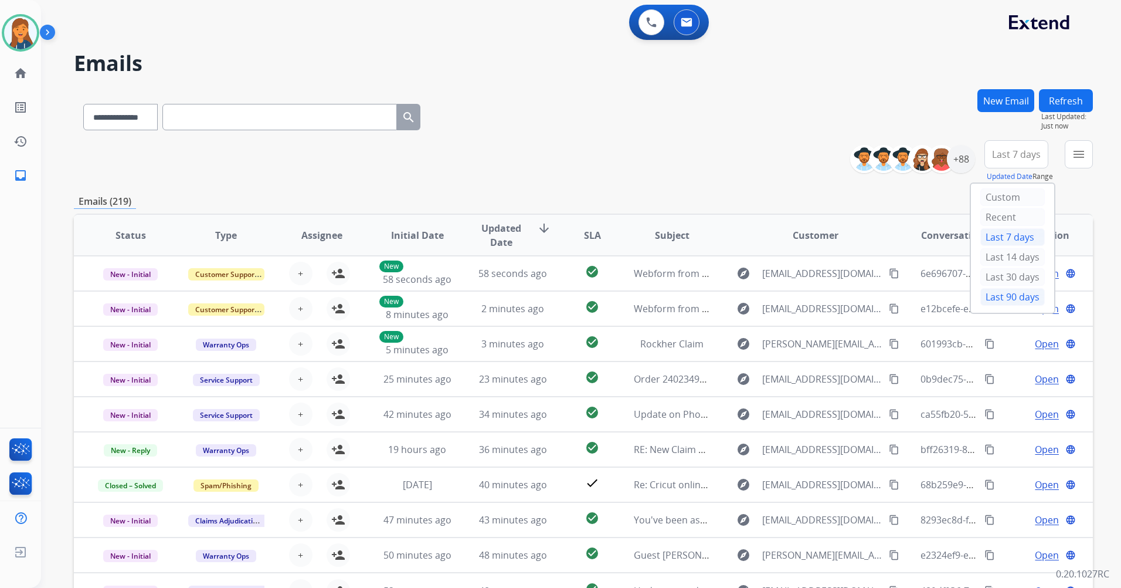
click at [996, 296] on div "Last 90 days" at bounding box center [1013, 297] width 65 height 18
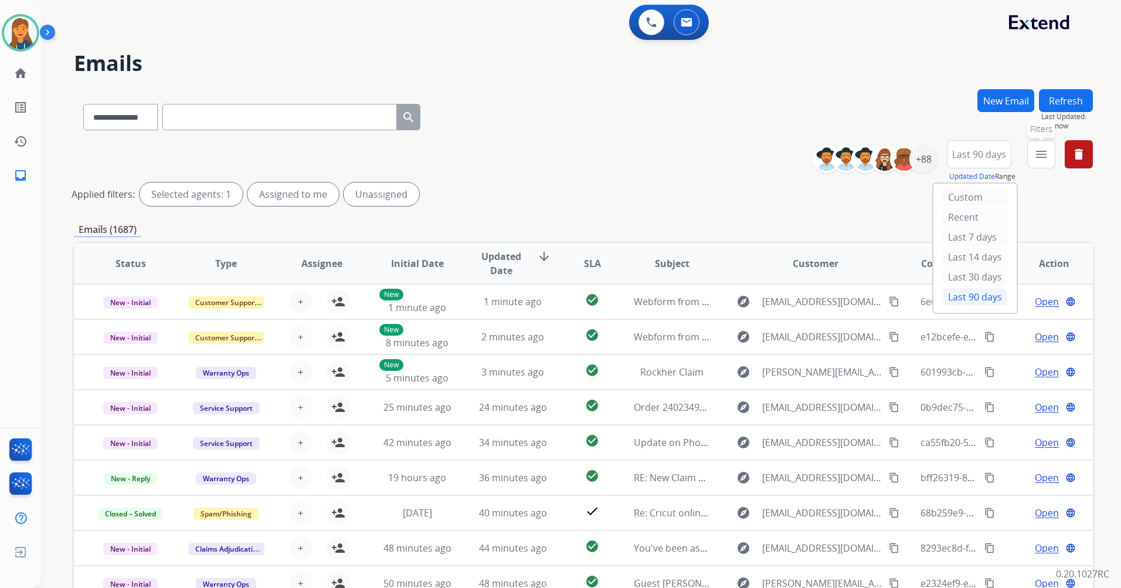
click at [1033, 160] on button "menu Filters" at bounding box center [1042, 154] width 28 height 28
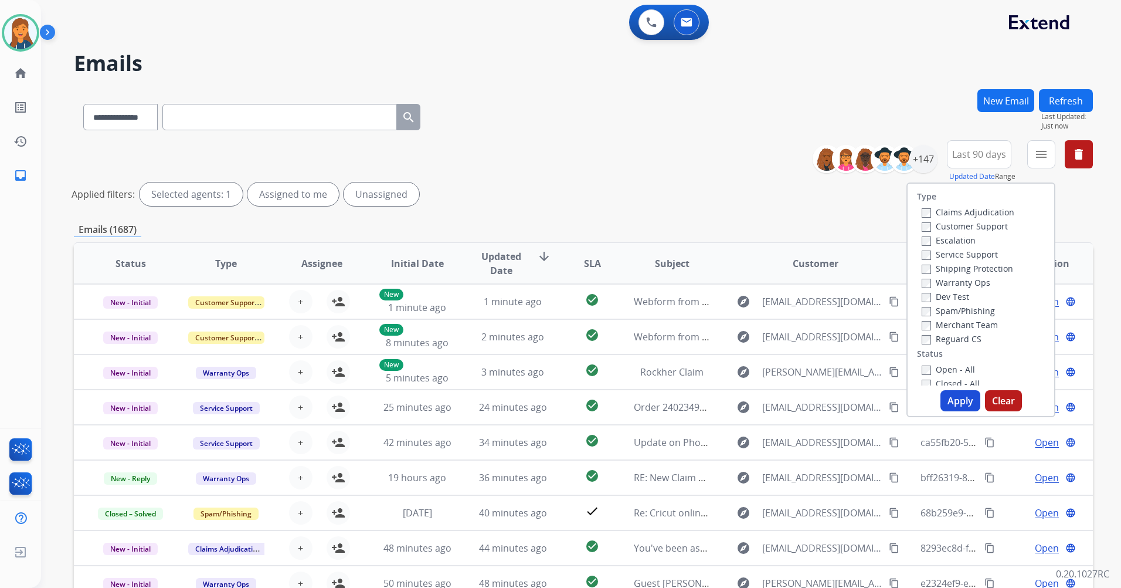
click at [975, 226] on label "Customer Support" at bounding box center [965, 226] width 86 height 11
click at [961, 265] on label "Shipping Protection" at bounding box center [967, 268] width 91 height 11
click at [955, 338] on label "Reguard CS" at bounding box center [952, 338] width 60 height 11
click at [948, 366] on label "Open - All" at bounding box center [948, 369] width 53 height 11
click at [952, 401] on button "Apply" at bounding box center [961, 400] width 40 height 21
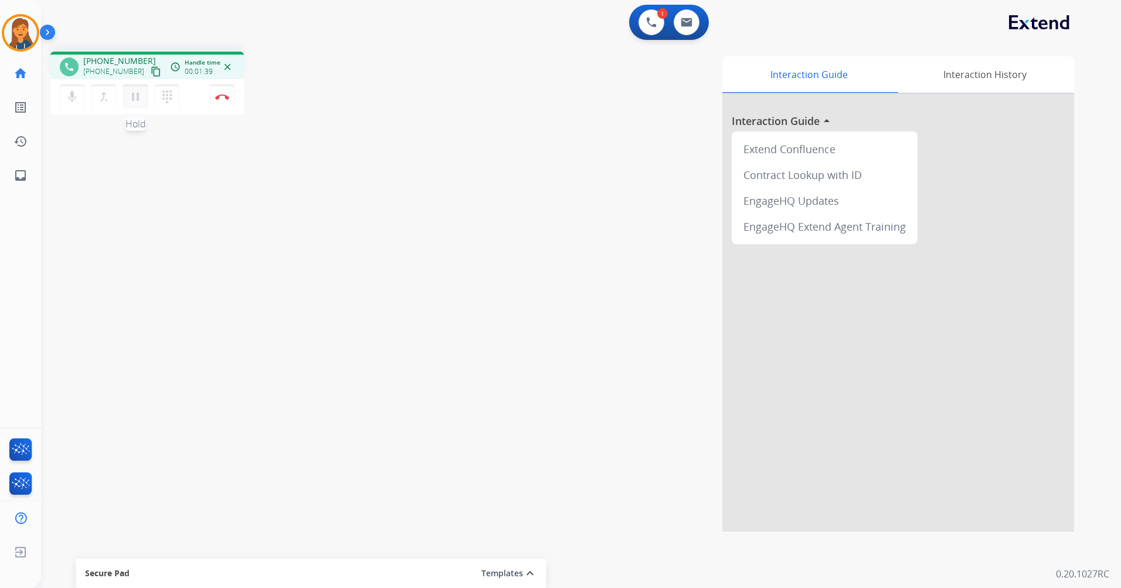
click at [125, 101] on button "pause Hold" at bounding box center [135, 96] width 25 height 25
click at [130, 93] on mat-icon "play_arrow" at bounding box center [135, 97] width 14 height 14
click at [222, 97] on img at bounding box center [222, 97] width 14 height 6
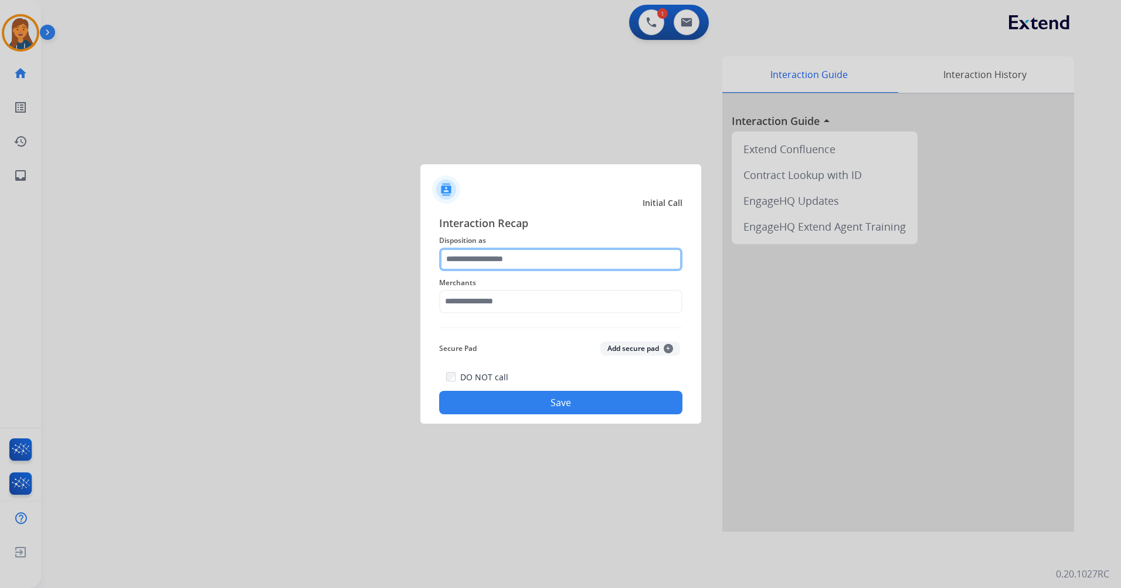
click at [483, 262] on input "text" at bounding box center [560, 259] width 243 height 23
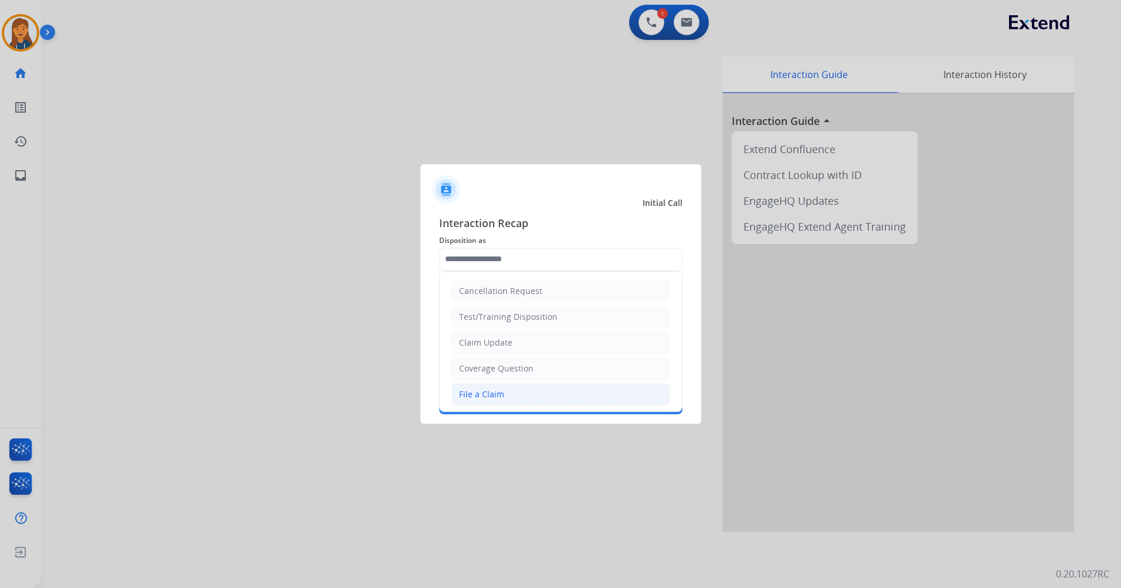
click at [509, 398] on li "File a Claim" at bounding box center [561, 394] width 219 height 22
type input "**********"
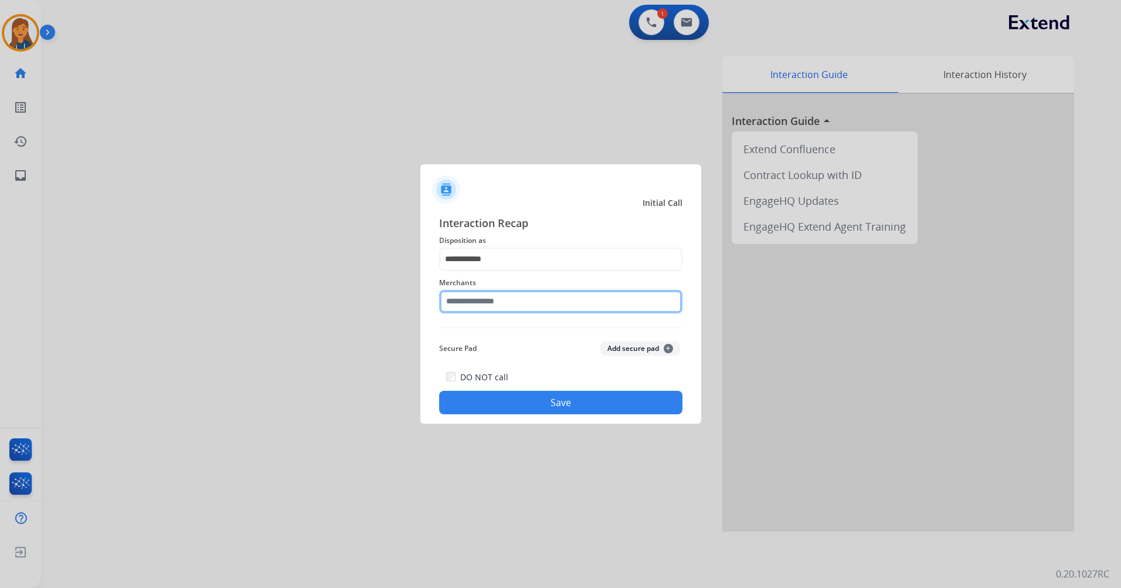
click at [511, 308] on input "text" at bounding box center [560, 301] width 243 height 23
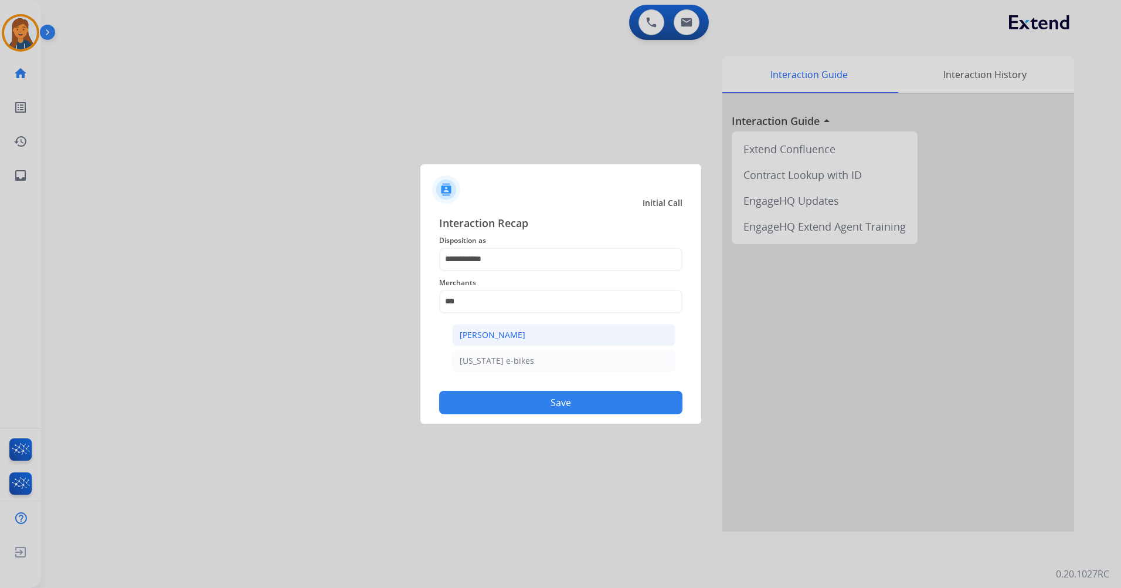
click at [507, 339] on div "Ashley - Reguard" at bounding box center [493, 335] width 66 height 12
type input "**********"
click at [497, 399] on button "Save" at bounding box center [560, 402] width 243 height 23
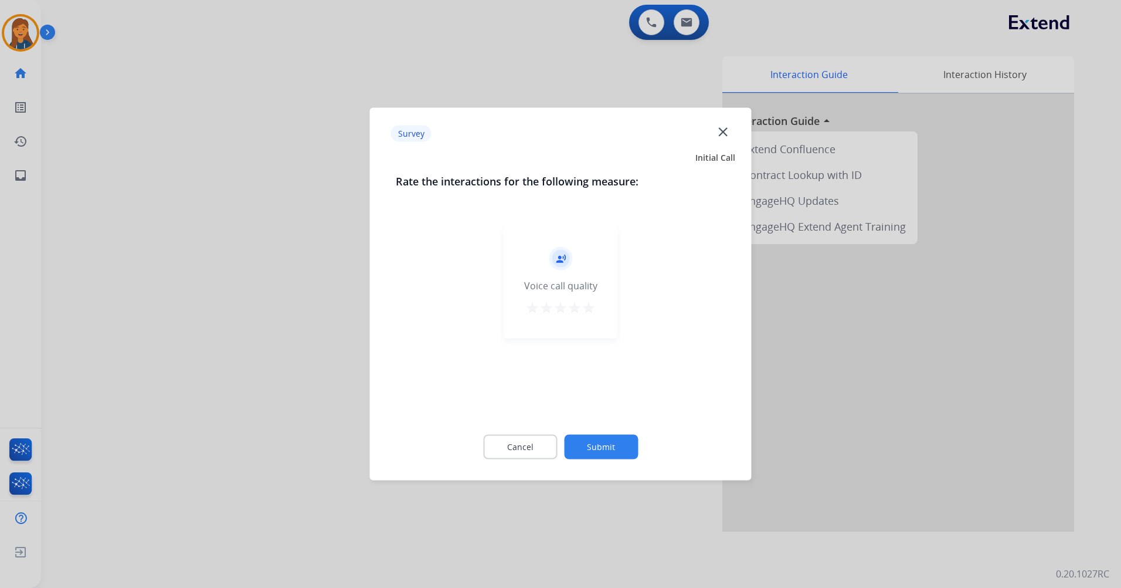
click at [589, 303] on mat-icon "star" at bounding box center [589, 308] width 14 height 14
click at [599, 450] on button "Submit" at bounding box center [601, 447] width 74 height 25
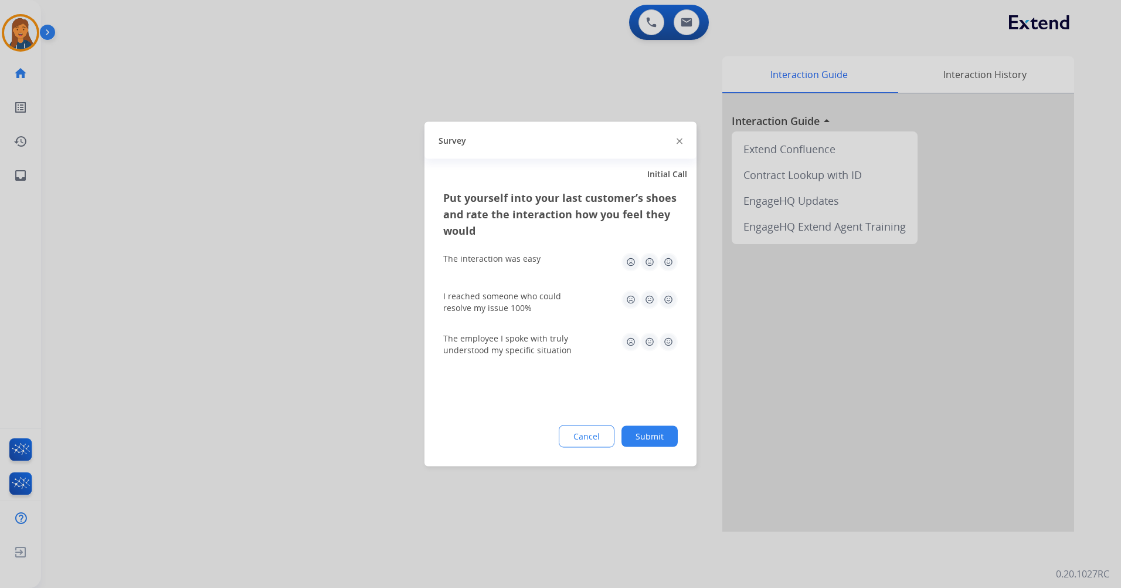
click at [668, 266] on img at bounding box center [668, 262] width 19 height 19
click at [677, 296] on img at bounding box center [668, 299] width 19 height 19
click at [662, 344] on img at bounding box center [668, 342] width 19 height 19
click at [650, 435] on button "Submit" at bounding box center [650, 436] width 56 height 21
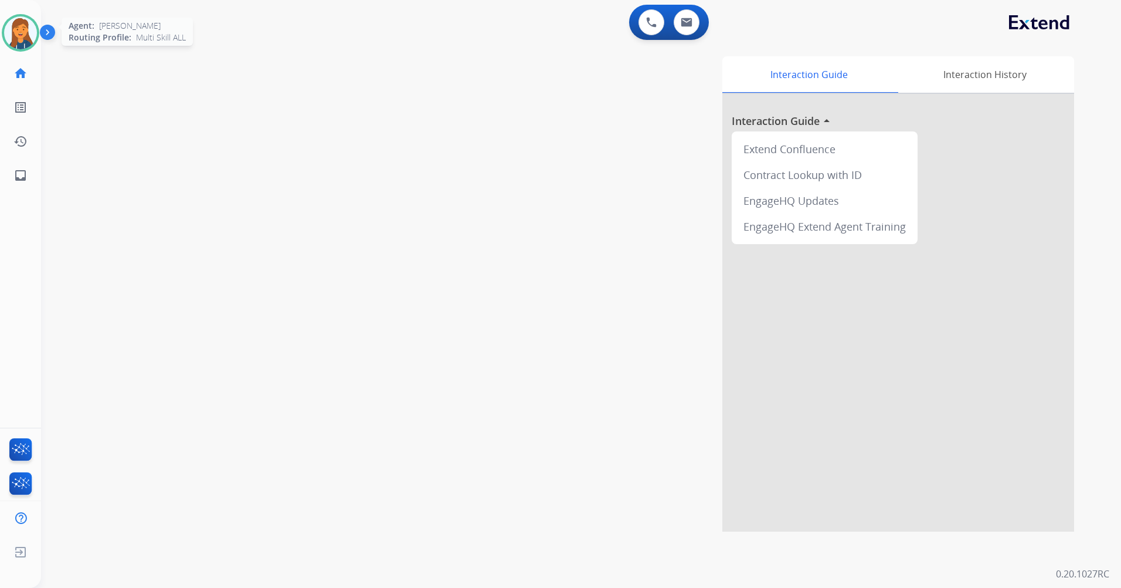
click at [28, 19] on img at bounding box center [20, 32] width 33 height 33
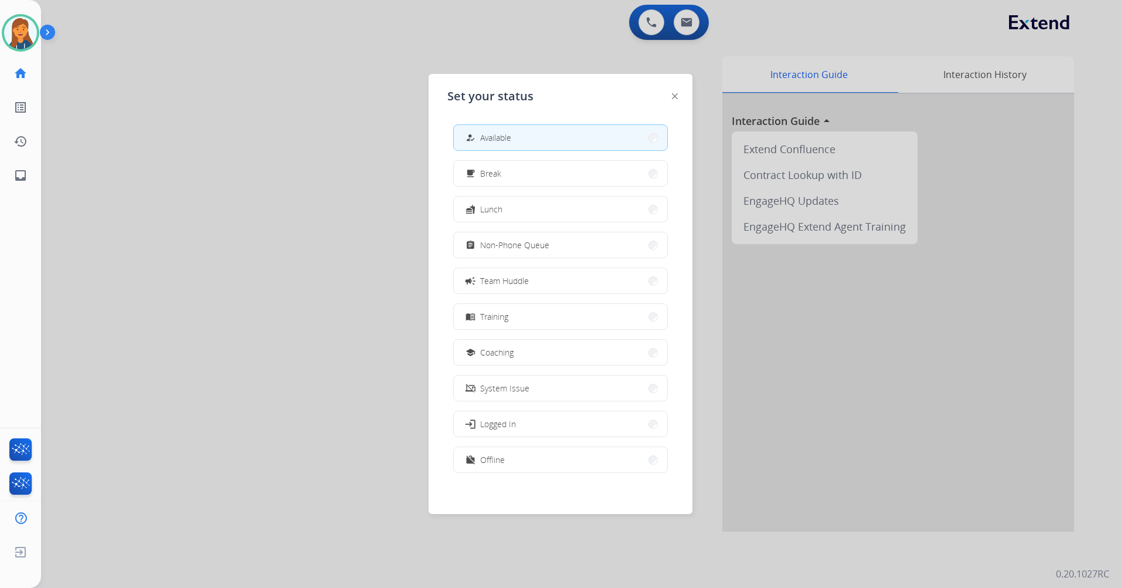
drag, startPoint x: 472, startPoint y: 249, endPoint x: 475, endPoint y: 244, distance: 6.3
click at [473, 249] on mat-icon "assignment" at bounding box center [471, 245] width 10 height 10
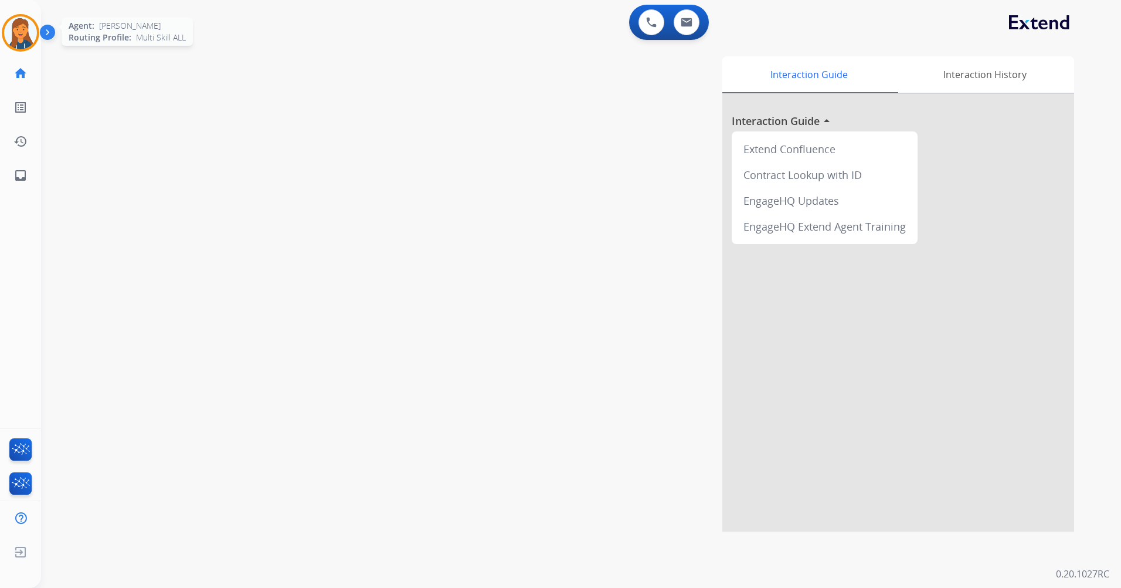
click at [23, 36] on img at bounding box center [20, 32] width 33 height 33
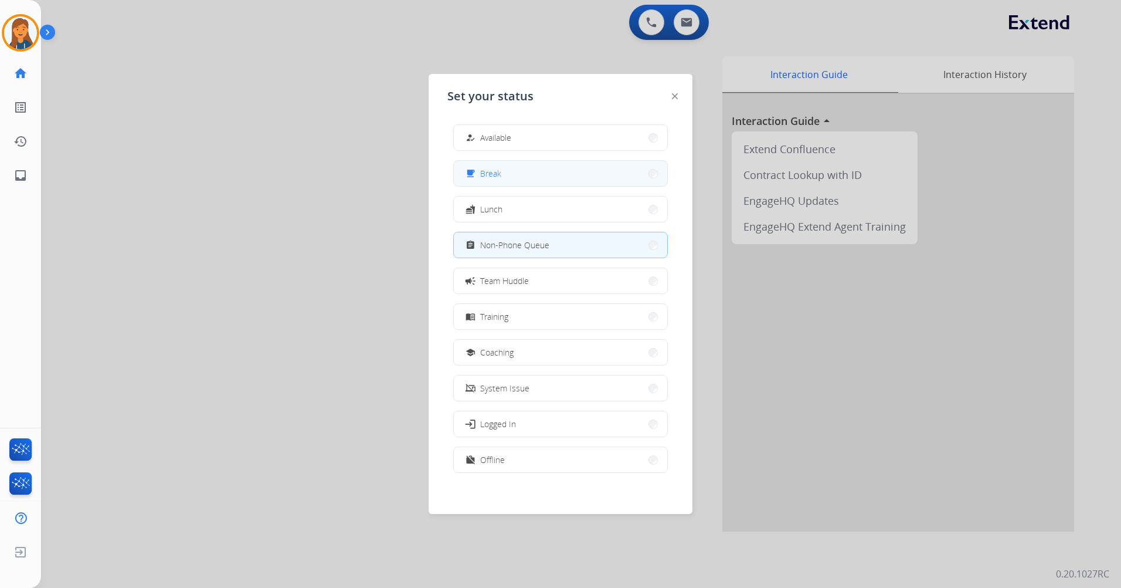
click at [490, 164] on button "free_breakfast Break" at bounding box center [560, 173] width 213 height 25
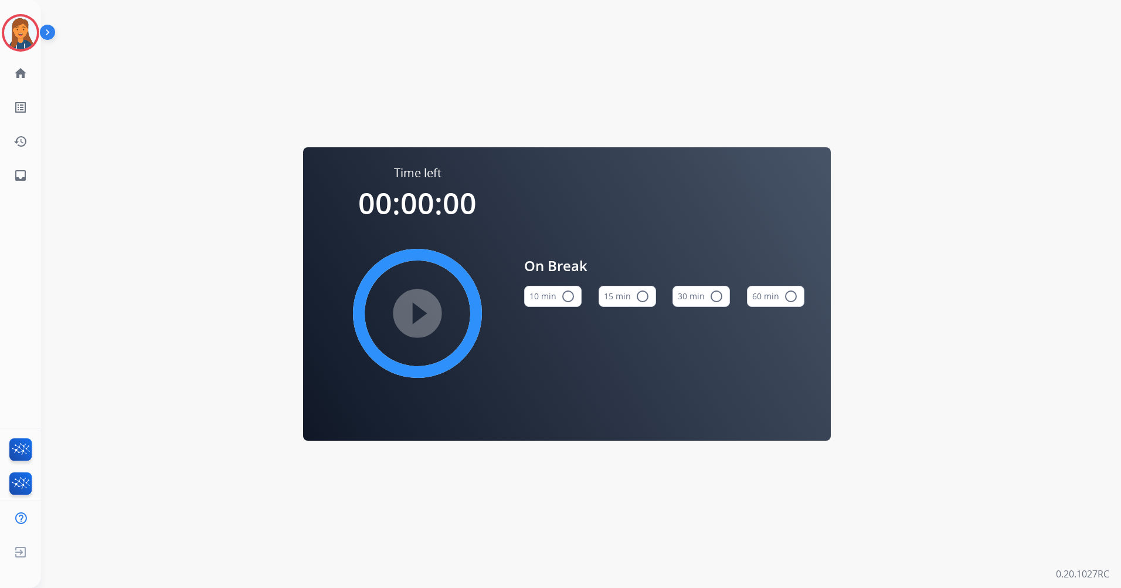
click at [615, 301] on button "15 min radio_button_unchecked" at bounding box center [627, 296] width 57 height 21
click at [421, 306] on mat-icon "play_circle_filled" at bounding box center [418, 313] width 14 height 14
click at [21, 47] on img at bounding box center [20, 32] width 33 height 33
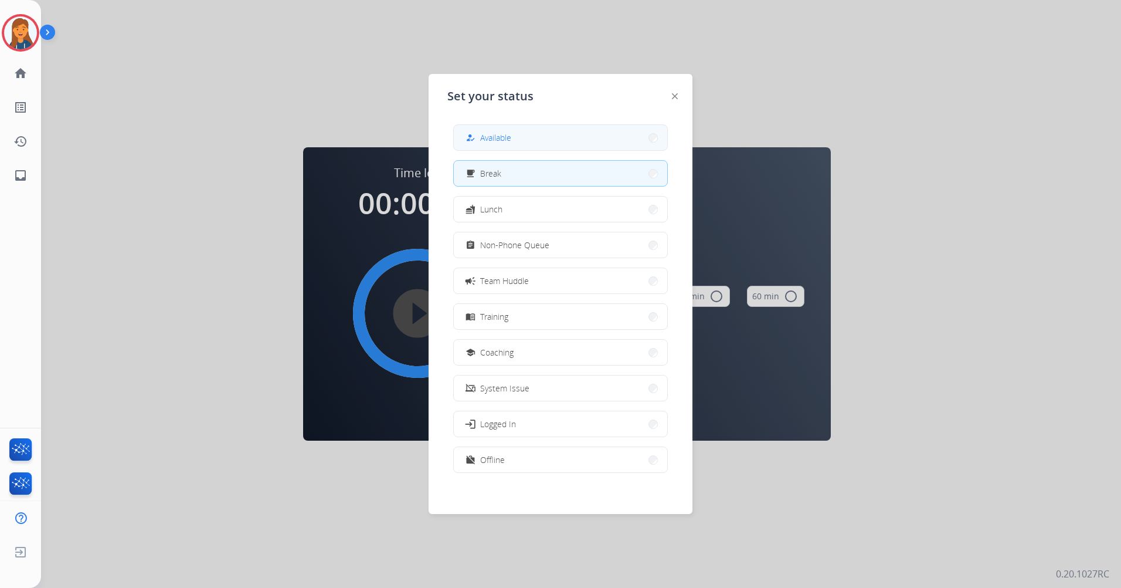
click at [515, 137] on button "how_to_reg Available" at bounding box center [560, 137] width 213 height 25
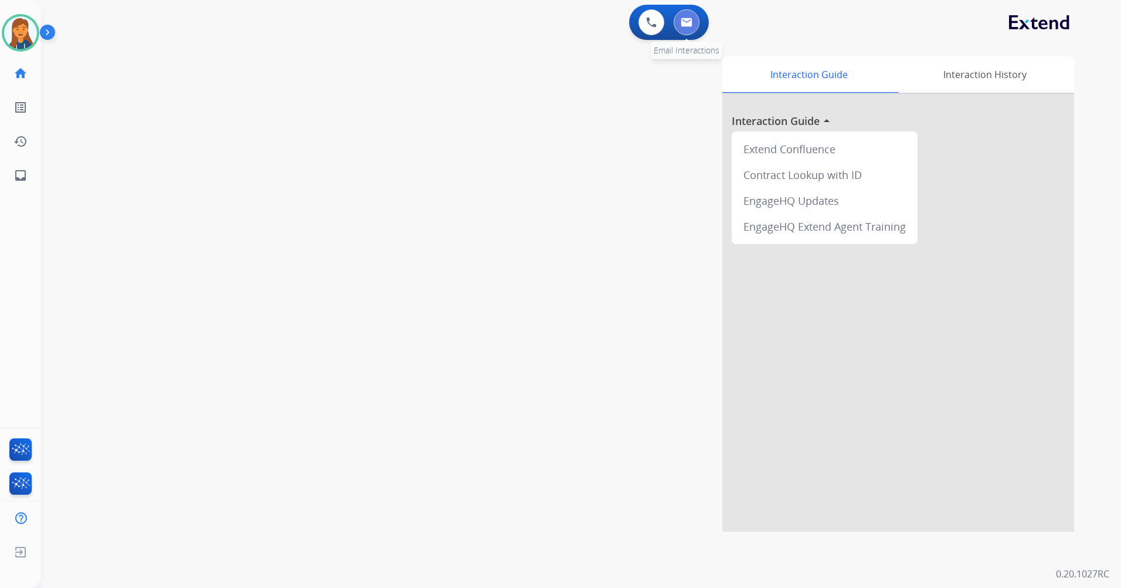
click at [692, 23] on img at bounding box center [687, 22] width 12 height 9
select select "**********"
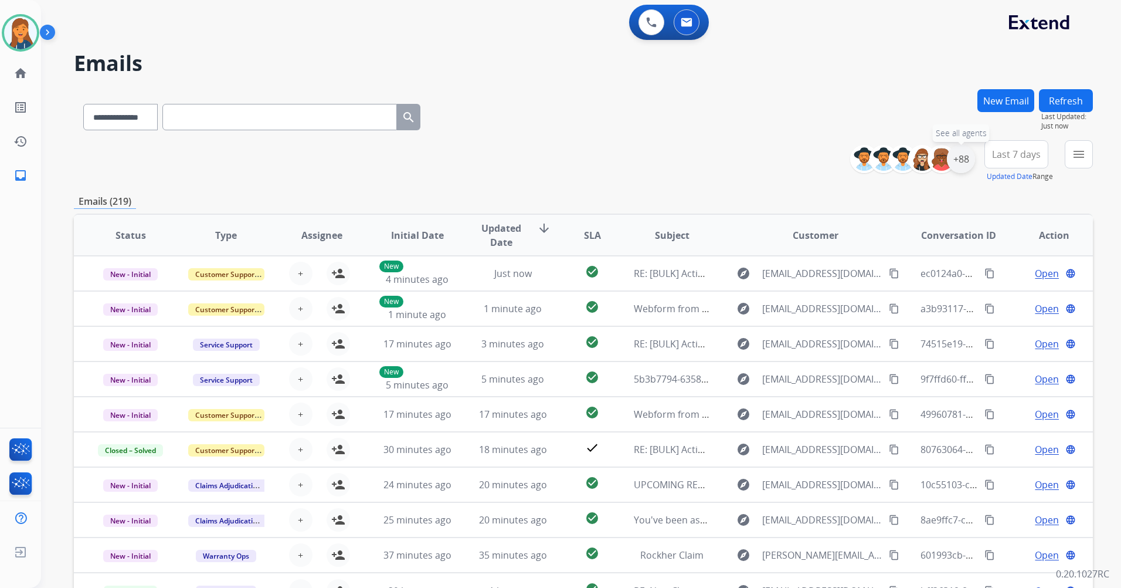
click at [963, 167] on div "+88" at bounding box center [961, 159] width 28 height 28
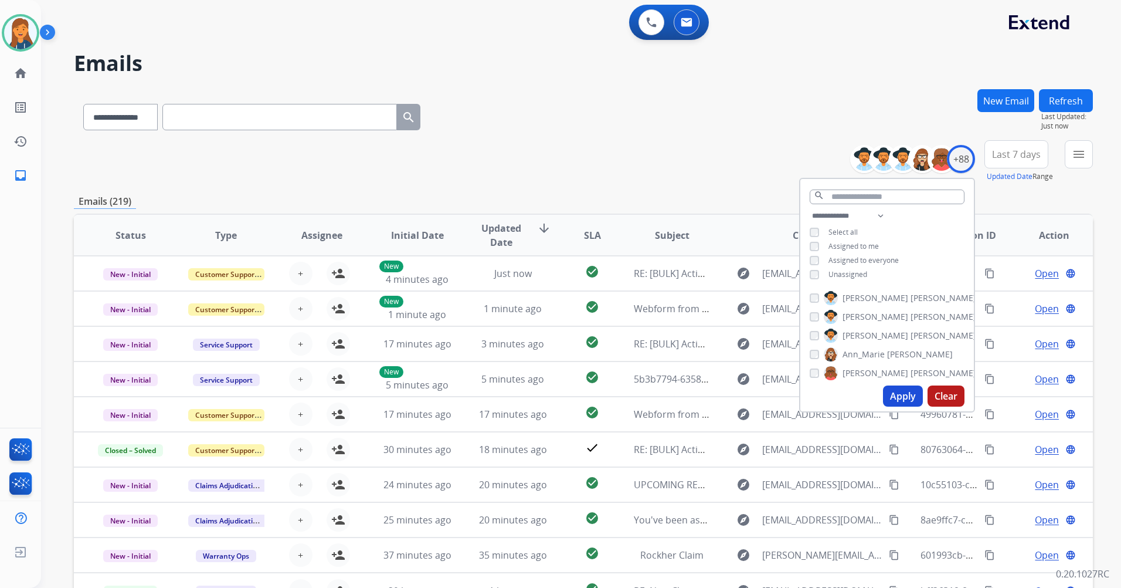
click at [1000, 167] on button "Last 7 days" at bounding box center [1017, 154] width 64 height 28
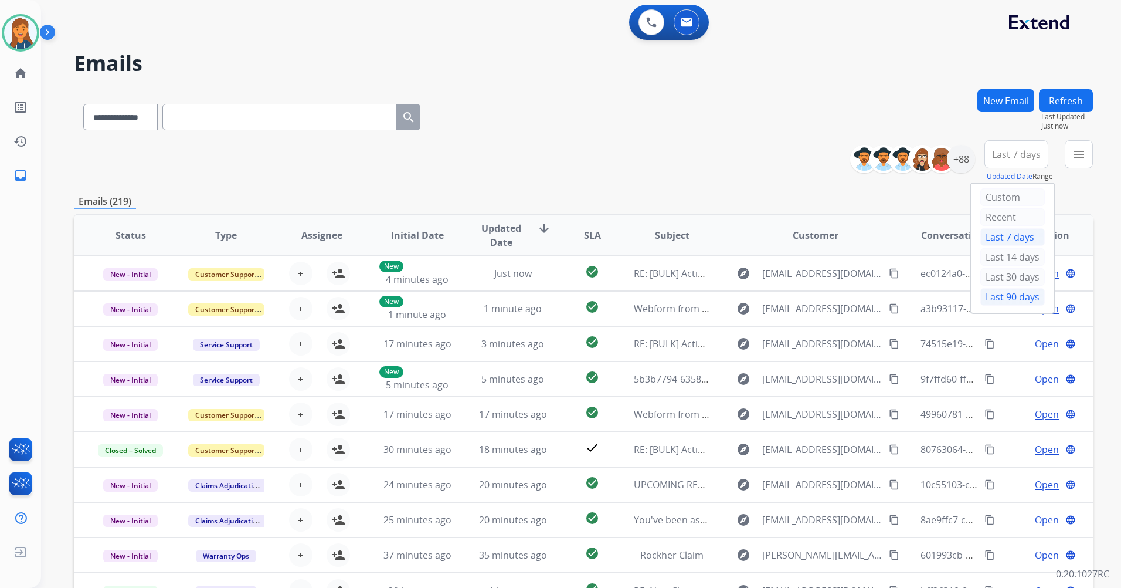
click at [1014, 302] on div "Last 90 days" at bounding box center [1013, 297] width 65 height 18
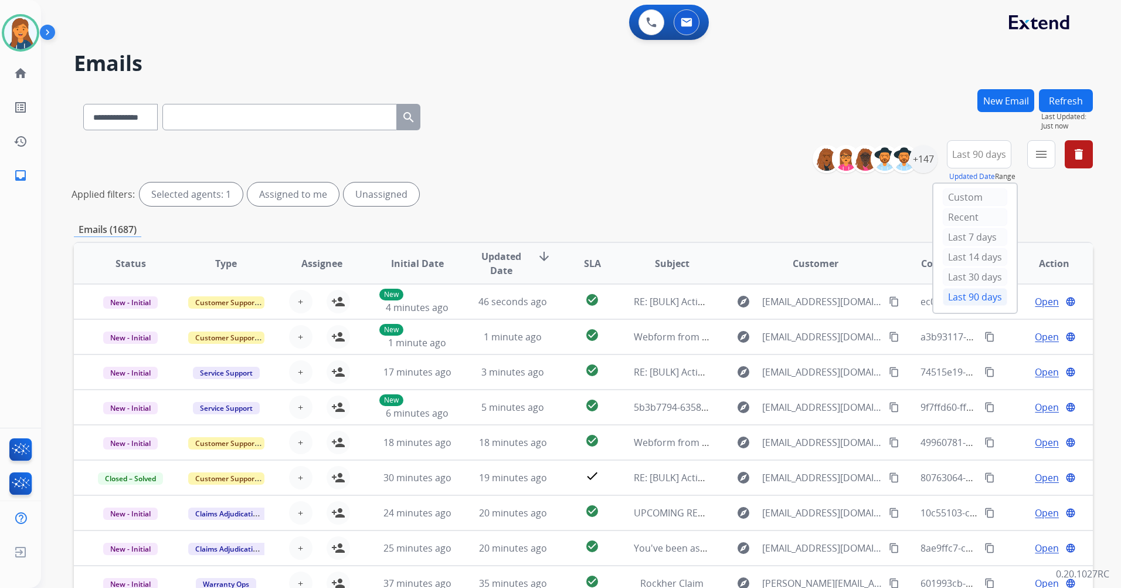
click at [1050, 151] on button "menu" at bounding box center [1042, 154] width 28 height 28
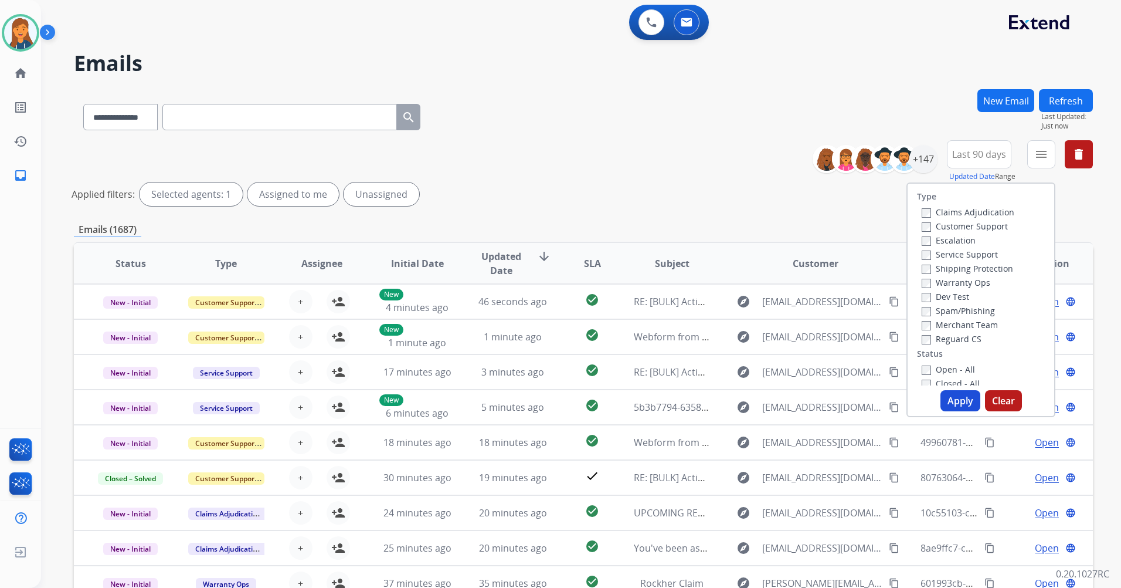
click at [989, 227] on label "Customer Support" at bounding box center [965, 226] width 86 height 11
click at [967, 272] on label "Shipping Protection" at bounding box center [967, 268] width 91 height 11
click at [952, 333] on label "Reguard CS" at bounding box center [952, 338] width 60 height 11
click at [953, 368] on label "Open - All" at bounding box center [948, 369] width 53 height 11
click at [953, 396] on button "Apply" at bounding box center [961, 400] width 40 height 21
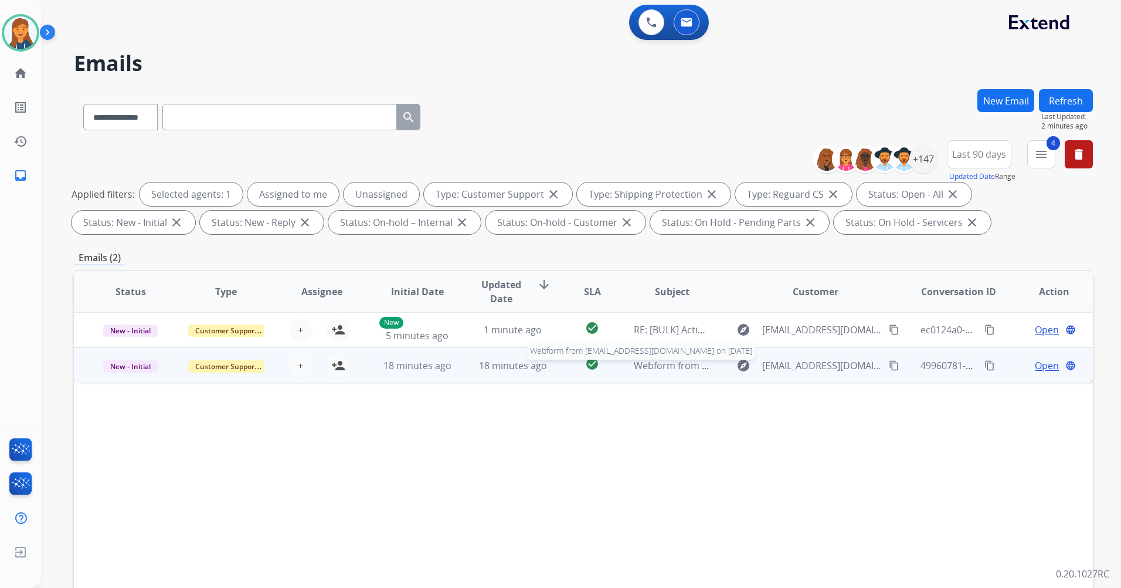
click at [655, 365] on span "Webform from amalasokvlnd@gmail.com on 08/15/2025" at bounding box center [767, 365] width 266 height 13
click at [889, 364] on mat-icon "content_copy" at bounding box center [894, 365] width 11 height 11
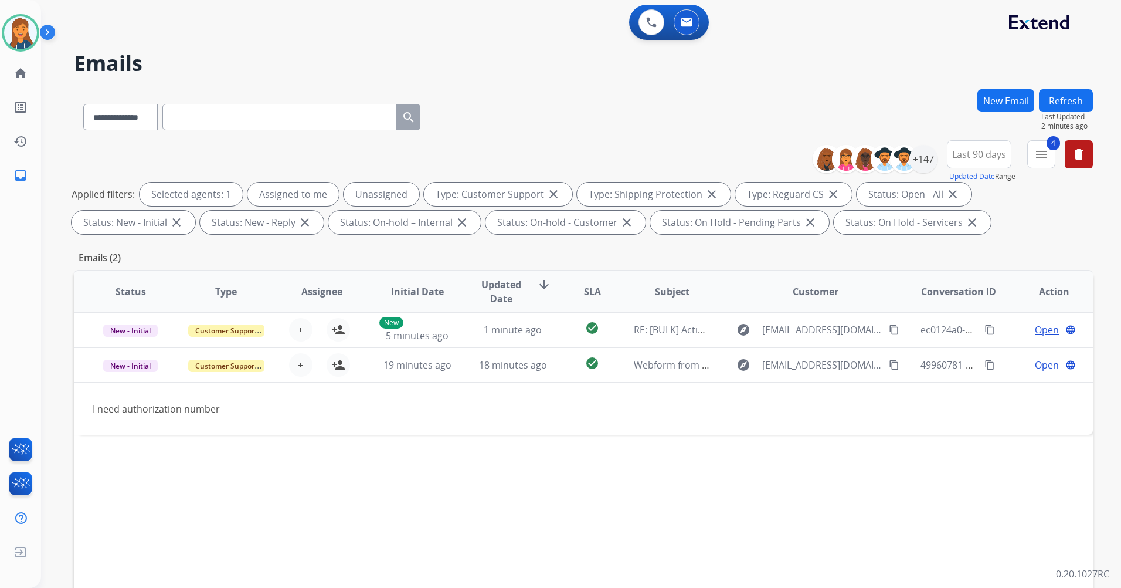
click at [1080, 103] on button "Refresh" at bounding box center [1066, 100] width 54 height 23
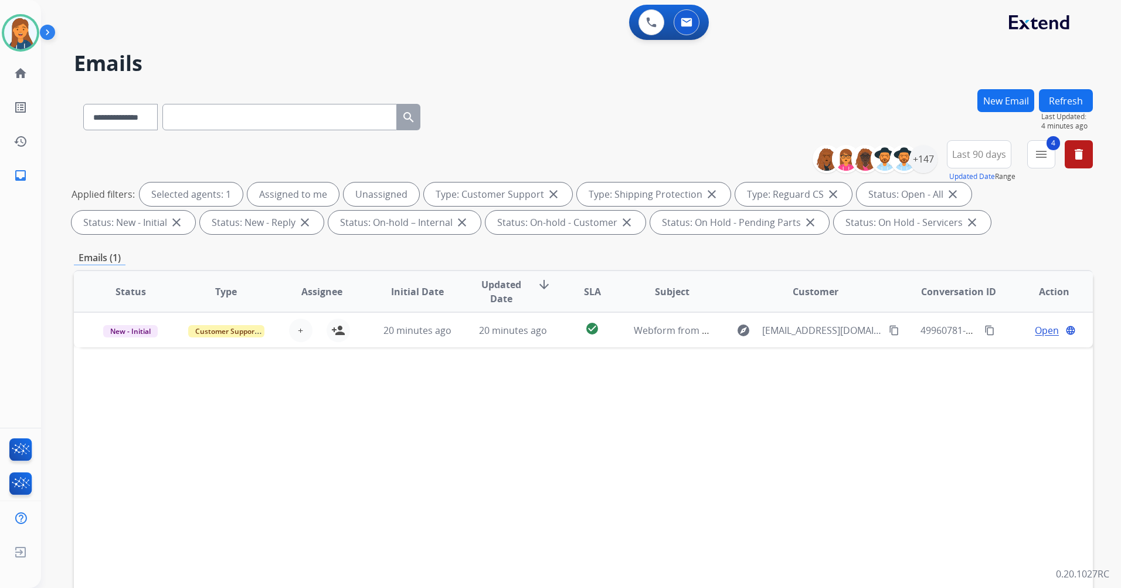
click at [1056, 109] on button "Refresh" at bounding box center [1066, 100] width 54 height 23
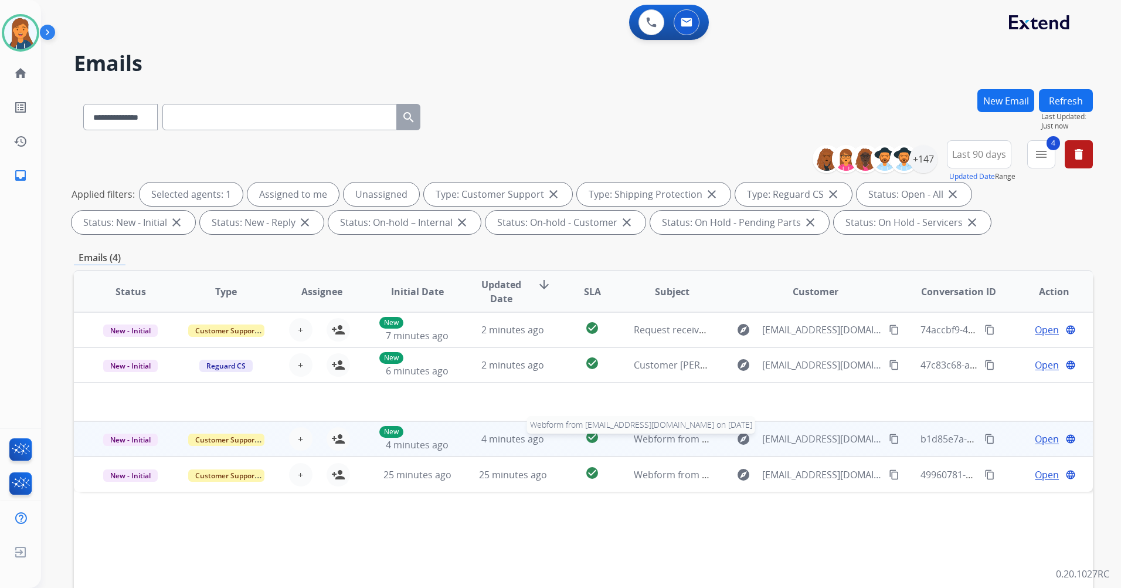
click at [653, 438] on span "Webform from dishum08@yahoo.com on 08/15/2025" at bounding box center [767, 438] width 266 height 13
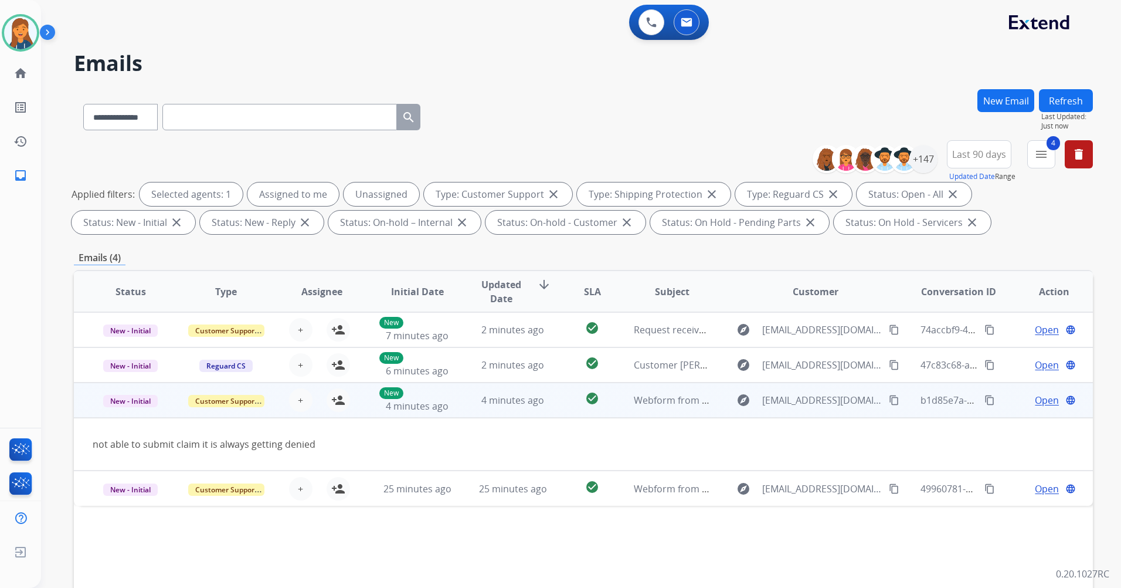
click at [889, 401] on mat-icon "content_copy" at bounding box center [894, 400] width 11 height 11
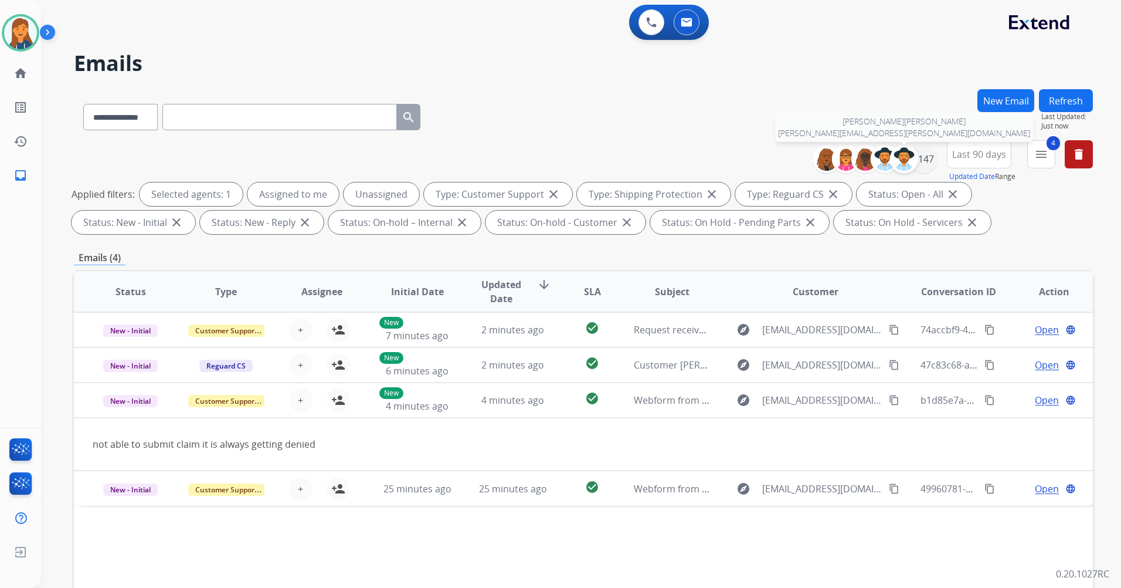
click at [904, 158] on img at bounding box center [904, 158] width 23 height 23
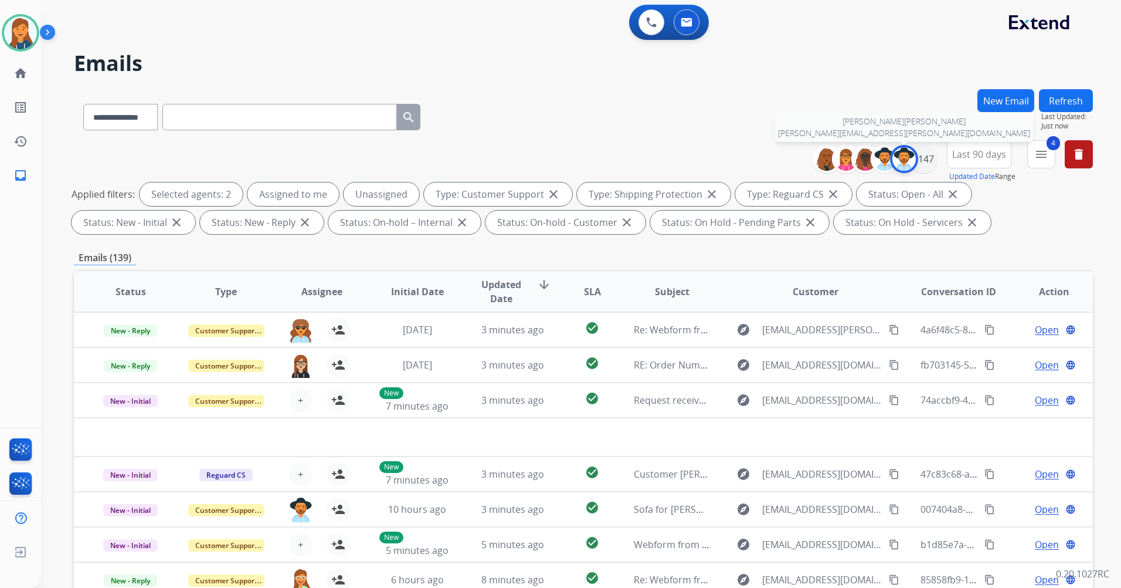
click at [917, 158] on div at bounding box center [904, 159] width 28 height 28
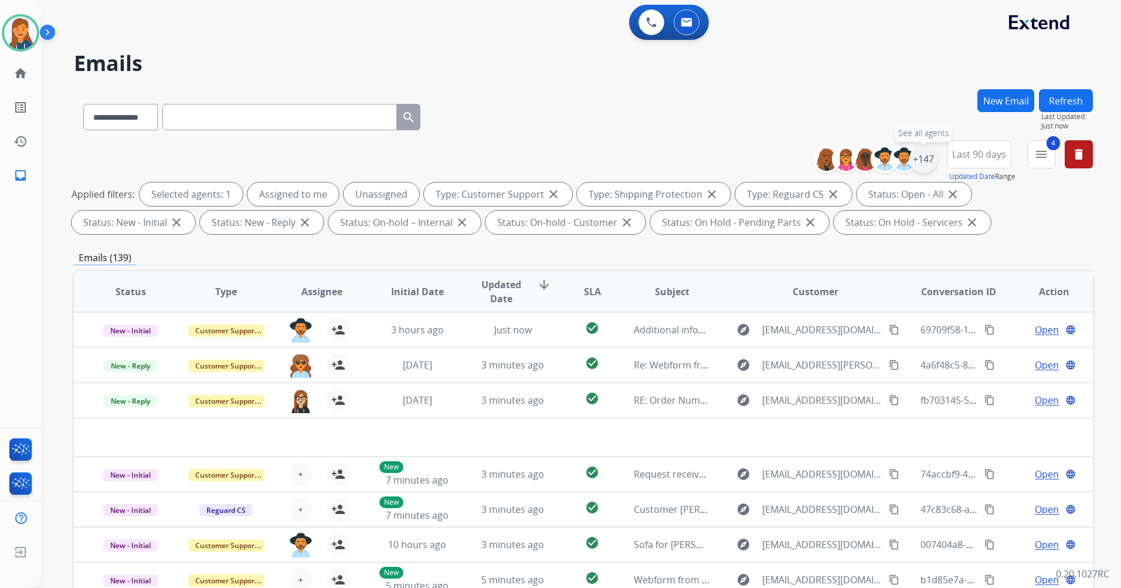
click at [918, 161] on div "+147" at bounding box center [924, 159] width 28 height 28
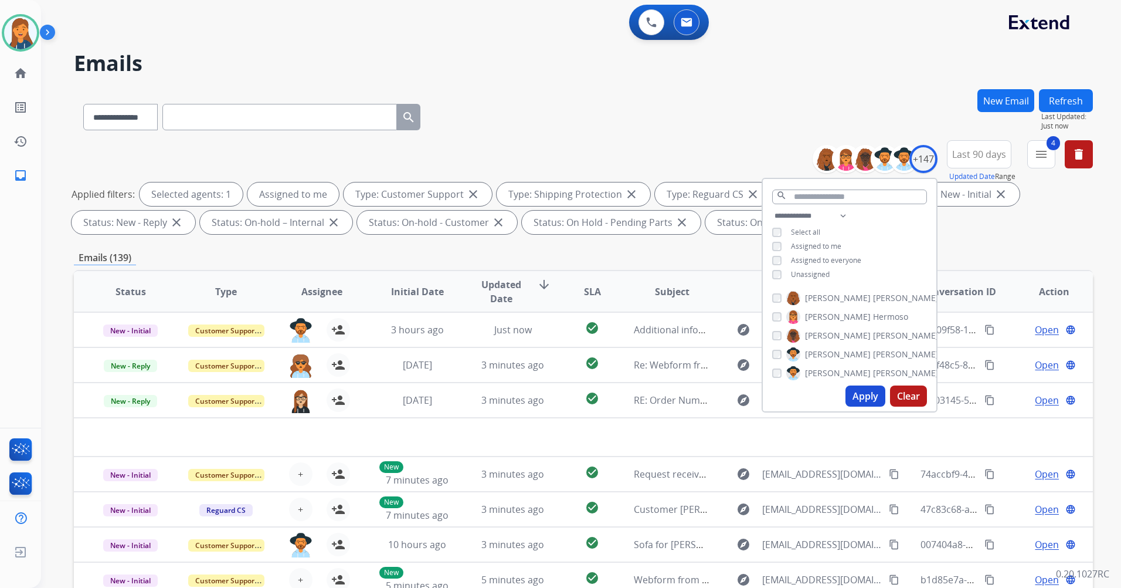
click at [859, 392] on button "Apply" at bounding box center [866, 395] width 40 height 21
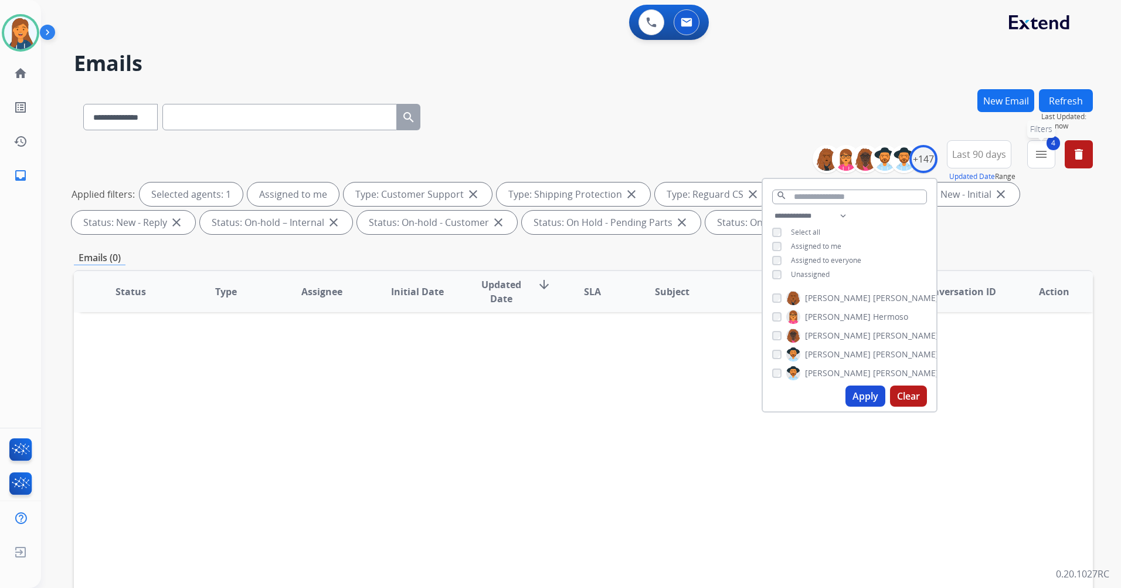
click at [1035, 146] on button "4 menu Filters" at bounding box center [1042, 154] width 28 height 28
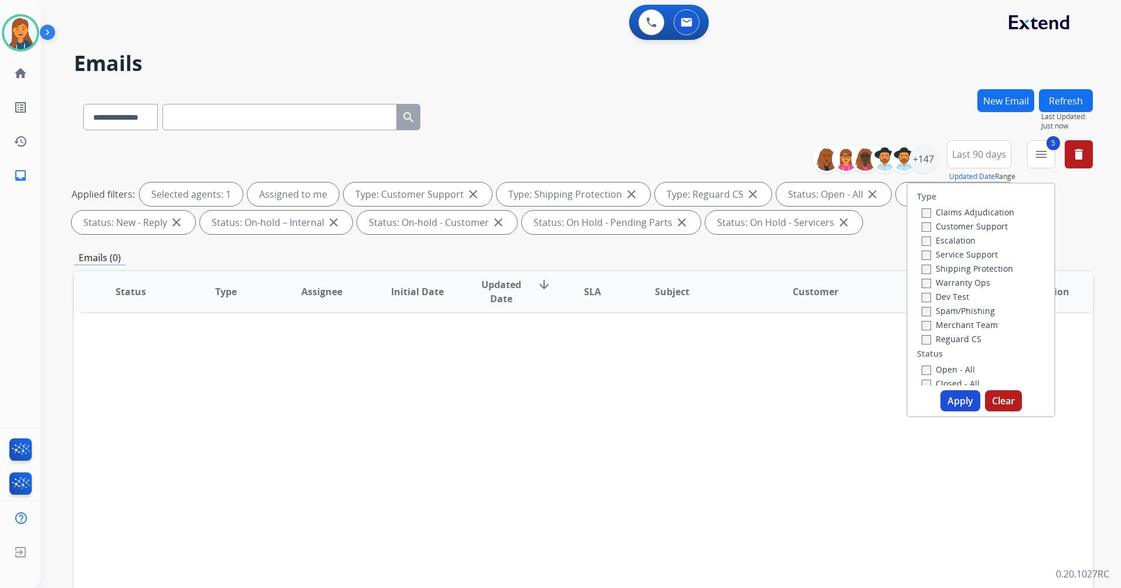
click at [952, 394] on button "Apply" at bounding box center [961, 400] width 40 height 21
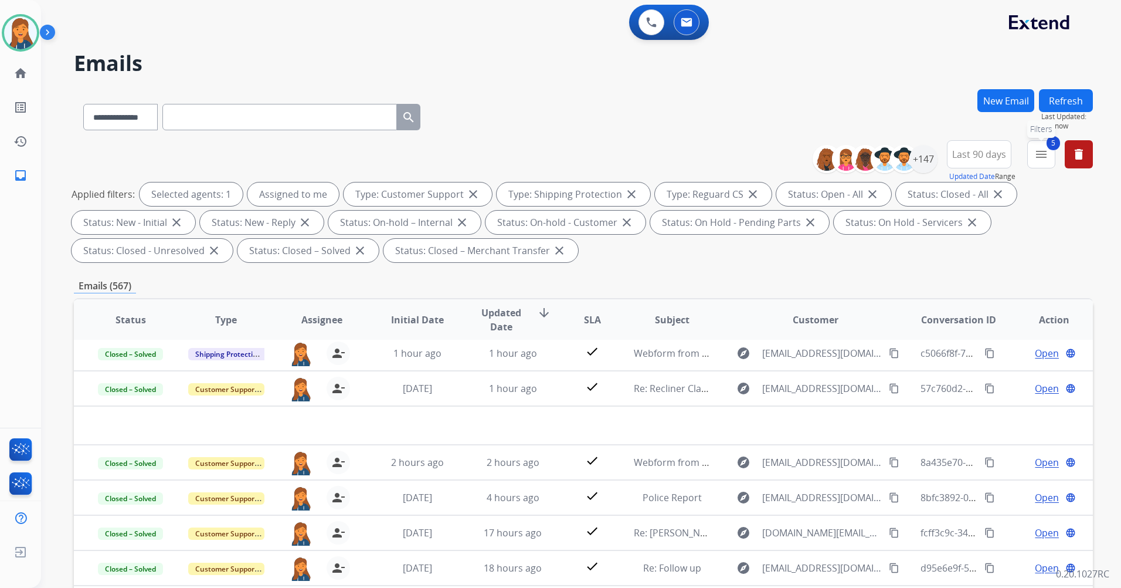
click at [1044, 146] on button "5 menu Filters" at bounding box center [1042, 154] width 28 height 28
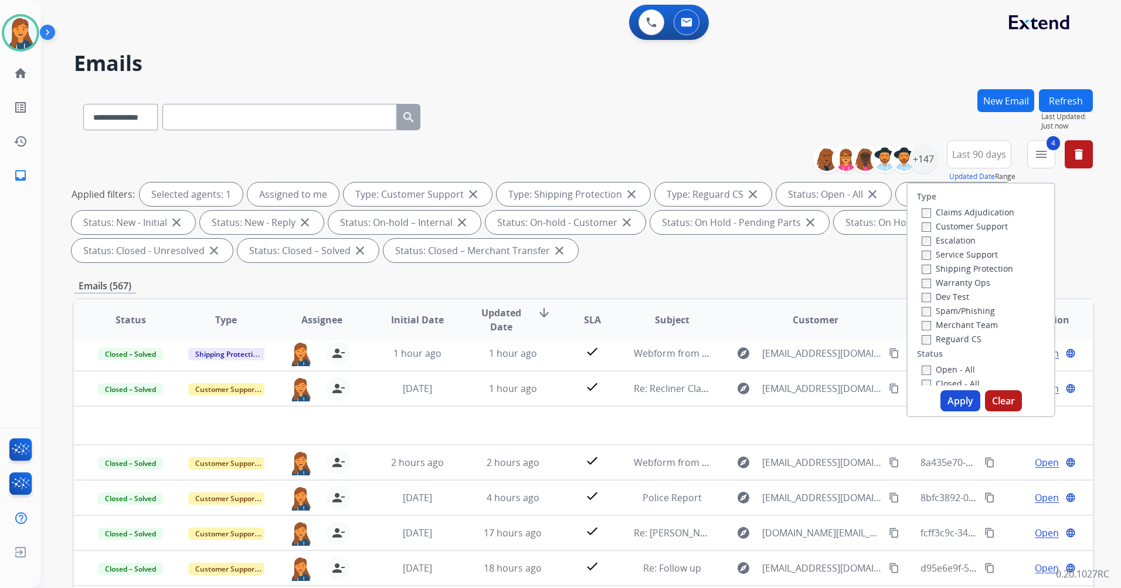
click at [957, 396] on button "Apply" at bounding box center [961, 400] width 40 height 21
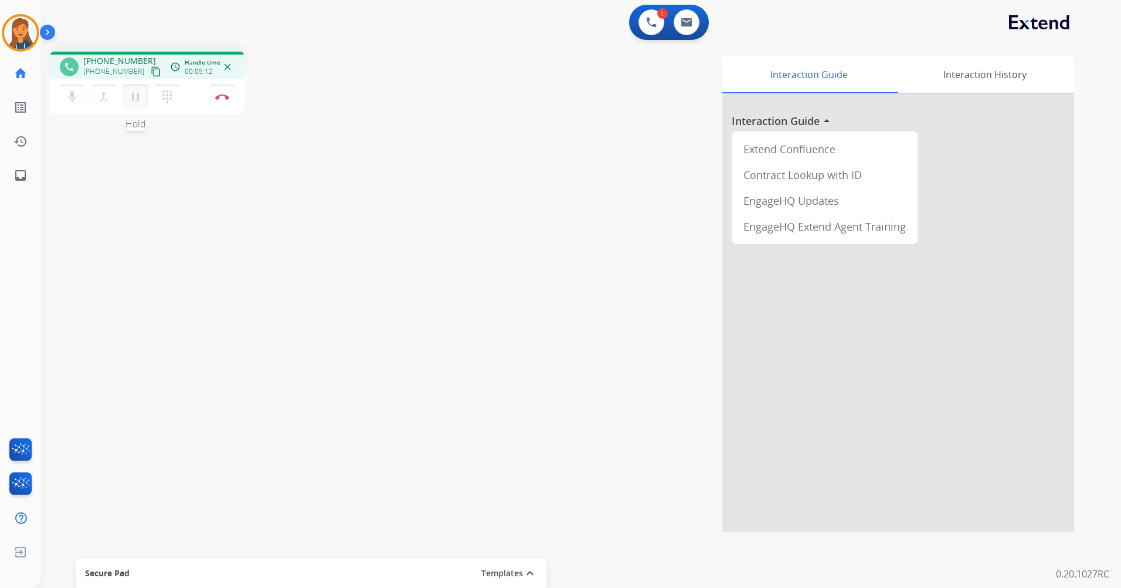
click at [141, 96] on mat-icon "pause" at bounding box center [135, 97] width 14 height 14
click at [164, 100] on mat-icon "dialpad" at bounding box center [167, 97] width 14 height 14
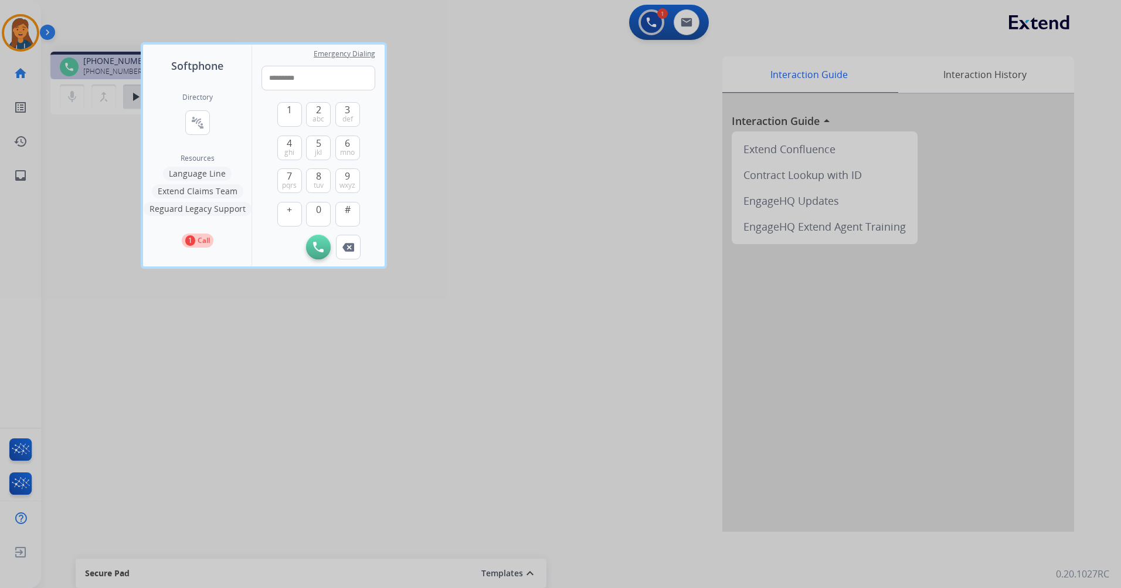
type input "**********"
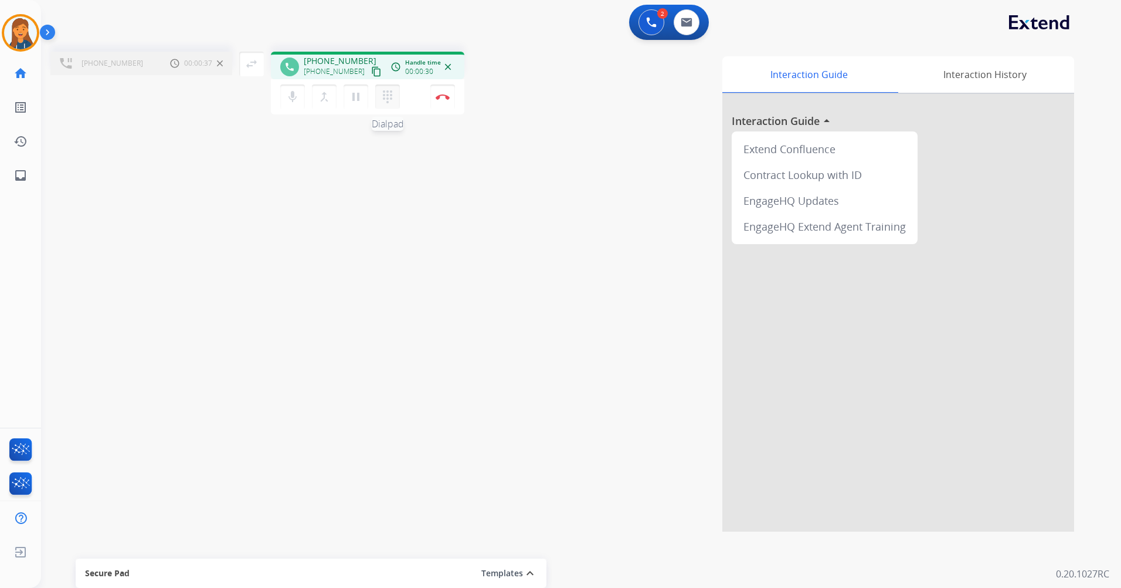
click at [395, 97] on button "dialpad Dialpad" at bounding box center [387, 96] width 25 height 25
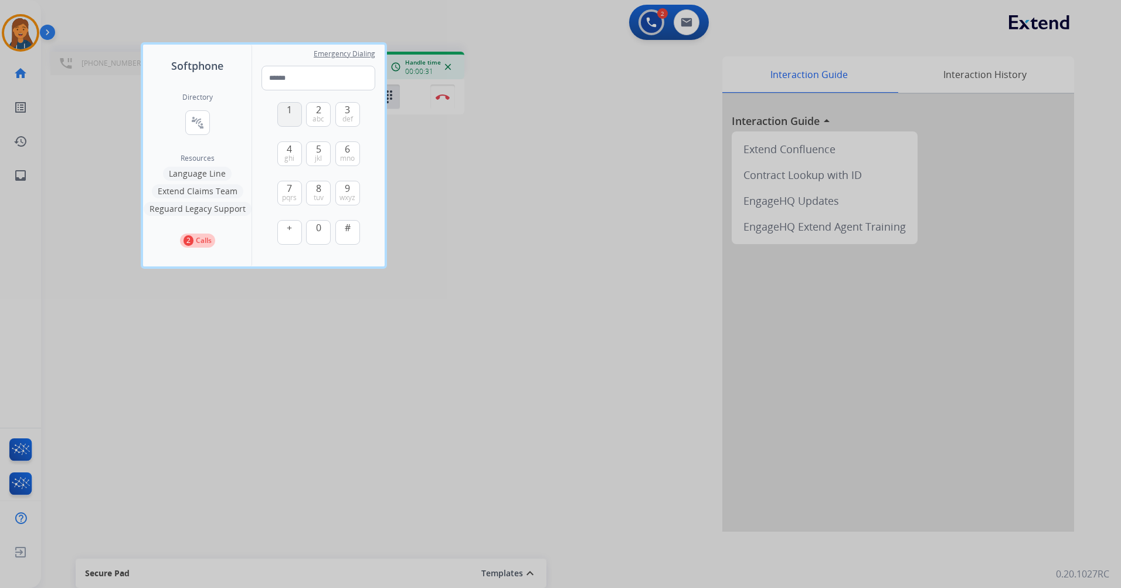
click at [289, 115] on span "1" at bounding box center [289, 110] width 5 height 14
click at [328, 112] on button "2 abc" at bounding box center [318, 114] width 25 height 25
type input "**"
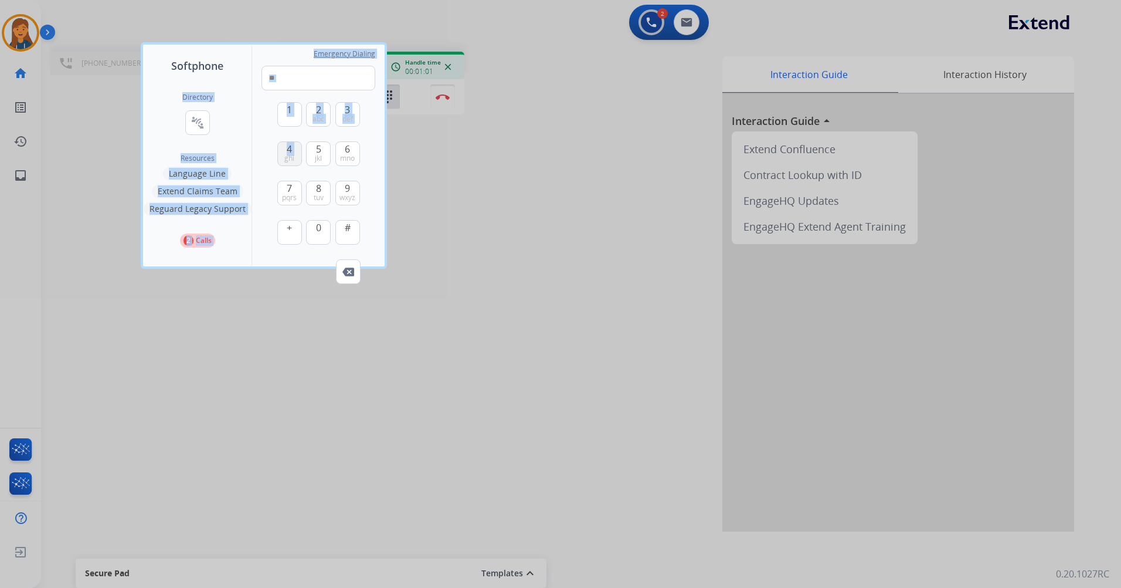
drag, startPoint x: 236, startPoint y: 54, endPoint x: 278, endPoint y: 152, distance: 106.7
click at [278, 152] on div "Softphone Directory connect_without_contact Resource Directory Resources Langua…" at bounding box center [264, 156] width 242 height 222
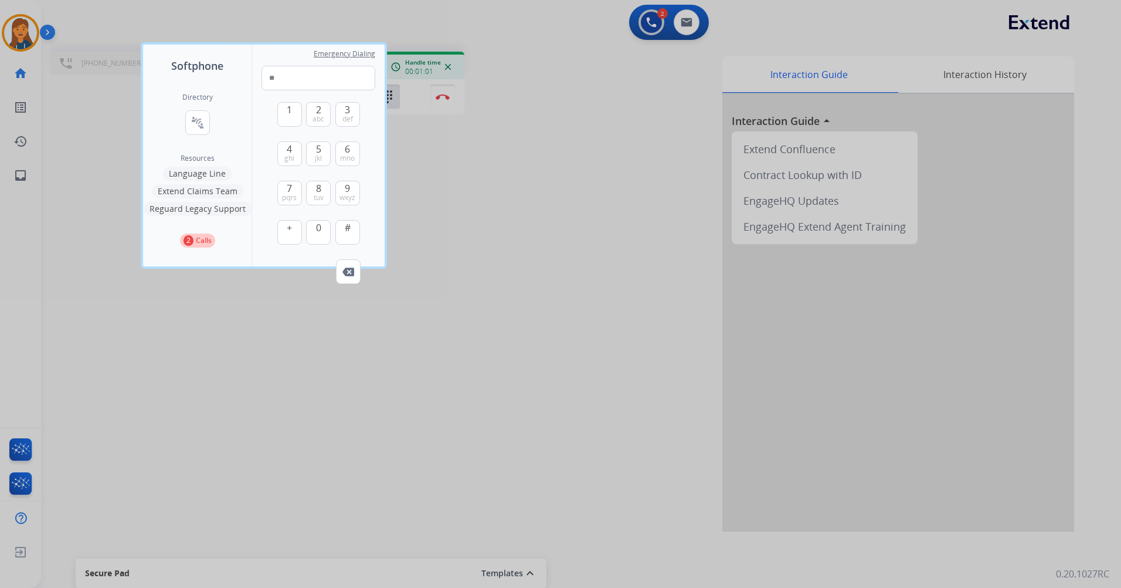
drag, startPoint x: 278, startPoint y: 152, endPoint x: 555, endPoint y: 145, distance: 276.9
click at [555, 145] on div at bounding box center [560, 294] width 1121 height 588
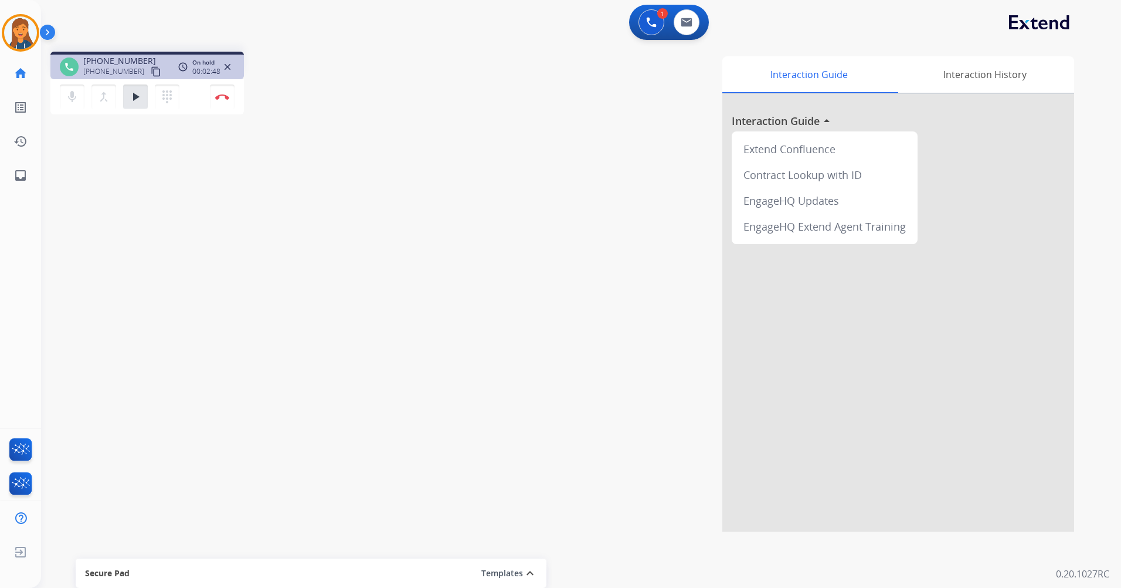
click at [446, 101] on div "Interaction Guide Interaction History Interaction Guide arrow_drop_up Extend Co…" at bounding box center [731, 293] width 687 height 475
click at [162, 99] on mat-icon "dialpad" at bounding box center [167, 97] width 14 height 14
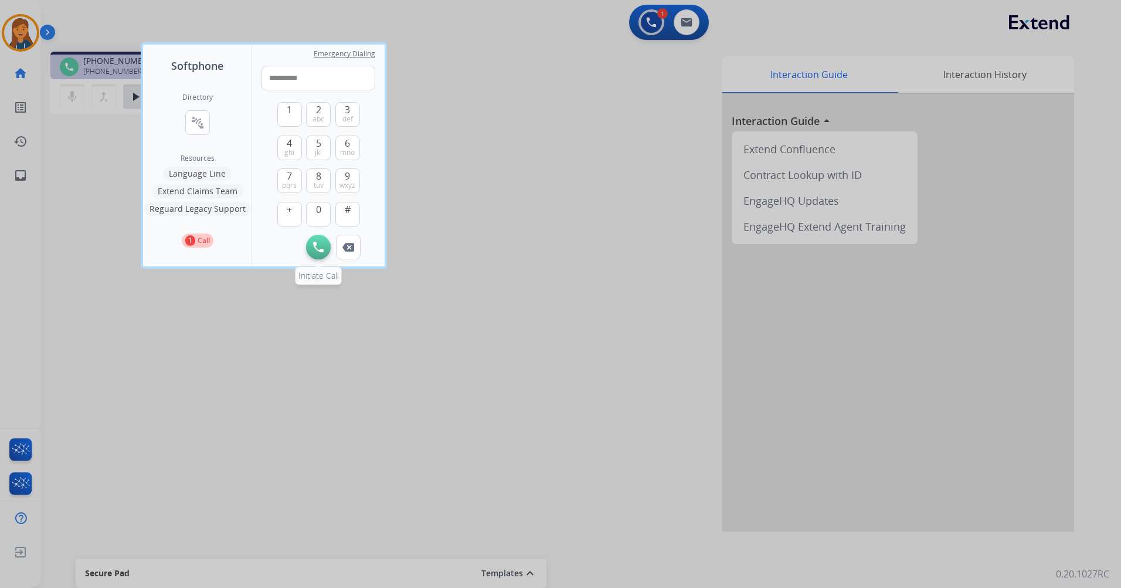
type input "**********"
click at [310, 252] on button "Initiate Call" at bounding box center [318, 247] width 25 height 25
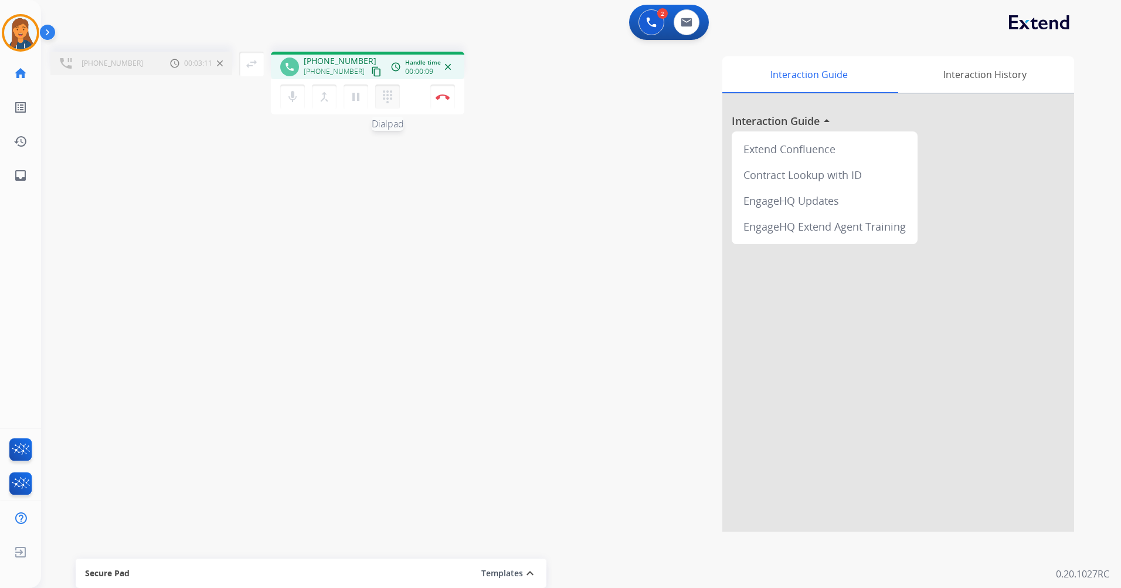
click at [385, 100] on mat-icon "dialpad" at bounding box center [388, 97] width 14 height 14
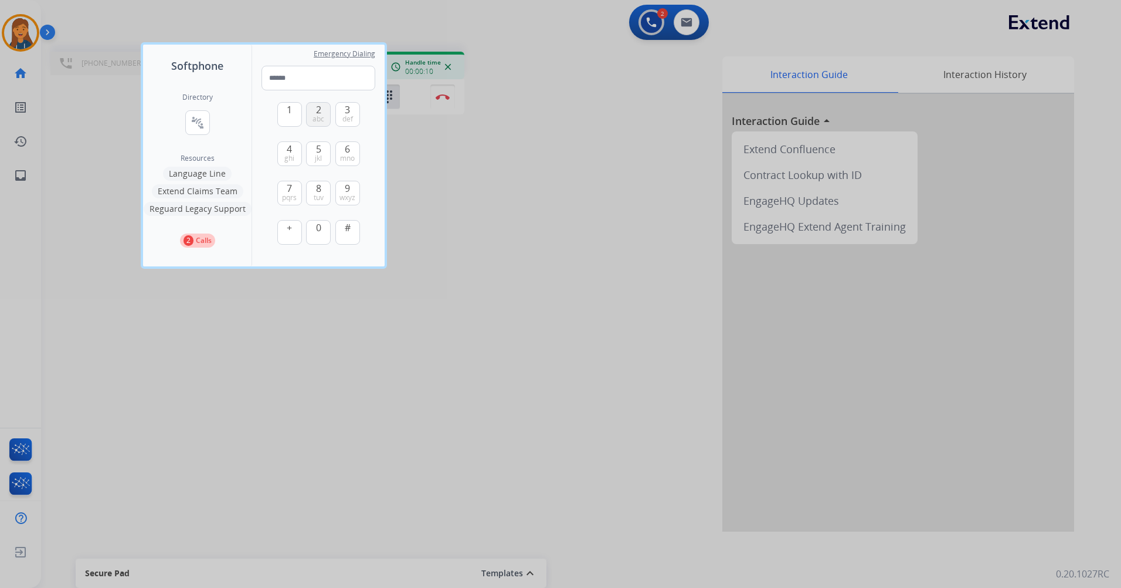
click at [320, 110] on span "2" at bounding box center [318, 110] width 5 height 14
type input "*"
click at [477, 187] on div at bounding box center [560, 294] width 1121 height 588
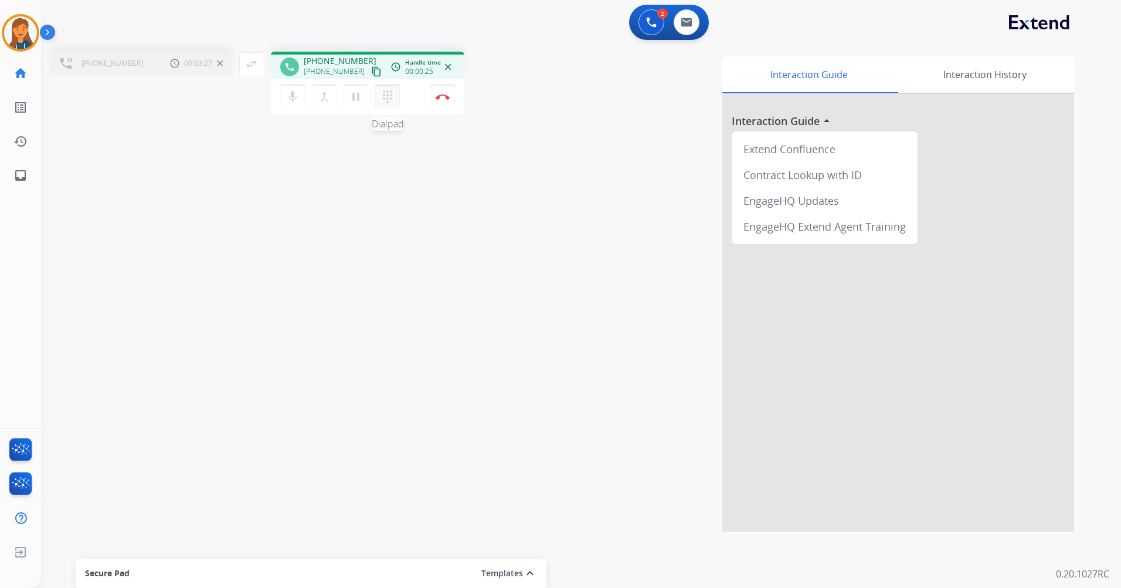
click at [391, 91] on mat-icon "dialpad" at bounding box center [388, 97] width 14 height 14
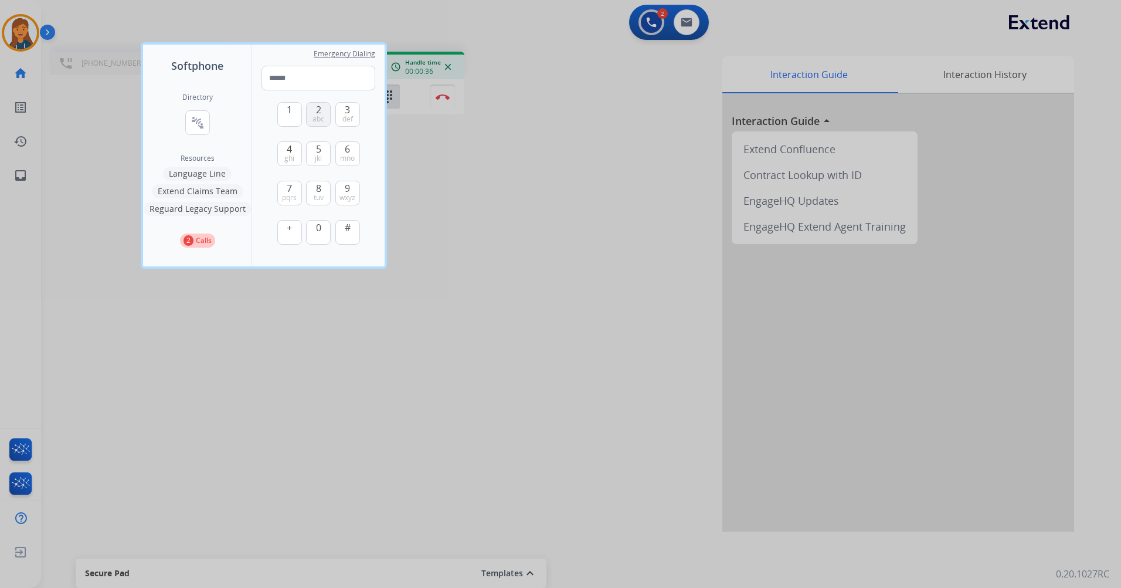
click at [322, 110] on button "2 abc" at bounding box center [318, 114] width 25 height 25
type input "*"
click at [443, 352] on div at bounding box center [560, 294] width 1121 height 588
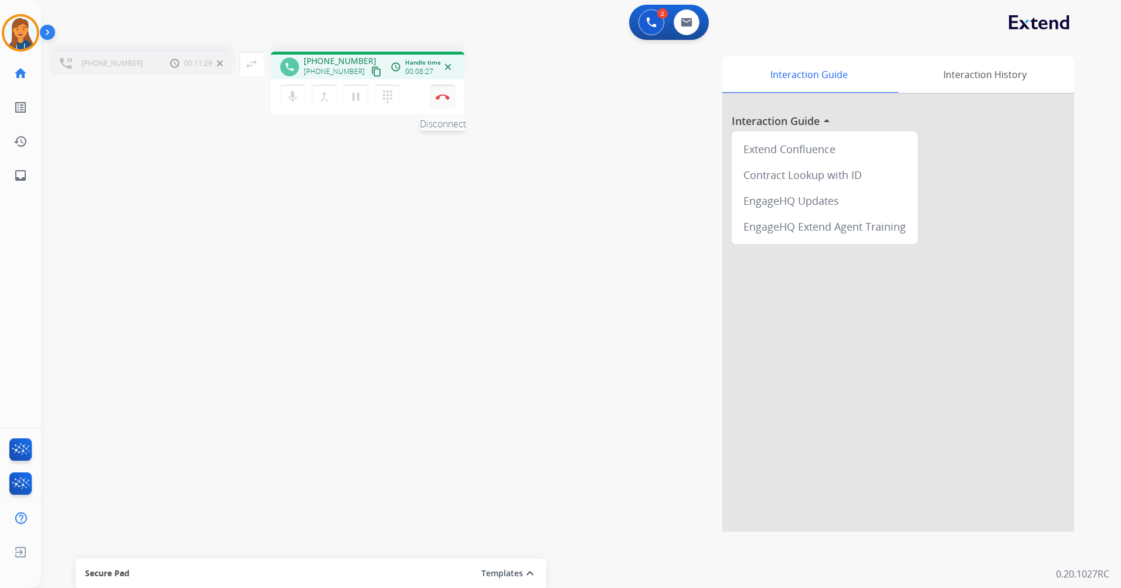
click at [438, 99] on img at bounding box center [443, 97] width 14 height 6
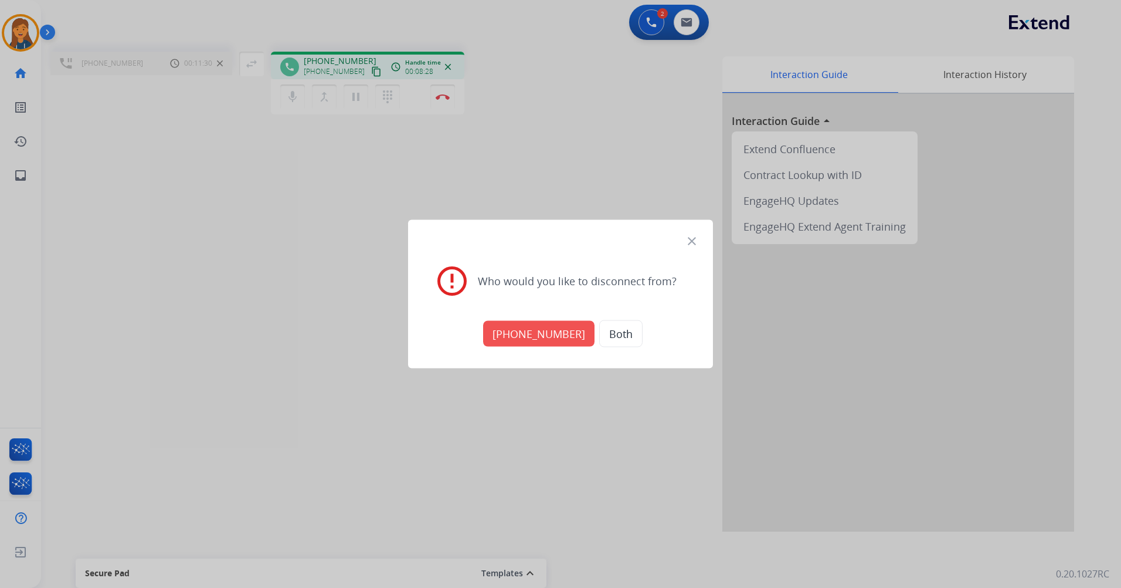
click at [518, 331] on button "+17726924180" at bounding box center [538, 334] width 111 height 26
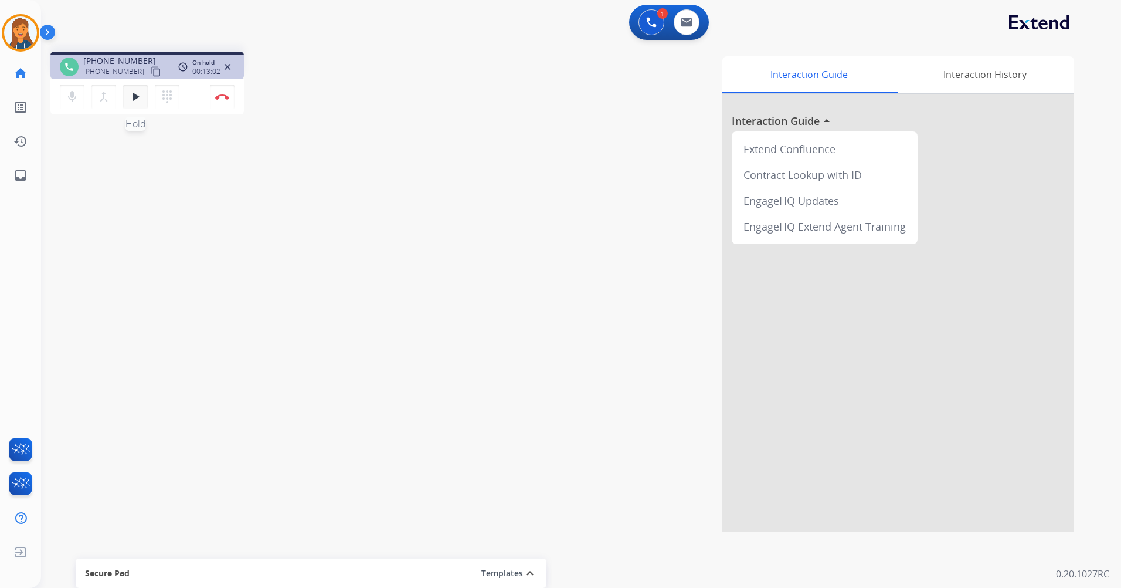
click at [133, 95] on mat-icon "play_arrow" at bounding box center [135, 97] width 14 height 14
click at [228, 94] on img at bounding box center [222, 97] width 14 height 6
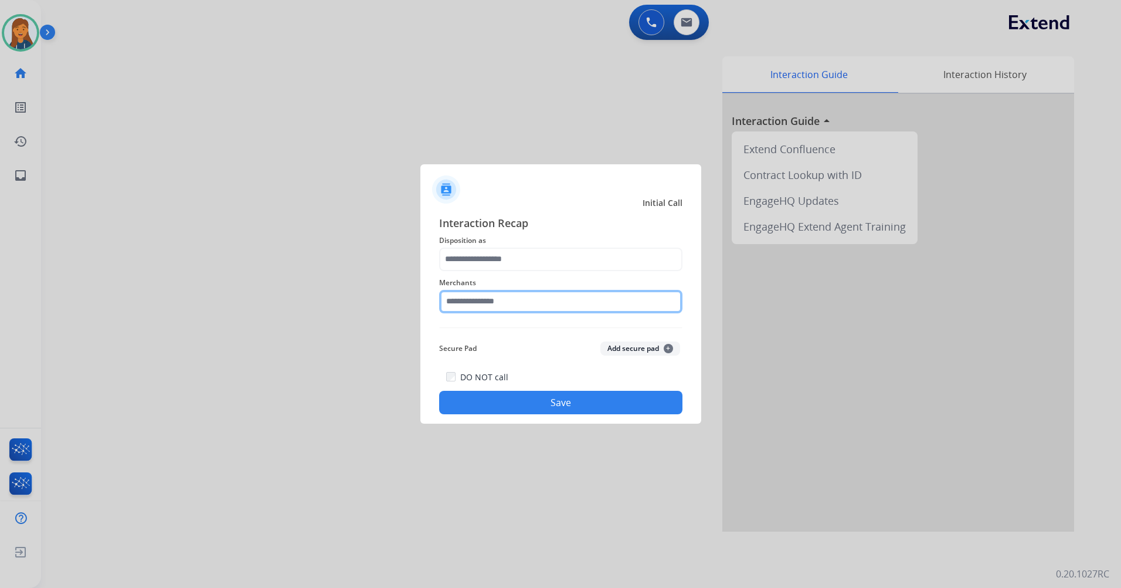
click at [483, 303] on input "text" at bounding box center [560, 301] width 243 height 23
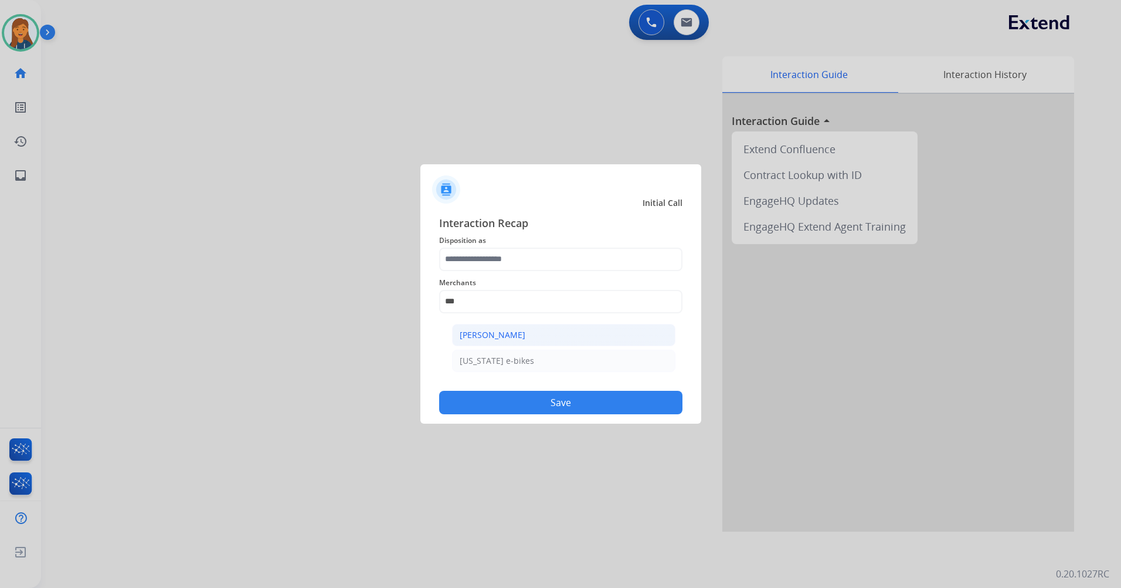
click at [493, 334] on div "[PERSON_NAME]" at bounding box center [493, 335] width 66 height 12
type input "**********"
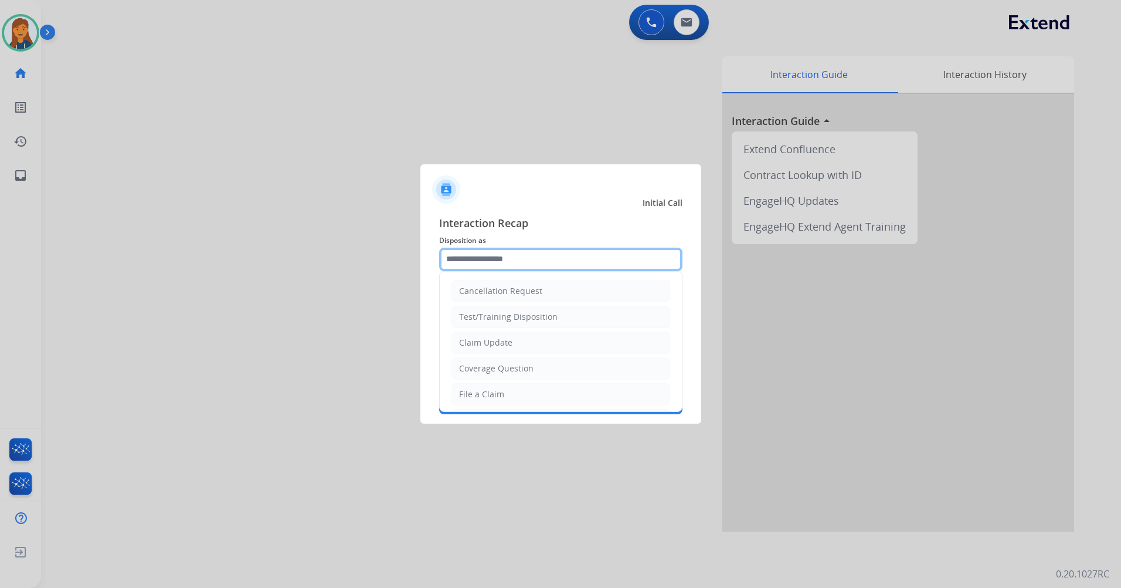
click at [492, 258] on input "text" at bounding box center [560, 259] width 243 height 23
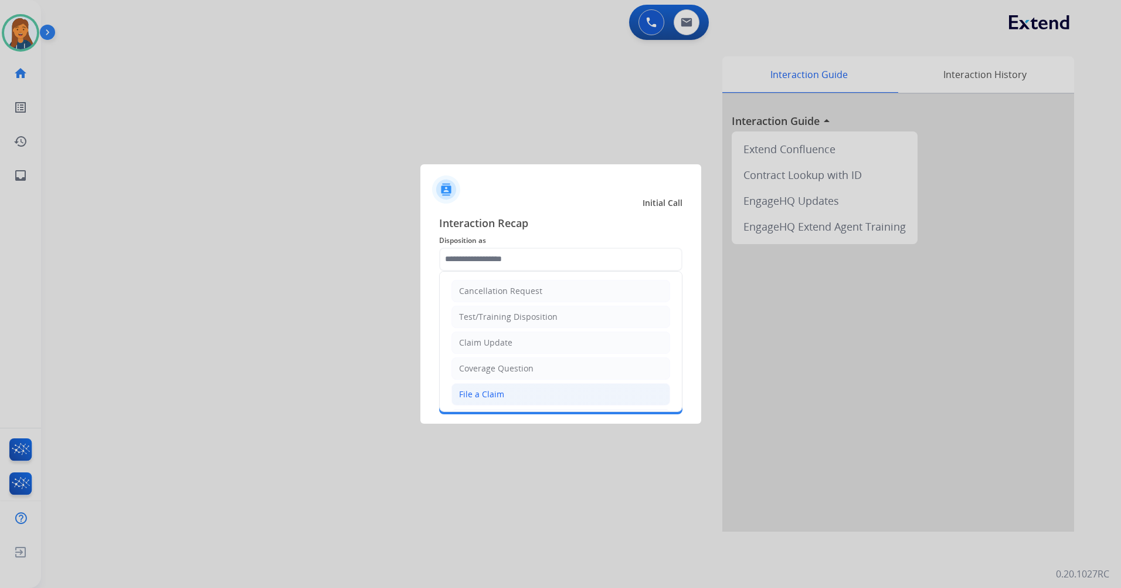
click at [479, 391] on div "File a Claim" at bounding box center [481, 394] width 45 height 12
type input "**********"
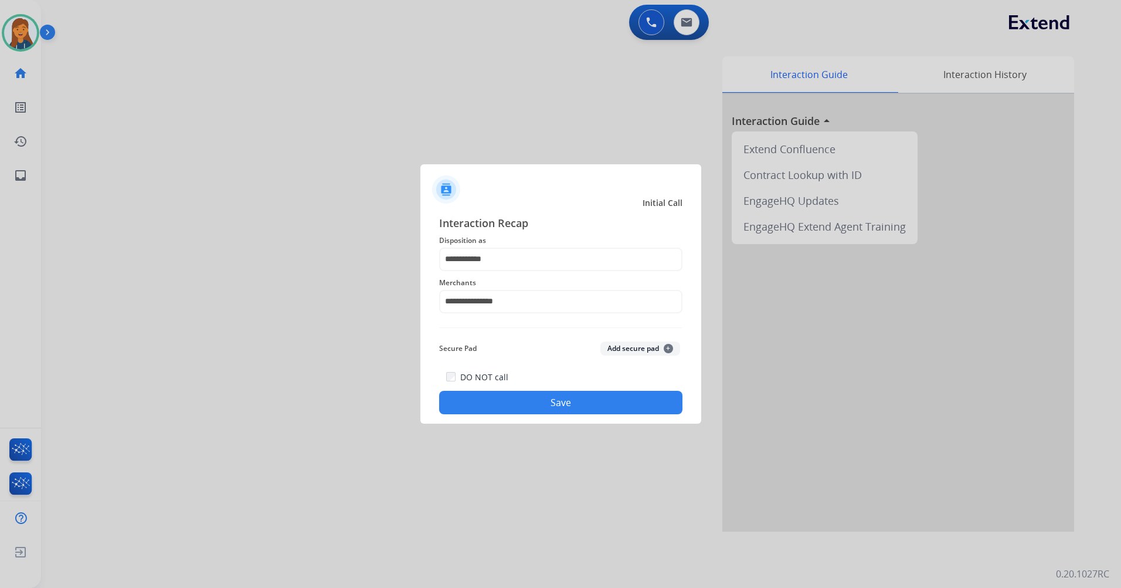
click at [496, 406] on button "Save" at bounding box center [560, 402] width 243 height 23
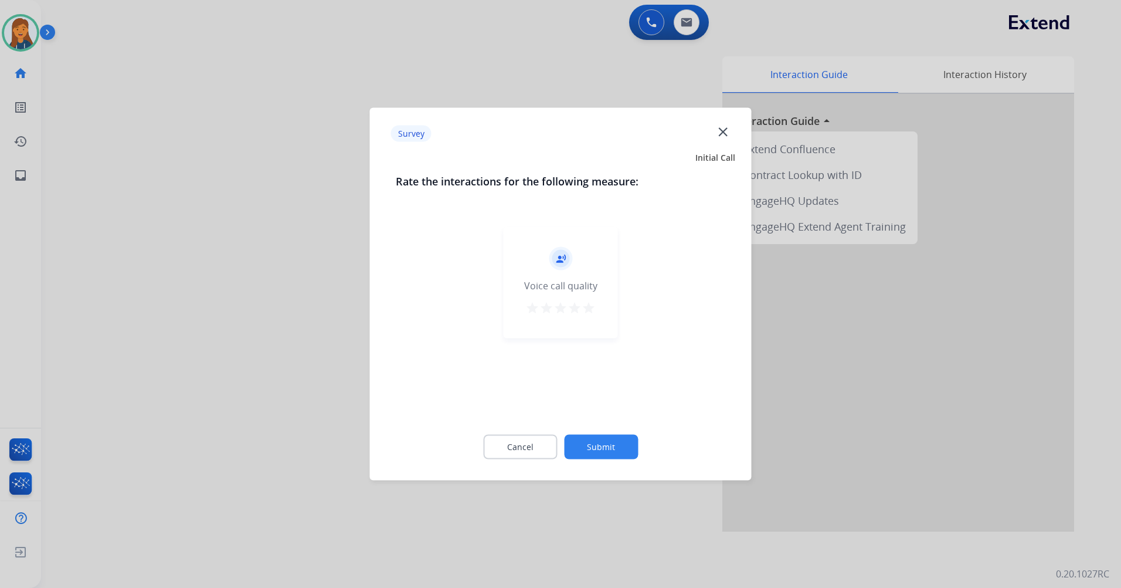
click at [589, 307] on mat-icon "star" at bounding box center [589, 308] width 14 height 14
click at [594, 456] on button "Submit" at bounding box center [601, 447] width 74 height 25
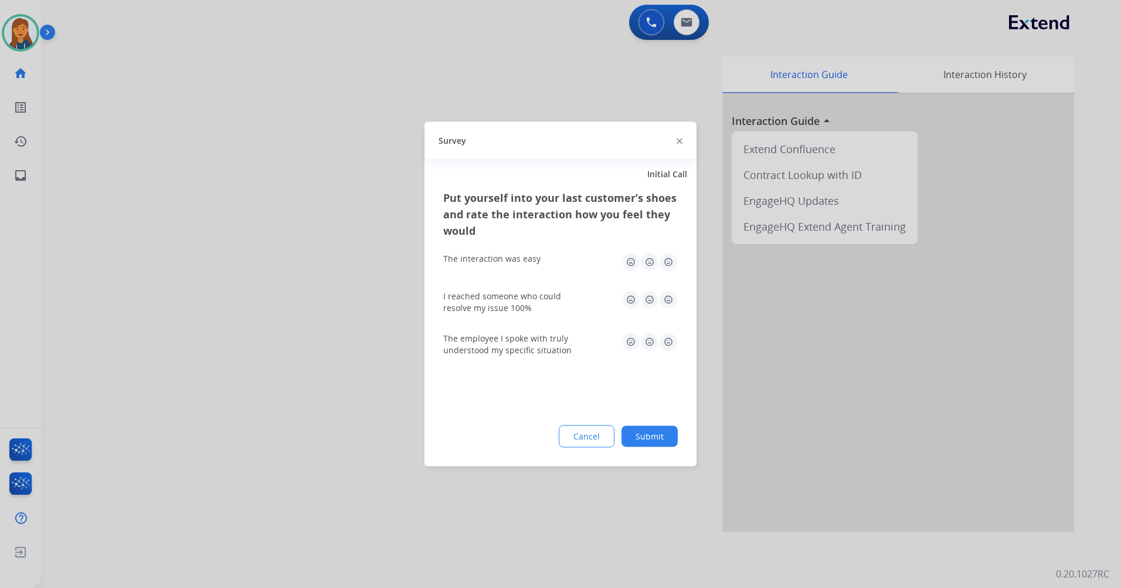
drag, startPoint x: 670, startPoint y: 265, endPoint x: 667, endPoint y: 289, distance: 24.3
click at [669, 265] on img at bounding box center [668, 262] width 19 height 19
click at [670, 335] on img at bounding box center [668, 342] width 19 height 19
click at [667, 303] on img at bounding box center [668, 299] width 19 height 19
click at [632, 438] on button "Submit" at bounding box center [650, 436] width 56 height 21
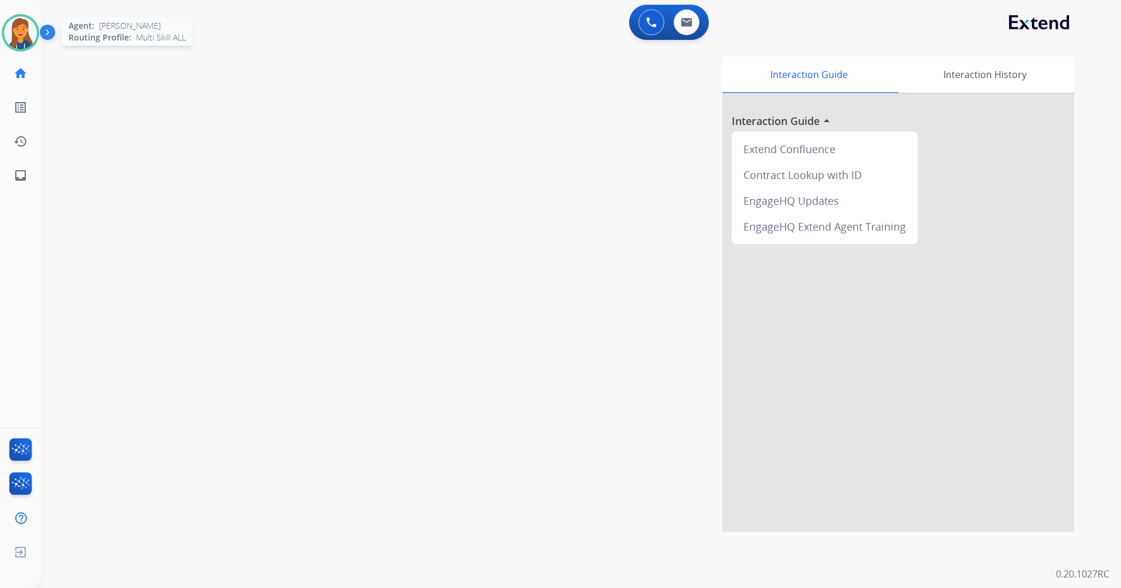
click at [23, 28] on img at bounding box center [20, 32] width 33 height 33
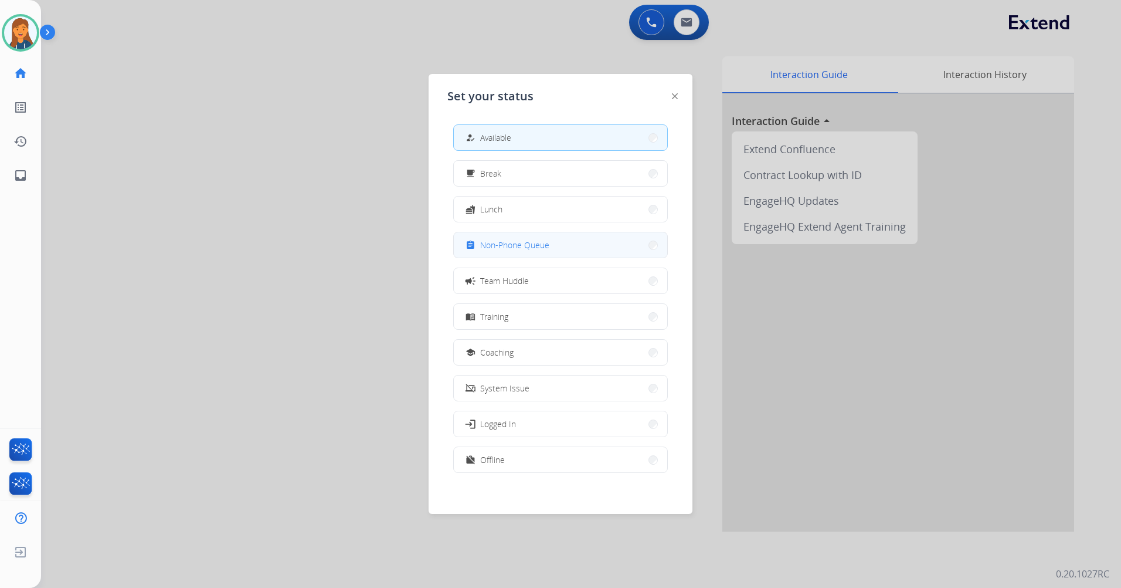
click at [522, 251] on div "assignment Non-Phone Queue" at bounding box center [506, 245] width 86 height 14
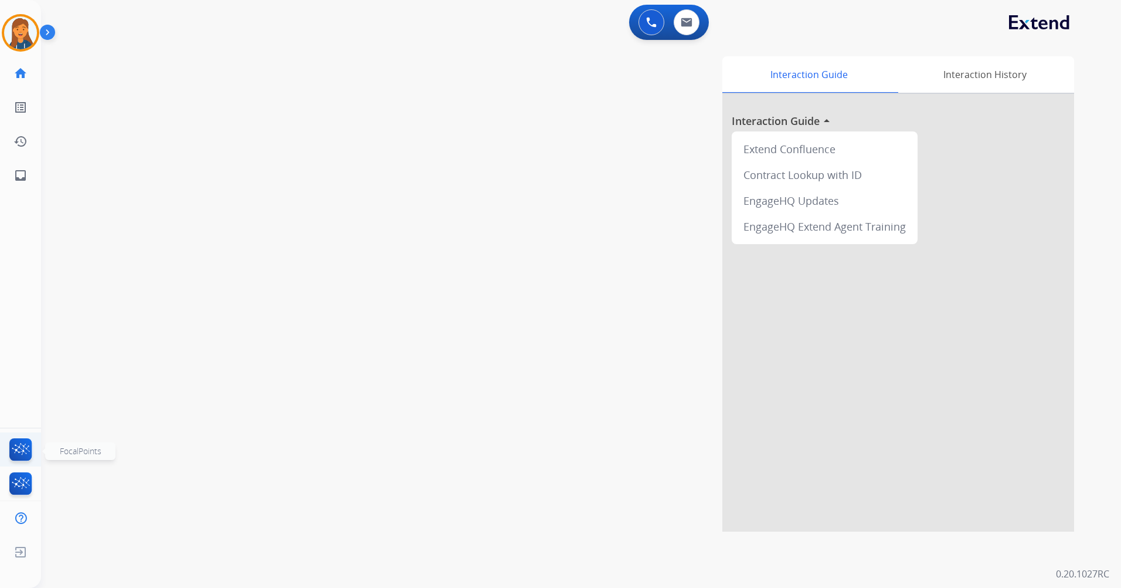
click at [26, 443] on img at bounding box center [21, 451] width 28 height 27
click at [19, 32] on img at bounding box center [20, 32] width 33 height 33
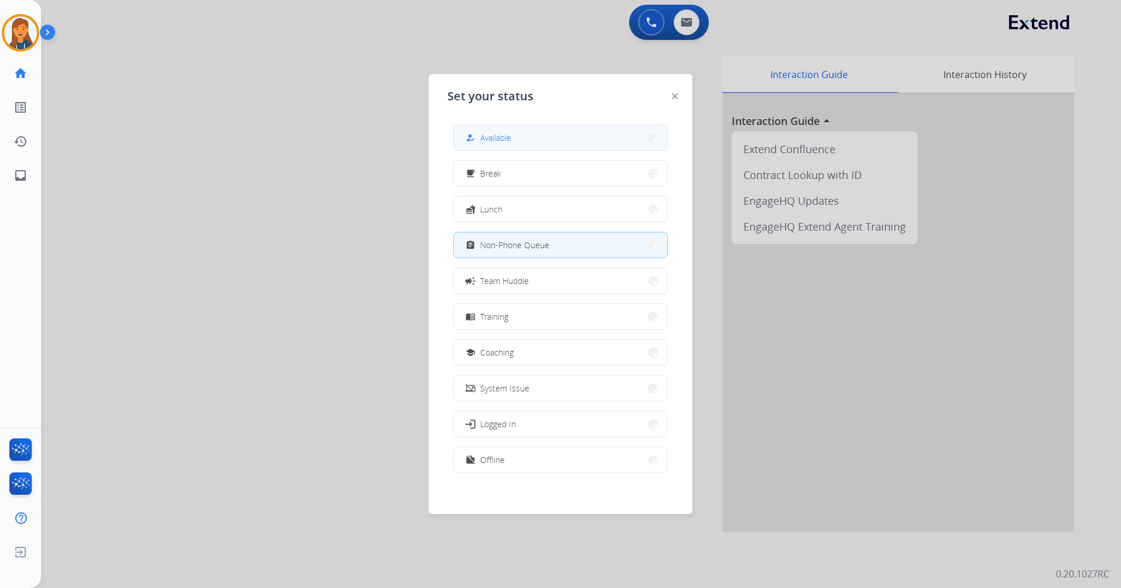
click at [494, 147] on button "how_to_reg Available" at bounding box center [560, 137] width 213 height 25
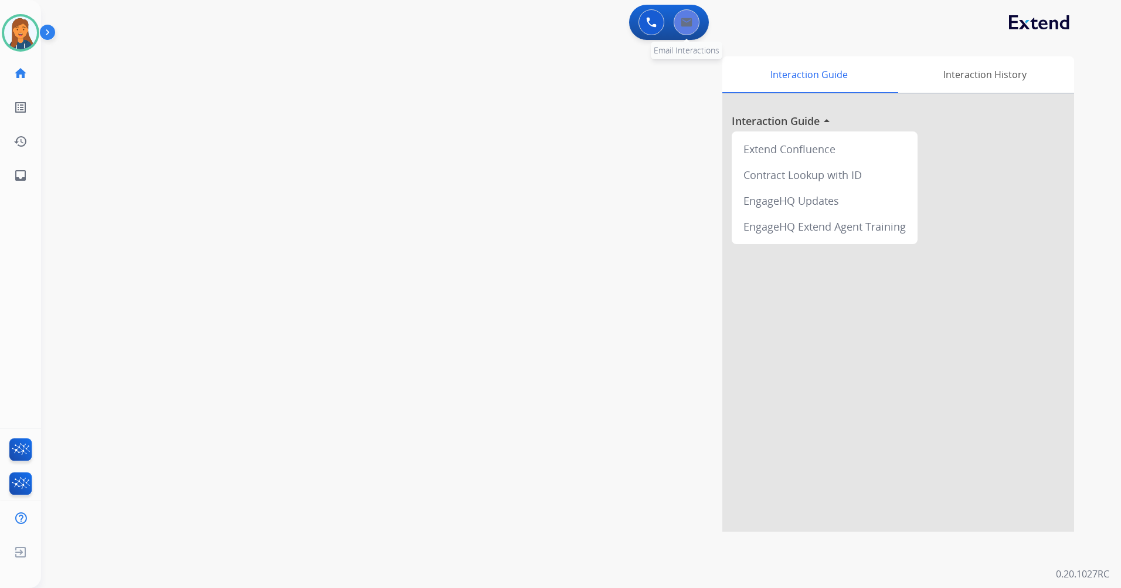
click at [681, 22] on img at bounding box center [687, 22] width 12 height 9
select select "**********"
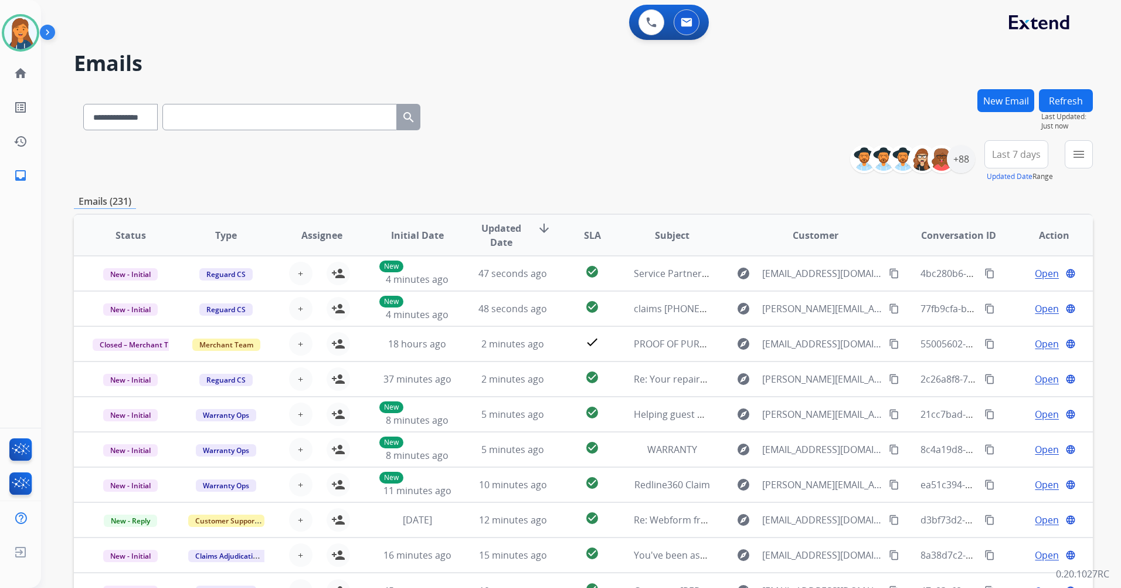
click at [1026, 152] on span "Last 7 days" at bounding box center [1016, 154] width 49 height 5
click at [1013, 294] on div "Last 90 days" at bounding box center [1013, 297] width 65 height 18
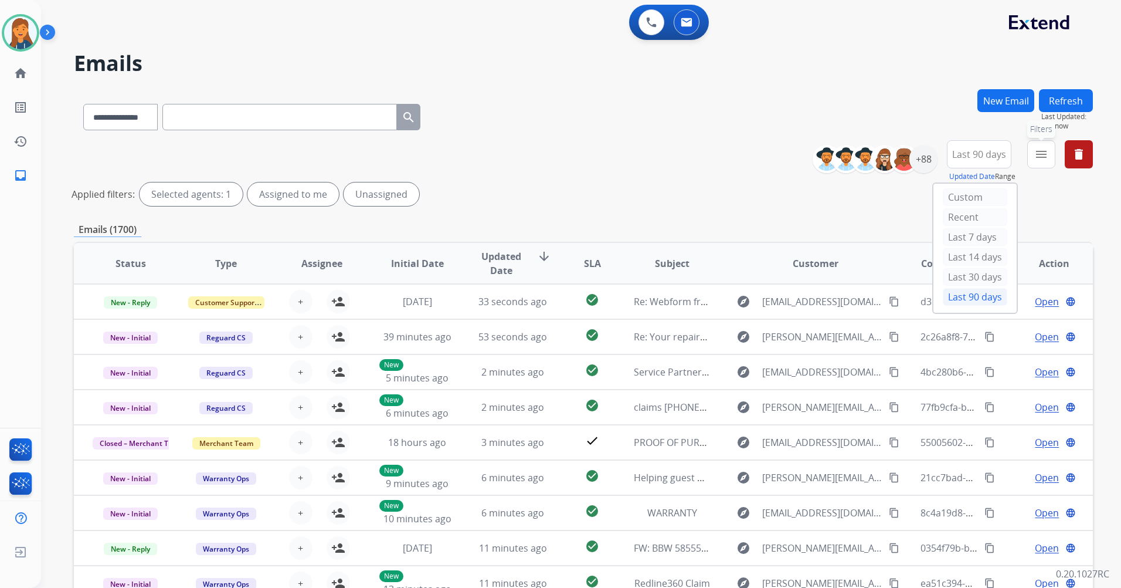
click at [1041, 160] on mat-icon "menu" at bounding box center [1042, 154] width 14 height 14
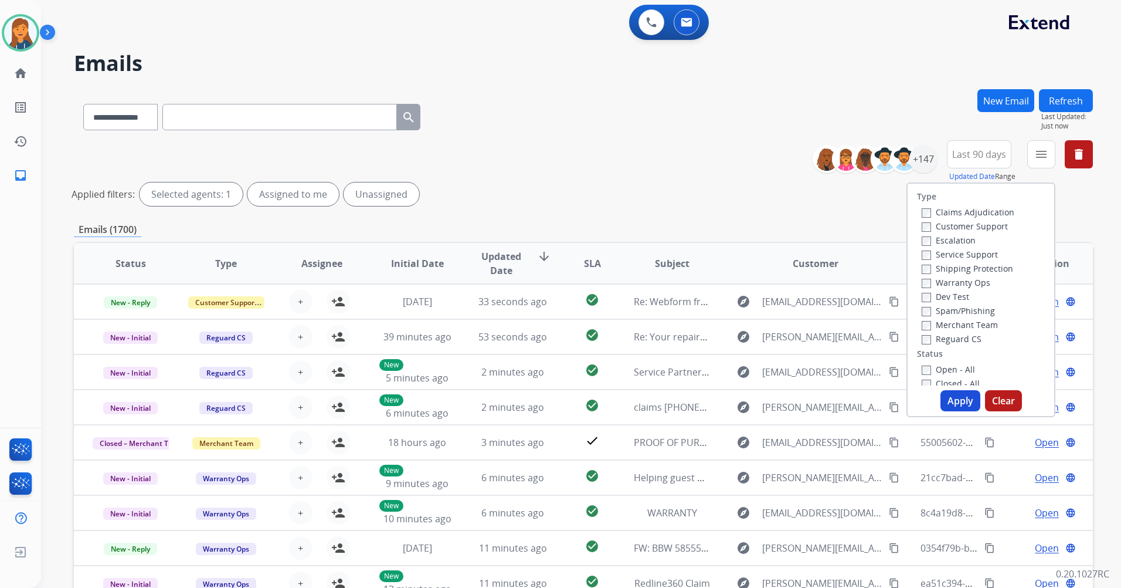
click at [968, 225] on label "Customer Support" at bounding box center [965, 226] width 86 height 11
click at [968, 270] on label "Shipping Protection" at bounding box center [967, 268] width 91 height 11
click at [965, 341] on label "Reguard CS" at bounding box center [952, 338] width 60 height 11
click at [947, 366] on label "Open - All" at bounding box center [948, 369] width 53 height 11
click at [946, 409] on button "Apply" at bounding box center [961, 400] width 40 height 21
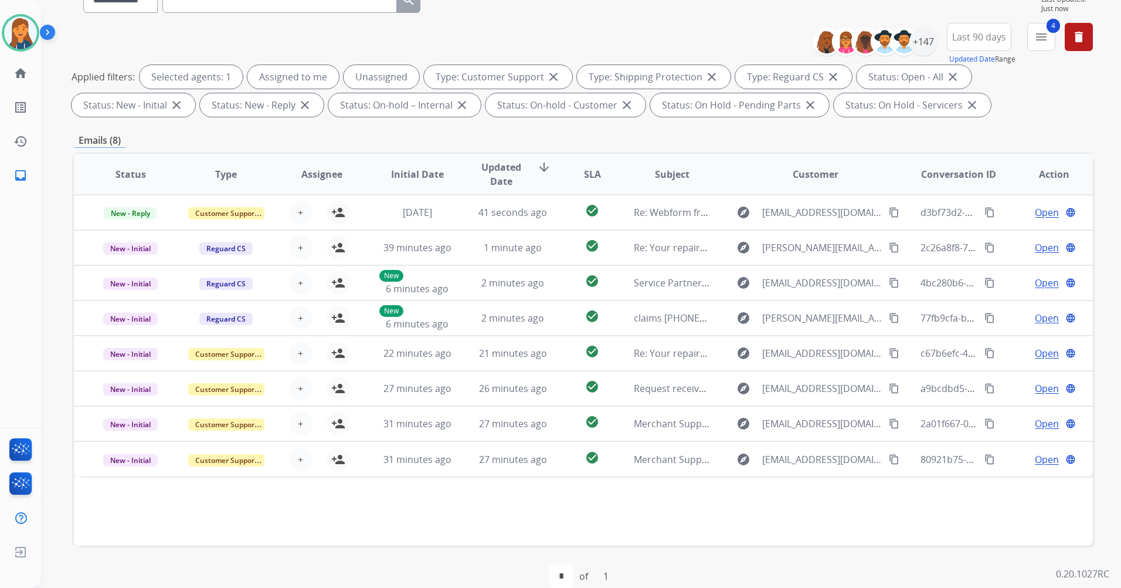
scroll to position [59, 0]
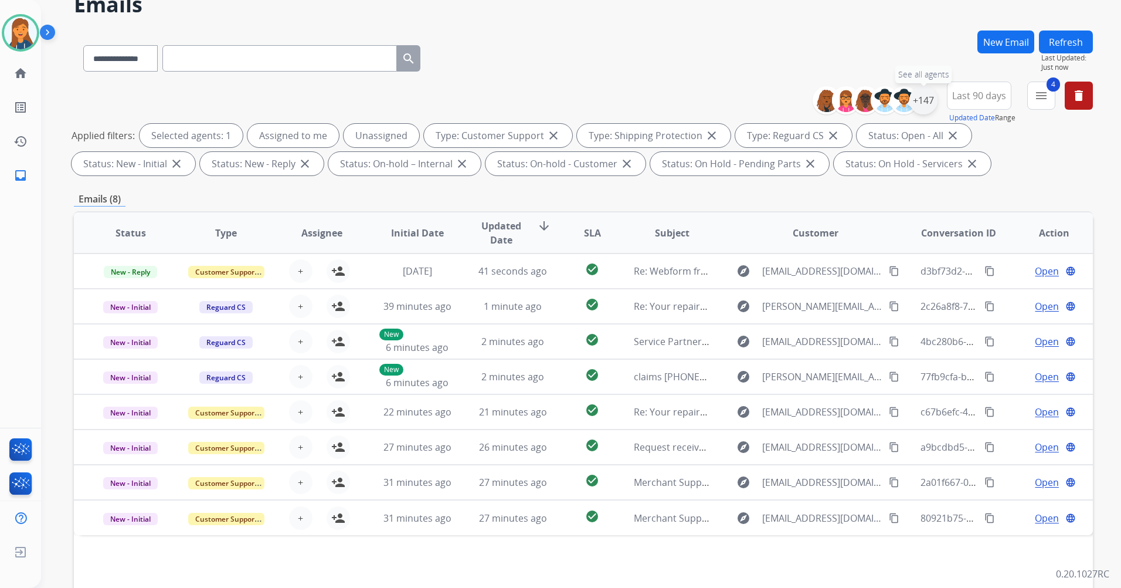
click at [927, 94] on div "+147" at bounding box center [924, 100] width 28 height 28
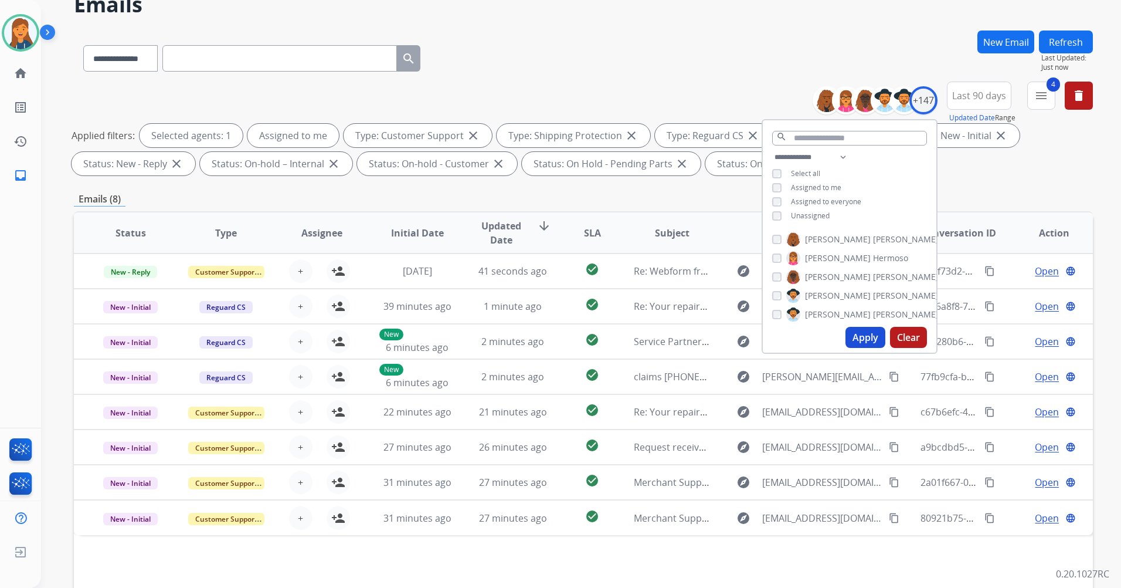
click at [867, 336] on button "Apply" at bounding box center [866, 337] width 40 height 21
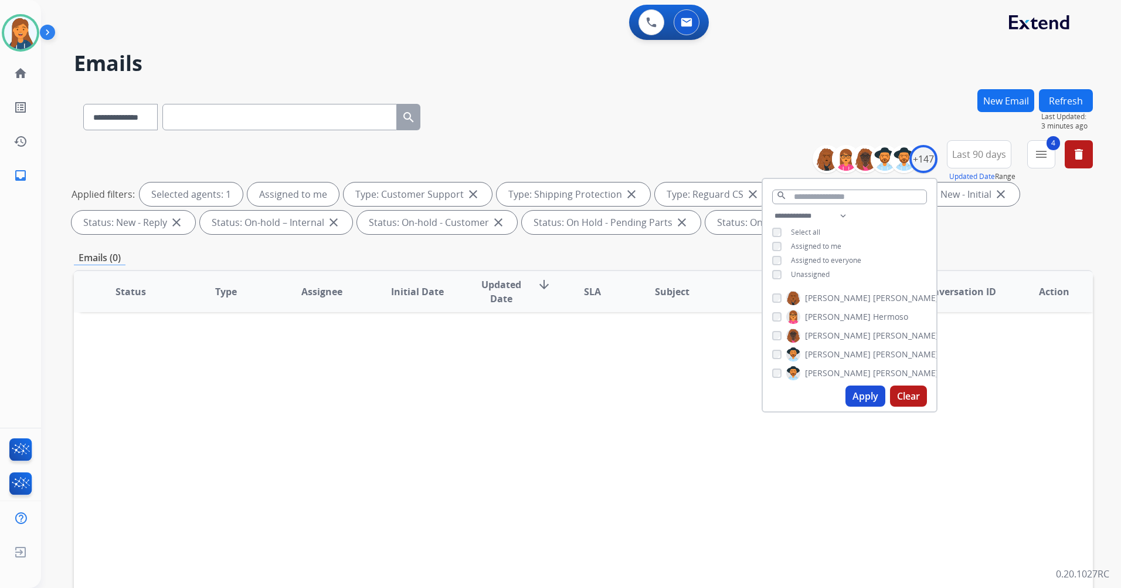
click at [179, 454] on div "Status Type Assignee Initial Date Updated Date arrow_downward SLA Subject Custo…" at bounding box center [583, 466] width 1019 height 393
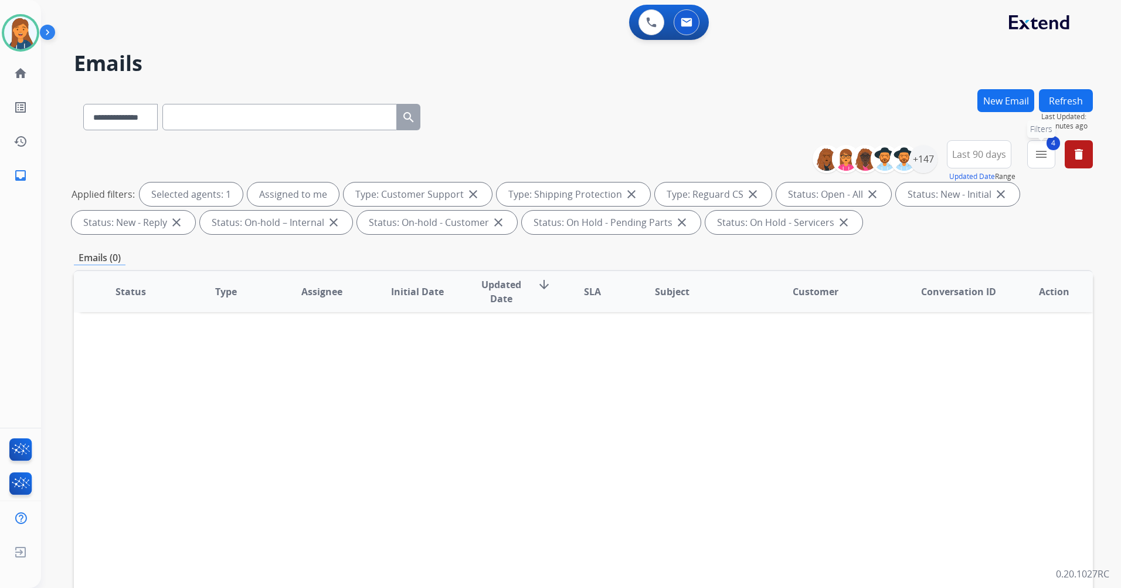
drag, startPoint x: 1053, startPoint y: 142, endPoint x: 1042, endPoint y: 151, distance: 14.6
click at [1051, 143] on span "4" at bounding box center [1053, 143] width 13 height 14
click at [1041, 150] on mat-icon "menu" at bounding box center [1042, 154] width 14 height 14
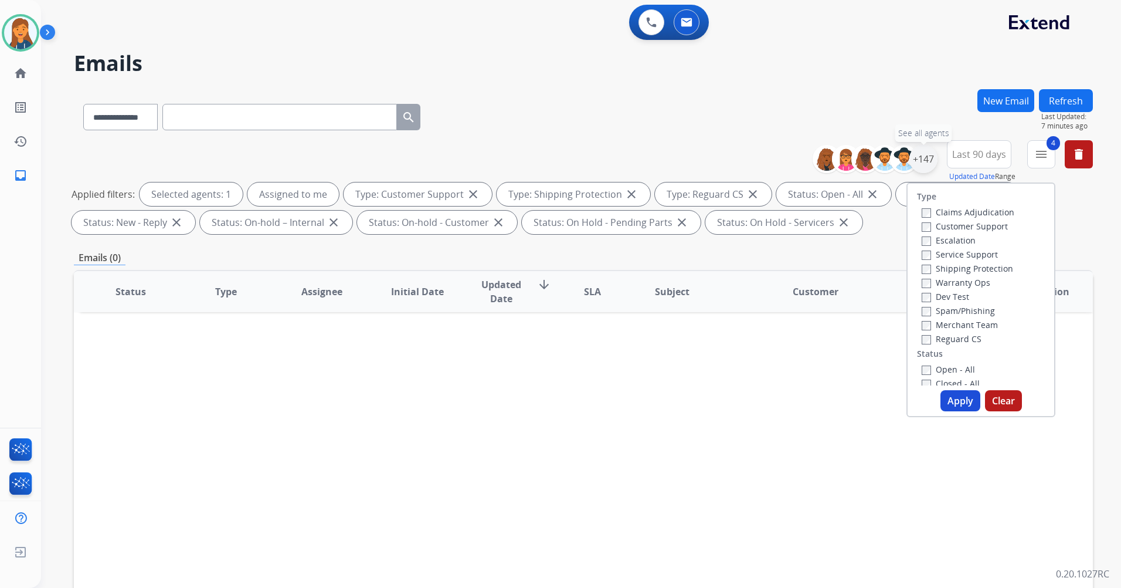
click at [924, 160] on div "+147" at bounding box center [924, 159] width 28 height 28
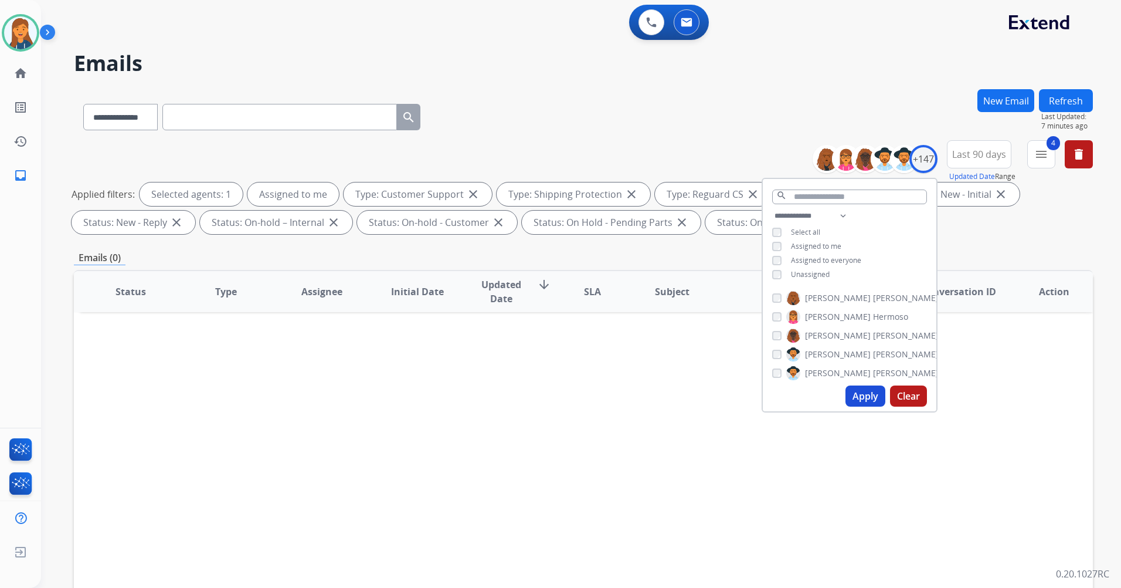
click at [797, 267] on div "**********" at bounding box center [850, 246] width 174 height 75
click at [795, 275] on span "Unassigned" at bounding box center [810, 274] width 39 height 10
click at [865, 393] on button "Apply" at bounding box center [866, 395] width 40 height 21
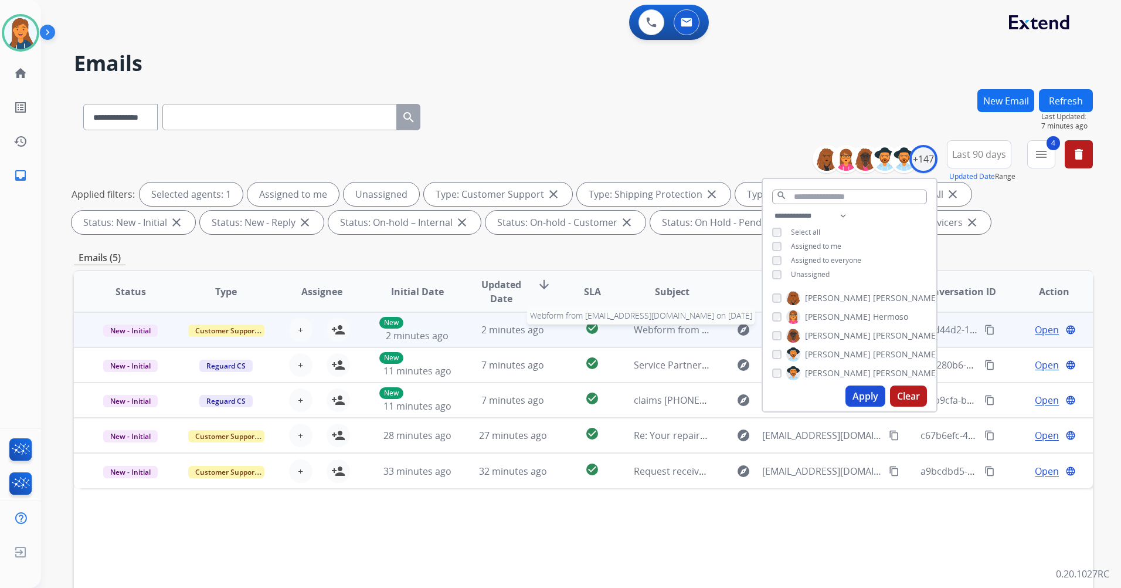
click at [676, 331] on span "Webform from DDion8206@gmail.com on 08/15/2025" at bounding box center [767, 329] width 266 height 13
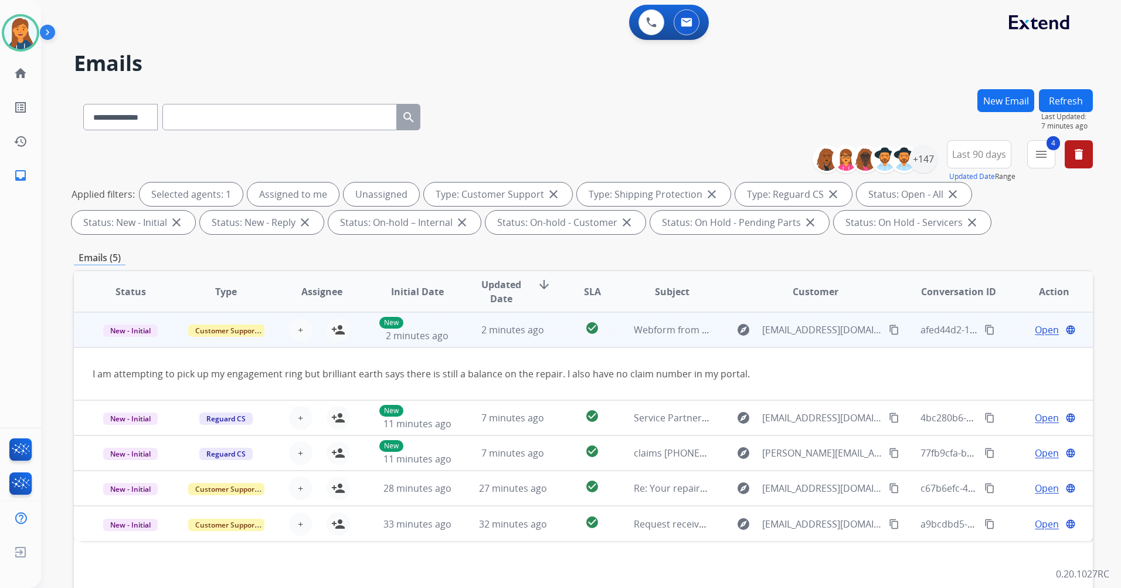
click at [889, 329] on mat-icon "content_copy" at bounding box center [894, 329] width 11 height 11
click at [338, 333] on mat-icon "person_add" at bounding box center [338, 330] width 14 height 14
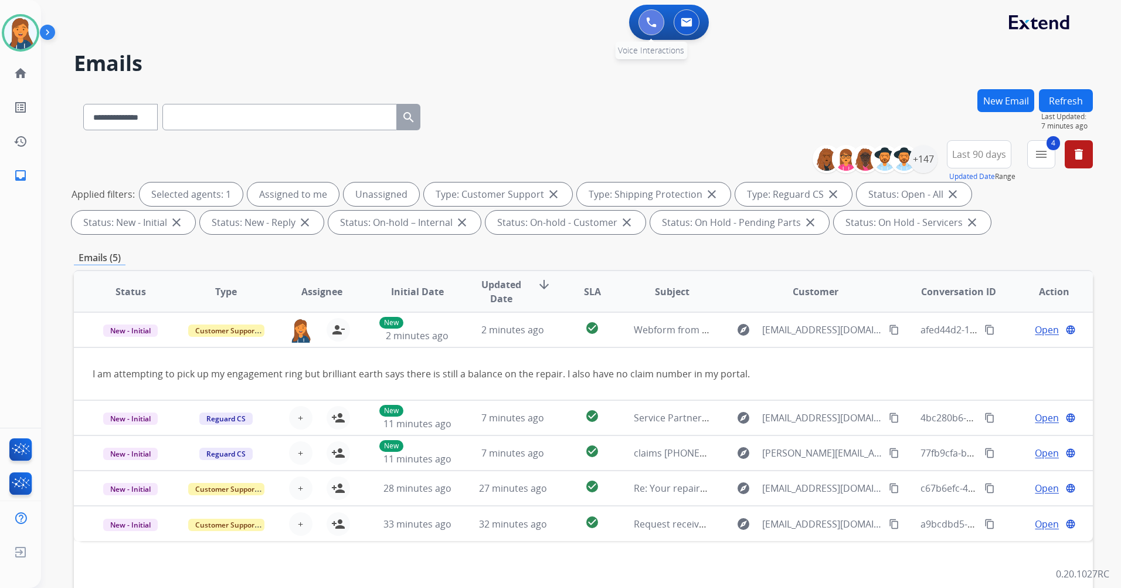
click at [648, 21] on img at bounding box center [651, 22] width 11 height 11
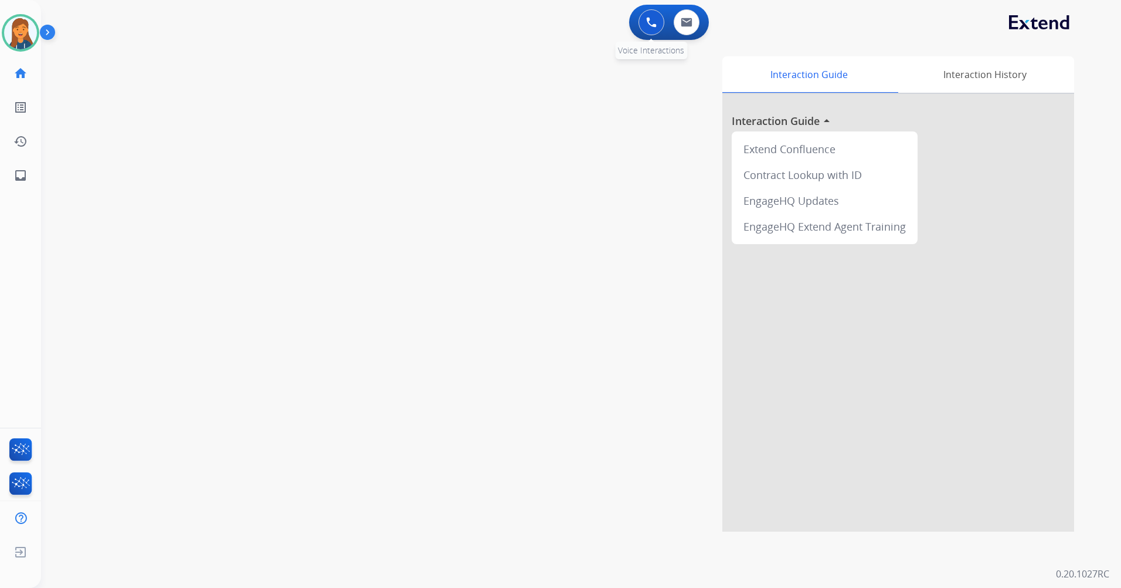
click at [649, 33] on button at bounding box center [652, 22] width 26 height 26
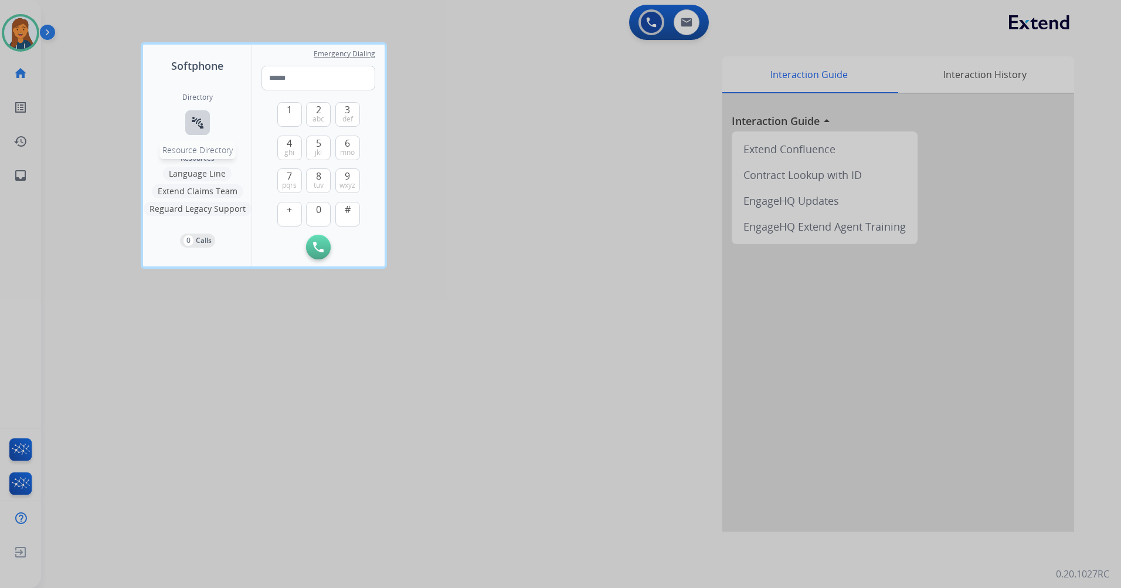
click at [198, 116] on mat-icon "connect_without_contact" at bounding box center [198, 123] width 14 height 14
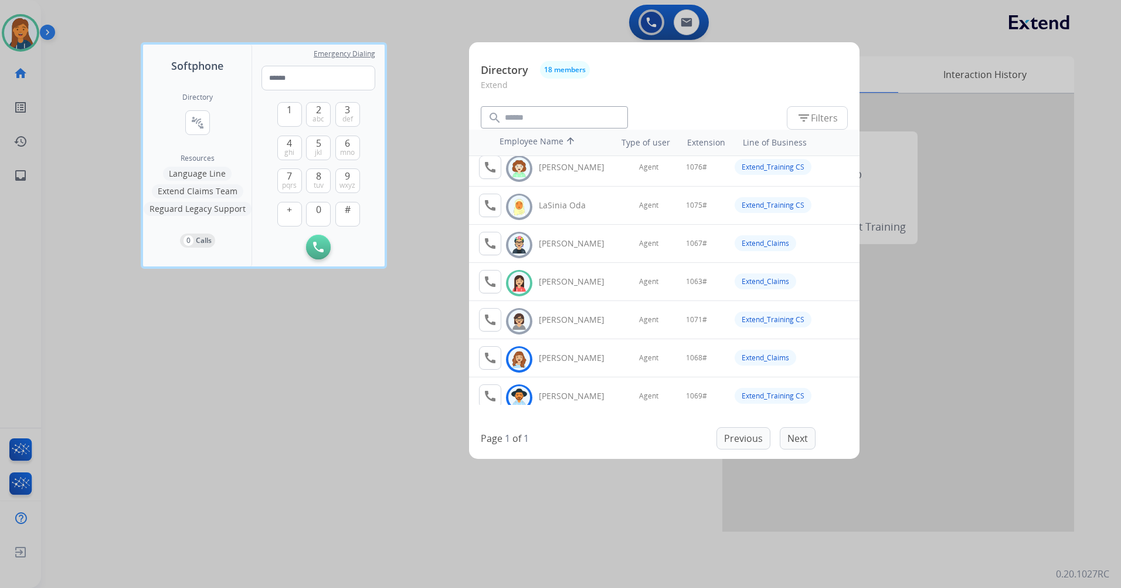
scroll to position [447, 0]
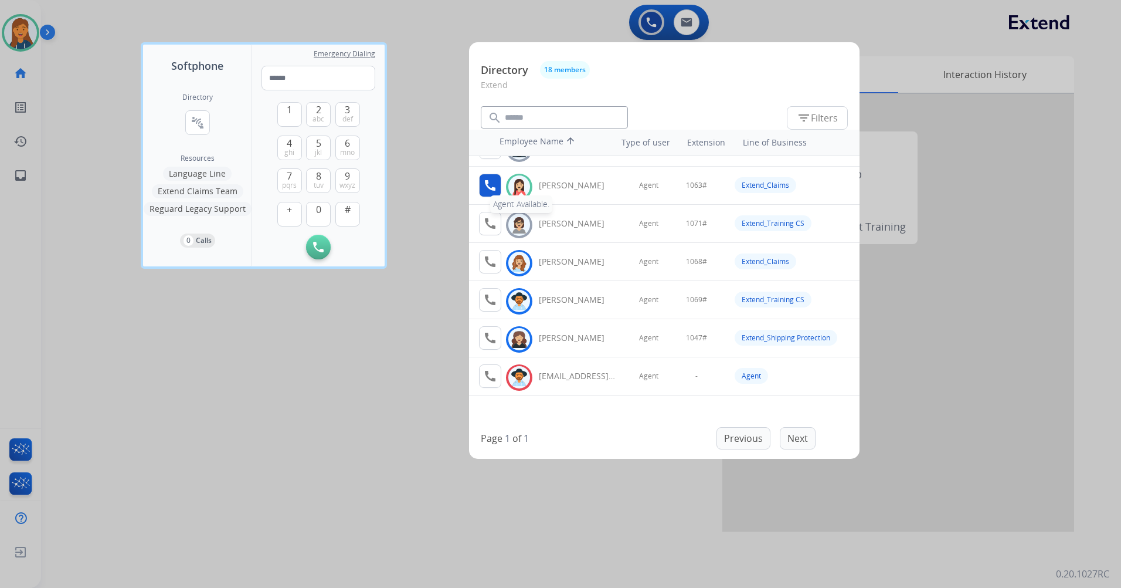
click at [490, 187] on mat-icon "call" at bounding box center [490, 185] width 14 height 14
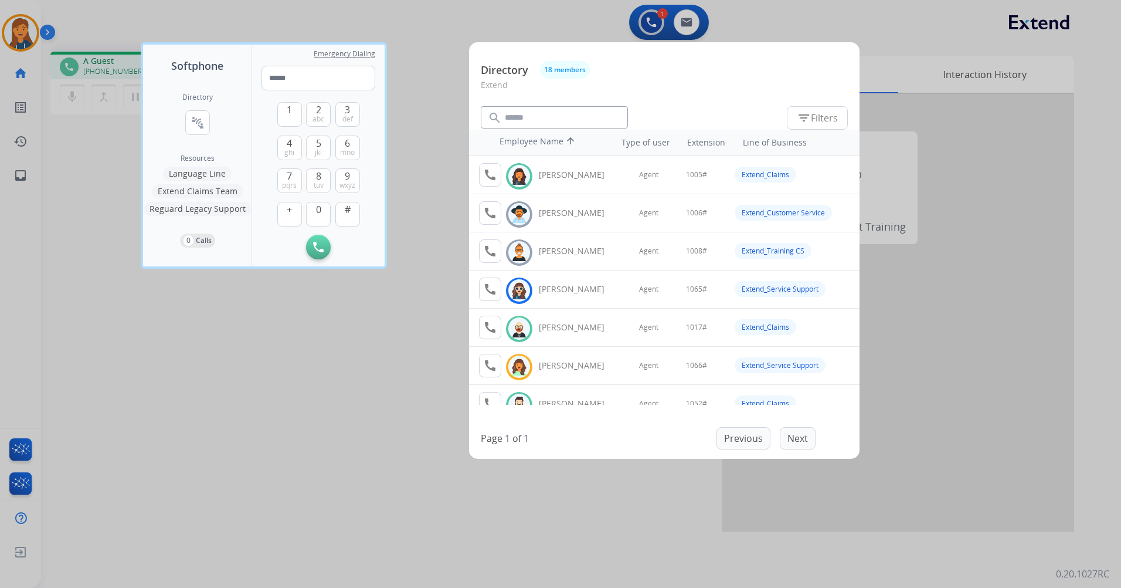
click at [603, 505] on div at bounding box center [560, 294] width 1121 height 588
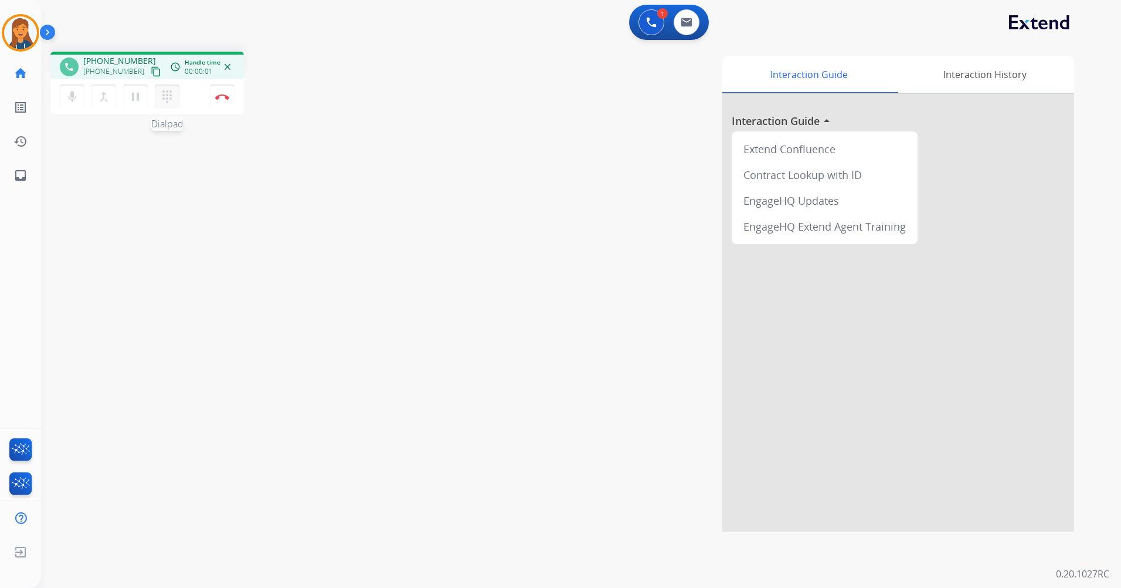
click at [162, 96] on mat-icon "dialpad" at bounding box center [167, 97] width 14 height 14
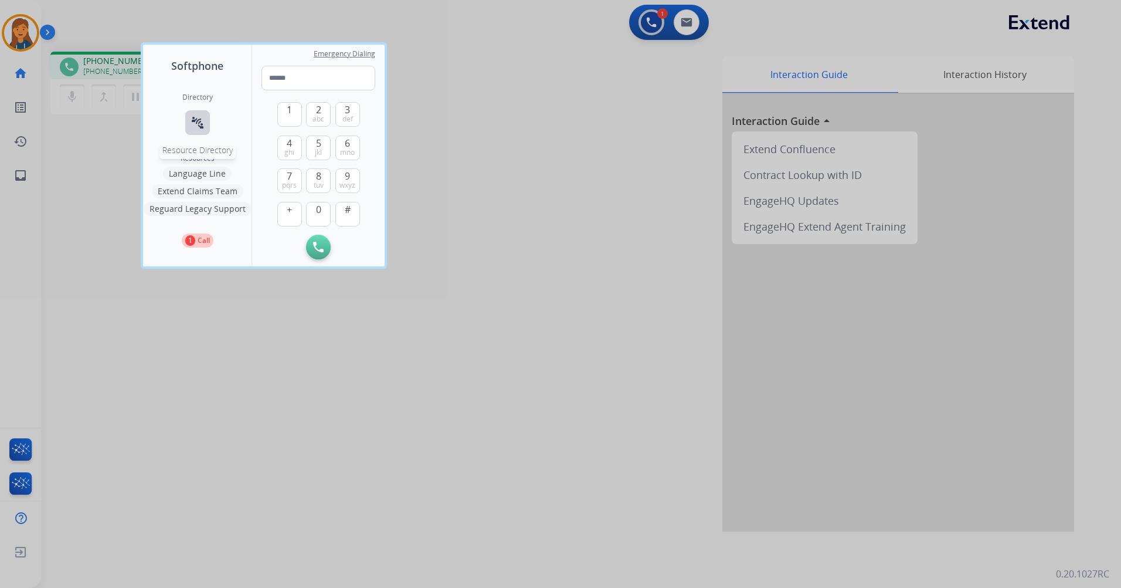
click at [189, 117] on button "connect_without_contact Resource Directory" at bounding box center [197, 122] width 25 height 25
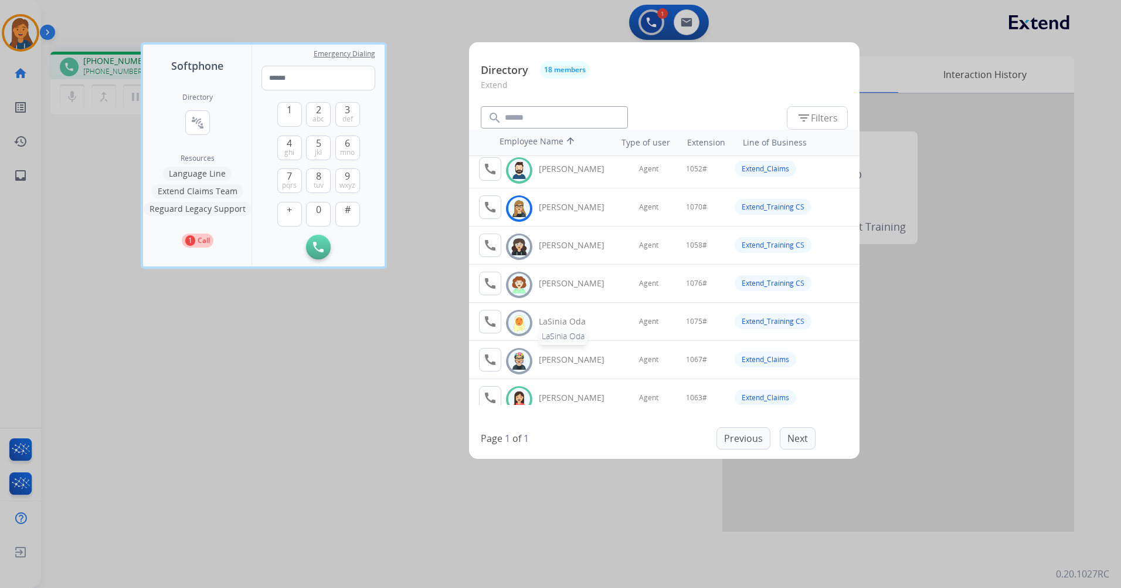
scroll to position [293, 0]
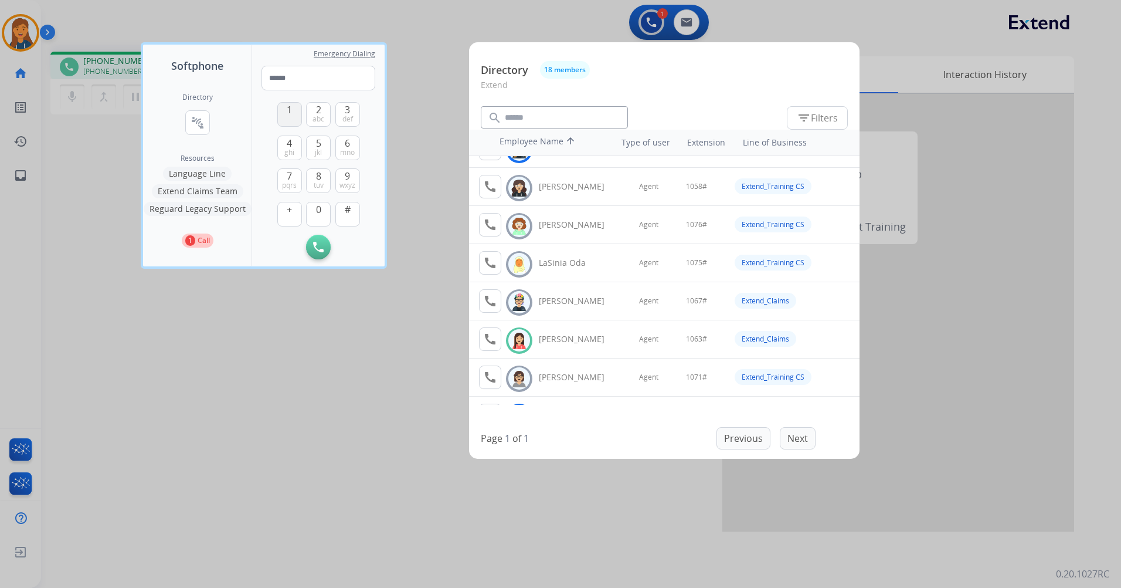
click at [284, 118] on button "1" at bounding box center [289, 114] width 25 height 25
click at [320, 208] on span "0" at bounding box center [318, 209] width 5 height 14
click at [351, 147] on button "6 mno" at bounding box center [347, 147] width 25 height 25
click at [341, 111] on button "3 def" at bounding box center [347, 114] width 25 height 25
click at [352, 208] on button "#" at bounding box center [347, 214] width 25 height 25
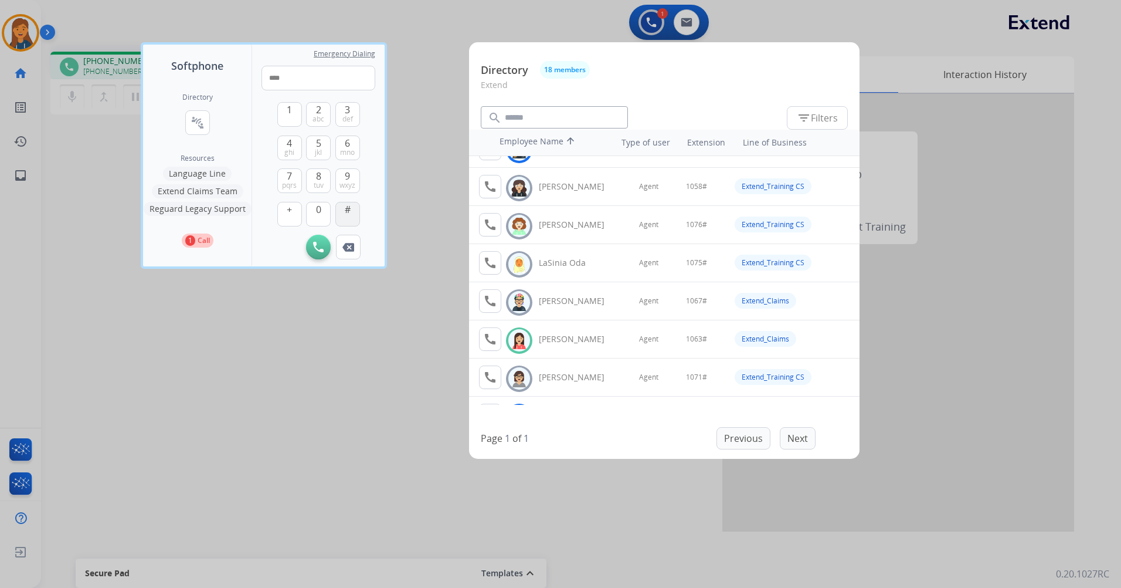
type input "*****"
click at [273, 309] on div at bounding box center [560, 294] width 1121 height 588
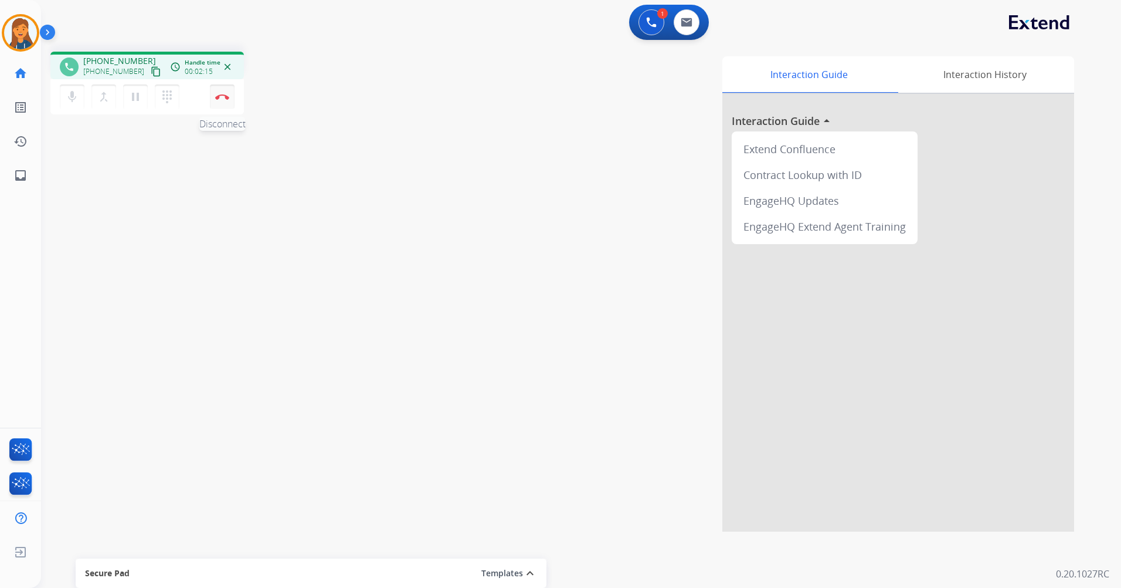
click at [212, 99] on button "Disconnect" at bounding box center [222, 96] width 25 height 25
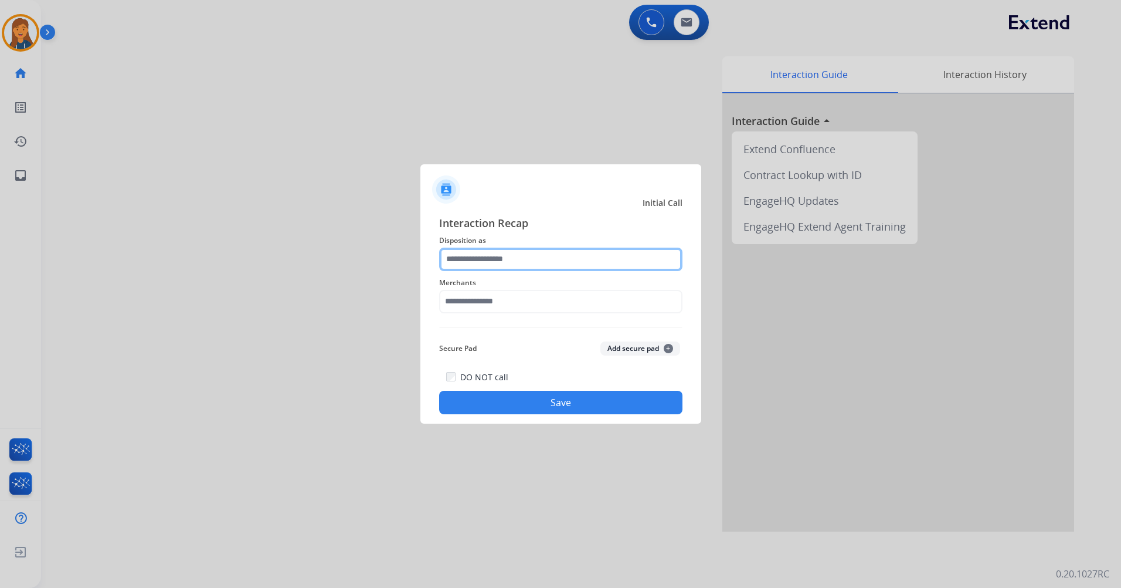
click at [494, 269] on input "text" at bounding box center [560, 259] width 243 height 23
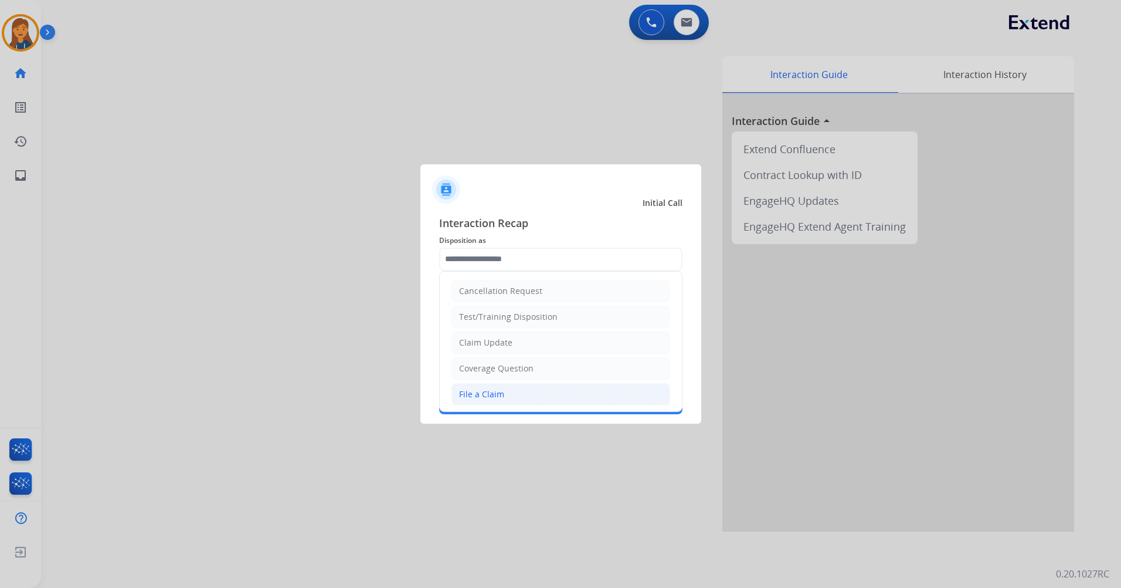
click at [472, 396] on div "File a Claim" at bounding box center [481, 394] width 45 height 12
type input "**********"
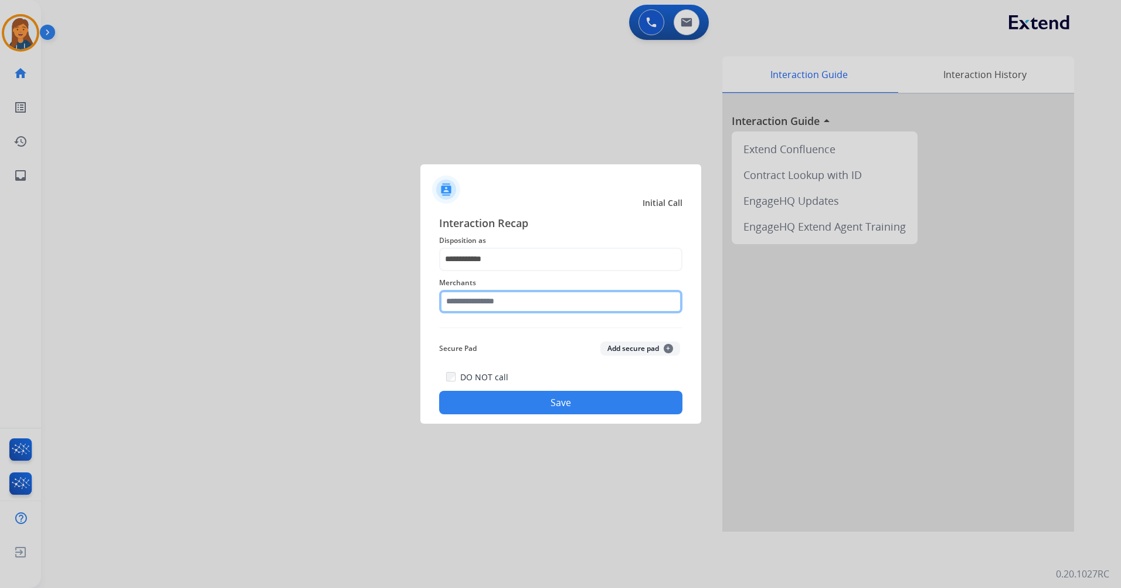
click at [497, 290] on input "text" at bounding box center [560, 301] width 243 height 23
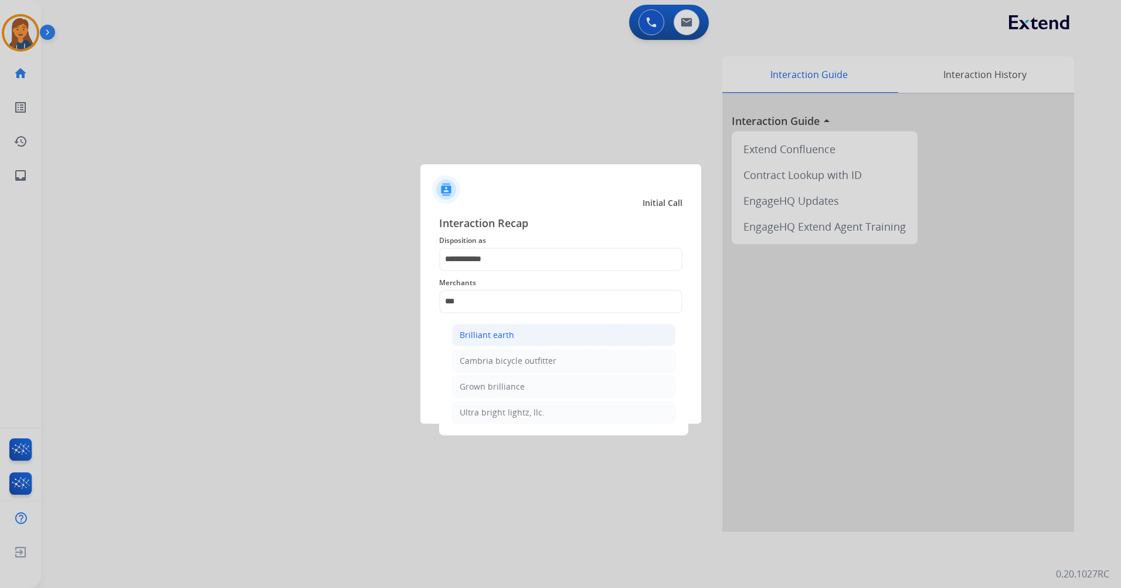
click at [495, 339] on div "Brilliant earth" at bounding box center [487, 335] width 55 height 12
type input "**********"
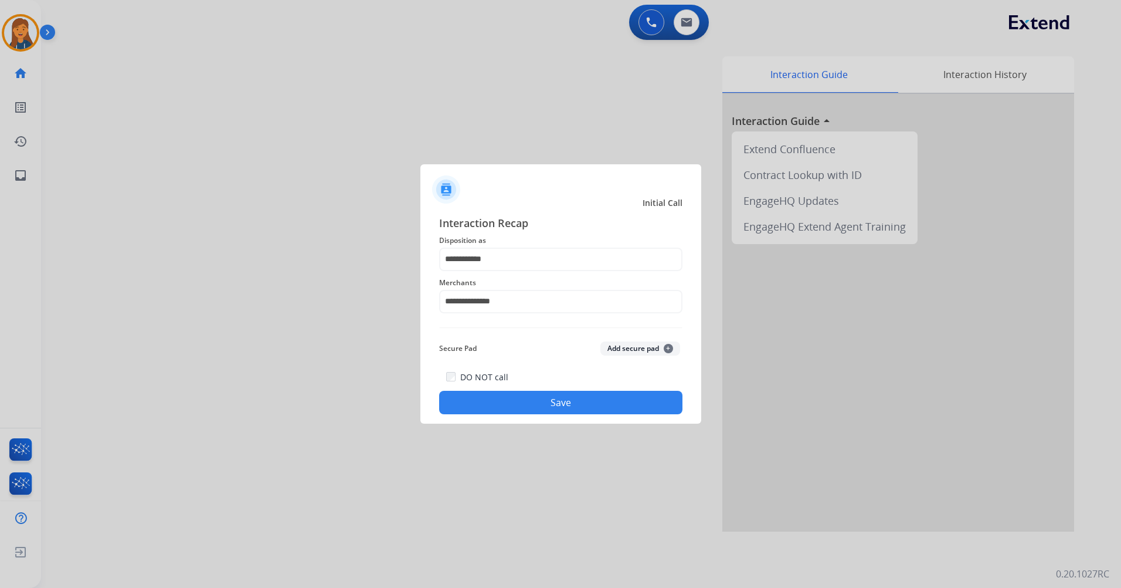
click at [507, 402] on button "Save" at bounding box center [560, 402] width 243 height 23
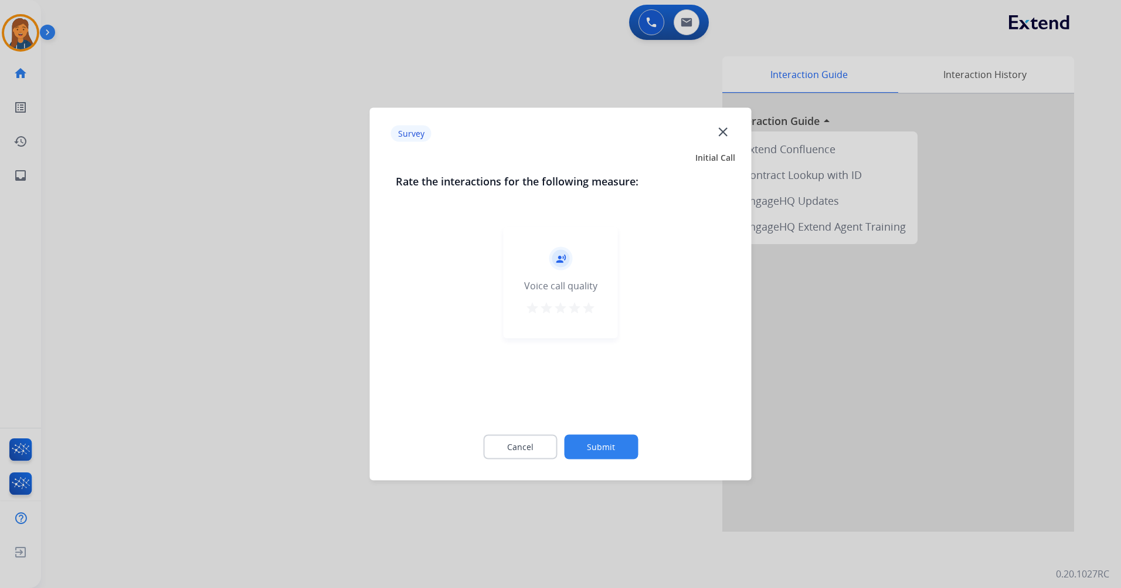
click at [585, 307] on mat-icon "star" at bounding box center [589, 308] width 14 height 14
click at [592, 441] on button "Submit" at bounding box center [601, 447] width 74 height 25
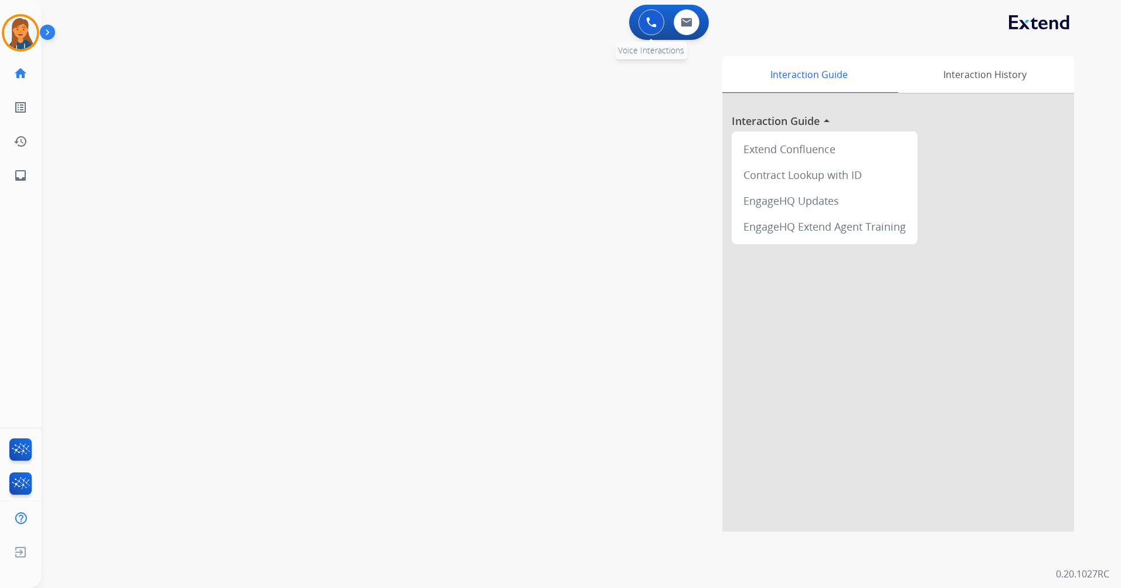
click at [651, 16] on button at bounding box center [652, 22] width 26 height 26
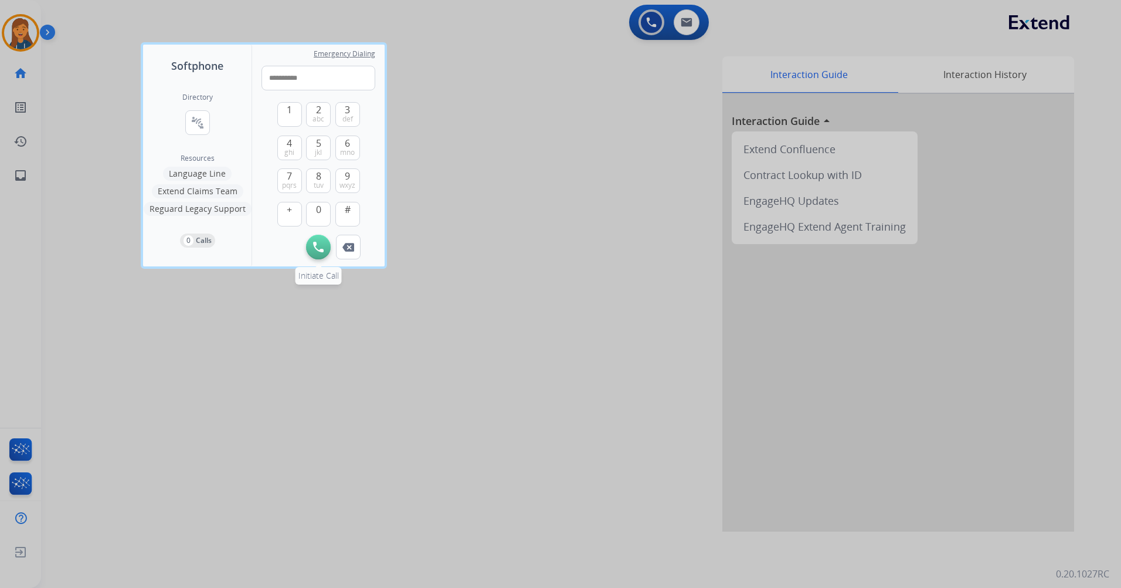
type input "**********"
click at [320, 245] on img at bounding box center [318, 247] width 11 height 11
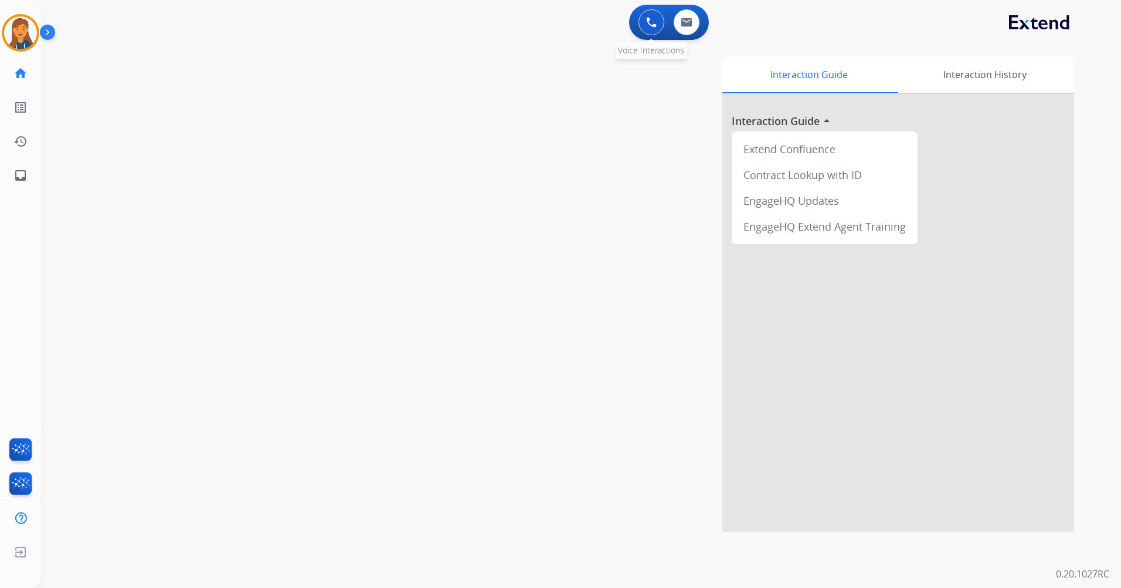
click at [650, 23] on img at bounding box center [651, 22] width 11 height 11
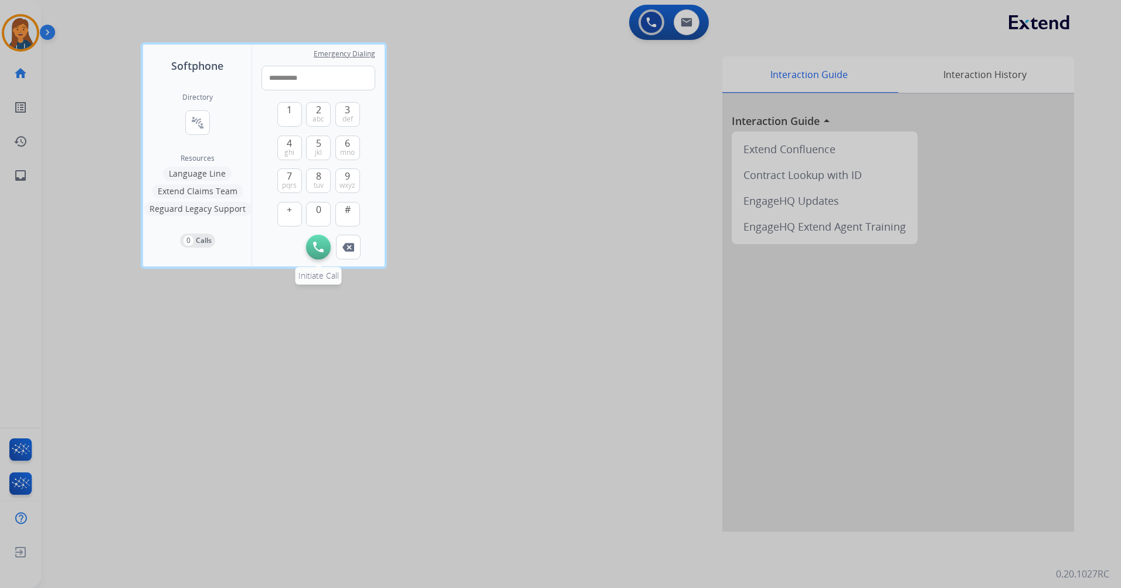
type input "**********"
click at [313, 246] on button "Initiate Call" at bounding box center [318, 247] width 25 height 25
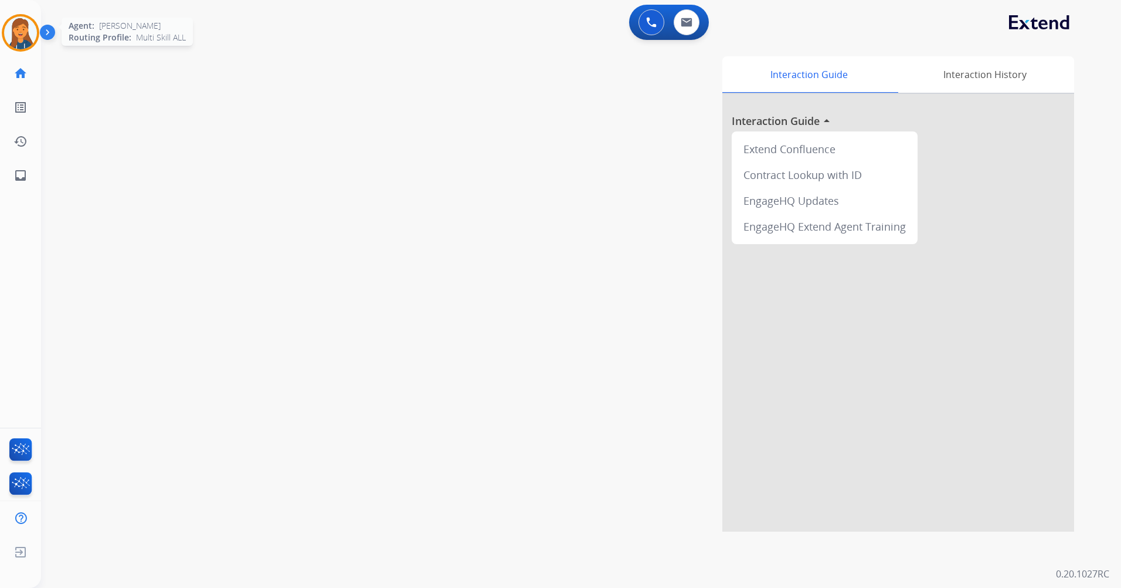
click at [32, 41] on img at bounding box center [20, 32] width 33 height 33
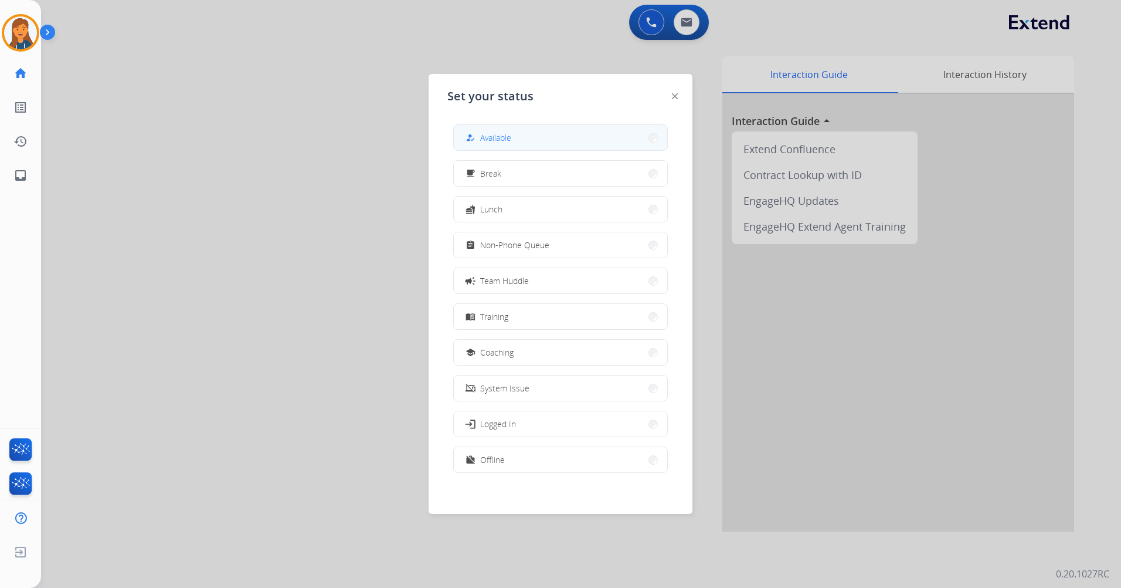
click at [526, 142] on button "how_to_reg Available" at bounding box center [560, 137] width 213 height 25
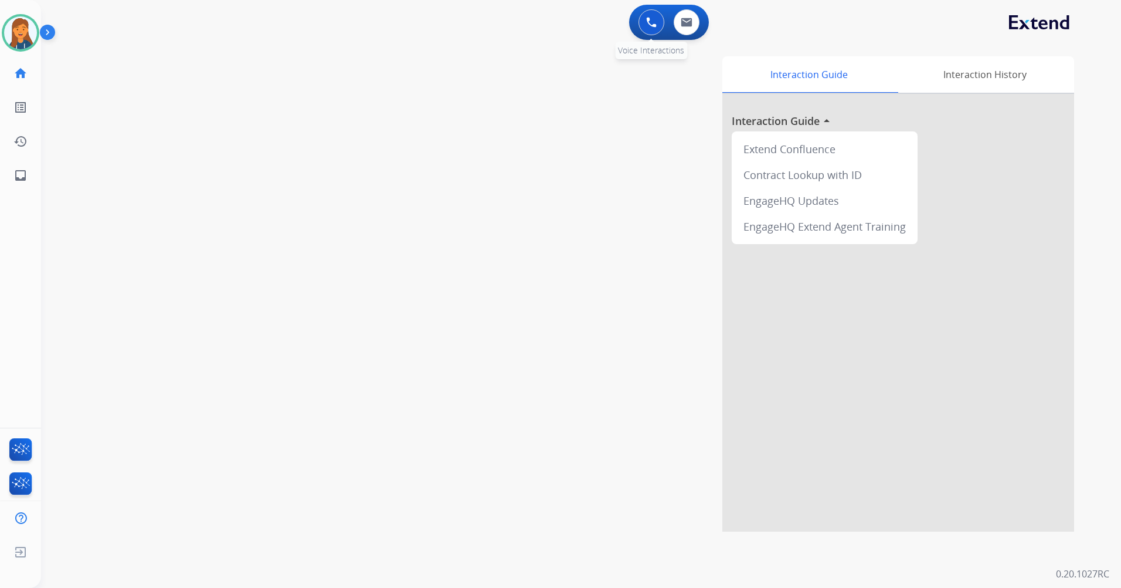
click at [662, 21] on button at bounding box center [652, 22] width 26 height 26
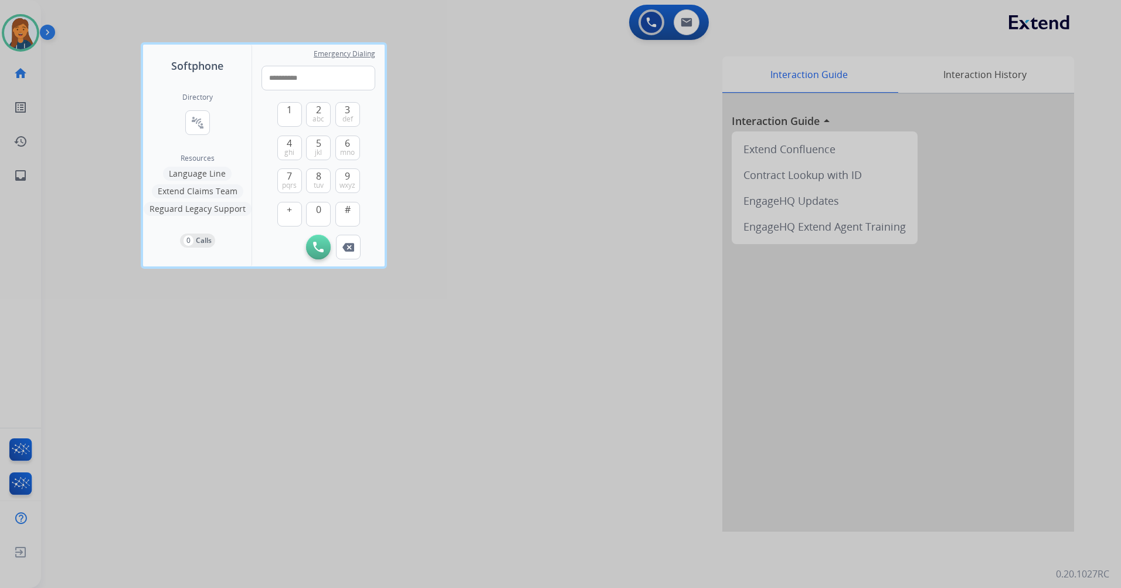
type input "**********"
click at [330, 252] on div "Initiate Call Remove Number" at bounding box center [319, 247] width 114 height 25
click at [321, 246] on img at bounding box center [318, 247] width 11 height 11
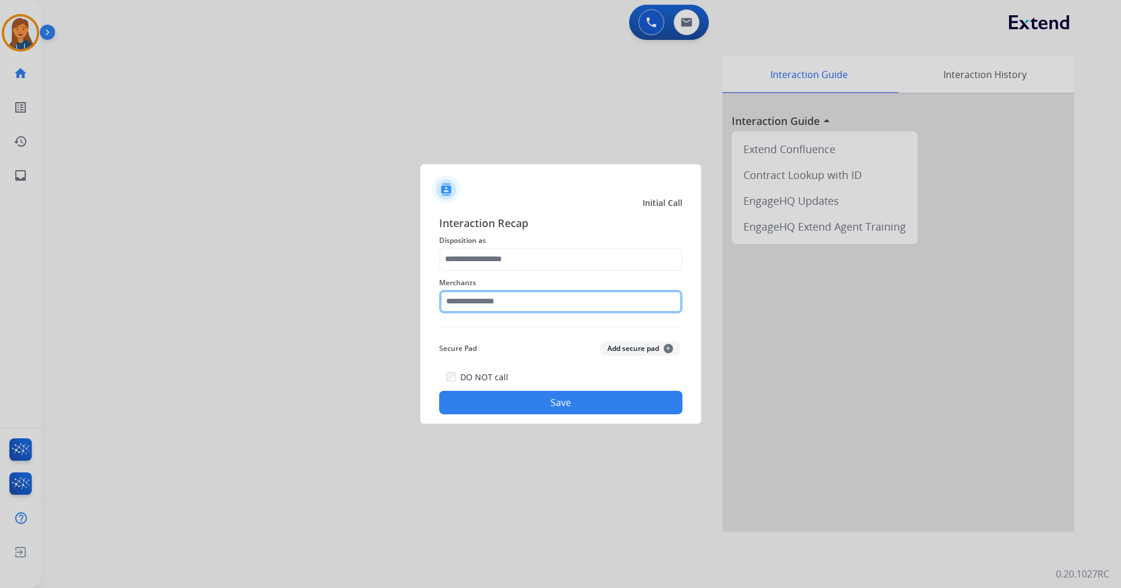
click at [482, 305] on input "text" at bounding box center [560, 301] width 243 height 23
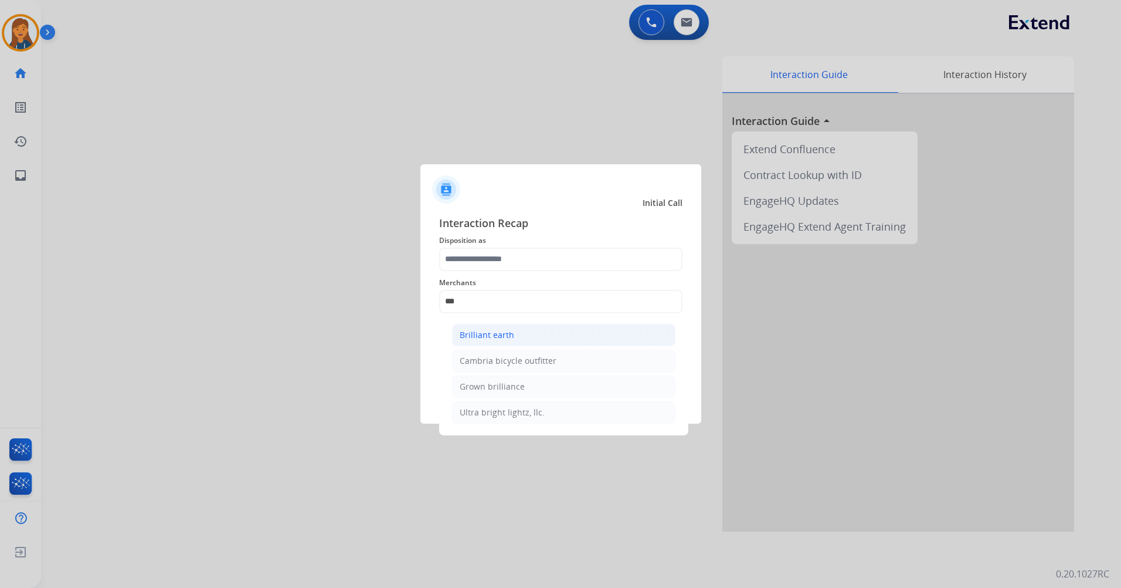
click at [486, 334] on div "Brilliant earth" at bounding box center [487, 335] width 55 height 12
type input "**********"
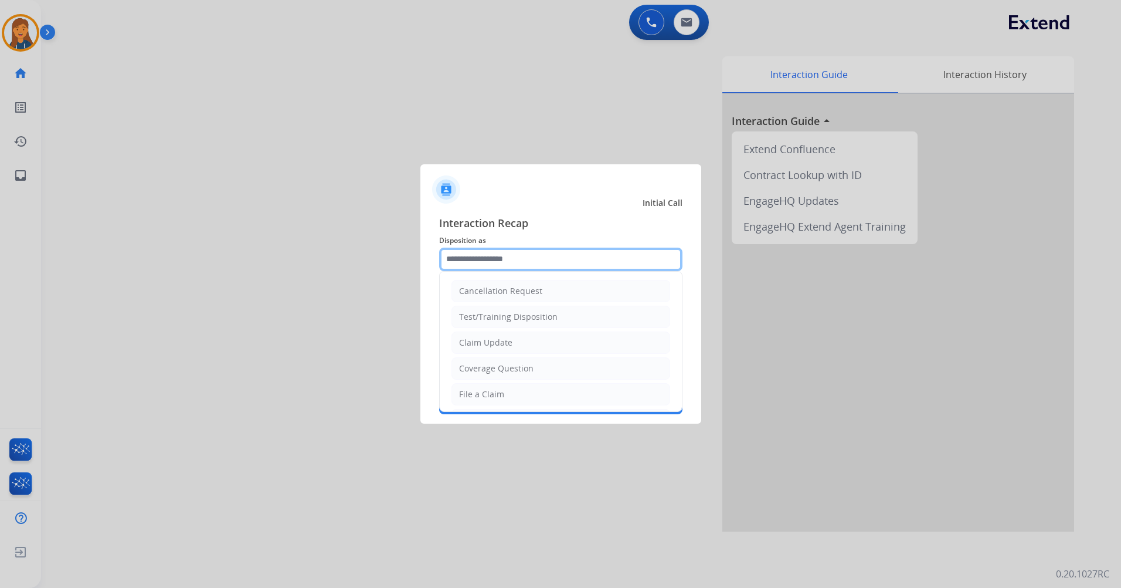
click at [481, 267] on input "text" at bounding box center [560, 259] width 243 height 23
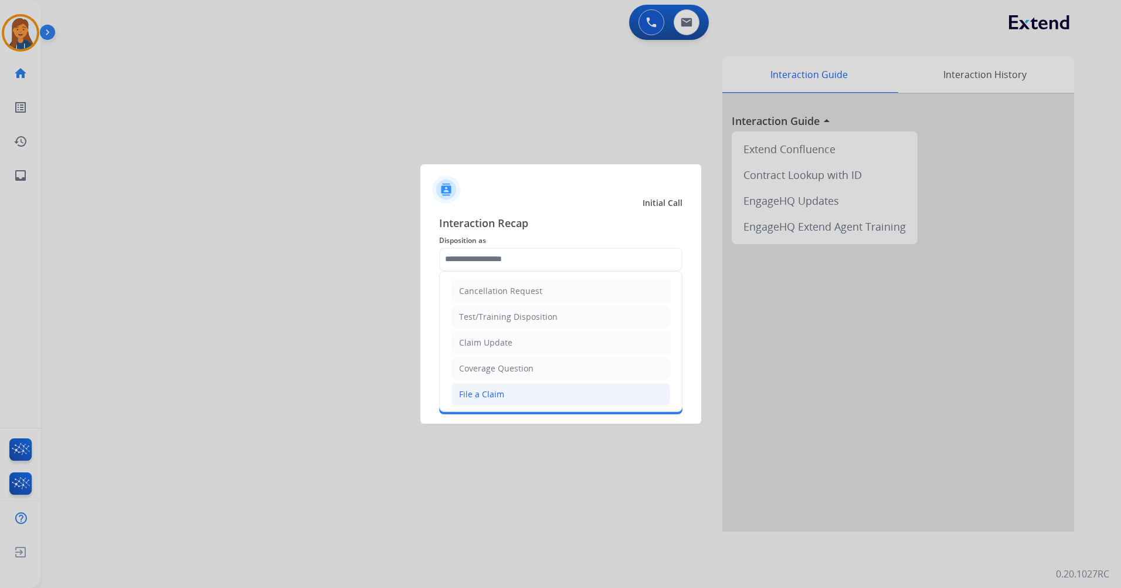
click at [480, 396] on div "File a Claim" at bounding box center [481, 394] width 45 height 12
type input "**********"
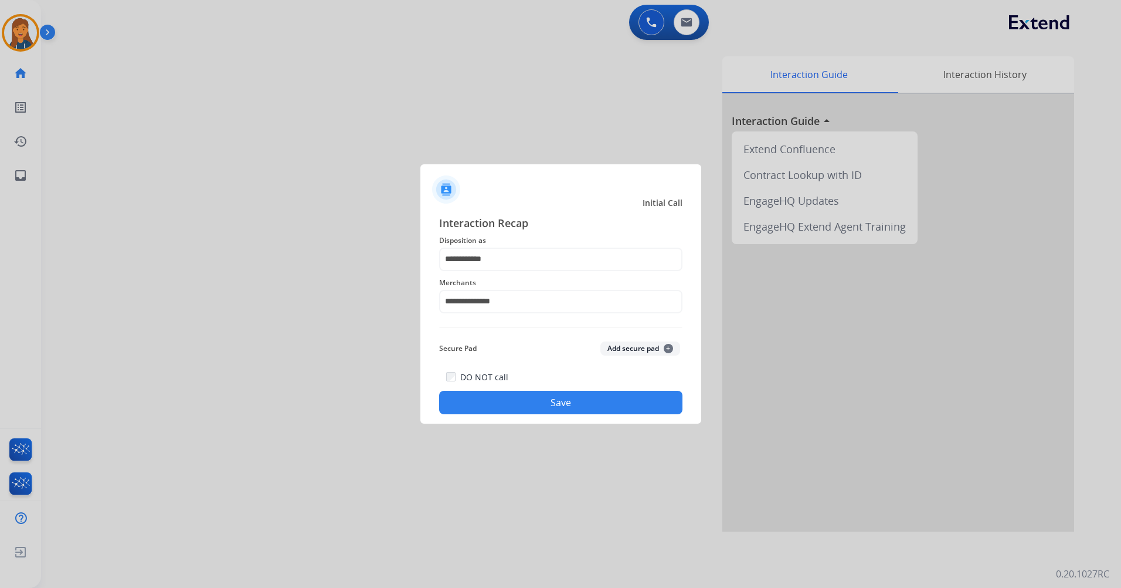
click at [487, 403] on button "Save" at bounding box center [560, 402] width 243 height 23
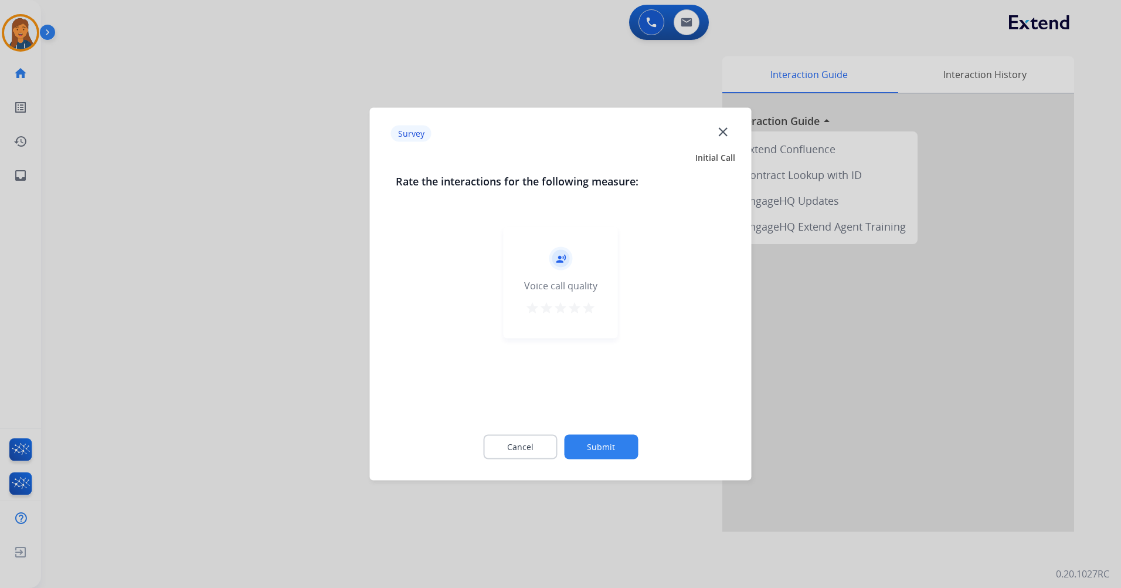
click at [585, 316] on button "star" at bounding box center [589, 310] width 14 height 18
click at [584, 428] on div "Cancel Submit" at bounding box center [561, 447] width 330 height 53
click at [583, 445] on button "Submit" at bounding box center [601, 447] width 74 height 25
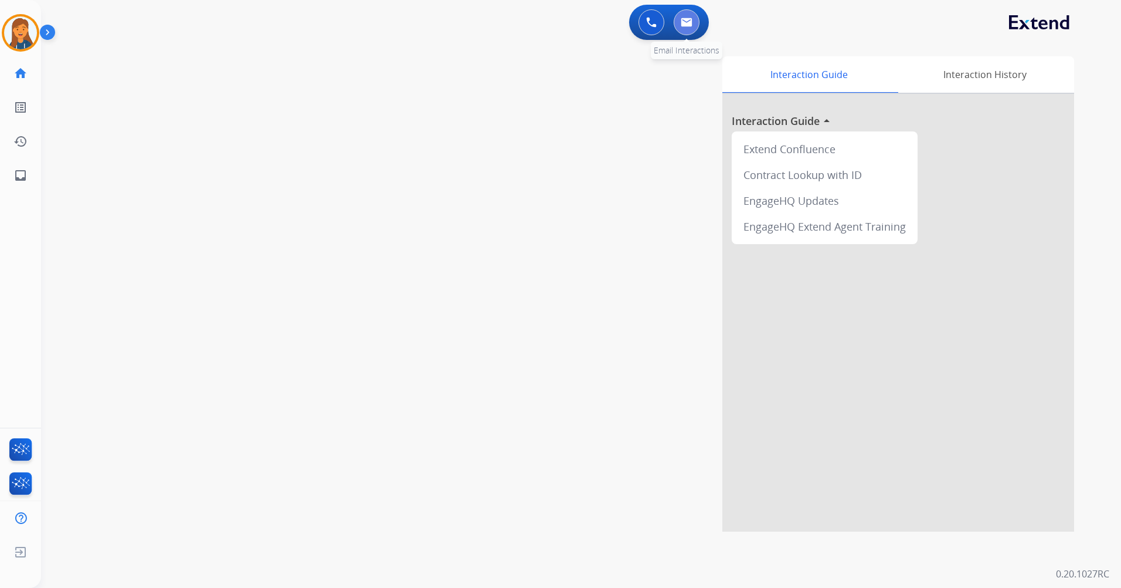
click at [692, 14] on button at bounding box center [687, 22] width 26 height 26
select select "**********"
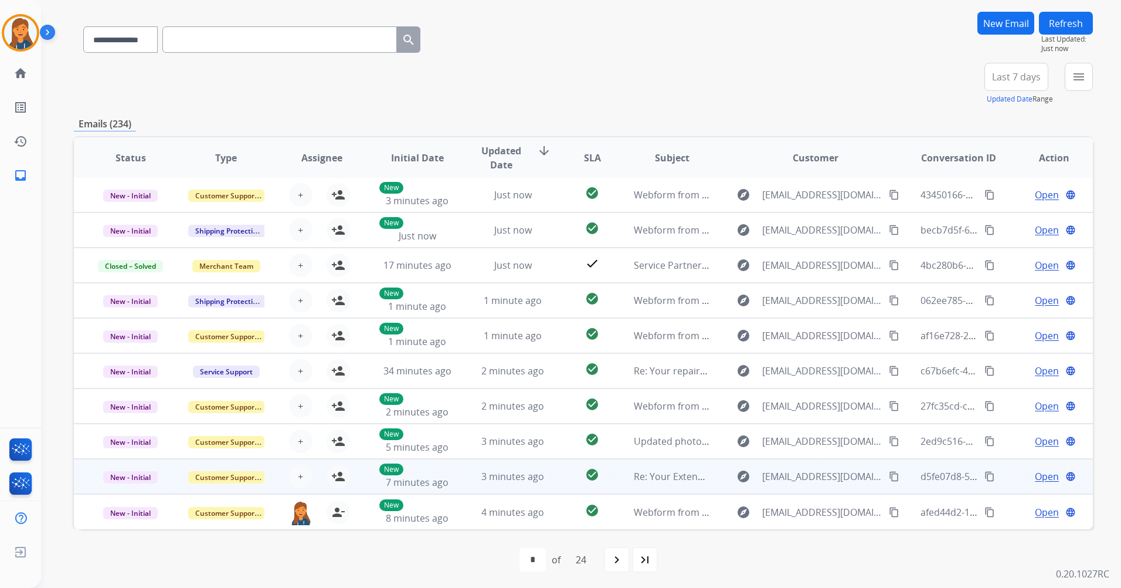
scroll to position [80, 0]
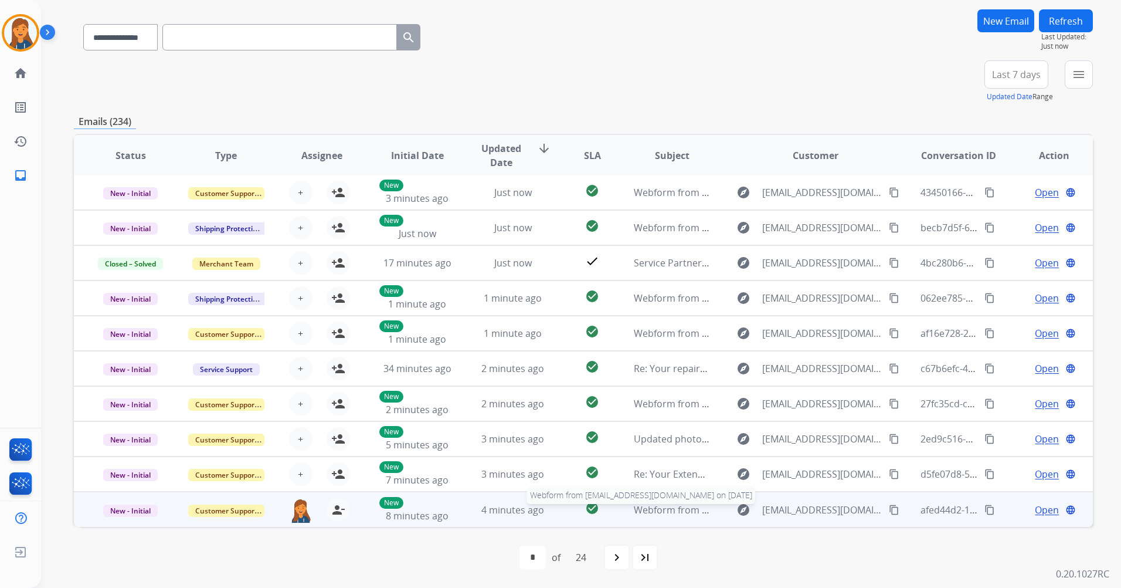
click at [671, 509] on span "Webform from [EMAIL_ADDRESS][DOMAIN_NAME] on [DATE]" at bounding box center [767, 509] width 266 height 13
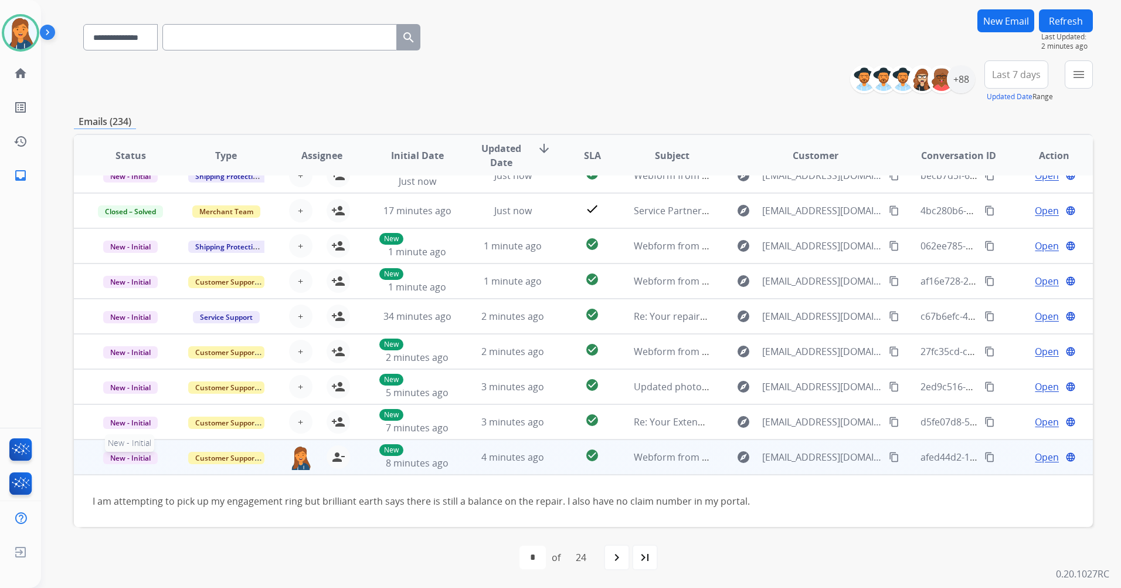
click at [131, 458] on span "New - Initial" at bounding box center [130, 458] width 55 height 12
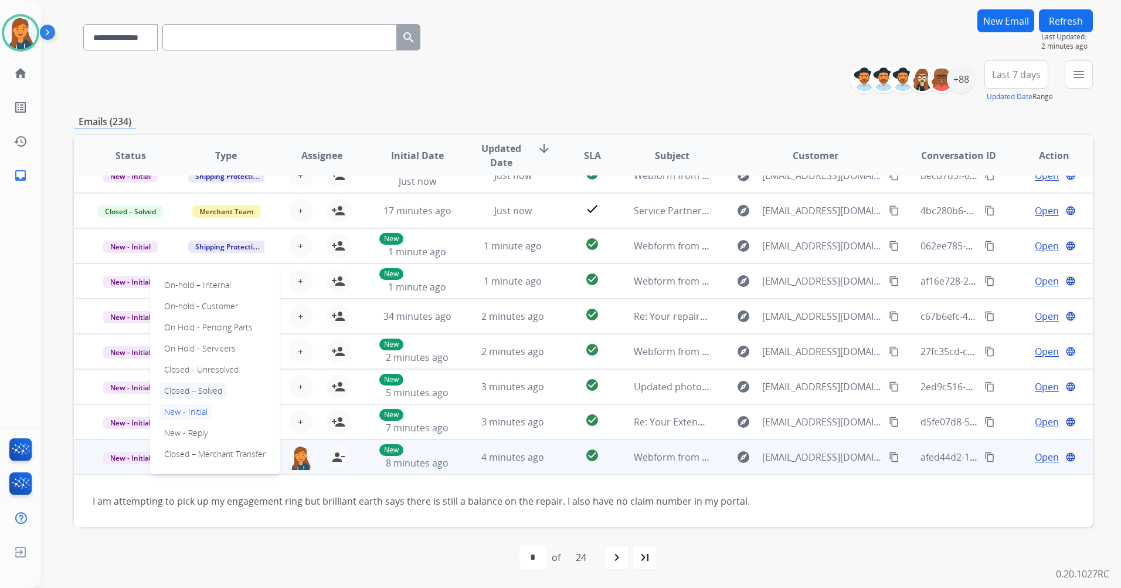
click at [183, 388] on p "Closed – Solved" at bounding box center [193, 390] width 67 height 16
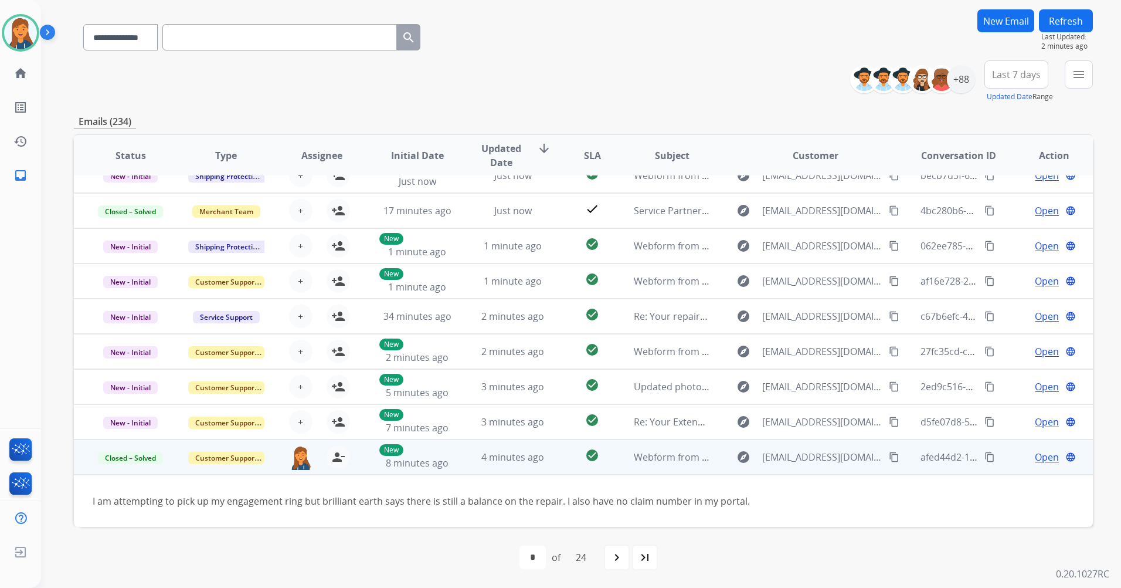
click at [1040, 457] on span "Open" at bounding box center [1047, 457] width 24 height 14
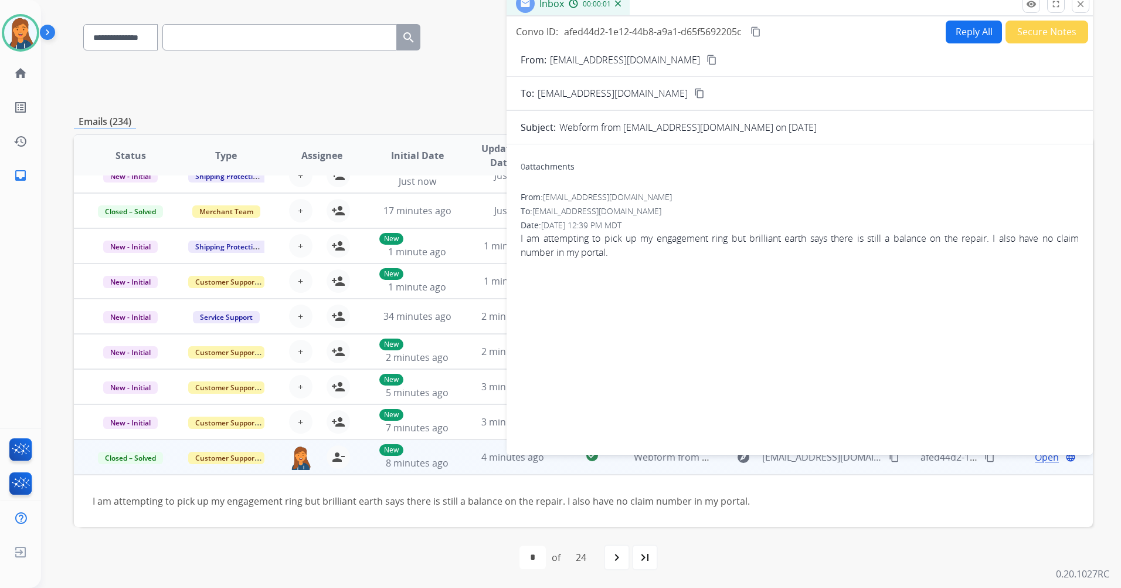
click at [1026, 26] on button "Secure Notes" at bounding box center [1047, 32] width 83 height 23
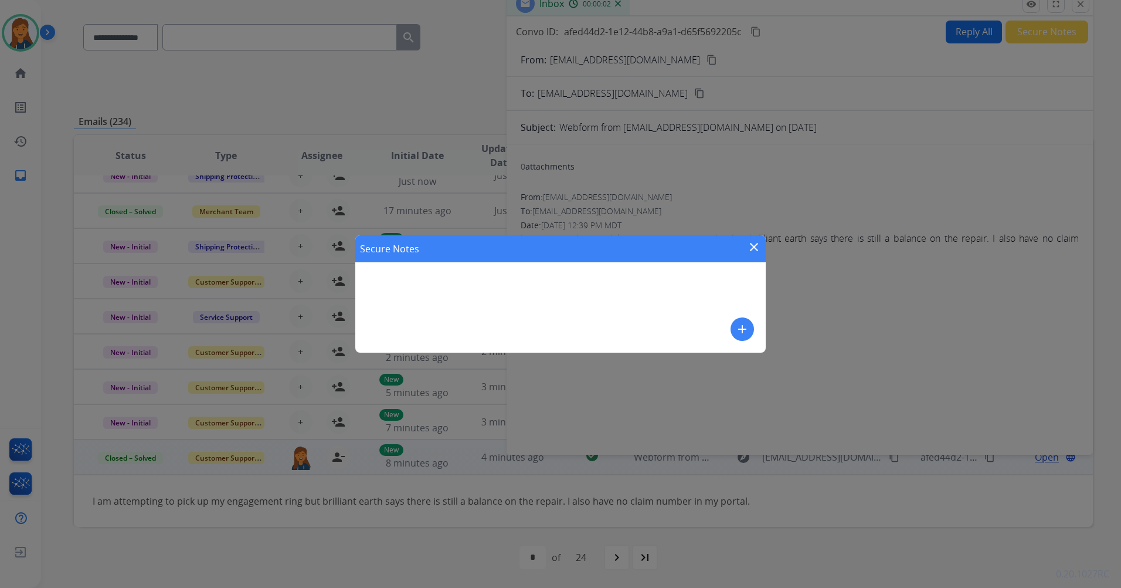
click at [747, 331] on mat-icon "add" at bounding box center [743, 329] width 14 height 14
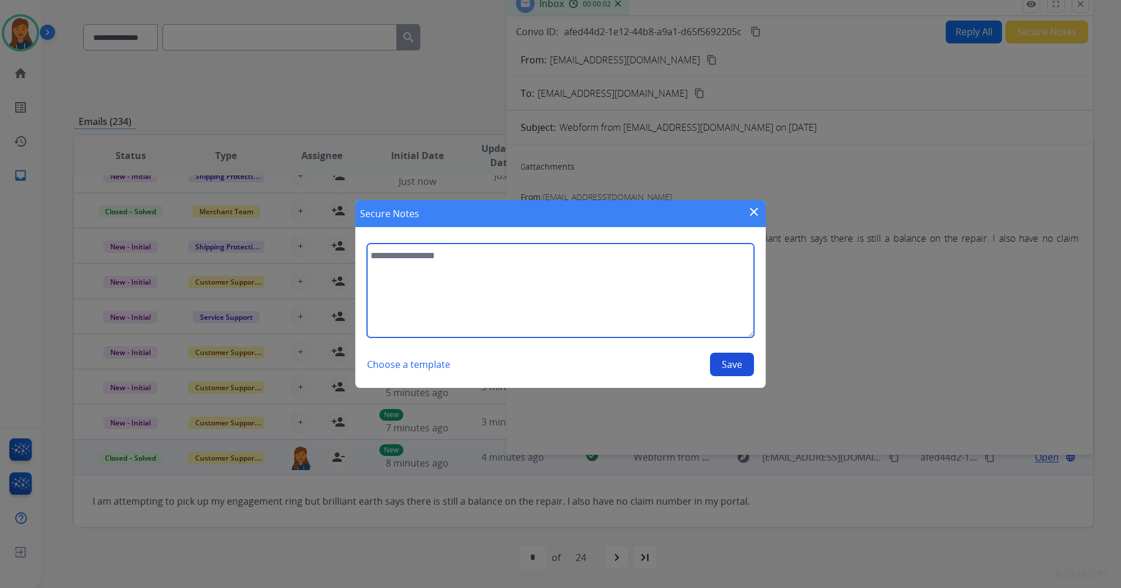
drag, startPoint x: 575, startPoint y: 331, endPoint x: 563, endPoint y: 315, distance: 20.1
click at [574, 331] on textarea at bounding box center [560, 290] width 387 height 94
type textarea "**********"
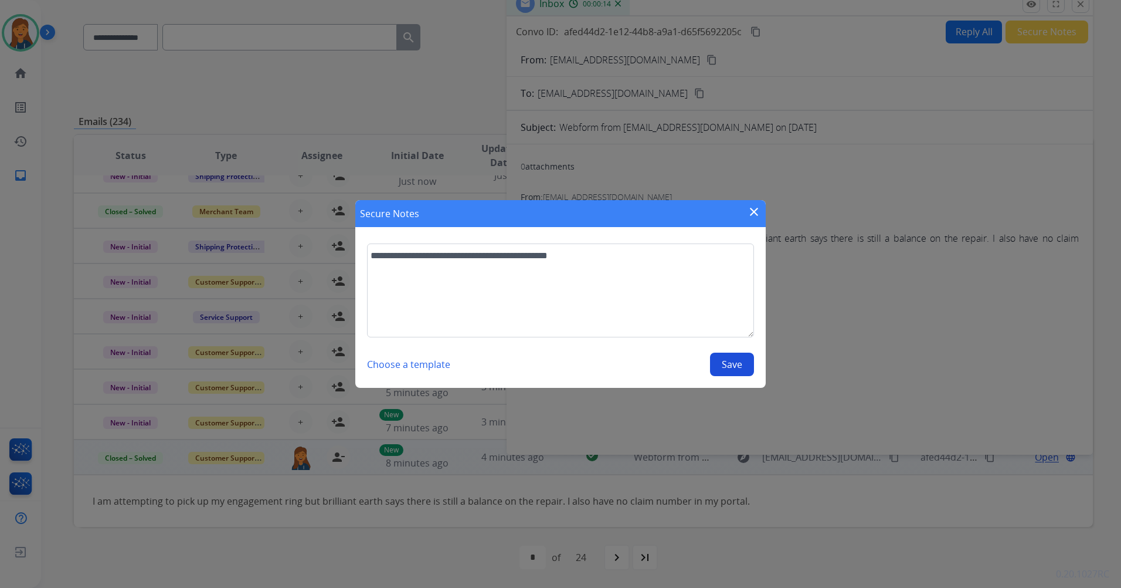
click at [733, 368] on button "Save" at bounding box center [732, 364] width 44 height 23
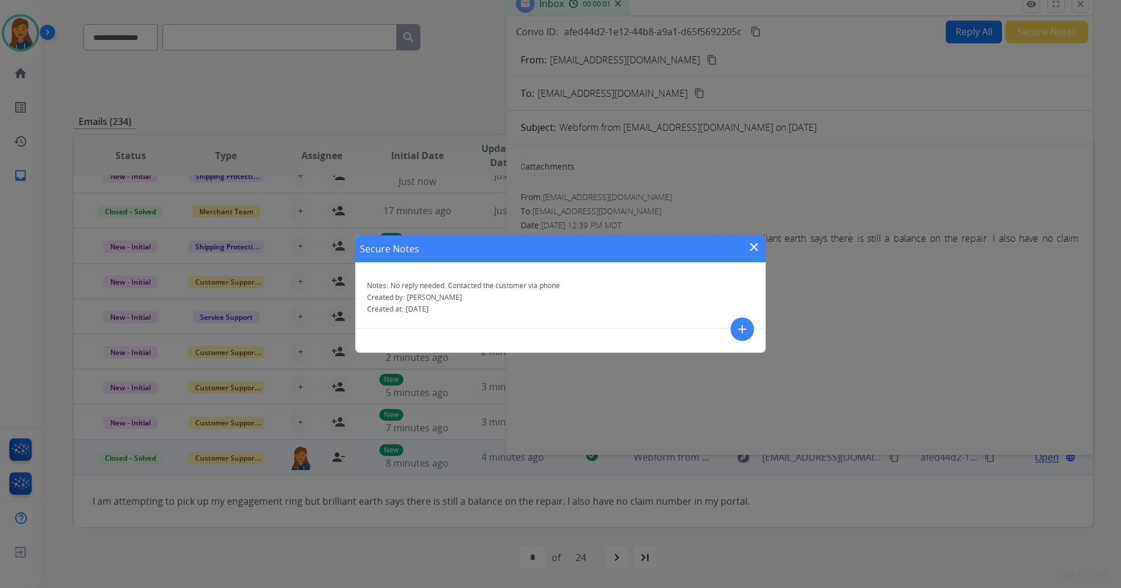
click at [752, 248] on mat-icon "close" at bounding box center [754, 247] width 14 height 14
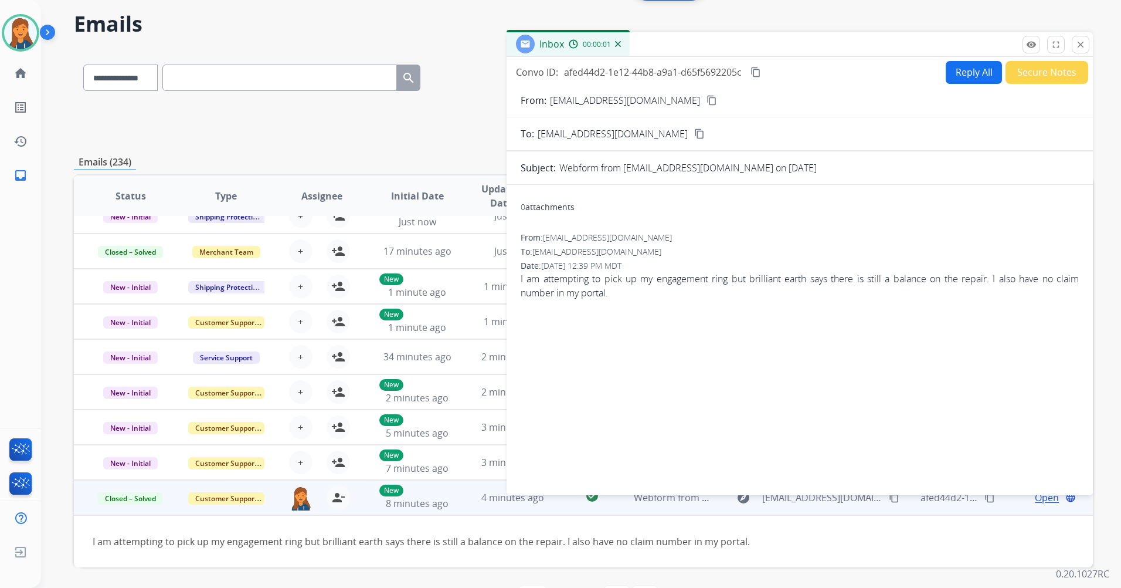
scroll to position [0, 0]
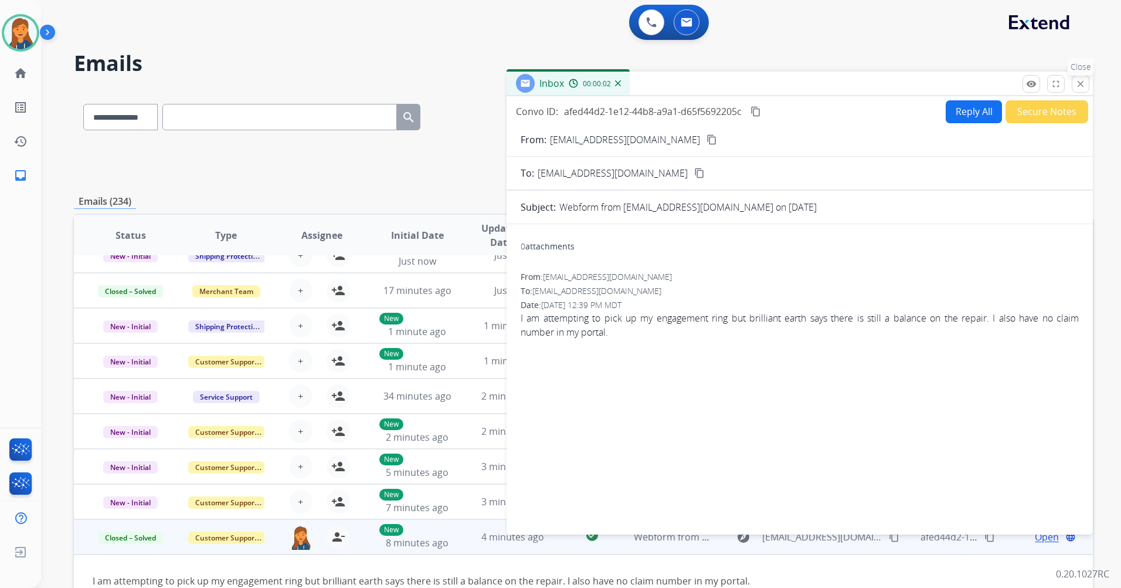
click at [1081, 86] on mat-icon "close" at bounding box center [1081, 84] width 11 height 11
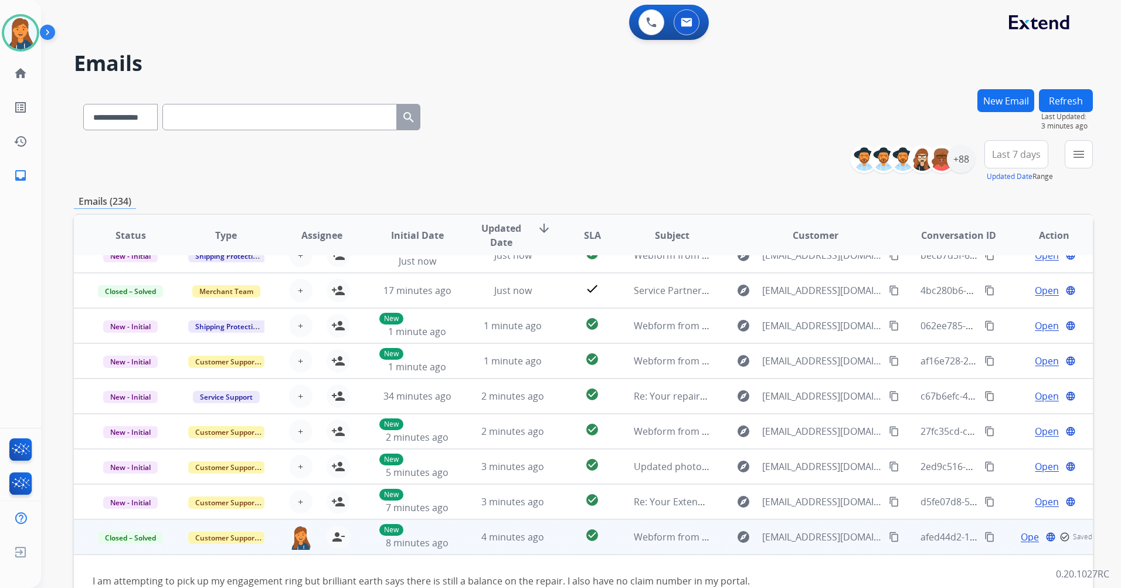
drag, startPoint x: 1067, startPoint y: 107, endPoint x: 1063, endPoint y: 116, distance: 8.9
click at [1066, 107] on button "Refresh" at bounding box center [1066, 100] width 54 height 23
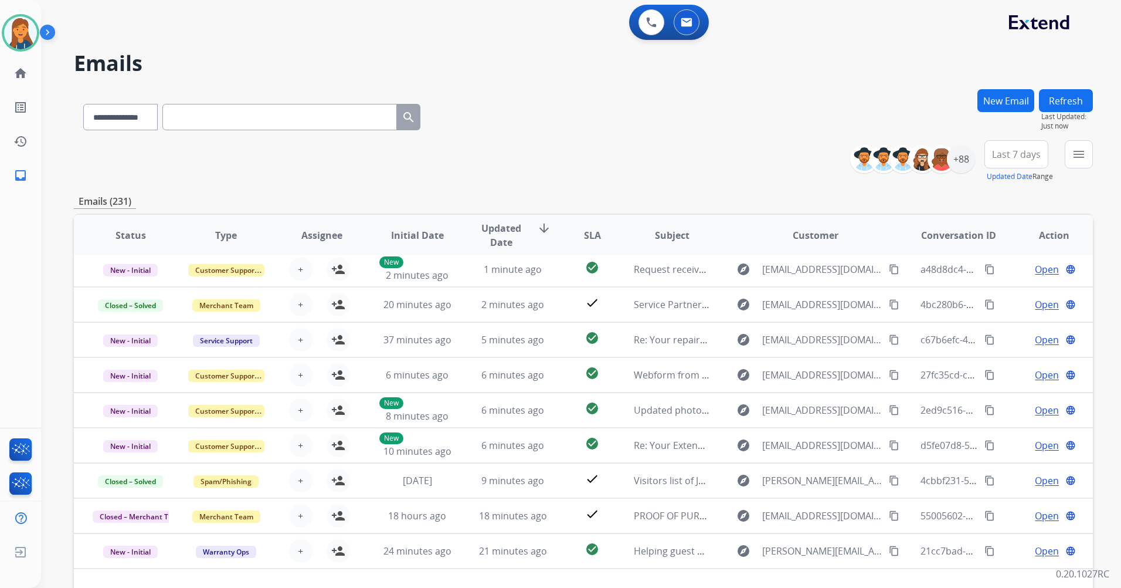
scroll to position [39, 0]
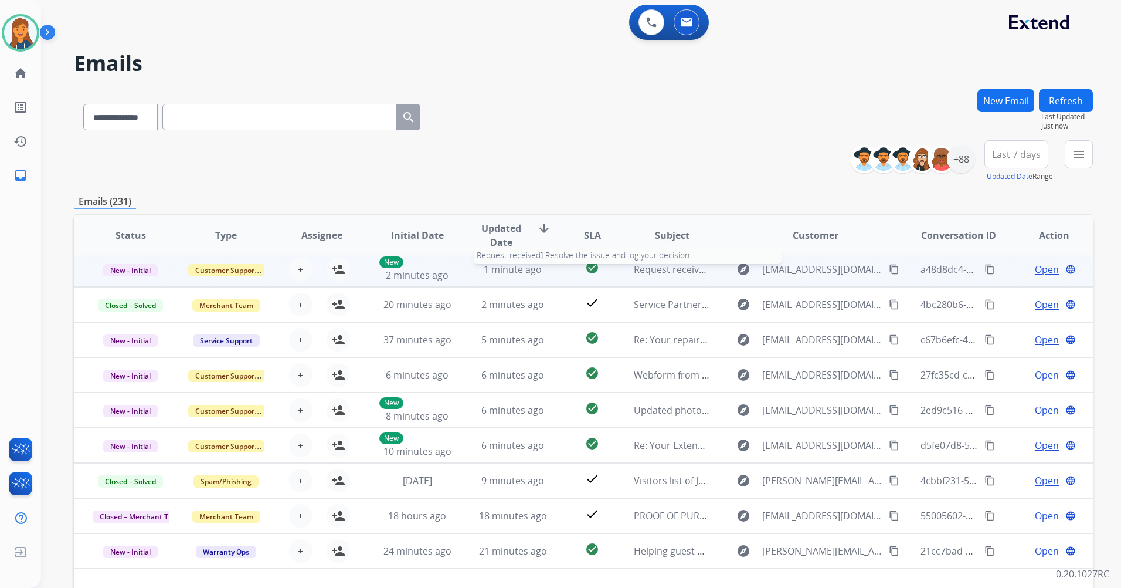
click at [653, 268] on span "Request received] Resolve the issue and log your decision. ͏‌ ͏‌ ͏‌ ͏‌ ͏‌ ͏‌ ͏‌…" at bounding box center [807, 269] width 347 height 13
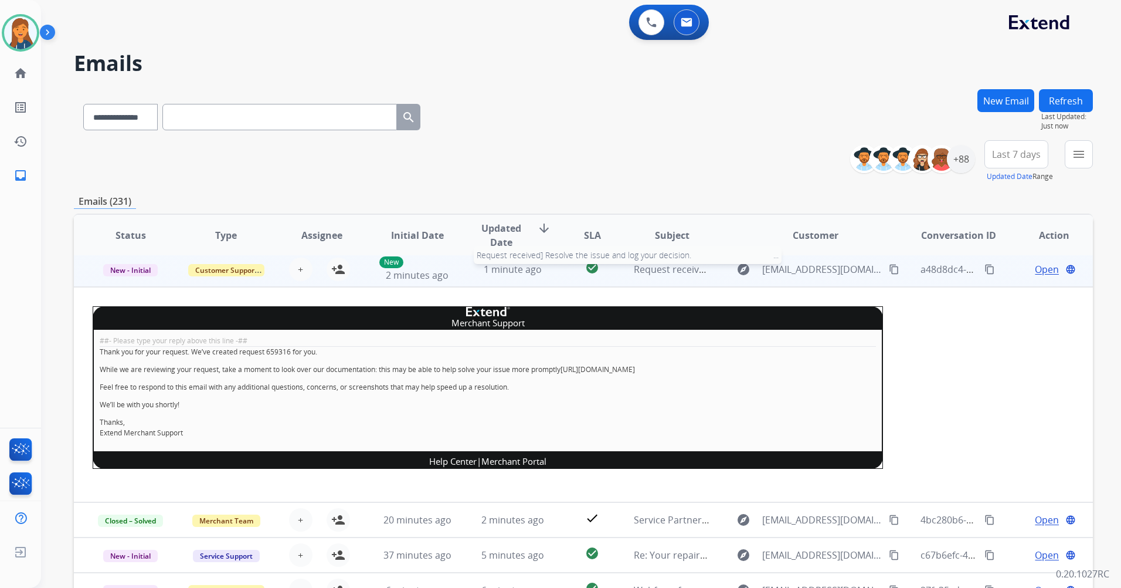
scroll to position [35, 0]
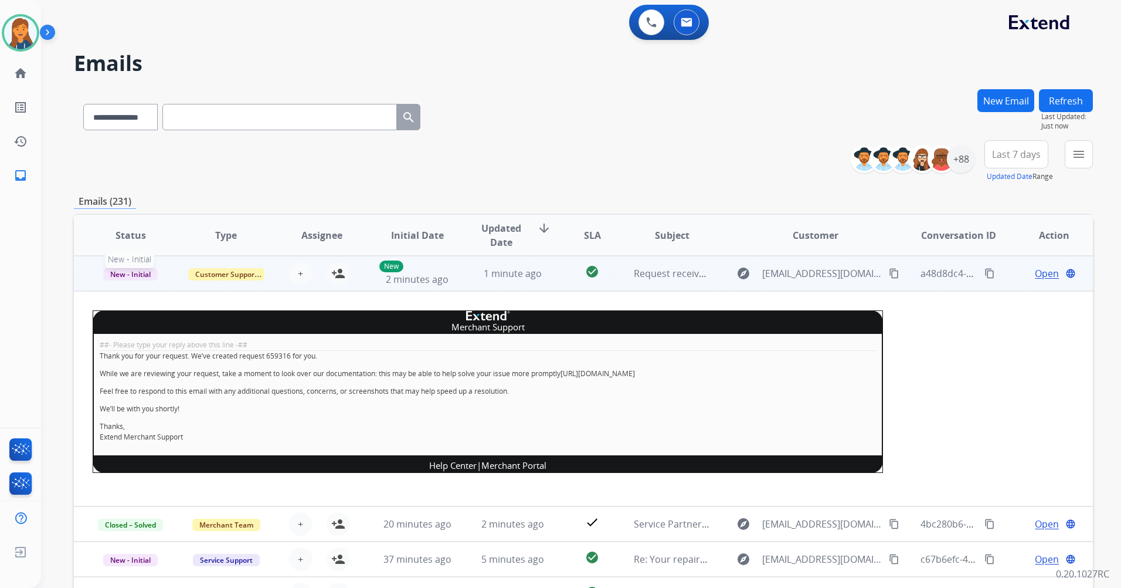
click at [134, 277] on span "New - Initial" at bounding box center [130, 274] width 55 height 12
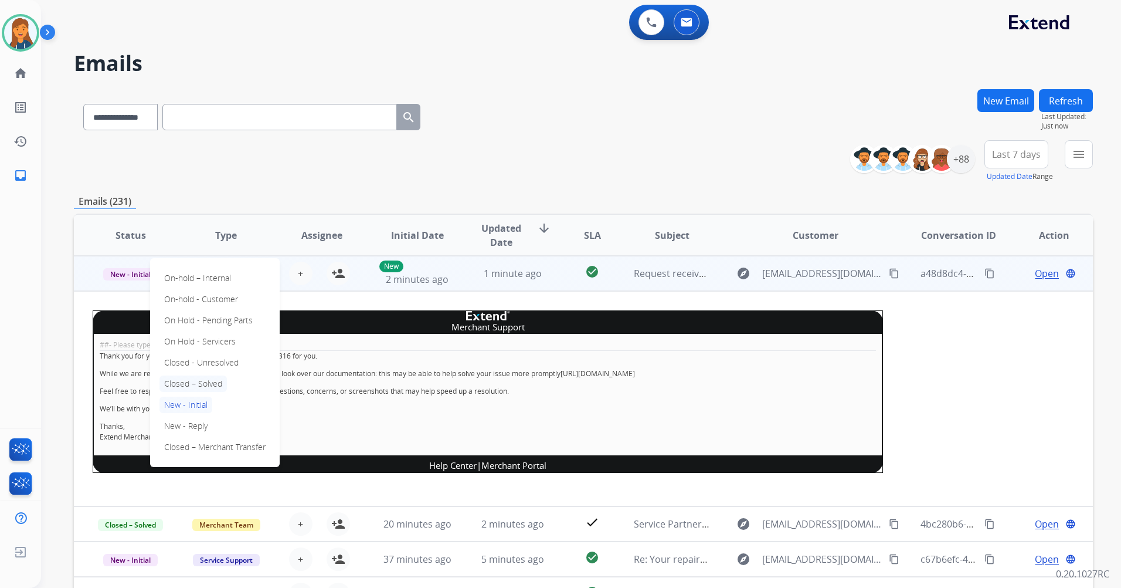
click at [186, 382] on p "Closed – Solved" at bounding box center [193, 383] width 67 height 16
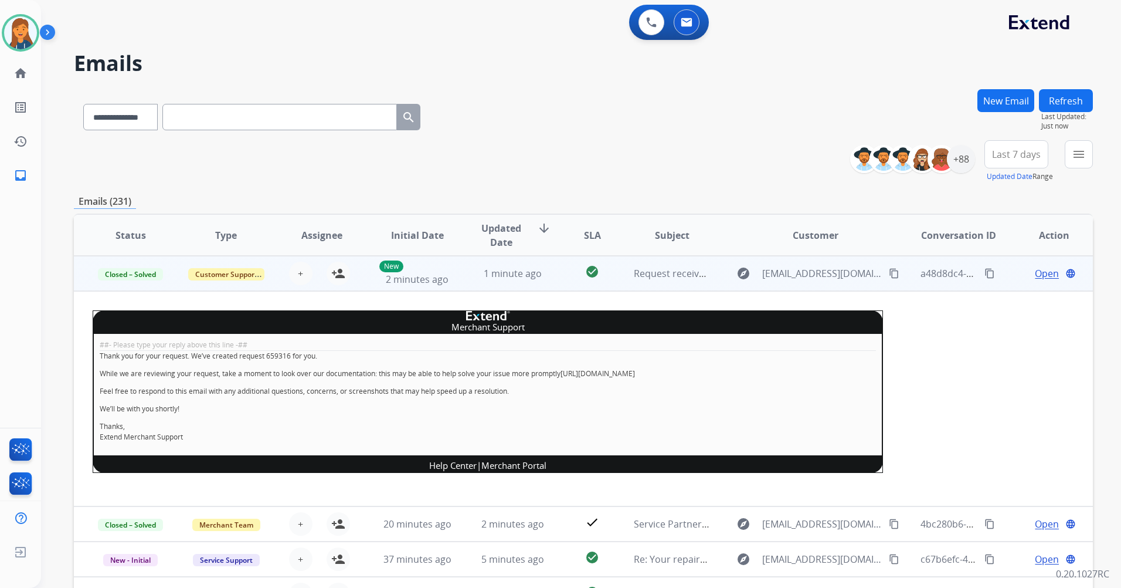
click at [1035, 273] on span "Open" at bounding box center [1047, 273] width 24 height 14
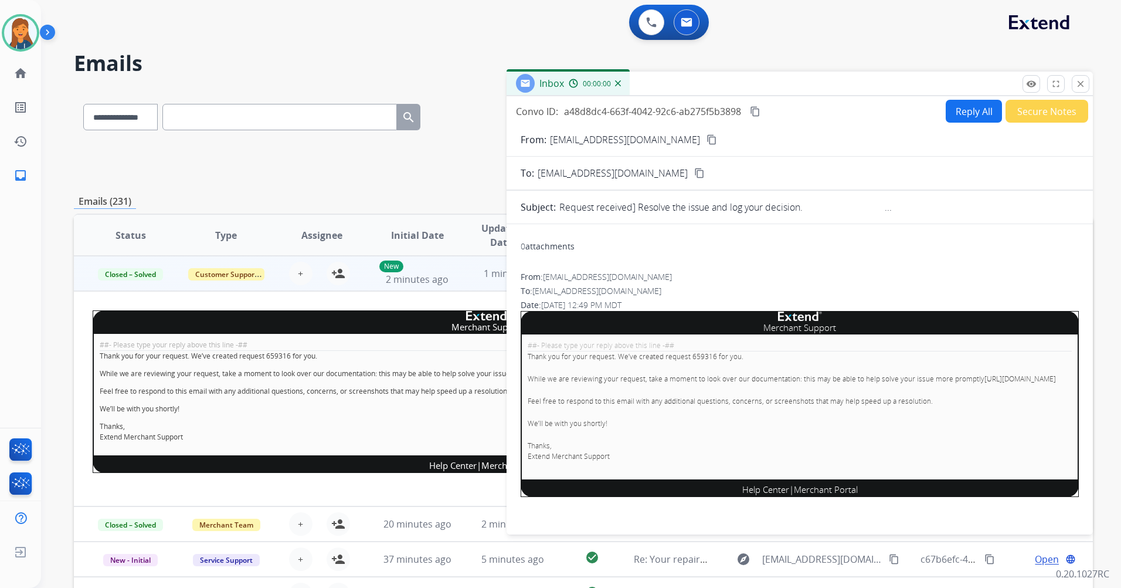
click at [1040, 109] on button "Secure Notes" at bounding box center [1047, 111] width 83 height 23
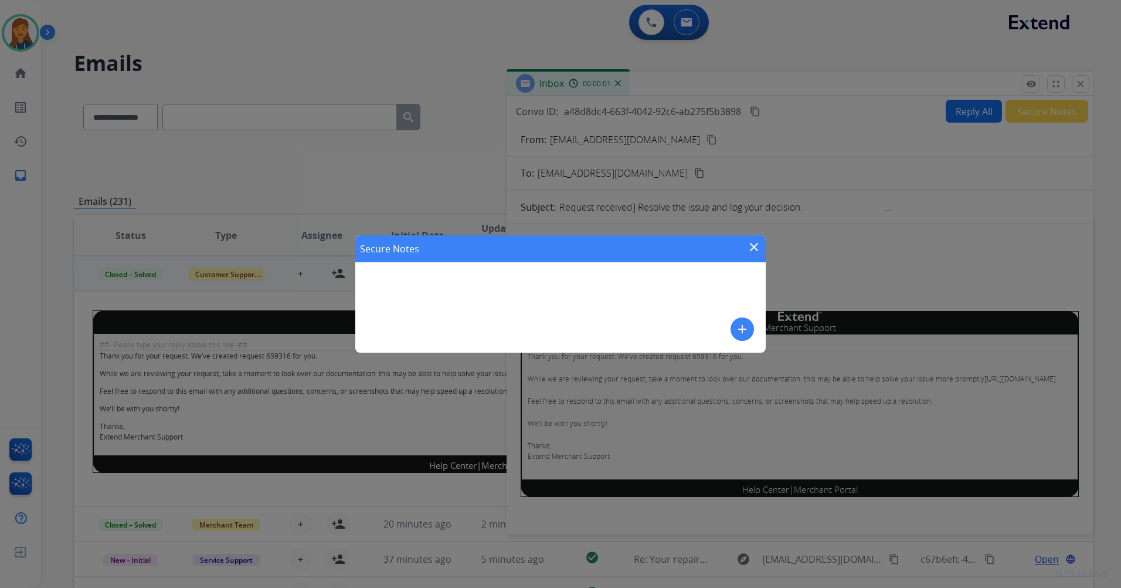
click at [530, 296] on div "Secure Notes close add" at bounding box center [560, 293] width 411 height 117
click at [755, 253] on mat-icon "close" at bounding box center [754, 247] width 14 height 14
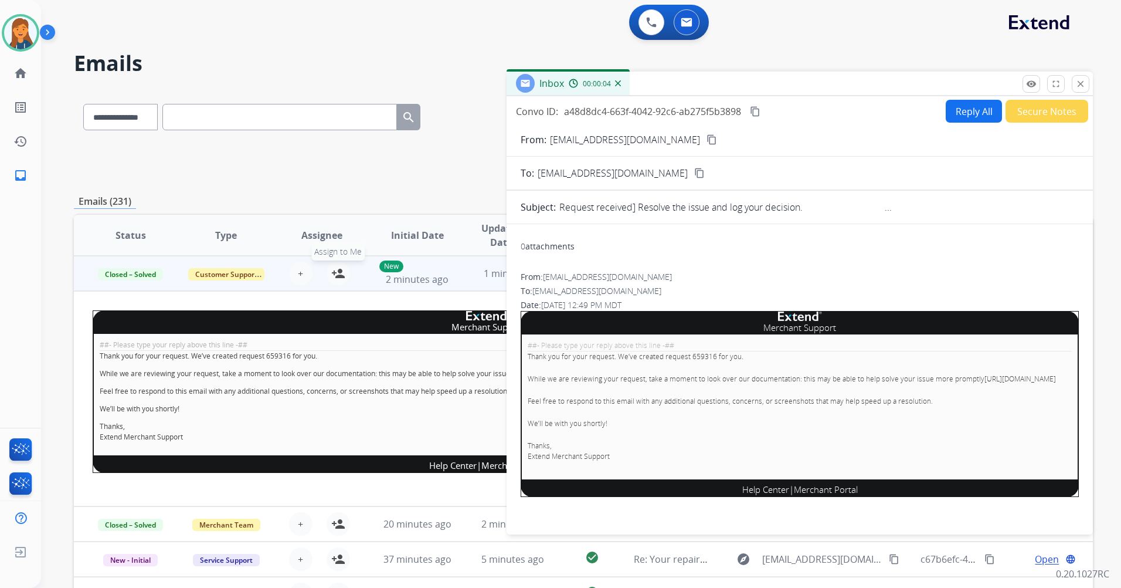
click at [341, 272] on mat-icon "person_add" at bounding box center [338, 273] width 14 height 14
click at [1041, 111] on button "Secure Notes" at bounding box center [1047, 111] width 83 height 23
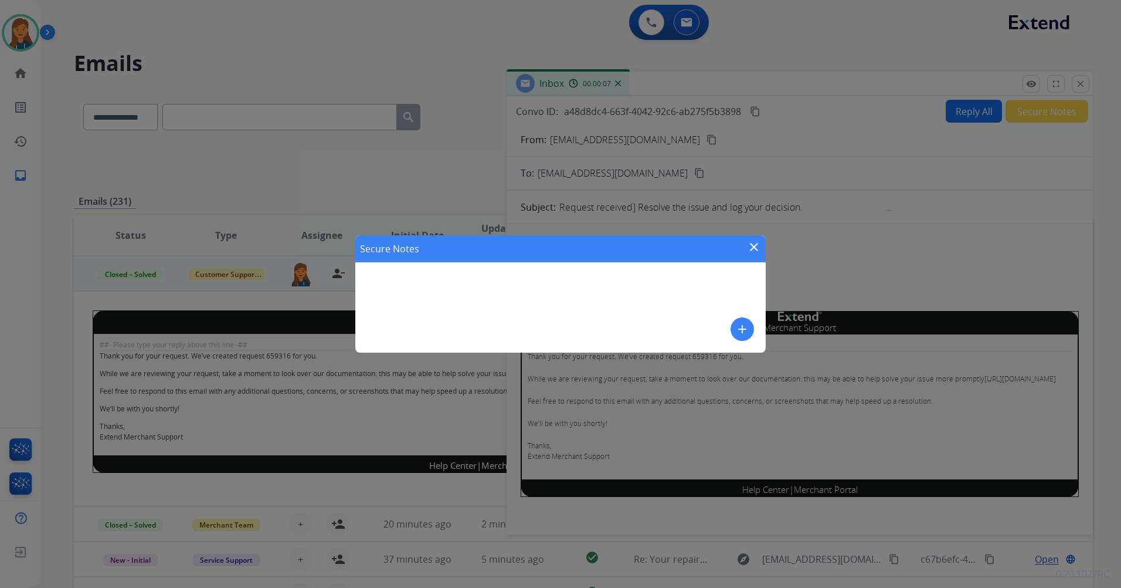
click at [747, 328] on mat-icon "add" at bounding box center [743, 329] width 14 height 14
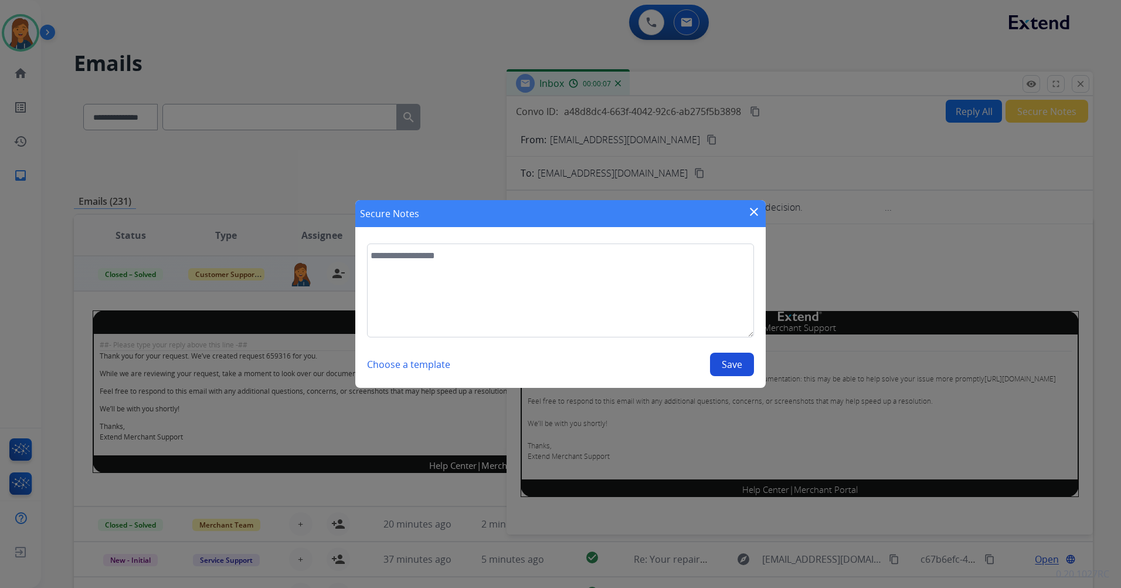
click at [581, 299] on textarea at bounding box center [560, 290] width 387 height 94
type textarea "**********"
click at [726, 366] on button "Save" at bounding box center [732, 364] width 44 height 23
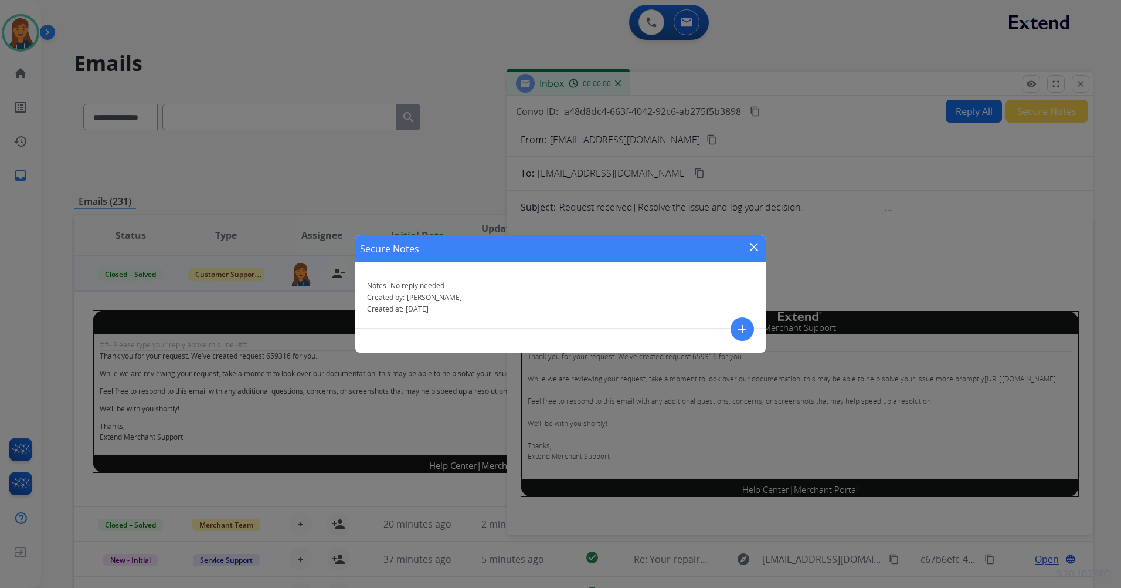
click at [758, 233] on div "Secure Notes close Notes: No reply needed Created by: Patricia Created at: 08/1…" at bounding box center [560, 294] width 1121 height 588
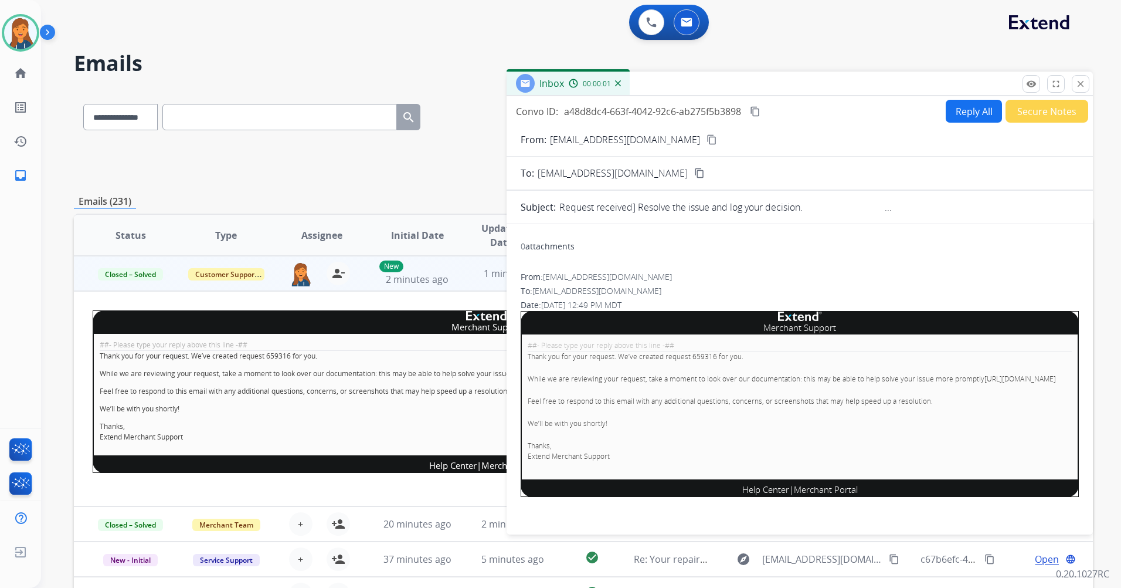
click at [6, 242] on div "Patricia Available Edit Avatar Agent: Patricia Routing Profile: Multi Skill ALL…" at bounding box center [20, 294] width 41 height 588
click at [1080, 78] on button "close Close" at bounding box center [1081, 84] width 18 height 18
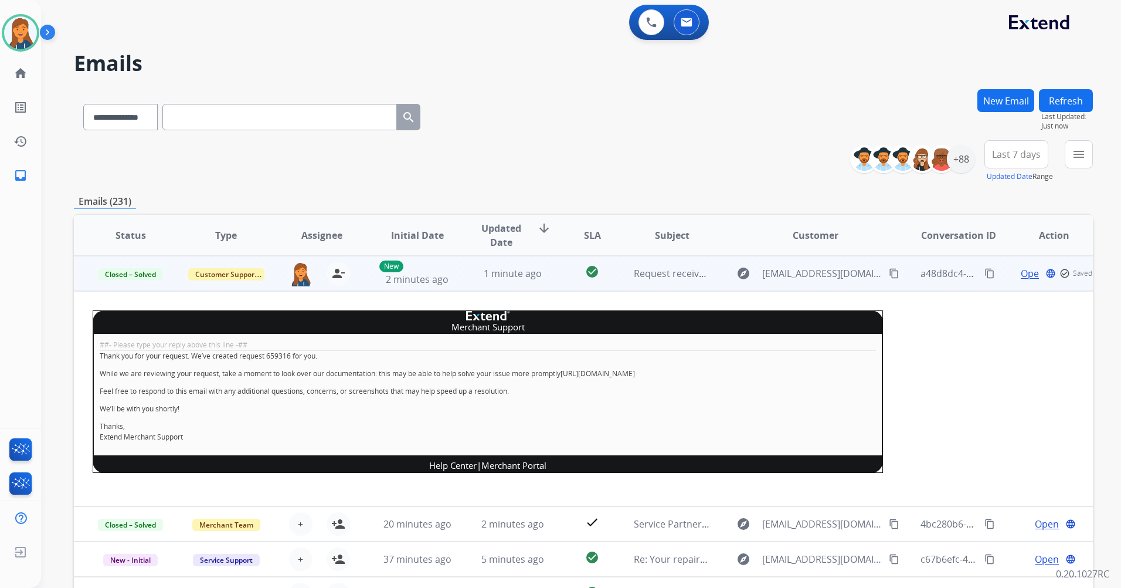
click at [1061, 97] on button "Refresh" at bounding box center [1066, 100] width 54 height 23
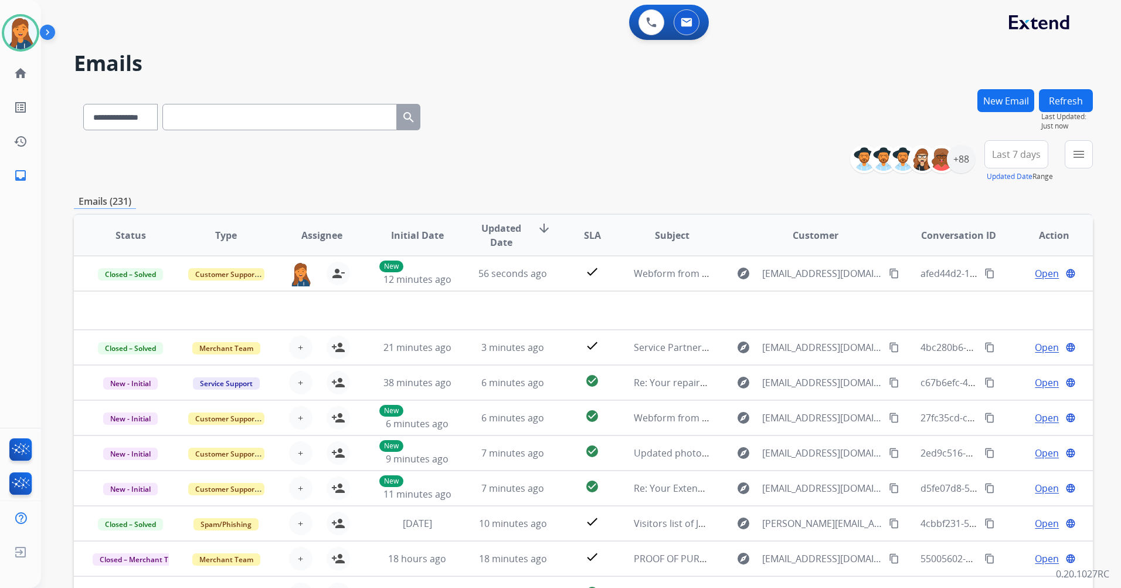
click at [1039, 151] on button "Last 7 days" at bounding box center [1017, 154] width 64 height 28
click at [994, 297] on div "Last 90 days" at bounding box center [1013, 297] width 65 height 18
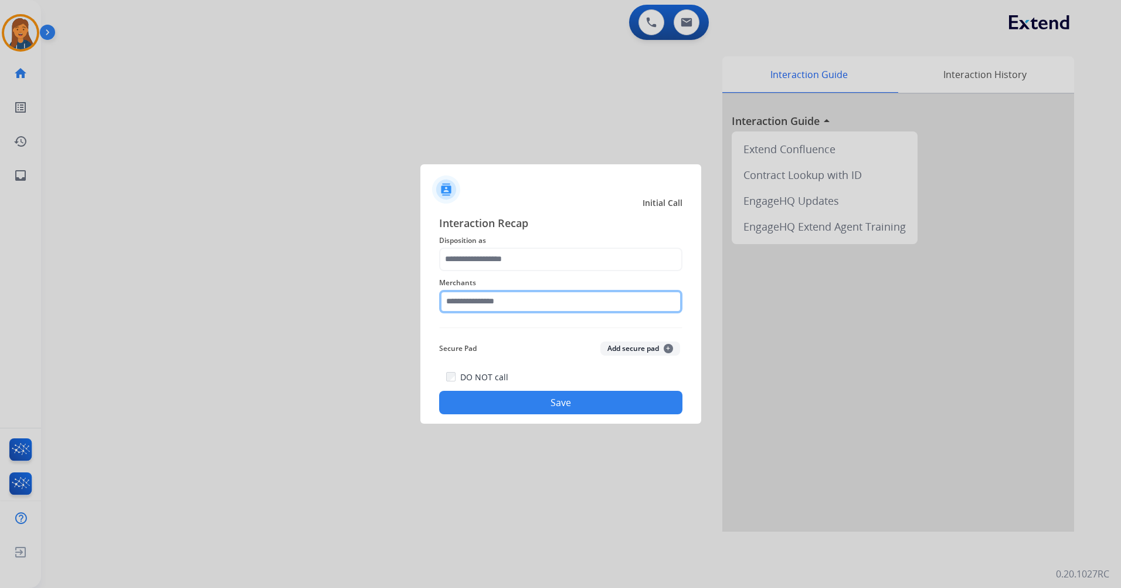
click at [517, 299] on input "text" at bounding box center [560, 301] width 243 height 23
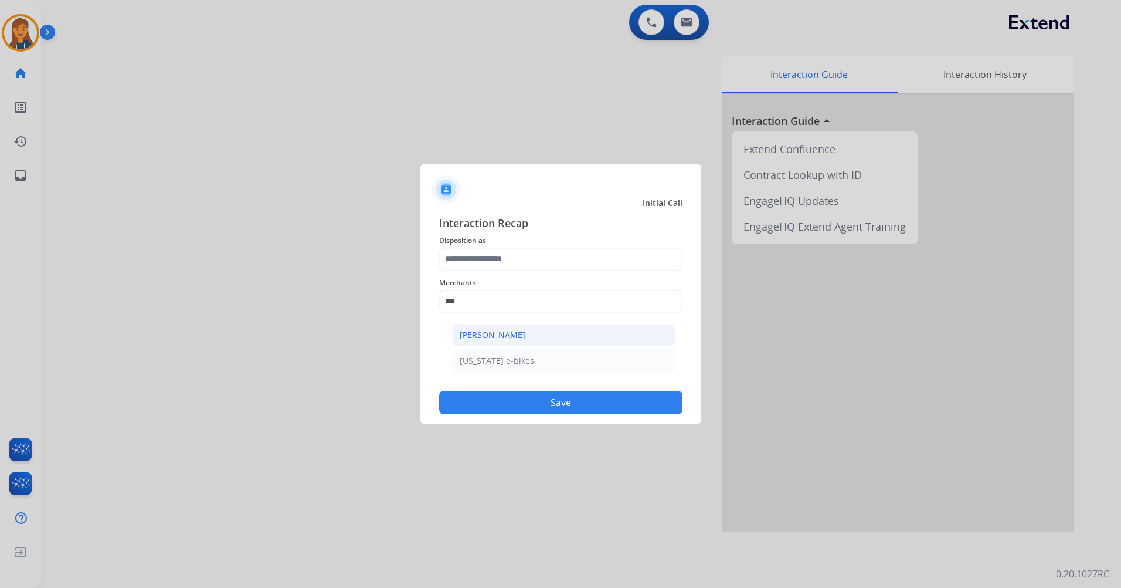
click at [511, 341] on li "Ashley - Reguard" at bounding box center [563, 335] width 223 height 22
type input "**********"
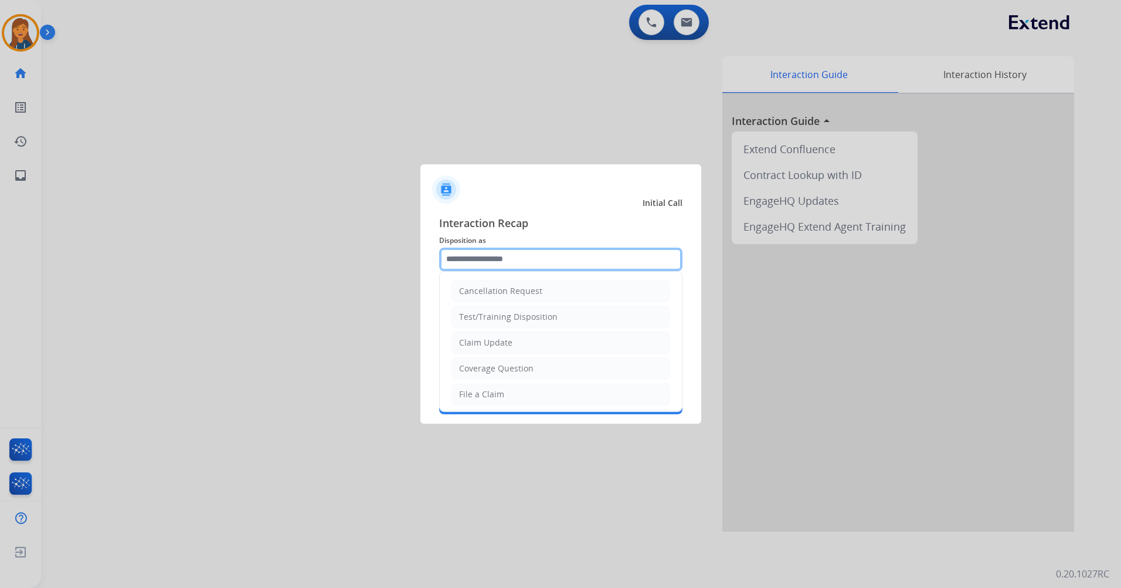
click at [499, 262] on input "text" at bounding box center [560, 259] width 243 height 23
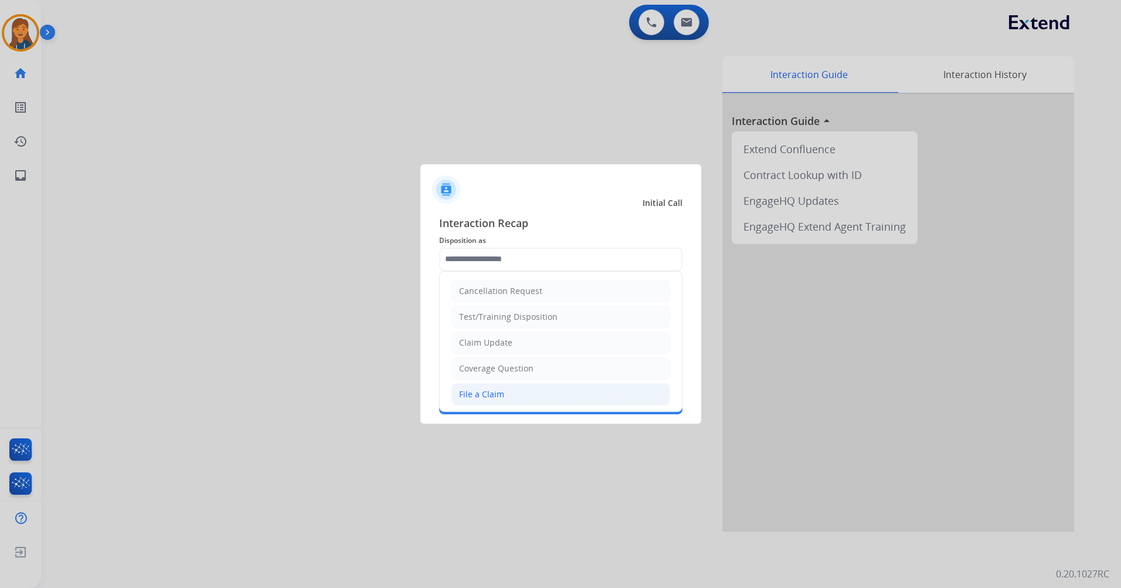
click at [497, 390] on div "File a Claim" at bounding box center [481, 394] width 45 height 12
type input "**********"
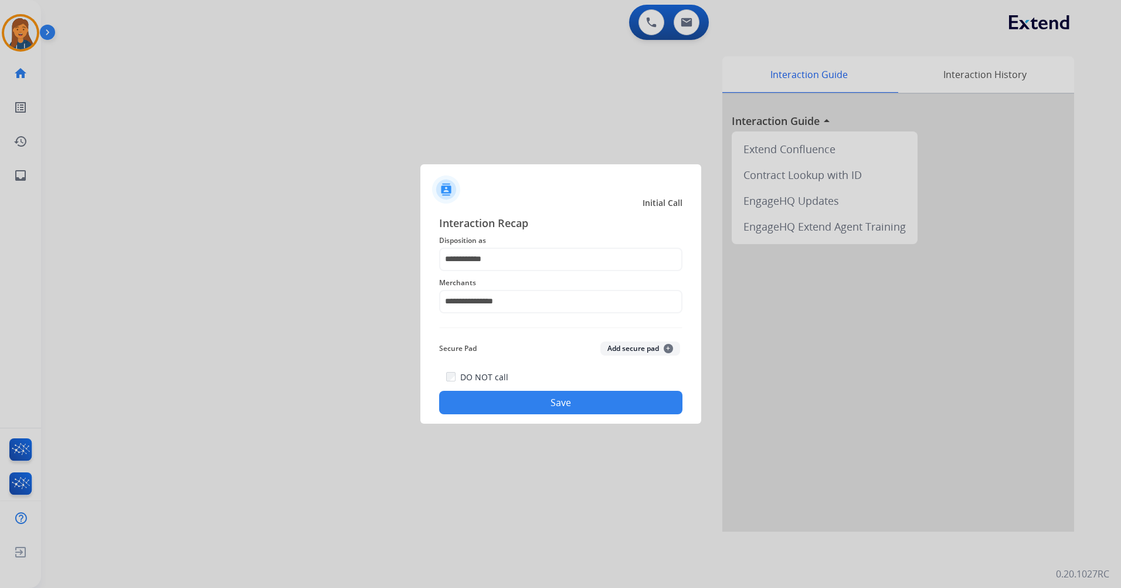
click at [501, 399] on button "Save" at bounding box center [560, 402] width 243 height 23
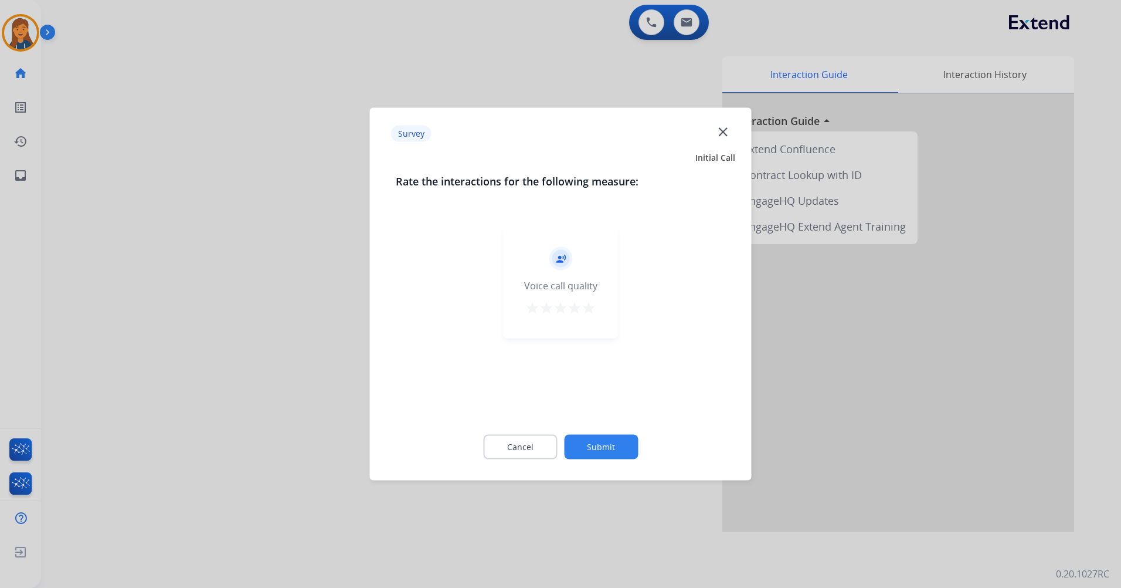
click at [591, 311] on mat-icon "star" at bounding box center [589, 308] width 14 height 14
click at [624, 473] on div "Survey close Initial Call Rate the interactions for the following measure: reco…" at bounding box center [561, 294] width 382 height 372
click at [606, 436] on button "Submit" at bounding box center [601, 447] width 74 height 25
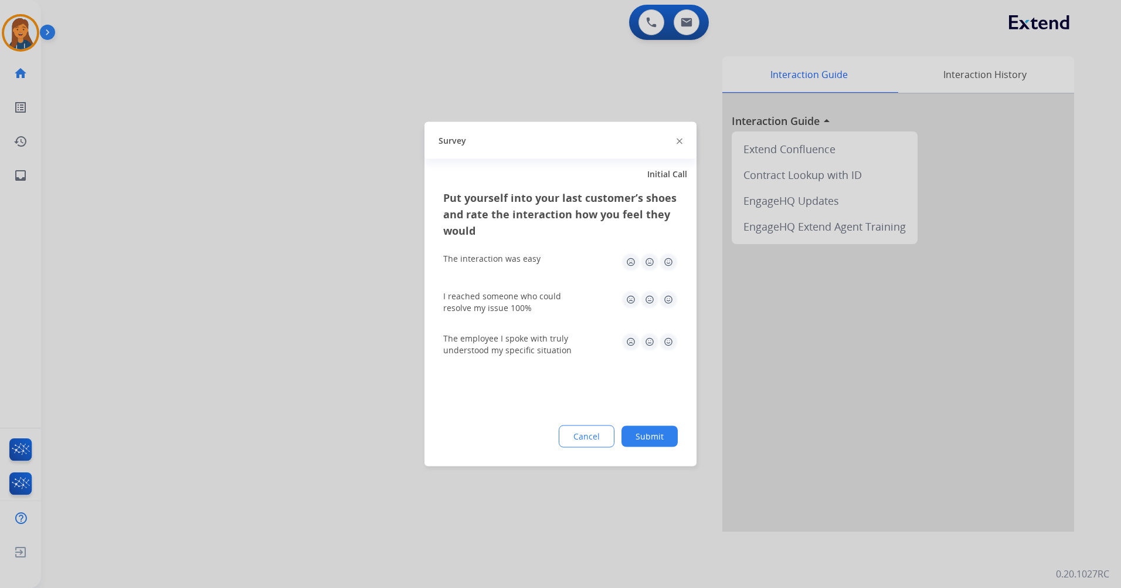
drag, startPoint x: 672, startPoint y: 268, endPoint x: 672, endPoint y: 284, distance: 15.8
click at [672, 268] on img at bounding box center [668, 262] width 19 height 19
click at [672, 291] on div "I reached someone who could resolve my issue 100%" at bounding box center [560, 302] width 235 height 42
drag, startPoint x: 672, startPoint y: 291, endPoint x: 662, endPoint y: 340, distance: 50.3
click at [662, 340] on img at bounding box center [668, 342] width 19 height 19
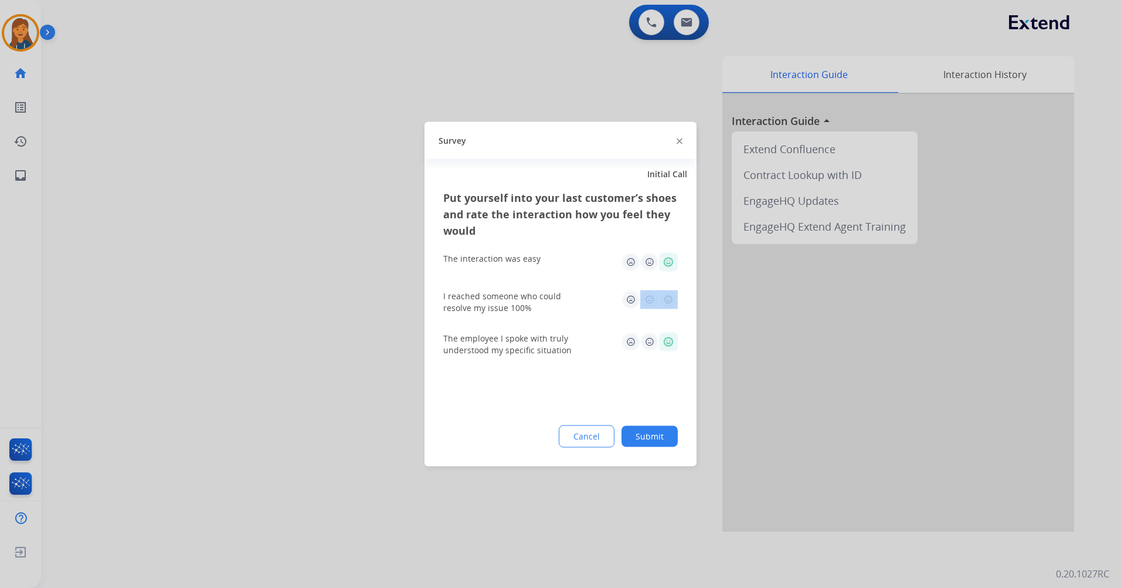
click at [672, 297] on img at bounding box center [668, 299] width 19 height 19
click at [659, 425] on div "Cancel Submit" at bounding box center [560, 436] width 235 height 22
click at [421, 416] on div at bounding box center [560, 294] width 1121 height 588
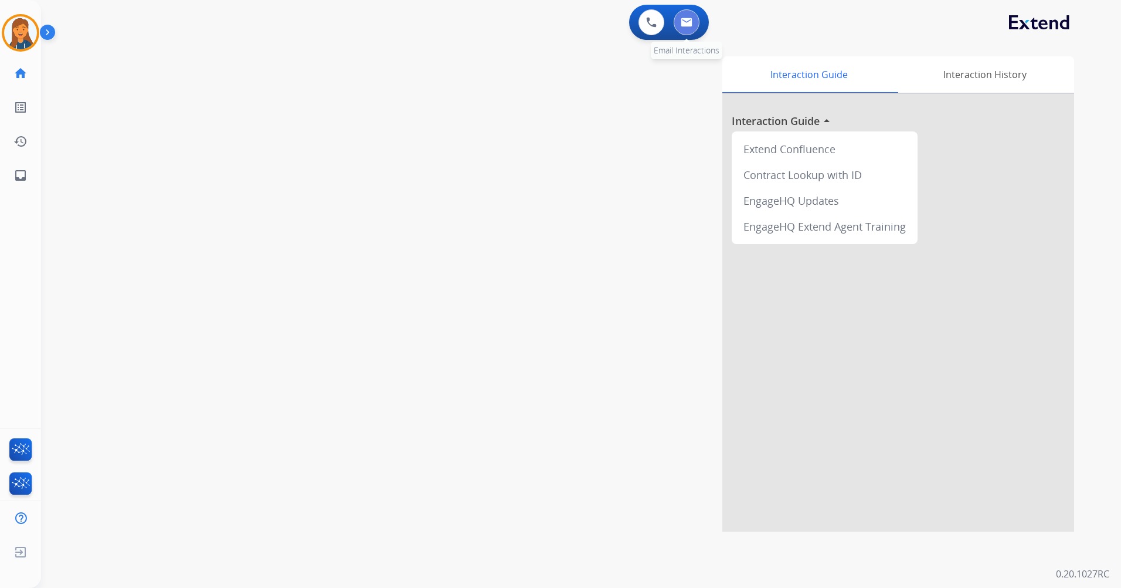
click at [682, 22] on img at bounding box center [687, 22] width 12 height 9
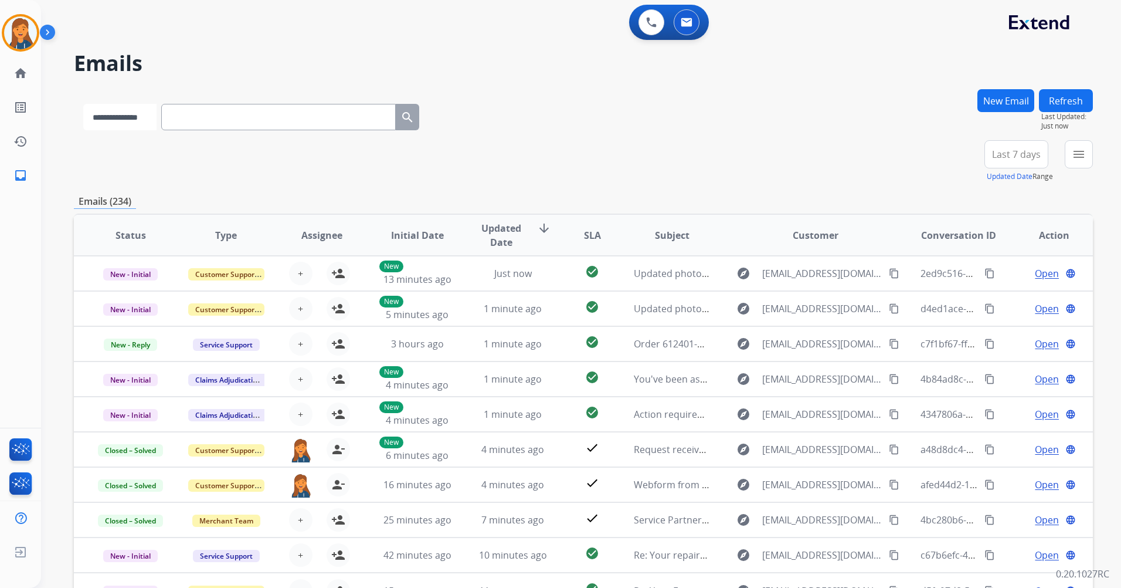
click at [157, 117] on select "**********" at bounding box center [119, 117] width 73 height 26
select select "**********"
click at [83, 104] on select "**********" at bounding box center [119, 117] width 73 height 26
click at [231, 121] on input "text" at bounding box center [279, 117] width 235 height 26
paste input "**********"
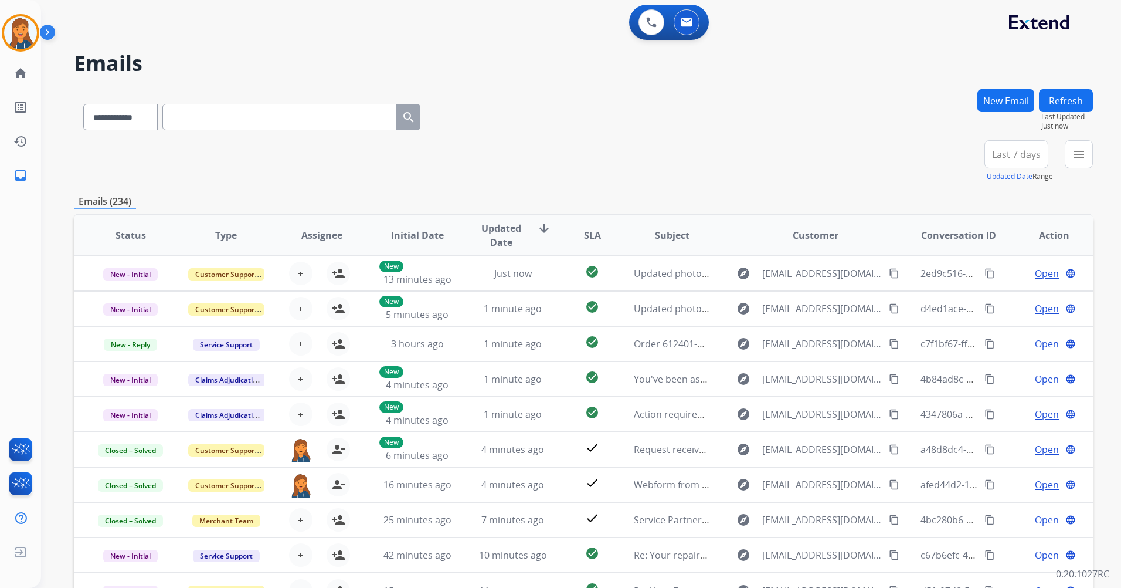
type input "**********"
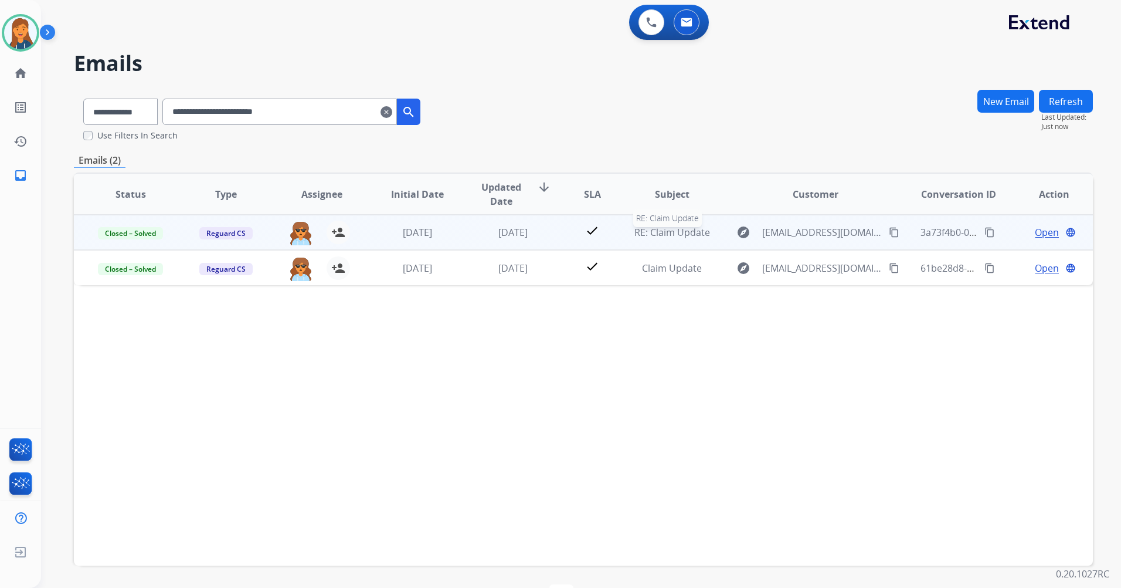
click at [662, 234] on span "RE: Claim Update" at bounding box center [673, 232] width 76 height 13
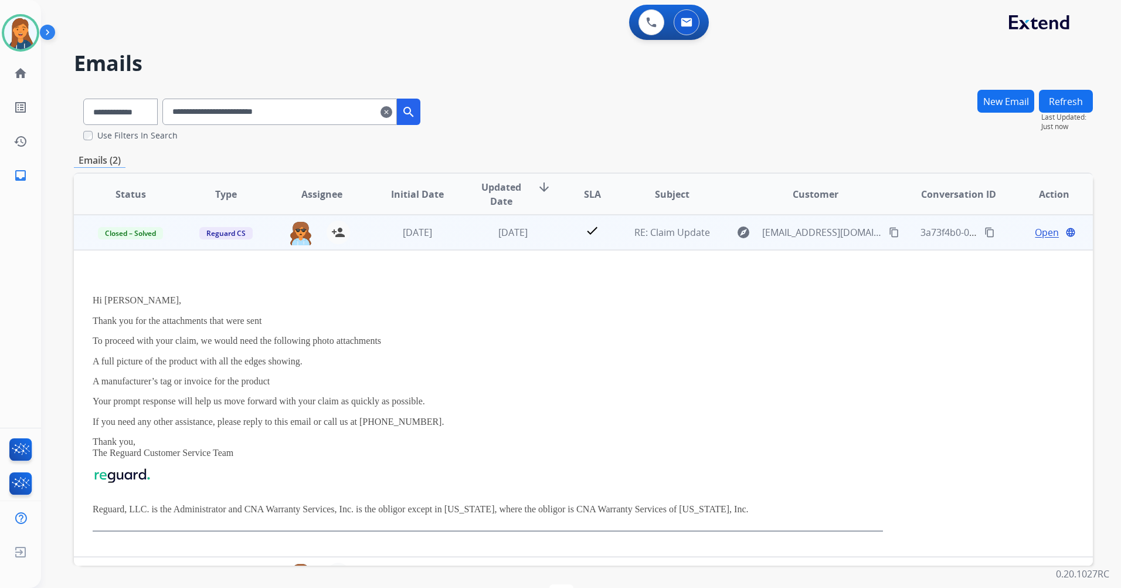
click at [1042, 233] on span "Open" at bounding box center [1047, 232] width 24 height 14
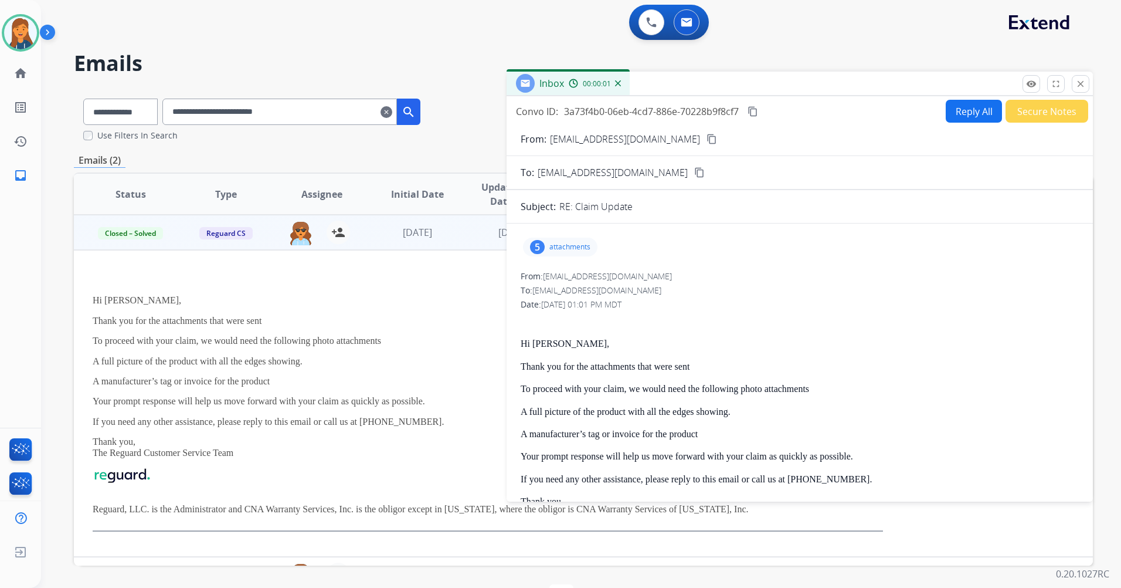
click at [543, 244] on div "5" at bounding box center [537, 247] width 15 height 14
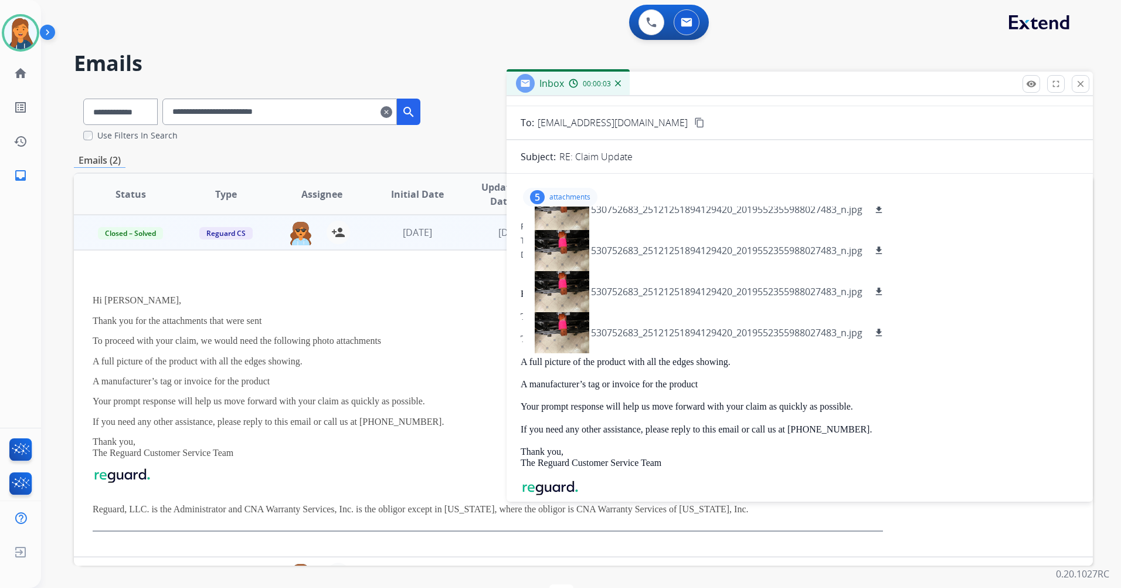
scroll to position [117, 0]
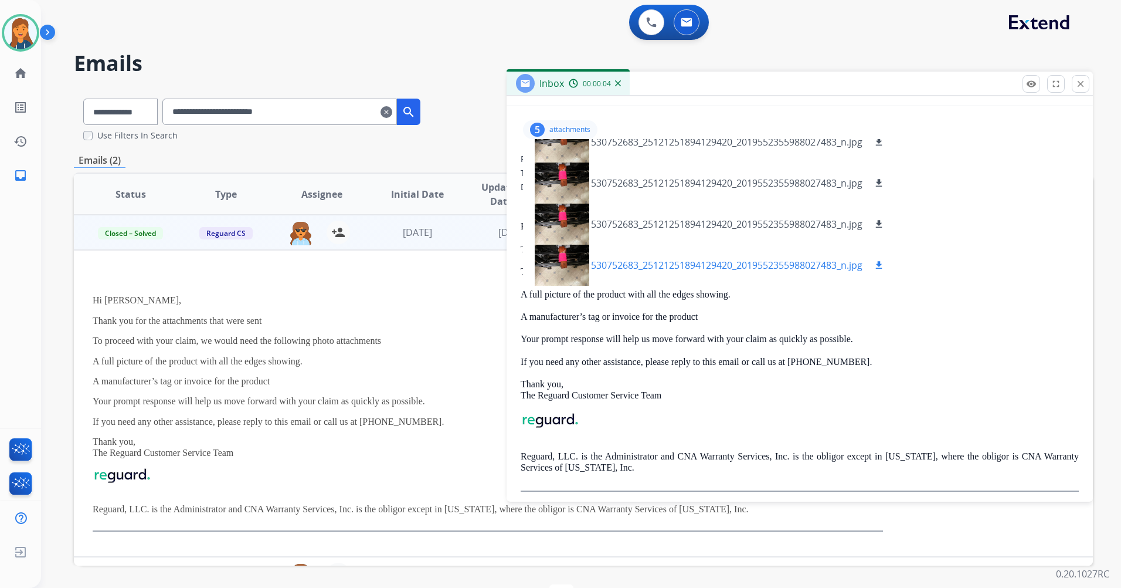
click at [557, 262] on div at bounding box center [562, 265] width 59 height 41
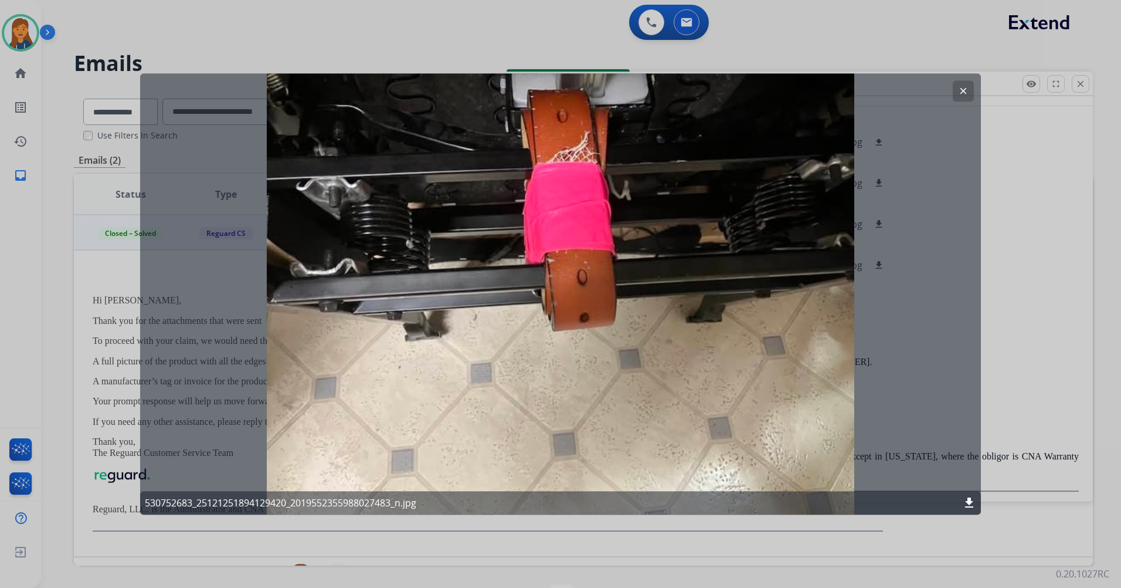
click at [958, 89] on button "clear" at bounding box center [963, 90] width 21 height 21
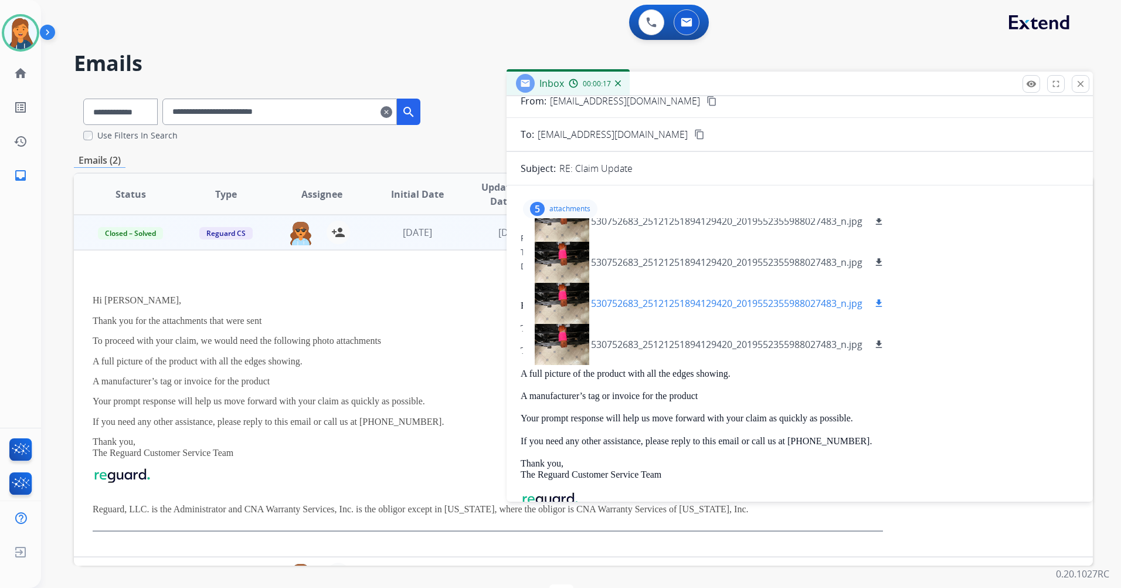
scroll to position [59, 0]
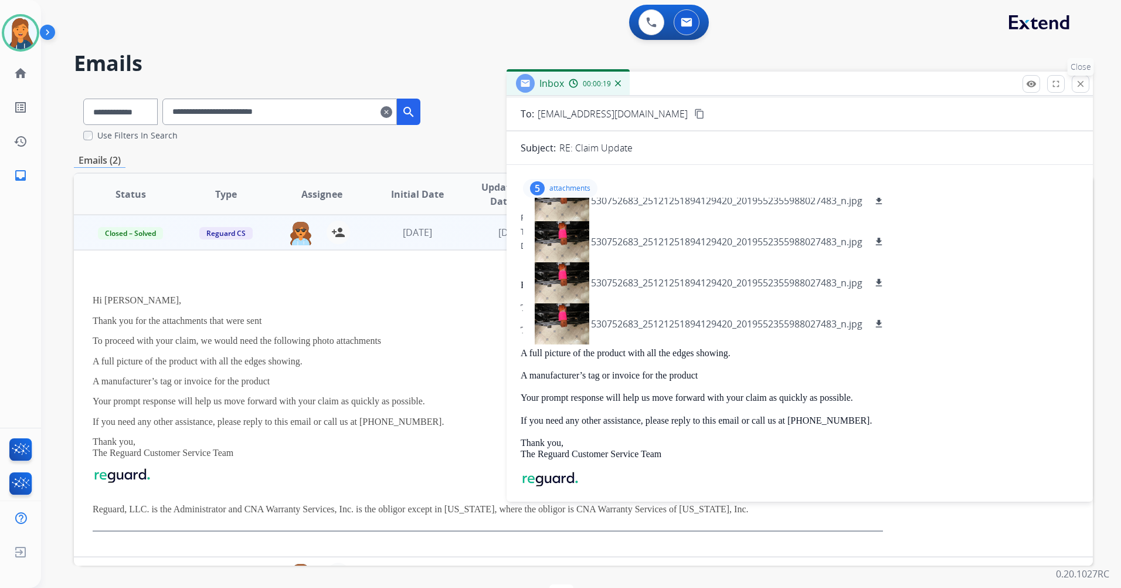
click at [1085, 86] on mat-icon "close" at bounding box center [1081, 84] width 11 height 11
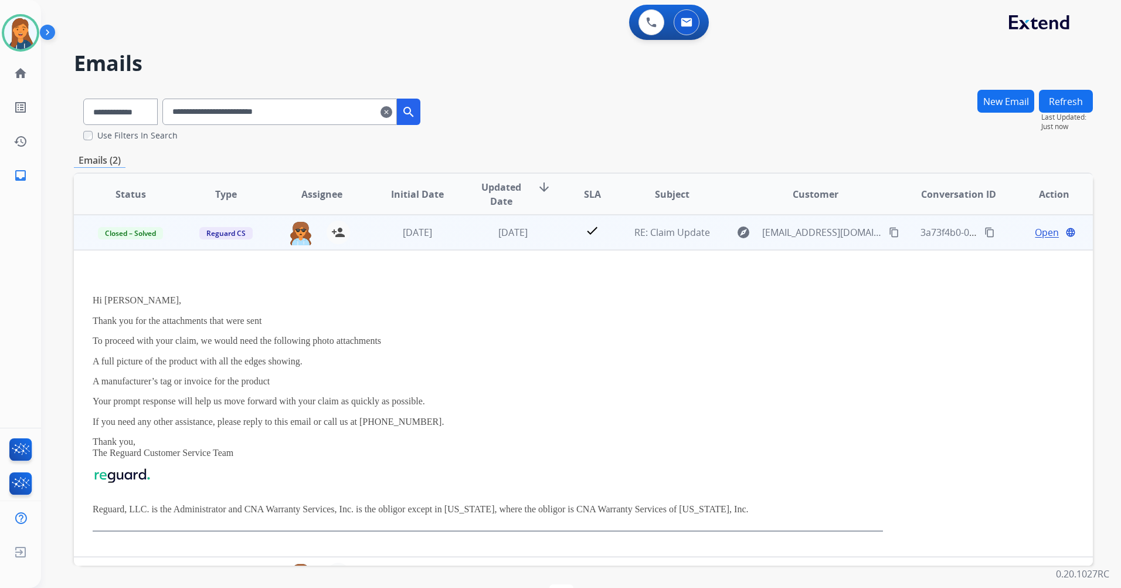
click at [1019, 232] on div "Open language" at bounding box center [1054, 232] width 76 height 14
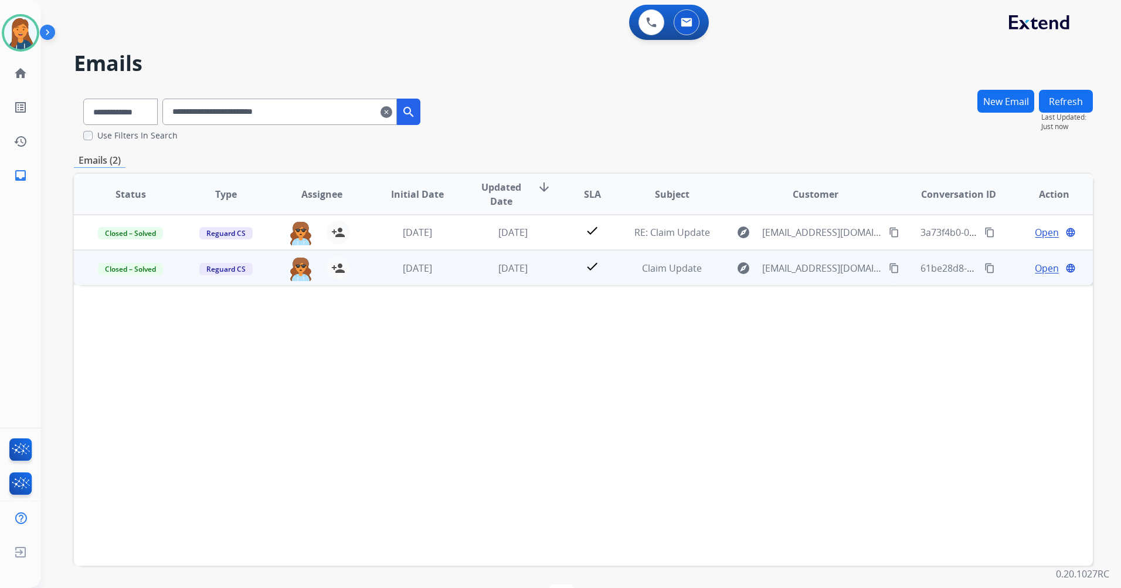
click at [1035, 269] on span "Open" at bounding box center [1047, 268] width 24 height 14
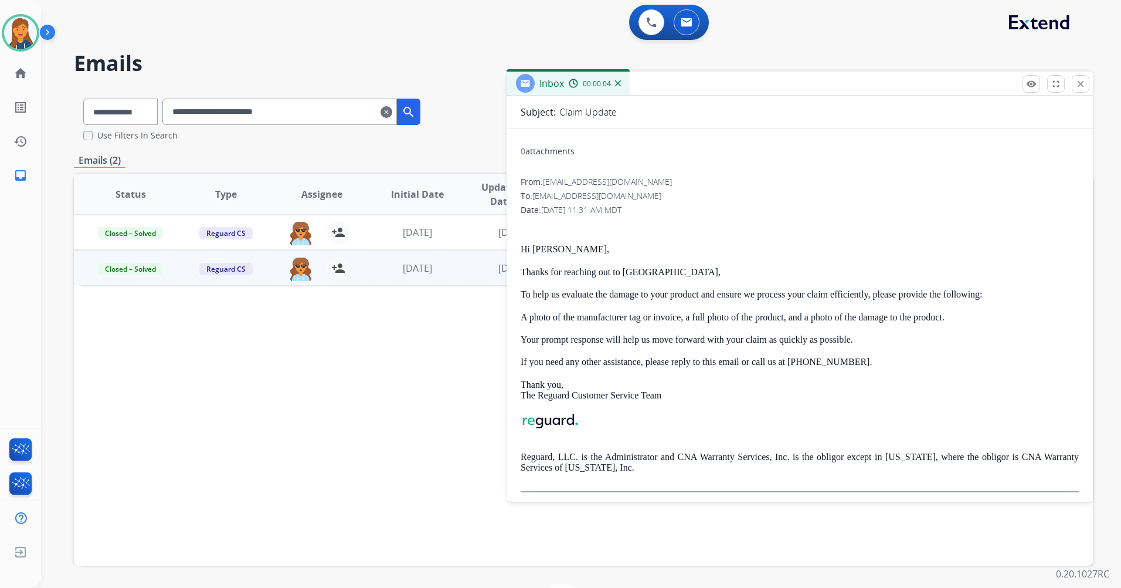
scroll to position [104, 0]
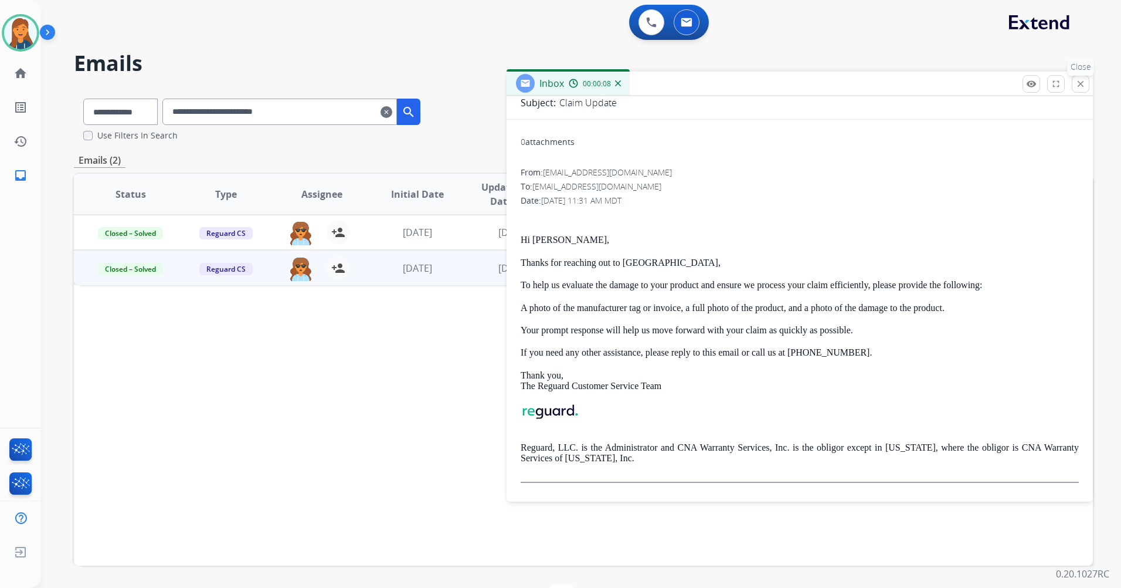
click at [1082, 84] on mat-icon "close" at bounding box center [1081, 84] width 11 height 11
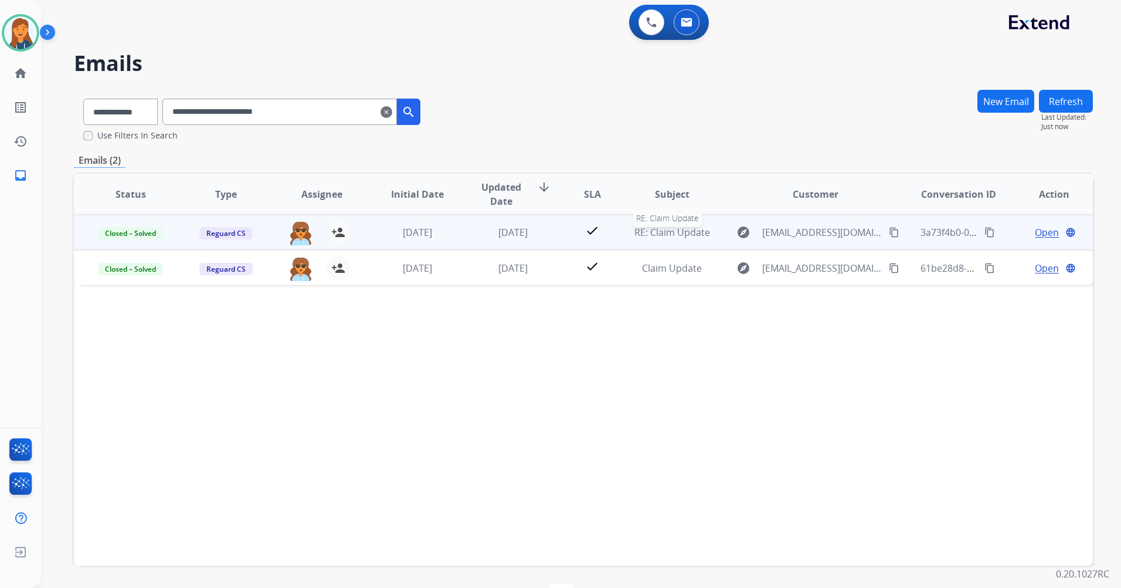
click at [668, 233] on span "RE: Claim Update" at bounding box center [673, 232] width 76 height 13
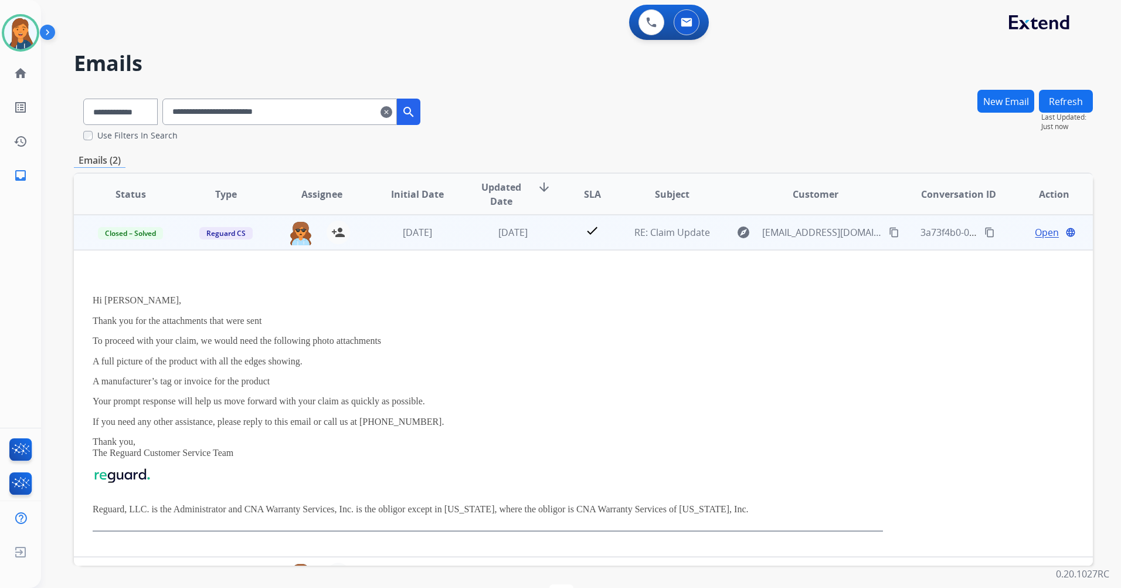
click at [1035, 233] on span "Open" at bounding box center [1047, 232] width 24 height 14
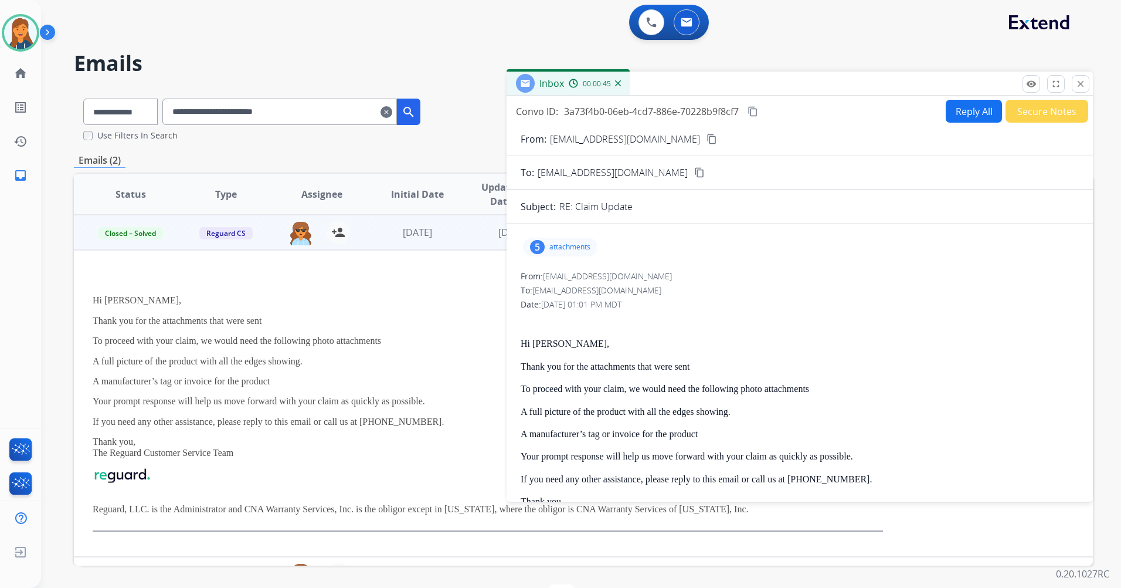
click at [694, 175] on mat-icon "content_copy" at bounding box center [699, 172] width 11 height 11
click at [320, 109] on input "**********" at bounding box center [279, 112] width 235 height 26
click at [457, 63] on h2 "Emails" at bounding box center [583, 63] width 1019 height 23
click at [416, 107] on mat-icon "search" at bounding box center [409, 112] width 14 height 14
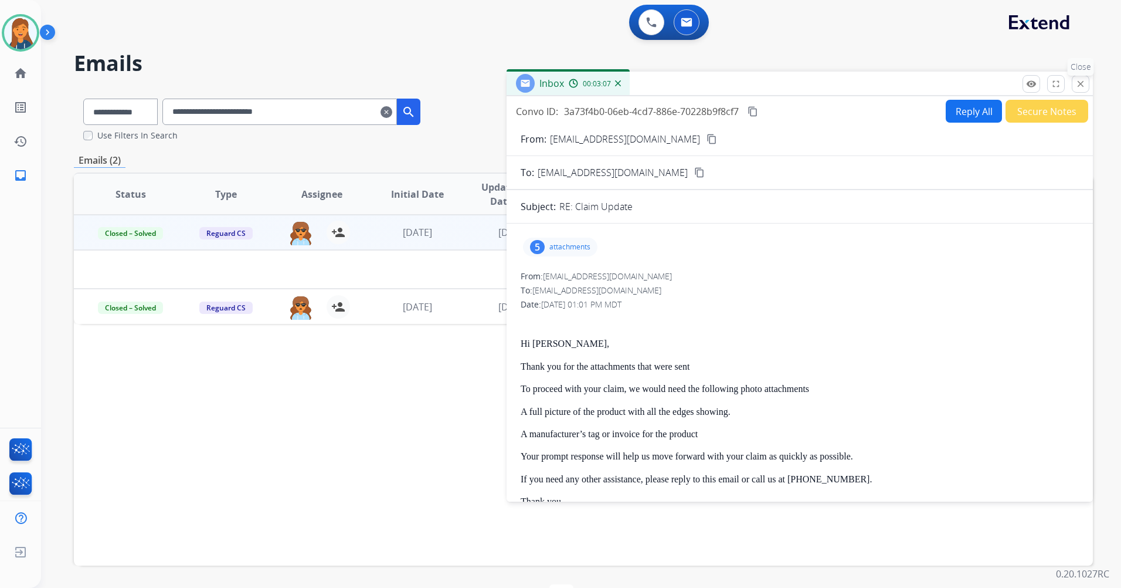
click at [1089, 84] on button "close Close" at bounding box center [1081, 84] width 18 height 18
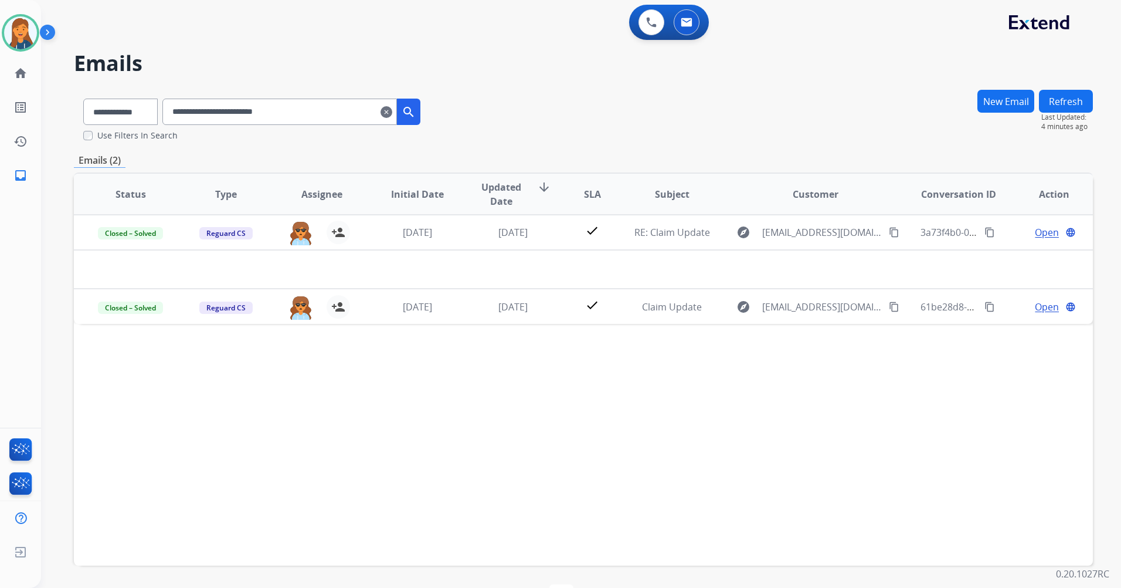
click at [393, 111] on input "**********" at bounding box center [279, 112] width 235 height 26
click at [392, 111] on mat-icon "clear" at bounding box center [387, 112] width 12 height 14
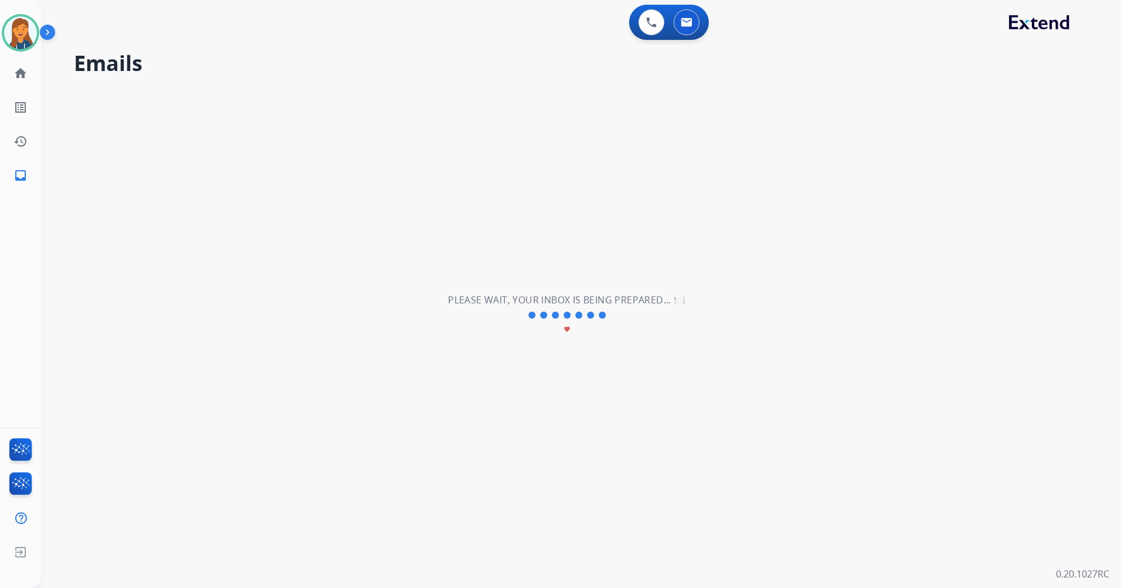
select select "**********"
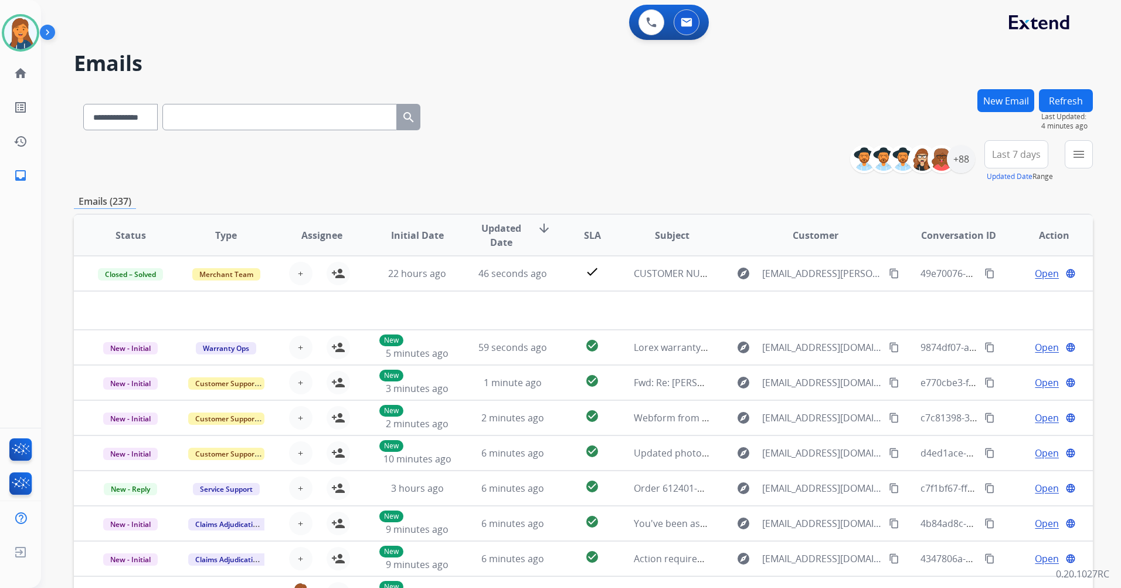
click at [1003, 152] on span "Last 7 days" at bounding box center [1016, 154] width 49 height 5
click at [983, 298] on div "Last 90 days" at bounding box center [1013, 297] width 65 height 18
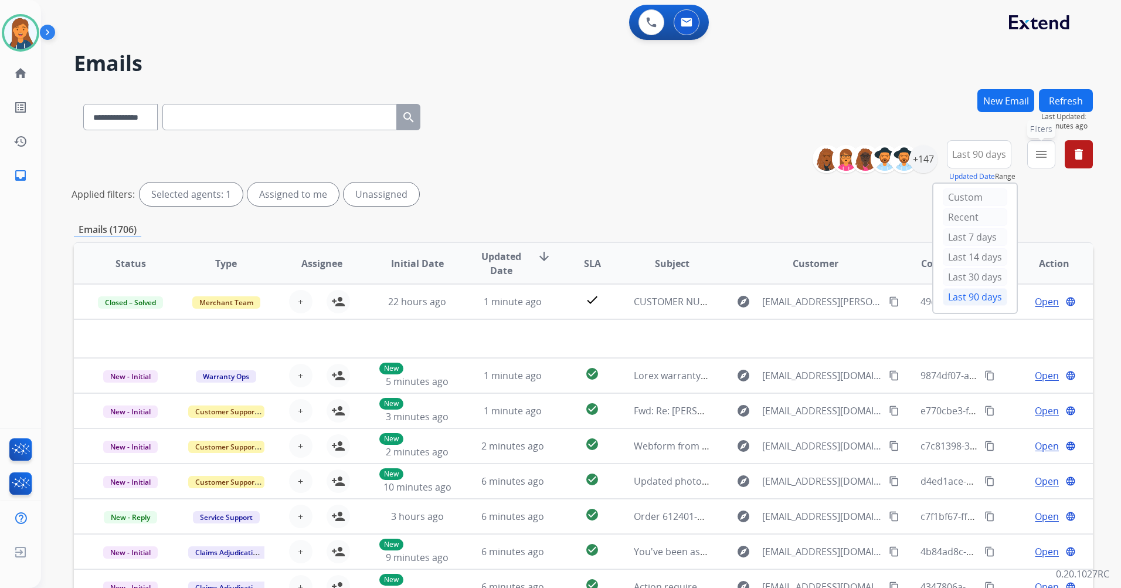
click at [1046, 150] on mat-icon "menu" at bounding box center [1042, 154] width 14 height 14
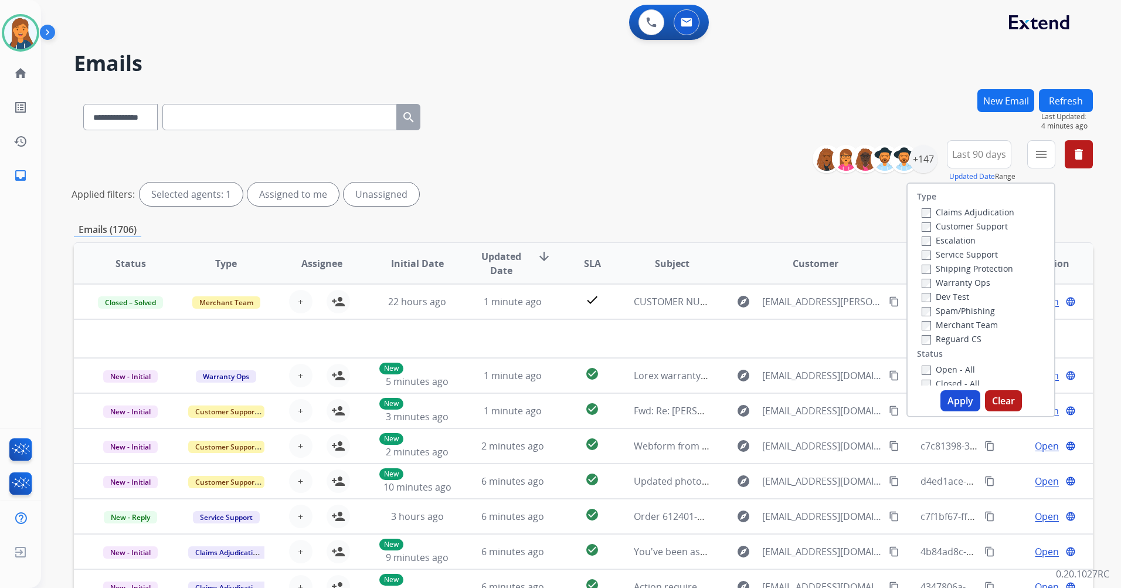
click at [954, 224] on label "Customer Support" at bounding box center [965, 226] width 86 height 11
click at [948, 270] on label "Shipping Protection" at bounding box center [967, 268] width 91 height 11
click at [945, 335] on label "Reguard CS" at bounding box center [952, 338] width 60 height 11
click at [944, 361] on div "Type Claims Adjudication Customer Support Escalation Service Support Shipping P…" at bounding box center [981, 285] width 147 height 202
click at [944, 365] on label "Open - All" at bounding box center [948, 369] width 53 height 11
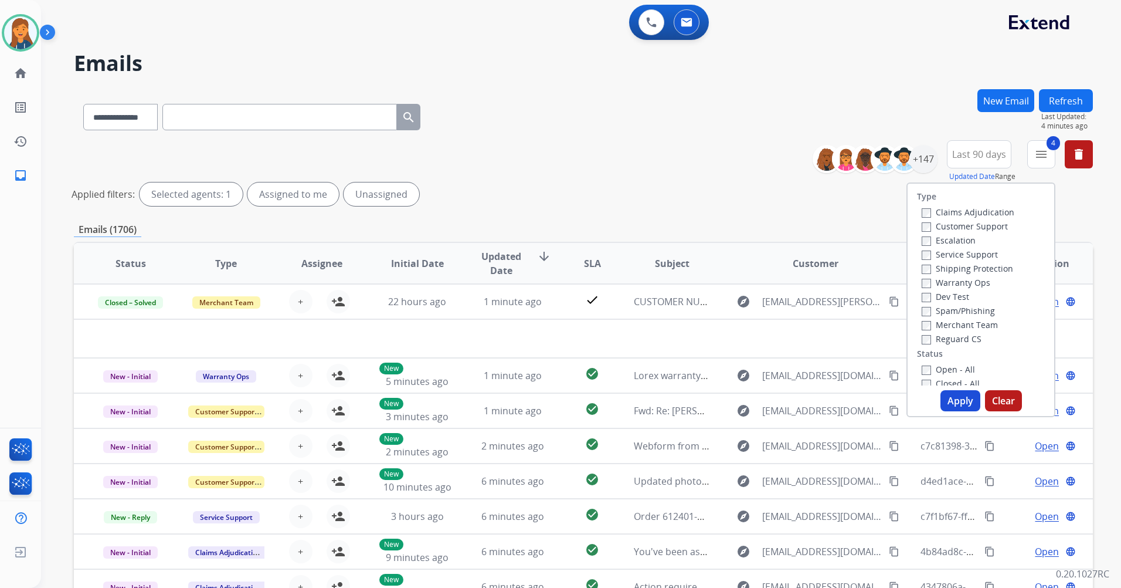
click at [955, 402] on button "Apply" at bounding box center [961, 400] width 40 height 21
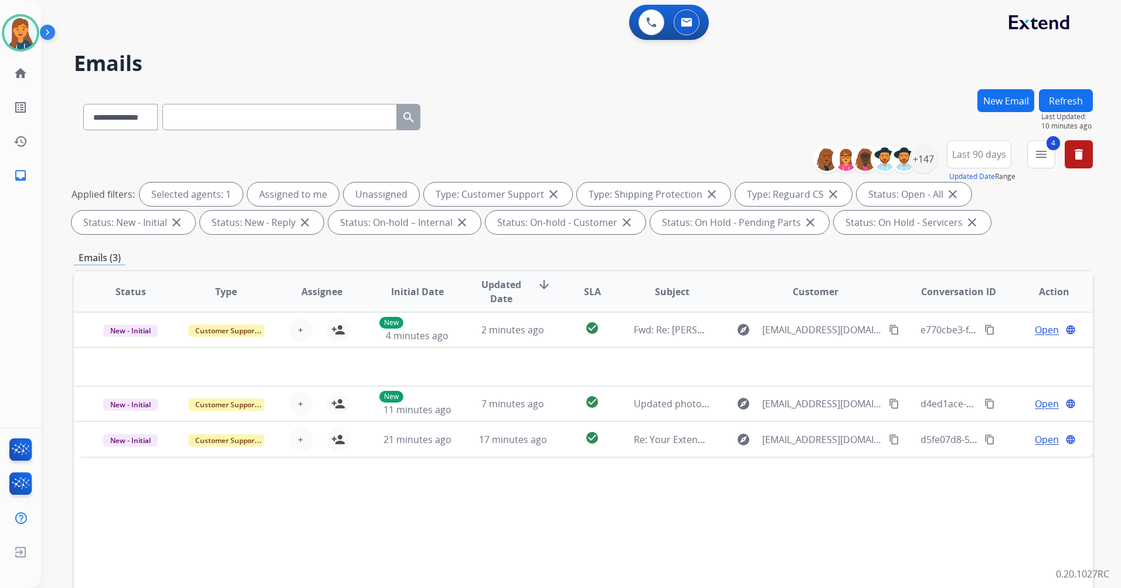
click at [1080, 95] on button "Refresh" at bounding box center [1066, 100] width 54 height 23
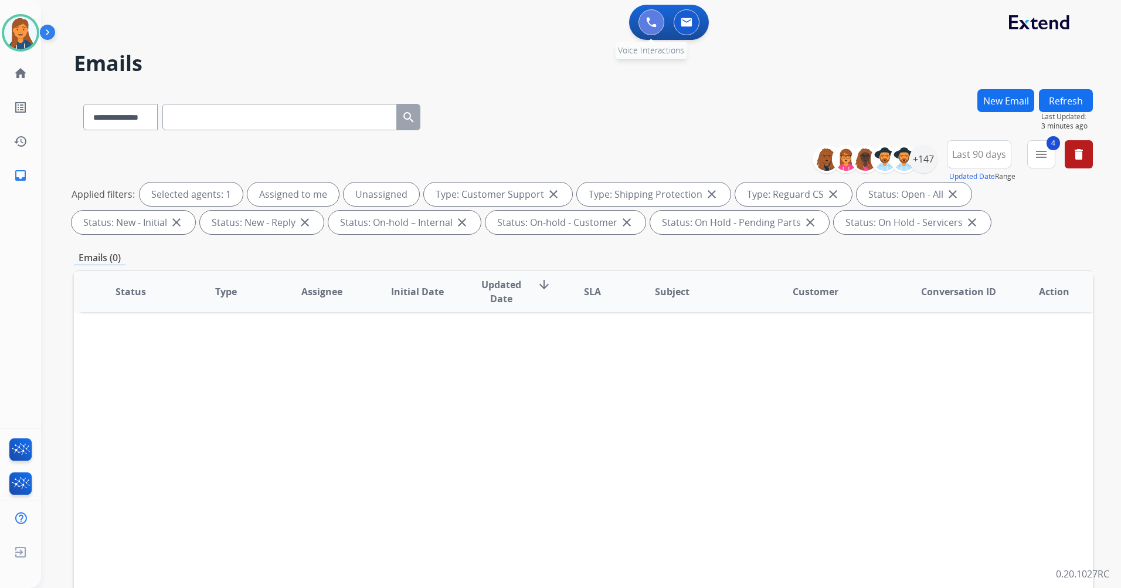
click at [645, 21] on button at bounding box center [652, 22] width 26 height 26
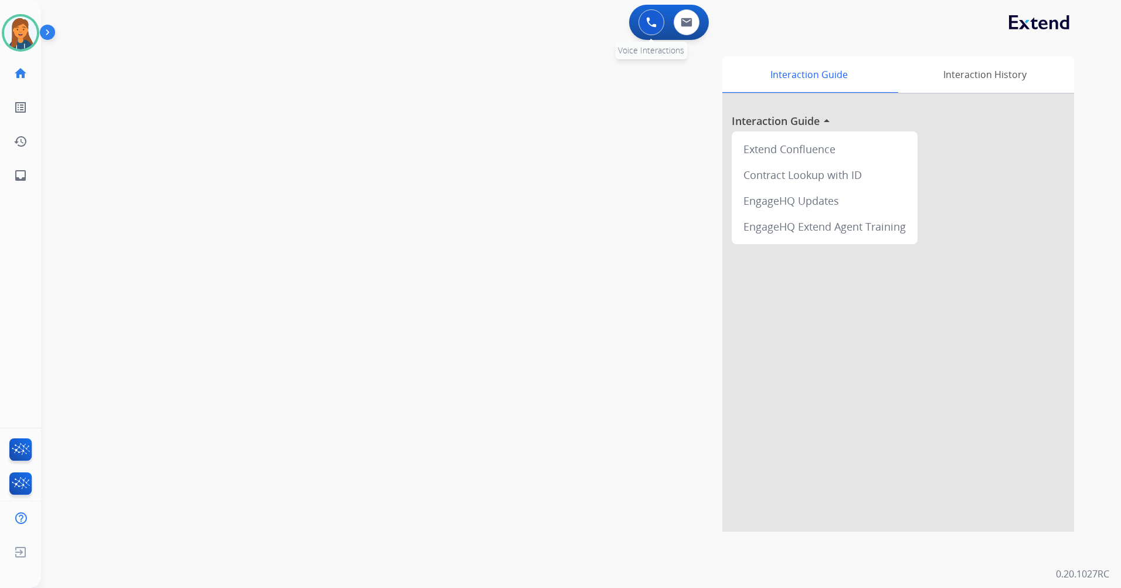
click at [651, 21] on img at bounding box center [651, 22] width 11 height 11
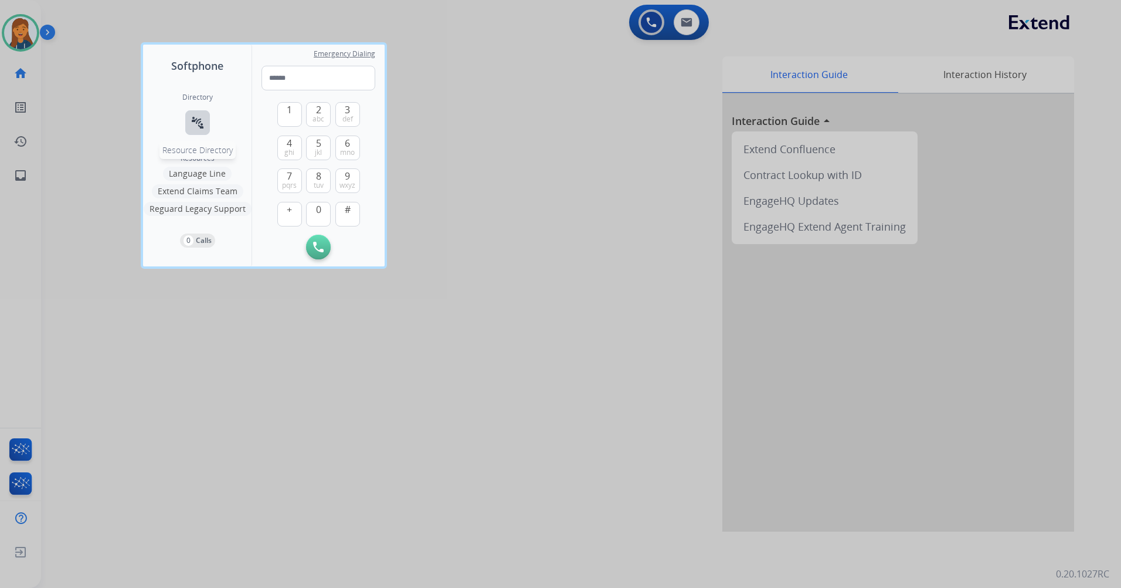
click at [194, 113] on button "connect_without_contact Resource Directory" at bounding box center [197, 122] width 25 height 25
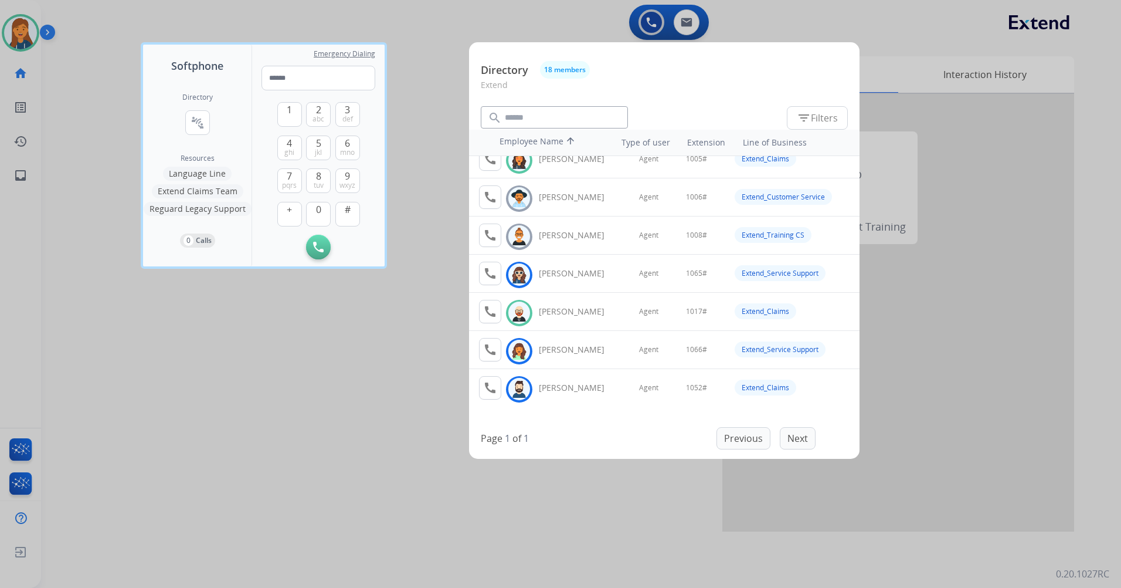
scroll to position [59, 0]
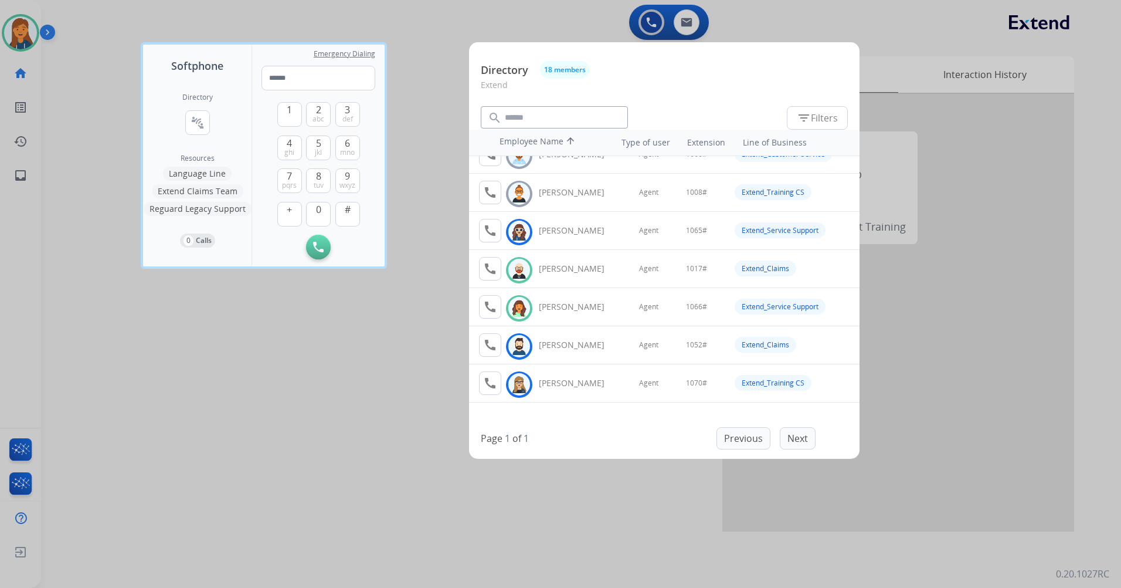
click at [334, 351] on div at bounding box center [560, 294] width 1121 height 588
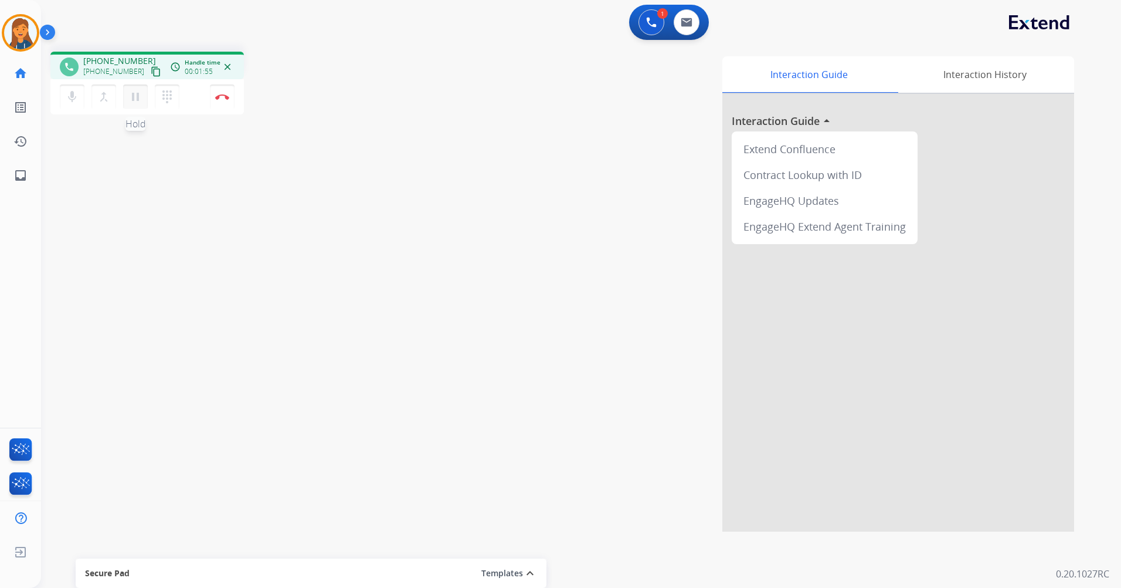
click at [137, 93] on mat-icon "pause" at bounding box center [135, 97] width 14 height 14
click at [138, 95] on mat-icon "play_arrow" at bounding box center [135, 97] width 14 height 14
click at [218, 105] on button "Disconnect" at bounding box center [222, 96] width 25 height 25
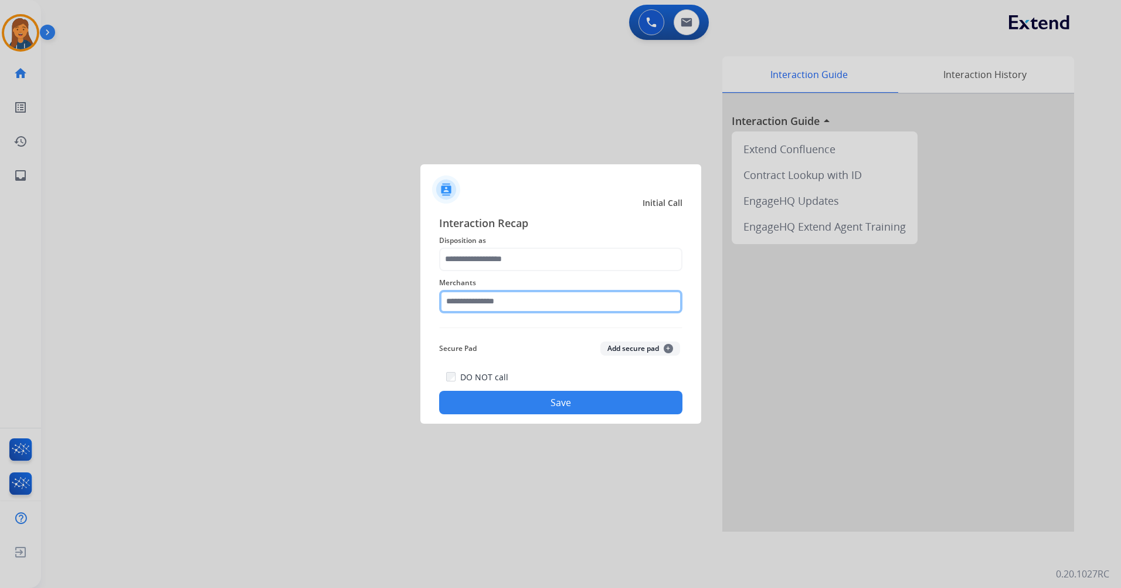
click at [540, 306] on input "text" at bounding box center [560, 301] width 243 height 23
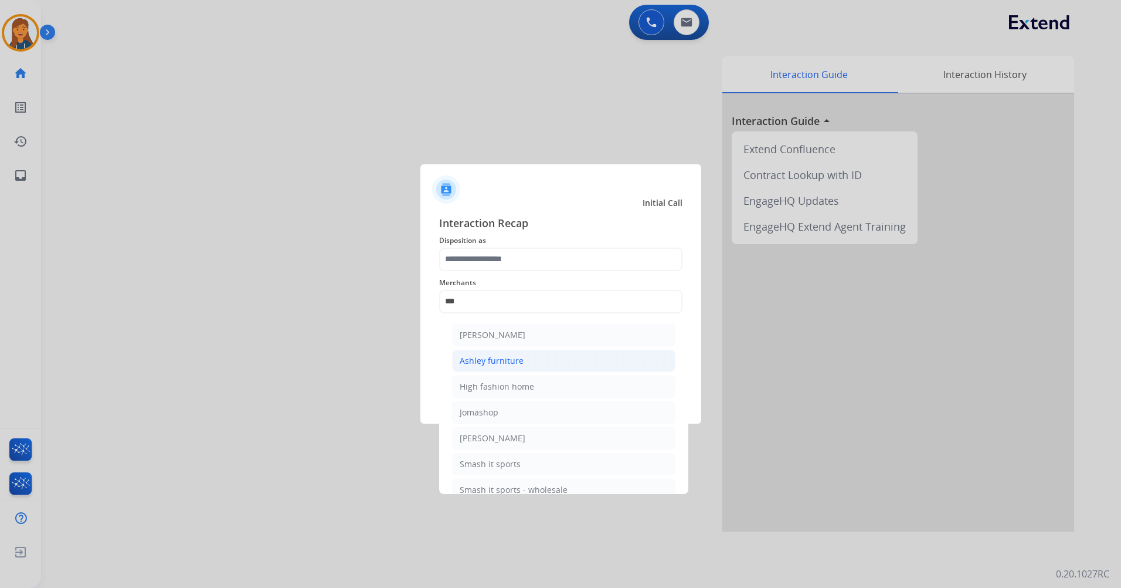
click at [483, 360] on div "Ashley furniture" at bounding box center [492, 361] width 64 height 12
type input "**********"
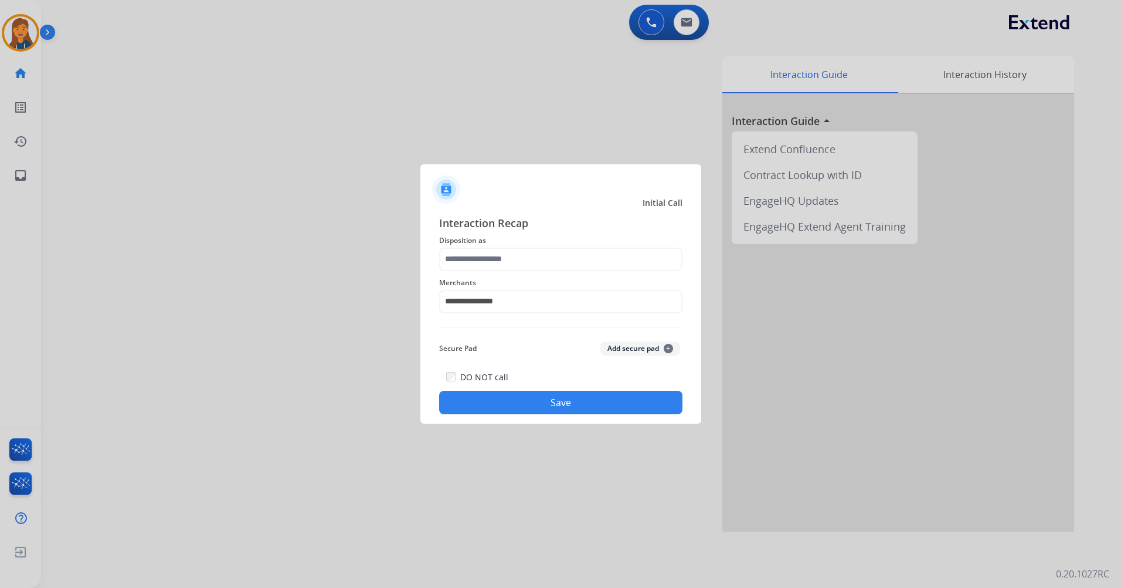
click at [492, 271] on div "**********" at bounding box center [560, 294] width 243 height 47
click at [490, 255] on input "text" at bounding box center [560, 259] width 243 height 23
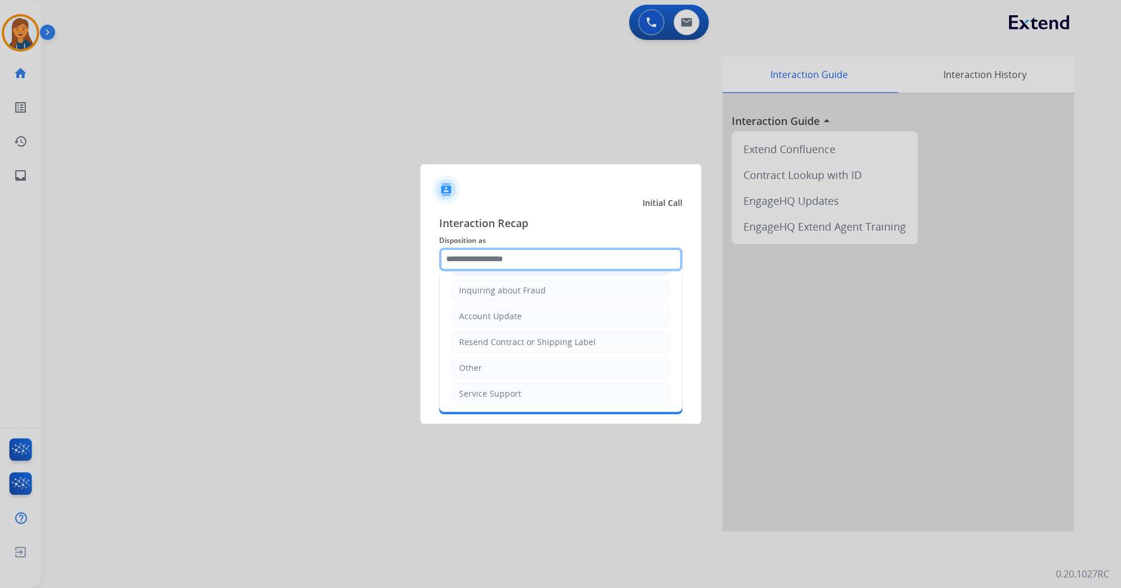
scroll to position [183, 0]
click at [503, 362] on li "Other" at bounding box center [561, 366] width 219 height 22
type input "*****"
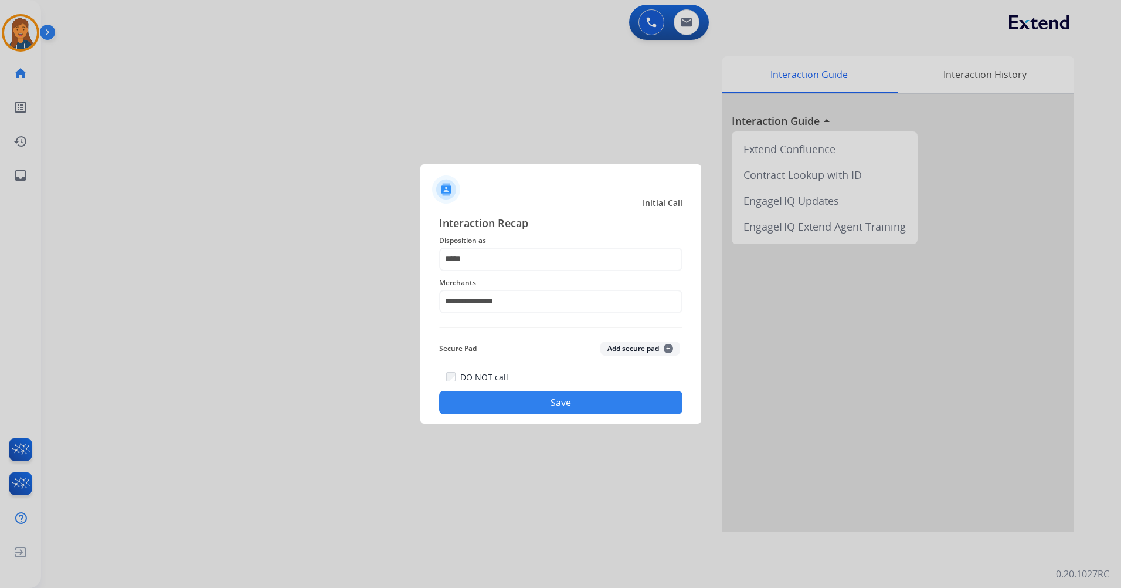
click at [506, 403] on button "Save" at bounding box center [560, 402] width 243 height 23
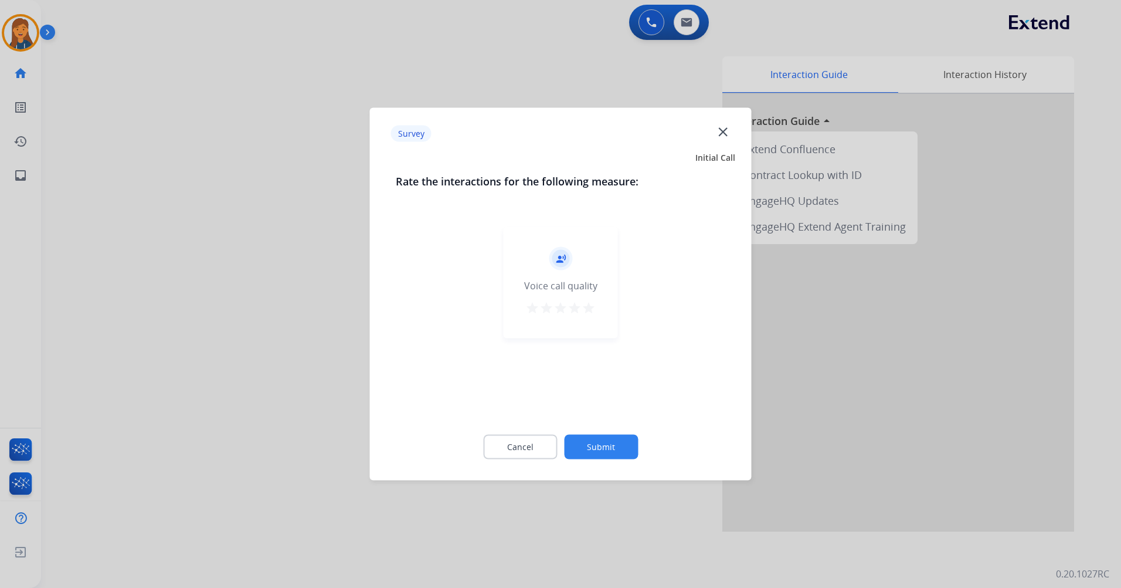
click at [594, 312] on mat-icon "star" at bounding box center [589, 308] width 14 height 14
click at [621, 447] on button "Submit" at bounding box center [601, 447] width 74 height 25
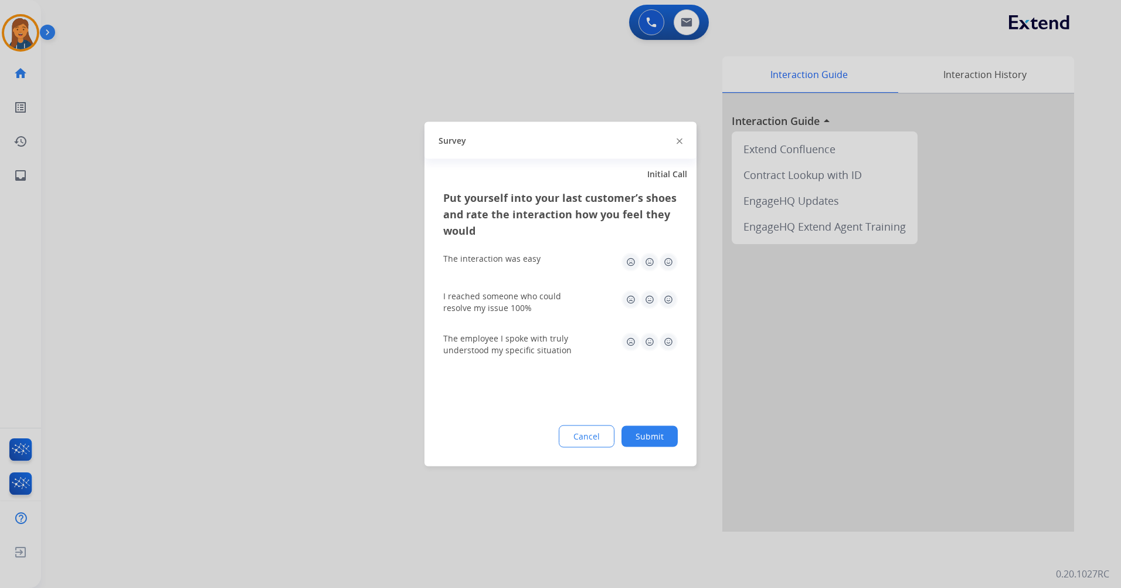
click at [670, 270] on img at bounding box center [668, 262] width 19 height 19
drag, startPoint x: 673, startPoint y: 297, endPoint x: 671, endPoint y: 338, distance: 41.7
click at [673, 297] on img at bounding box center [668, 299] width 19 height 19
click at [670, 343] on img at bounding box center [668, 342] width 19 height 19
click at [657, 438] on button "Submit" at bounding box center [650, 436] width 56 height 21
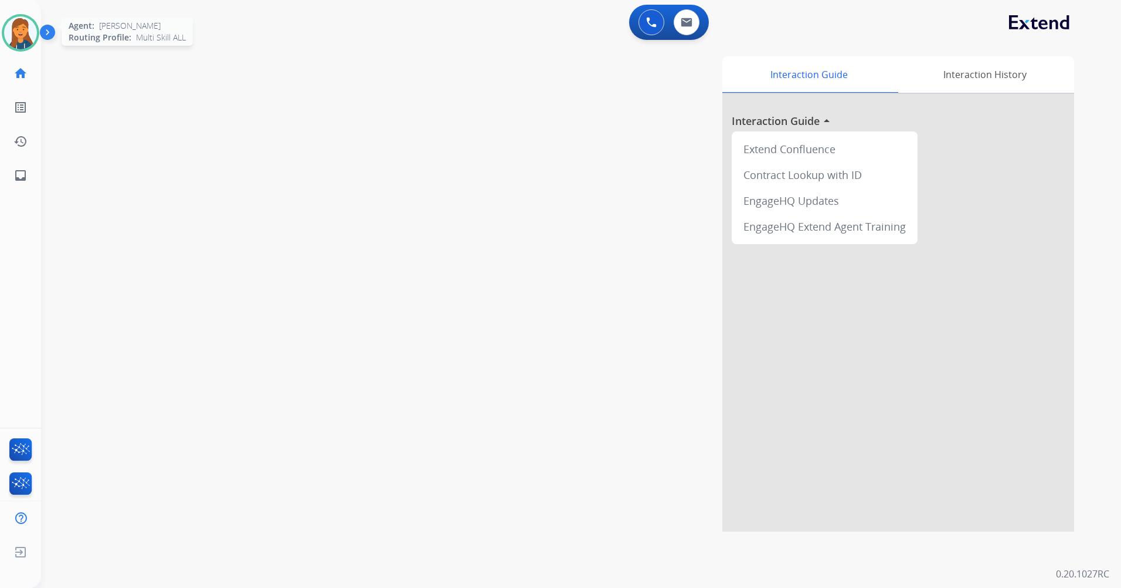
click at [19, 28] on img at bounding box center [20, 32] width 33 height 33
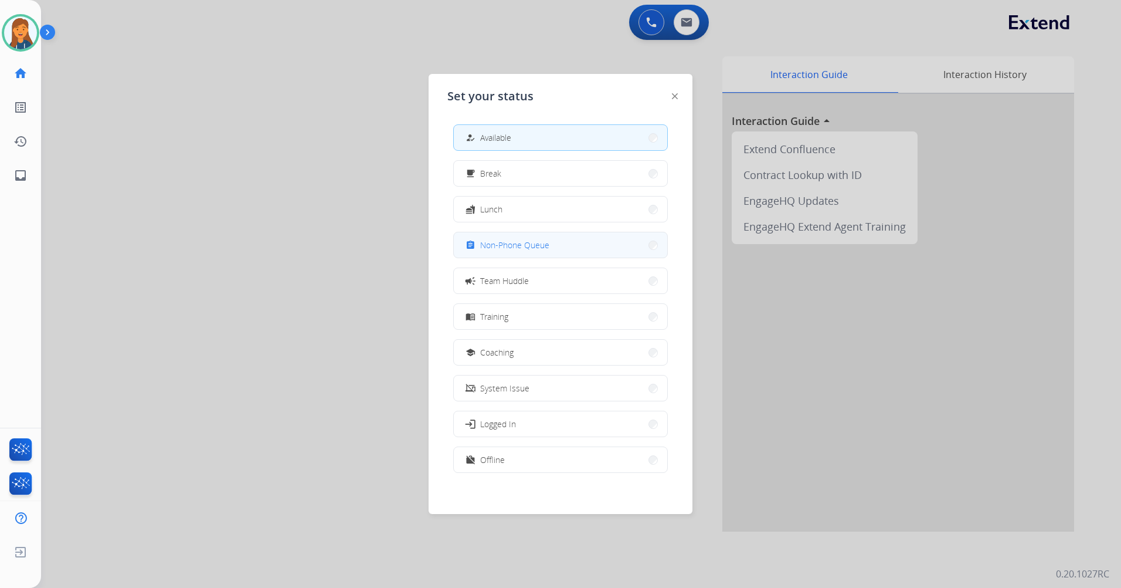
click at [536, 243] on span "Non-Phone Queue" at bounding box center [514, 245] width 69 height 12
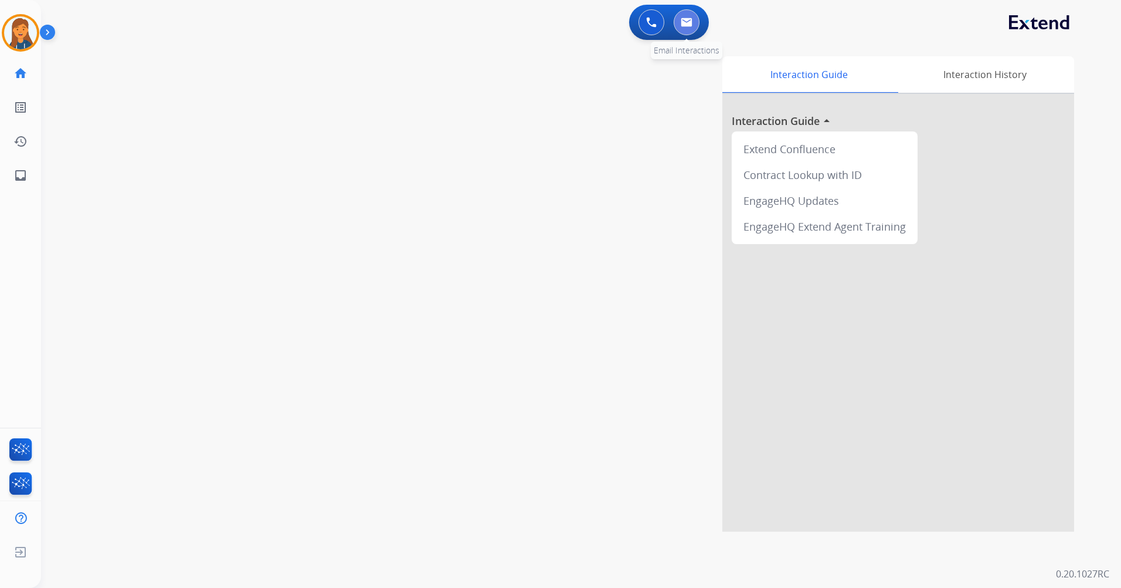
click at [688, 18] on img at bounding box center [687, 22] width 12 height 9
select select "**********"
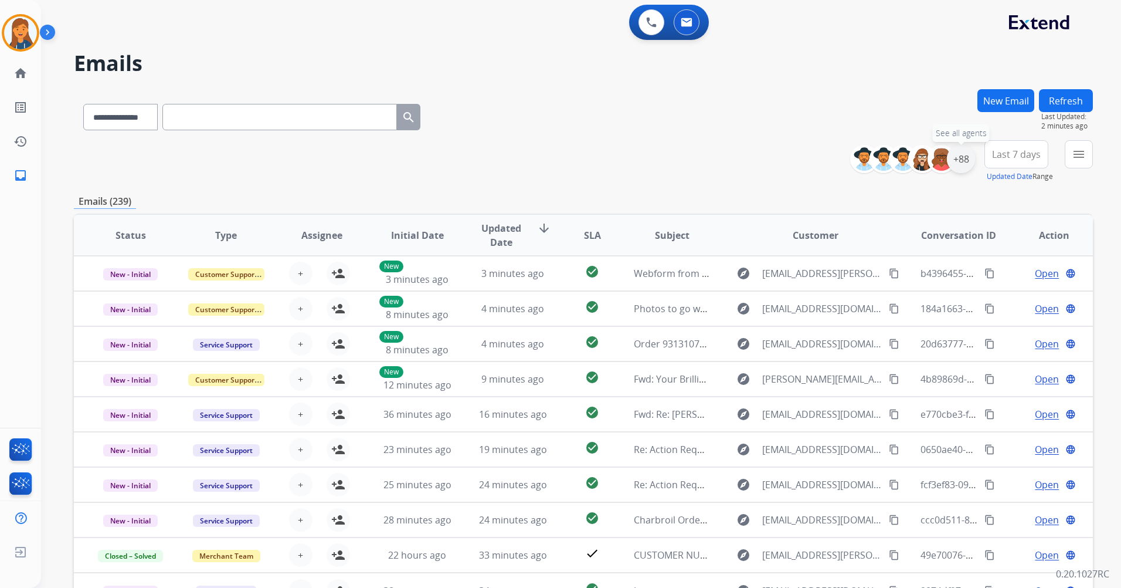
click at [961, 153] on div "+88" at bounding box center [961, 159] width 28 height 28
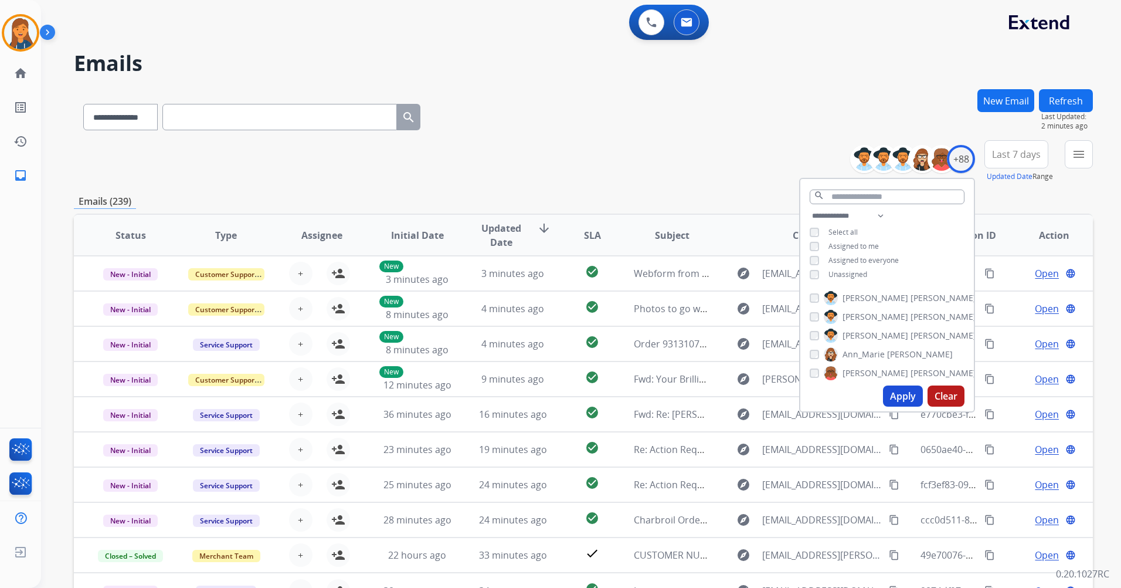
click at [1001, 153] on span "Last 7 days" at bounding box center [1016, 154] width 49 height 5
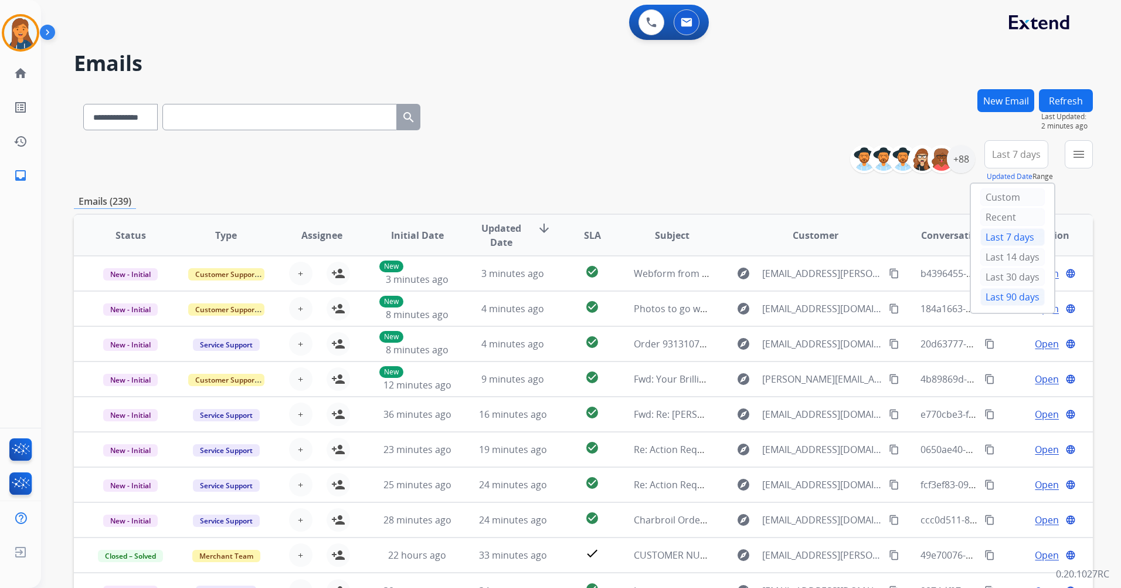
click at [1003, 299] on div "Last 90 days" at bounding box center [1013, 297] width 65 height 18
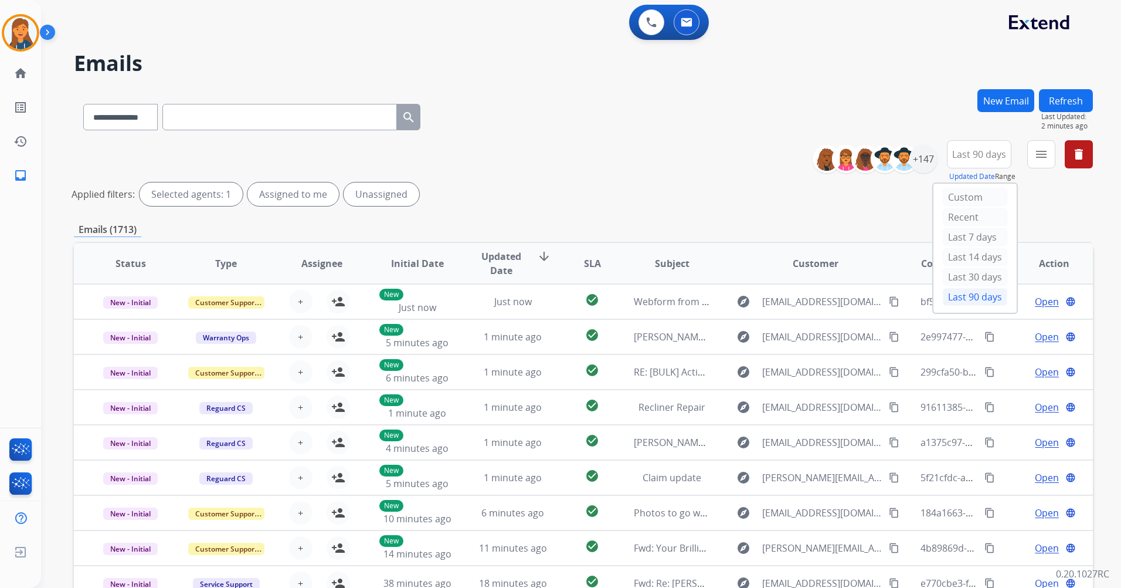
click at [753, 158] on div "**********" at bounding box center [583, 175] width 1019 height 70
click at [1028, 163] on div "menu Type Claims Adjudication Customer Support Escalation Service Support Shipp…" at bounding box center [1042, 161] width 28 height 42
click at [1036, 161] on button "menu Filters" at bounding box center [1042, 154] width 28 height 28
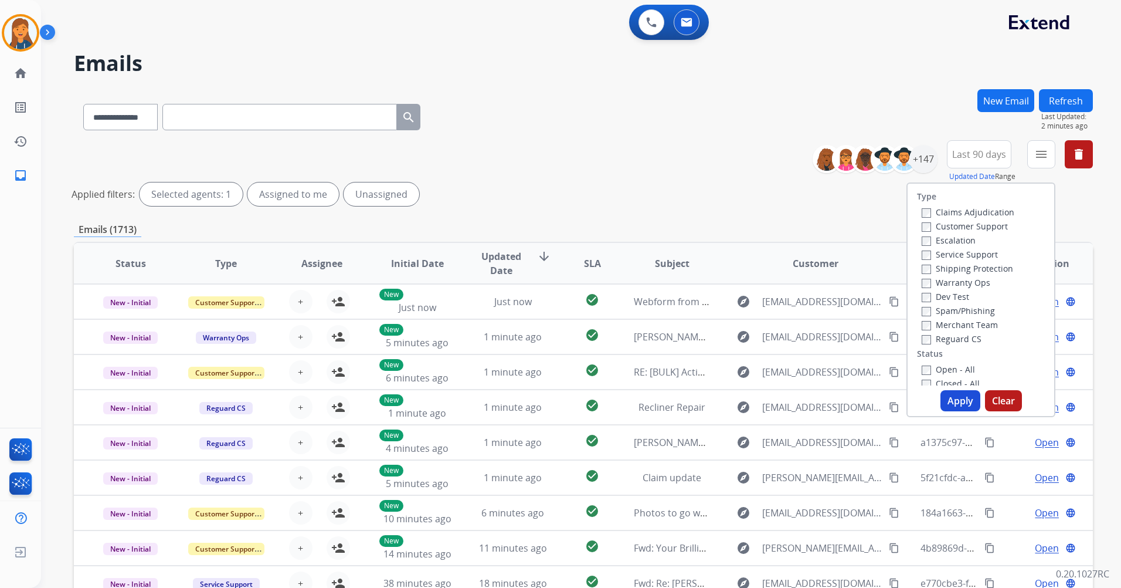
click at [974, 229] on label "Customer Support" at bounding box center [965, 226] width 86 height 11
click at [969, 265] on label "Shipping Protection" at bounding box center [967, 268] width 91 height 11
click at [957, 334] on label "Reguard CS" at bounding box center [952, 338] width 60 height 11
click at [944, 366] on label "Open - All" at bounding box center [948, 369] width 53 height 11
click at [948, 396] on button "Apply" at bounding box center [961, 400] width 40 height 21
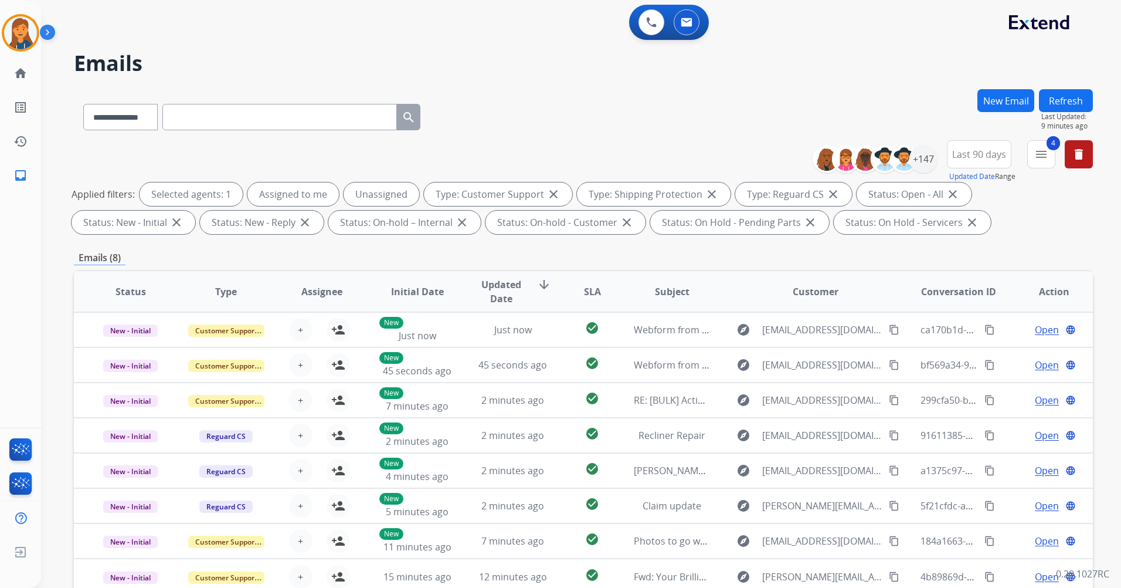
click at [1067, 97] on button "Refresh" at bounding box center [1066, 100] width 54 height 23
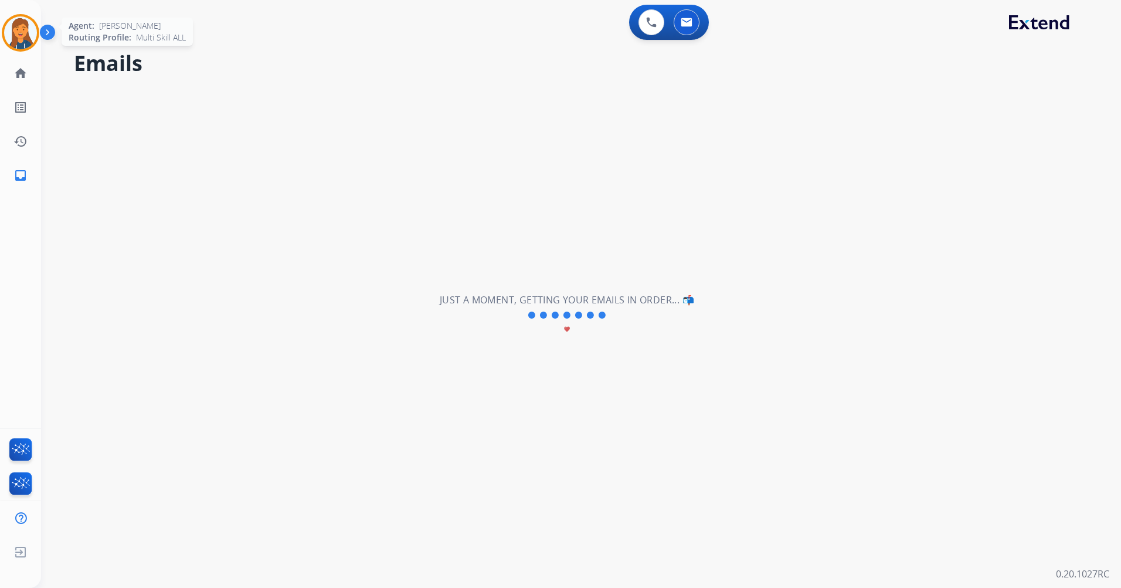
click at [11, 28] on img at bounding box center [20, 32] width 33 height 33
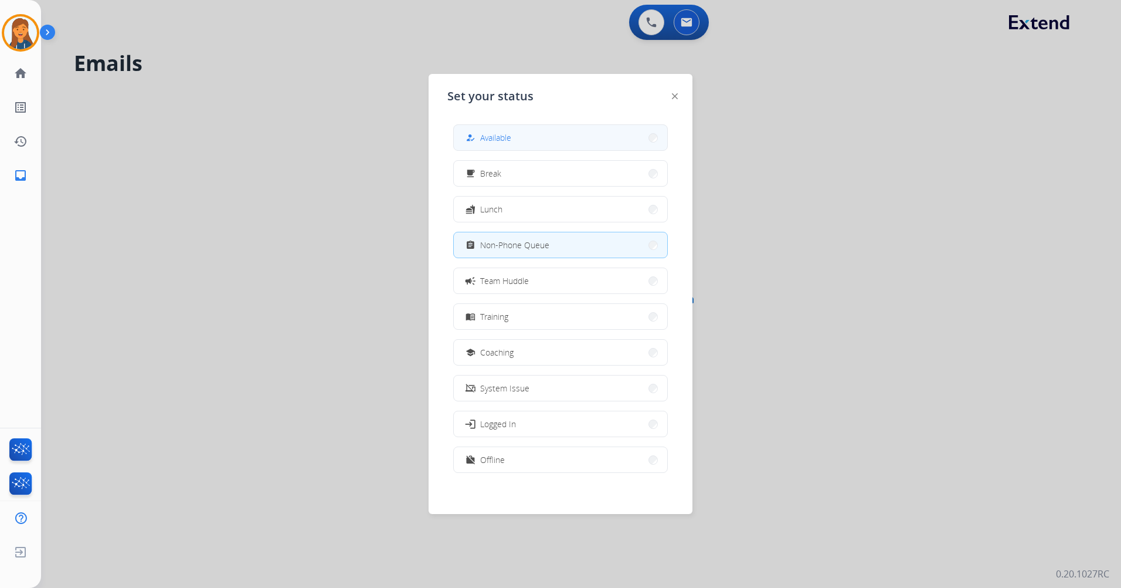
click at [550, 137] on button "how_to_reg Available" at bounding box center [560, 137] width 213 height 25
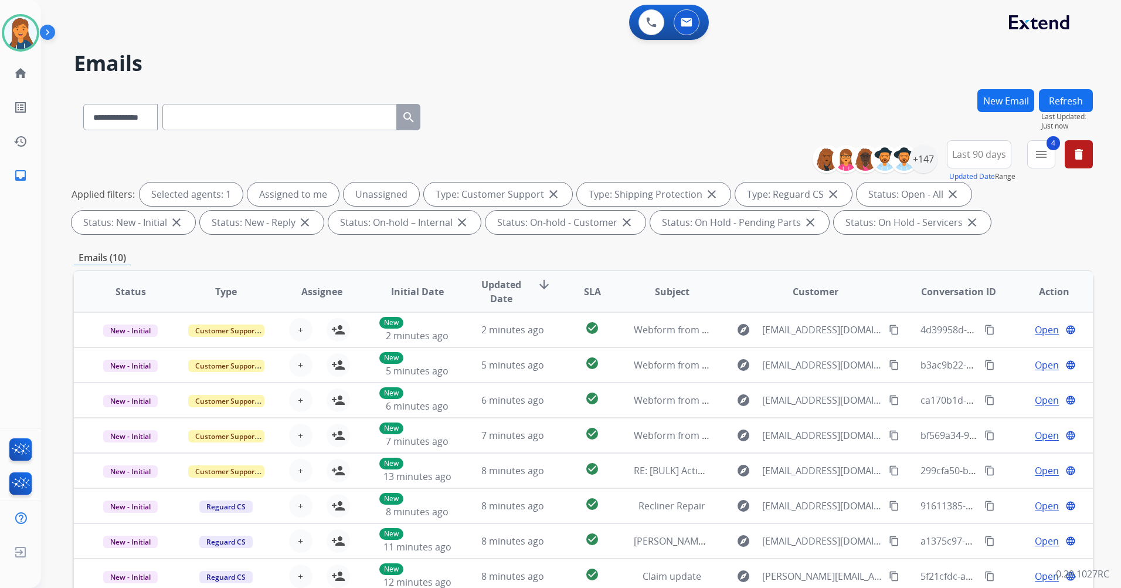
click at [634, 262] on div "Emails (10)" at bounding box center [583, 257] width 1019 height 15
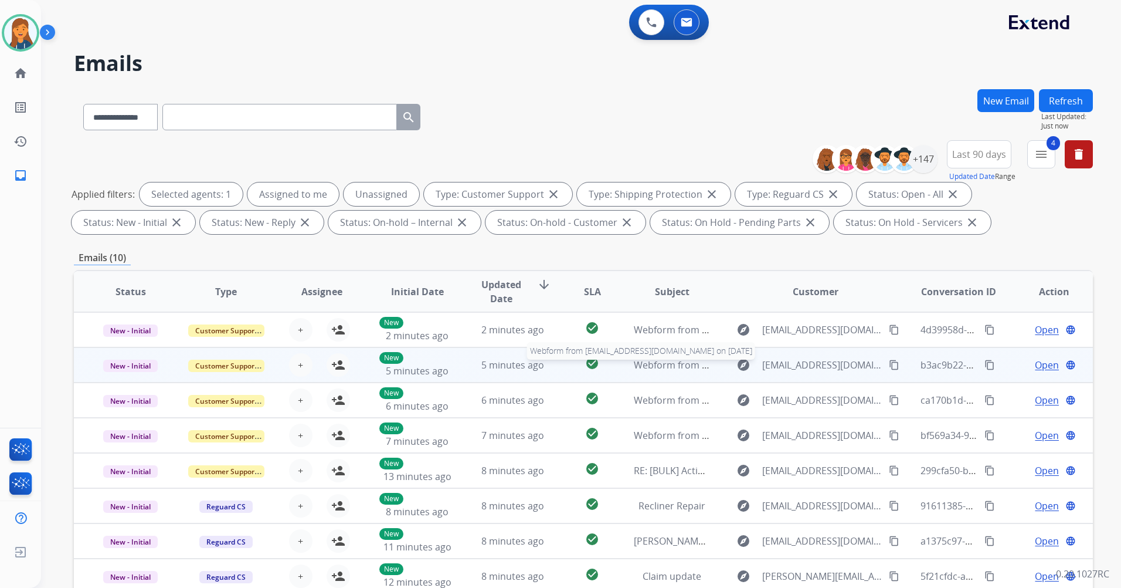
scroll to position [1, 0]
click at [655, 360] on span "Webform from [EMAIL_ADDRESS][DOMAIN_NAME] on [DATE]" at bounding box center [767, 363] width 266 height 13
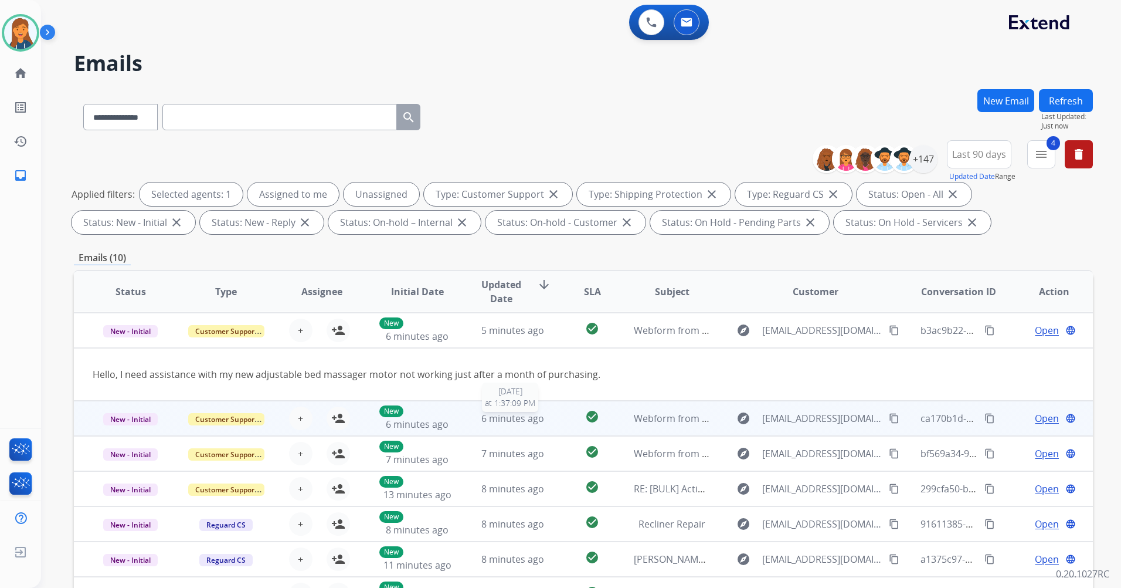
scroll to position [35, 0]
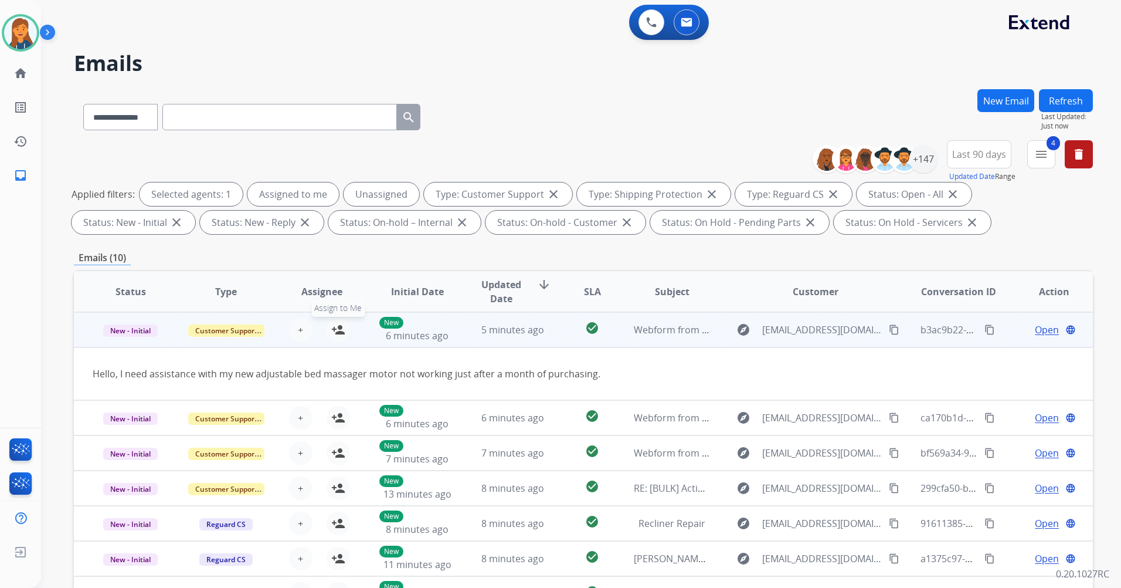
click at [337, 328] on mat-icon "person_add" at bounding box center [338, 330] width 14 height 14
click at [1038, 331] on span "Open" at bounding box center [1047, 330] width 24 height 14
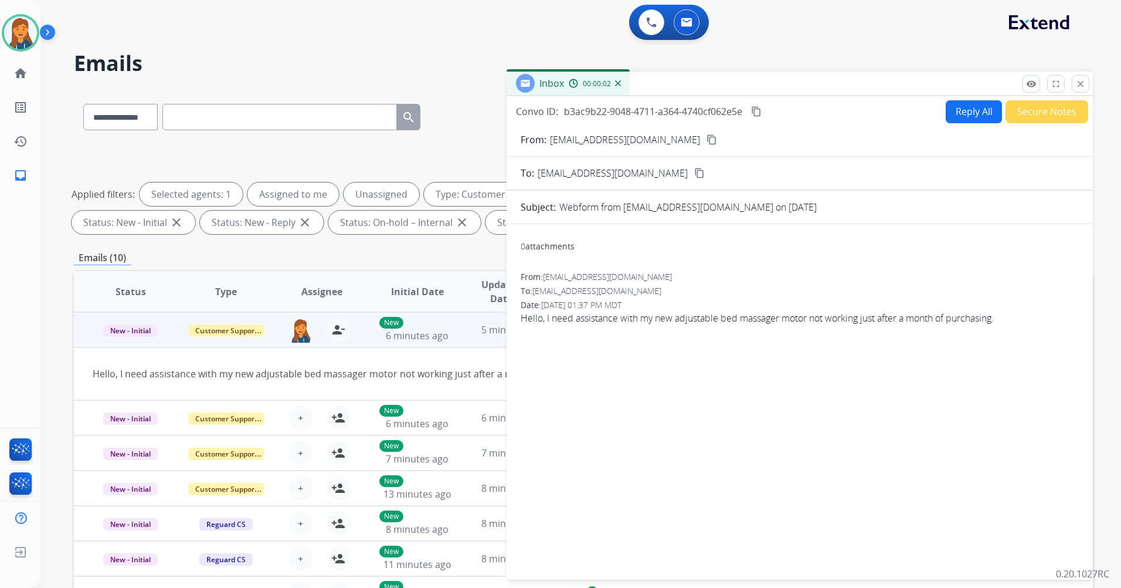
click at [707, 141] on mat-icon "content_copy" at bounding box center [712, 139] width 11 height 11
click at [950, 110] on button "Reply All" at bounding box center [974, 111] width 56 height 23
select select "**********"
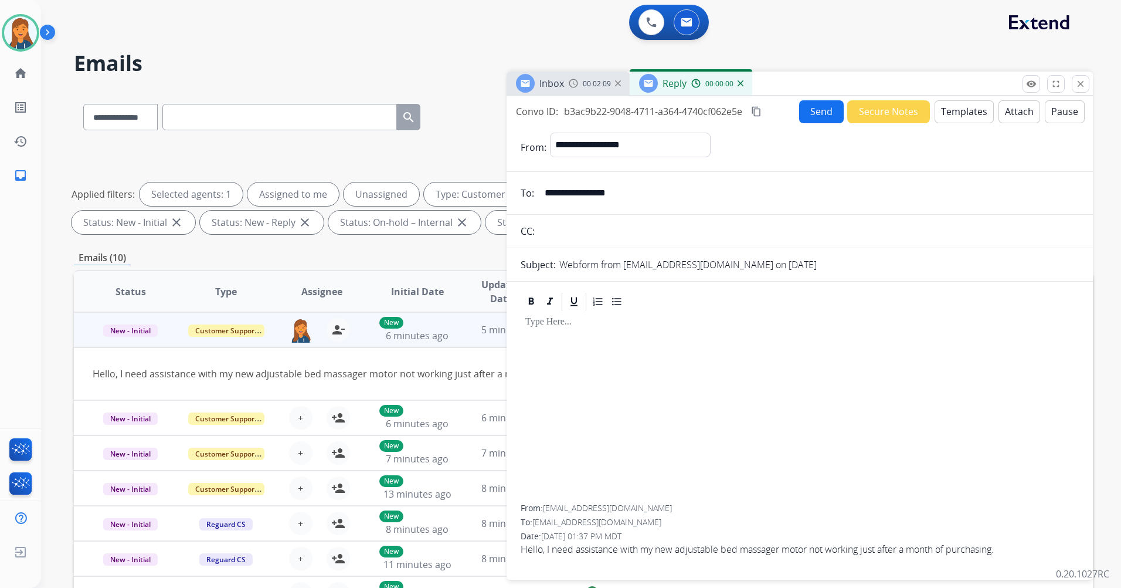
click at [972, 114] on button "Templates" at bounding box center [964, 111] width 59 height 23
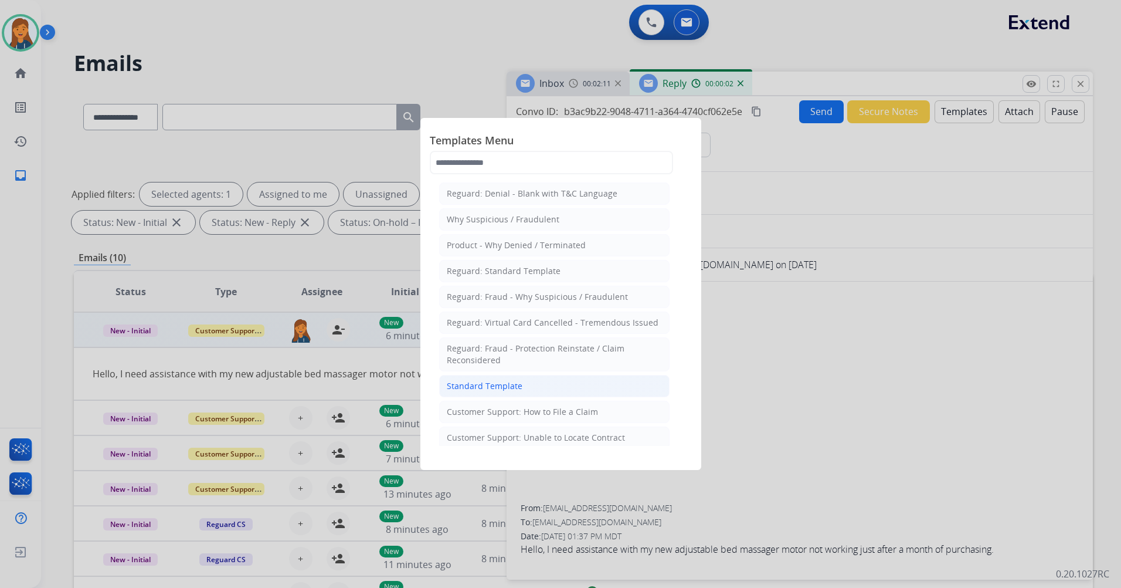
click at [528, 389] on li "Standard Template" at bounding box center [554, 386] width 231 height 22
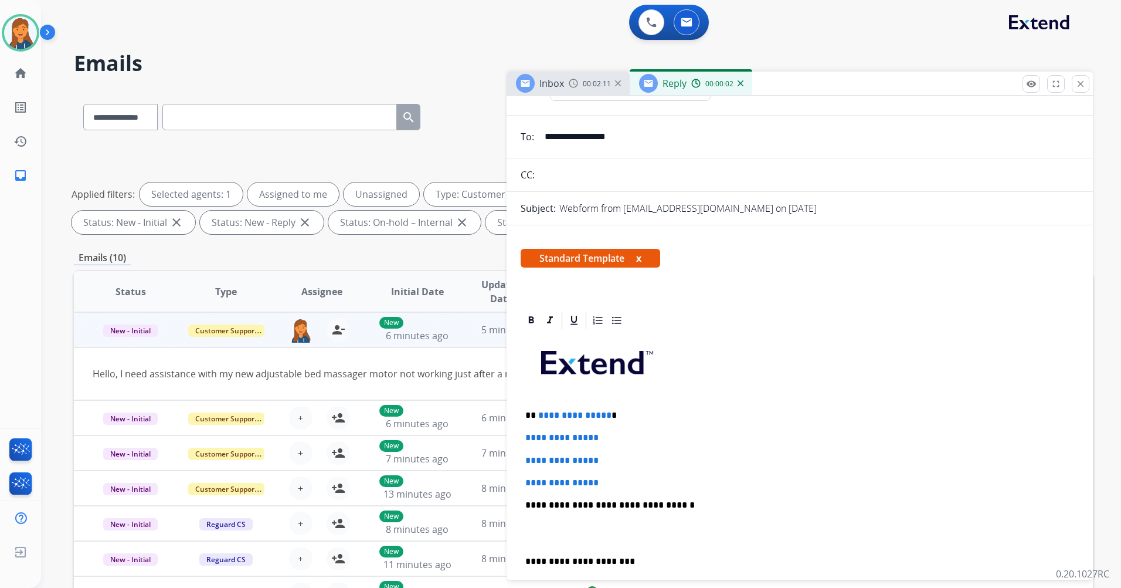
scroll to position [176, 0]
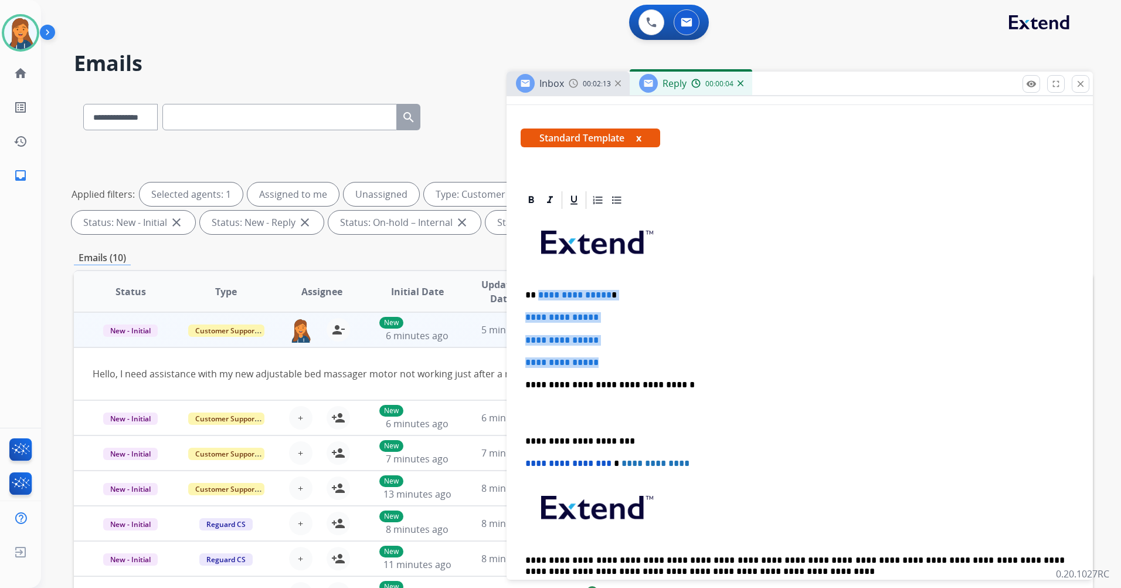
drag, startPoint x: 609, startPoint y: 364, endPoint x: 538, endPoint y: 296, distance: 97.9
click at [538, 296] on div "**********" at bounding box center [800, 413] width 558 height 404
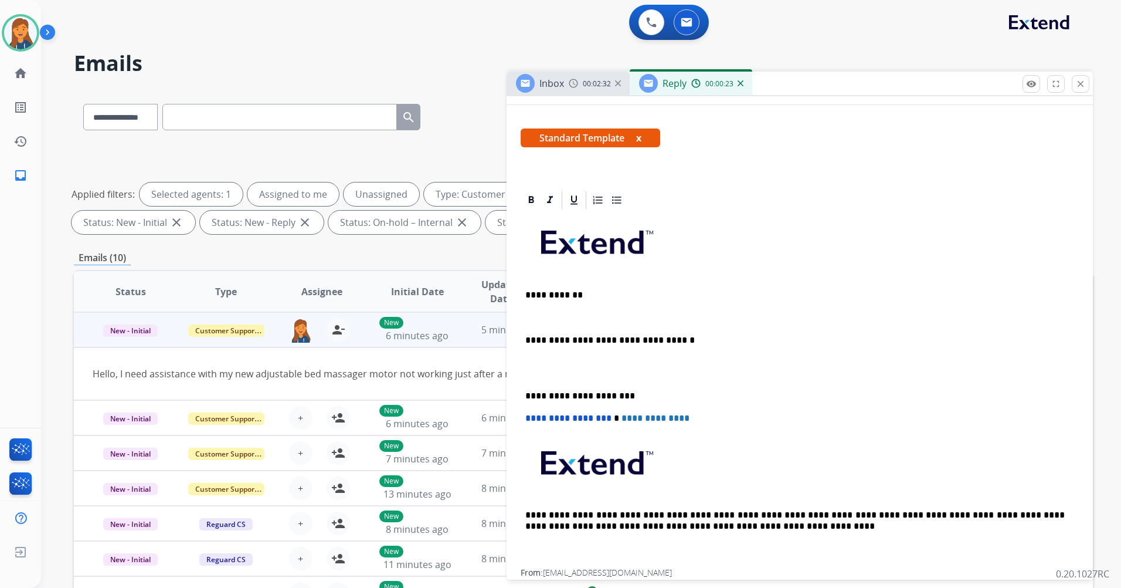
scroll to position [0, 0]
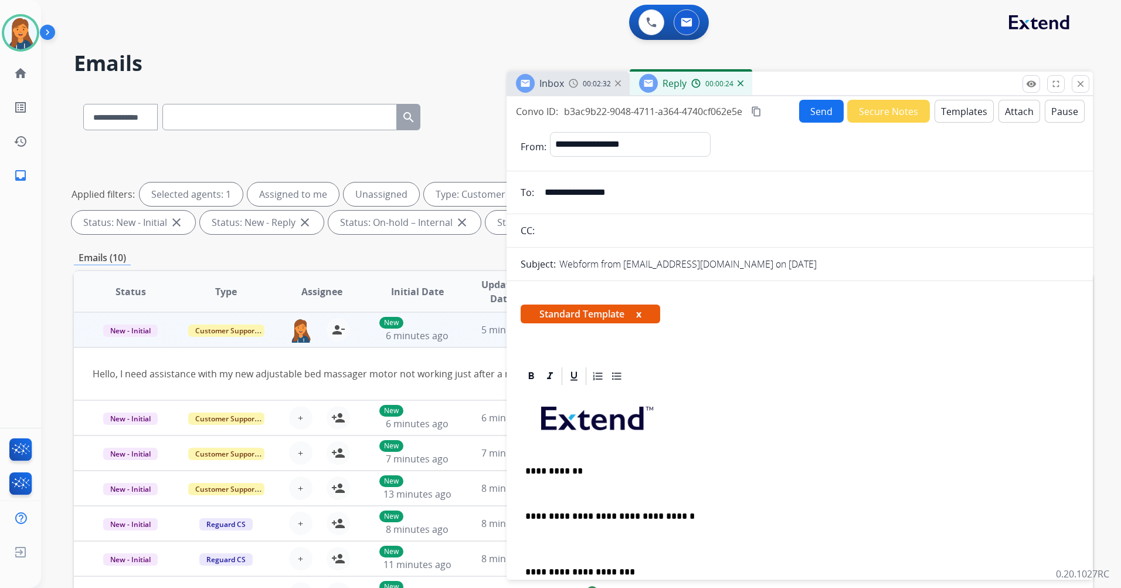
click at [936, 116] on button "Templates" at bounding box center [964, 111] width 59 height 23
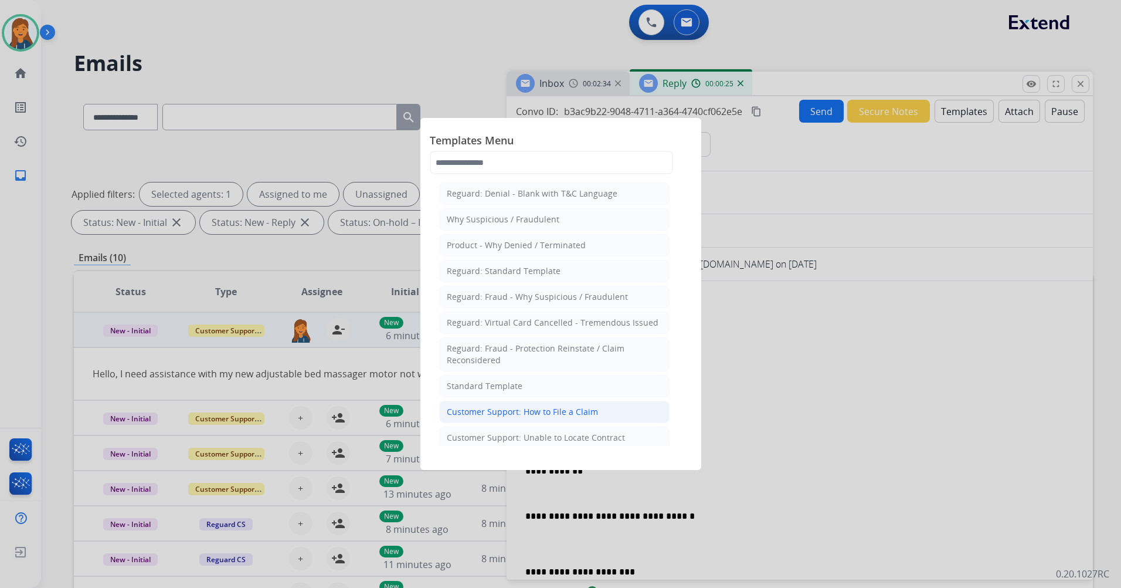
drag, startPoint x: 558, startPoint y: 412, endPoint x: 554, endPoint y: 428, distance: 16.5
click at [558, 413] on div "Customer Support: How to File a Claim" at bounding box center [522, 412] width 151 height 12
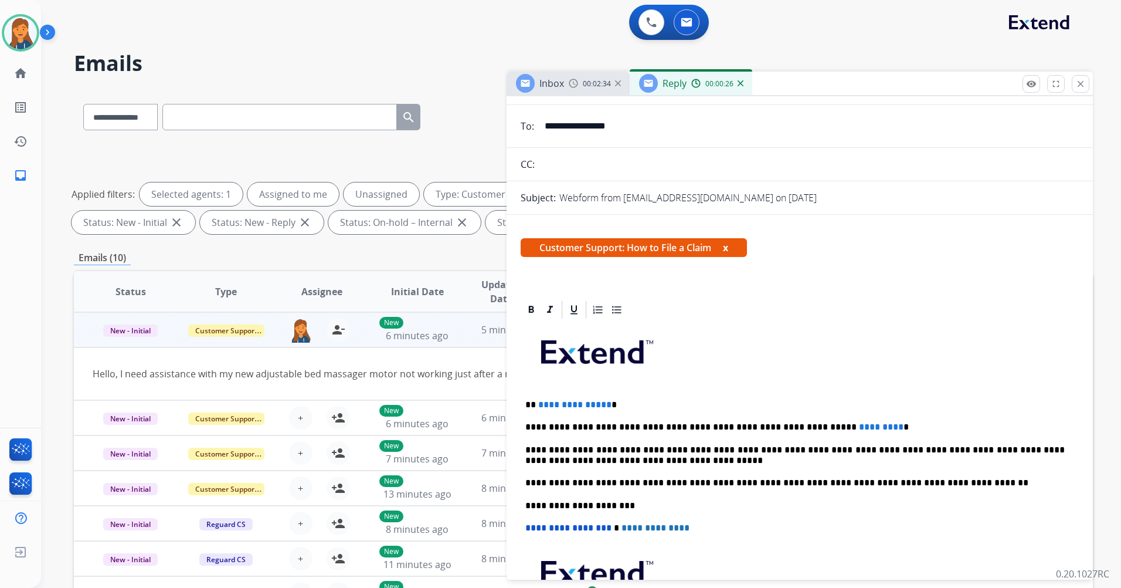
scroll to position [176, 0]
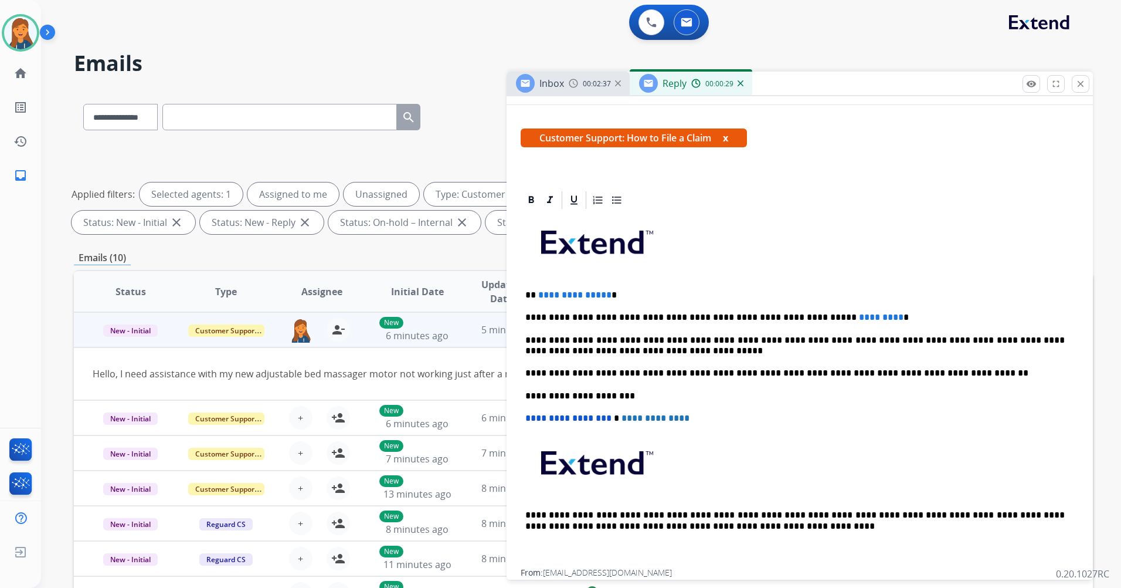
click at [845, 316] on p "**********" at bounding box center [796, 317] width 540 height 11
click at [604, 294] on span "**********" at bounding box center [574, 294] width 73 height 9
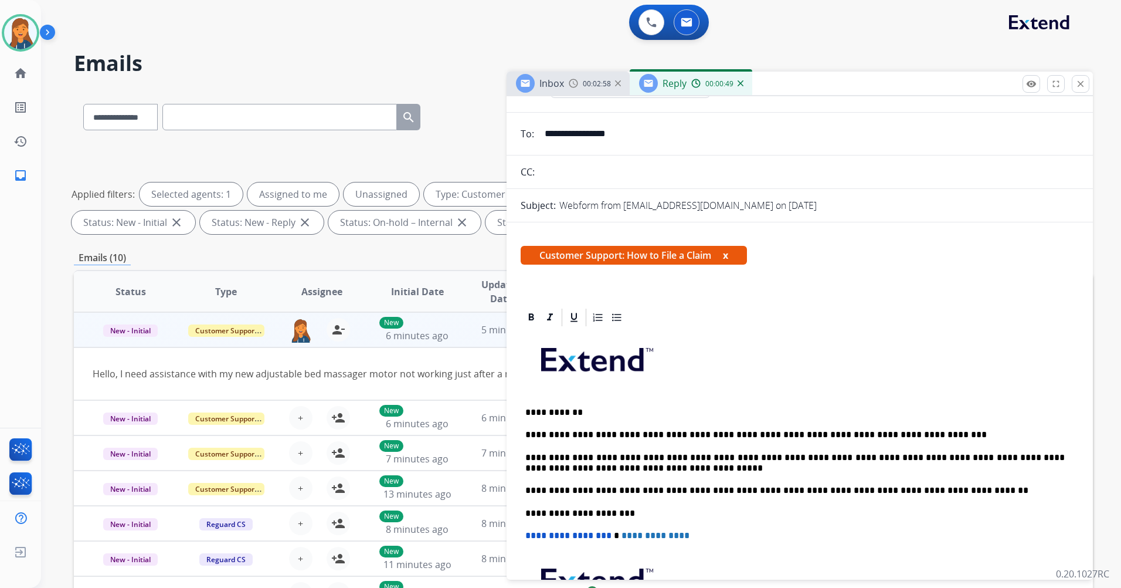
scroll to position [0, 0]
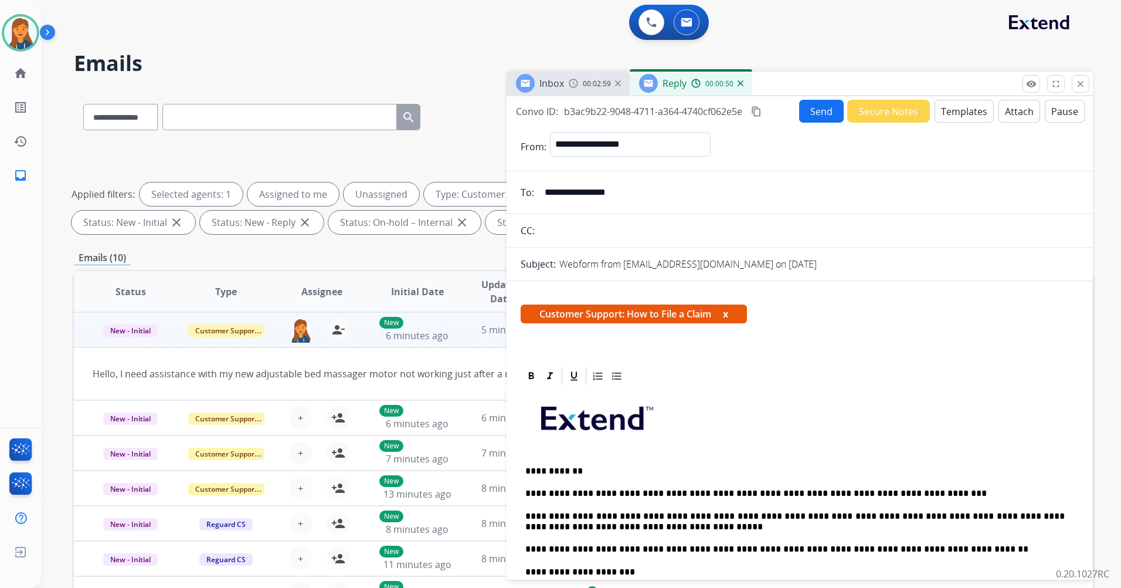
click at [751, 111] on button "content_copy" at bounding box center [757, 111] width 14 height 14
click at [808, 120] on button "Send" at bounding box center [821, 111] width 45 height 23
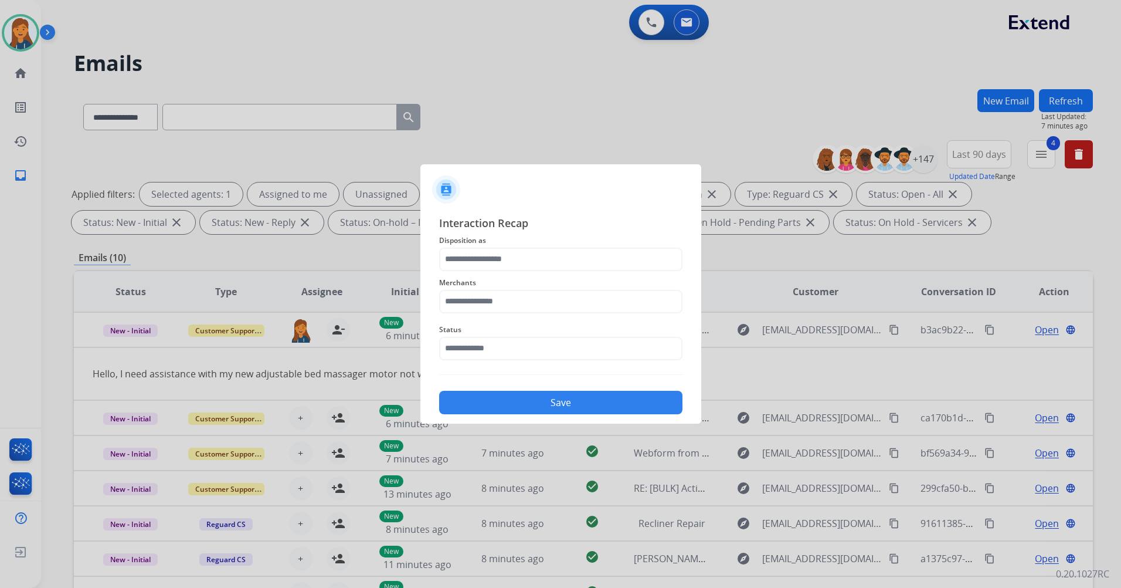
click at [482, 283] on span "Merchants" at bounding box center [560, 283] width 243 height 14
click at [480, 301] on input "text" at bounding box center [560, 301] width 243 height 23
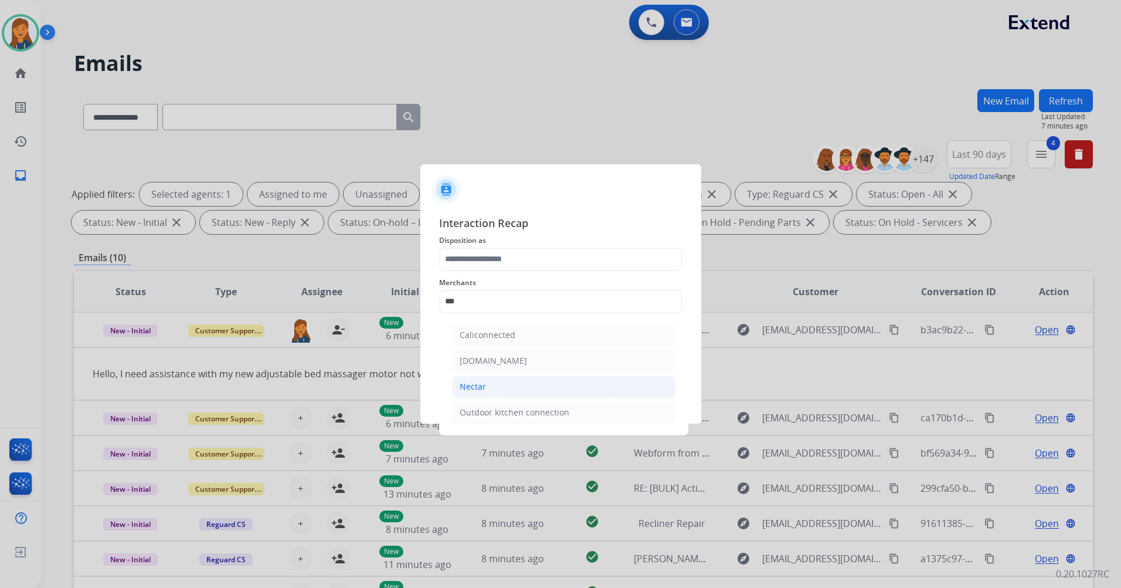
click at [476, 389] on div "Nectar" at bounding box center [473, 387] width 26 height 12
type input "******"
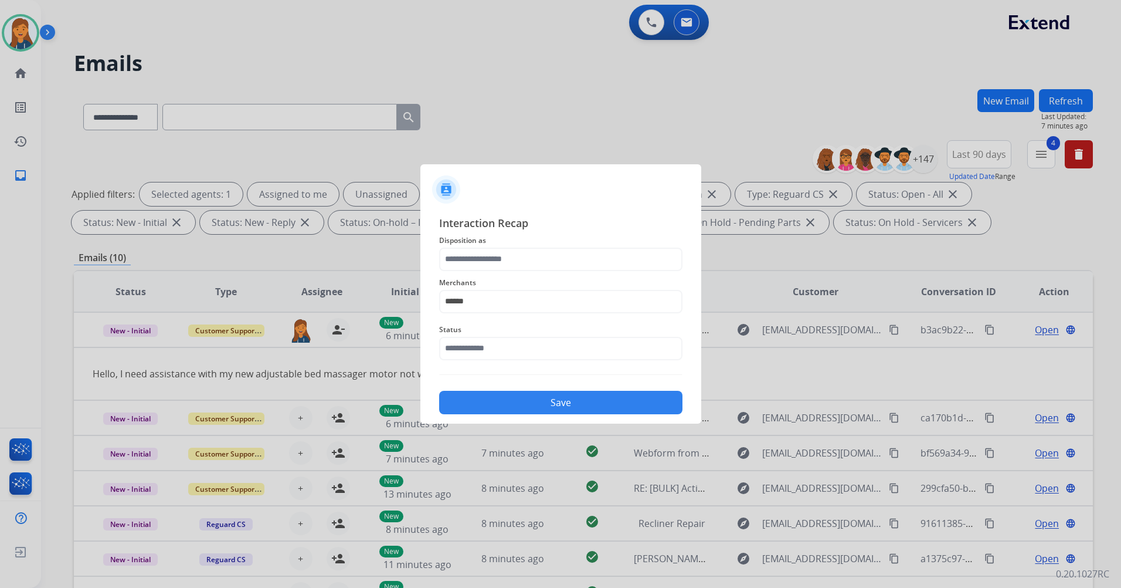
click at [501, 271] on div "Merchants ******" at bounding box center [560, 294] width 243 height 47
click at [501, 254] on input "text" at bounding box center [560, 259] width 243 height 23
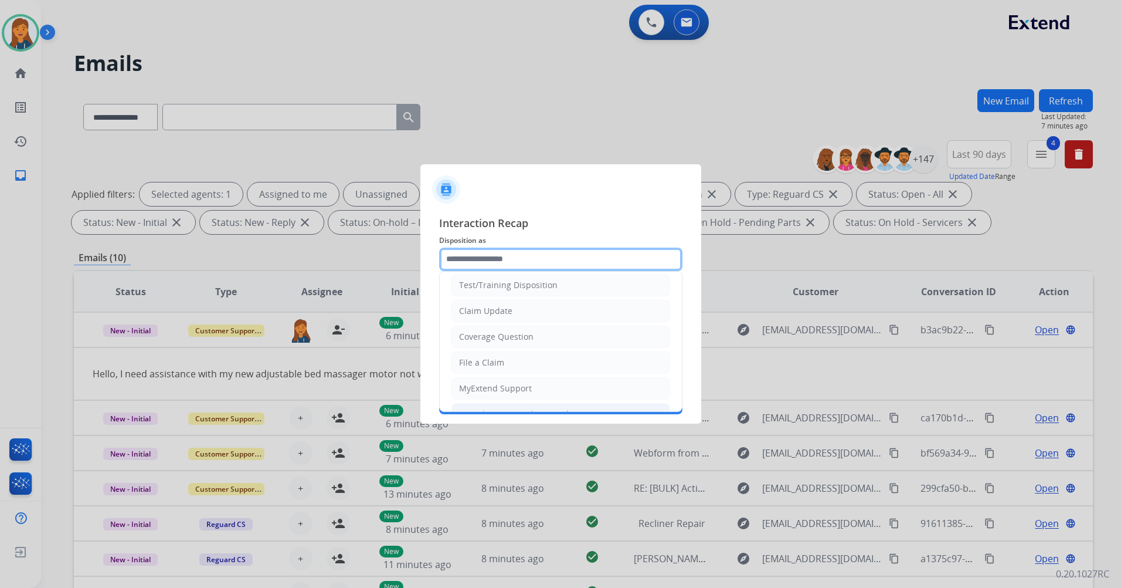
scroll to position [59, 0]
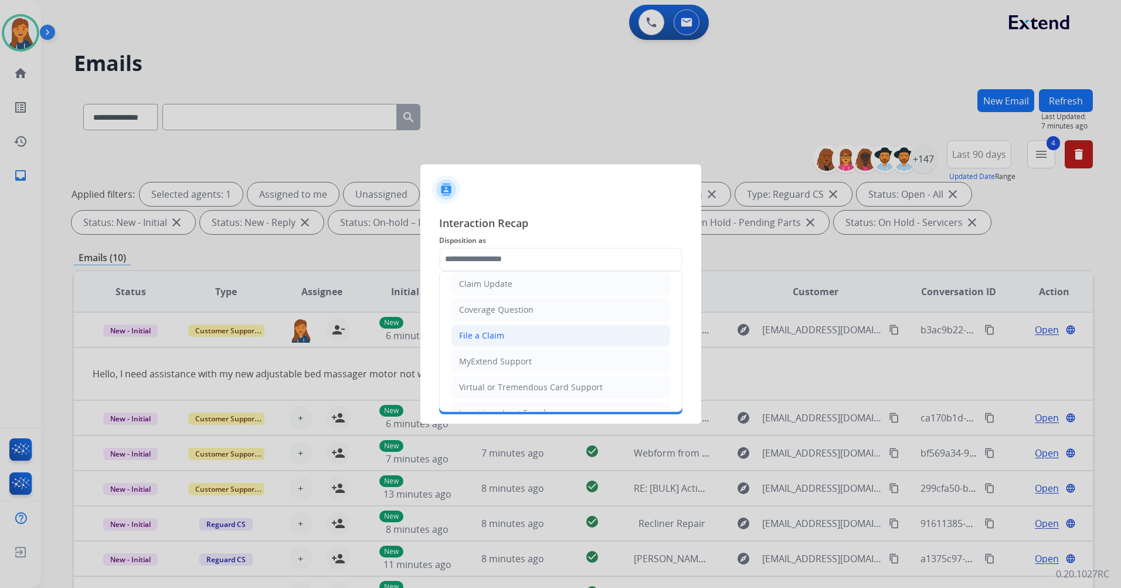
click at [496, 338] on div "File a Claim" at bounding box center [481, 336] width 45 height 12
type input "**********"
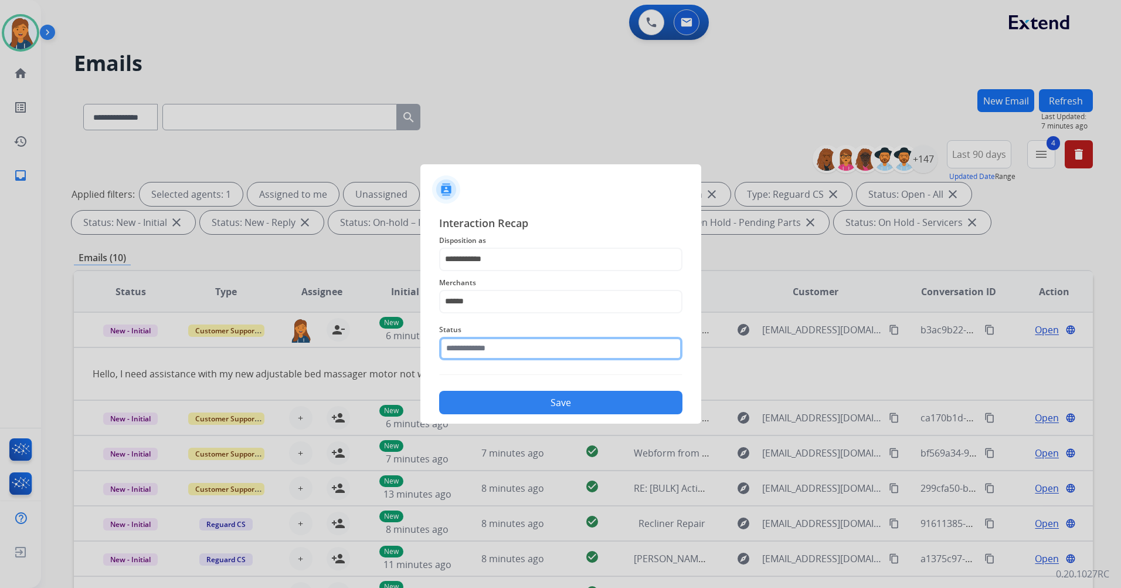
click at [486, 337] on input "text" at bounding box center [560, 348] width 243 height 23
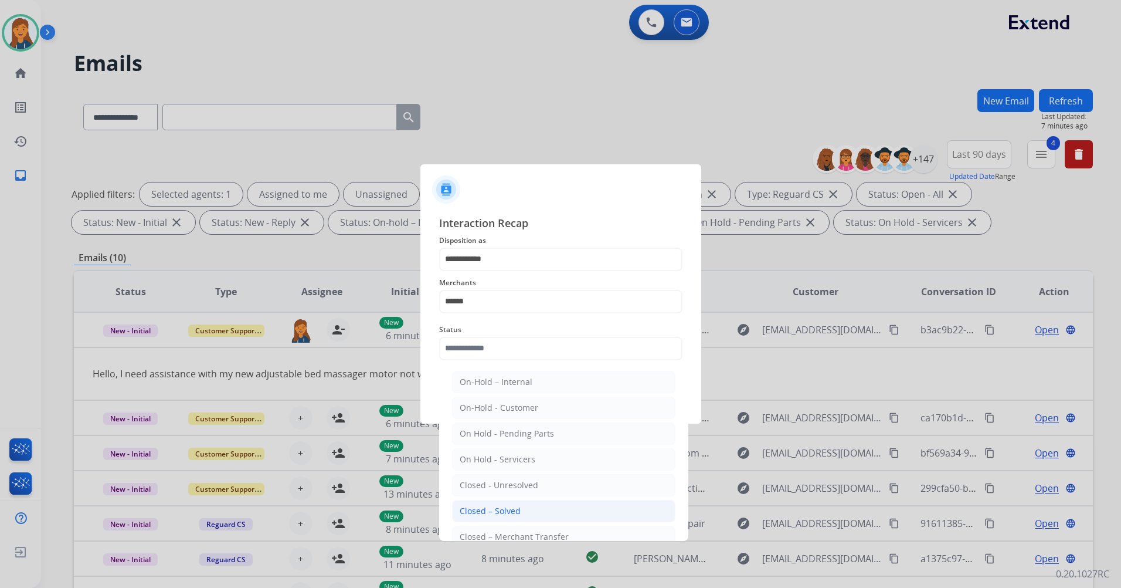
click at [481, 503] on li "Closed – Solved" at bounding box center [563, 511] width 223 height 22
type input "**********"
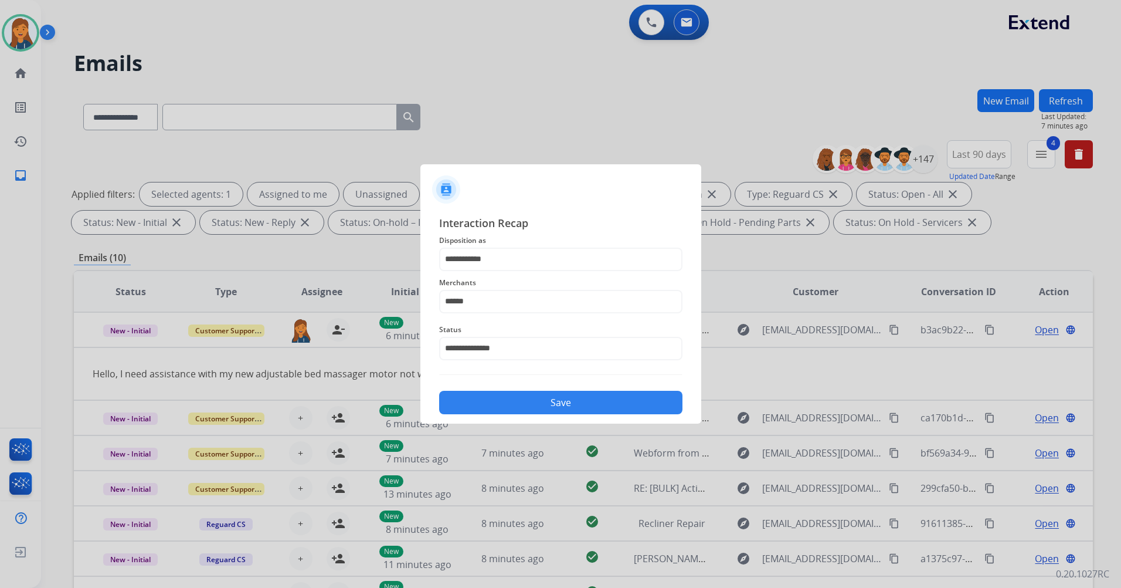
click at [488, 406] on button "Save" at bounding box center [560, 402] width 243 height 23
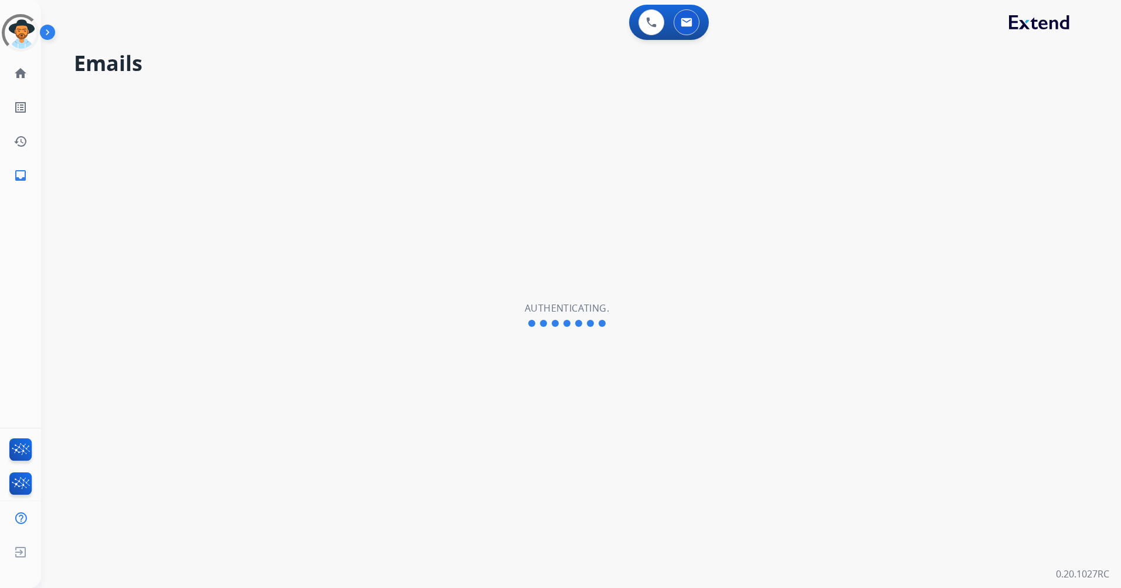
select select "**********"
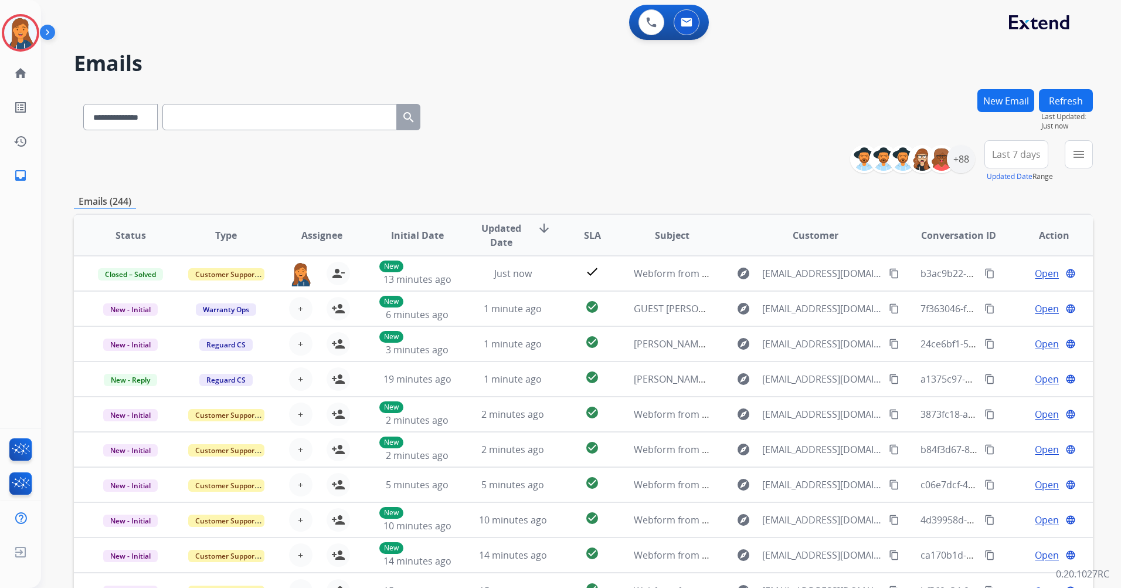
click at [1026, 155] on span "Last 7 days" at bounding box center [1016, 154] width 49 height 5
click at [1002, 302] on div "Last 90 days" at bounding box center [1013, 297] width 65 height 18
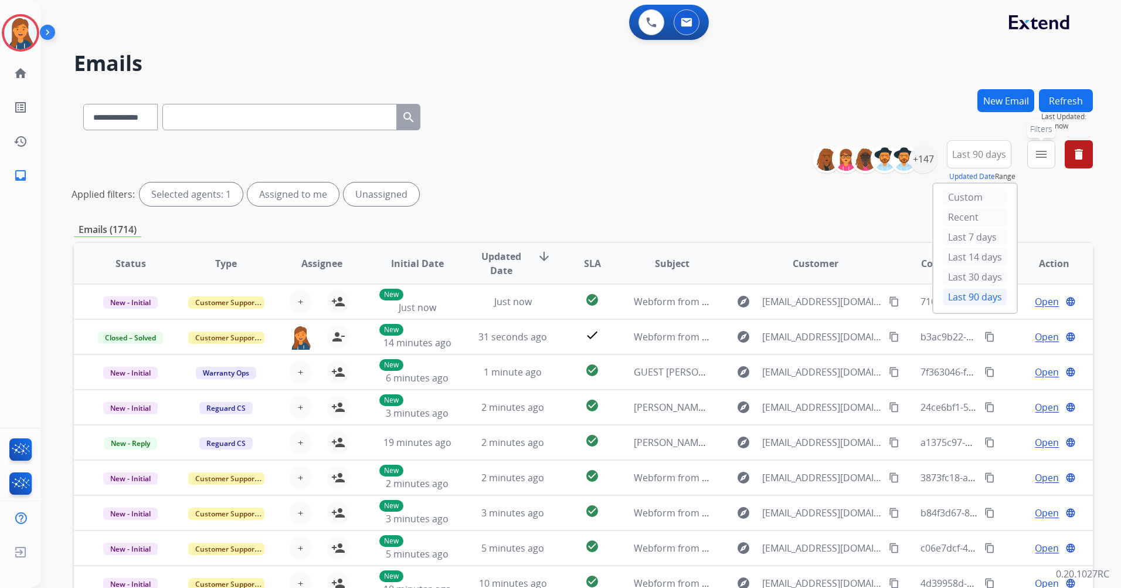
click at [1036, 155] on mat-icon "menu" at bounding box center [1042, 154] width 14 height 14
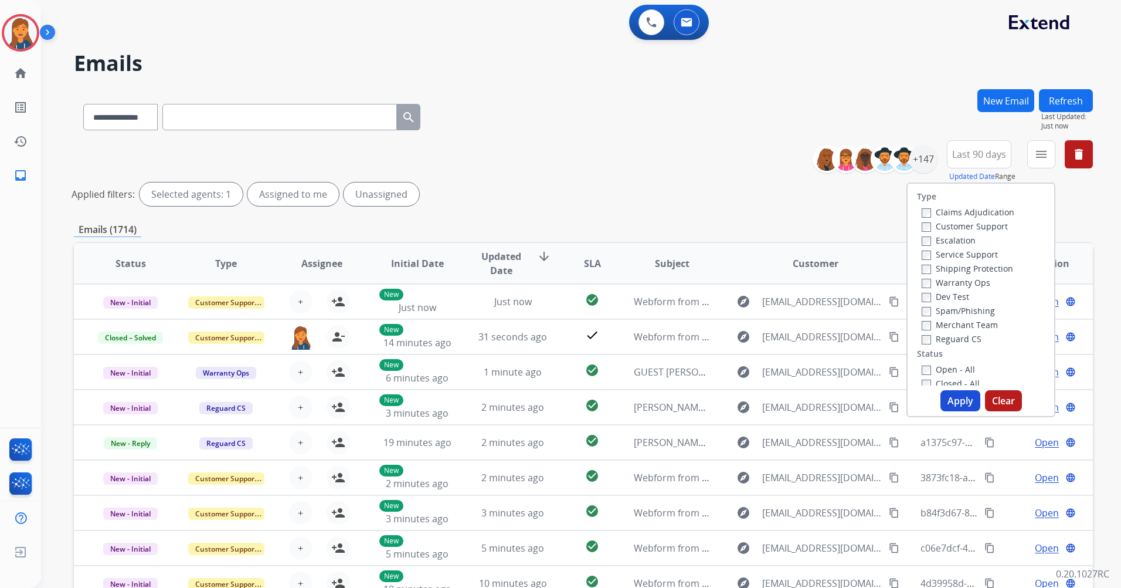
click at [970, 231] on label "Customer Support" at bounding box center [965, 226] width 86 height 11
click at [958, 268] on label "Shipping Protection" at bounding box center [967, 268] width 91 height 11
click at [933, 347] on div "Type Claims Adjudication Customer Support Escalation Service Support Shipping P…" at bounding box center [981, 285] width 147 height 202
click at [938, 341] on label "Reguard CS" at bounding box center [952, 338] width 60 height 11
click at [951, 395] on button "Apply" at bounding box center [961, 400] width 40 height 21
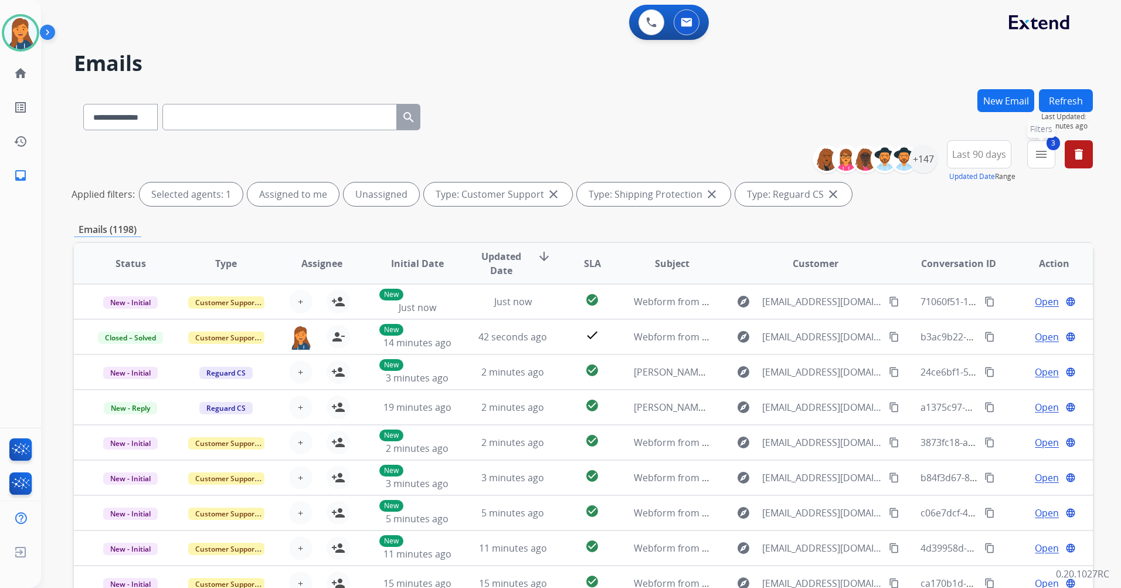
click at [1049, 144] on span "3" at bounding box center [1053, 143] width 13 height 14
click at [1052, 148] on span "3" at bounding box center [1053, 143] width 13 height 14
click at [1042, 150] on mat-icon "menu" at bounding box center [1042, 154] width 14 height 14
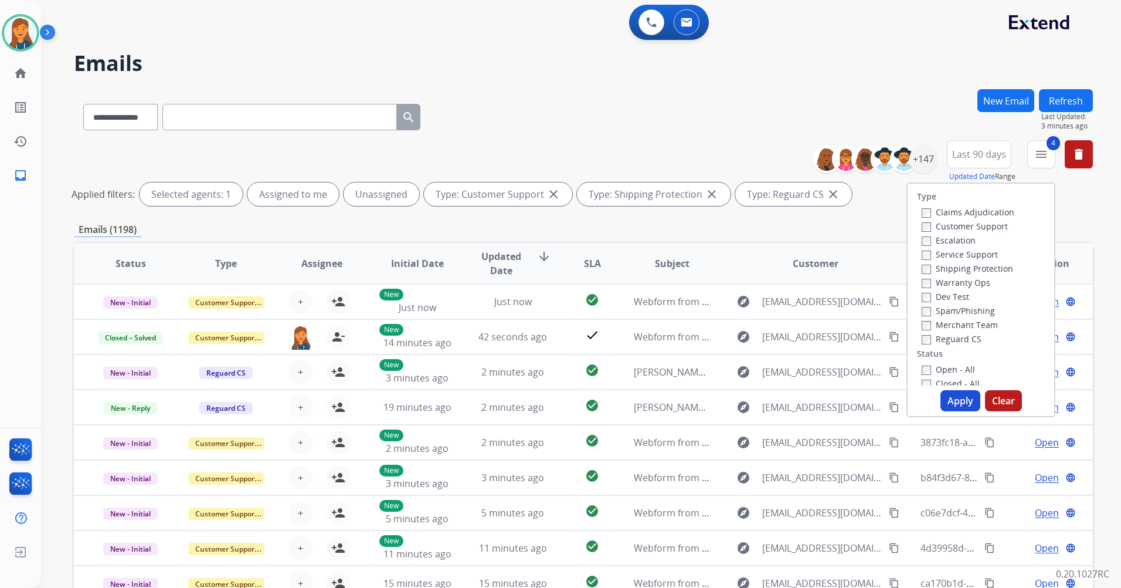
click at [958, 399] on button "Apply" at bounding box center [961, 400] width 40 height 21
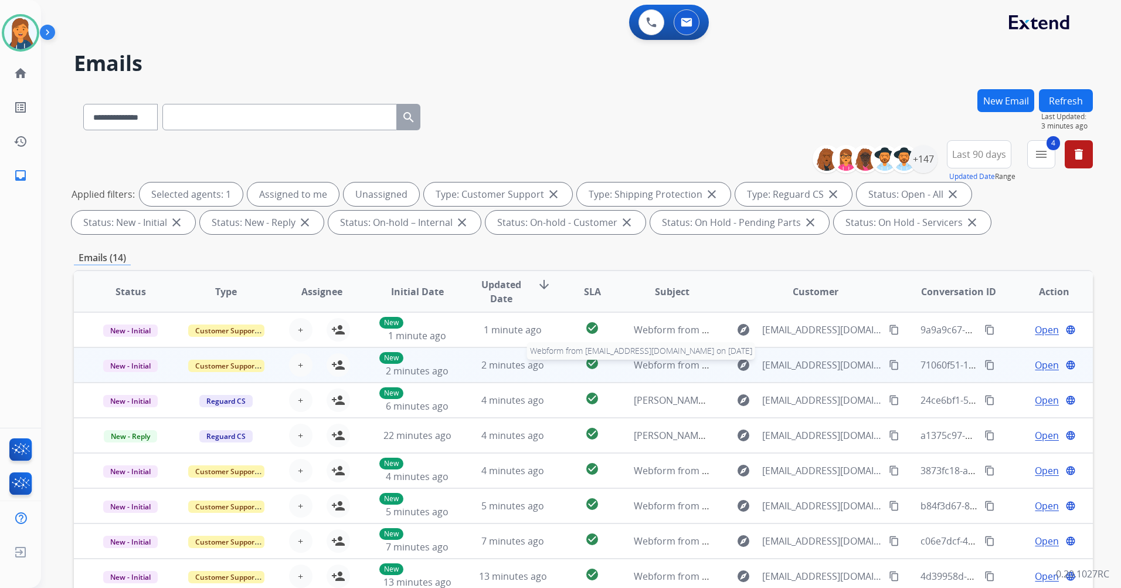
click at [671, 367] on span "Webform from [EMAIL_ADDRESS][DOMAIN_NAME] on [DATE]" at bounding box center [767, 364] width 266 height 13
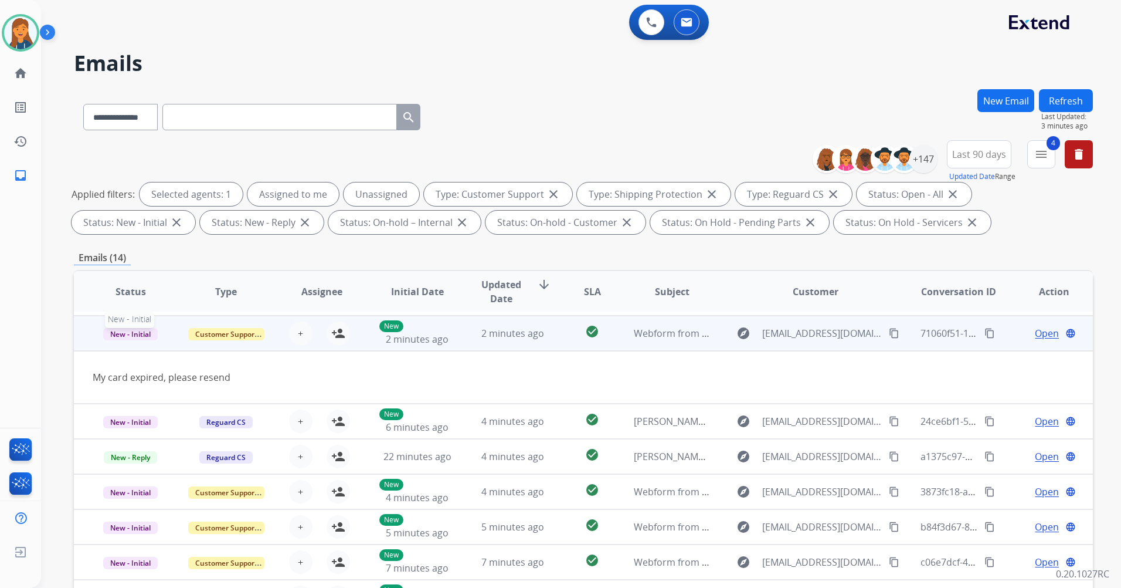
scroll to position [35, 0]
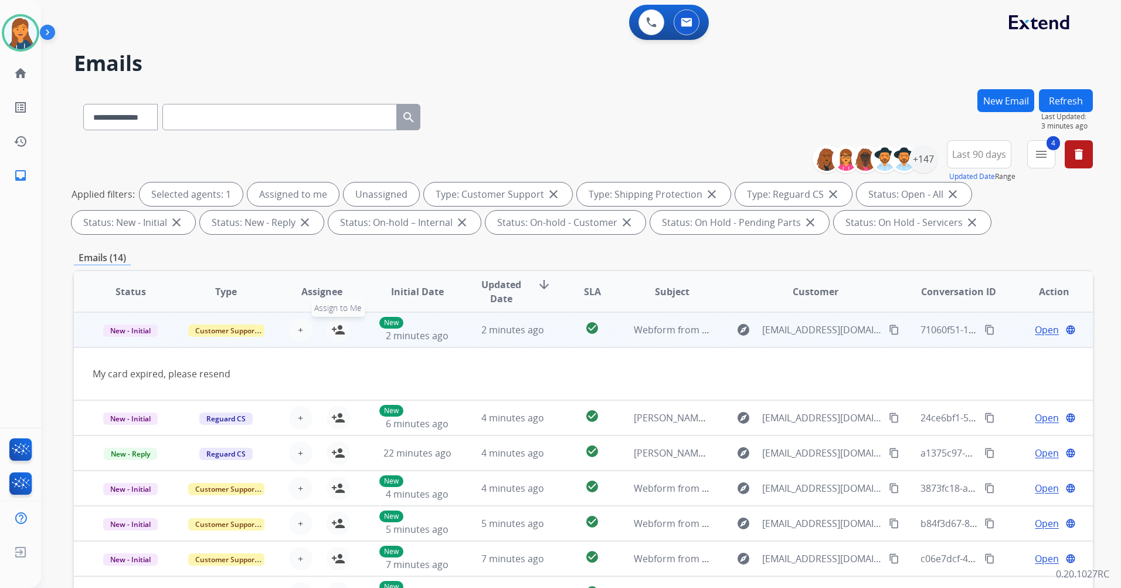
click at [335, 330] on mat-icon "person_add" at bounding box center [338, 330] width 14 height 14
click at [1035, 330] on span "Open" at bounding box center [1047, 330] width 24 height 14
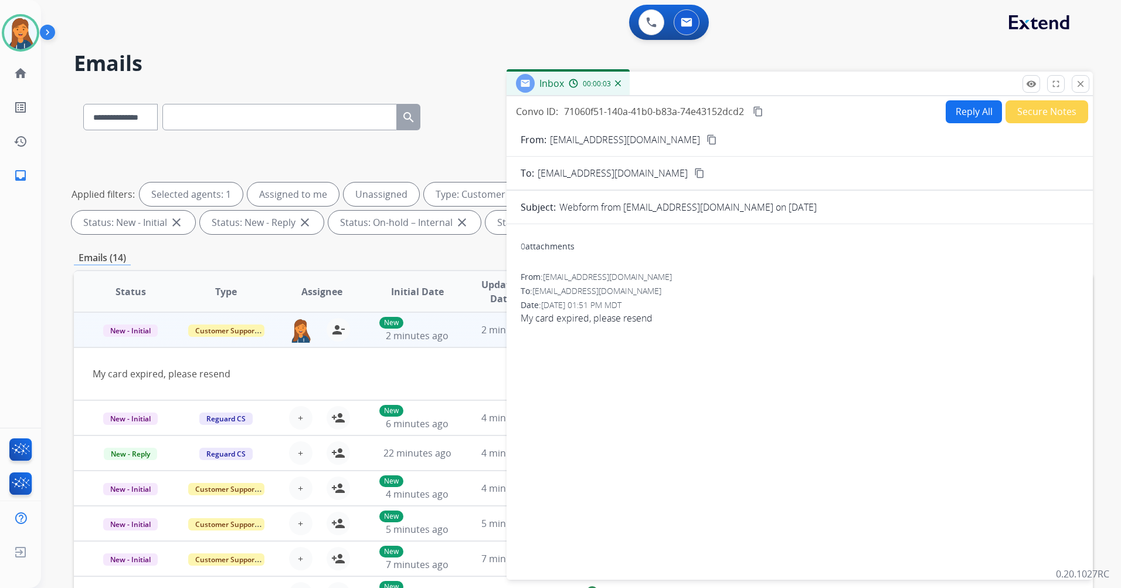
click at [707, 142] on mat-icon "content_copy" at bounding box center [712, 139] width 11 height 11
click at [979, 111] on button "Reply All" at bounding box center [974, 111] width 56 height 23
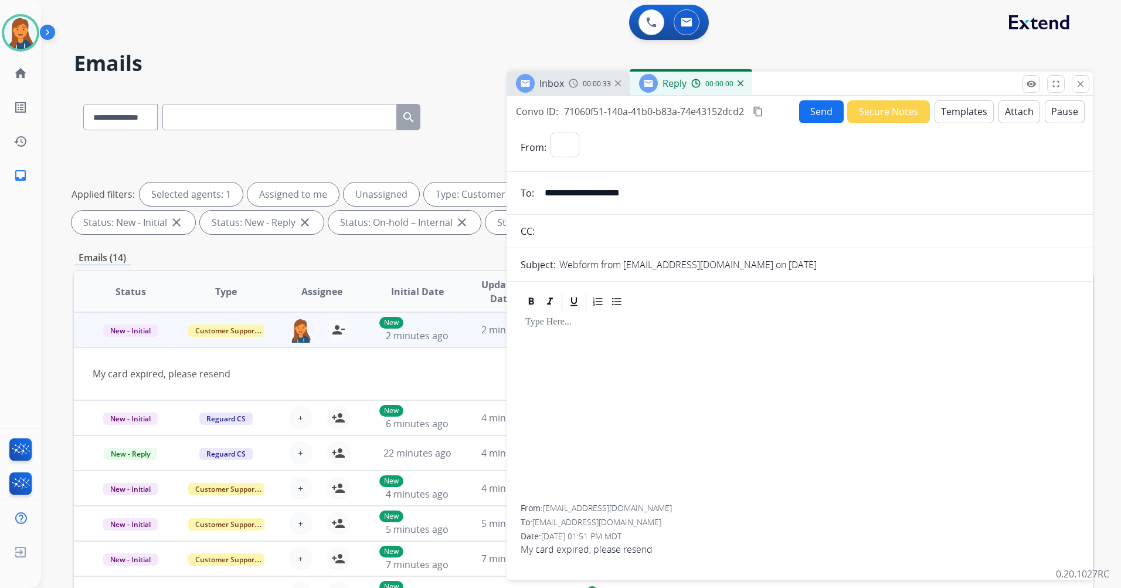
select select "**********"
click at [983, 118] on button "Templates" at bounding box center [964, 111] width 59 height 23
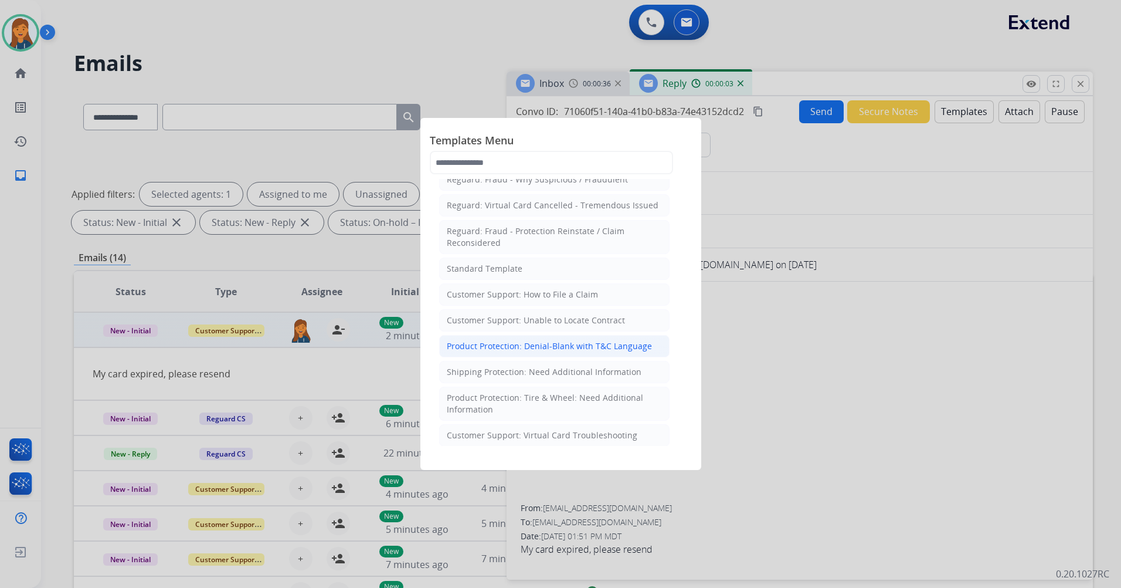
scroll to position [176, 0]
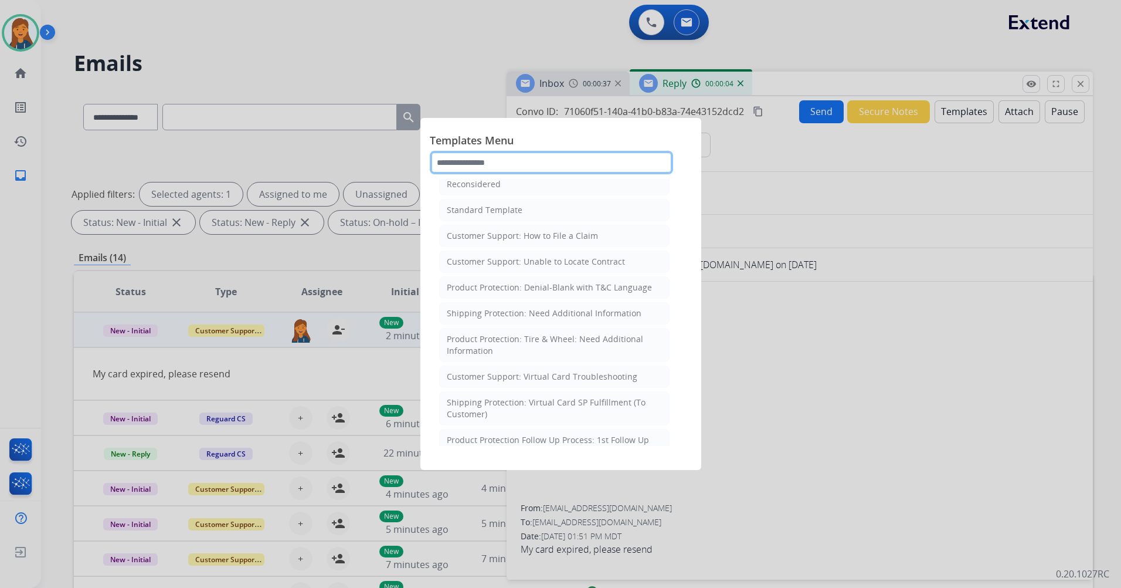
click at [522, 161] on input "text" at bounding box center [551, 162] width 243 height 23
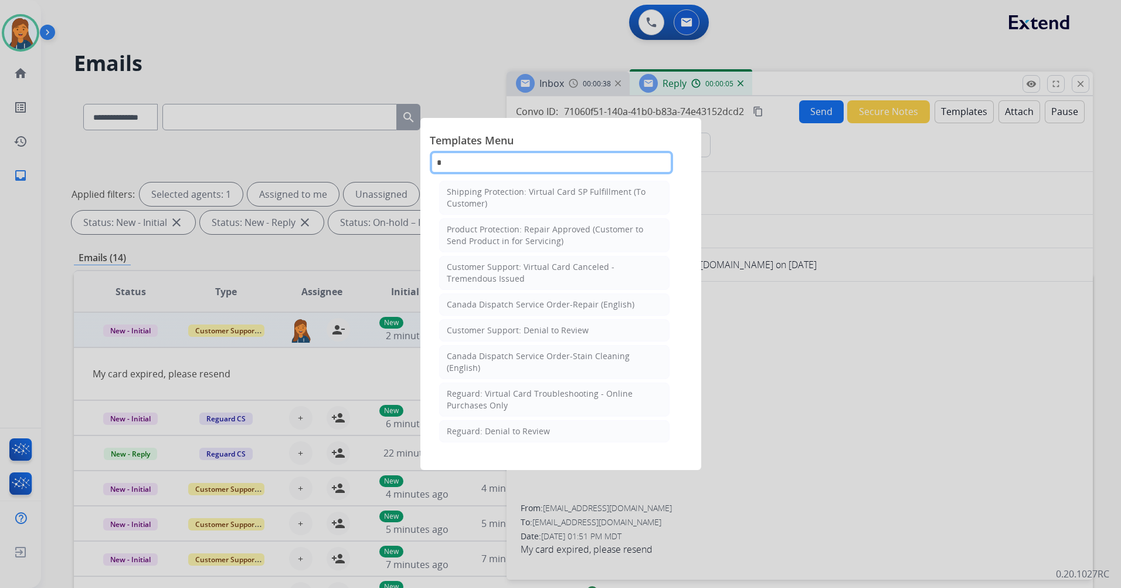
scroll to position [0, 0]
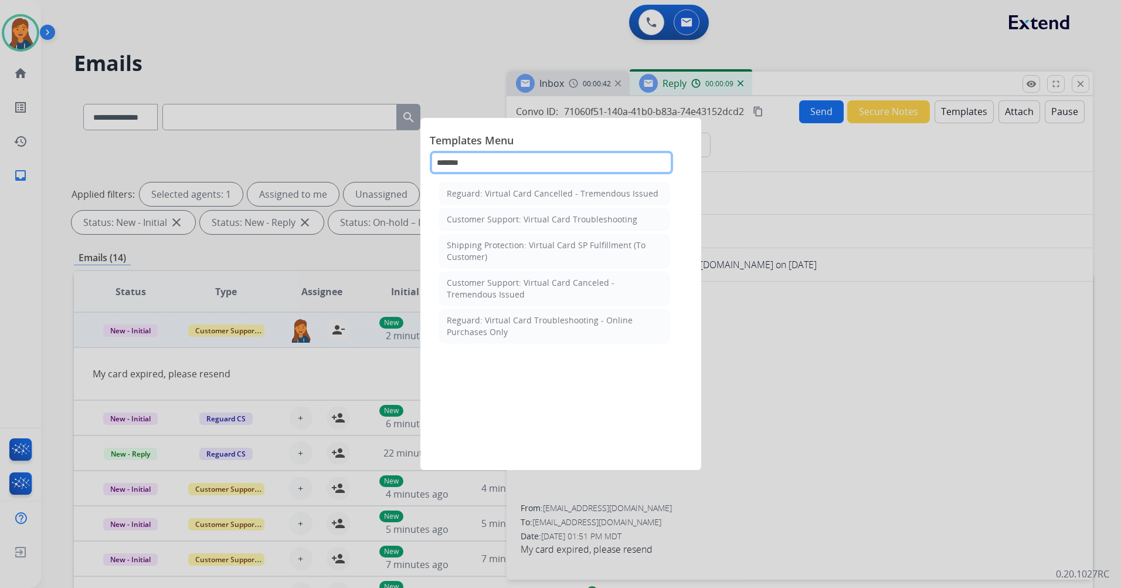
type input "*******"
click at [758, 311] on div at bounding box center [560, 294] width 1121 height 588
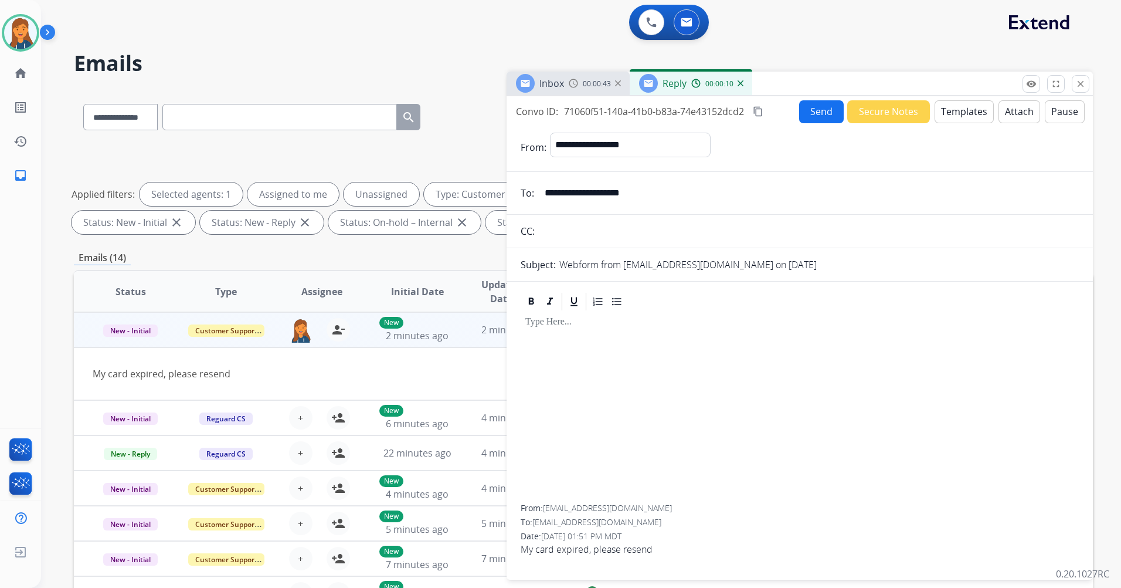
click at [959, 117] on button "Templates" at bounding box center [964, 111] width 59 height 23
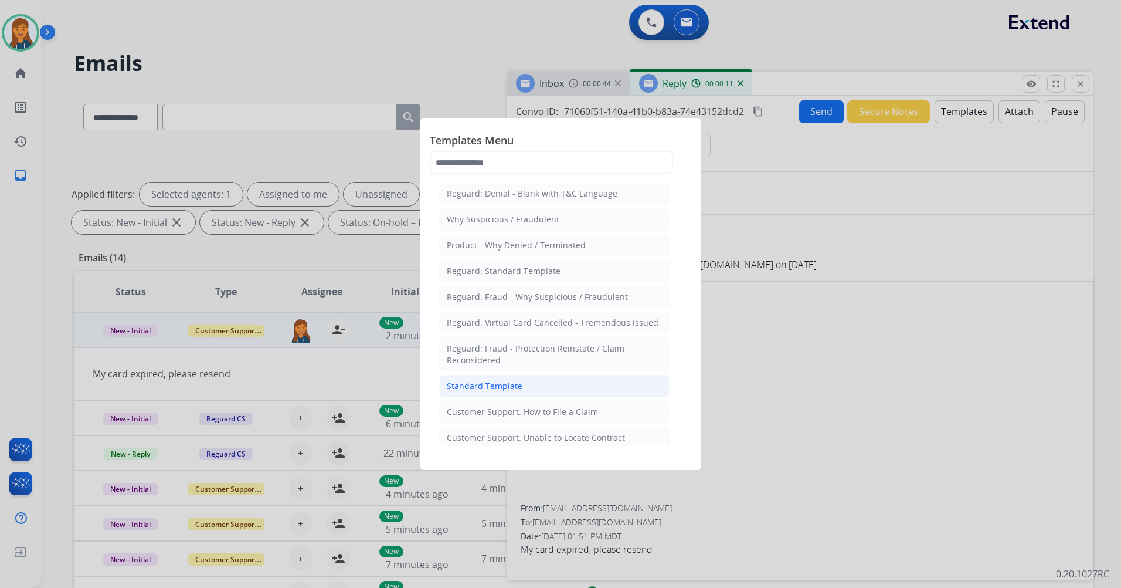
click at [478, 388] on div "Standard Template" at bounding box center [485, 386] width 76 height 12
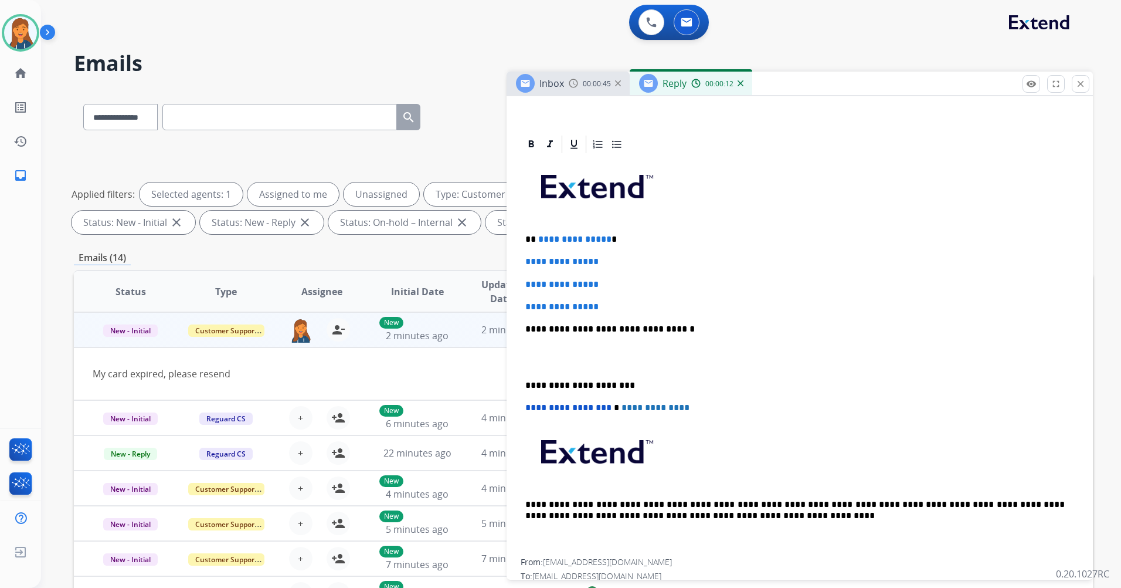
scroll to position [235, 0]
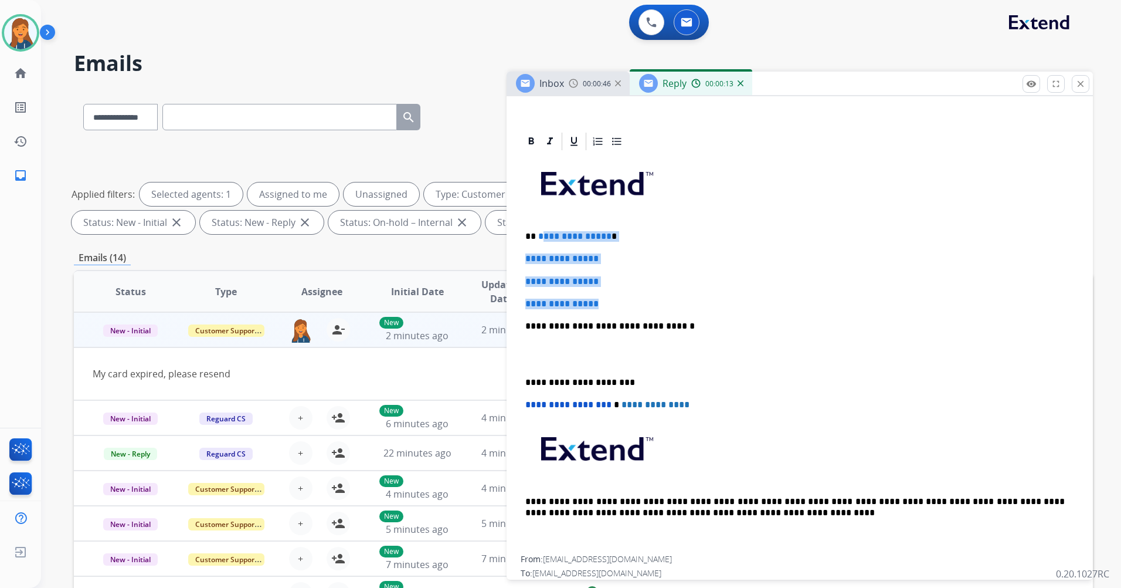
drag, startPoint x: 605, startPoint y: 303, endPoint x: 540, endPoint y: 240, distance: 90.4
click at [540, 240] on div "**********" at bounding box center [800, 354] width 558 height 404
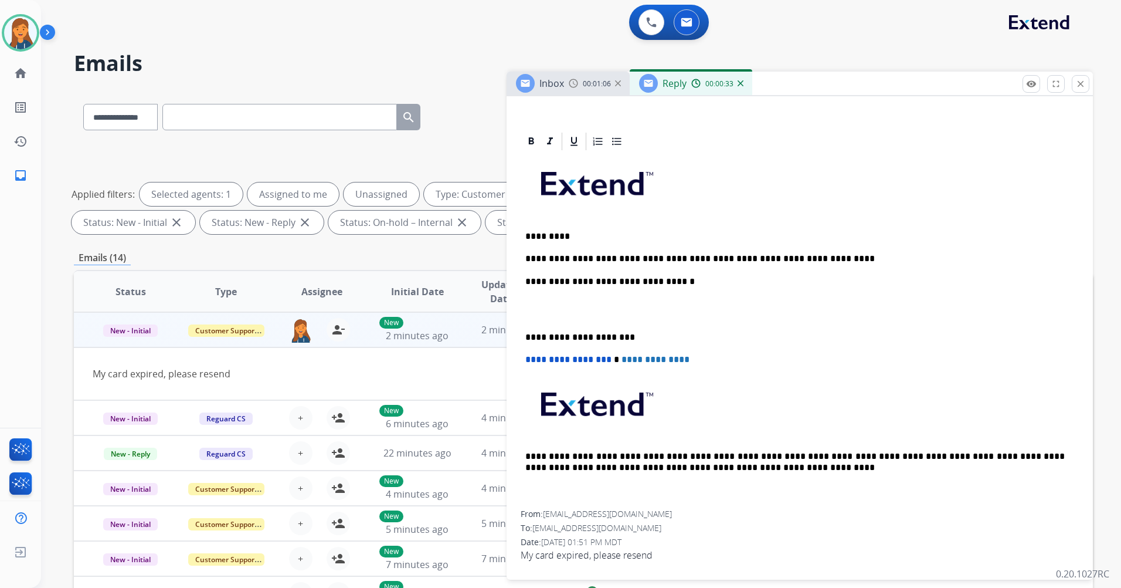
click at [526, 332] on p "**********" at bounding box center [796, 337] width 540 height 11
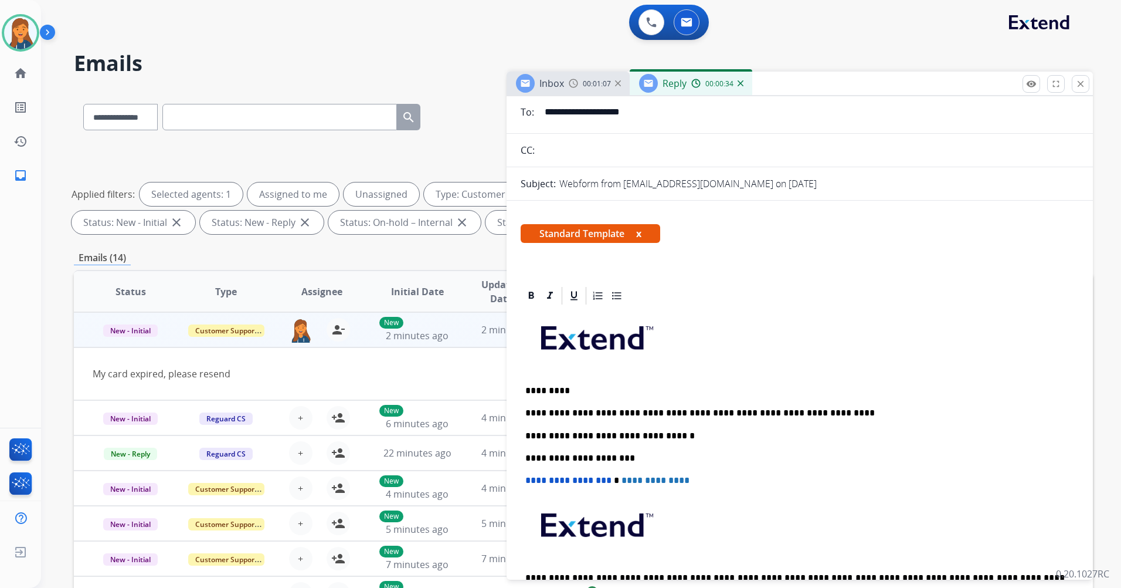
scroll to position [0, 0]
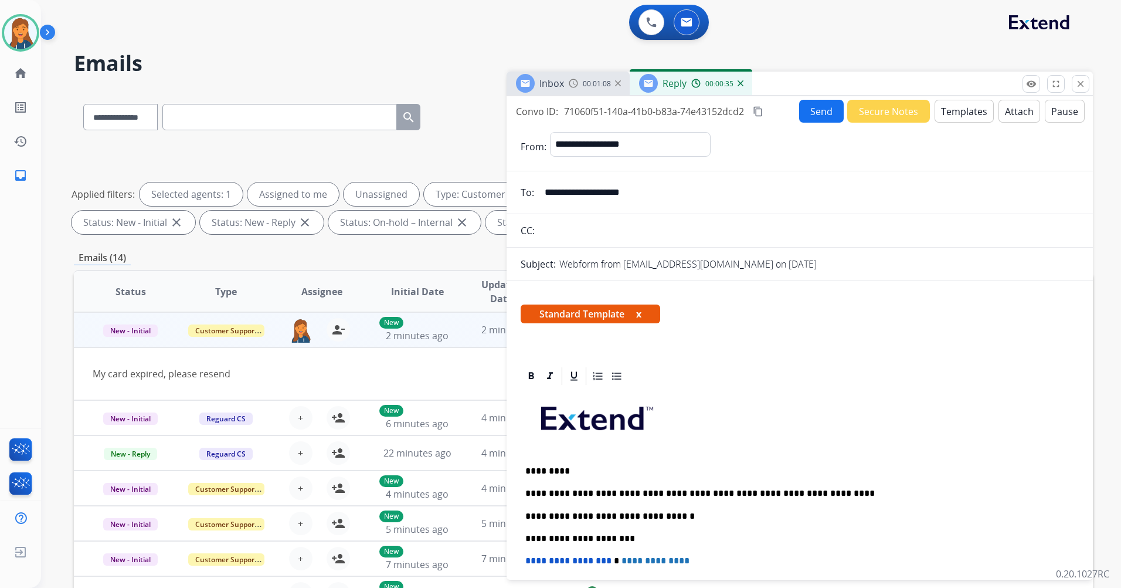
click at [759, 114] on mat-icon "content_copy" at bounding box center [758, 111] width 11 height 11
click at [809, 103] on button "Send" at bounding box center [821, 111] width 45 height 23
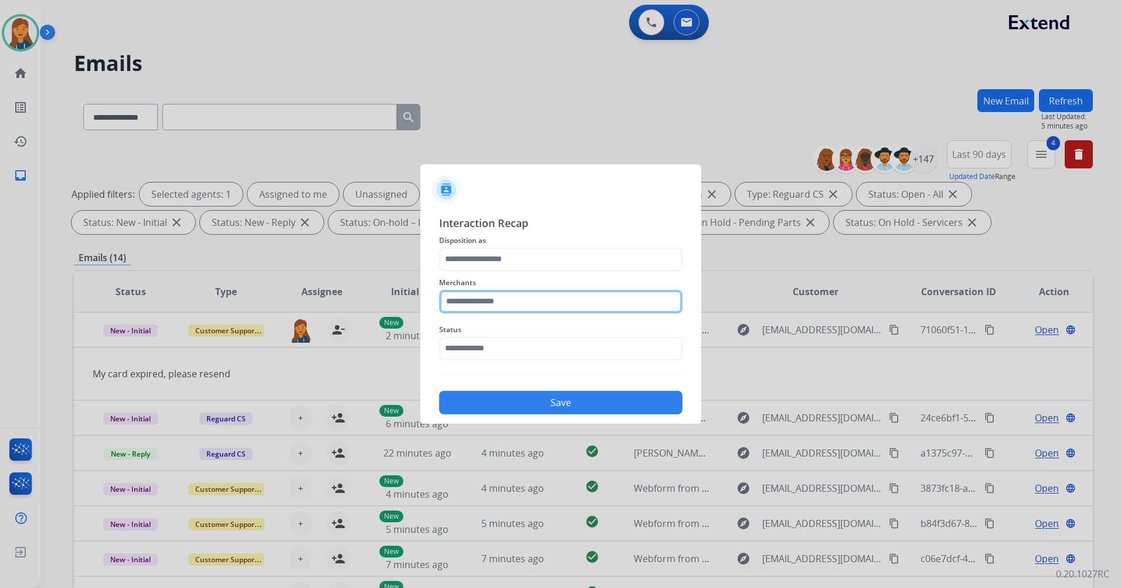
click at [523, 303] on input "text" at bounding box center [560, 301] width 243 height 23
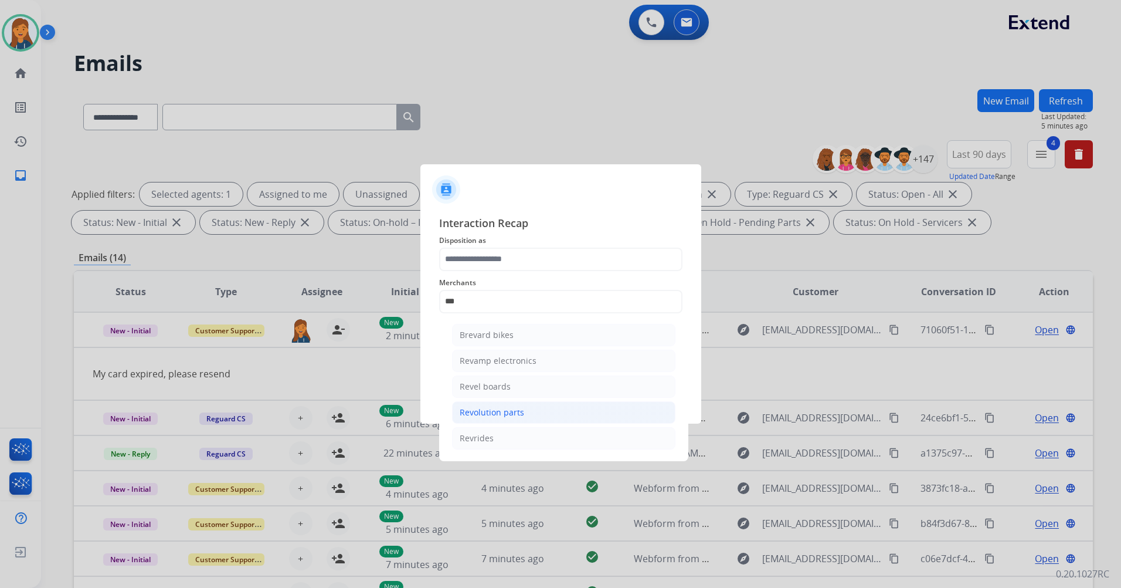
click at [486, 415] on div "Revolution parts" at bounding box center [492, 412] width 65 height 12
type input "**********"
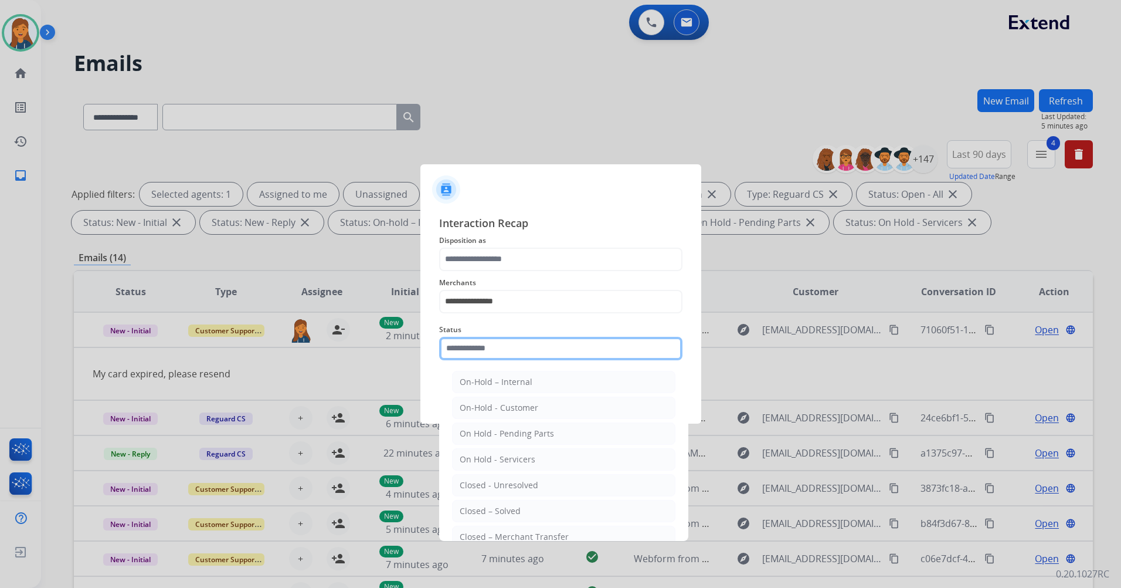
click at [489, 354] on input "text" at bounding box center [560, 348] width 243 height 23
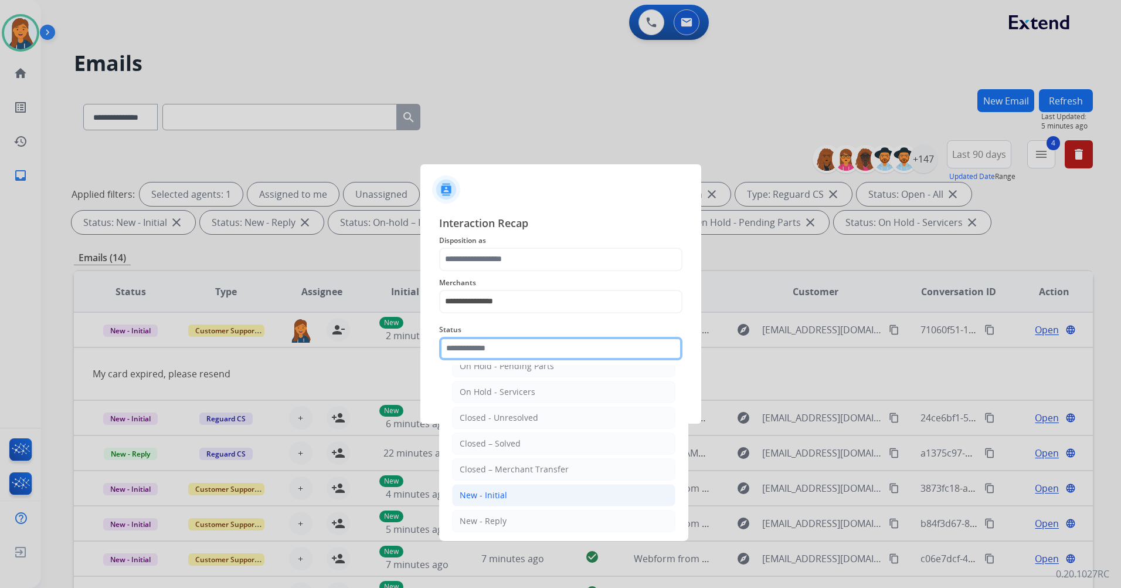
scroll to position [70, 0]
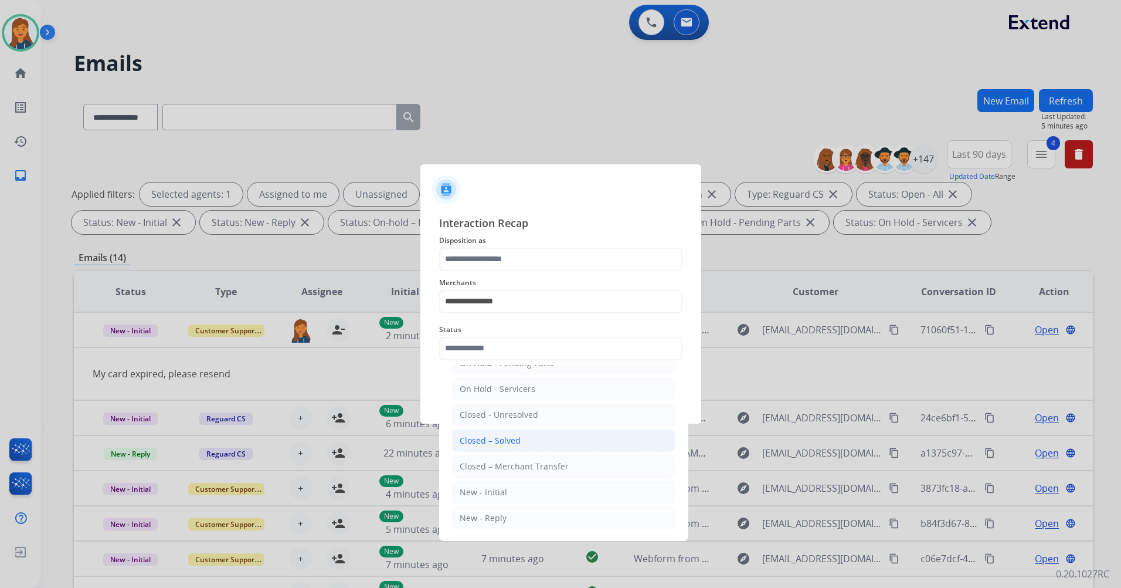
click at [492, 443] on div "Closed – Solved" at bounding box center [490, 441] width 61 height 12
type input "**********"
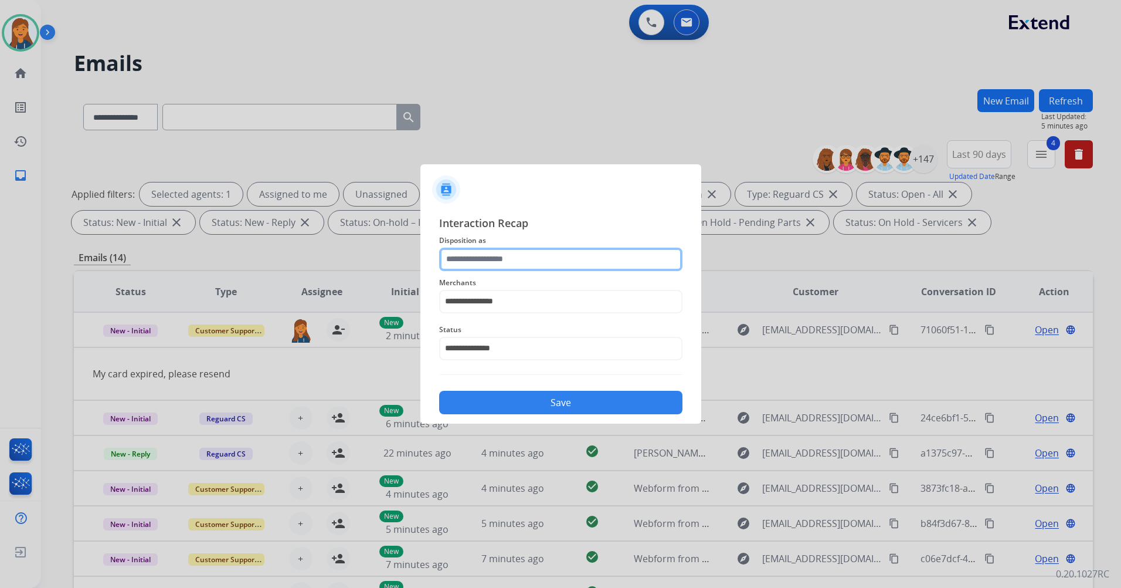
click at [513, 268] on input "text" at bounding box center [560, 259] width 243 height 23
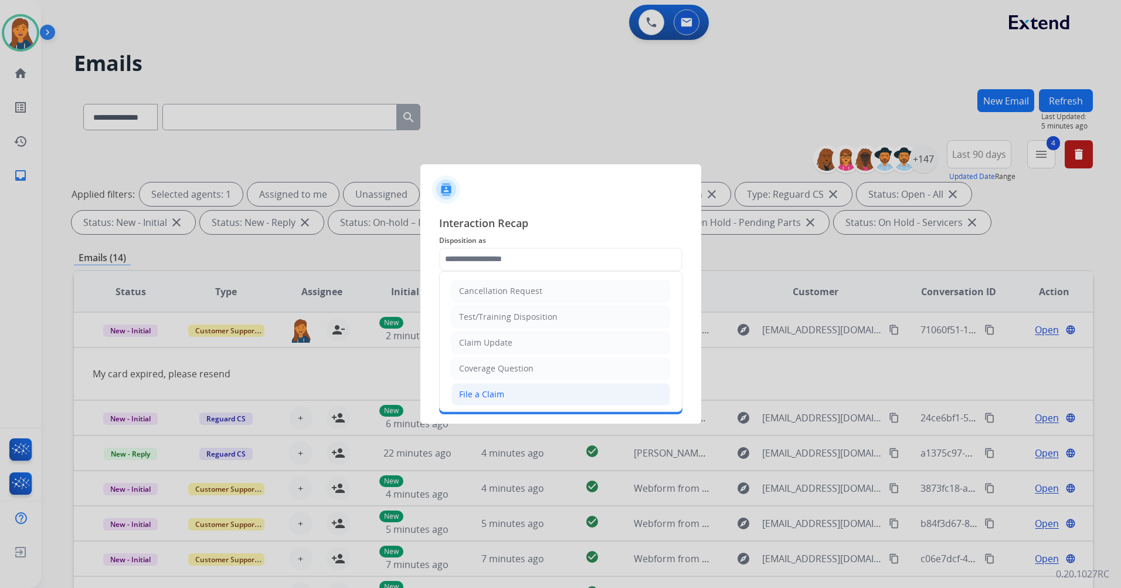
click at [506, 398] on li "File a Claim" at bounding box center [561, 394] width 219 height 22
type input "**********"
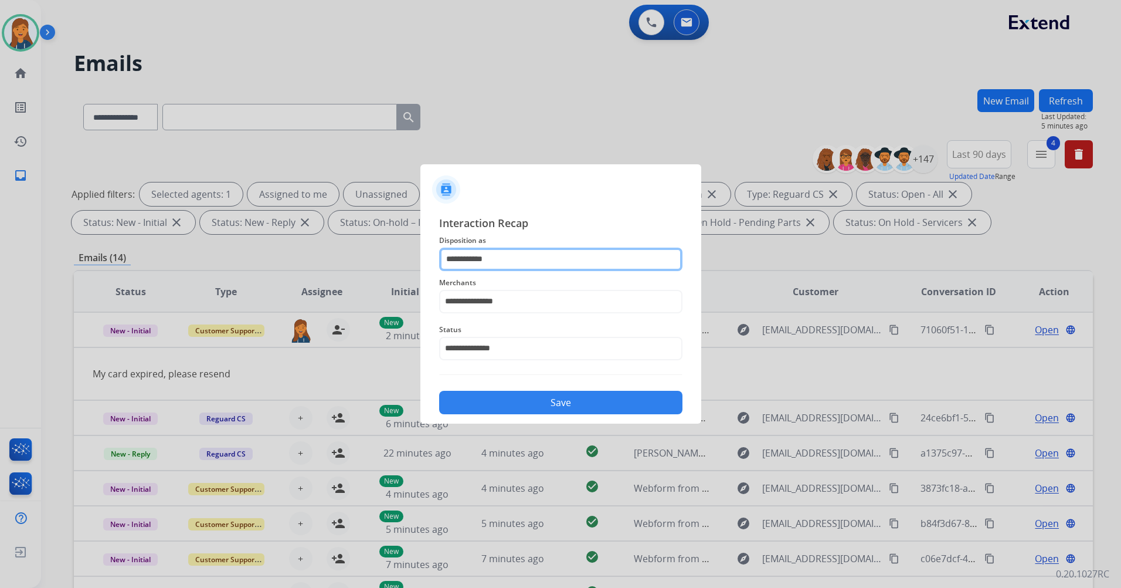
click at [503, 251] on input "**********" at bounding box center [560, 259] width 243 height 23
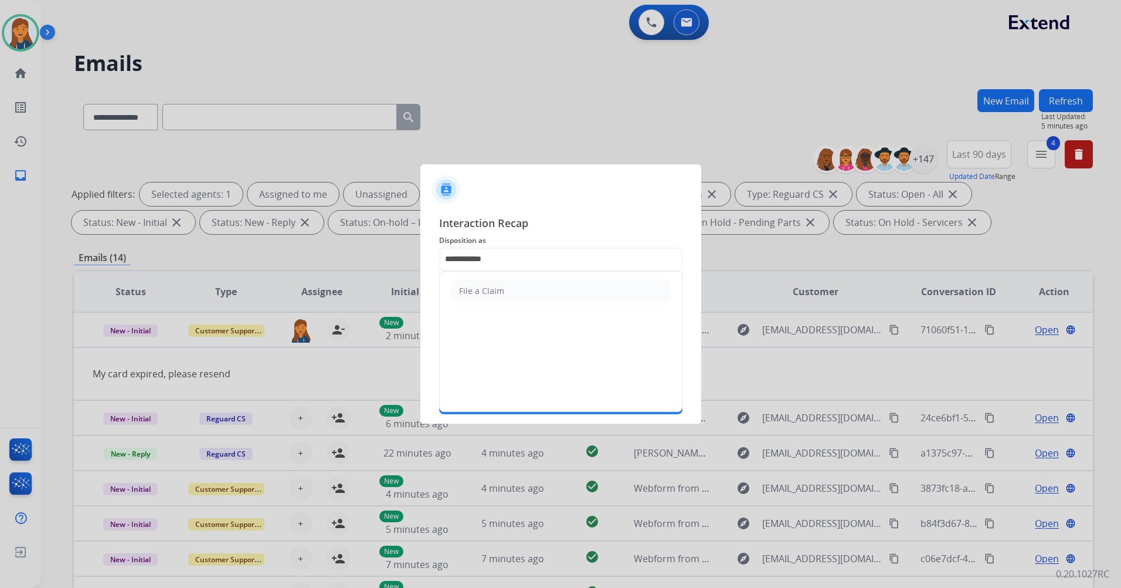
drag, startPoint x: 560, startPoint y: 253, endPoint x: 422, endPoint y: 257, distance: 137.9
click at [422, 257] on div "**********" at bounding box center [561, 314] width 281 height 219
drag, startPoint x: 526, startPoint y: 252, endPoint x: 415, endPoint y: 260, distance: 111.2
click at [0, 260] on app-contact-recap-modal "**********" at bounding box center [0, 294] width 0 height 588
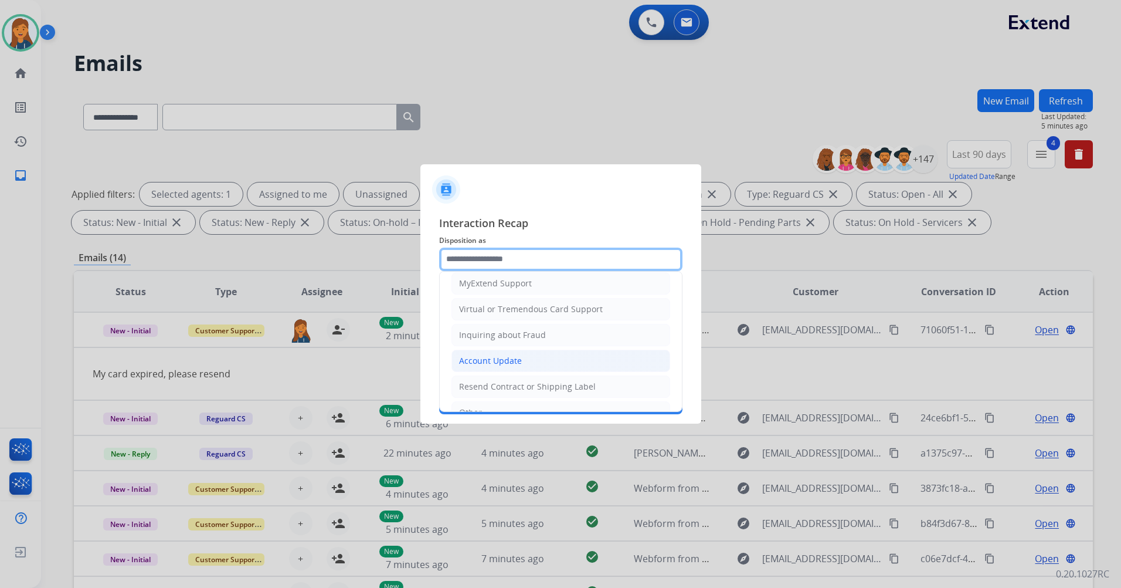
scroll to position [117, 0]
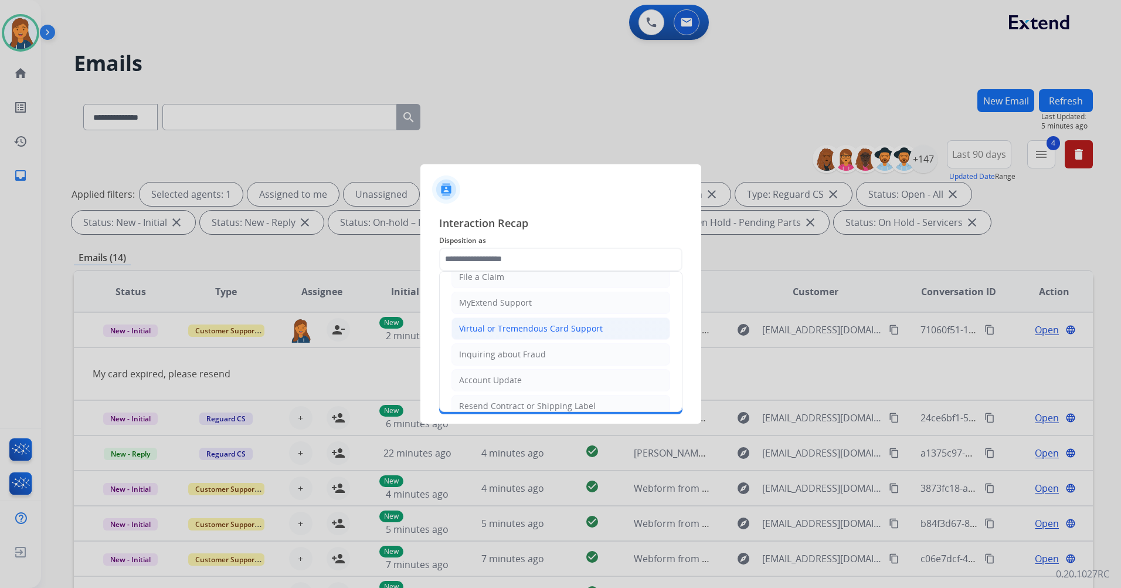
click at [494, 320] on li "Virtual or Tremendous Card Support" at bounding box center [561, 328] width 219 height 22
type input "**********"
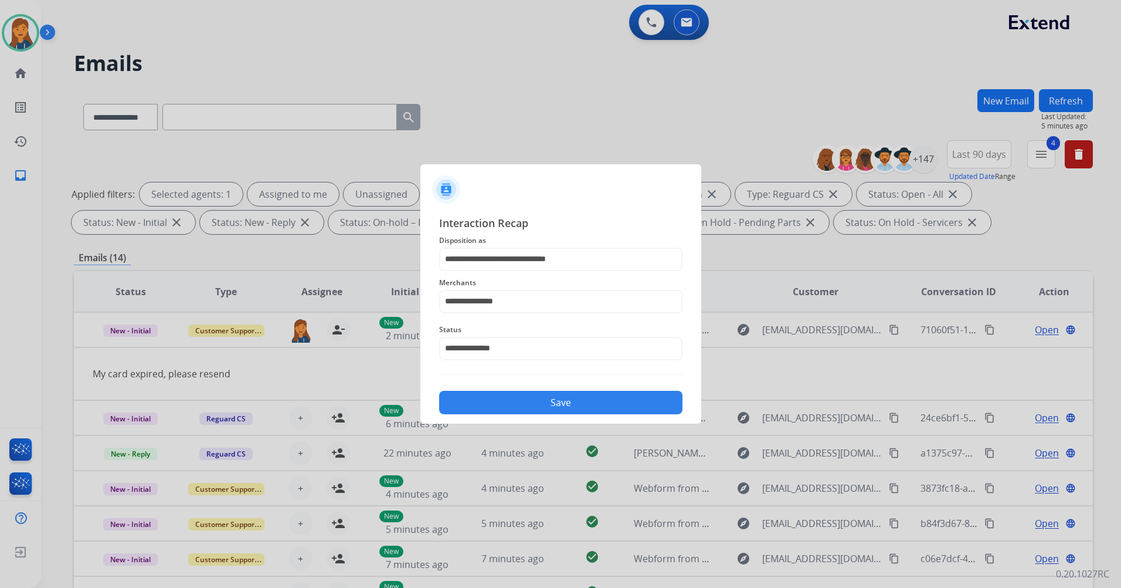
click at [491, 399] on button "Save" at bounding box center [560, 402] width 243 height 23
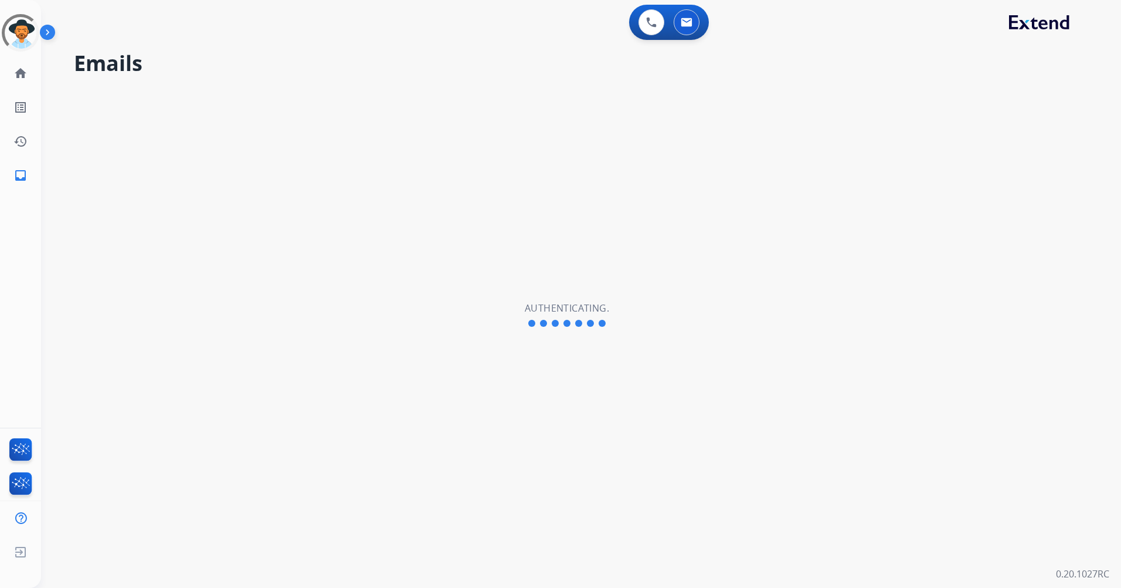
select select "**********"
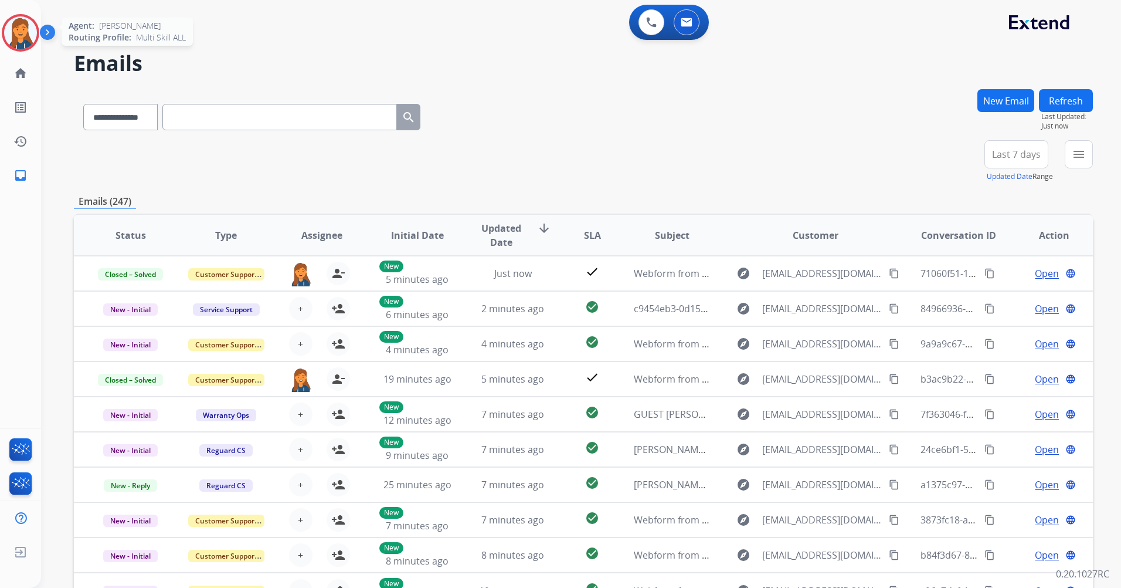
click at [23, 37] on img at bounding box center [20, 32] width 33 height 33
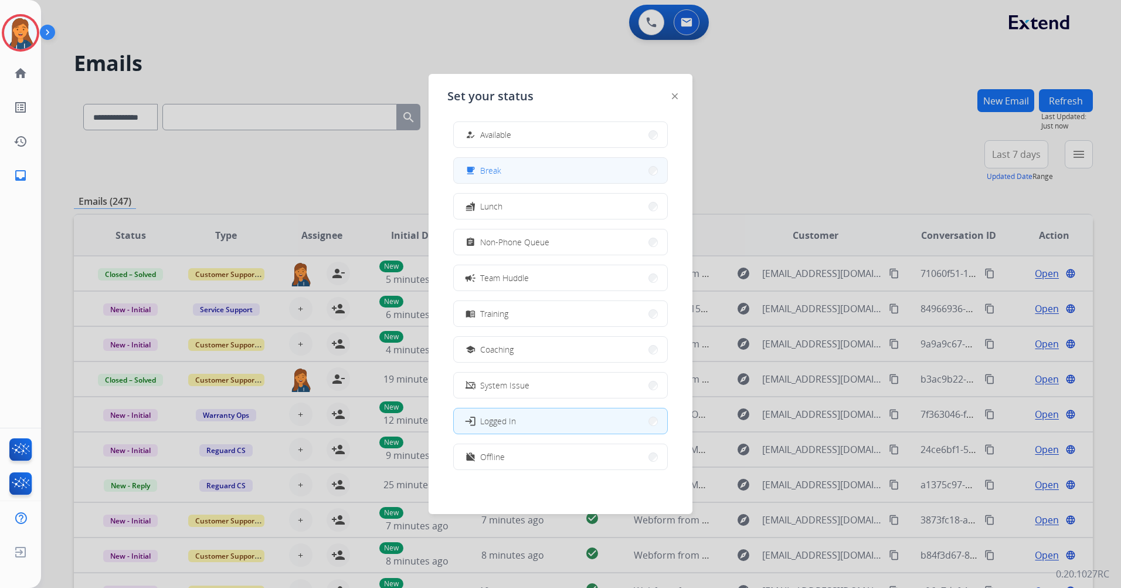
scroll to position [4, 0]
click at [516, 140] on button "how_to_reg Available" at bounding box center [560, 133] width 213 height 25
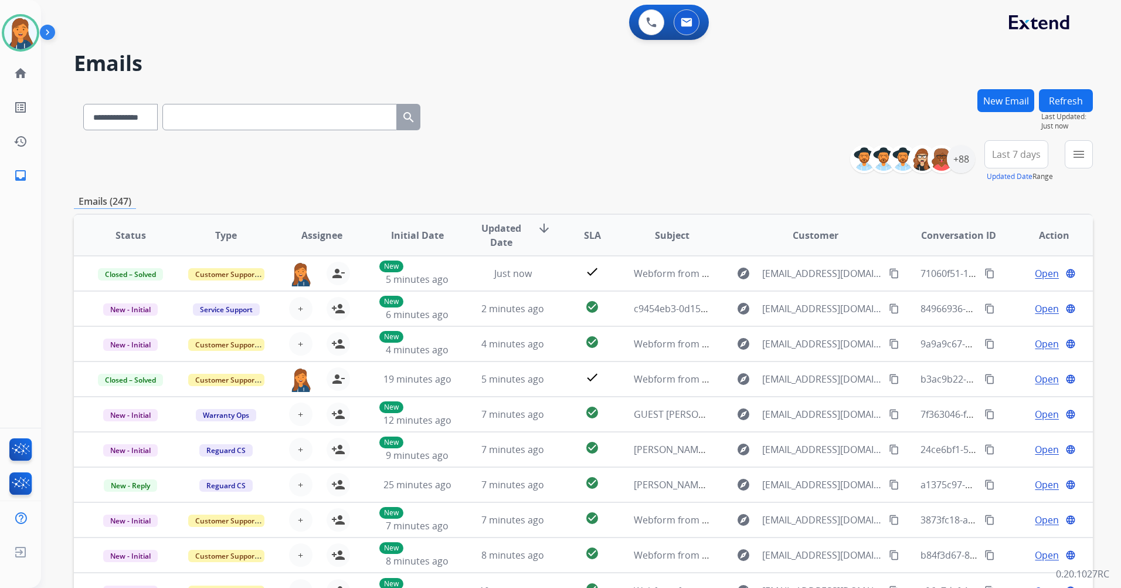
click at [1015, 152] on span "Last 7 days" at bounding box center [1016, 154] width 49 height 5
click at [988, 299] on div "Last 90 days" at bounding box center [1013, 297] width 65 height 18
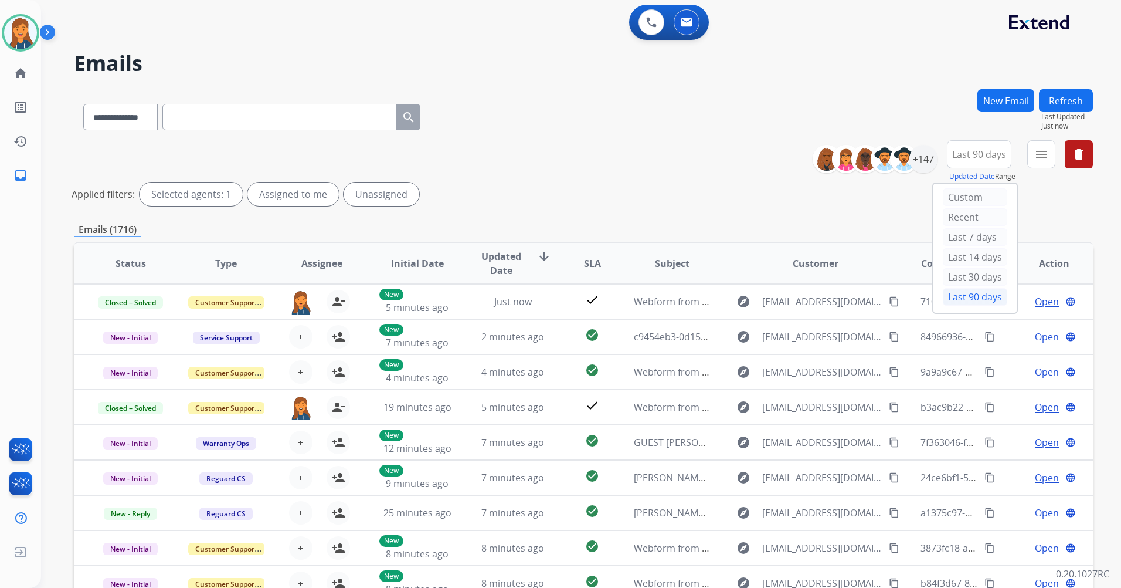
click at [1055, 147] on div "menu Type Claims Adjudication Customer Support Escalation Service Support Shipp…" at bounding box center [1042, 161] width 28 height 42
click at [1047, 148] on mat-icon "menu" at bounding box center [1042, 154] width 14 height 14
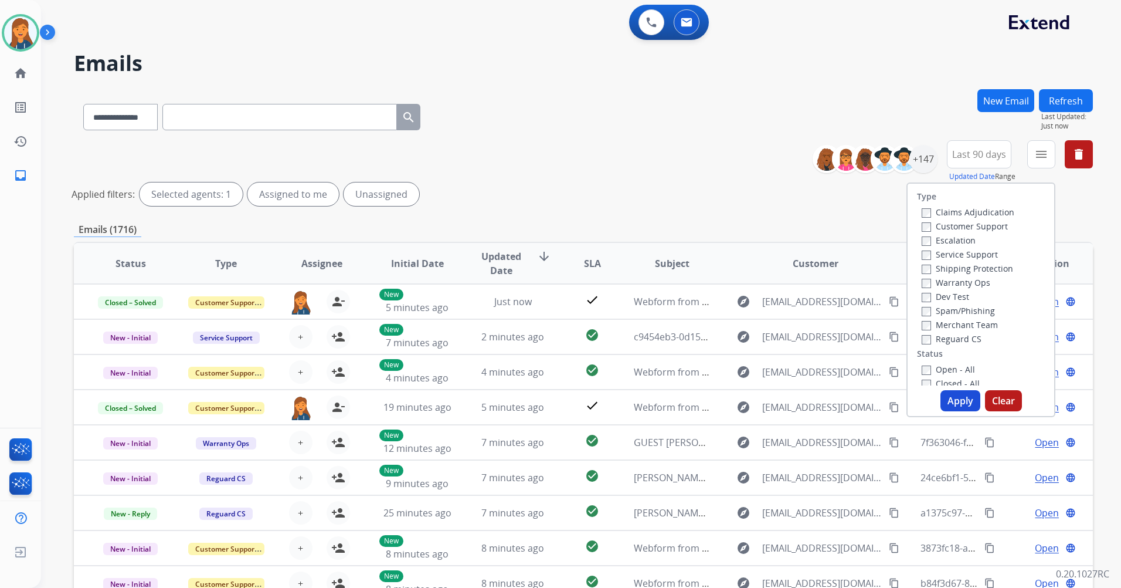
click at [971, 230] on label "Customer Support" at bounding box center [965, 226] width 86 height 11
click at [955, 270] on label "Shipping Protection" at bounding box center [967, 268] width 91 height 11
click at [945, 340] on label "Reguard CS" at bounding box center [952, 338] width 60 height 11
click at [937, 377] on div "Closed - All" at bounding box center [983, 383] width 123 height 14
click at [937, 374] on label "Open - All" at bounding box center [948, 369] width 53 height 11
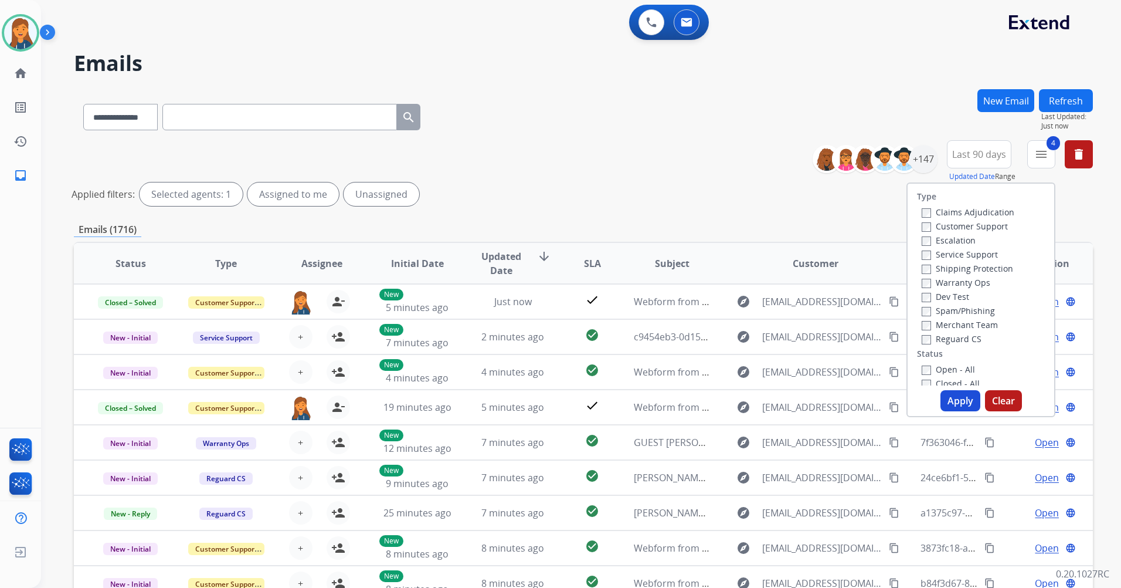
click at [947, 400] on button "Apply" at bounding box center [961, 400] width 40 height 21
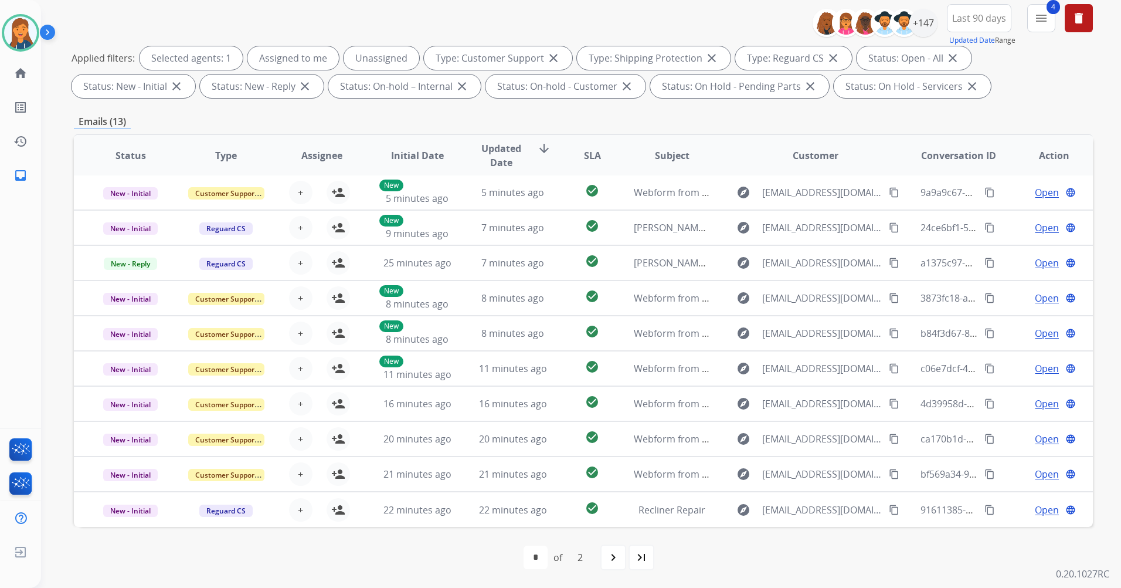
scroll to position [0, 0]
click at [927, 18] on div "+147" at bounding box center [924, 23] width 28 height 28
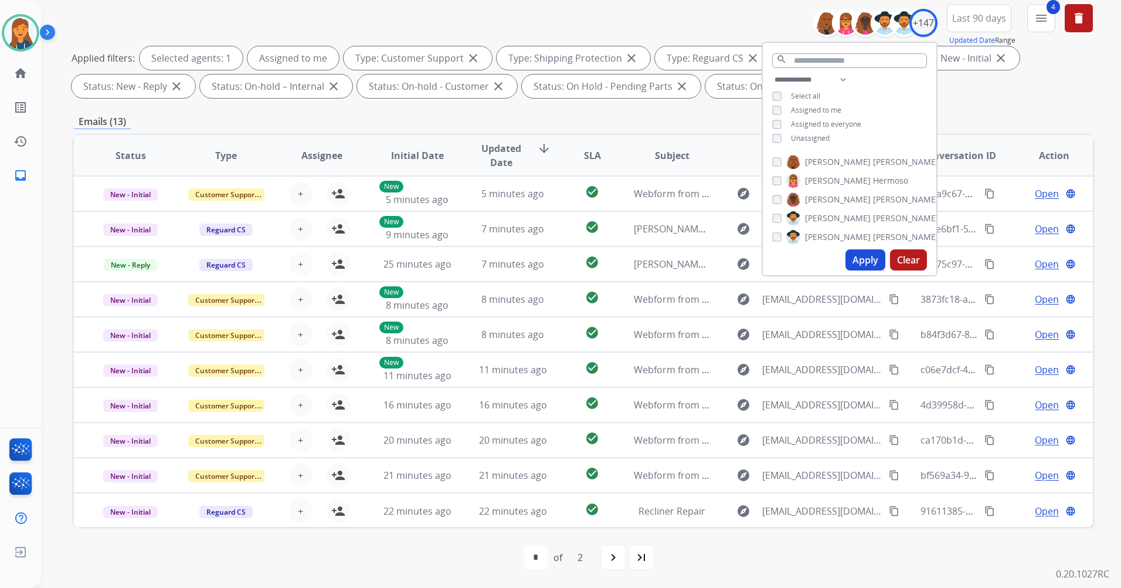
click at [859, 257] on button "Apply" at bounding box center [866, 259] width 40 height 21
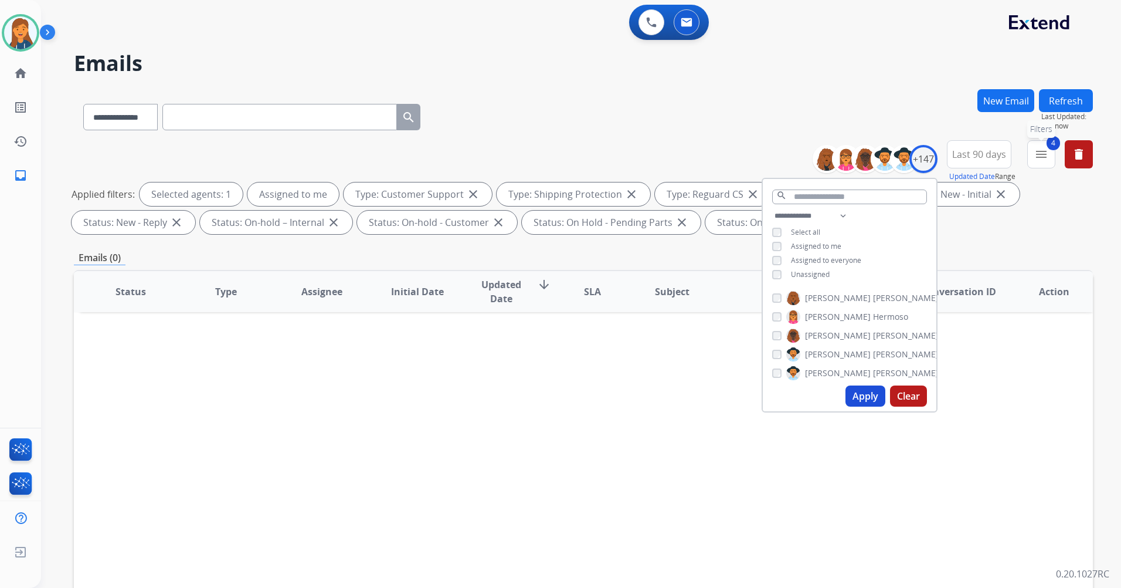
click at [1042, 158] on mat-icon "menu" at bounding box center [1042, 154] width 14 height 14
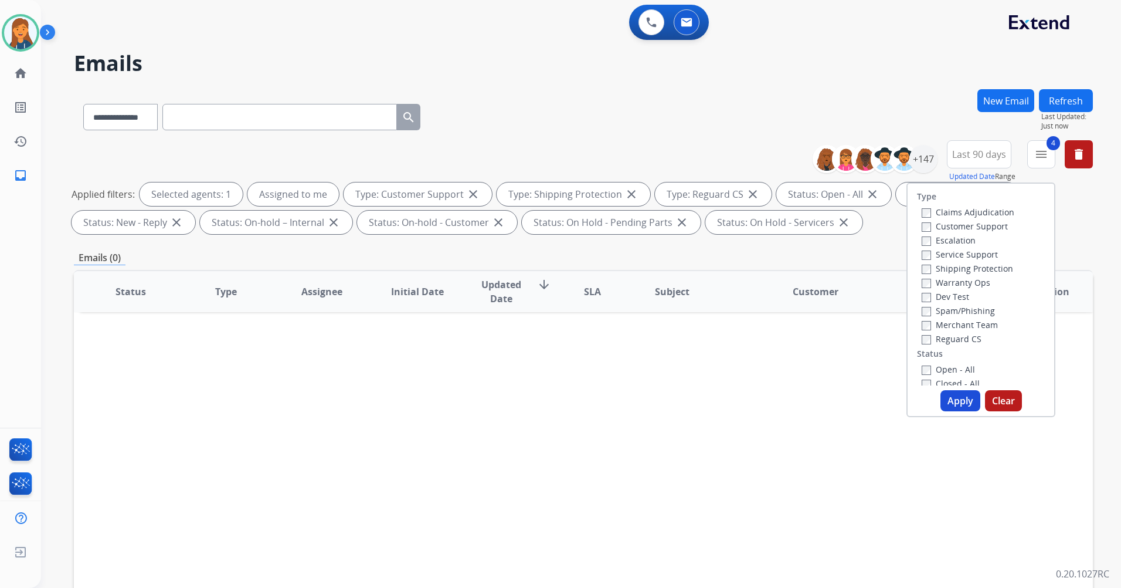
click at [922, 377] on div "Closed - All" at bounding box center [983, 383] width 123 height 14
click at [922, 378] on label "Closed - All" at bounding box center [951, 383] width 58 height 11
click at [956, 403] on button "Apply" at bounding box center [961, 400] width 40 height 21
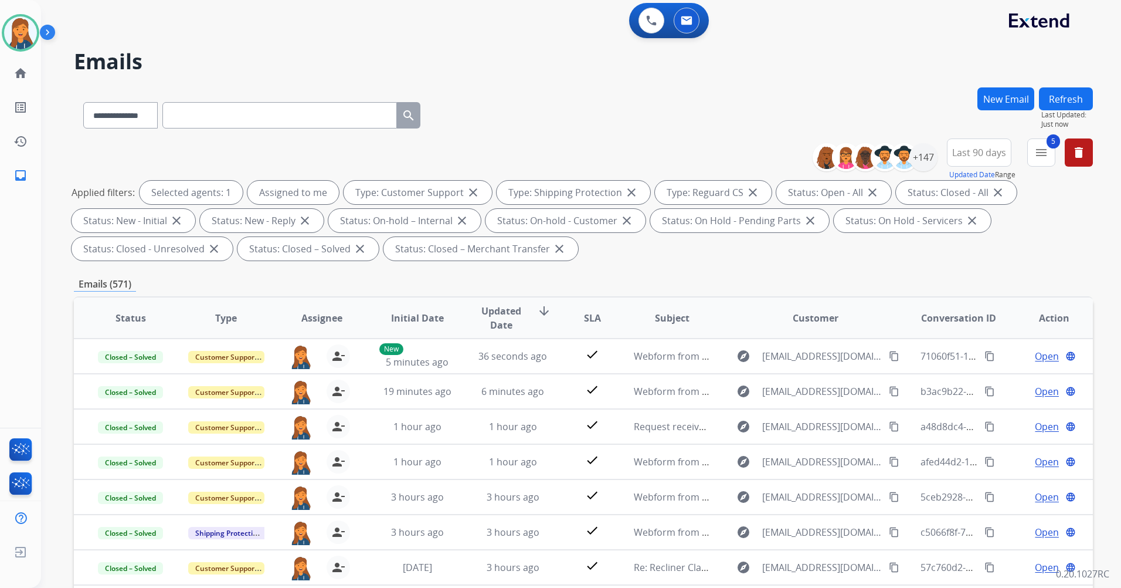
scroll to position [0, 0]
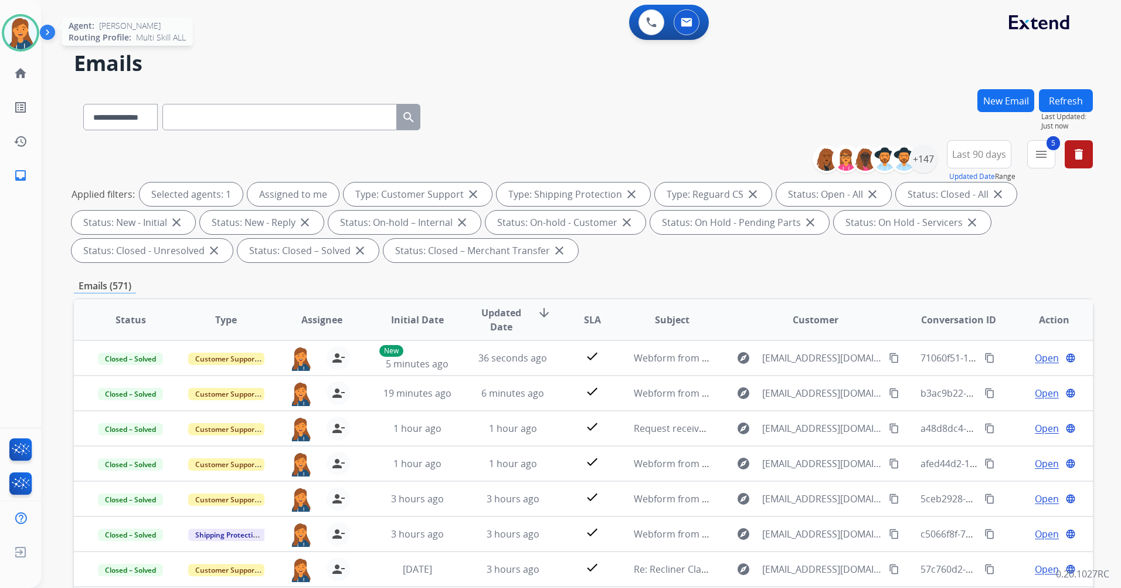
click at [30, 28] on img at bounding box center [20, 32] width 33 height 33
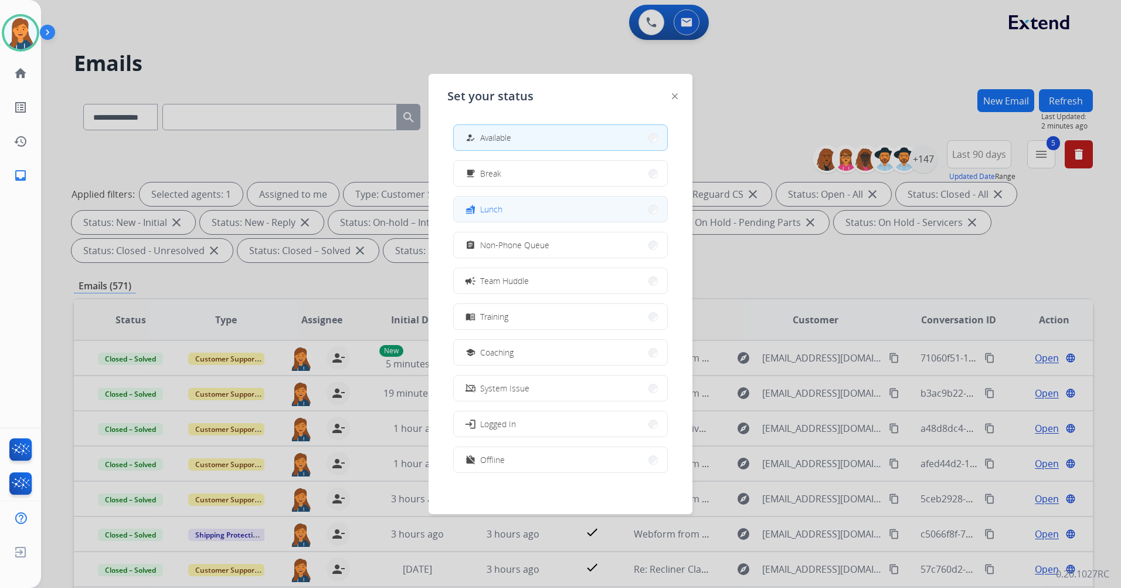
click at [499, 206] on span "Lunch" at bounding box center [491, 209] width 22 height 12
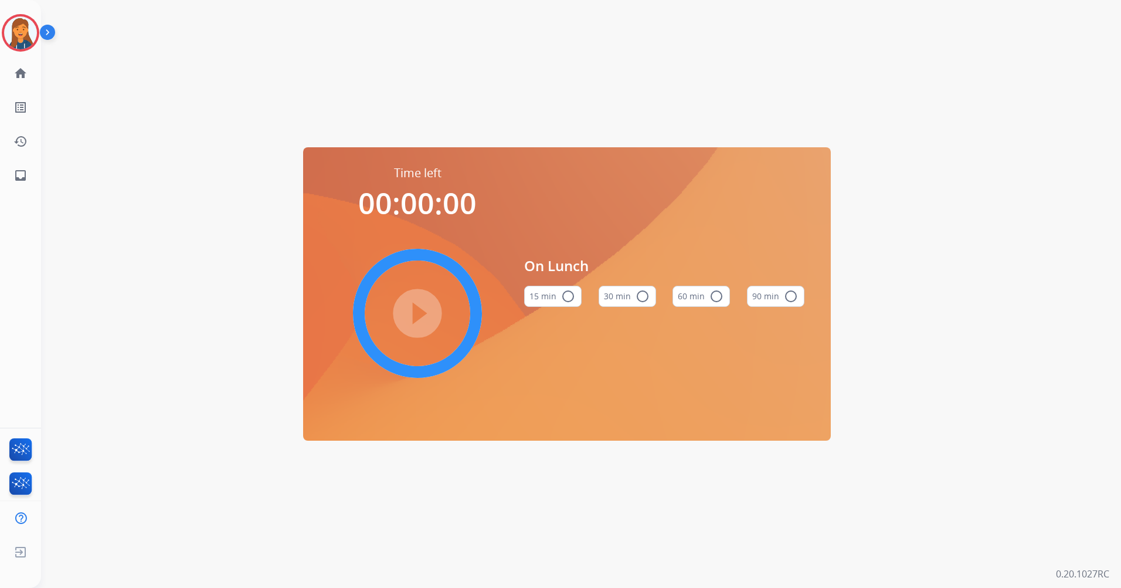
click at [710, 296] on mat-icon "radio_button_unchecked" at bounding box center [717, 296] width 14 height 14
click at [411, 315] on mat-icon "play_circle_filled" at bounding box center [418, 313] width 14 height 14
